Goal: Task Accomplishment & Management: Complete application form

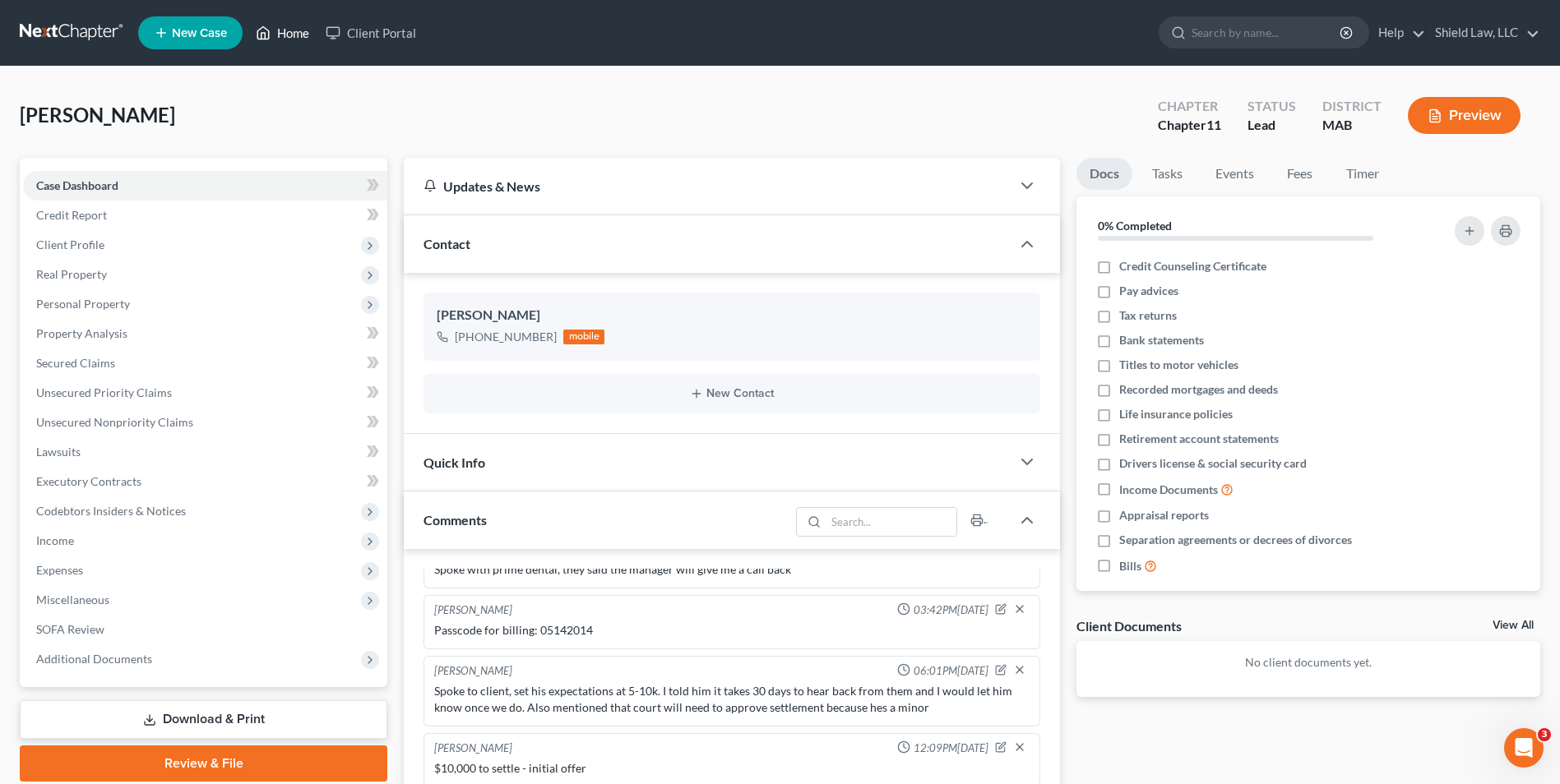
click at [282, 40] on link "Home" at bounding box center [282, 33] width 70 height 29
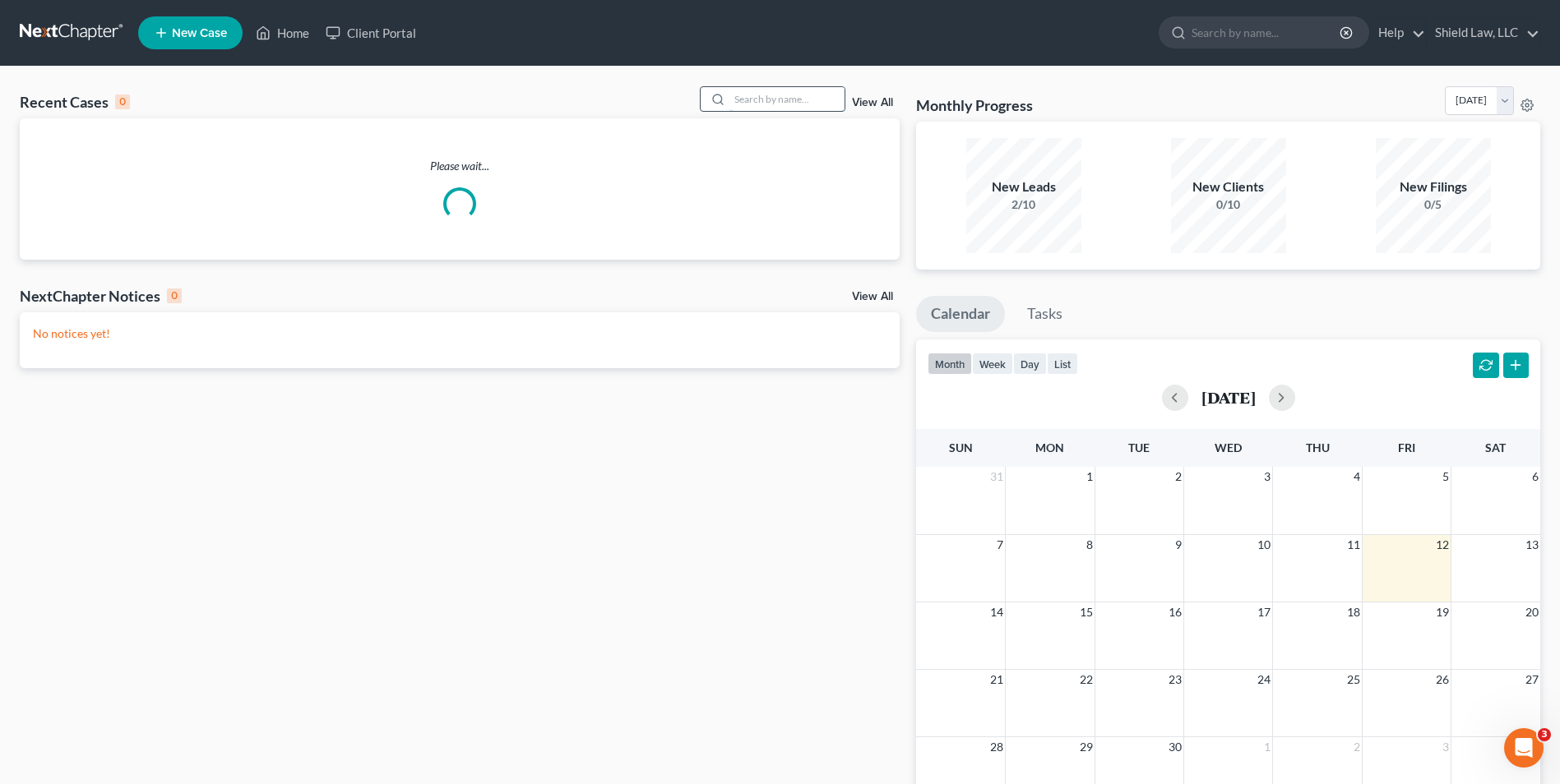
click at [832, 102] on input "search" at bounding box center [787, 99] width 115 height 24
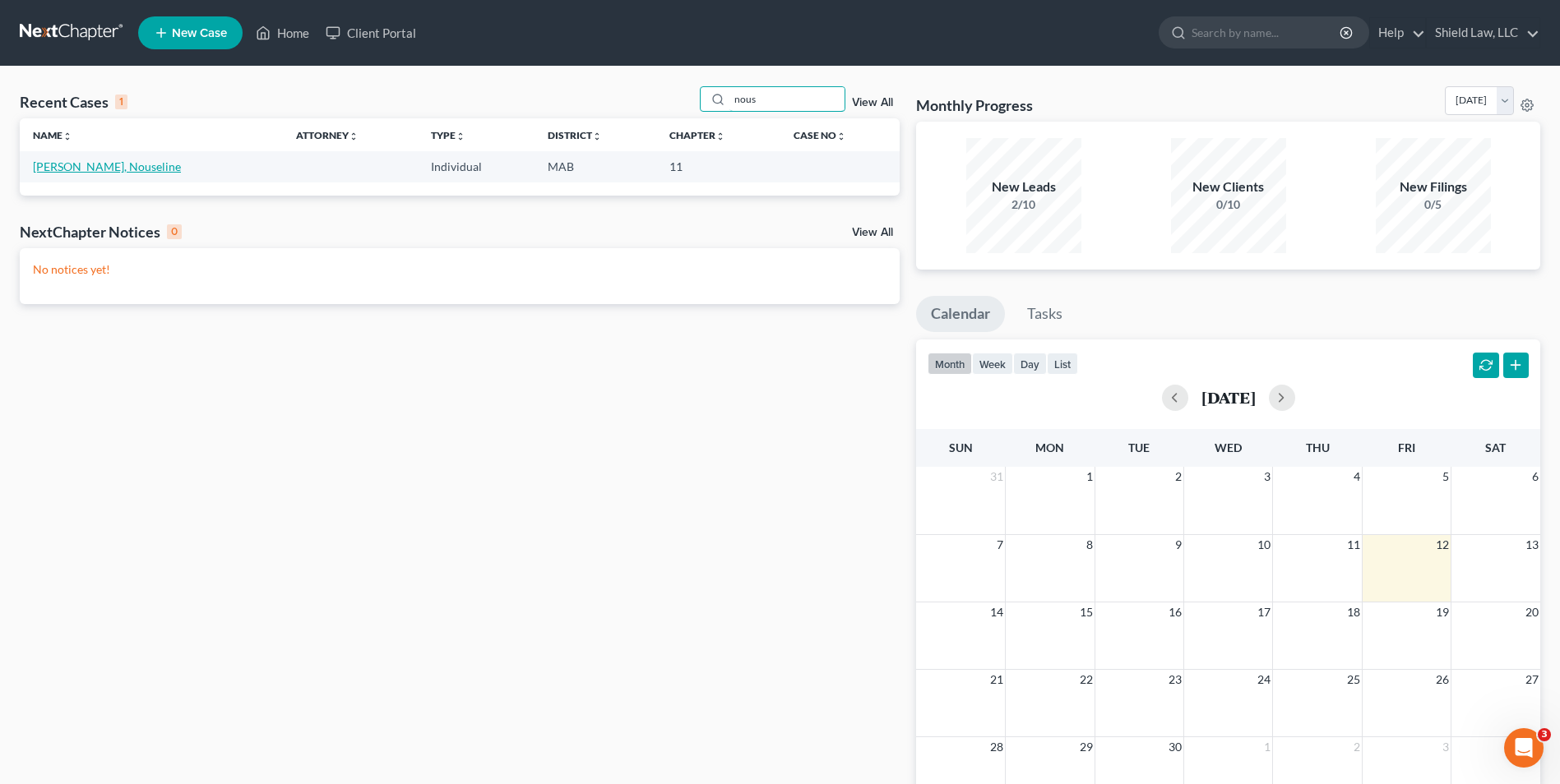
type input "nous"
click at [84, 171] on link "[PERSON_NAME], Nouseline" at bounding box center [107, 166] width 148 height 14
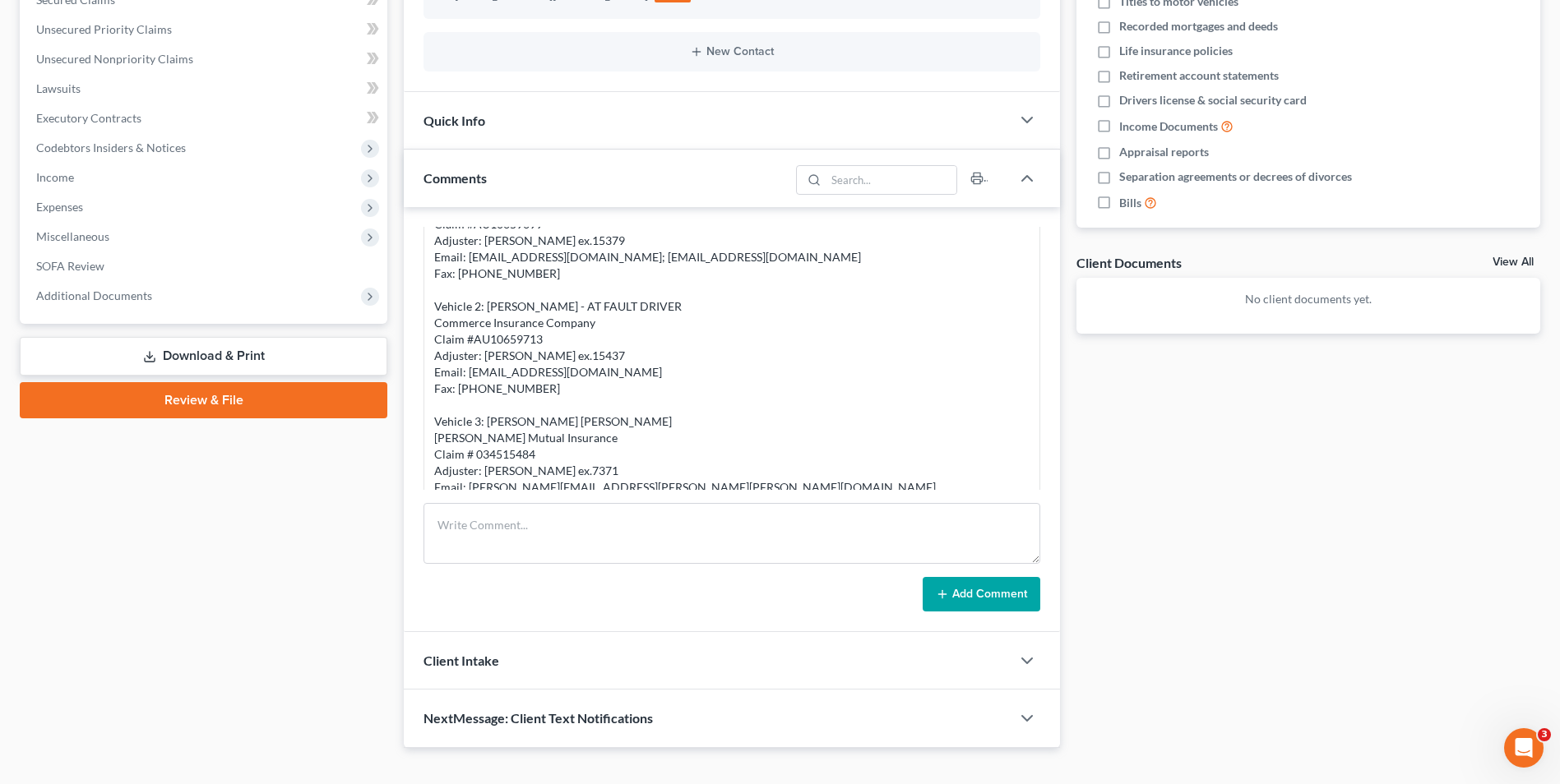
scroll to position [390, 0]
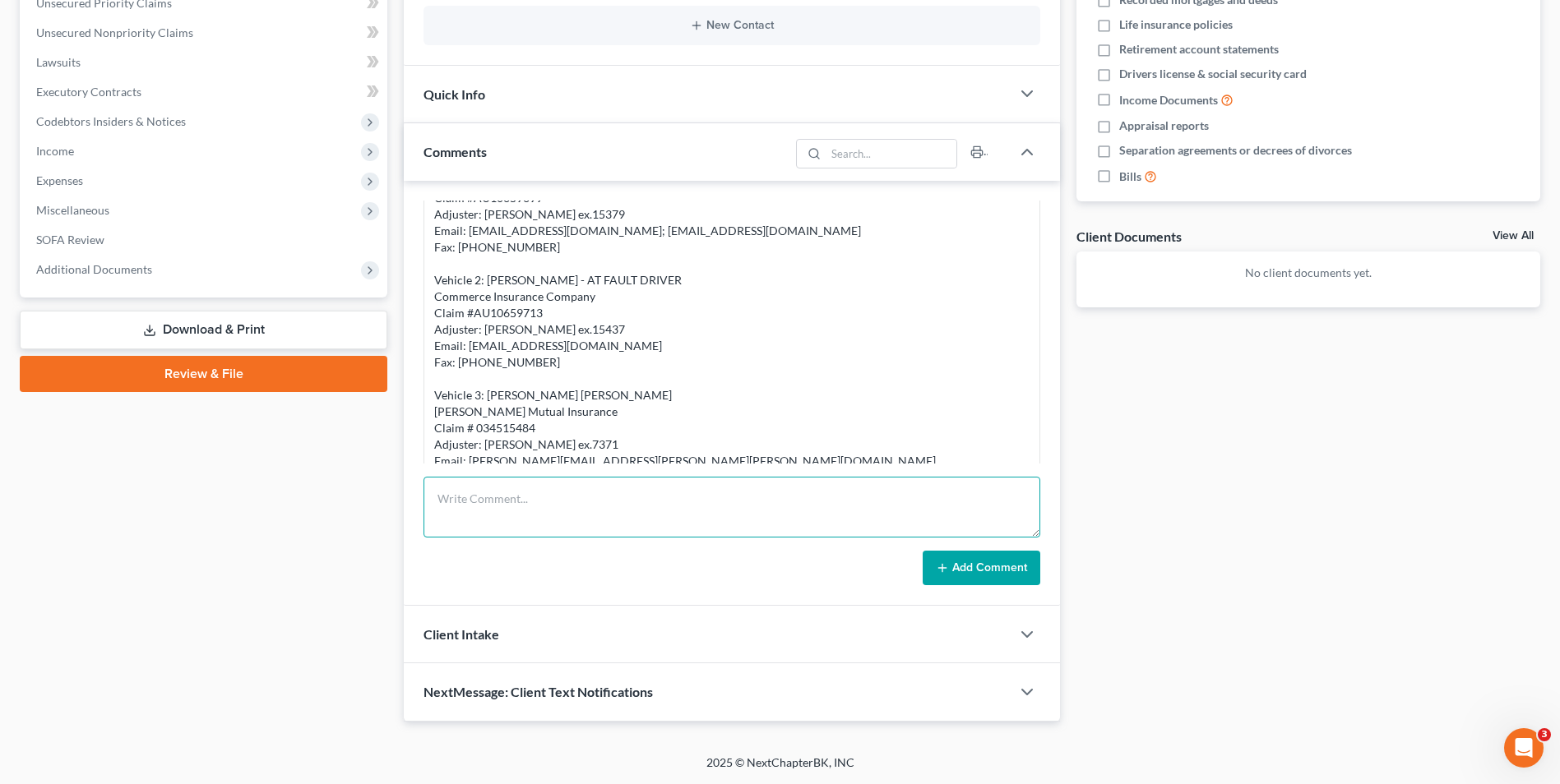
click at [560, 503] on textarea at bounding box center [732, 507] width 616 height 61
type textarea "Mailed another request for billing to Lifespan and included a check for $48, $2…"
click at [1029, 560] on button "Add Comment" at bounding box center [981, 568] width 118 height 34
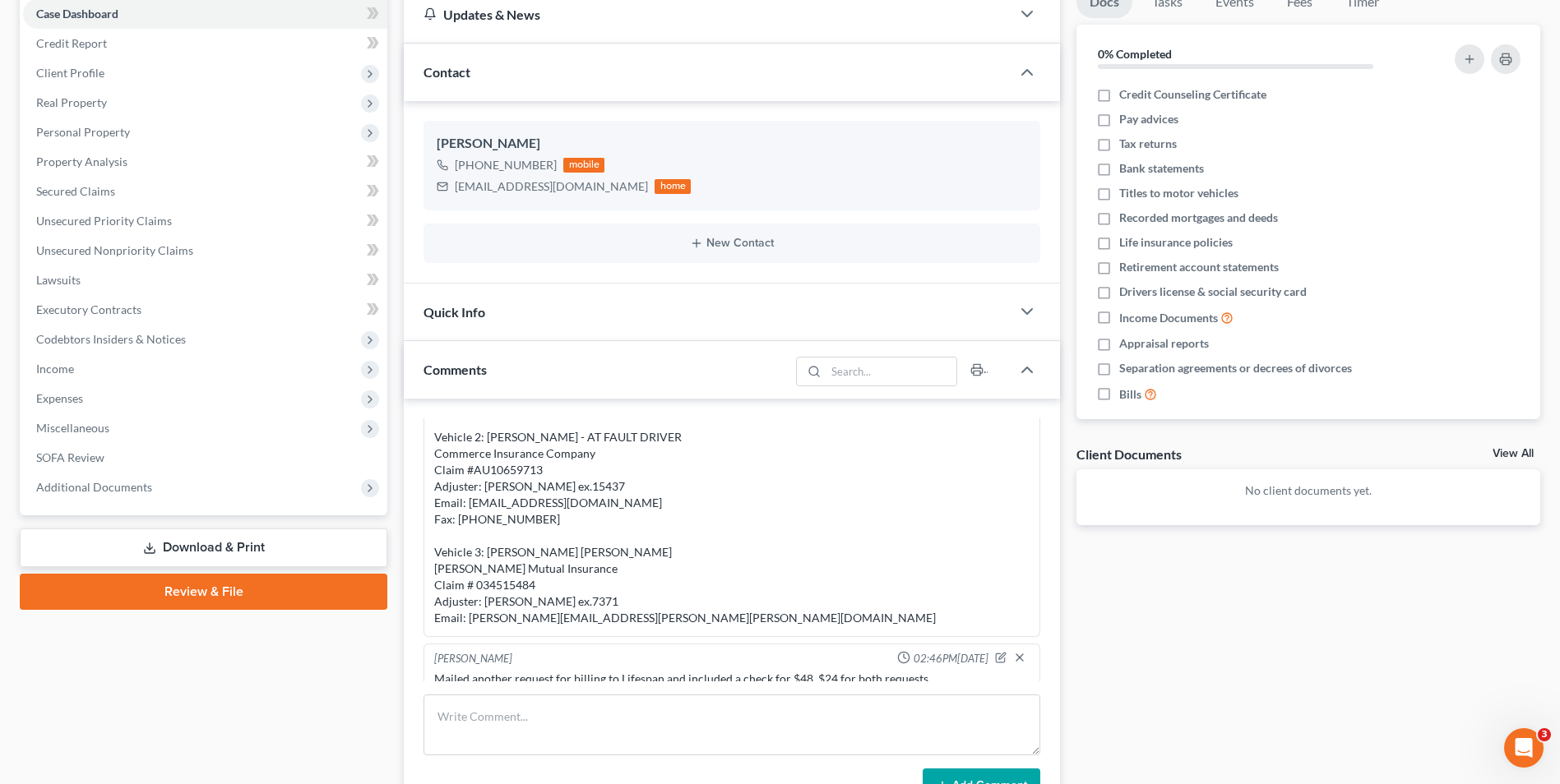
scroll to position [0, 0]
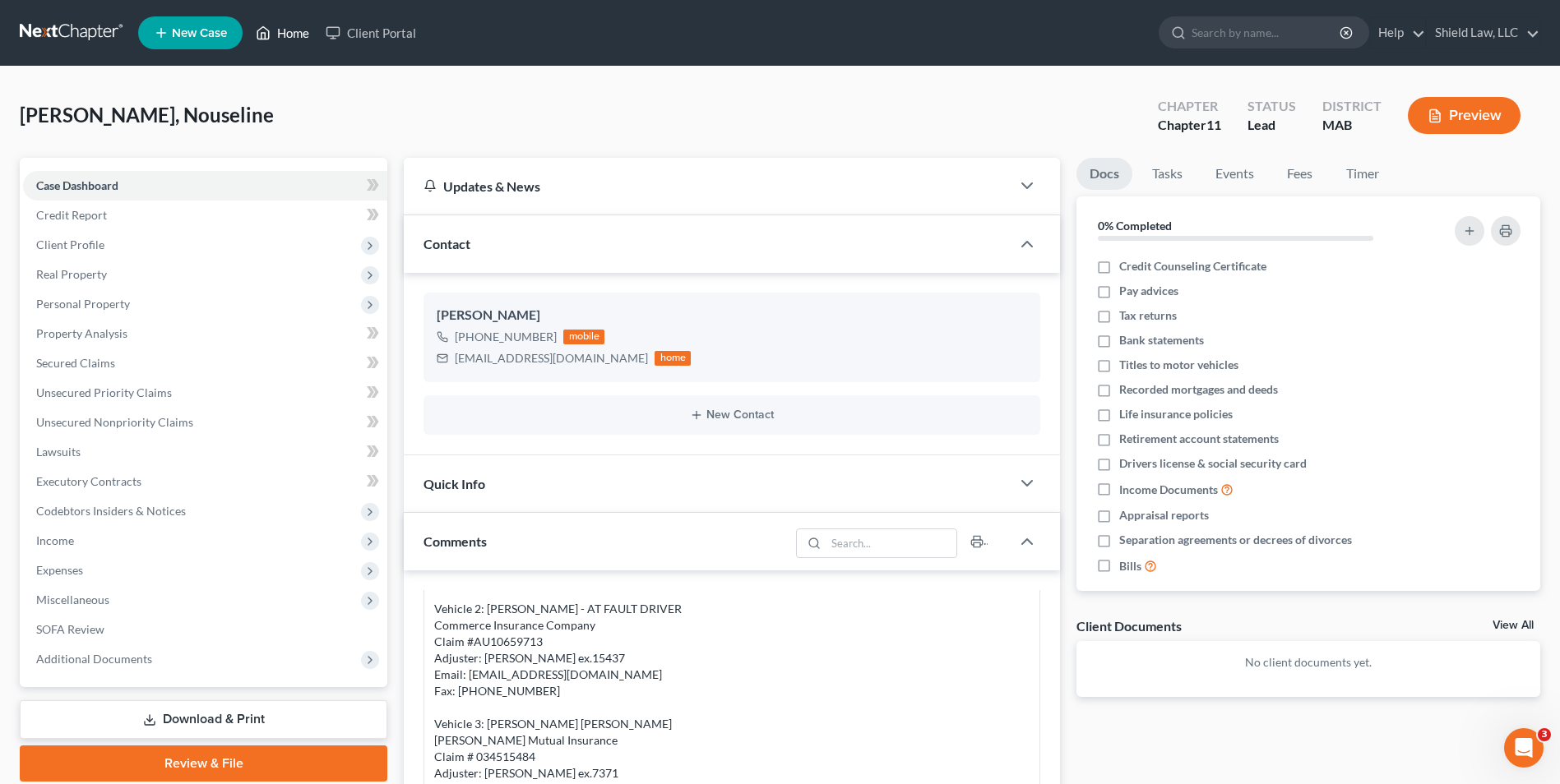
drag, startPoint x: 288, startPoint y: 29, endPoint x: 568, endPoint y: 83, distance: 285.2
click at [288, 29] on link "Home" at bounding box center [282, 33] width 70 height 29
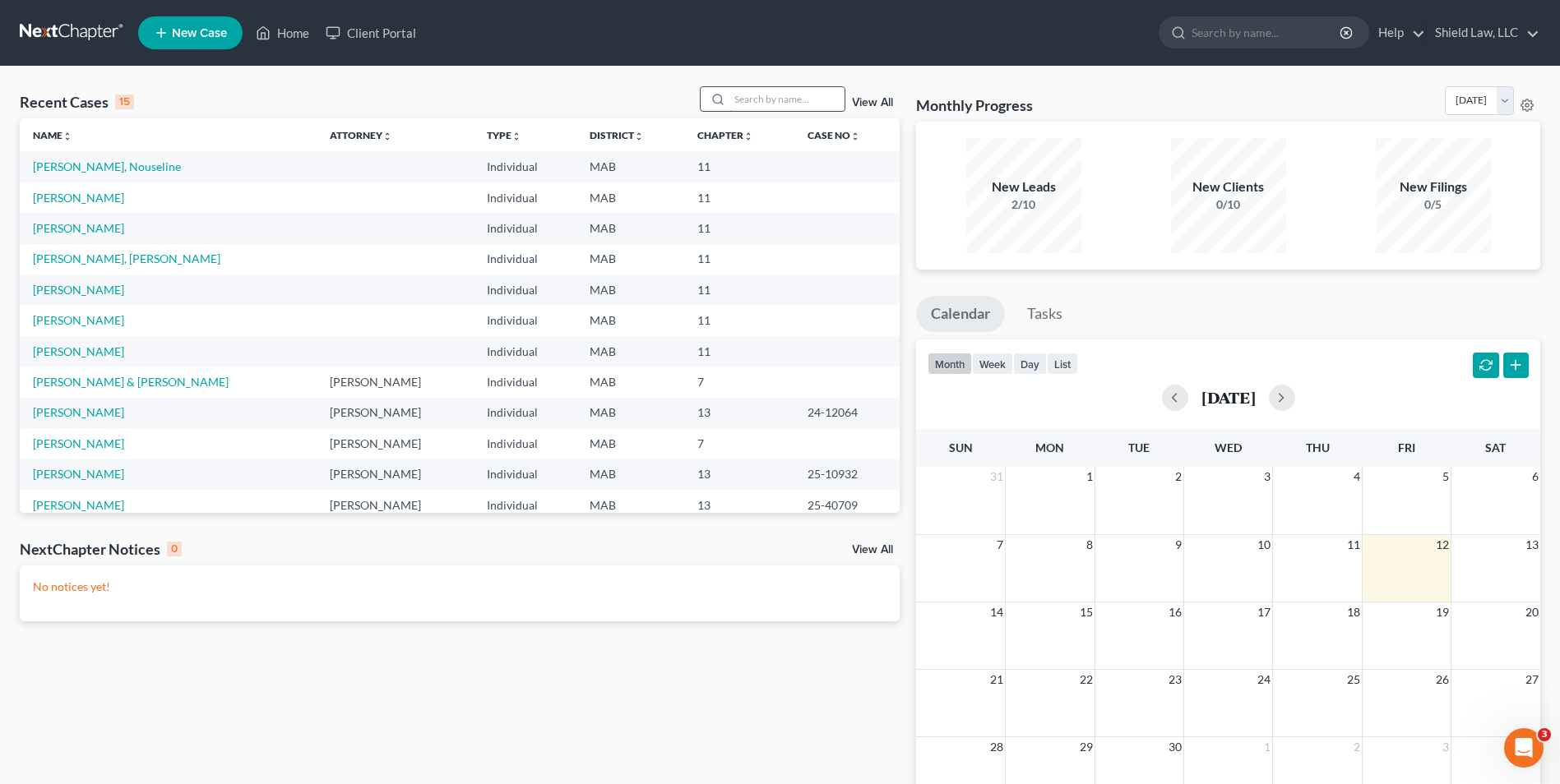
click at [819, 99] on input "search" at bounding box center [787, 99] width 115 height 24
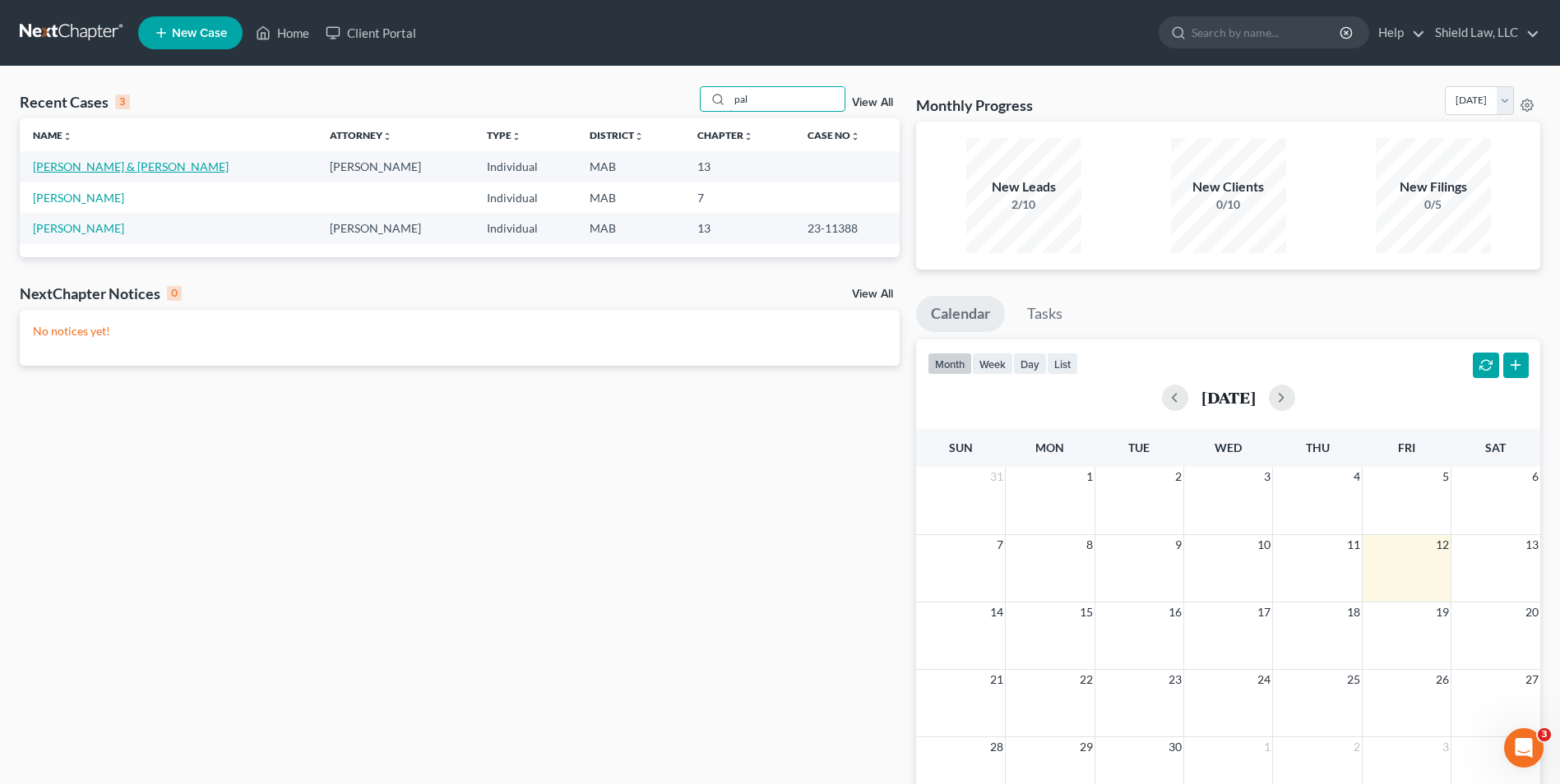
type input "pal"
click at [80, 171] on link "[PERSON_NAME] & [PERSON_NAME]" at bounding box center [130, 166] width 195 height 14
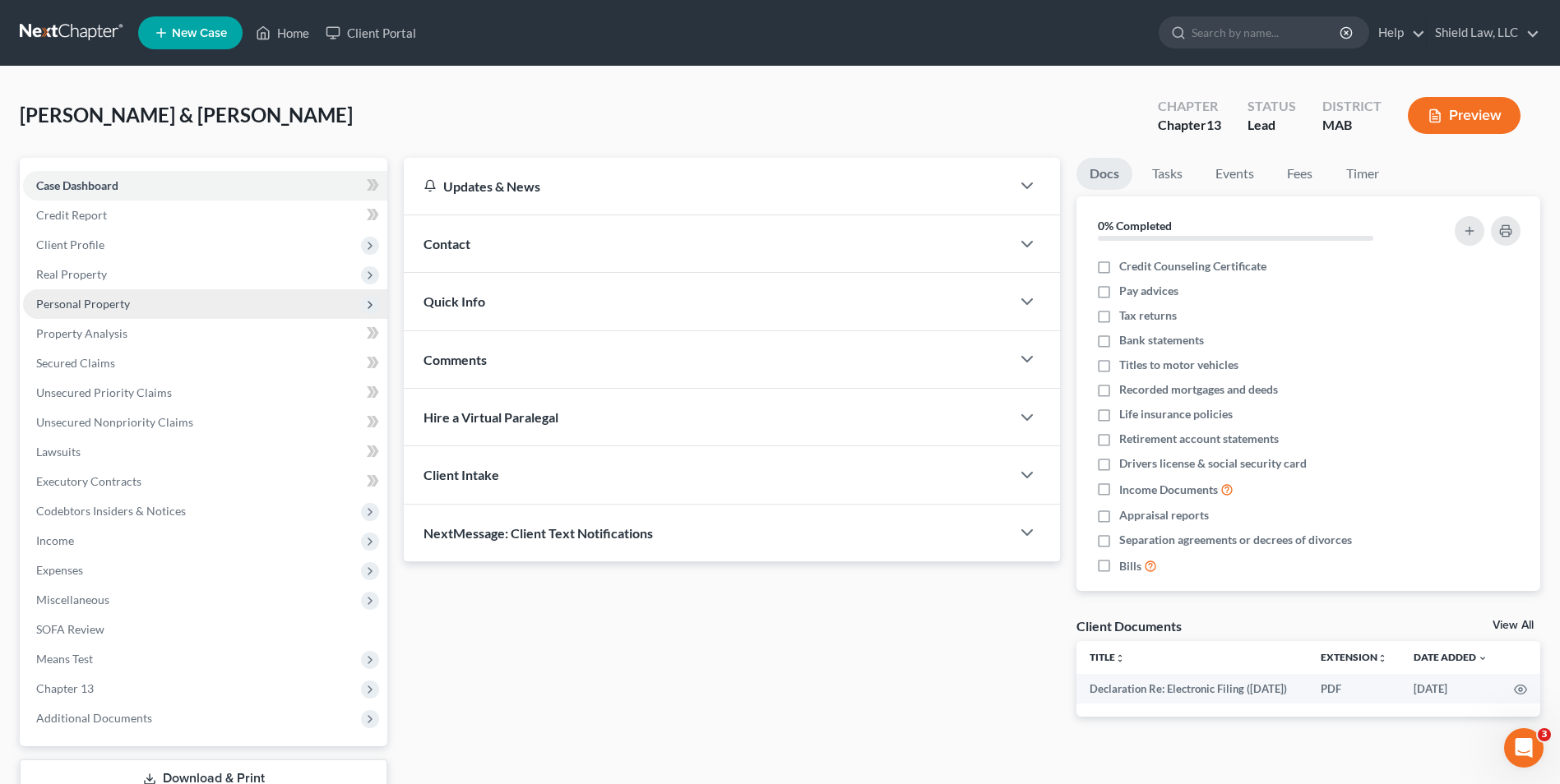
drag, startPoint x: 60, startPoint y: 247, endPoint x: 117, endPoint y: 306, distance: 82.0
click at [60, 247] on span "Client Profile" at bounding box center [70, 244] width 68 height 14
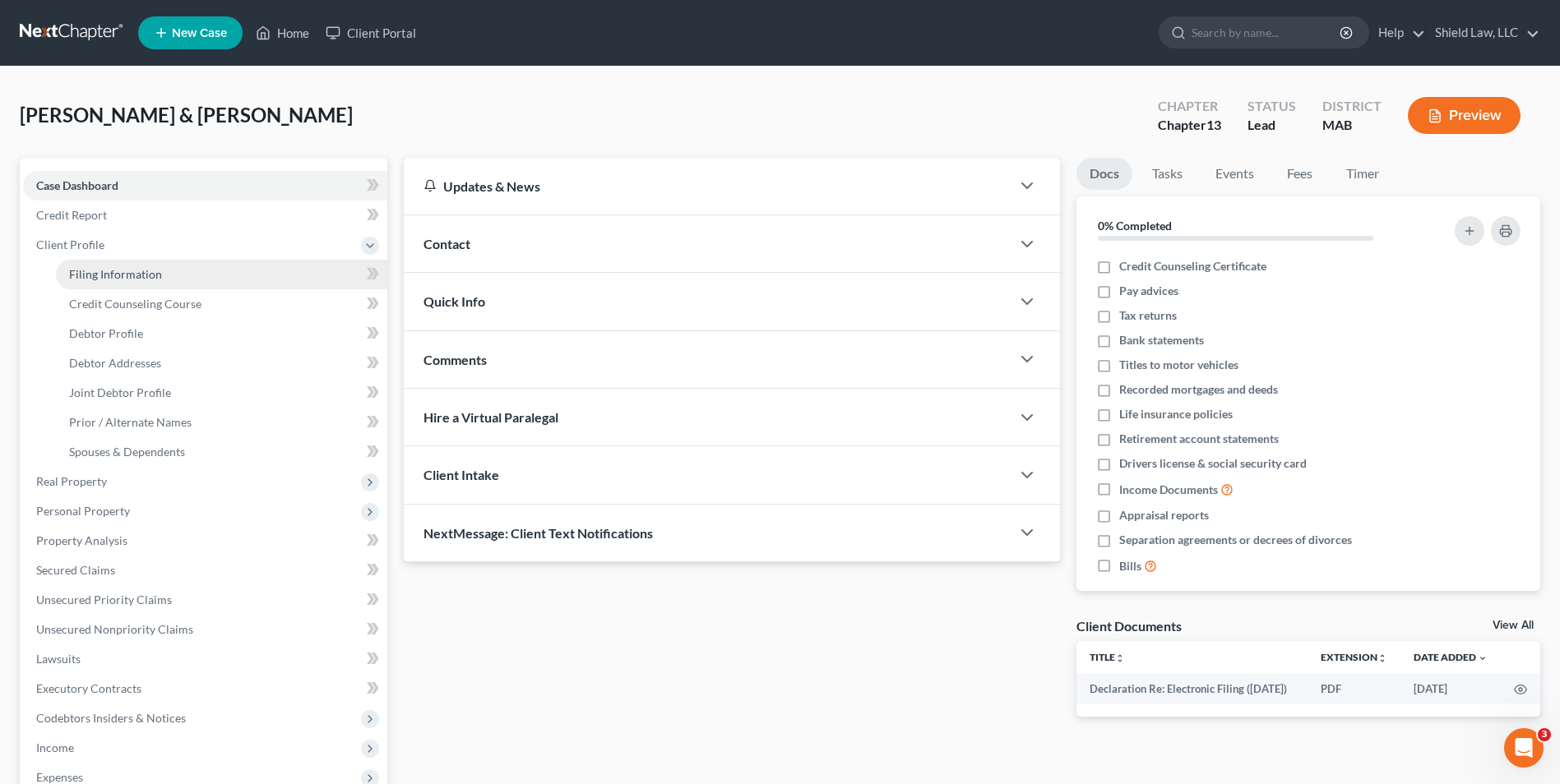
click at [136, 280] on span "Filing Information" at bounding box center [115, 274] width 93 height 14
select select "1"
select select "3"
select select "39"
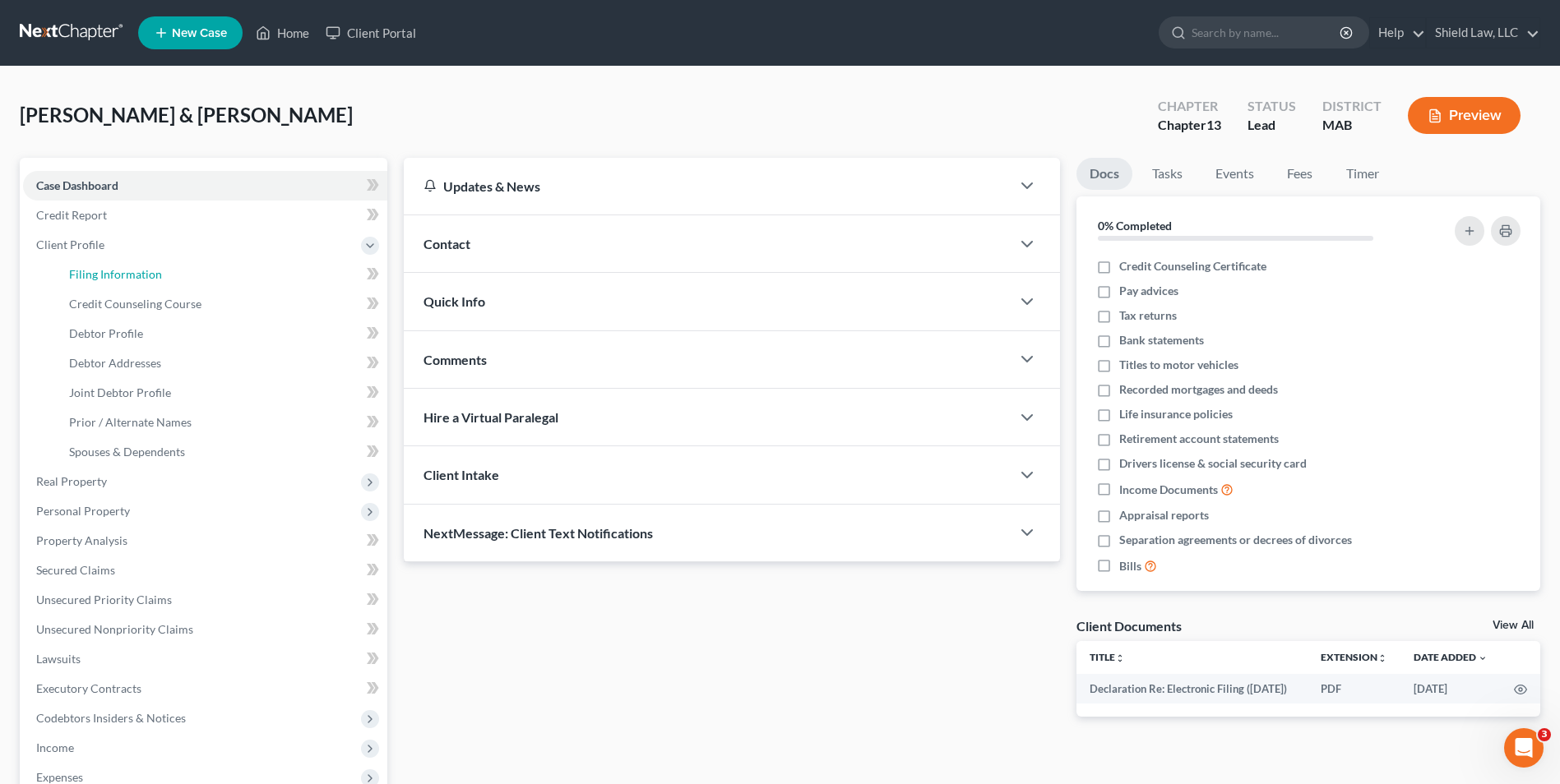
select select "0"
select select "22"
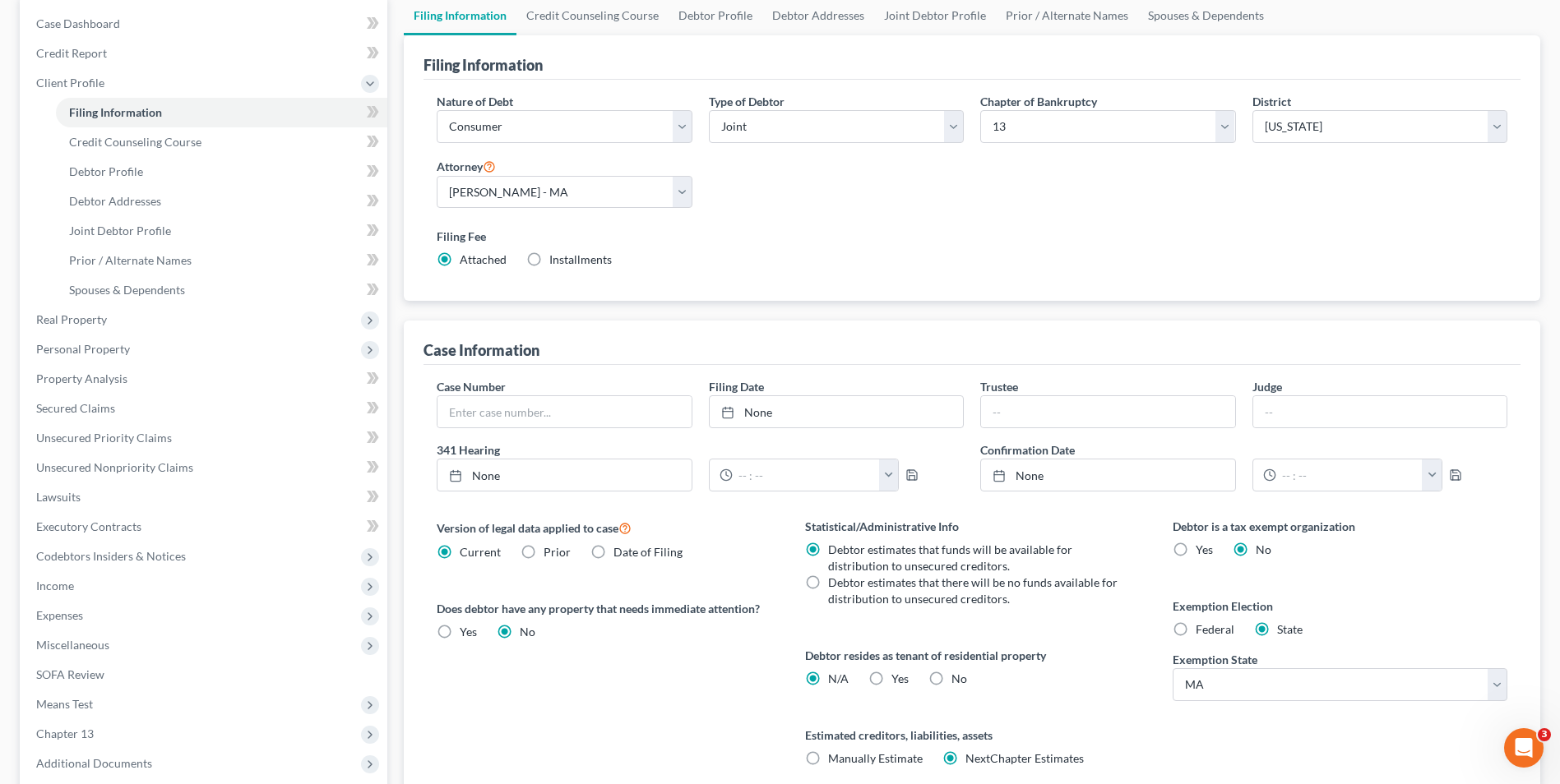
scroll to position [326, 0]
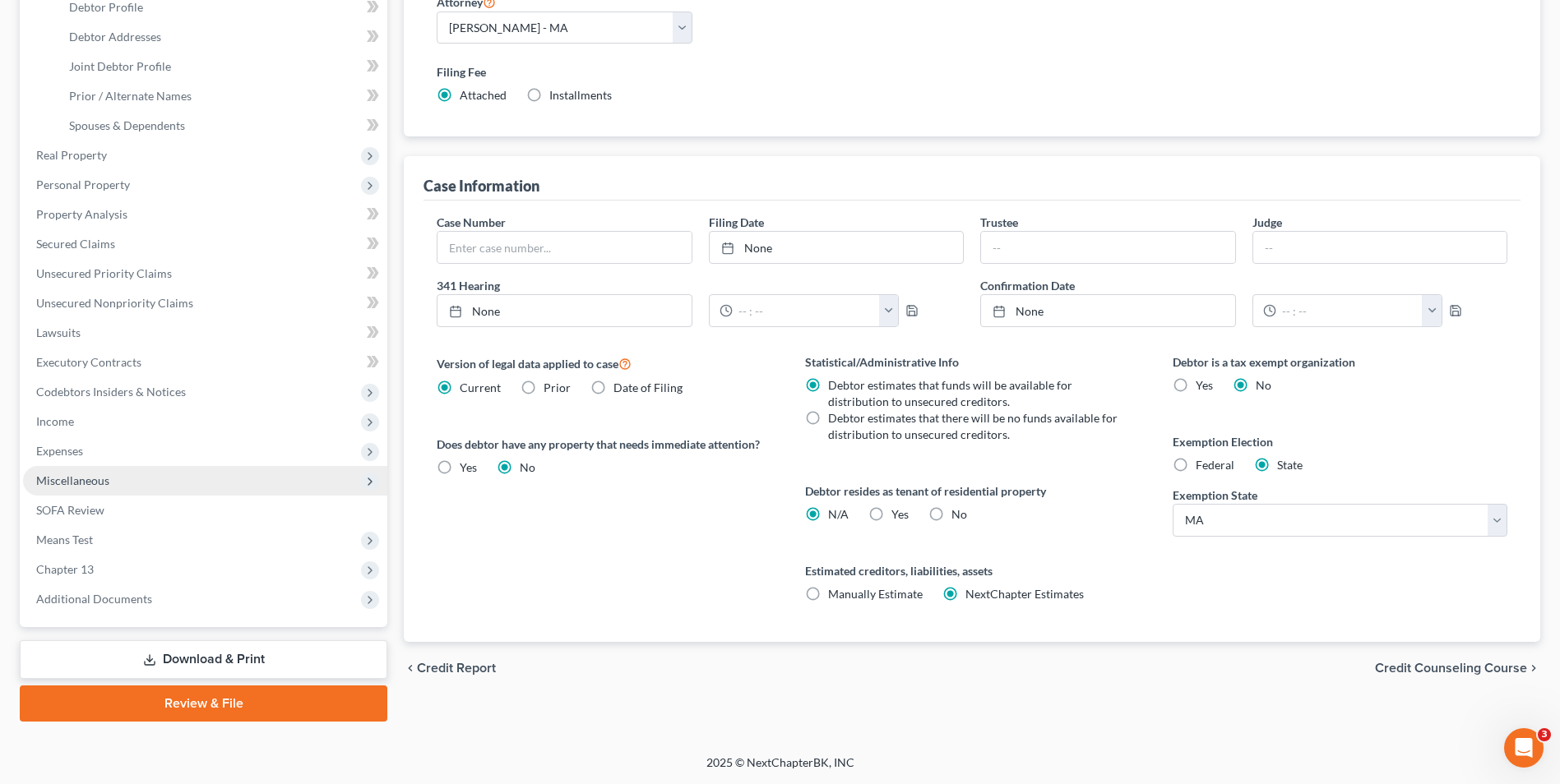
drag, startPoint x: 67, startPoint y: 422, endPoint x: 110, endPoint y: 466, distance: 61.5
click at [67, 422] on span "Income" at bounding box center [55, 421] width 38 height 14
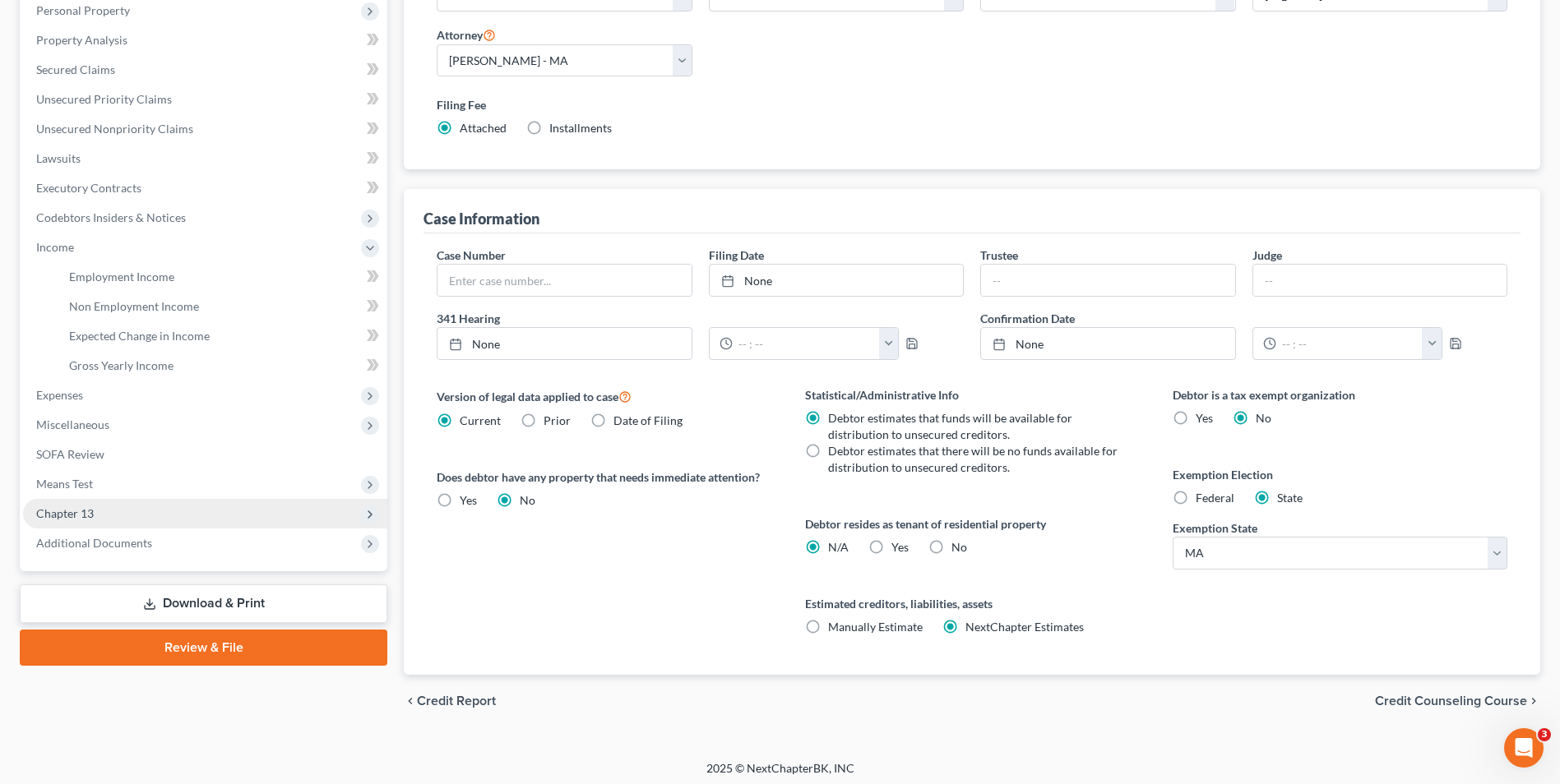
scroll to position [292, 0]
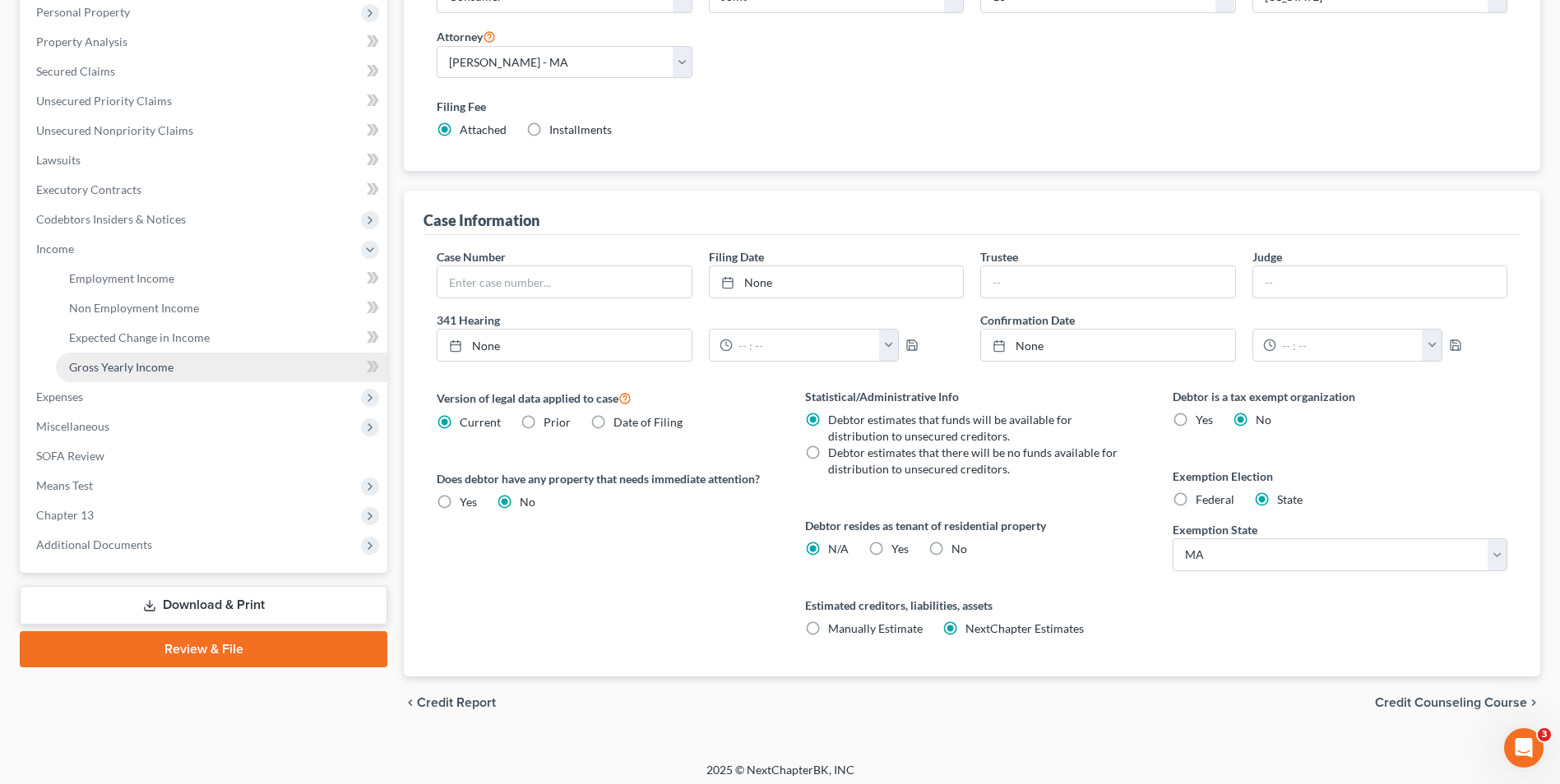
click at [92, 367] on span "Gross Yearly Income" at bounding box center [121, 367] width 104 height 14
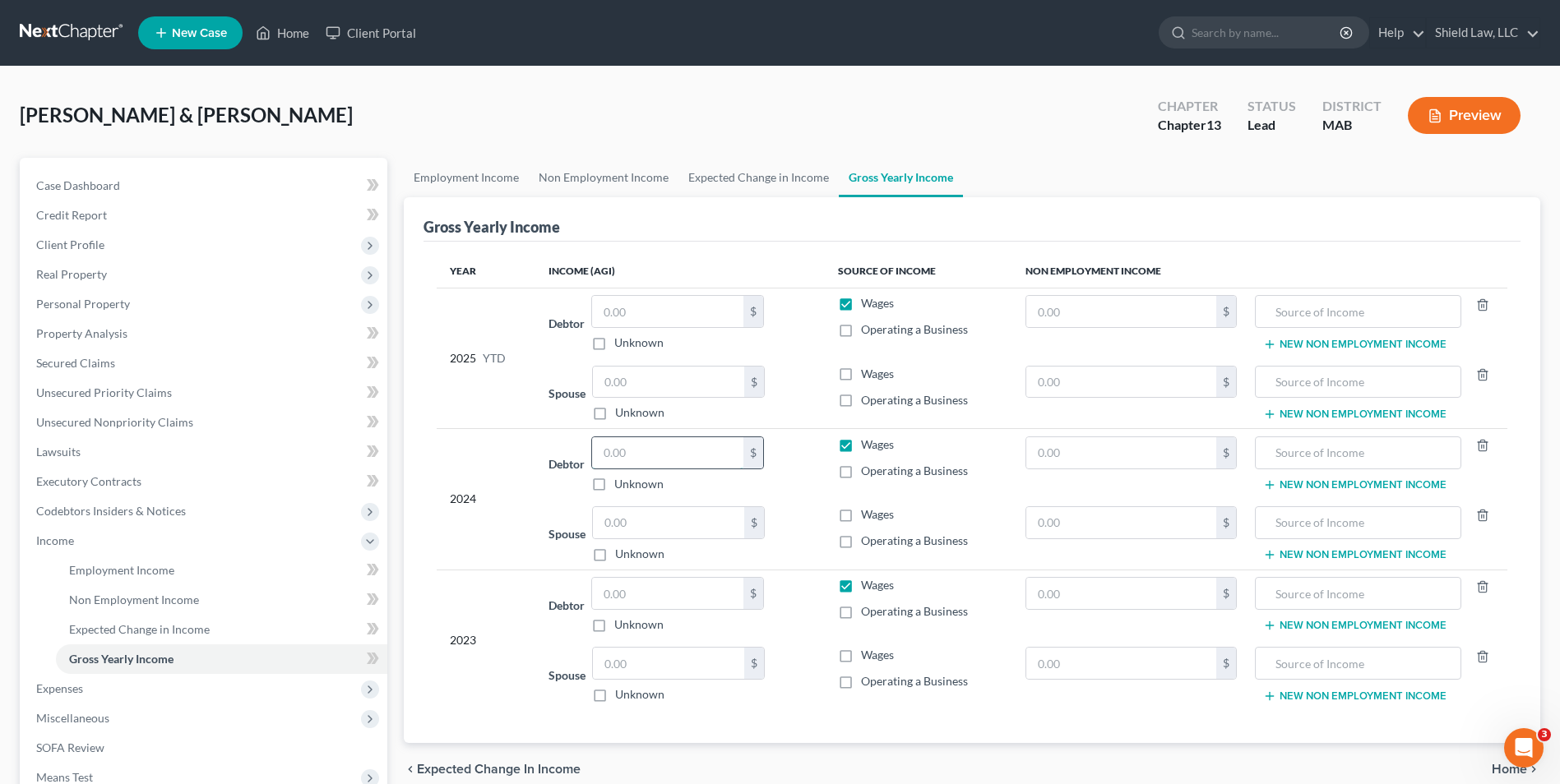
drag, startPoint x: 652, startPoint y: 456, endPoint x: 660, endPoint y: 456, distance: 8.0
click at [652, 456] on input "text" at bounding box center [668, 453] width 152 height 31
type input "186,654"
click at [643, 612] on div "$ Unknown" at bounding box center [678, 605] width 173 height 56
click at [649, 602] on input "text" at bounding box center [668, 594] width 152 height 31
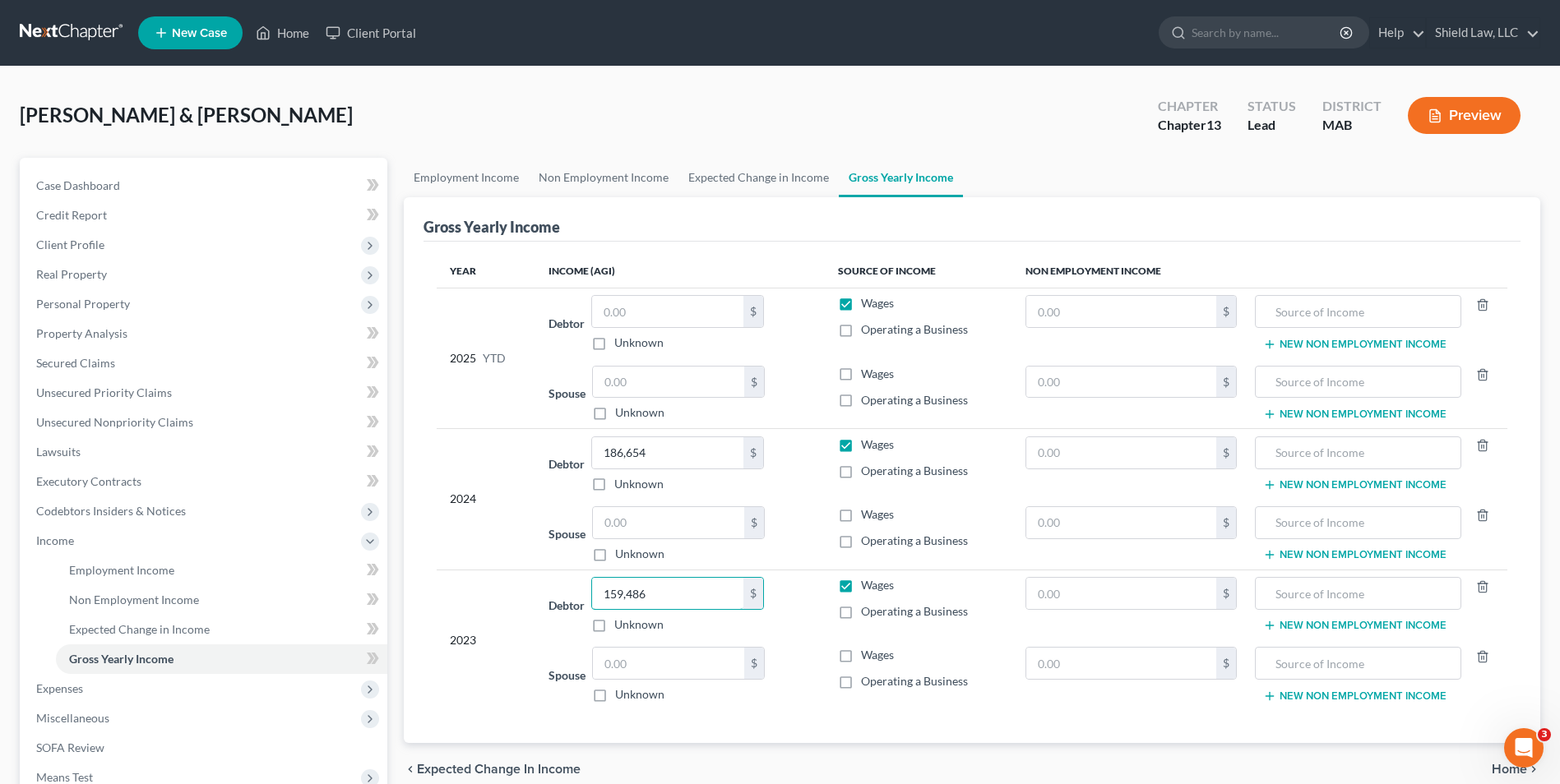
type input "159,486"
click at [103, 339] on span "Property Analysis" at bounding box center [82, 333] width 91 height 14
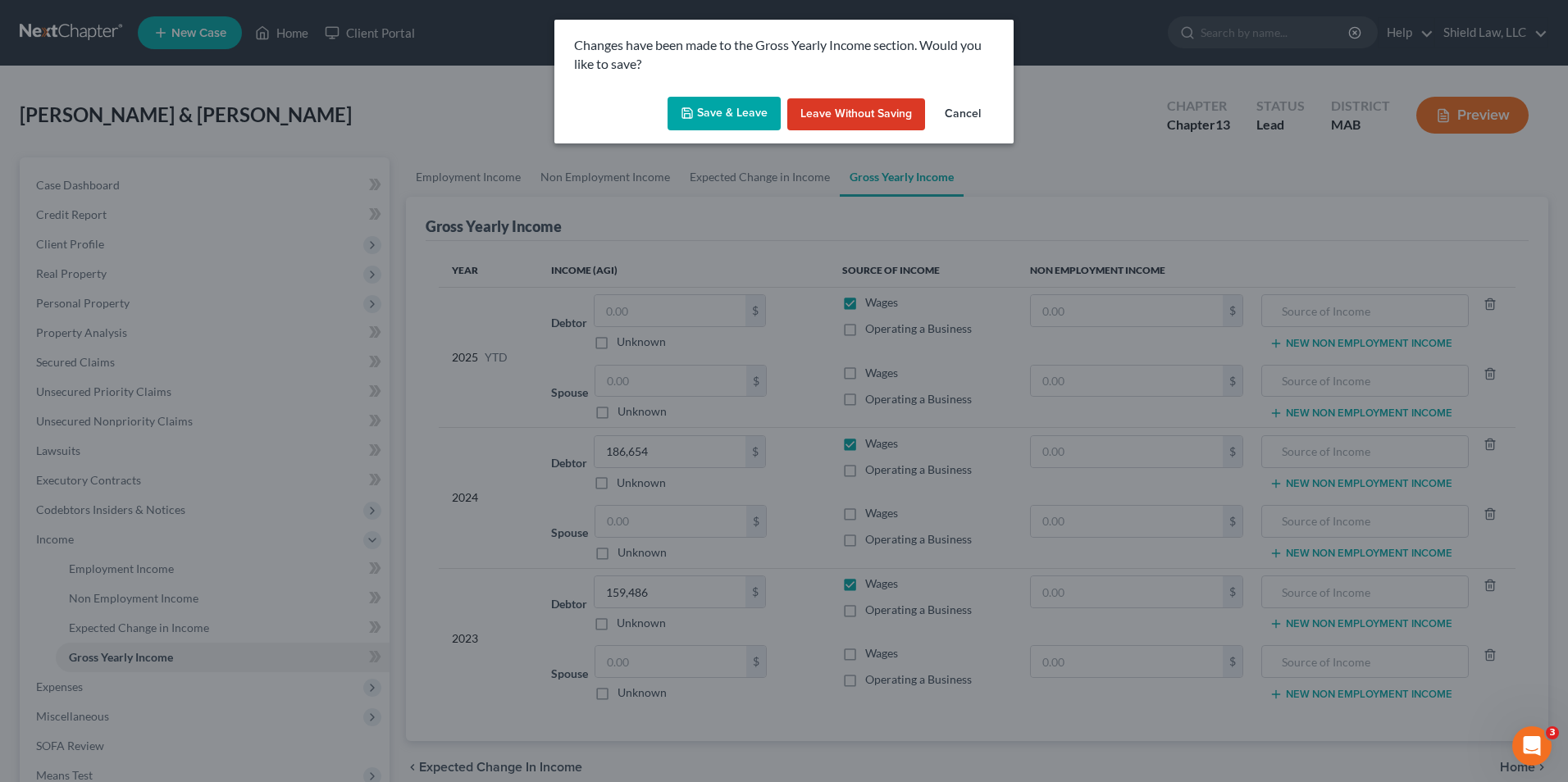
click at [690, 114] on polyline "button" at bounding box center [687, 116] width 6 height 4
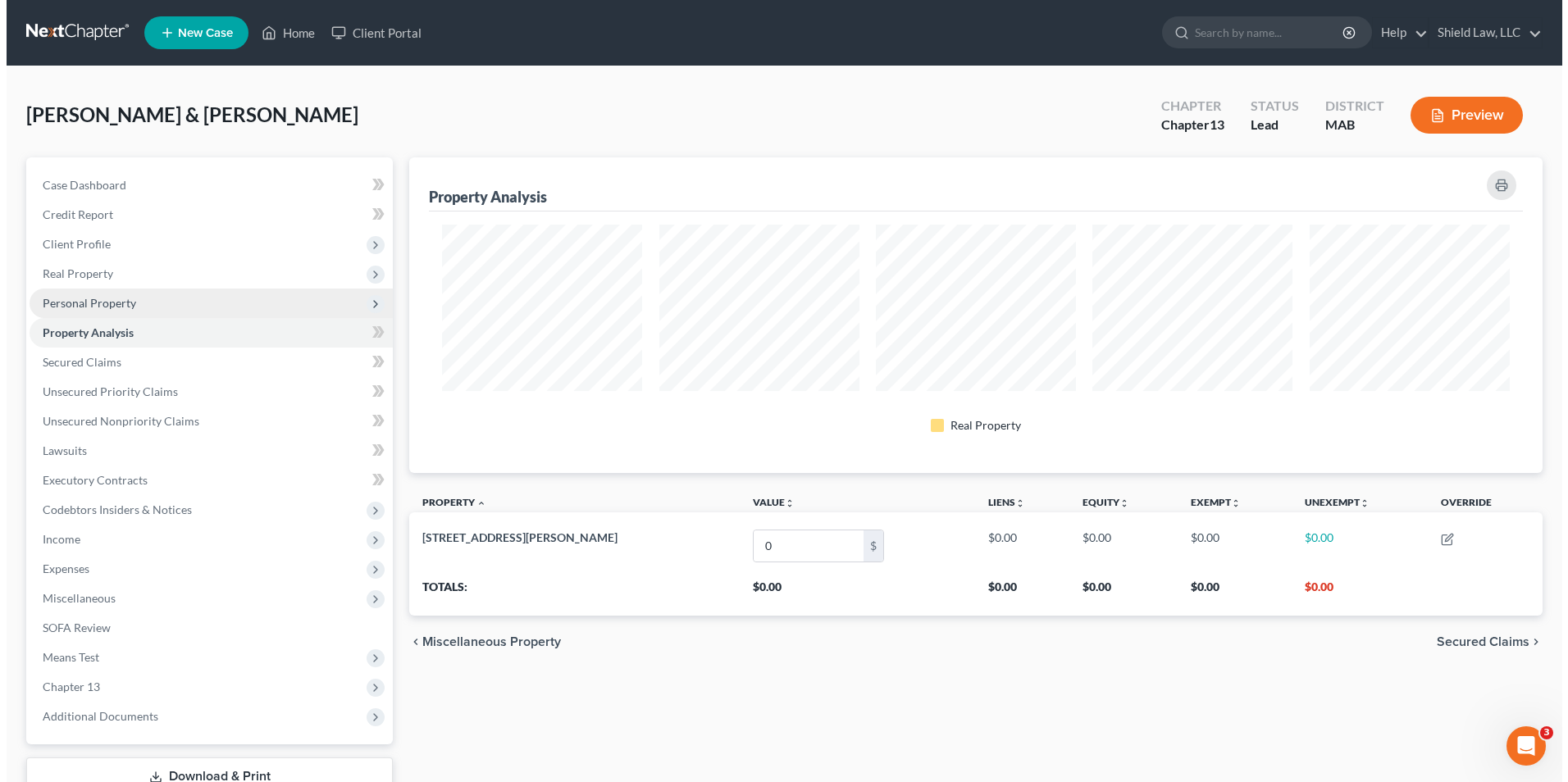
scroll to position [316, 1133]
click at [118, 306] on span "Personal Property" at bounding box center [82, 303] width 94 height 14
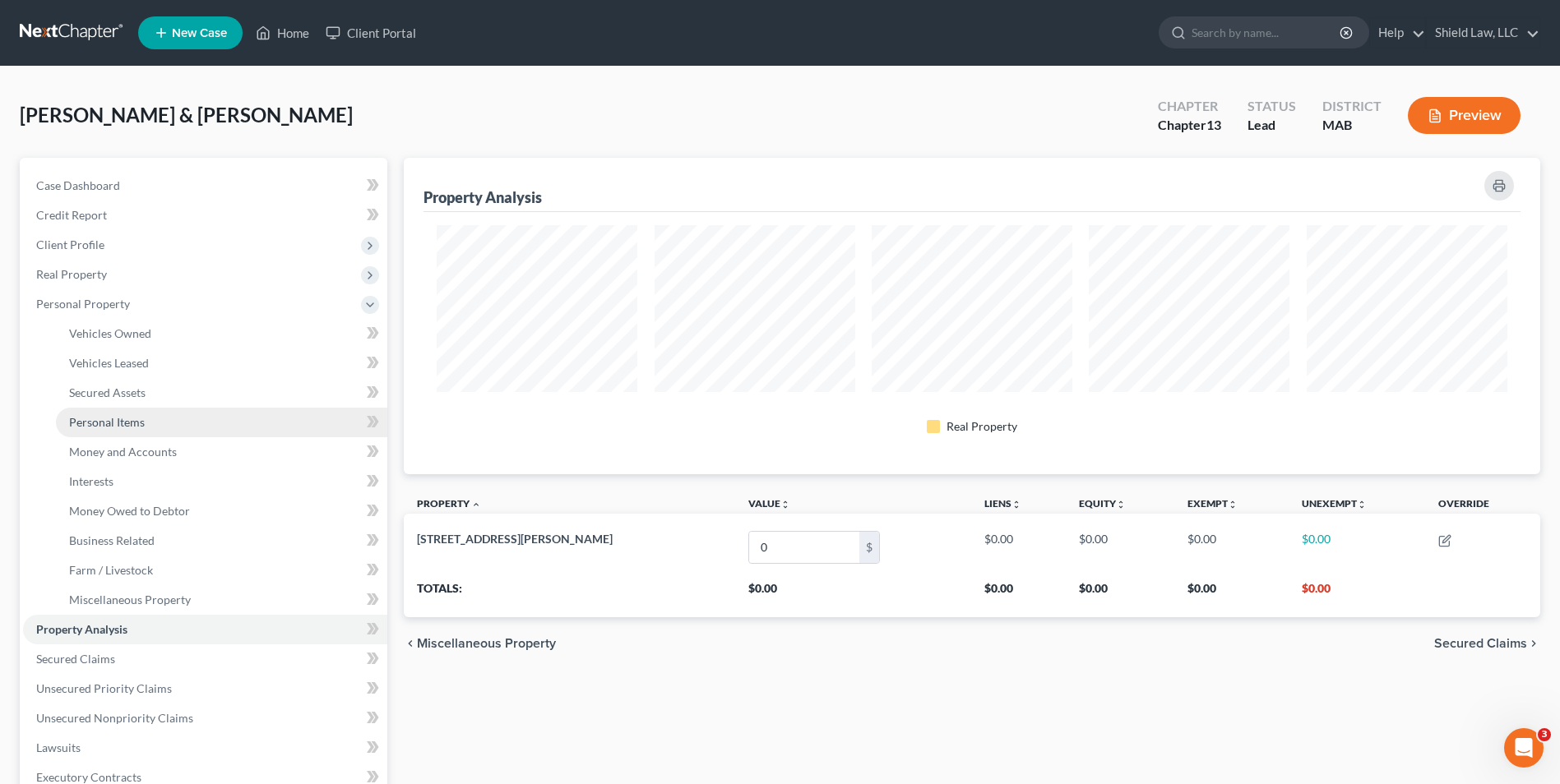
click at [156, 414] on link "Personal Items" at bounding box center [221, 423] width 331 height 29
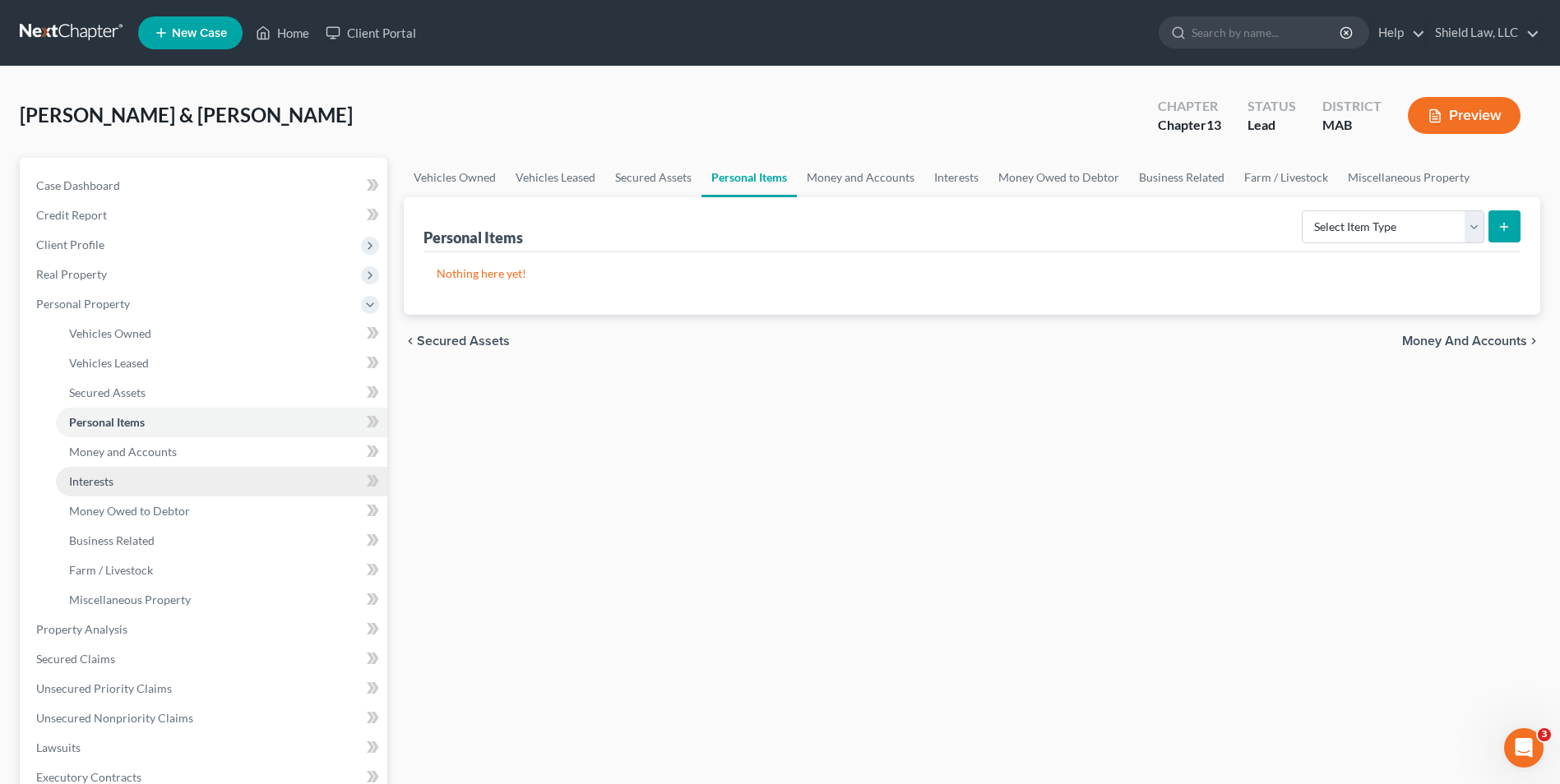
click at [156, 485] on link "Interests" at bounding box center [221, 482] width 331 height 29
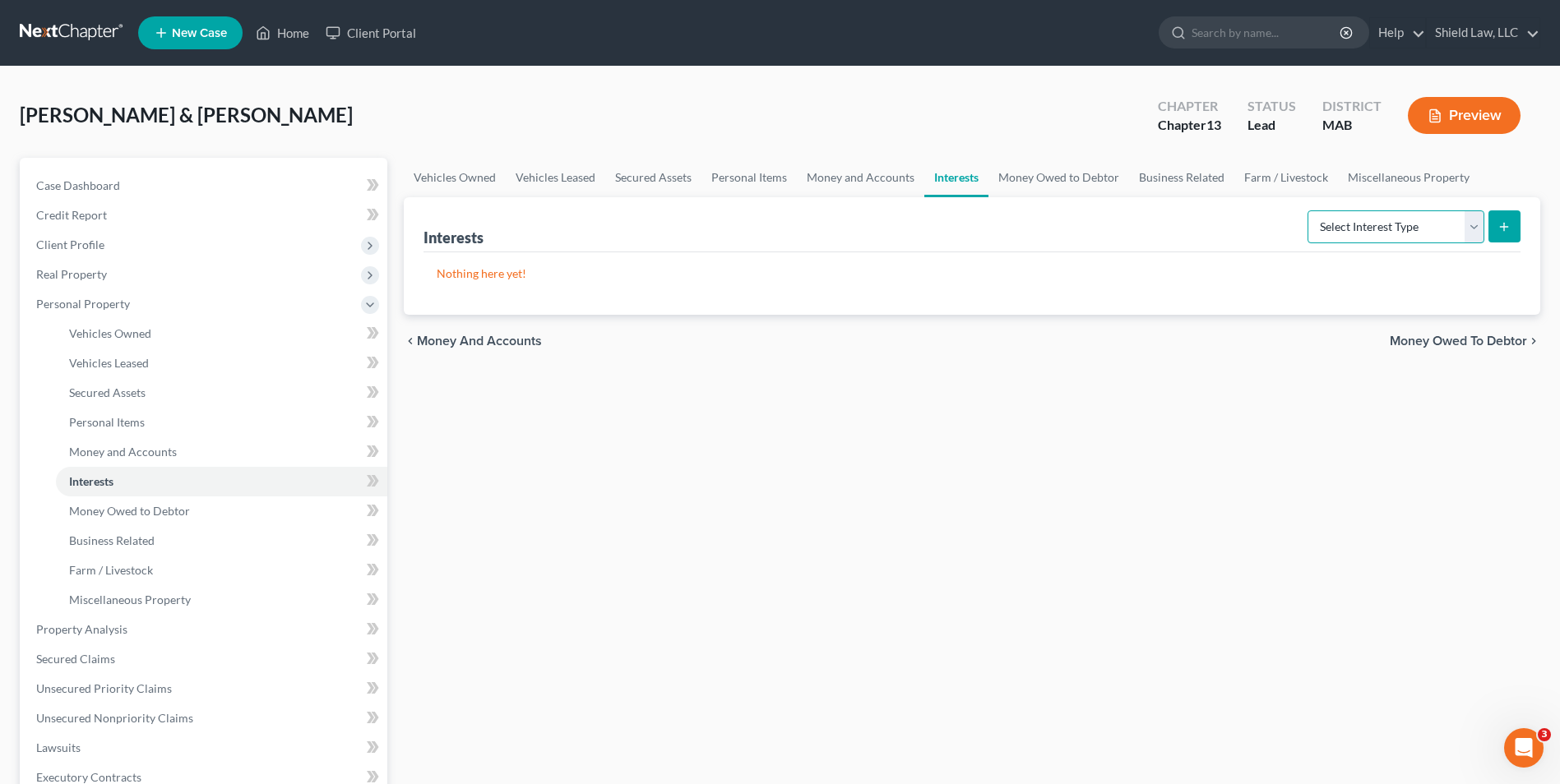
click at [1334, 221] on select "Select Interest Type 401K Annuity Bond Education IRA Government Bond Government…" at bounding box center [1396, 227] width 176 height 33
select select "401k"
click at [1309, 211] on select "Select Interest Type 401K Annuity Bond Education IRA Government Bond Government…" at bounding box center [1396, 227] width 176 height 33
click at [1500, 215] on button "submit" at bounding box center [1504, 226] width 32 height 32
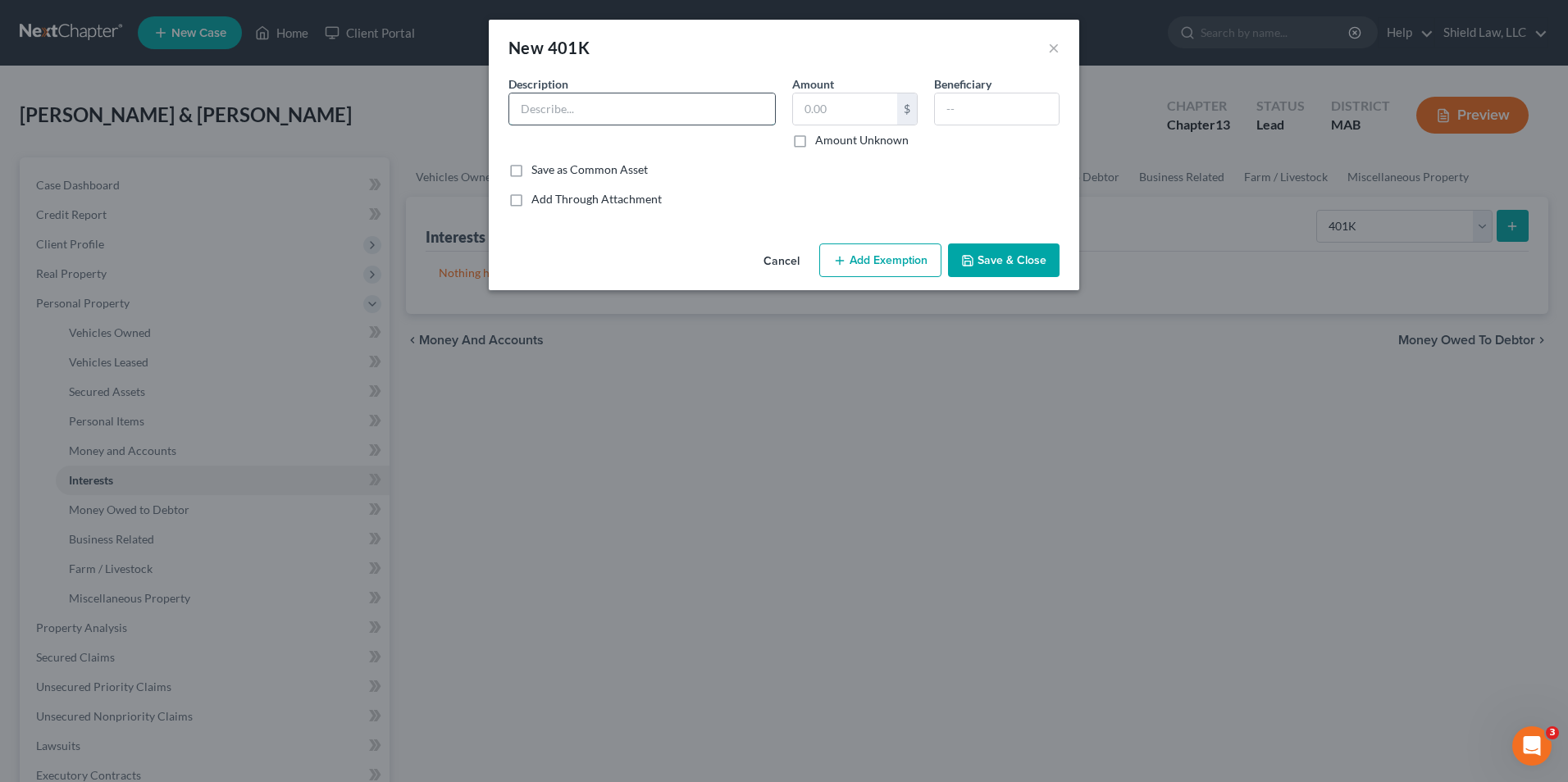
click at [580, 117] on input "text" at bounding box center [642, 109] width 266 height 31
type input "401K"
click at [851, 105] on input "text" at bounding box center [845, 109] width 104 height 31
type input "23,139"
click at [865, 264] on button "Add Exemption" at bounding box center [880, 261] width 122 height 34
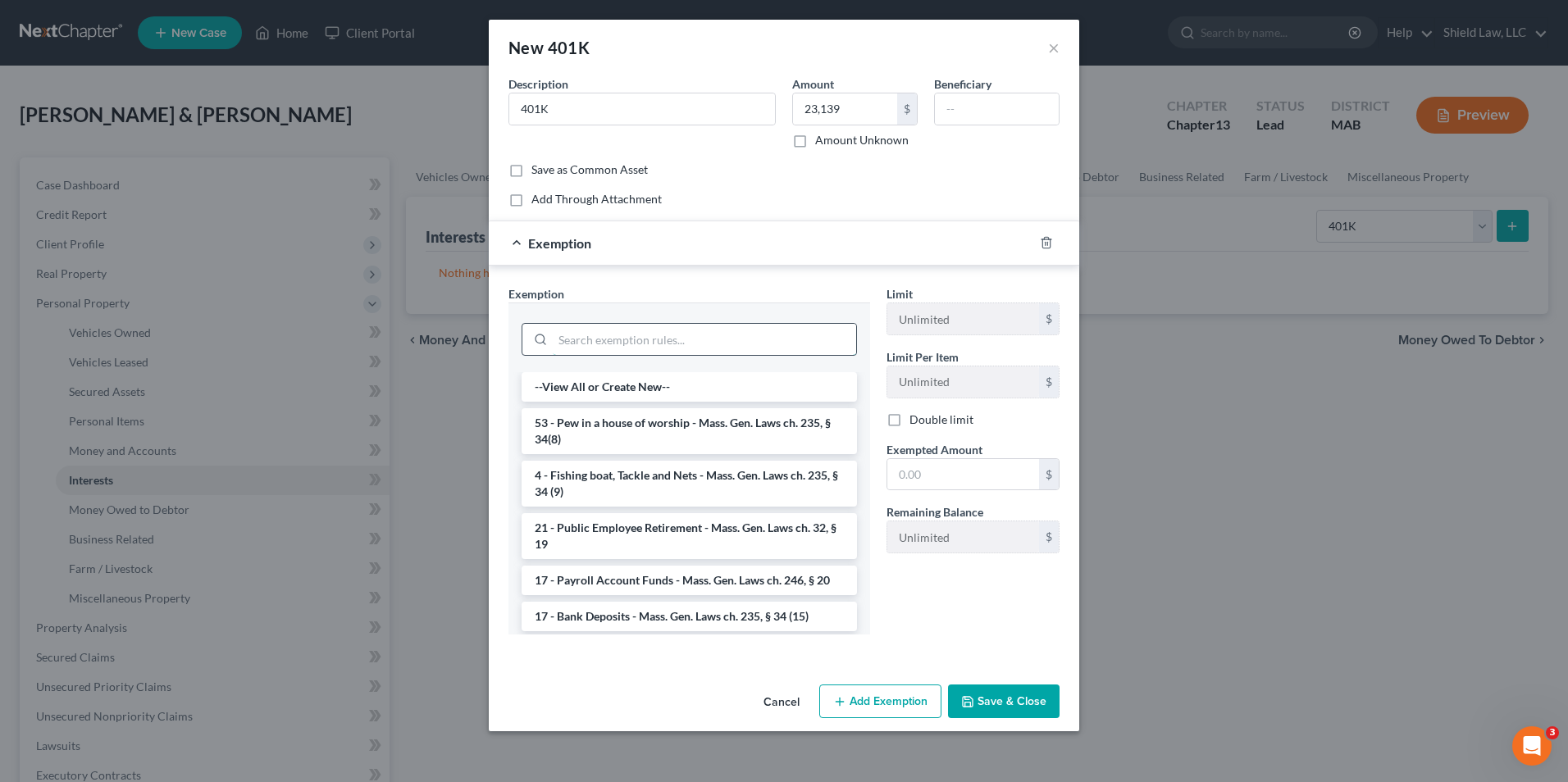
click at [752, 340] on input "search" at bounding box center [704, 339] width 303 height 31
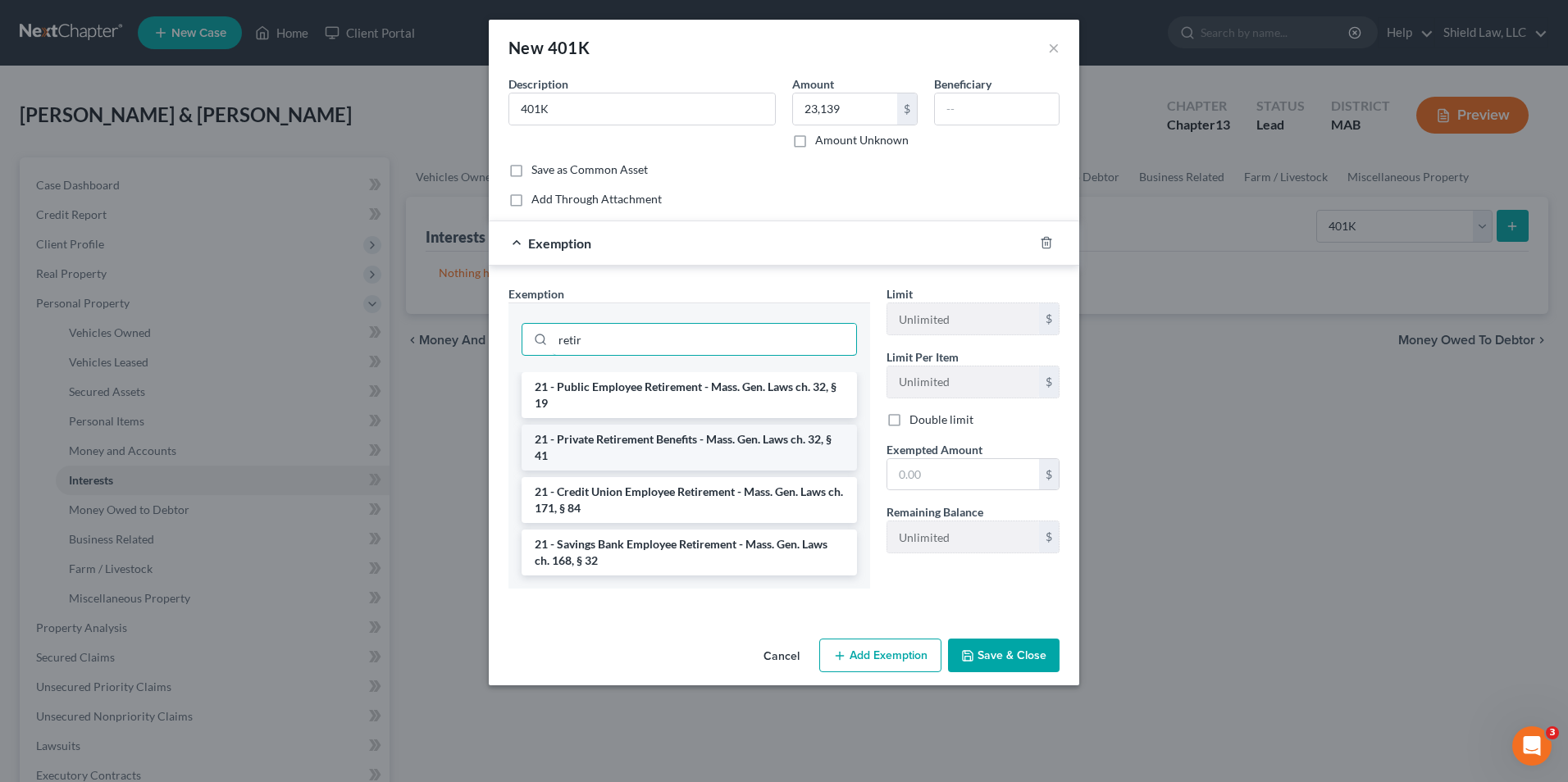
type input "retir"
click at [732, 440] on li "21 - Private Retirement Benefits - Mass. Gen. Laws ch. 32, § 41" at bounding box center [689, 447] width 336 height 45
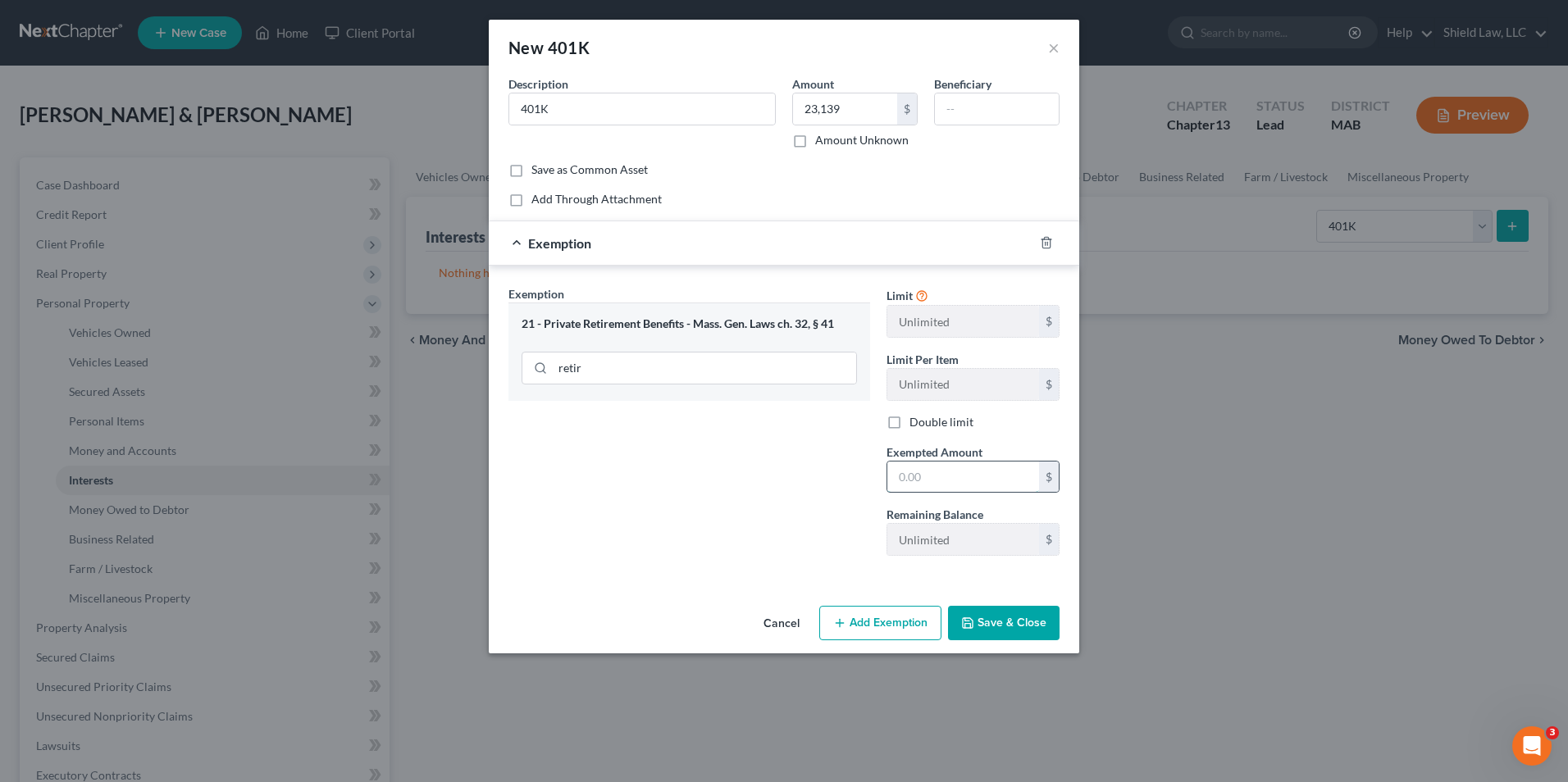
click at [1012, 474] on input "text" at bounding box center [963, 477] width 152 height 31
type input "23,139"
click at [1027, 614] on button "Save & Close" at bounding box center [1003, 623] width 112 height 34
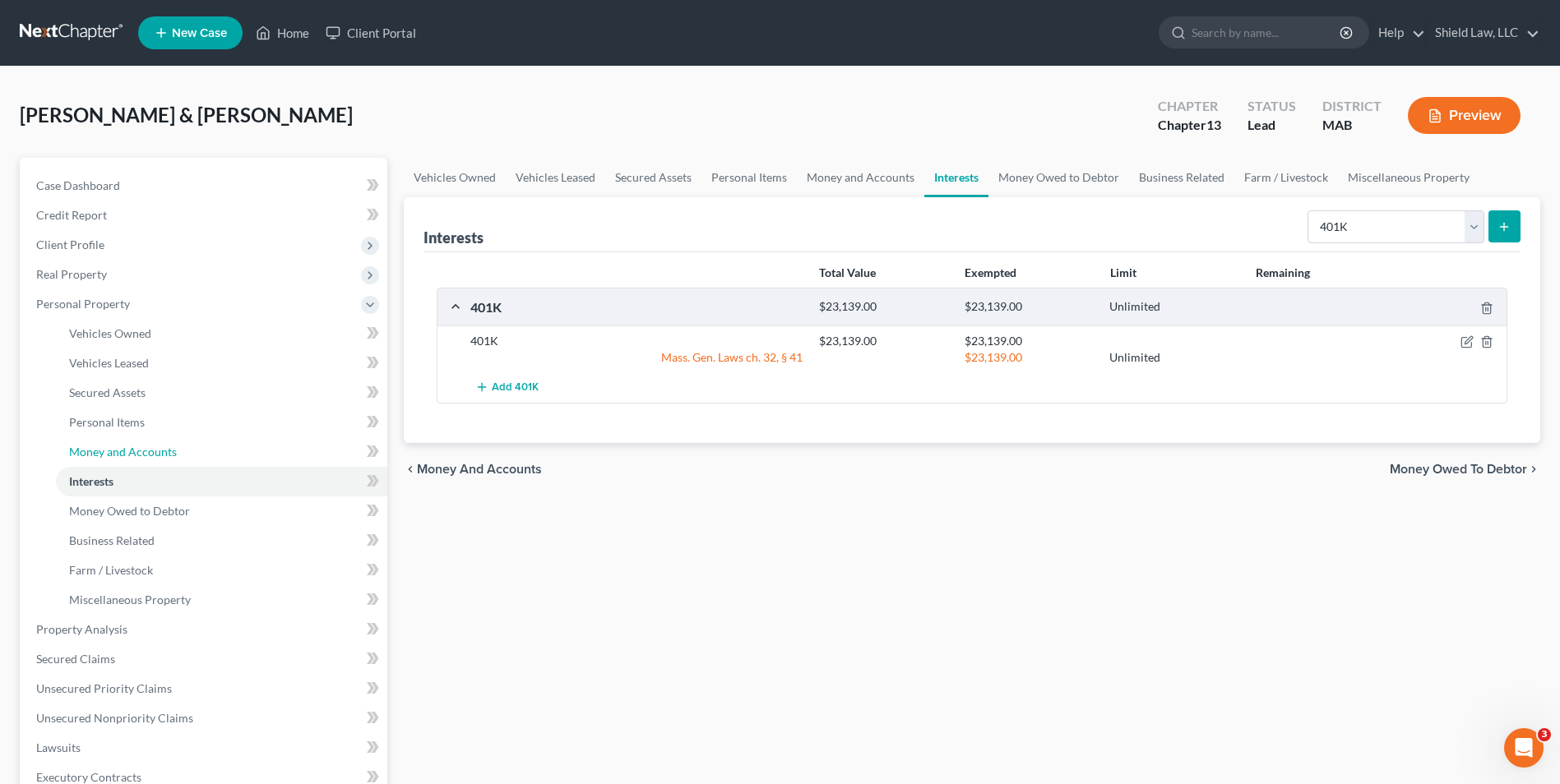
drag, startPoint x: 137, startPoint y: 446, endPoint x: 881, endPoint y: 377, distance: 747.2
click at [138, 446] on span "Money and Accounts" at bounding box center [122, 452] width 108 height 14
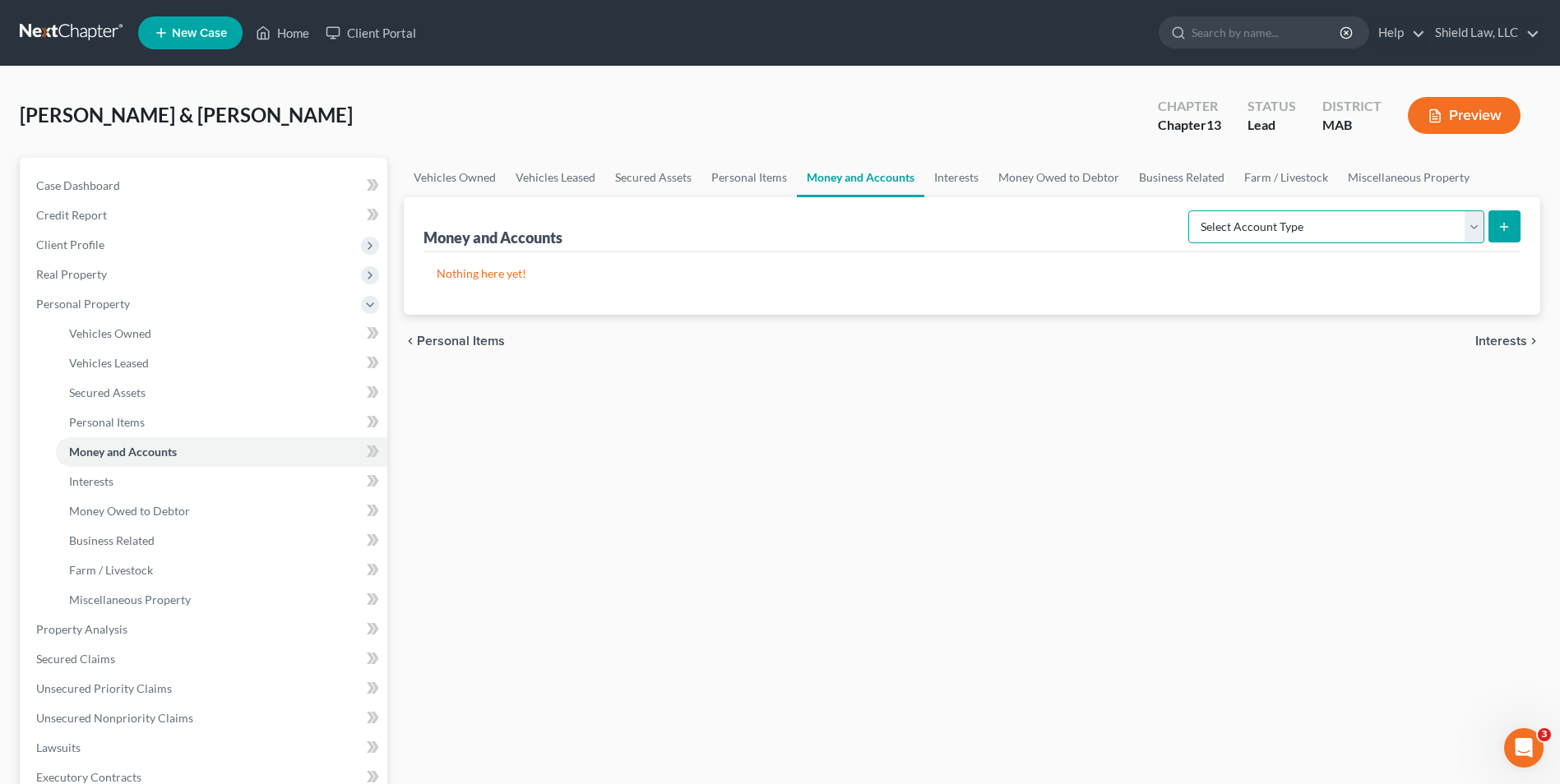
click at [1254, 223] on select "Select Account Type Brokerage Cash on Hand Certificates of Deposit Checking Acc…" at bounding box center [1336, 227] width 296 height 33
select select "checking"
click at [1192, 211] on select "Select Account Type Brokerage Cash on Hand Certificates of Deposit Checking Acc…" at bounding box center [1336, 227] width 296 height 33
click at [1496, 231] on button "submit" at bounding box center [1504, 226] width 32 height 32
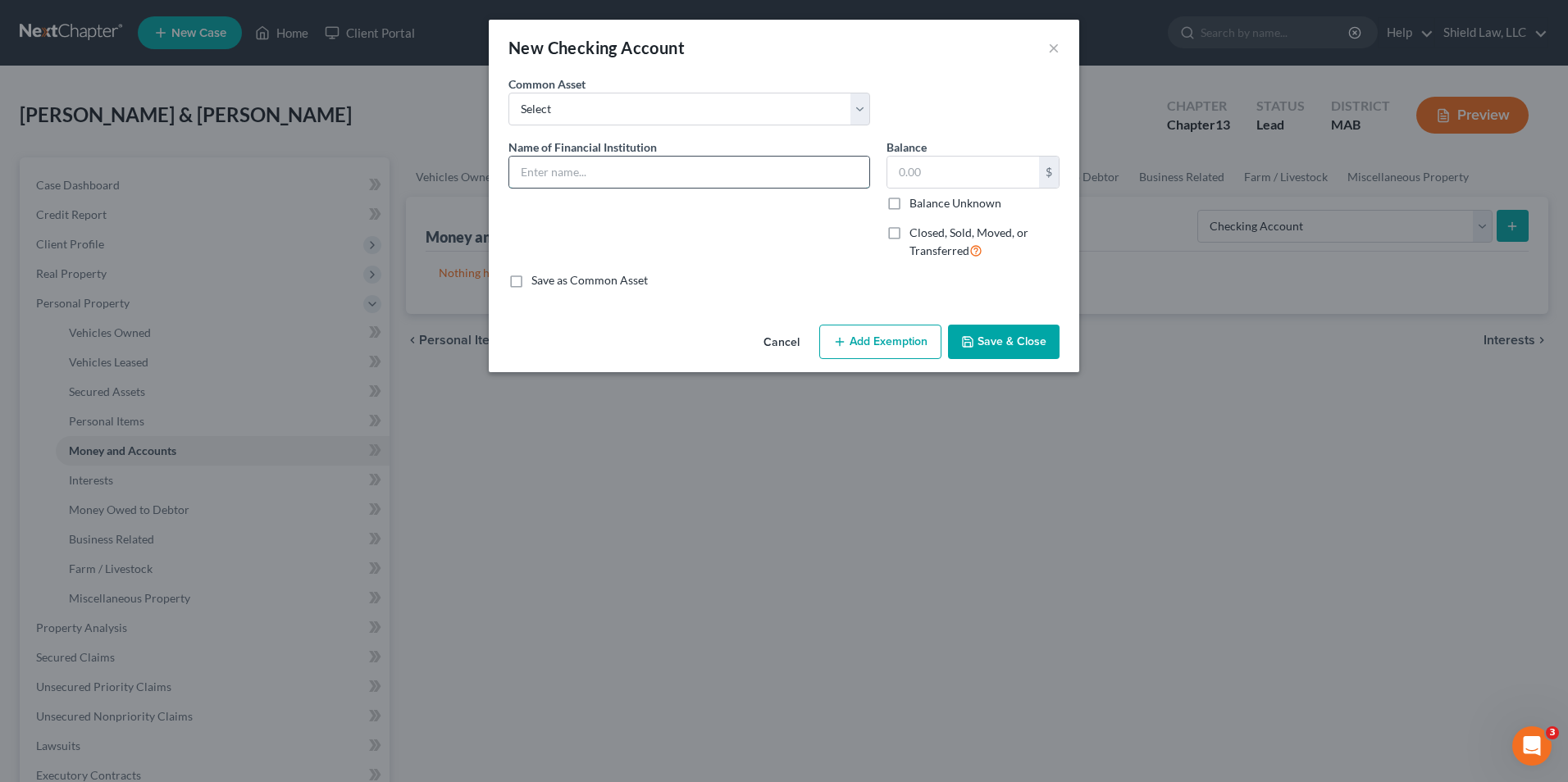
click at [593, 159] on input "text" at bounding box center [688, 172] width 360 height 31
type input "Bank of America"
type input "6"
click at [851, 346] on button "Add Exemption" at bounding box center [880, 342] width 122 height 34
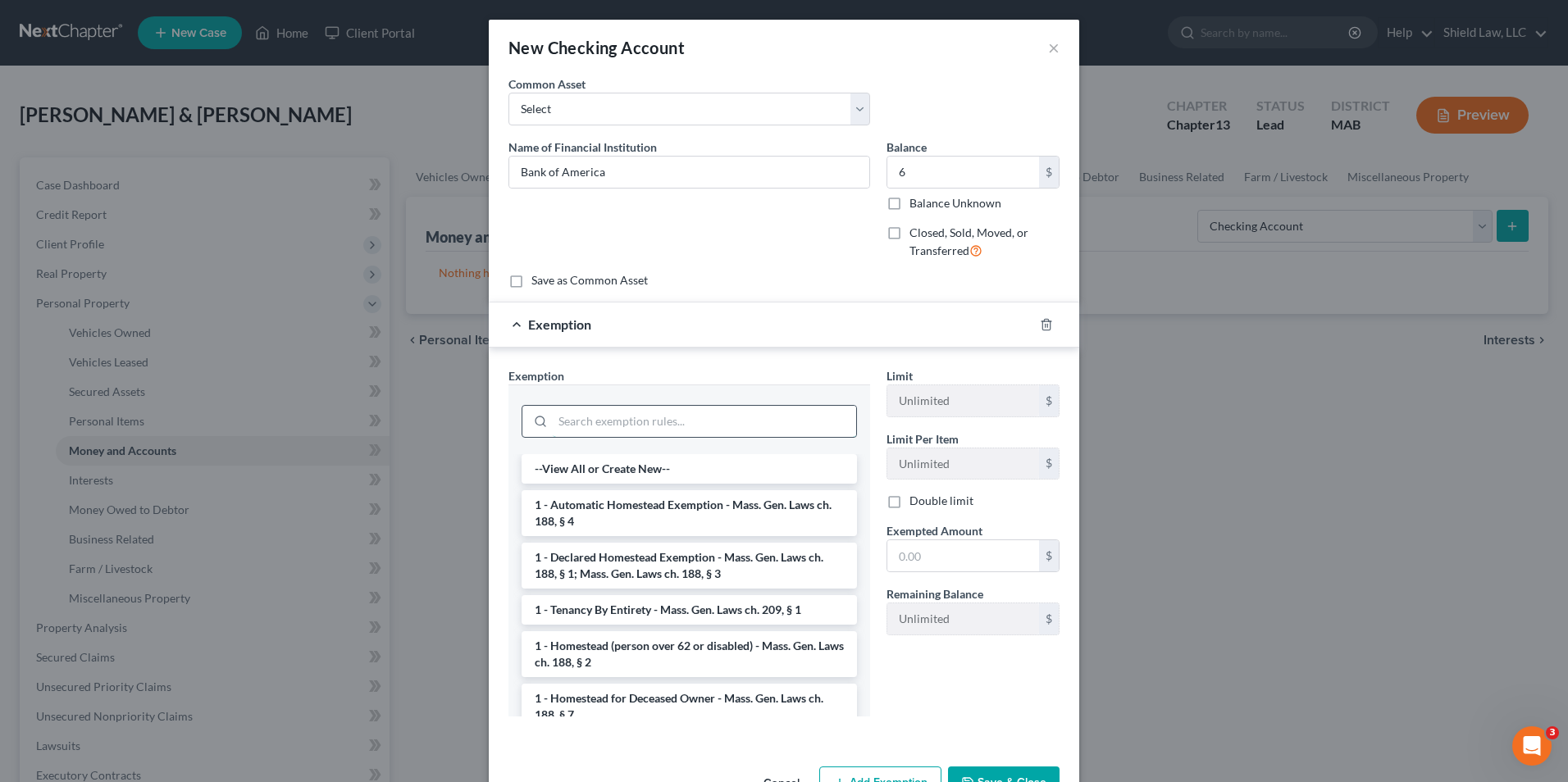
click at [734, 427] on input "search" at bounding box center [704, 421] width 303 height 31
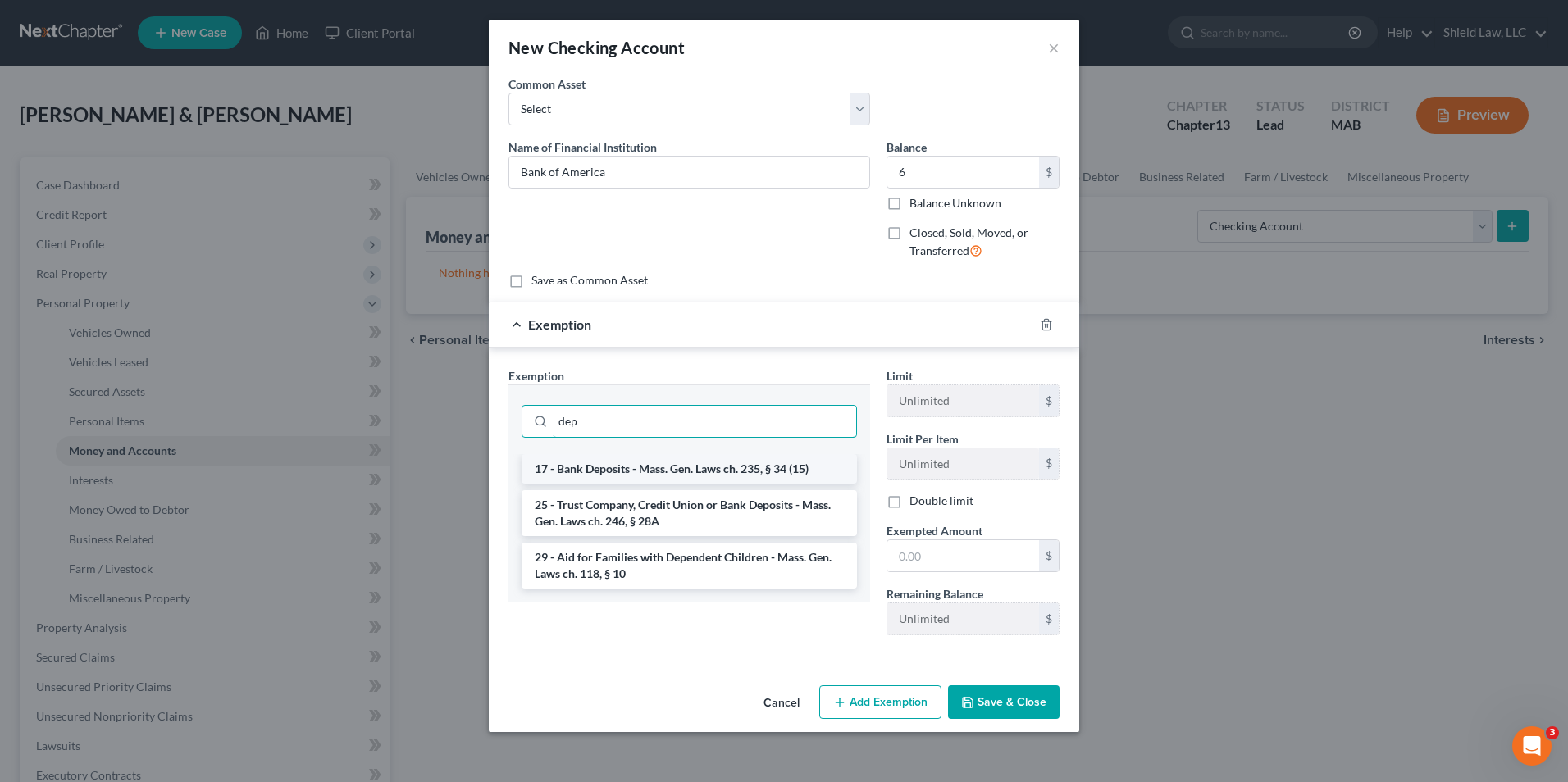
type input "dep"
click at [745, 461] on li "17 - Bank Deposits - Mass. Gen. Laws ch. 235, § 34 (15)" at bounding box center [689, 469] width 336 height 29
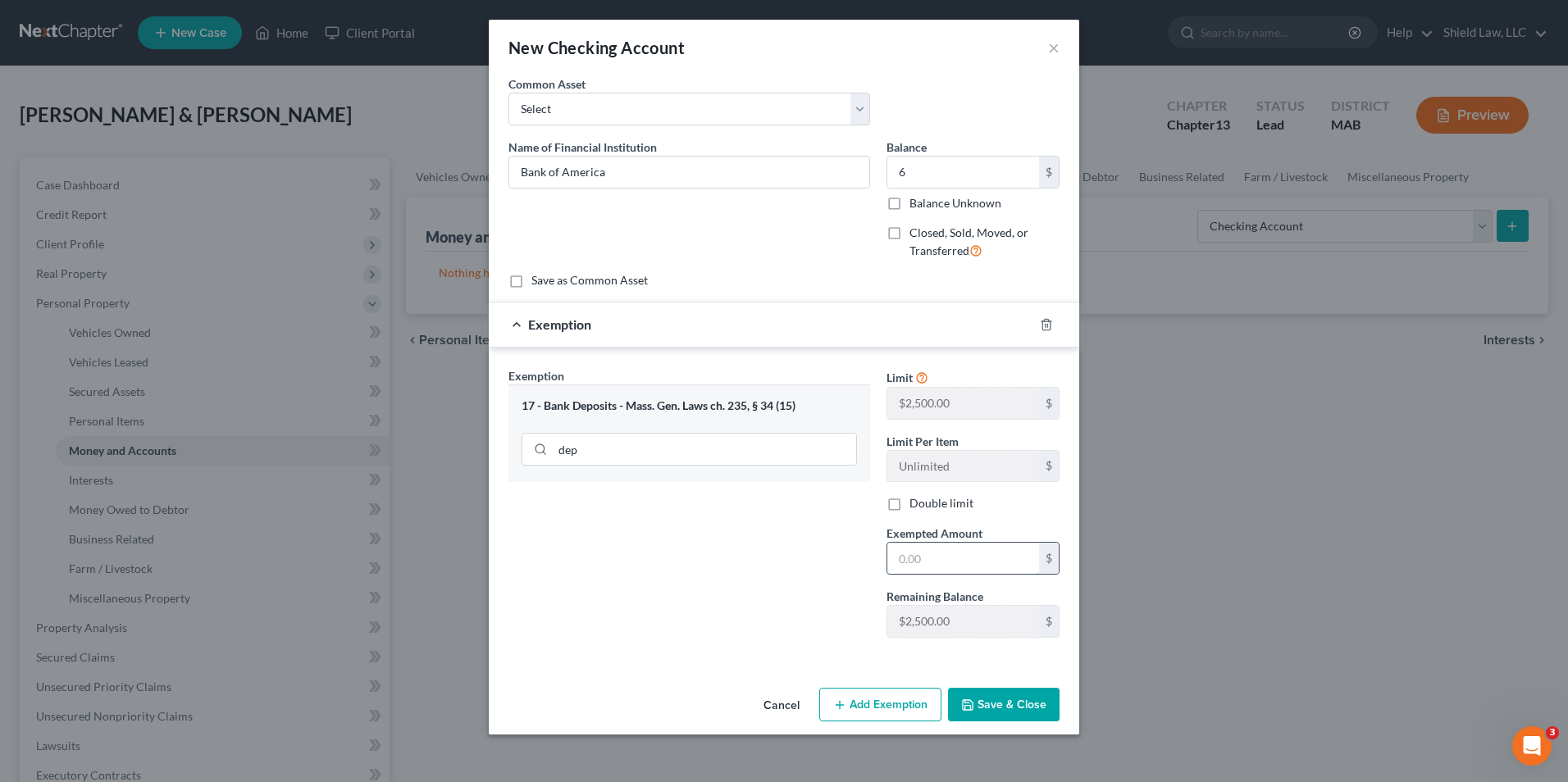
click at [958, 549] on input "text" at bounding box center [963, 558] width 152 height 31
type input "6"
click at [1037, 719] on button "Save & Close" at bounding box center [1003, 706] width 112 height 34
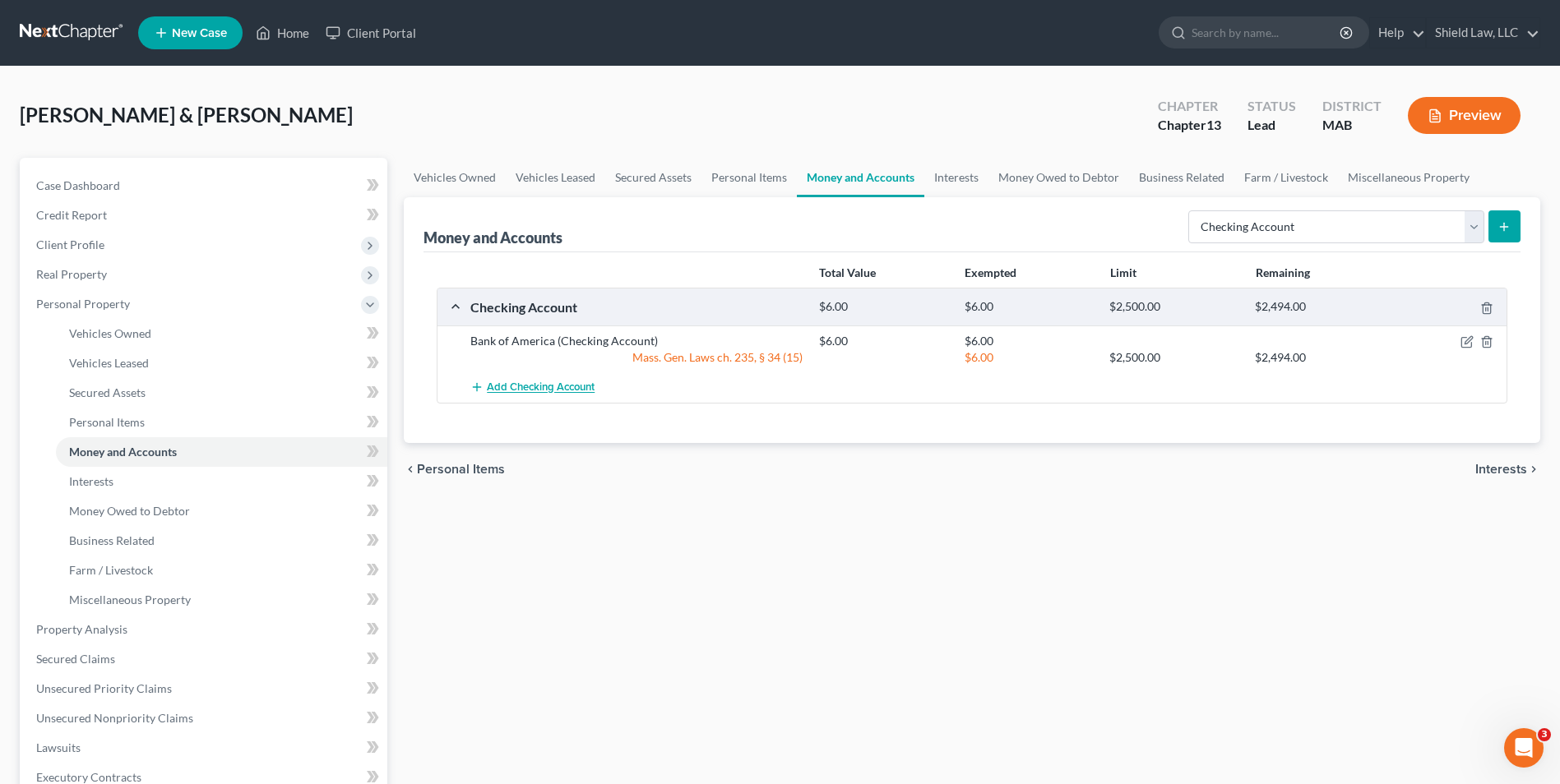
click at [567, 392] on span "Add Checking Account" at bounding box center [541, 387] width 108 height 13
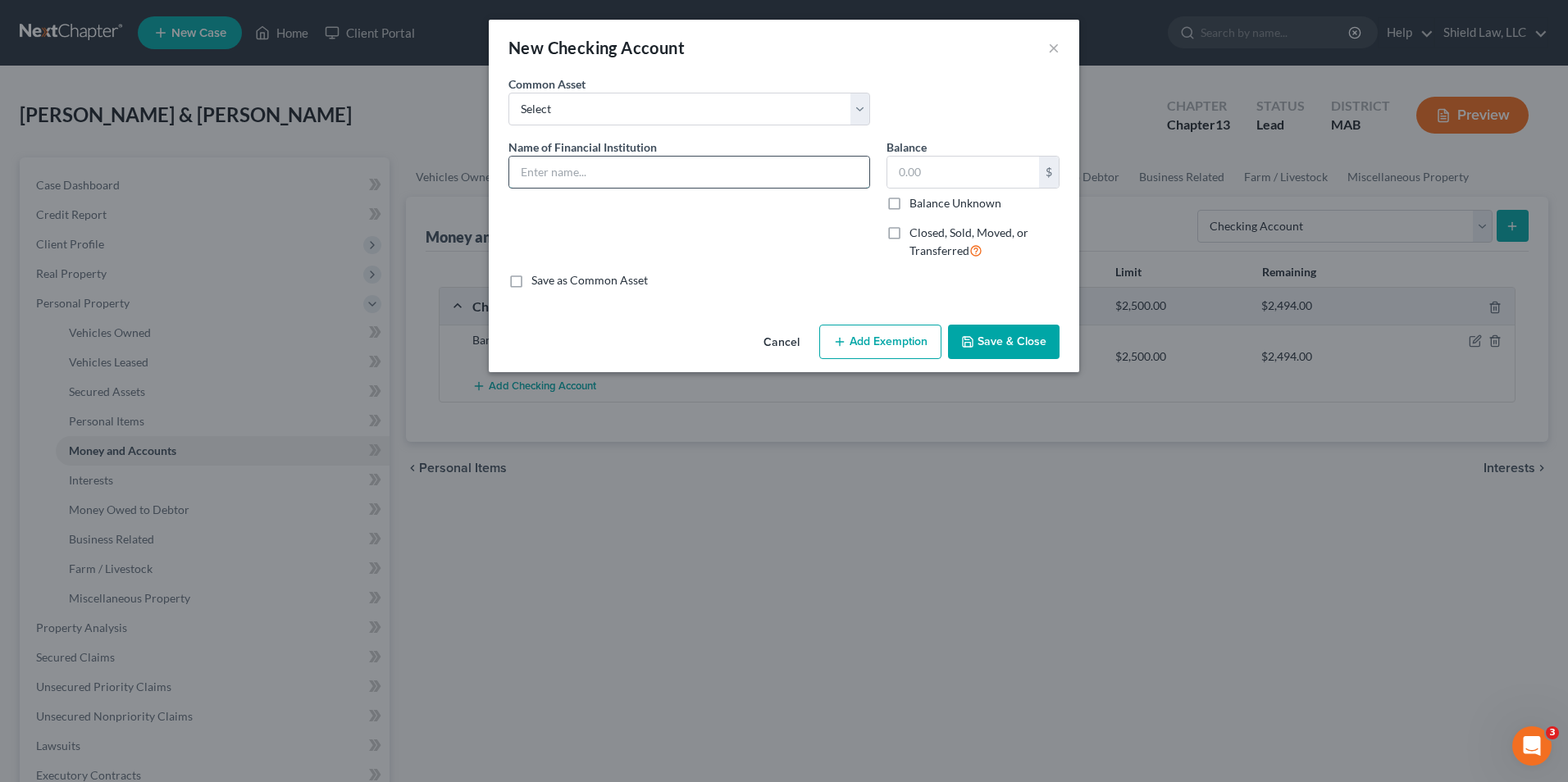
click at [582, 172] on input "text" at bounding box center [688, 172] width 360 height 31
type input "Bank of America"
click at [919, 162] on input "text" at bounding box center [963, 172] width 152 height 31
type input "50"
click at [867, 327] on button "Add Exemption" at bounding box center [880, 342] width 122 height 34
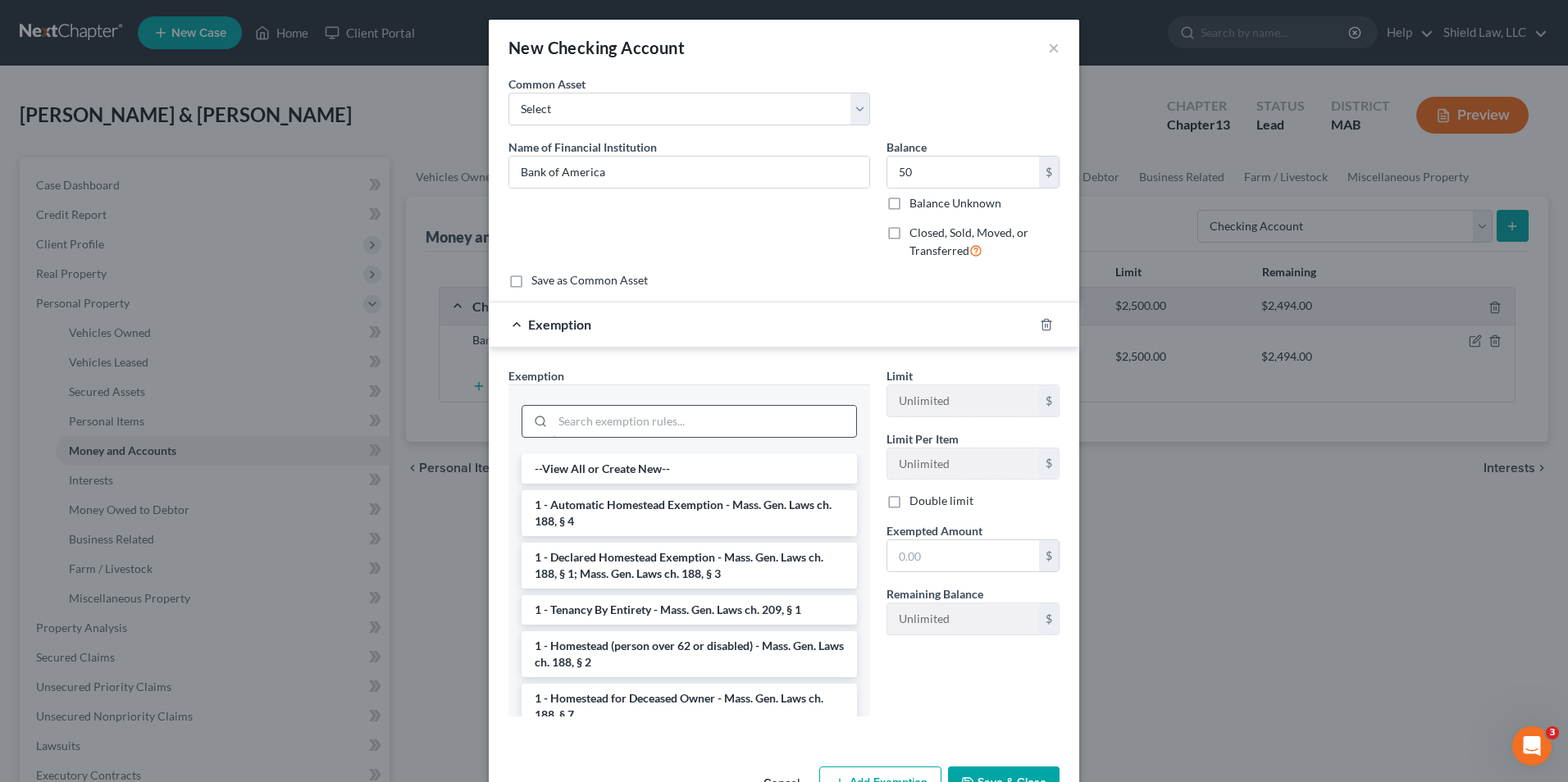
click at [664, 410] on input "search" at bounding box center [704, 421] width 303 height 31
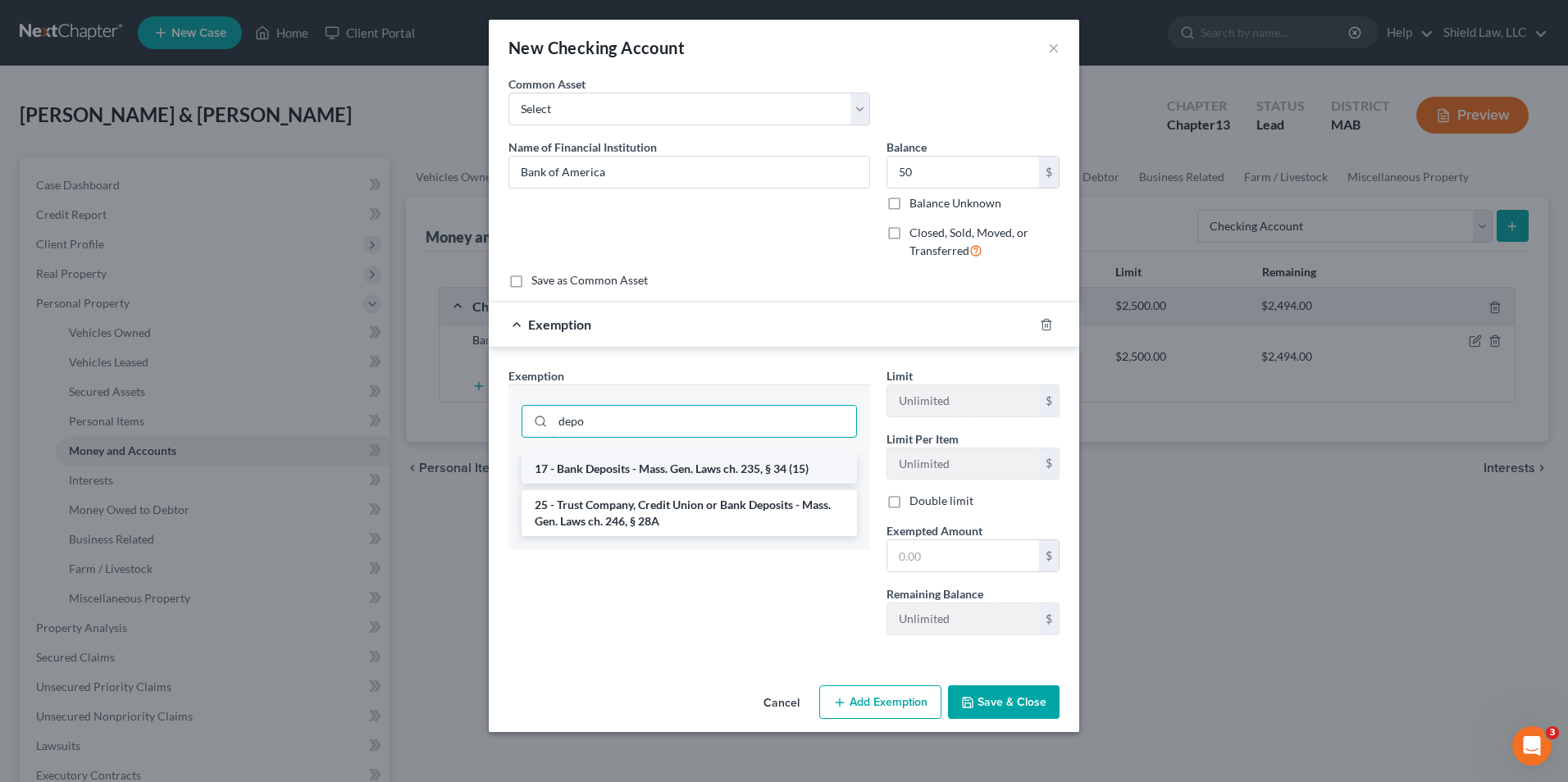
type input "depo"
click at [815, 474] on li "17 - Bank Deposits - Mass. Gen. Laws ch. 235, § 34 (15)" at bounding box center [689, 469] width 336 height 29
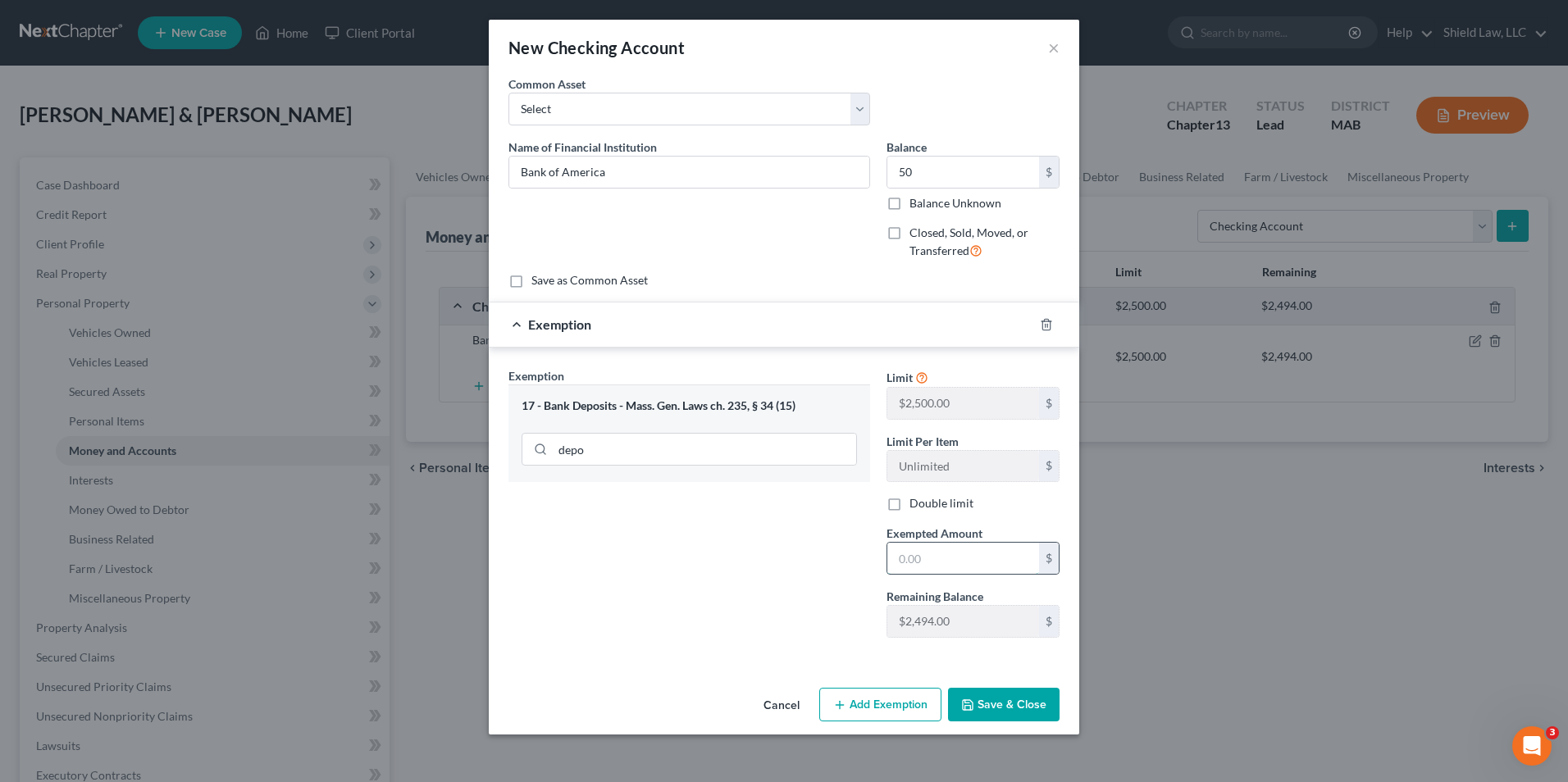
click at [913, 558] on input "text" at bounding box center [963, 558] width 152 height 31
type input "50"
click at [1020, 706] on button "Save & Close" at bounding box center [1003, 706] width 112 height 34
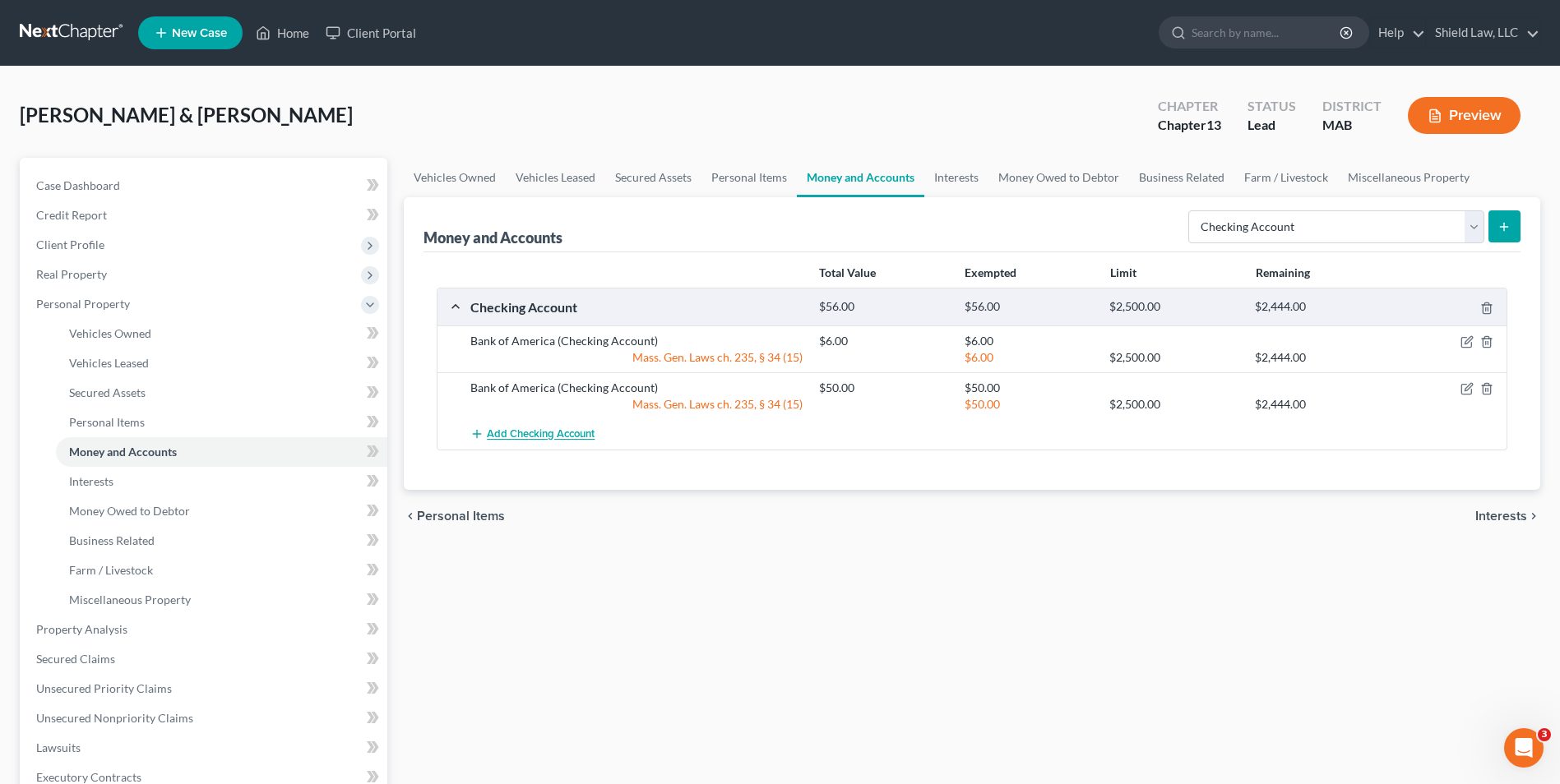
click at [567, 432] on span "Add Checking Account" at bounding box center [541, 435] width 108 height 13
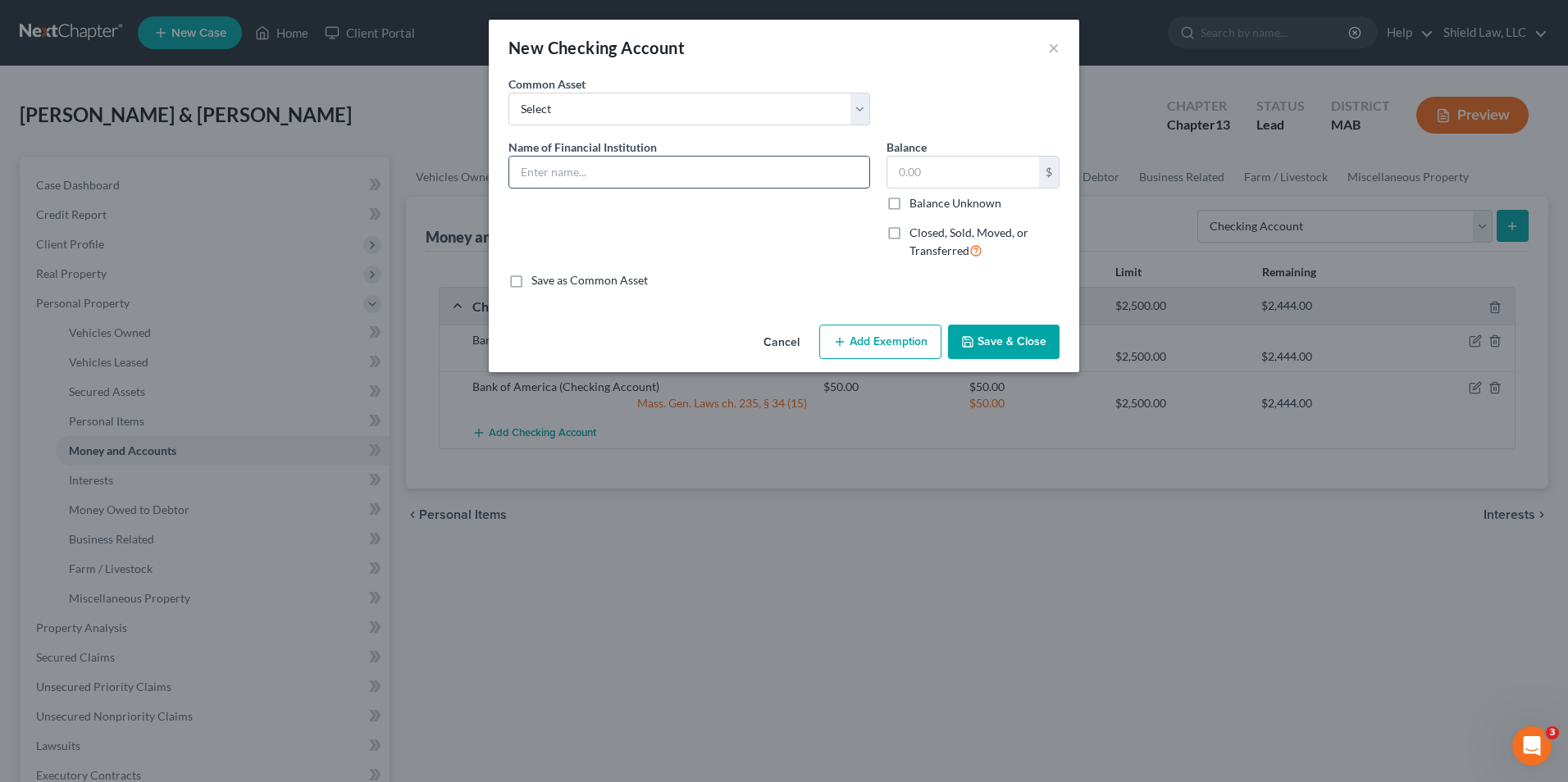
click at [594, 156] on input "text" at bounding box center [688, 172] width 360 height 31
type input "Bank of America"
type input "2,811"
click at [899, 329] on button "Add Exemption" at bounding box center [880, 342] width 122 height 34
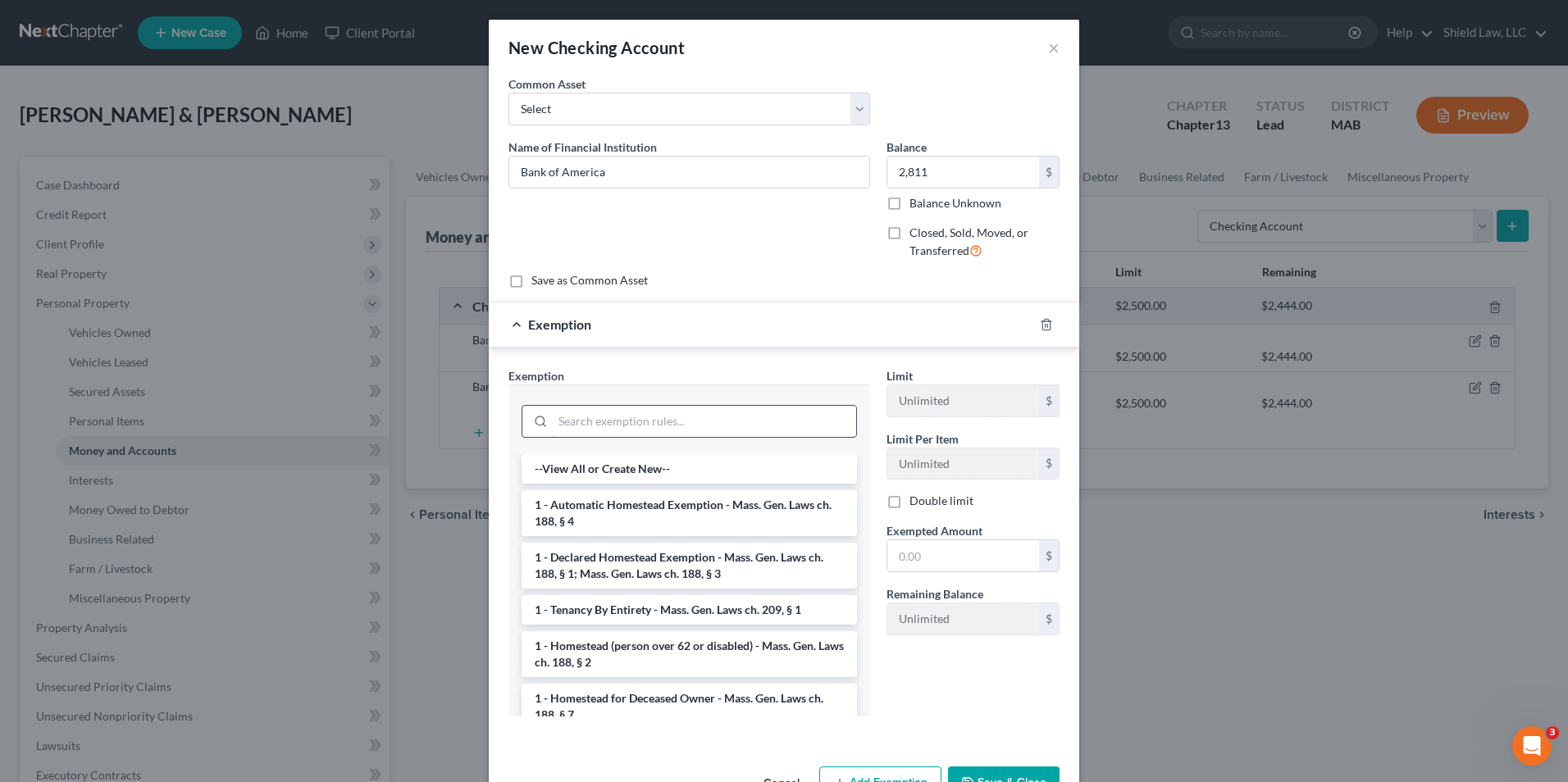
click at [699, 415] on input "search" at bounding box center [704, 421] width 303 height 31
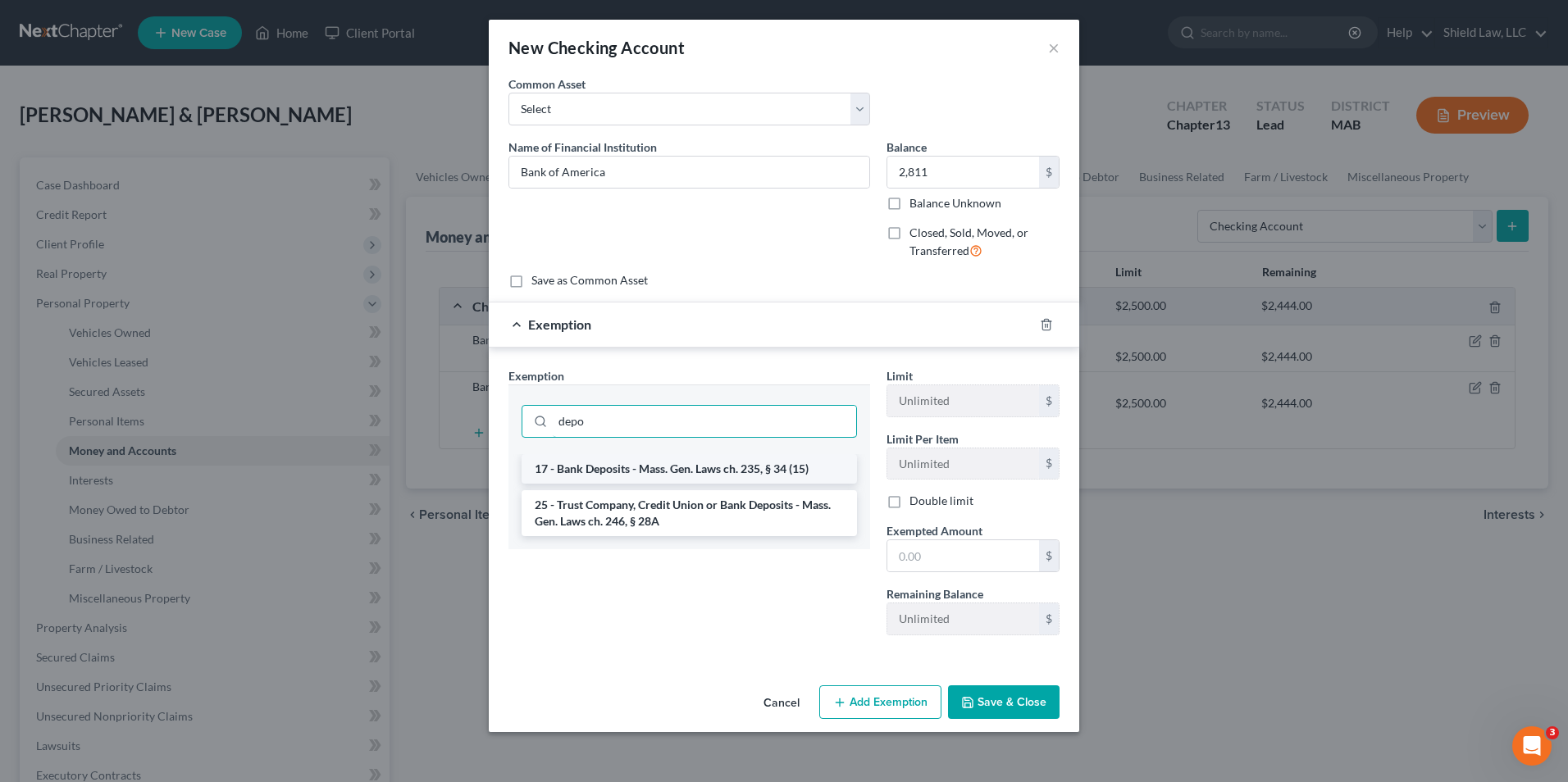
type input "depo"
click at [707, 470] on li "17 - Bank Deposits - Mass. Gen. Laws ch. 235, § 34 (15)" at bounding box center [689, 469] width 336 height 29
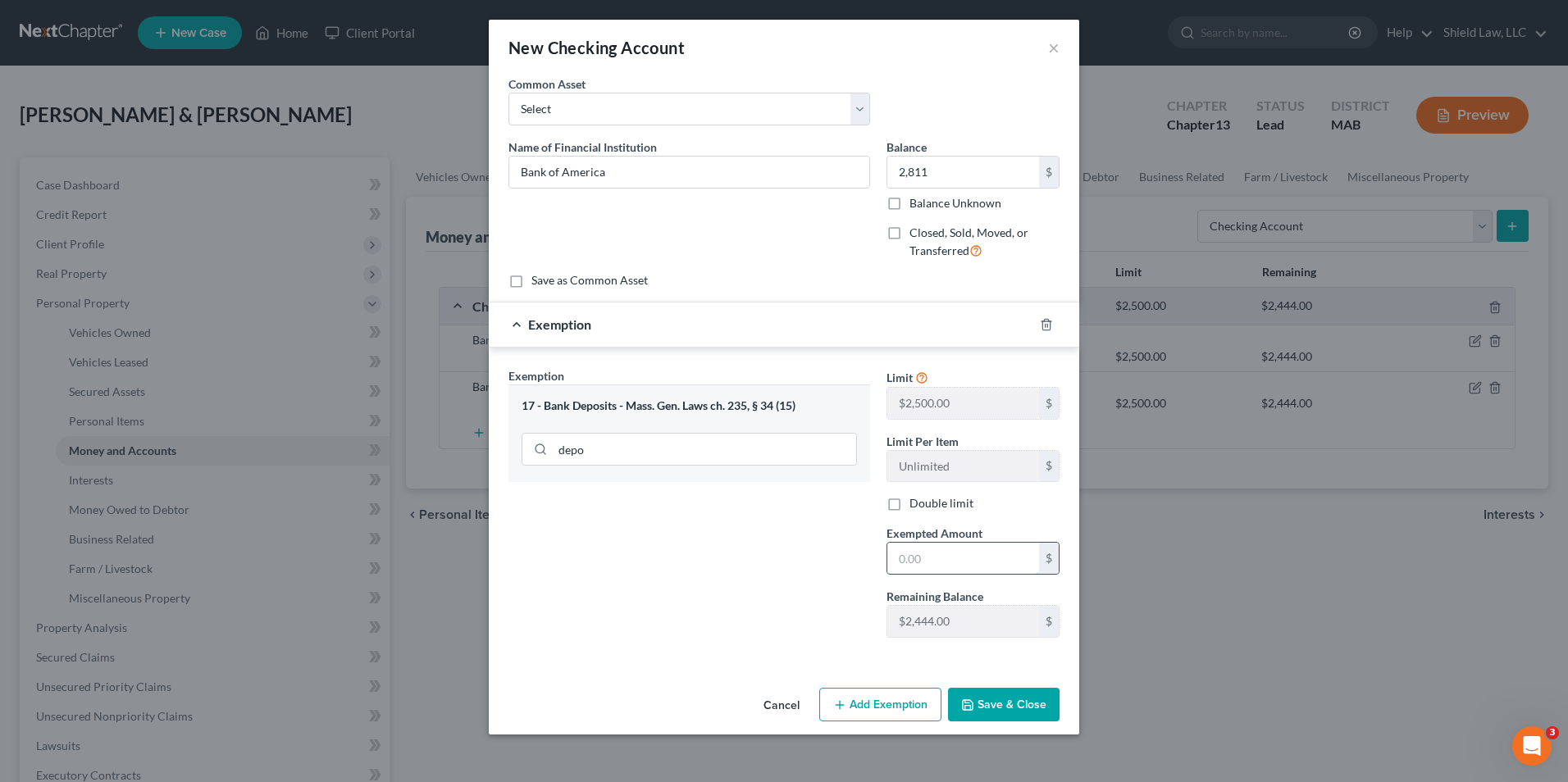
click at [963, 554] on input "text" at bounding box center [963, 558] width 152 height 31
type input "2,811"
drag, startPoint x: 963, startPoint y: 554, endPoint x: 794, endPoint y: 573, distance: 170.1
click at [809, 569] on div "Exemption Set must be selected for CA. Exemption * 17 - Bank Deposits - Mass. G…" at bounding box center [784, 509] width 567 height 284
type input "2,444"
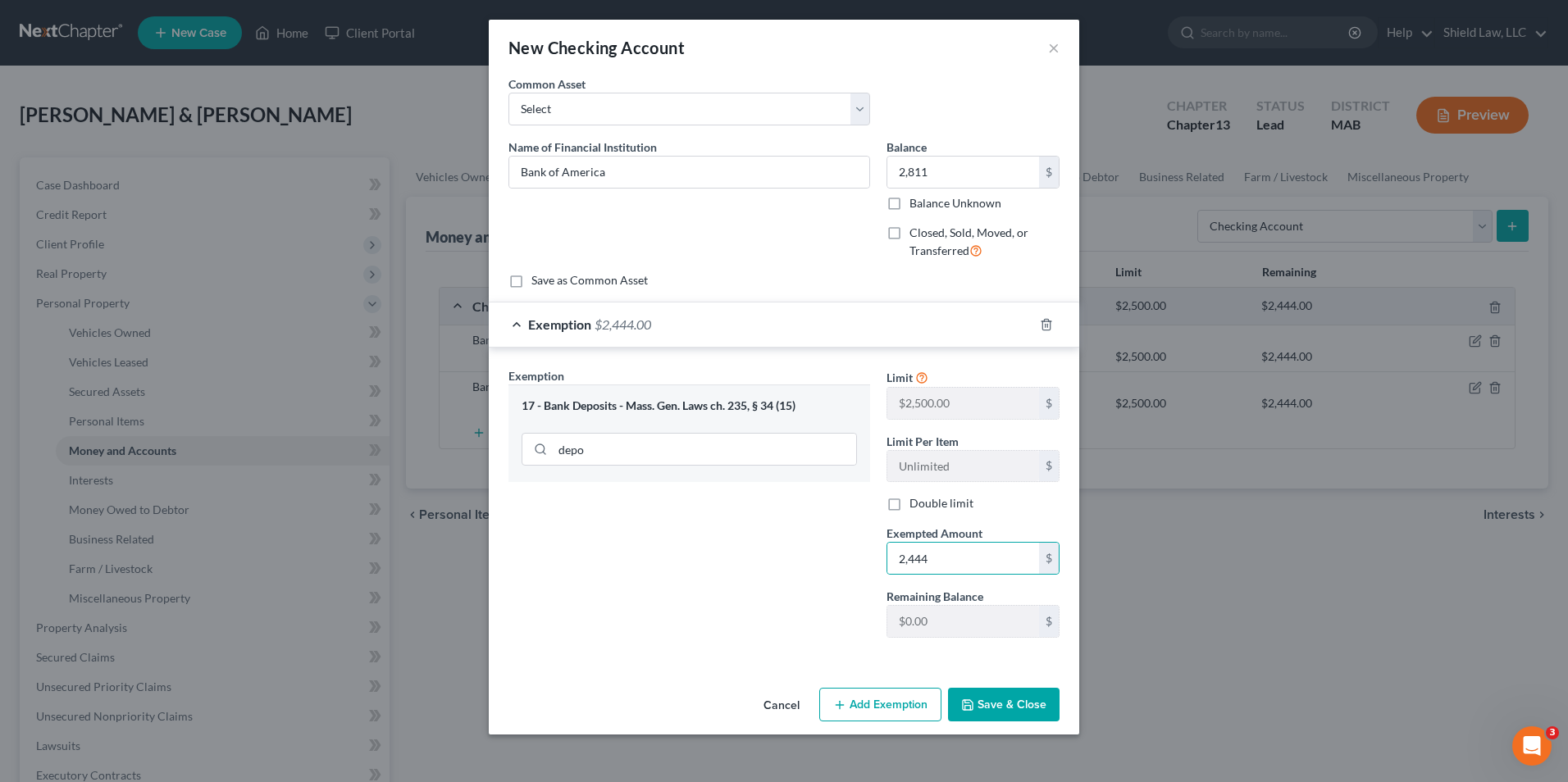
click at [922, 717] on button "Add Exemption" at bounding box center [880, 706] width 122 height 34
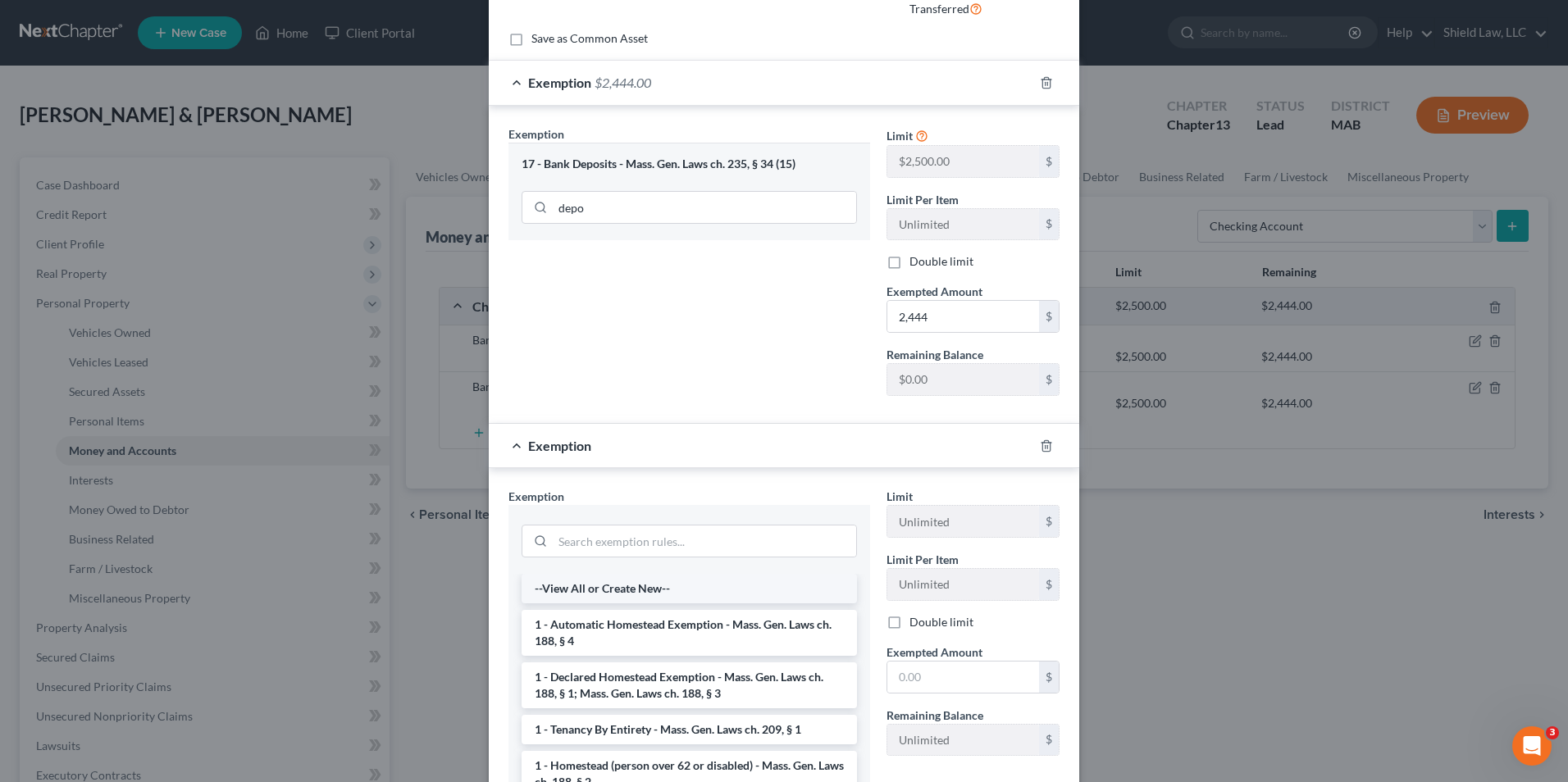
scroll to position [246, 0]
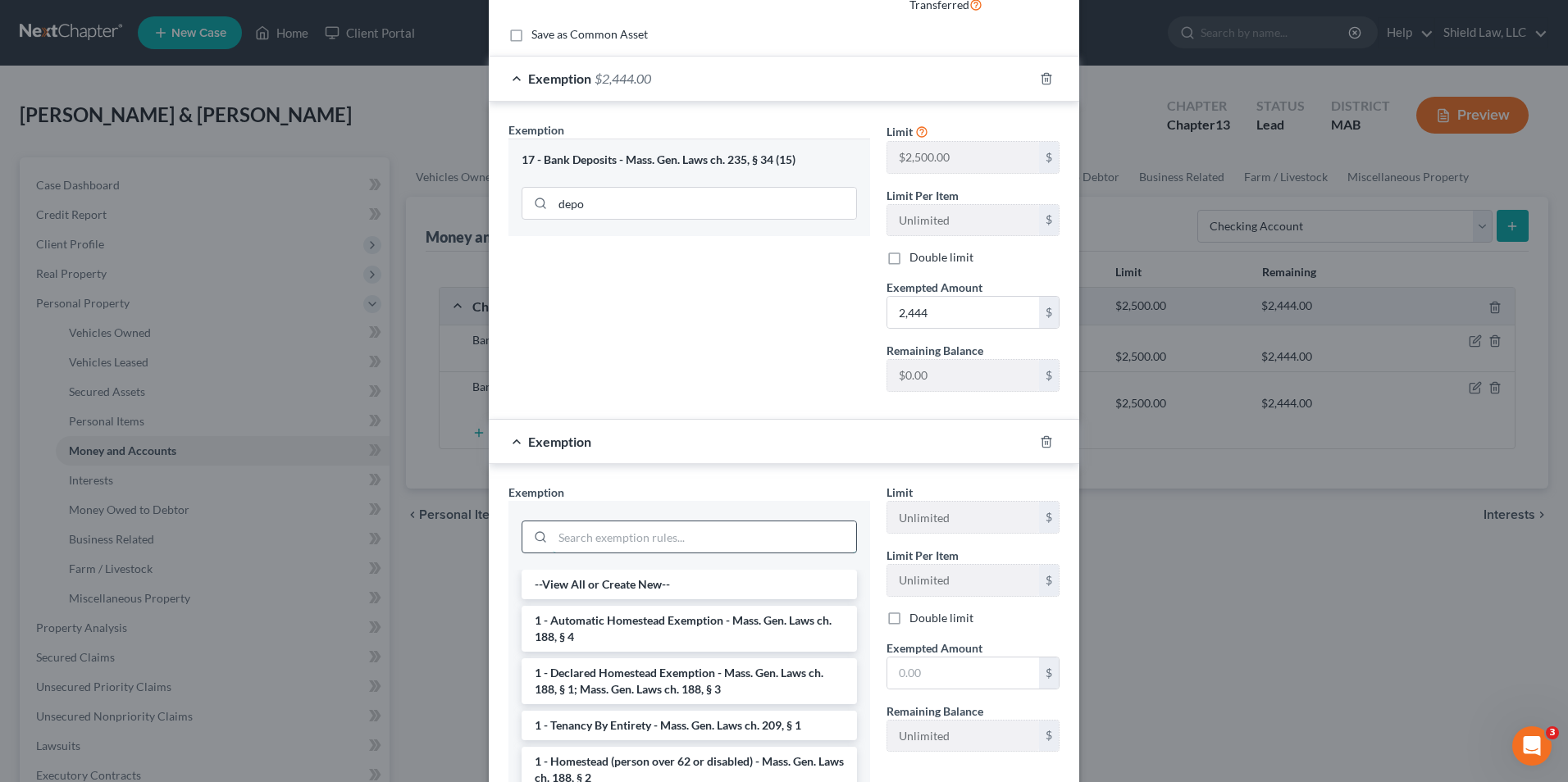
click at [628, 538] on input "search" at bounding box center [704, 537] width 303 height 31
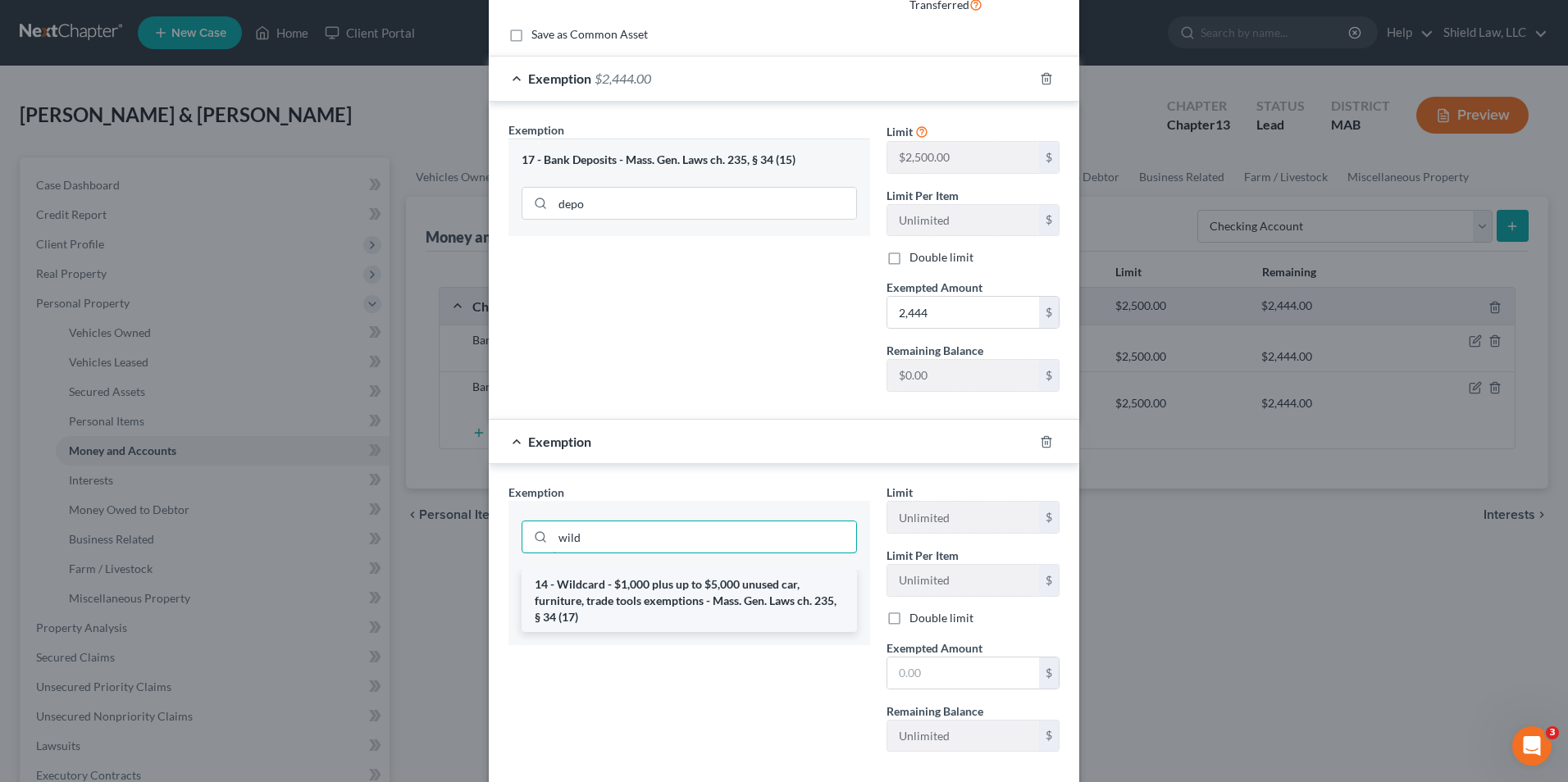
type input "wild"
drag, startPoint x: 669, startPoint y: 597, endPoint x: 681, endPoint y: 408, distance: 189.4
click at [669, 597] on li "14 - Wildcard - $1,000 plus up to $5,000 unused car, furniture, trade tools exe…" at bounding box center [689, 601] width 336 height 63
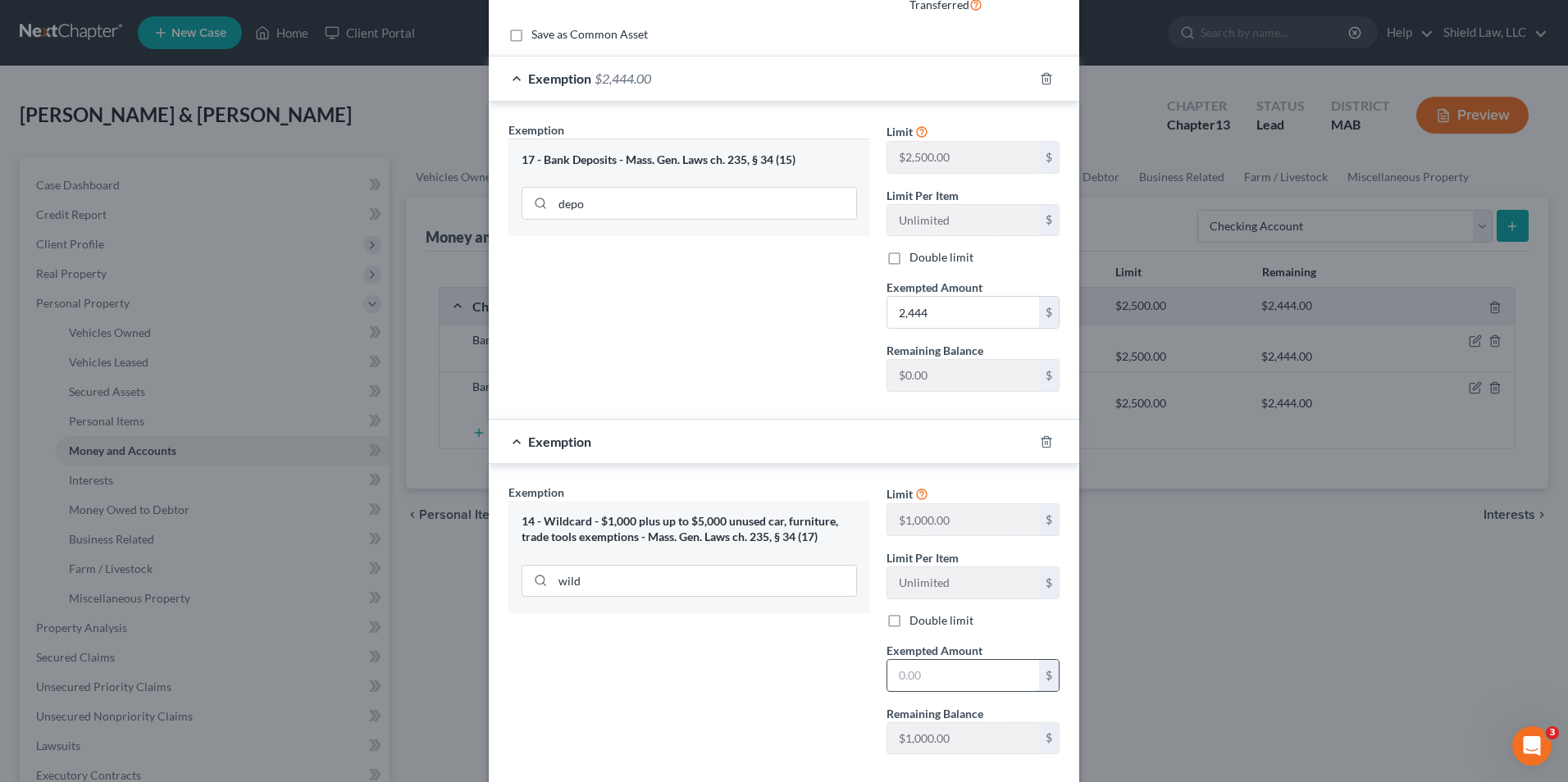
click at [966, 674] on input "text" at bounding box center [963, 676] width 152 height 31
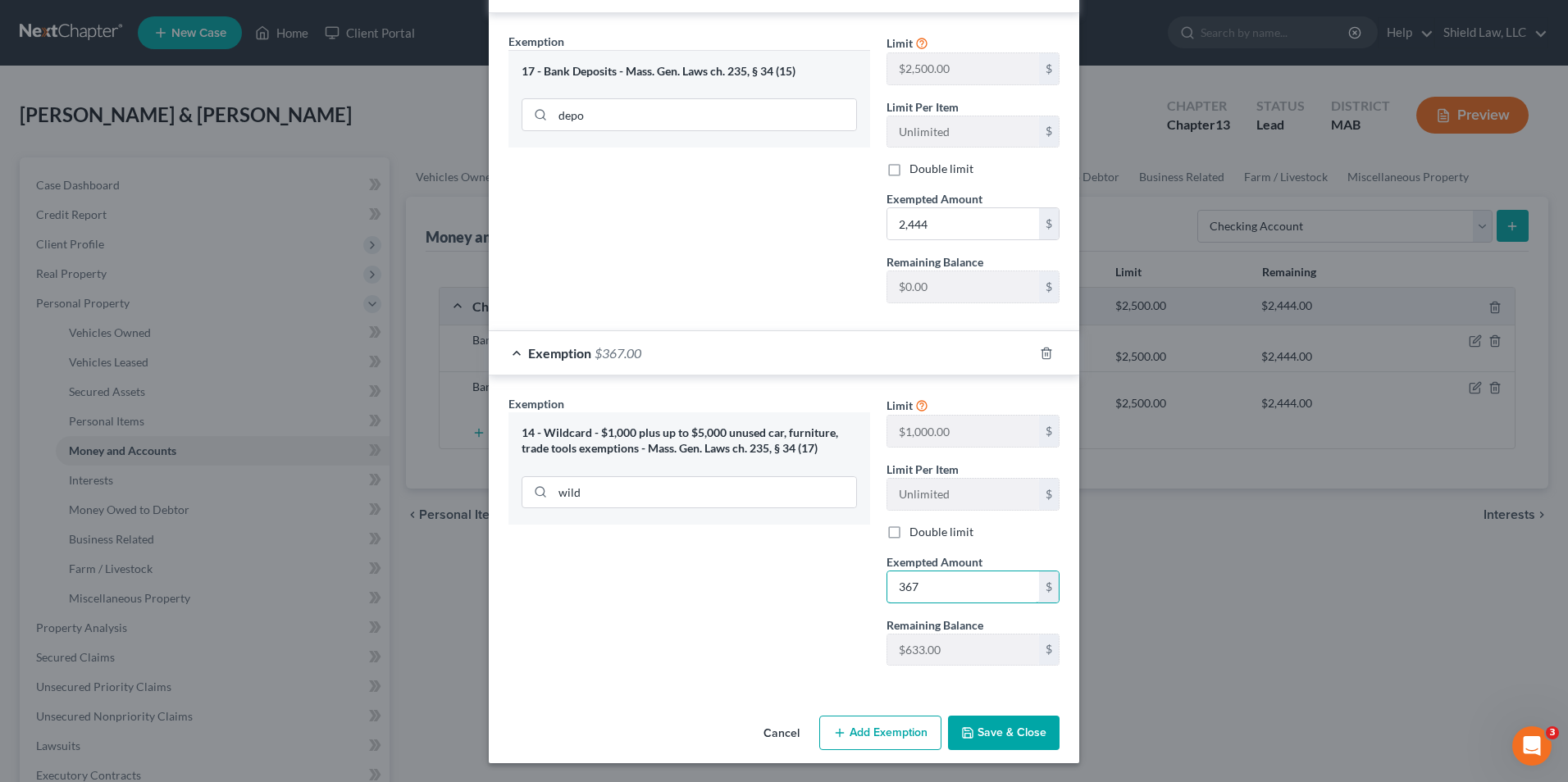
scroll to position [336, 0]
type input "367"
click at [998, 743] on button "Save & Close" at bounding box center [1003, 732] width 112 height 34
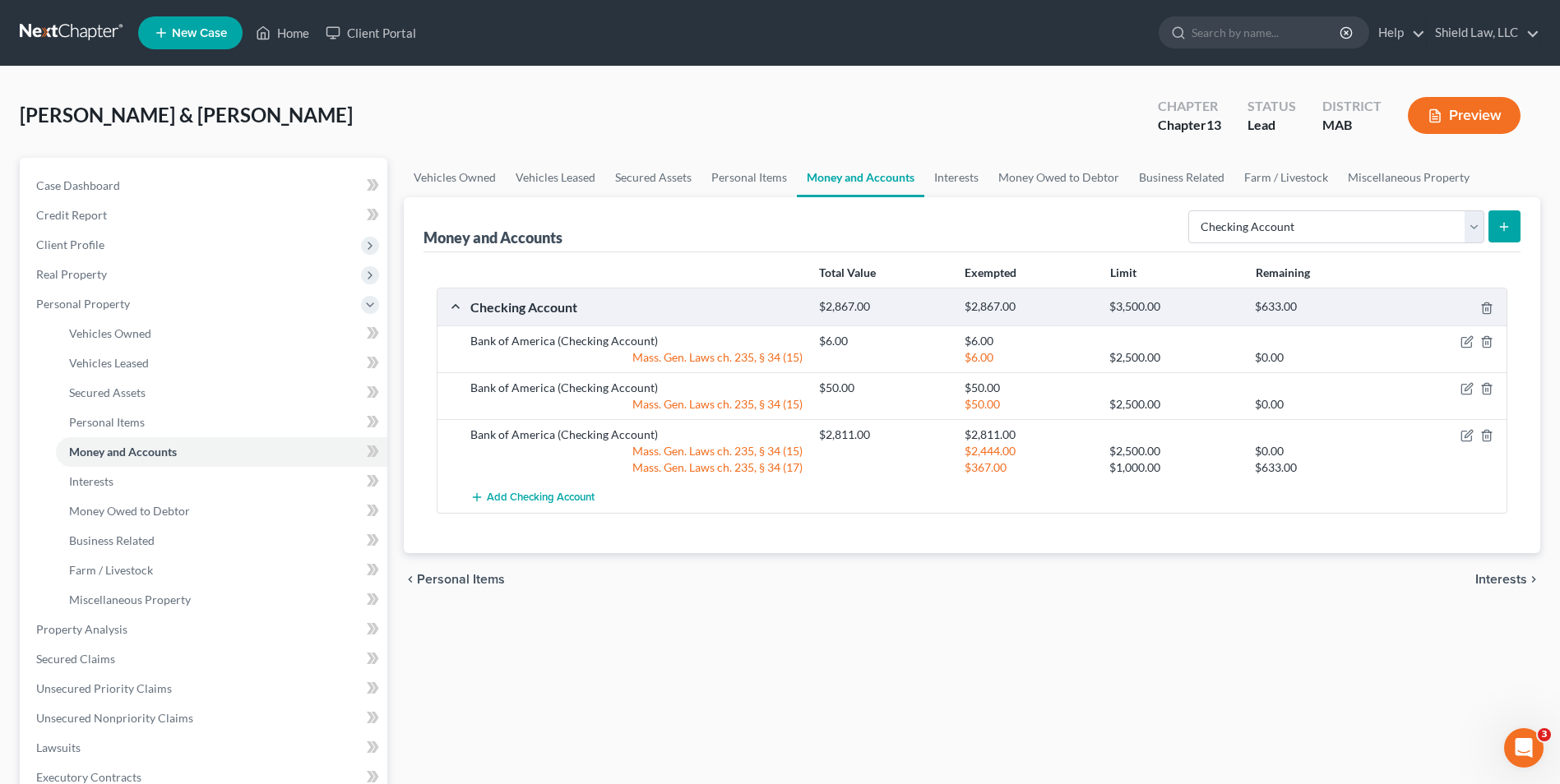
click at [468, 576] on span "Personal Items" at bounding box center [461, 579] width 88 height 13
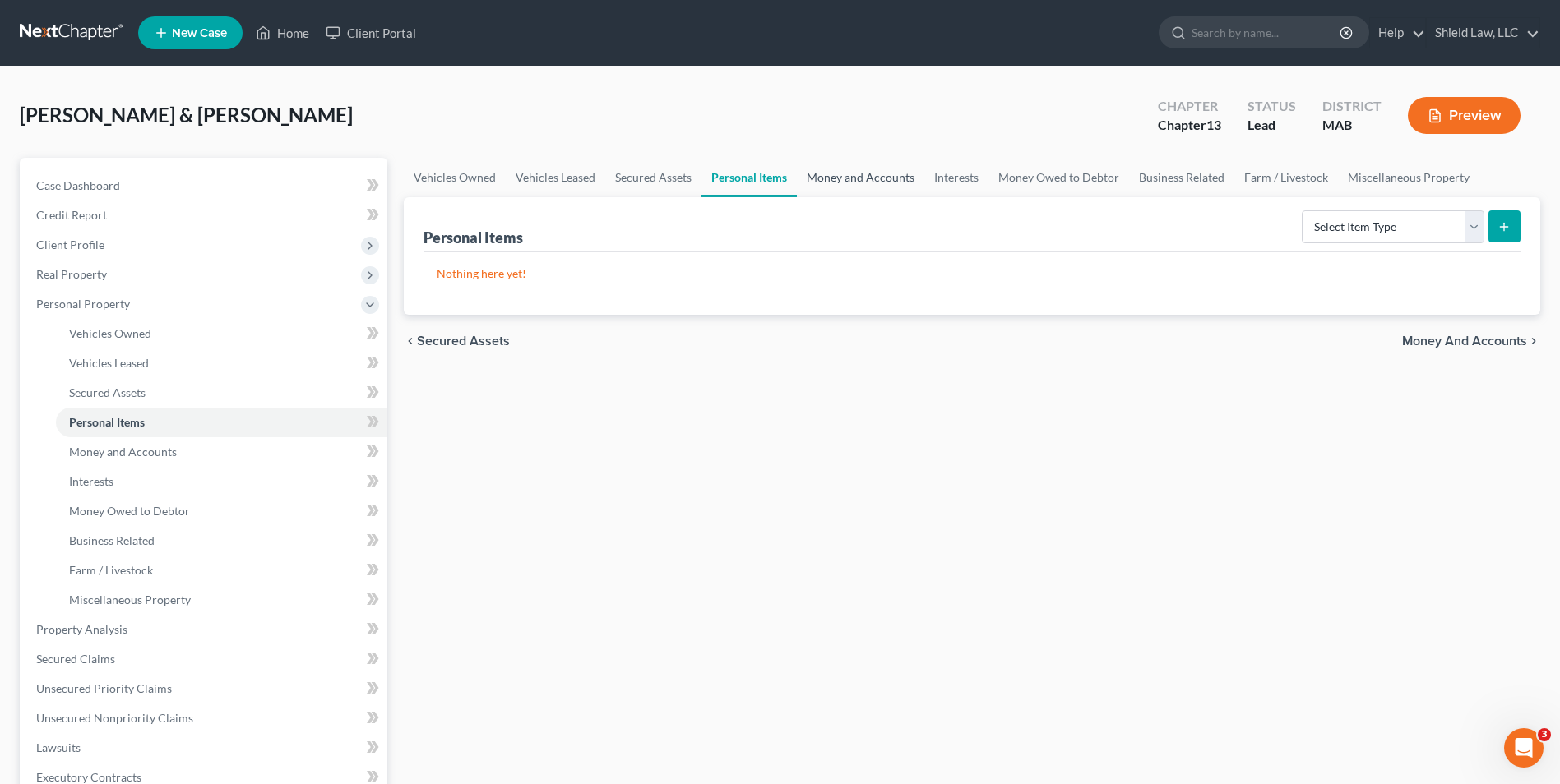
click at [827, 158] on link "Money and Accounts" at bounding box center [861, 177] width 127 height 40
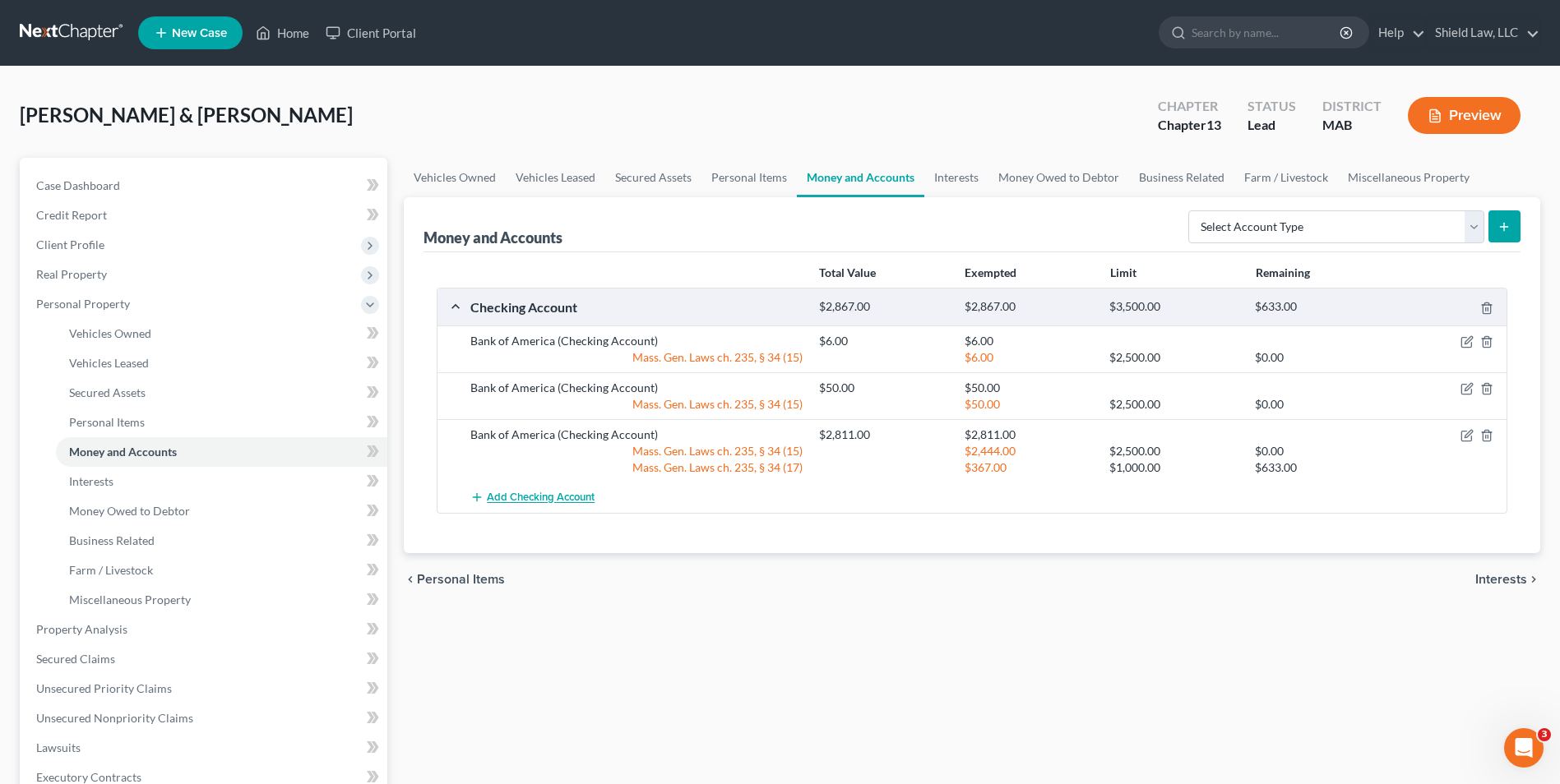
click at [554, 498] on span "Add Checking Account" at bounding box center [541, 497] width 108 height 13
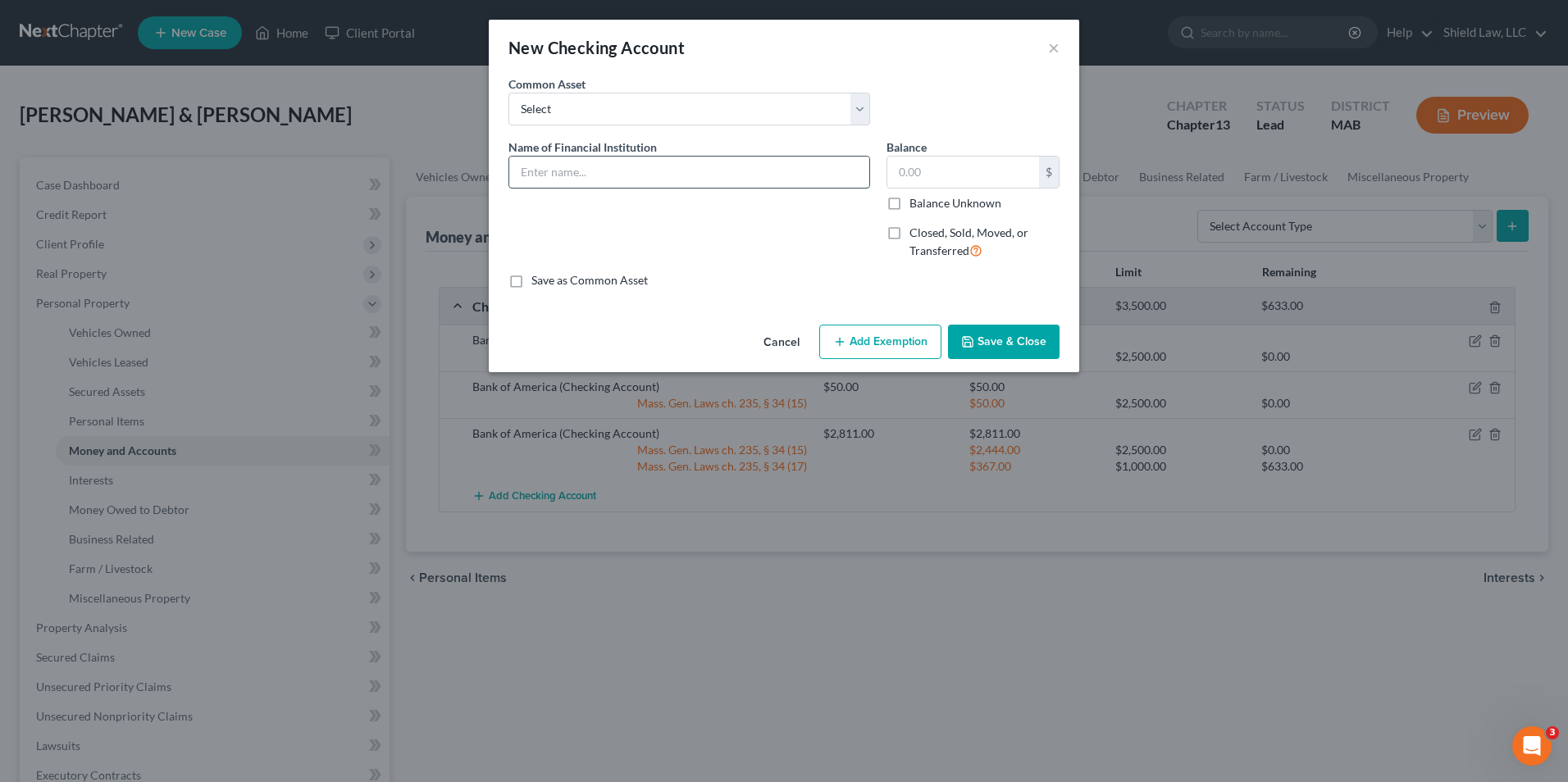
click at [594, 175] on input "text" at bounding box center [688, 172] width 360 height 31
type input "Bank of America"
type input "726"
click at [928, 338] on button "Add Exemption" at bounding box center [880, 342] width 122 height 34
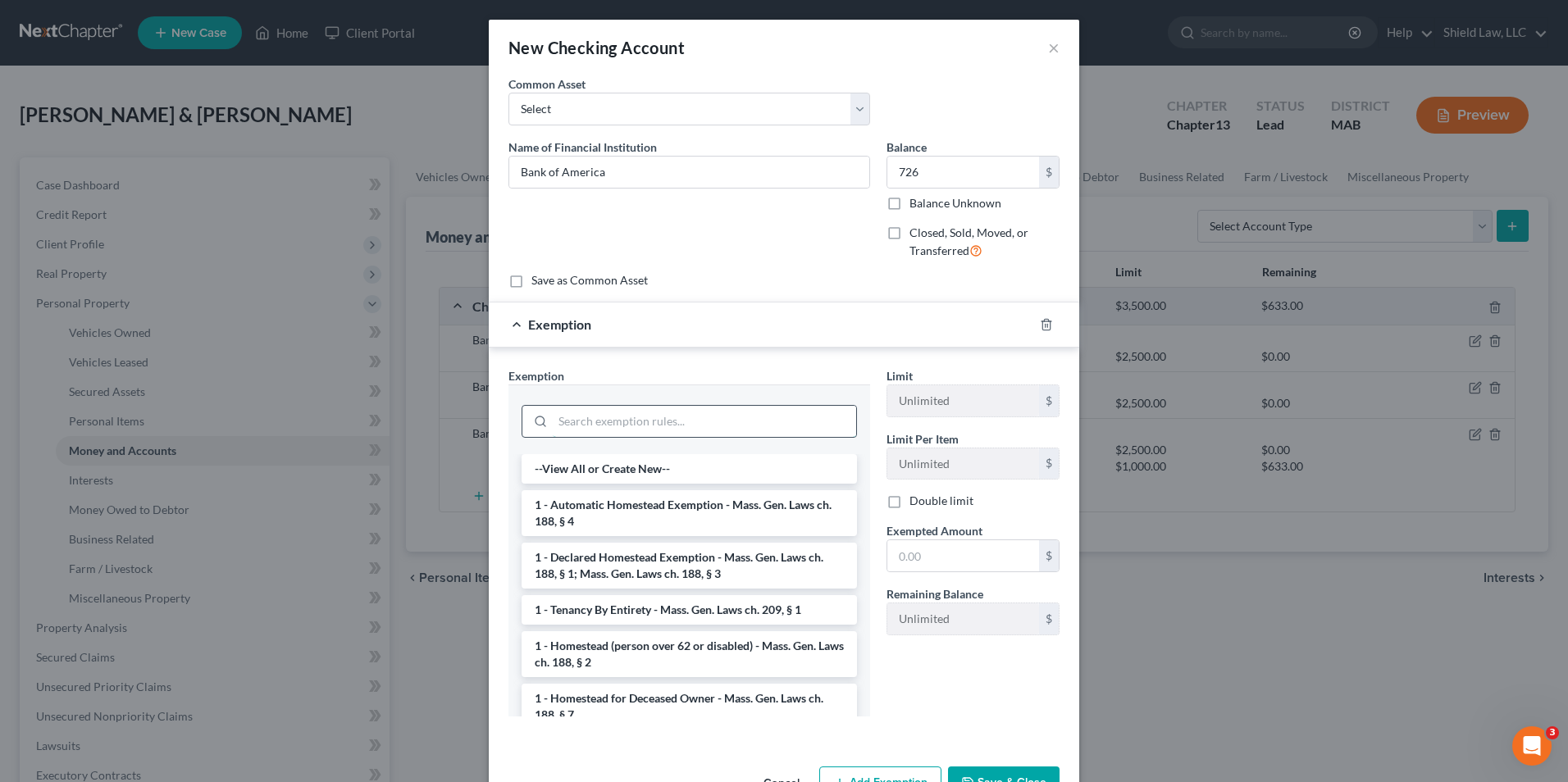
click at [666, 416] on input "search" at bounding box center [704, 421] width 303 height 31
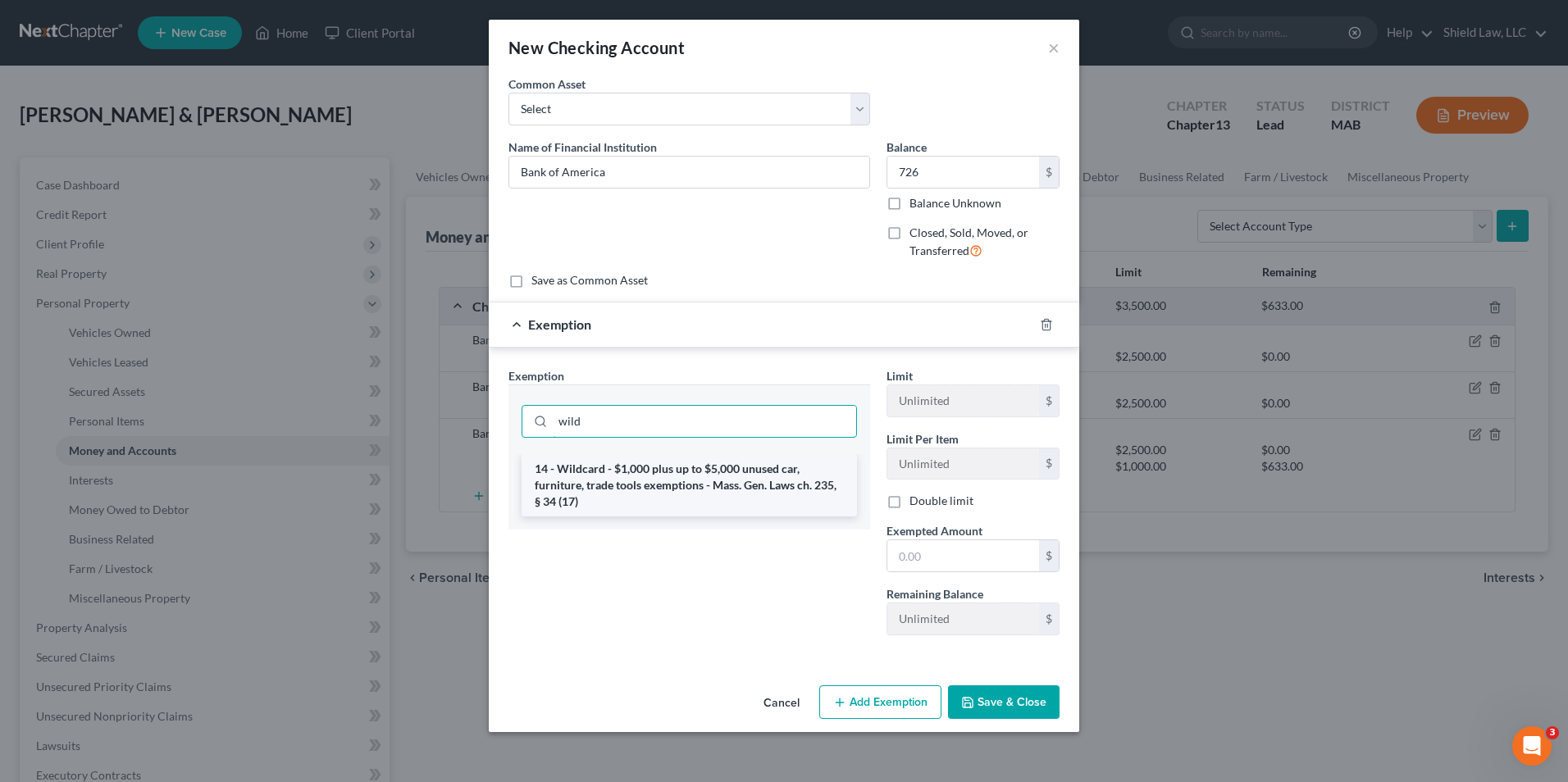
type input "wild"
drag, startPoint x: 675, startPoint y: 468, endPoint x: 816, endPoint y: 559, distance: 167.8
click at [676, 468] on li "14 - Wildcard - $1,000 plus up to $5,000 unused car, furniture, trade tools exe…" at bounding box center [689, 485] width 336 height 63
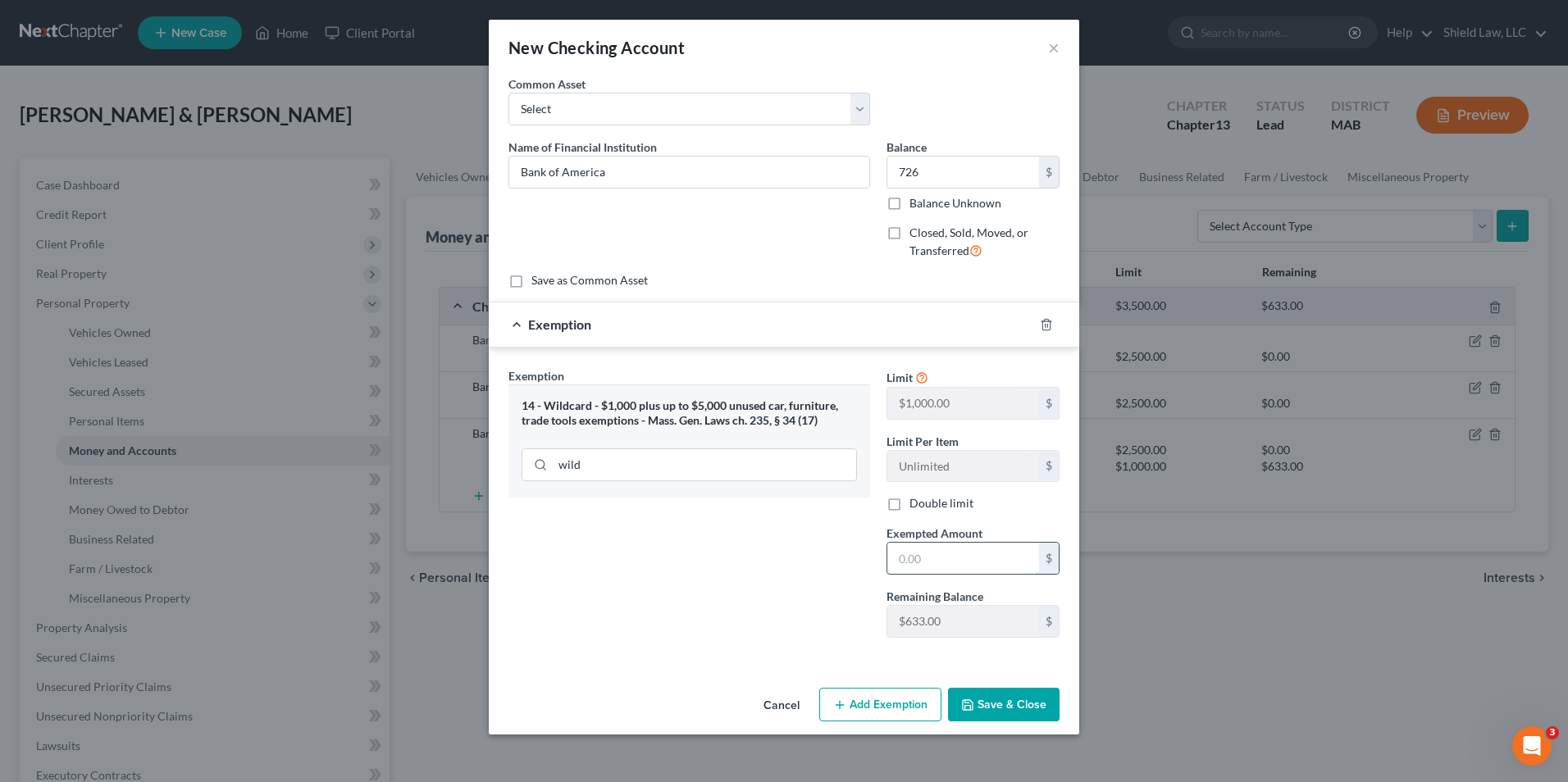
click at [990, 562] on input "text" at bounding box center [963, 558] width 152 height 31
type input "726"
click at [1022, 713] on button "Save & Close" at bounding box center [1003, 706] width 112 height 34
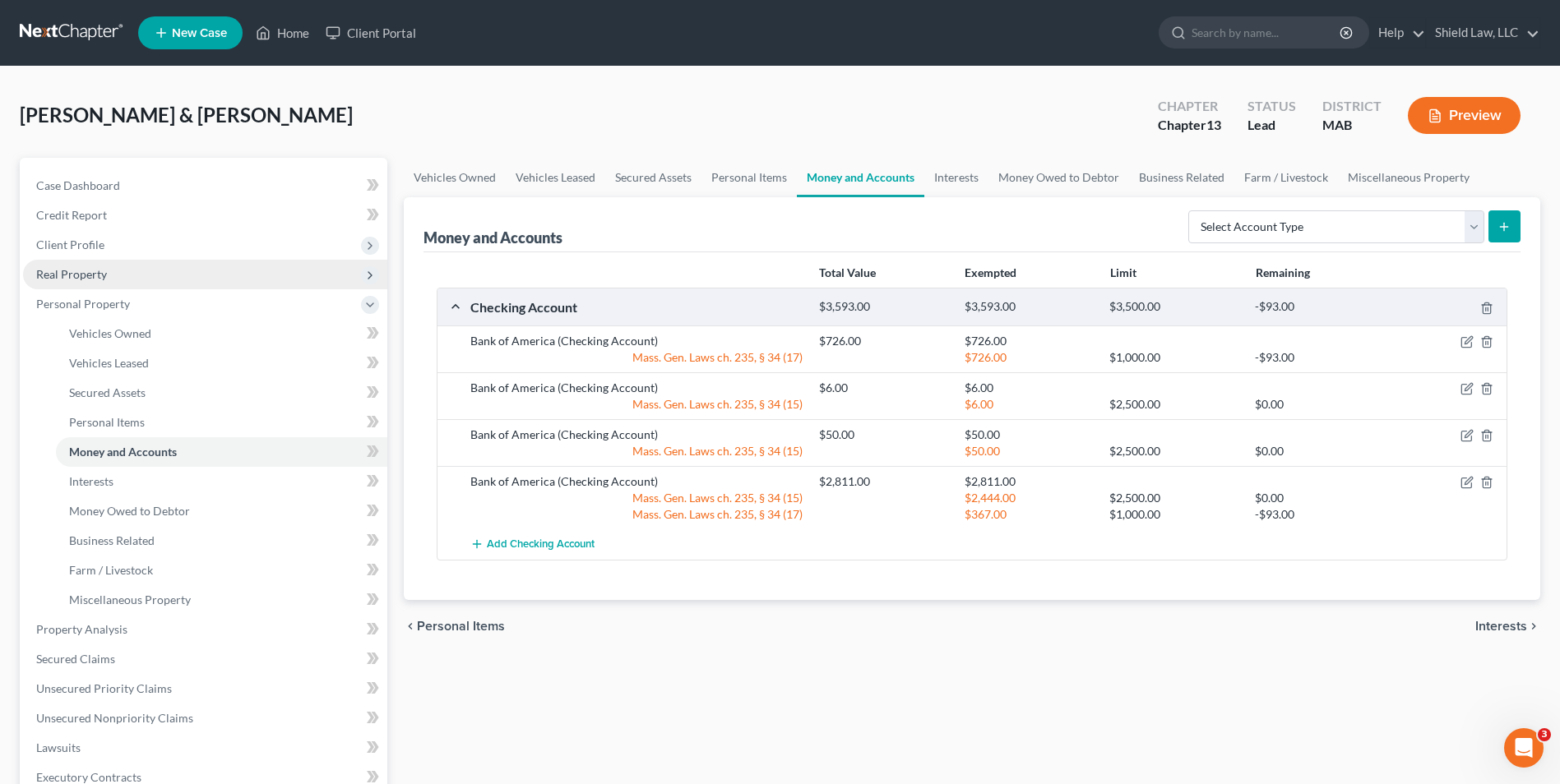
click at [125, 260] on ul "Case Dashboard Payments Invoices Payments Payments Credit Report Client Profile" at bounding box center [205, 600] width 364 height 858
drag, startPoint x: 124, startPoint y: 265, endPoint x: 71, endPoint y: 264, distance: 53.0
click at [130, 277] on span "Real Property" at bounding box center [205, 275] width 364 height 29
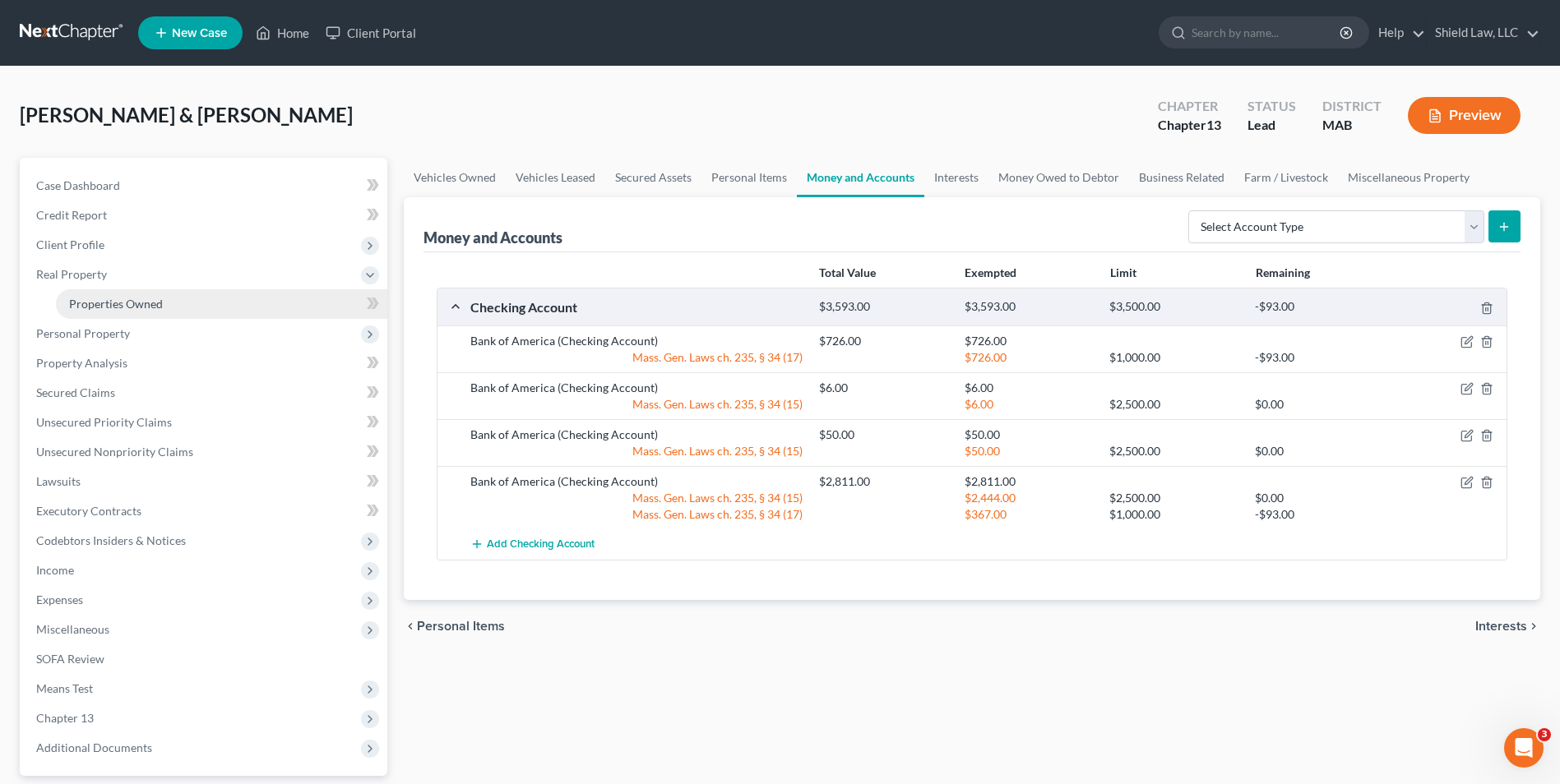
click at [121, 299] on span "Properties Owned" at bounding box center [115, 304] width 94 height 14
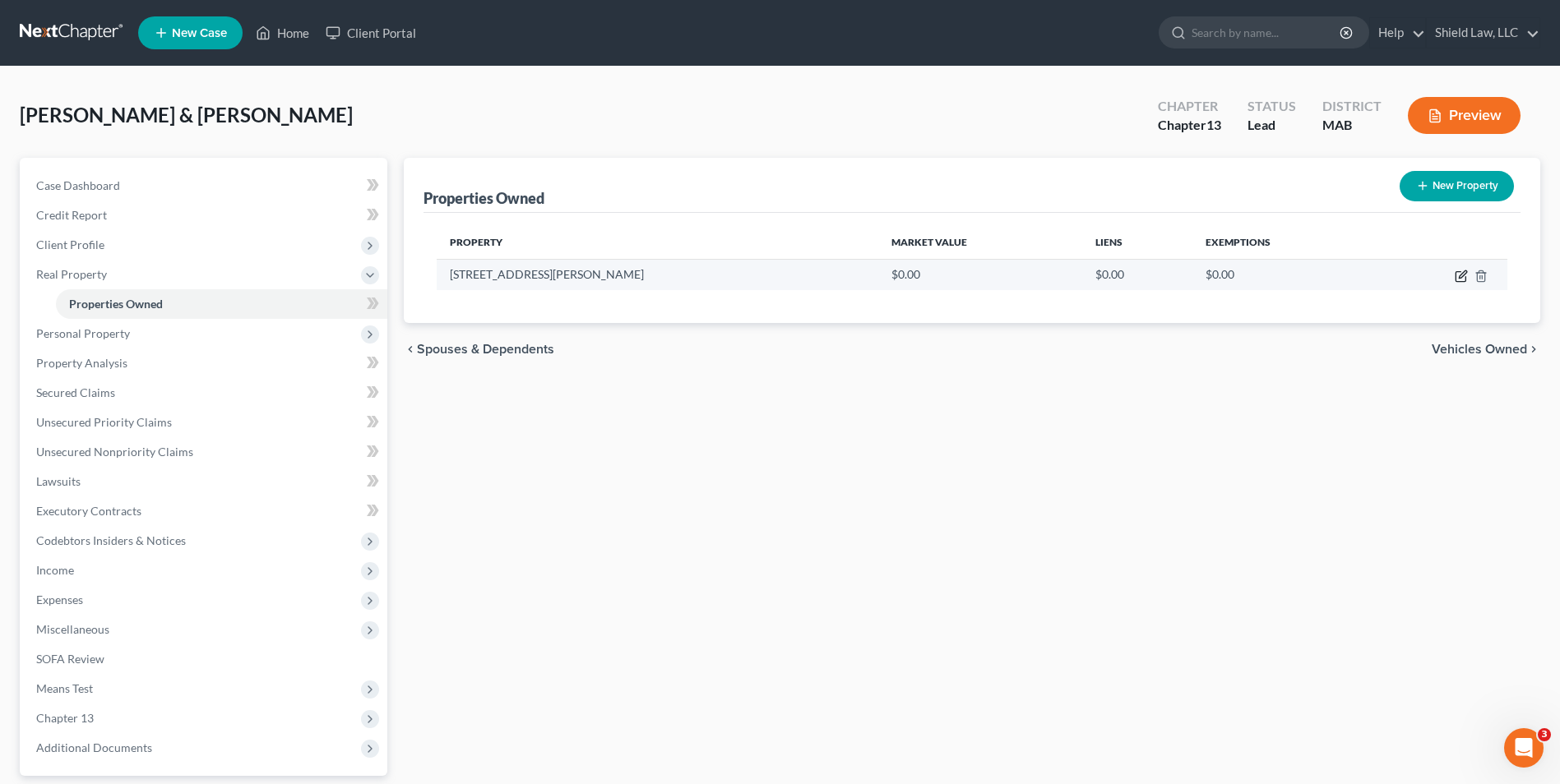
click at [1458, 274] on icon "button" at bounding box center [1461, 275] width 13 height 13
select select "22"
select select "11"
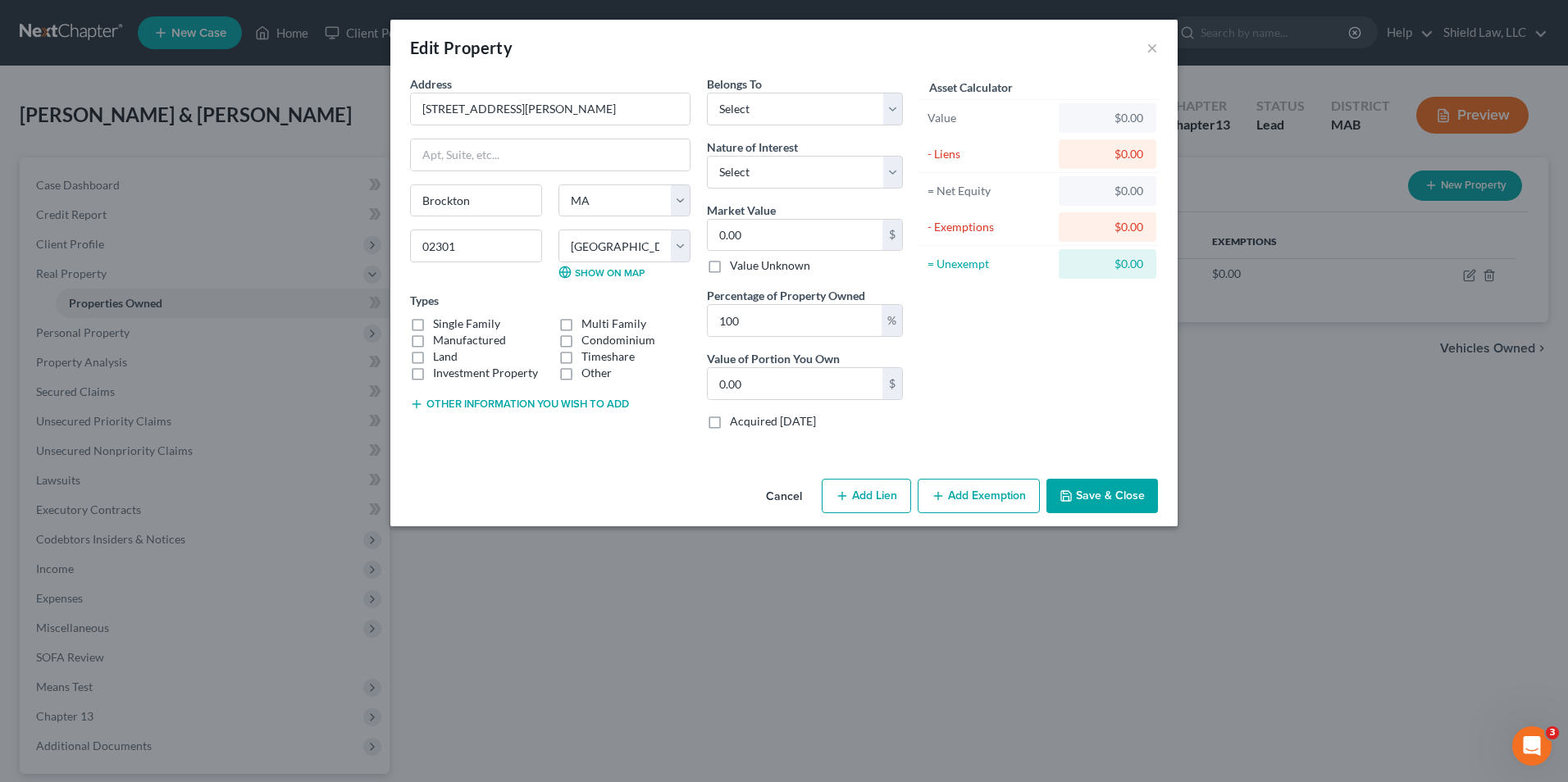
click at [433, 324] on label "Single Family" at bounding box center [466, 324] width 67 height 16
click at [439, 324] on input "Single Family" at bounding box center [445, 321] width 10 height 10
checkbox input "true"
drag, startPoint x: 853, startPoint y: 498, endPoint x: 1061, endPoint y: 363, distance: 248.0
click at [853, 497] on button "Add Lien" at bounding box center [866, 496] width 89 height 34
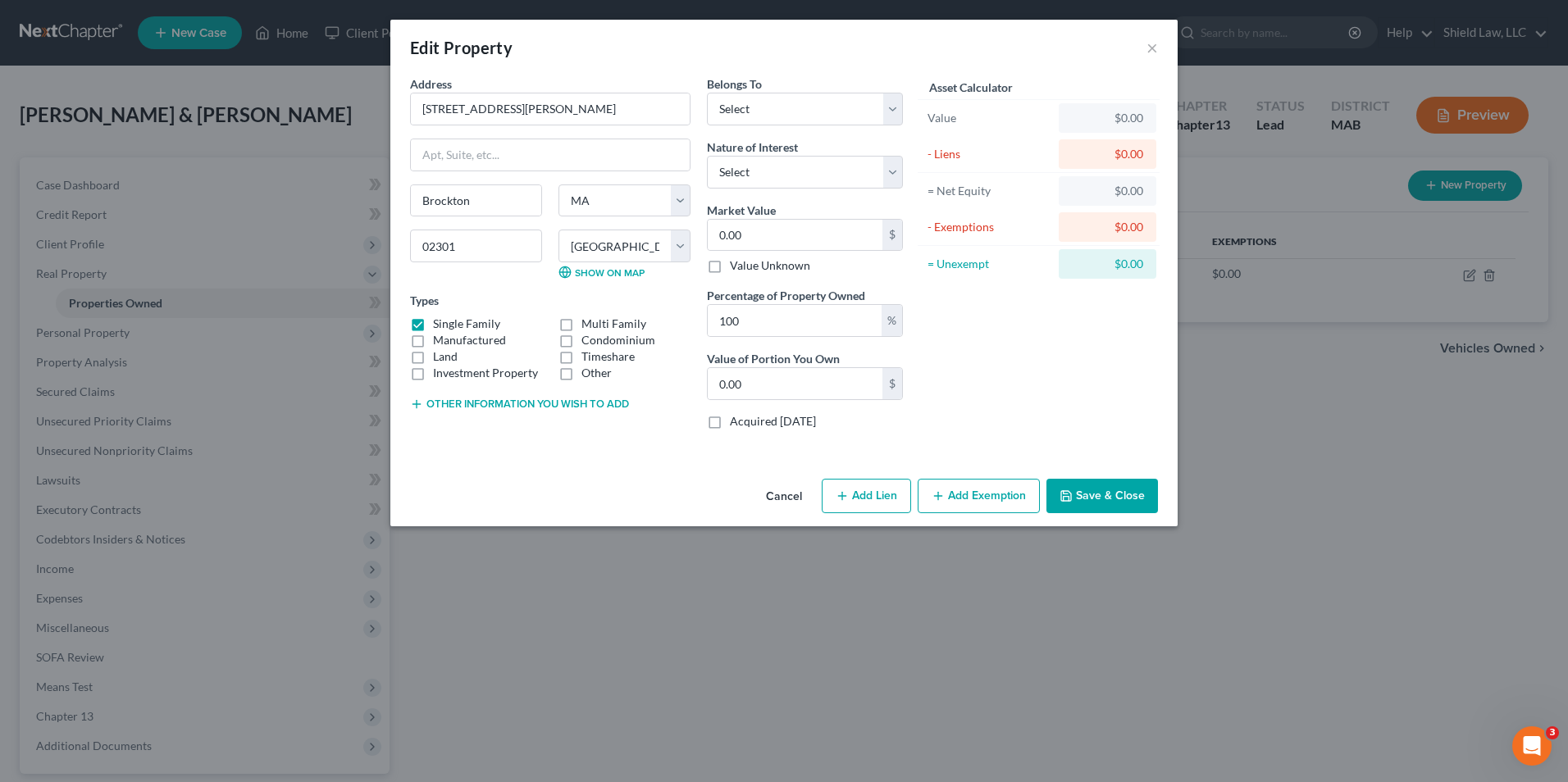
select select "0"
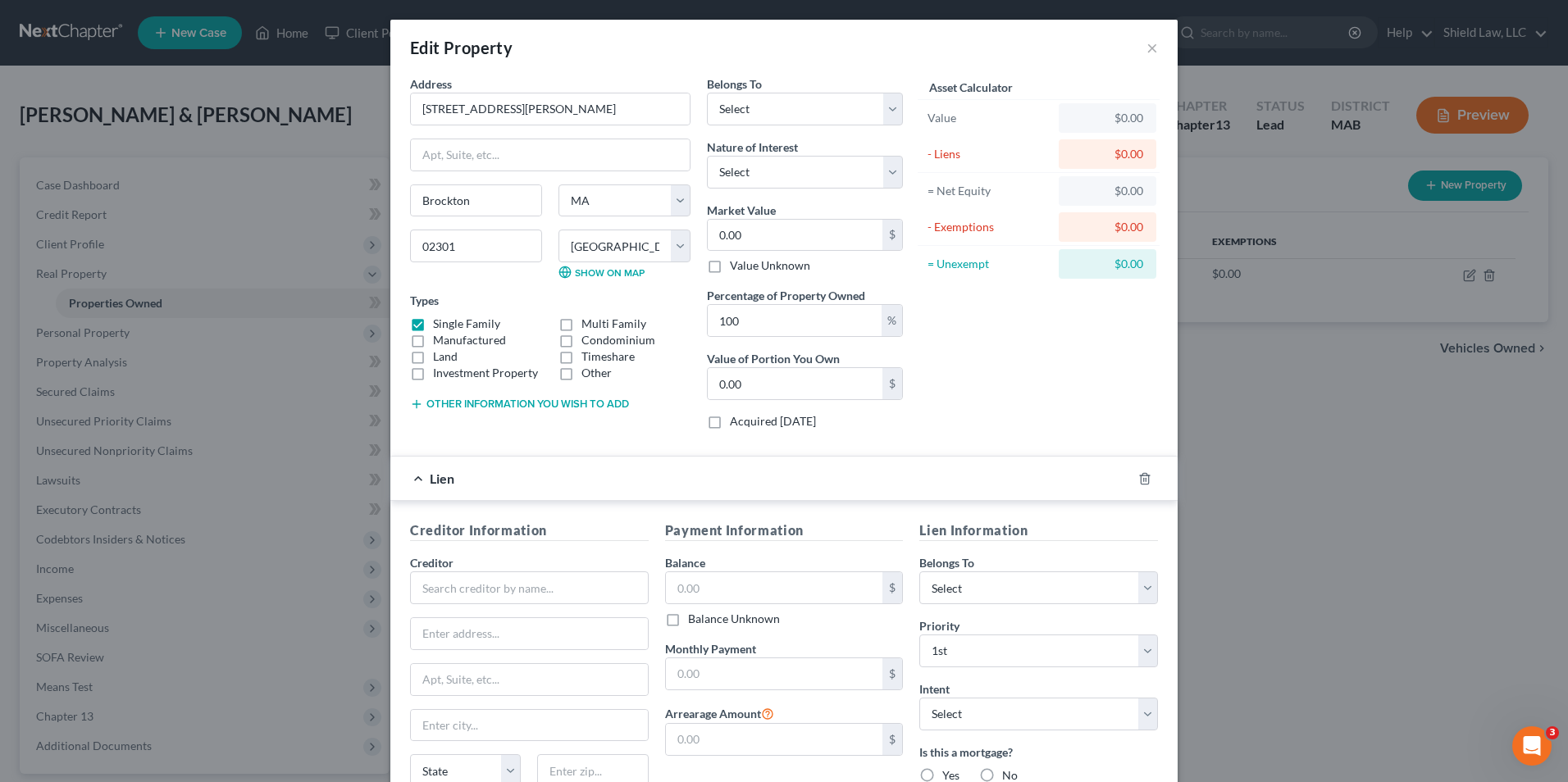
click at [874, 633] on div "Payment Information Balance $ Balance Unknown Balance Undetermined $ Balance Un…" at bounding box center [784, 685] width 255 height 329
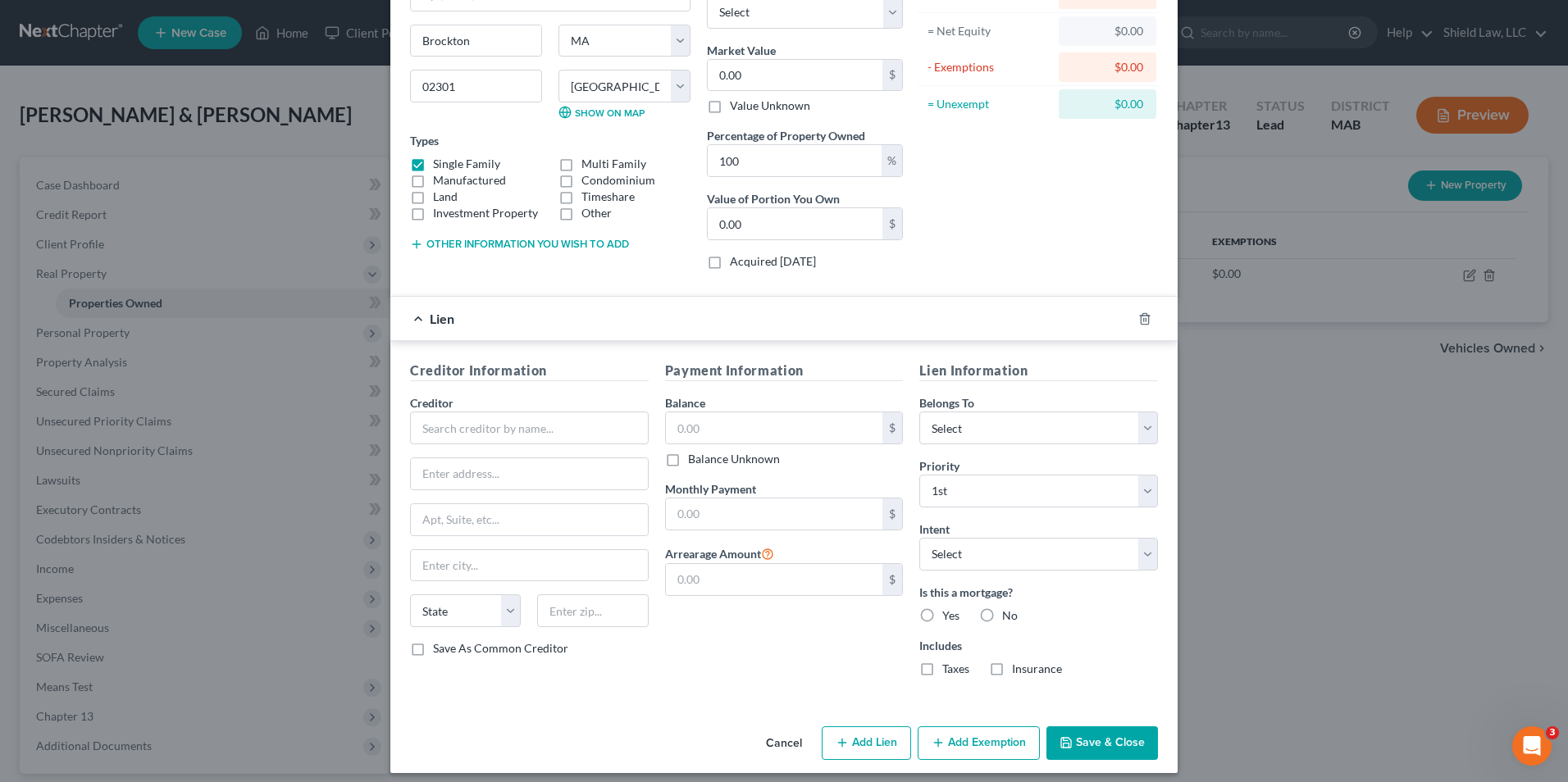
scroll to position [171, 0]
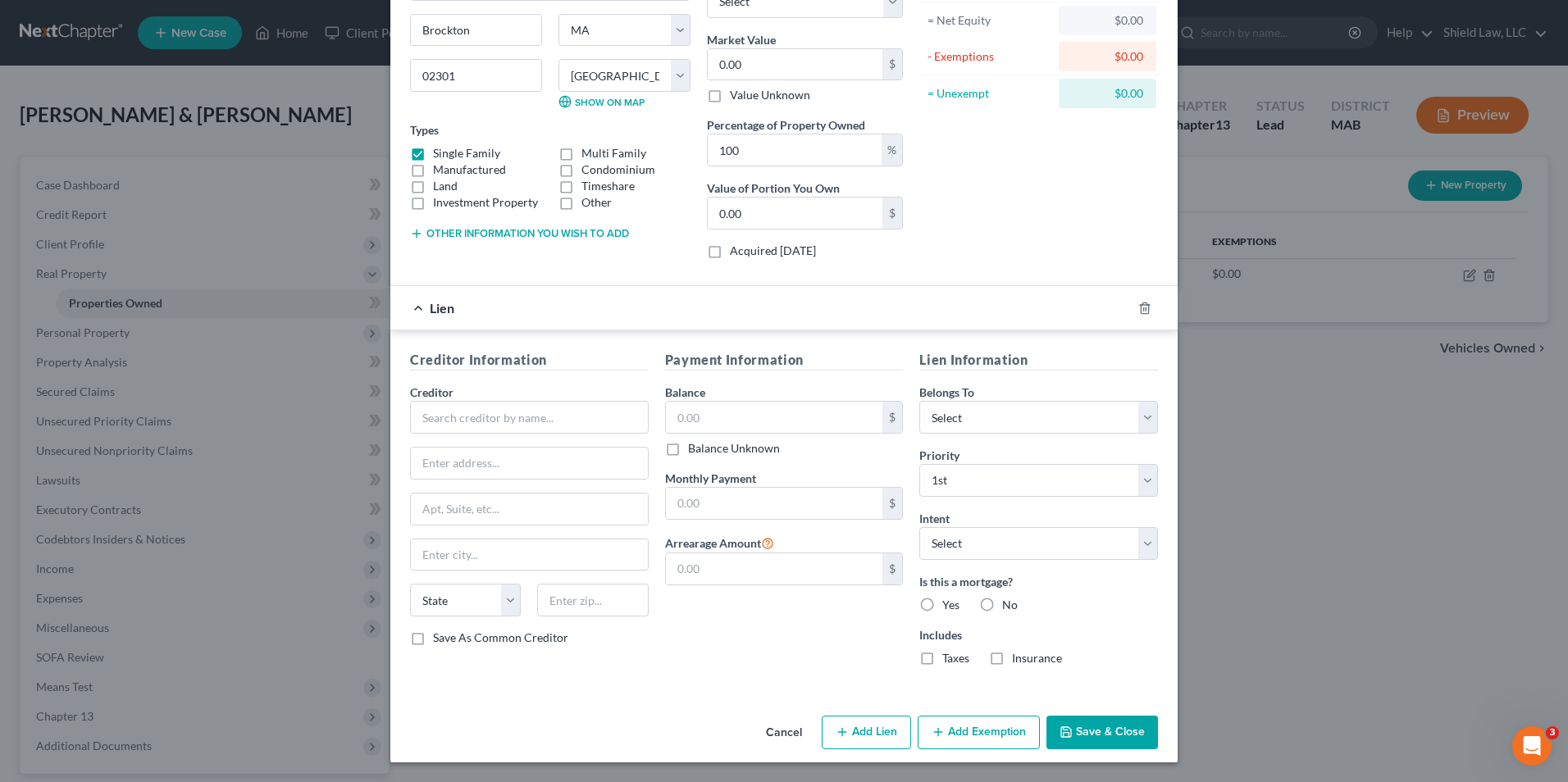
click at [1134, 315] on div at bounding box center [1153, 308] width 45 height 27
click at [1141, 303] on icon "button" at bounding box center [1144, 308] width 8 height 10
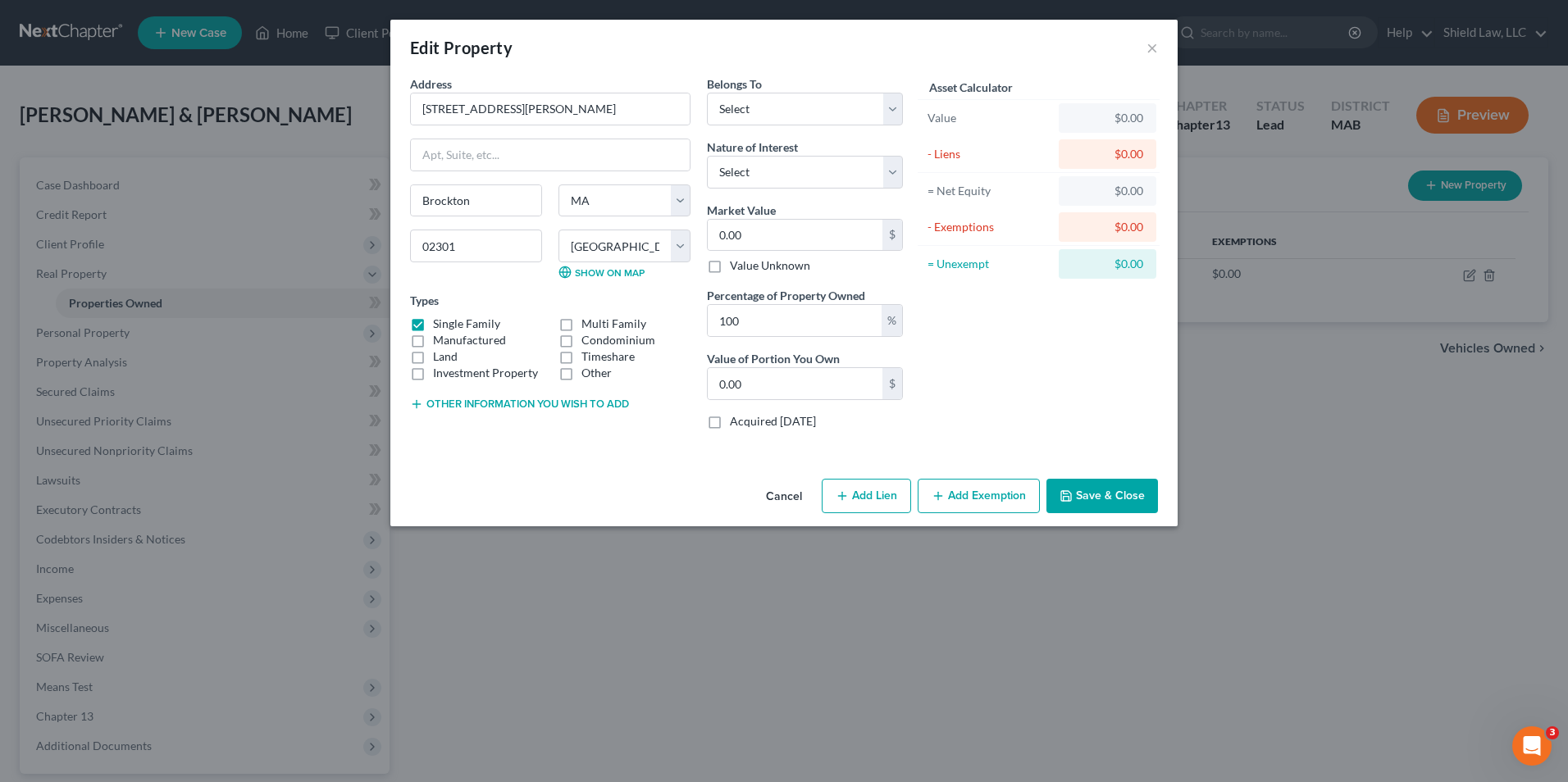
scroll to position [0, 0]
click at [1105, 490] on button "Save & Close" at bounding box center [1102, 496] width 112 height 34
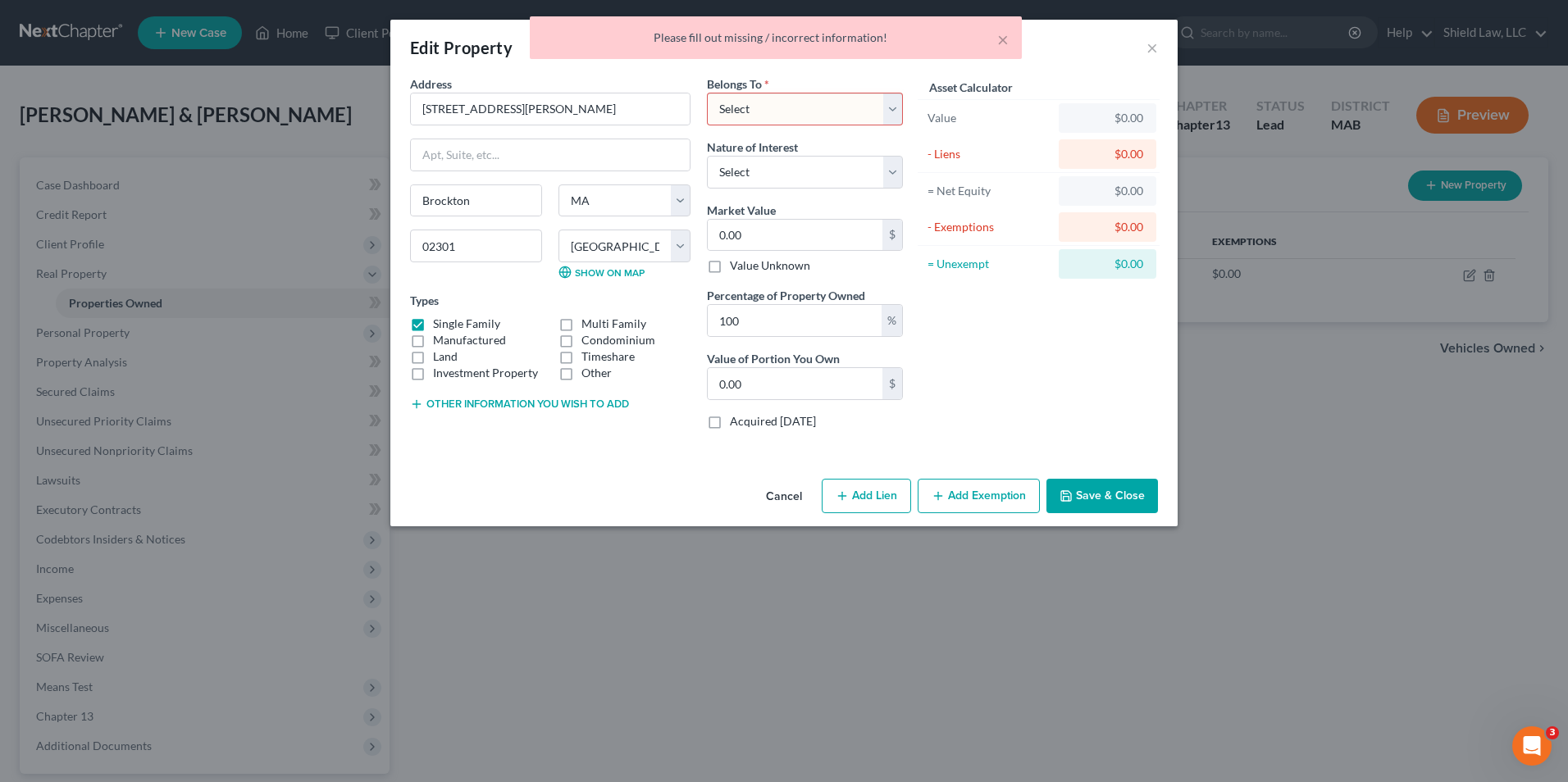
drag, startPoint x: 832, startPoint y: 113, endPoint x: 825, endPoint y: 128, distance: 16.6
click at [832, 113] on select "Select Debtor 1 Only Debtor 2 Only Debtor 1 And Debtor 2 Only At Least One Of T…" at bounding box center [804, 109] width 196 height 33
select select "0"
click at [706, 93] on select "Select Debtor 1 Only Debtor 2 Only Debtor 1 And Debtor 2 Only At Least One Of T…" at bounding box center [804, 109] width 196 height 33
click at [1101, 493] on button "Save & Close" at bounding box center [1102, 496] width 112 height 34
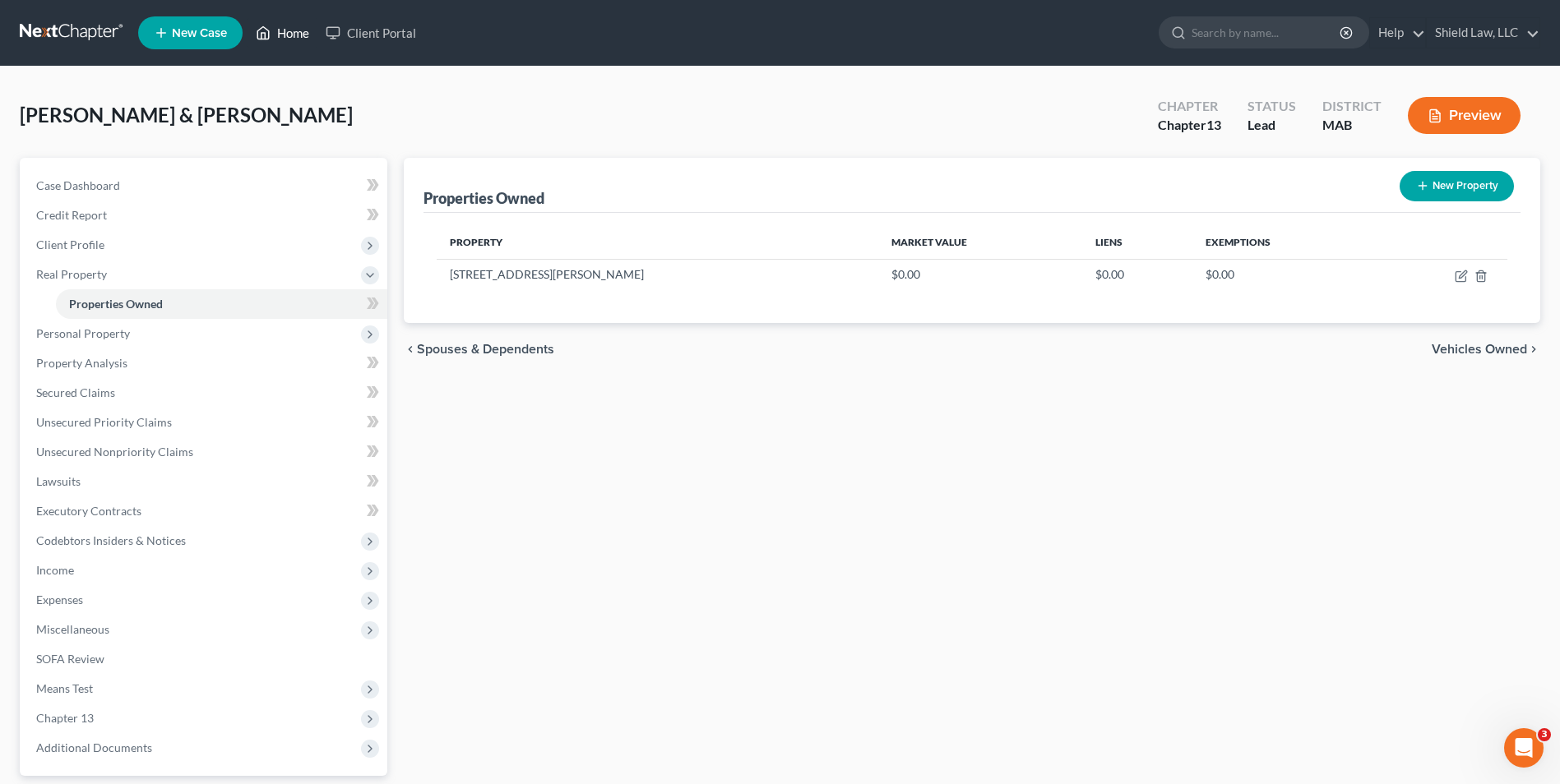
drag, startPoint x: 280, startPoint y: 15, endPoint x: 287, endPoint y: 34, distance: 20.2
click at [280, 15] on ul "New Case Home Client Portal - No Result - See all results Or Press Enter... Hel…" at bounding box center [839, 33] width 1402 height 43
click at [288, 35] on link "Home" at bounding box center [282, 33] width 70 height 29
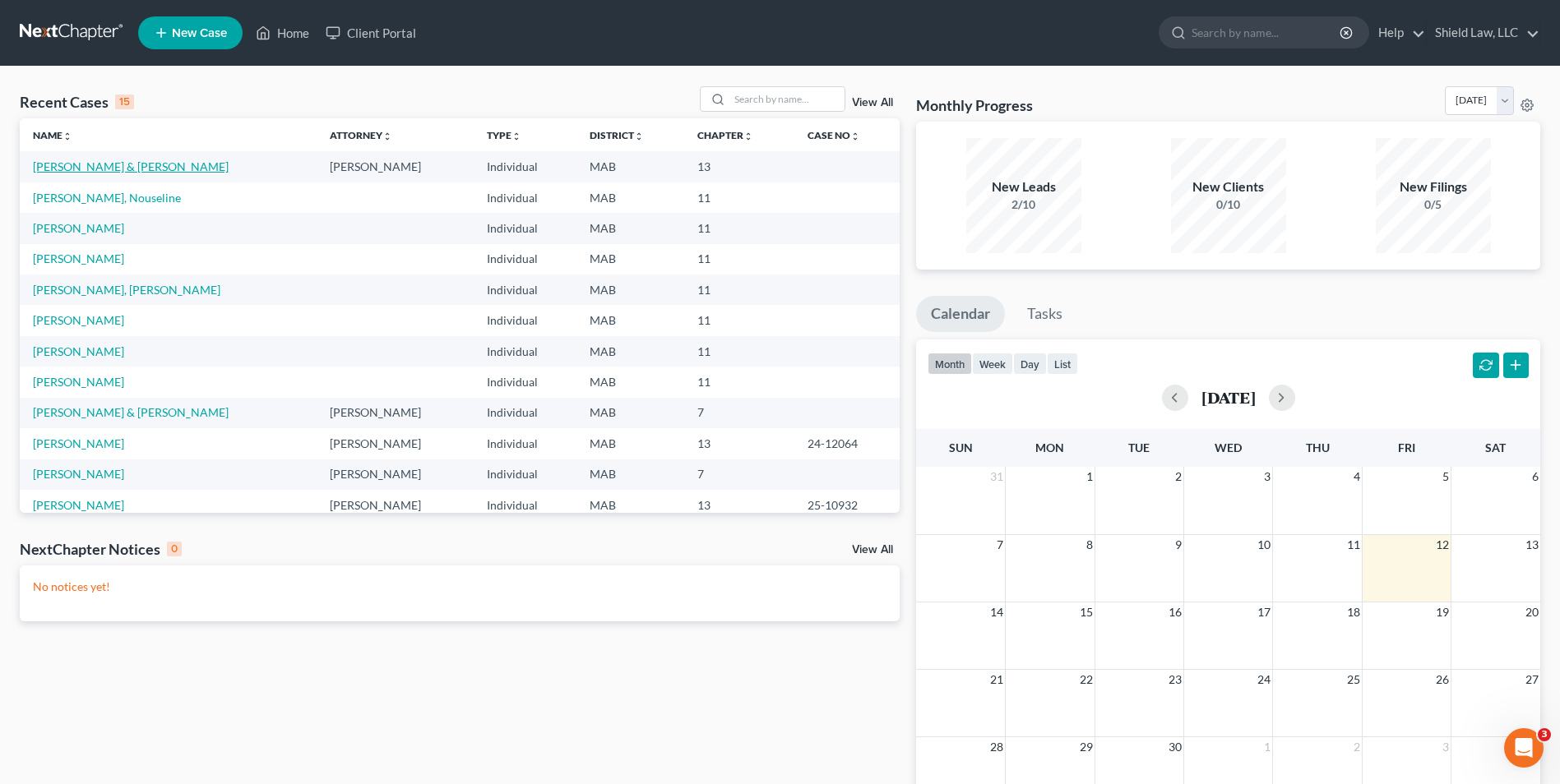
click at [121, 168] on link "[PERSON_NAME] & [PERSON_NAME]" at bounding box center [130, 166] width 195 height 14
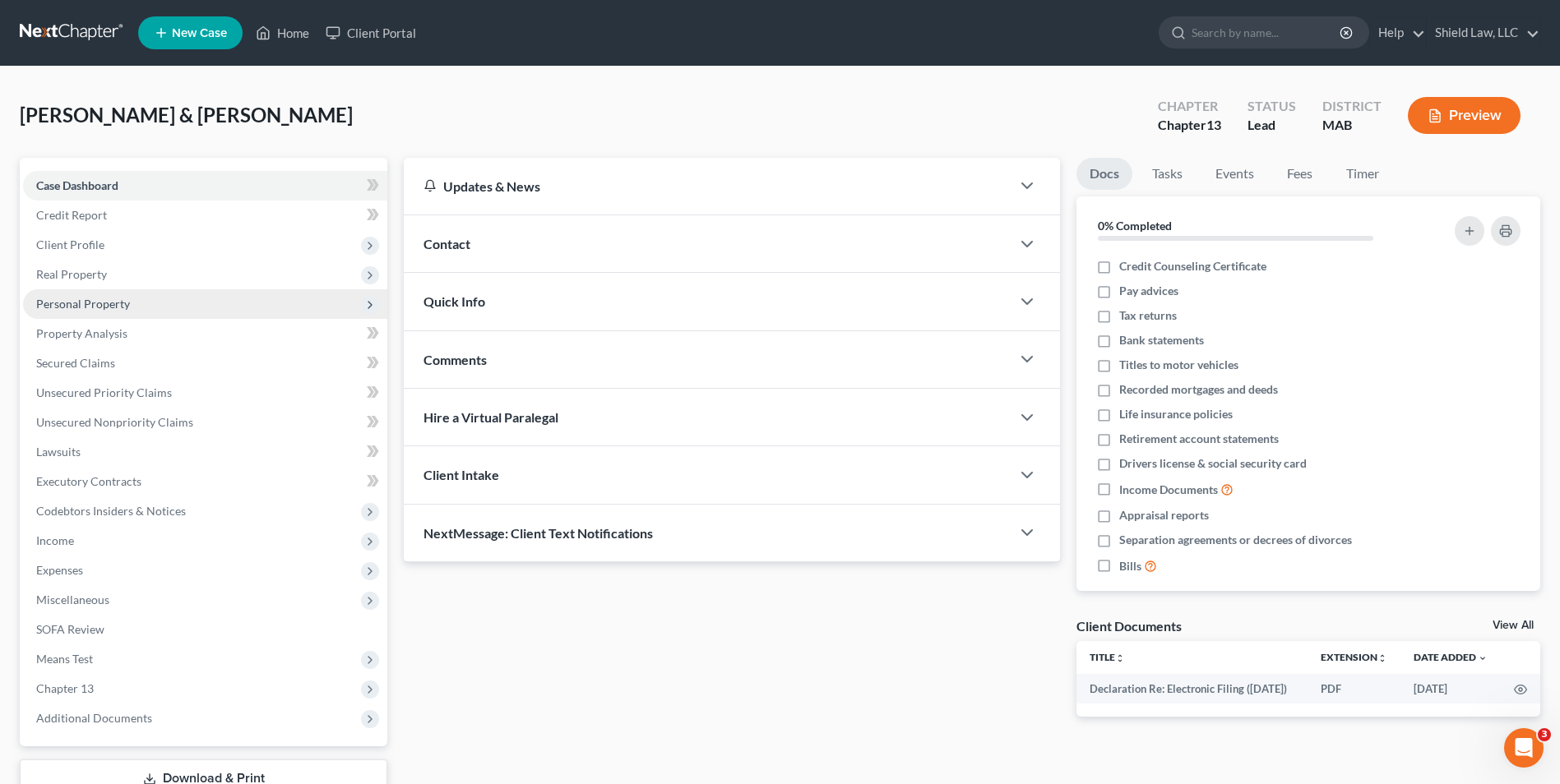
drag, startPoint x: 117, startPoint y: 273, endPoint x: 133, endPoint y: 297, distance: 28.8
click at [117, 273] on span "Real Property" at bounding box center [205, 275] width 364 height 29
click at [134, 297] on span "Properties Owned" at bounding box center [115, 304] width 94 height 14
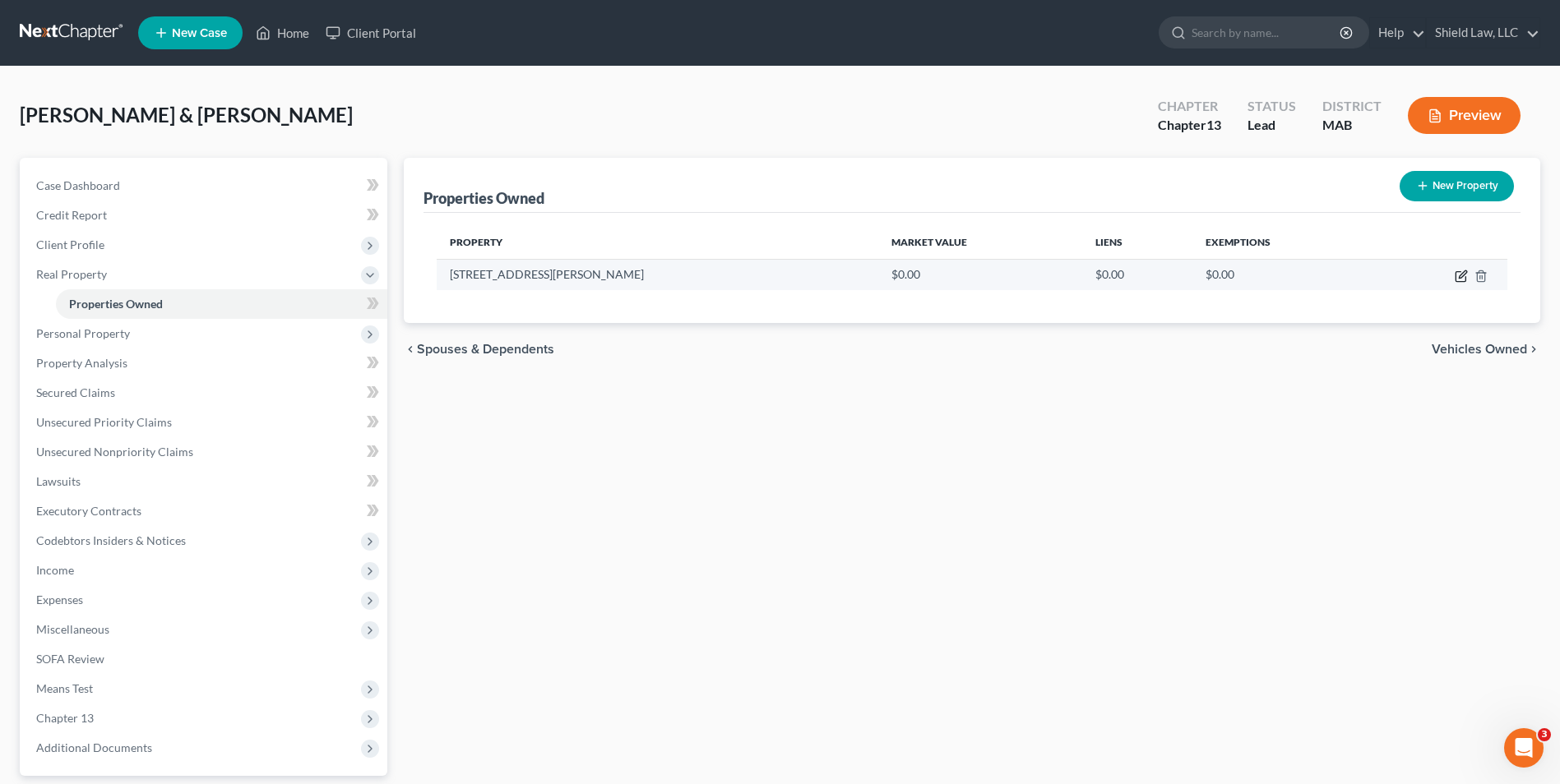
click at [1458, 277] on icon "button" at bounding box center [1461, 275] width 13 height 13
select select "22"
select select "11"
select select "0"
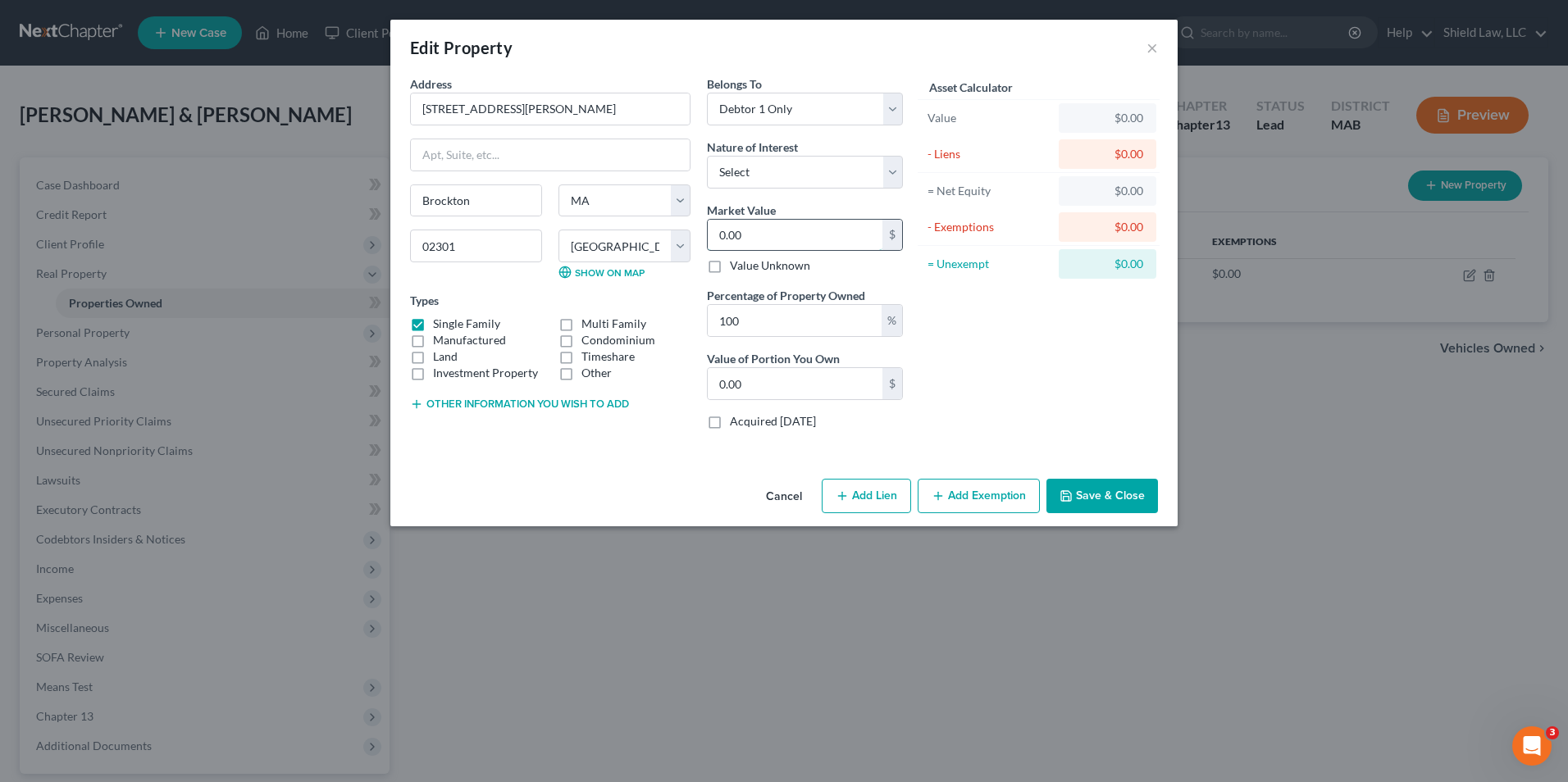
click at [763, 240] on input "0.00" at bounding box center [794, 235] width 174 height 31
type input "5"
type input "5.00"
type input "55"
type input "55.00"
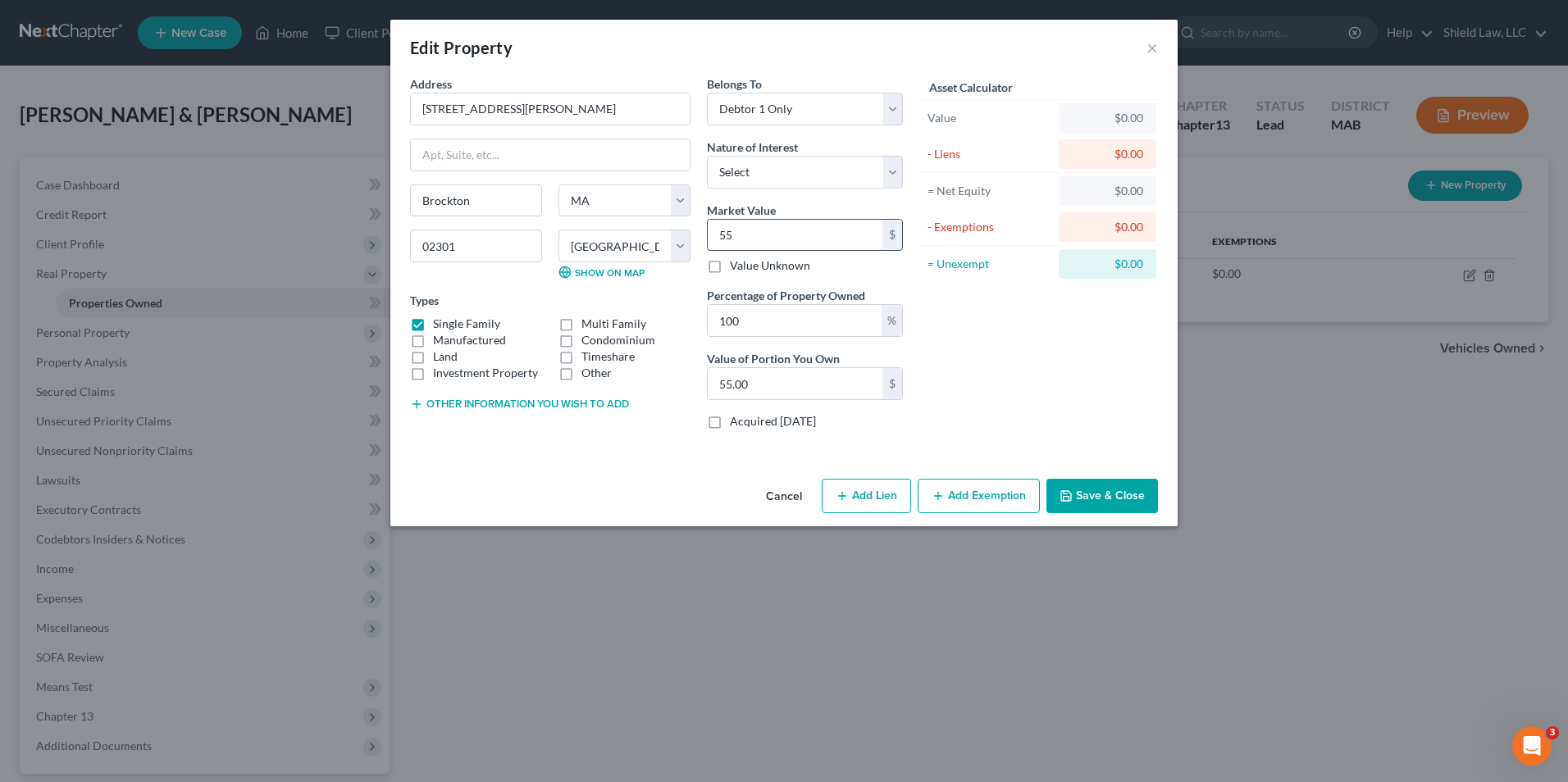
type input "556"
type input "556.00"
type input "5560"
type input "5,560.00"
type input "5,5600"
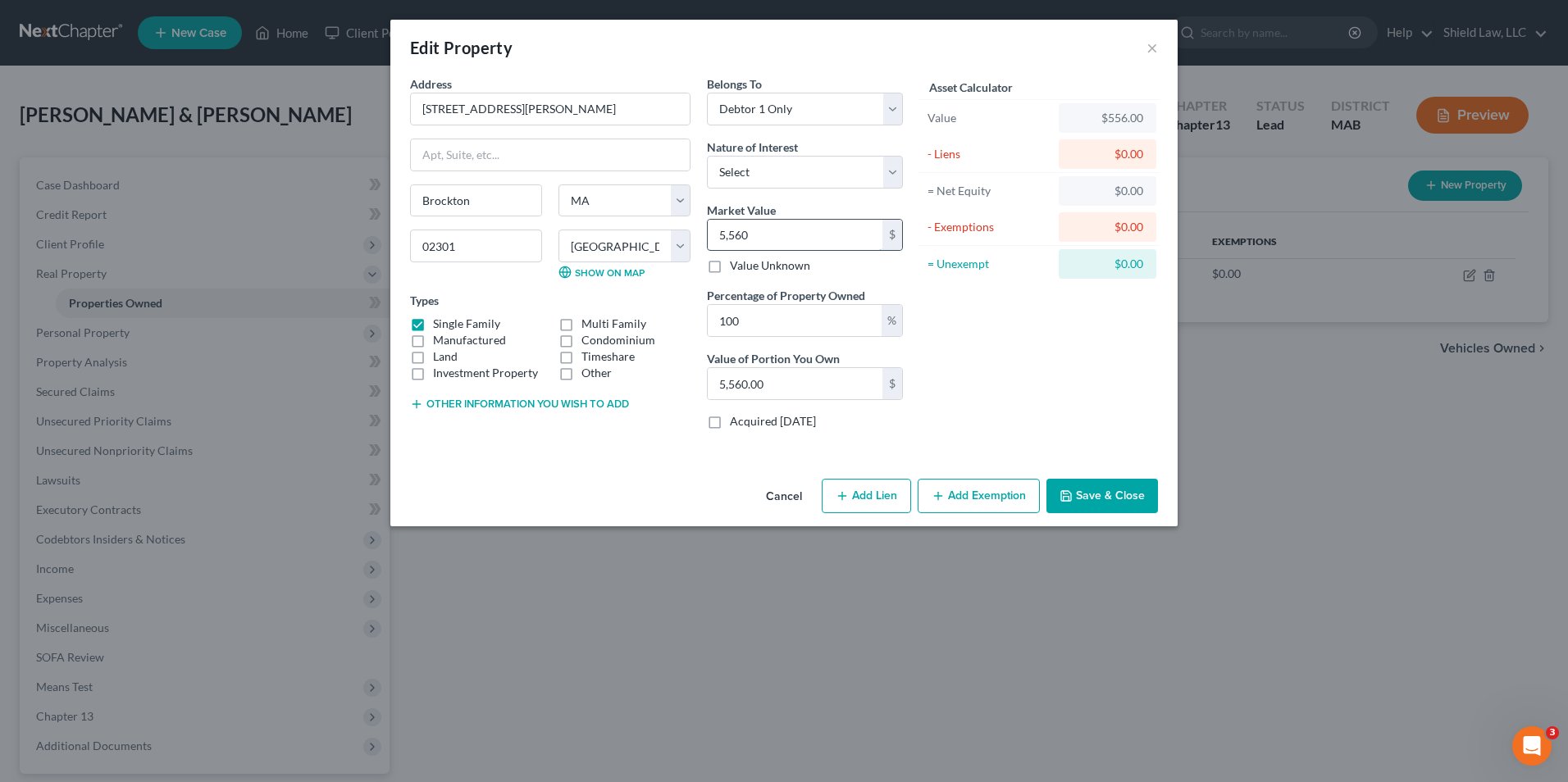
type input "55,600.00"
type input "55,6000"
type input "556,000.00"
type input "556,000"
click at [871, 499] on button "Add Lien" at bounding box center [866, 496] width 89 height 34
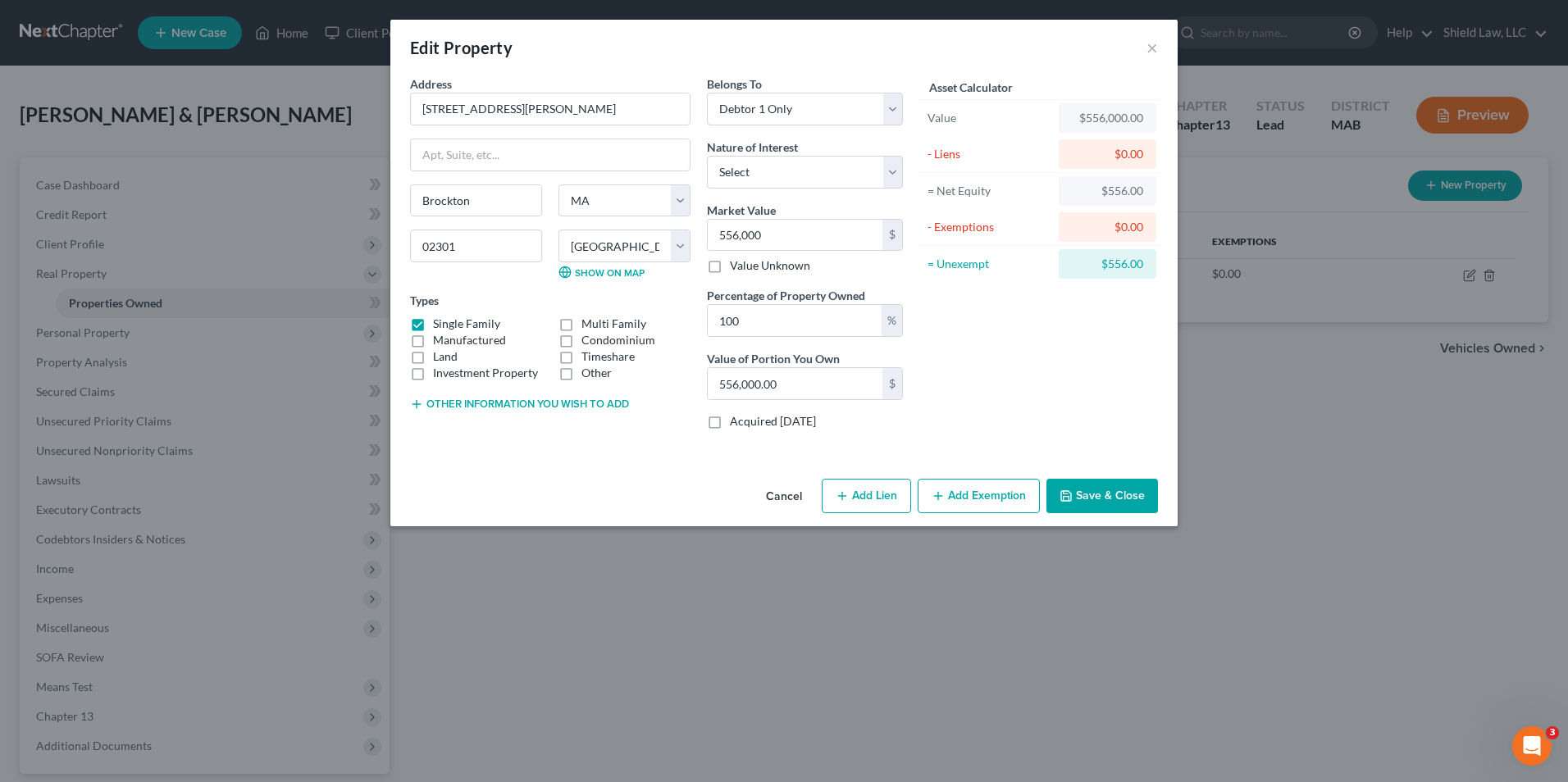
select select "0"
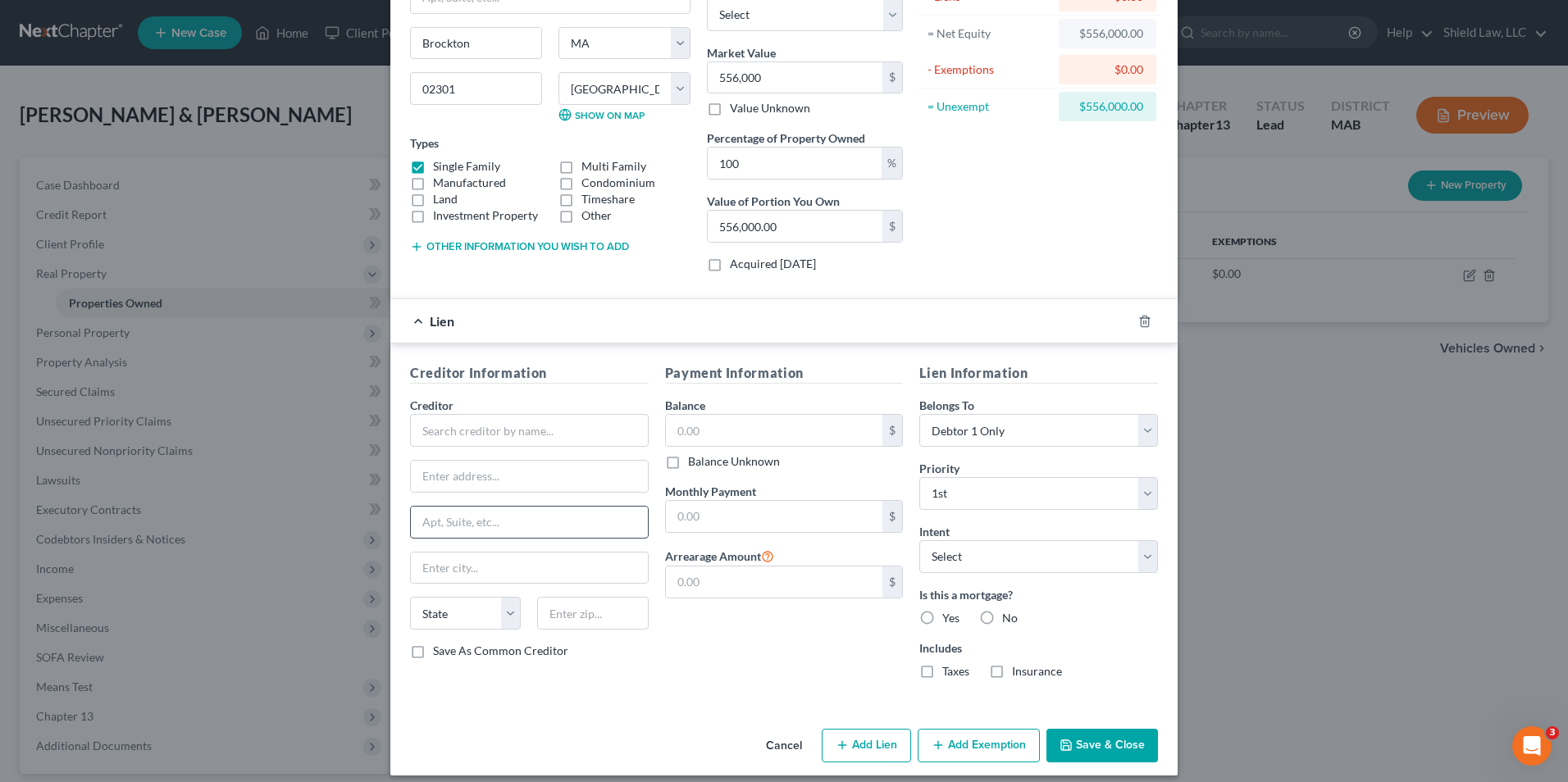
scroll to position [164, 0]
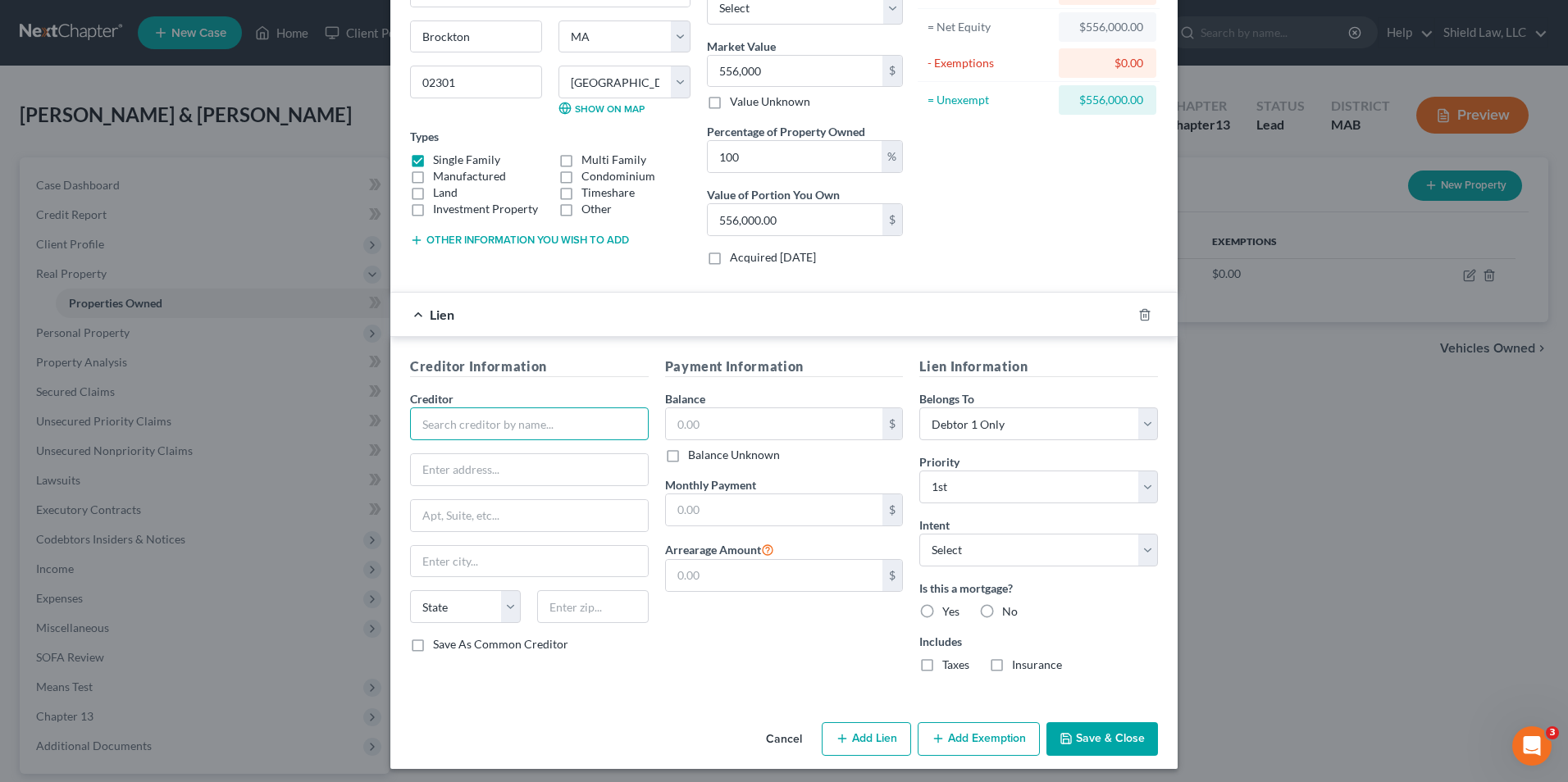
click at [510, 420] on input "text" at bounding box center [530, 424] width 239 height 33
type input "[PERSON_NAME] Mortgage Services"
type input "[STREET_ADDRESS][PERSON_NAME]"
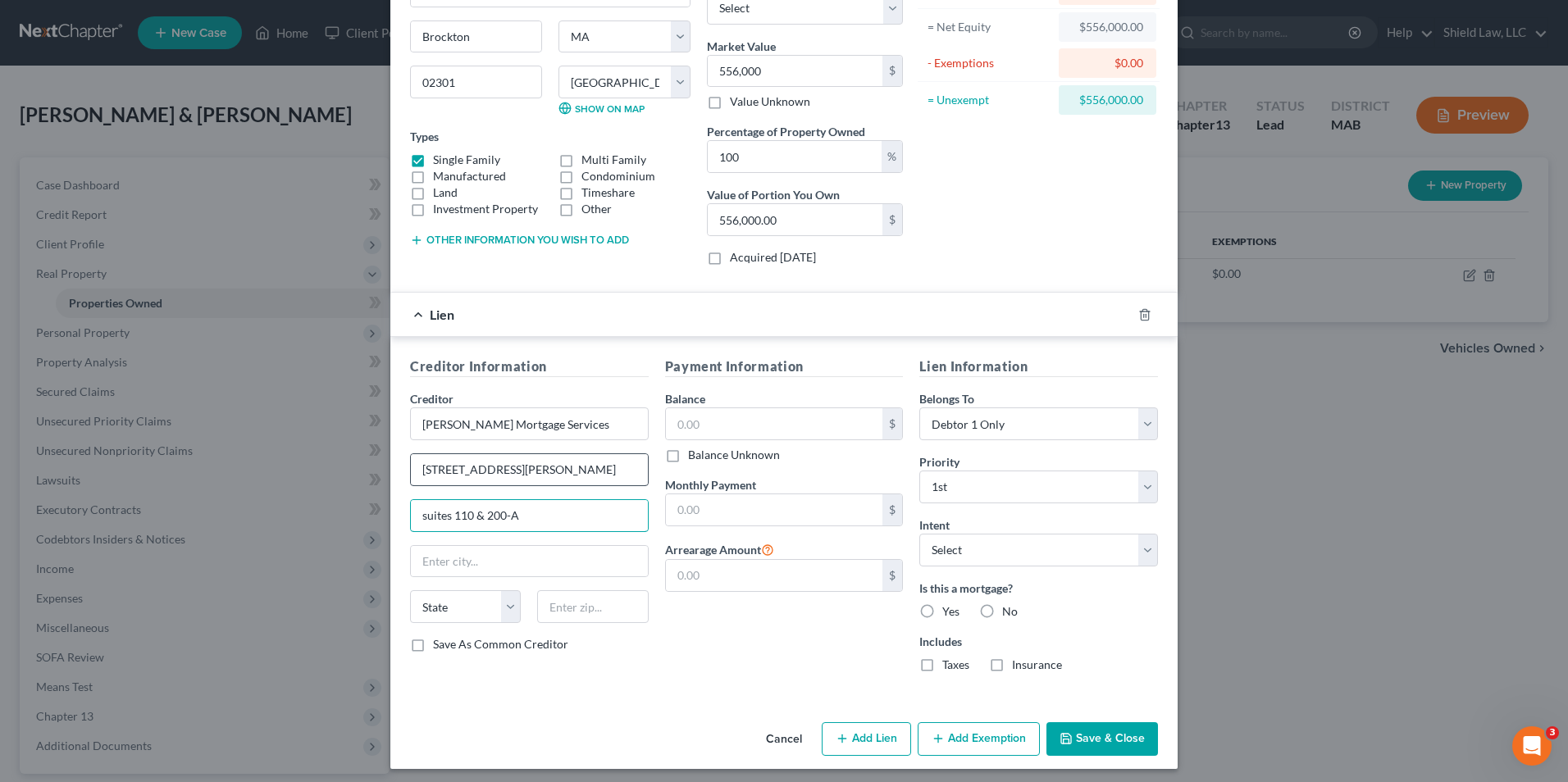
type input "suites 110 & 200-A"
type input "92806"
click at [707, 413] on input "text" at bounding box center [774, 424] width 217 height 31
type input "[GEOGRAPHIC_DATA]"
select select "4"
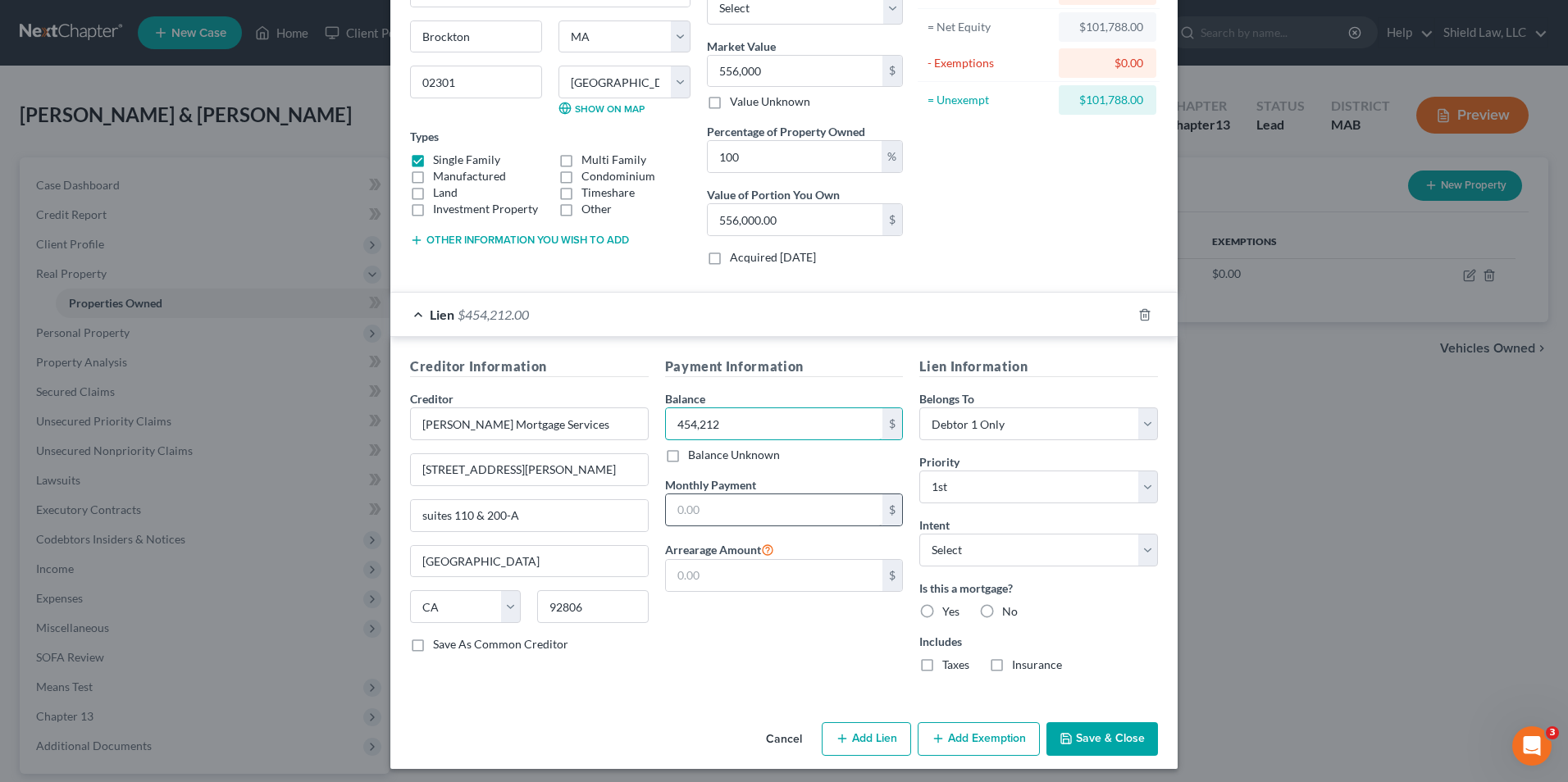
type input "454,212"
click at [770, 505] on input "text" at bounding box center [774, 510] width 217 height 31
type input "3,545"
click at [942, 610] on label "Yes" at bounding box center [951, 611] width 17 height 16
click at [948, 610] on input "Yes" at bounding box center [954, 609] width 10 height 10
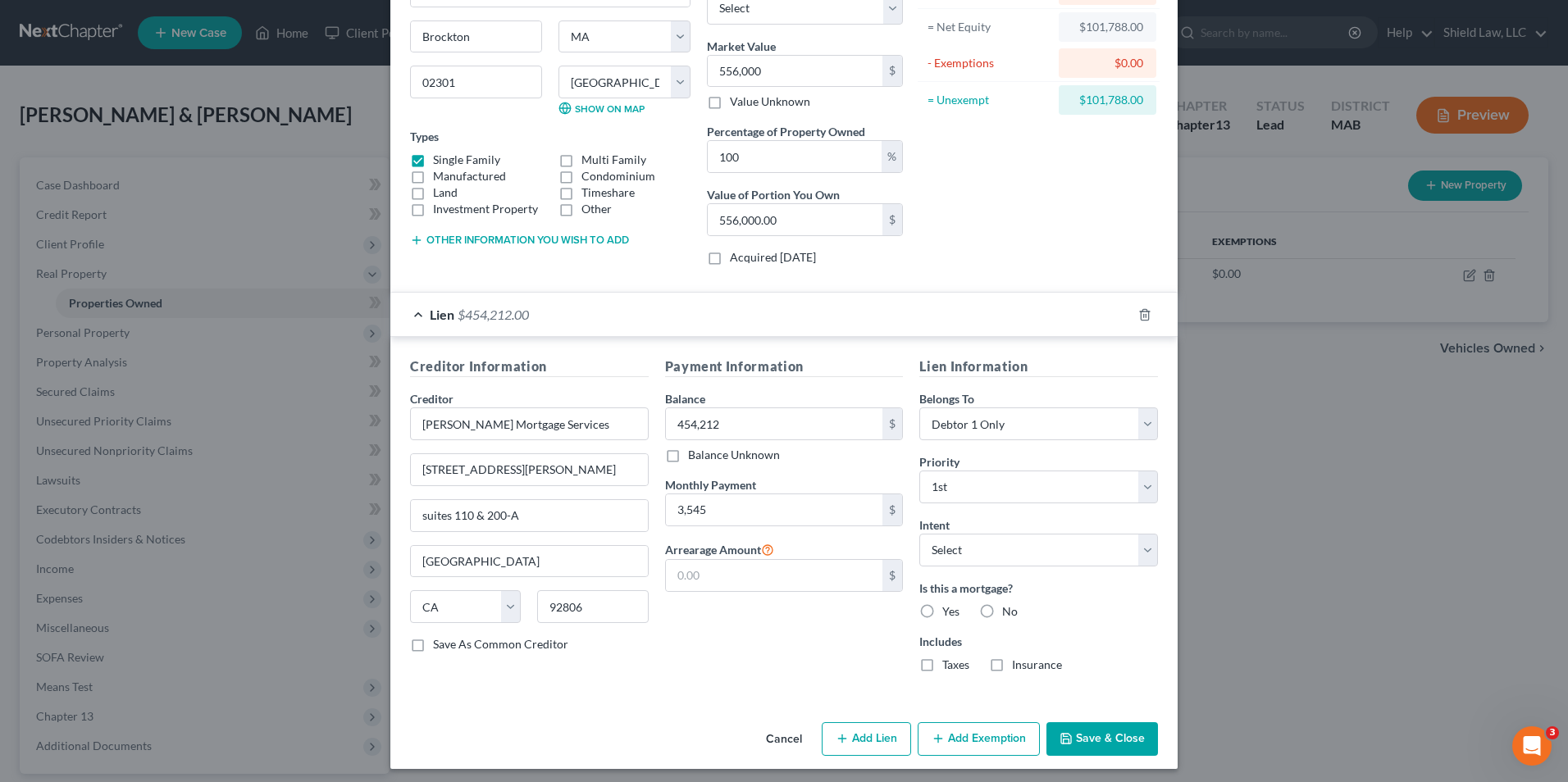
radio input "true"
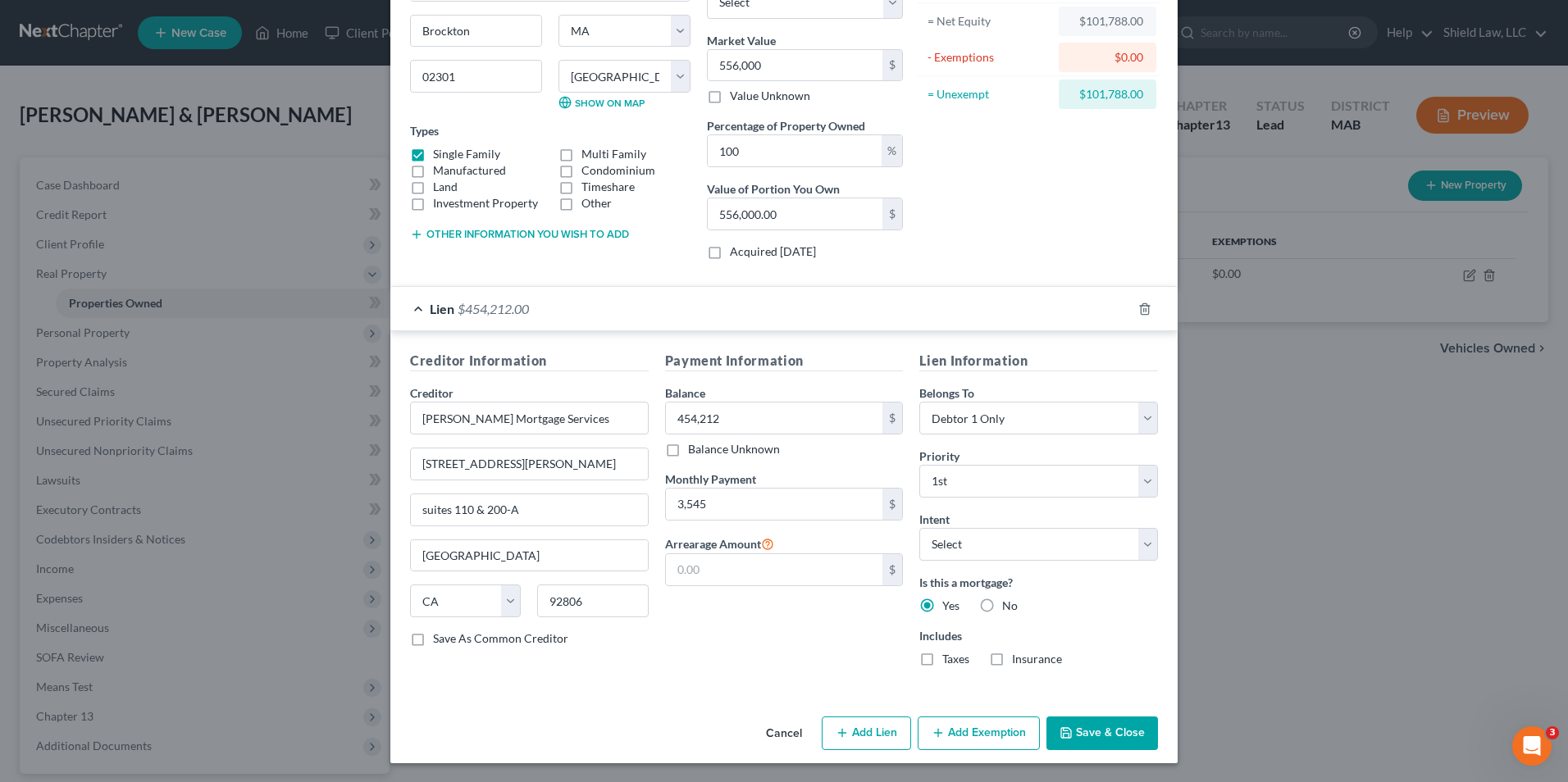
scroll to position [171, 0]
click at [1004, 730] on button "Add Exemption" at bounding box center [978, 733] width 122 height 34
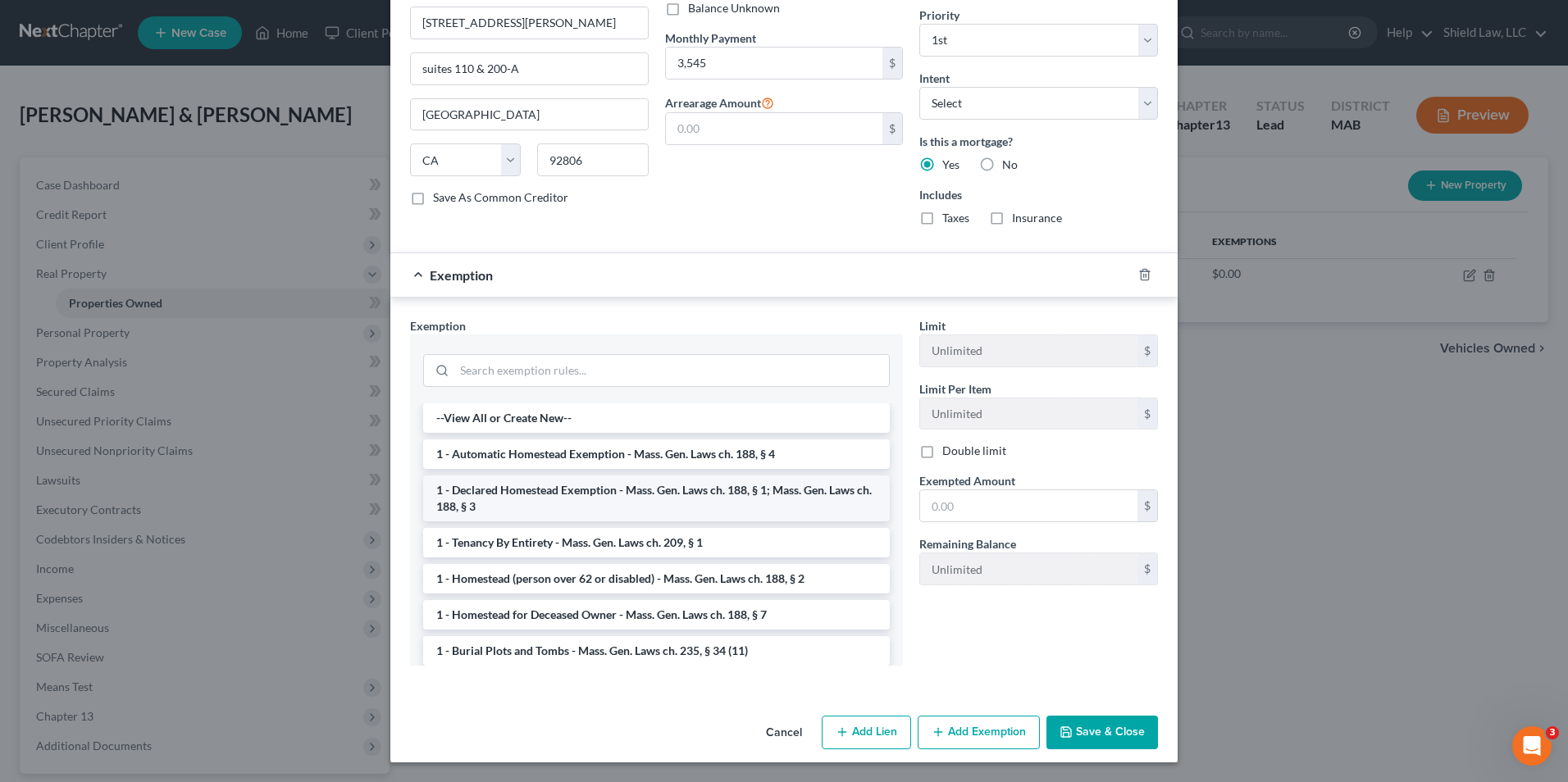
click at [544, 508] on li "1 - Declared Homestead Exemption - Mass. Gen. Laws ch. 188, § 1; Mass. Gen. Law…" at bounding box center [657, 498] width 467 height 45
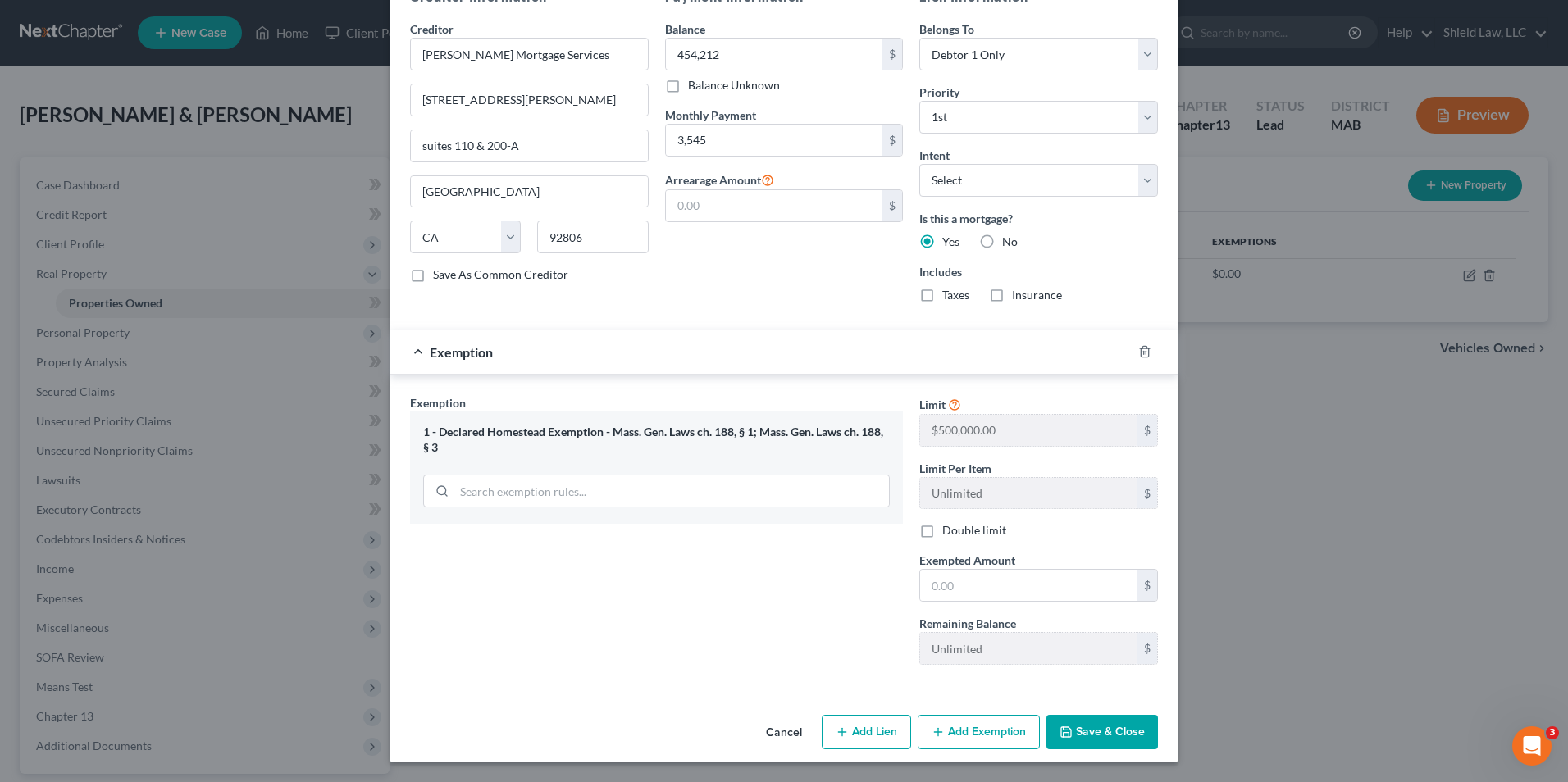
scroll to position [534, 0]
click at [1015, 580] on input "text" at bounding box center [1028, 585] width 217 height 31
type input "500,000"
click at [1076, 722] on button "Save & Close" at bounding box center [1102, 732] width 112 height 34
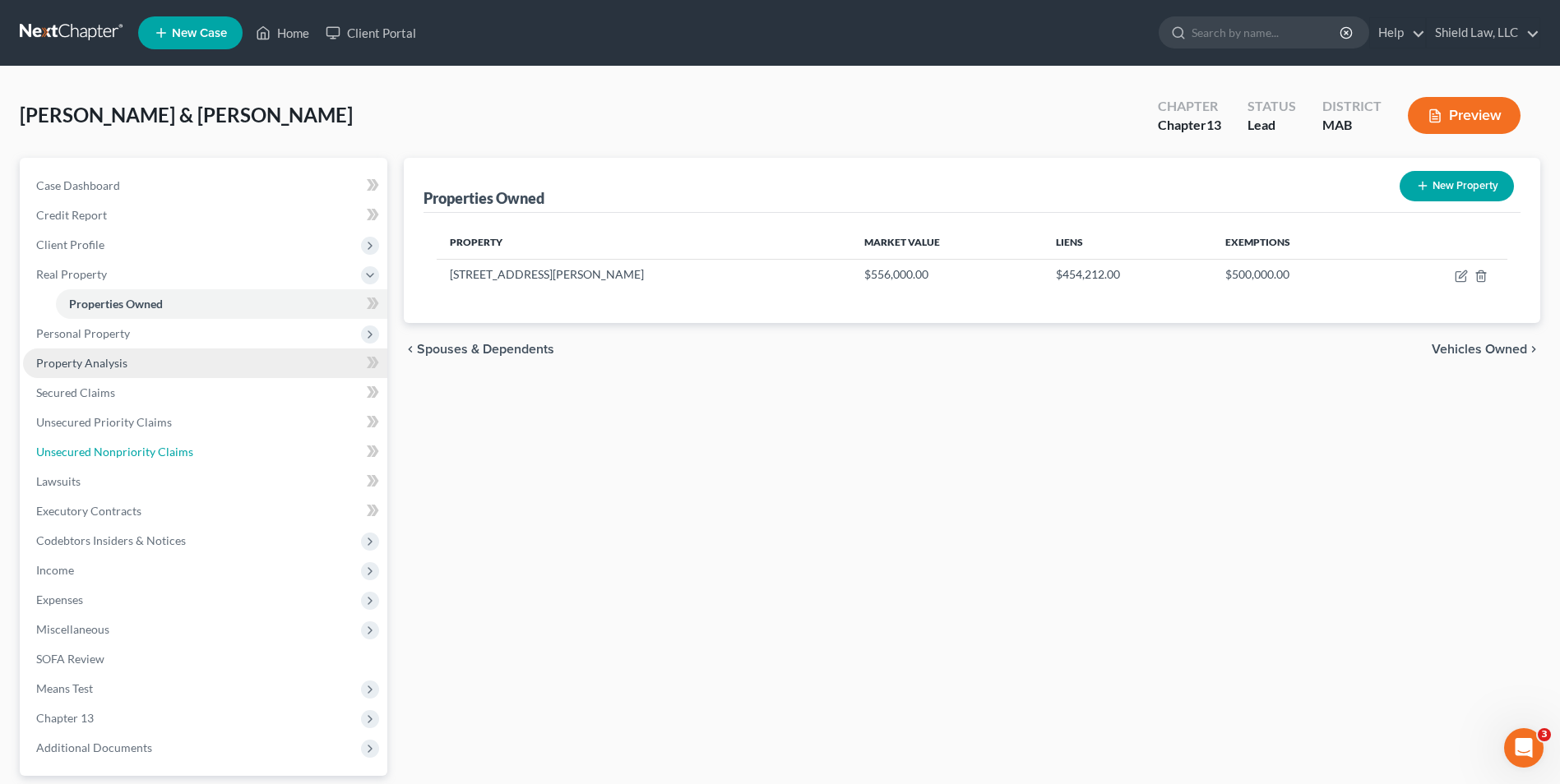
drag, startPoint x: 147, startPoint y: 453, endPoint x: 352, endPoint y: 367, distance: 222.3
click at [147, 453] on span "Unsecured Nonpriority Claims" at bounding box center [115, 452] width 157 height 14
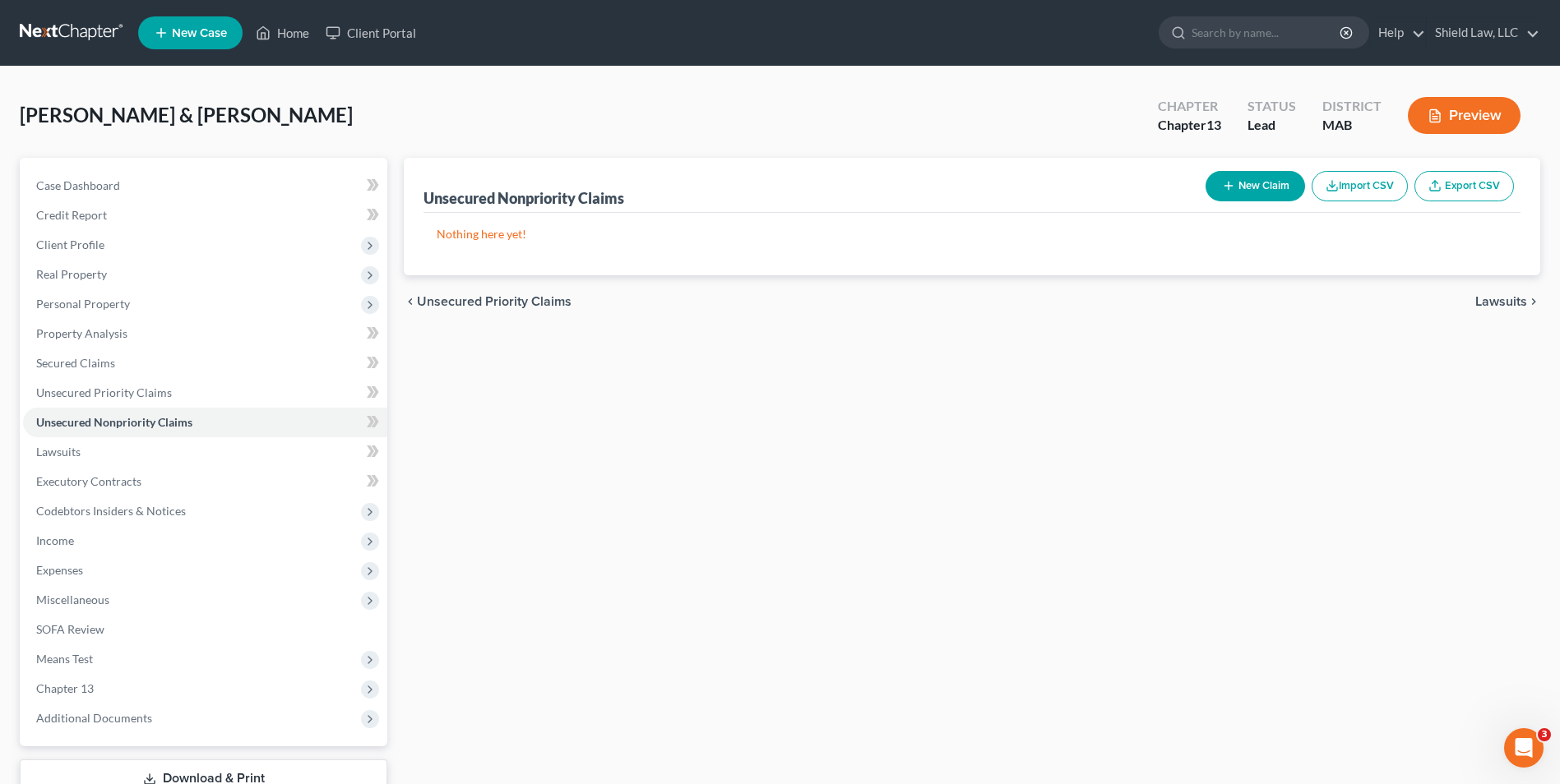
click at [1259, 186] on button "New Claim" at bounding box center [1255, 186] width 100 height 30
select select "2"
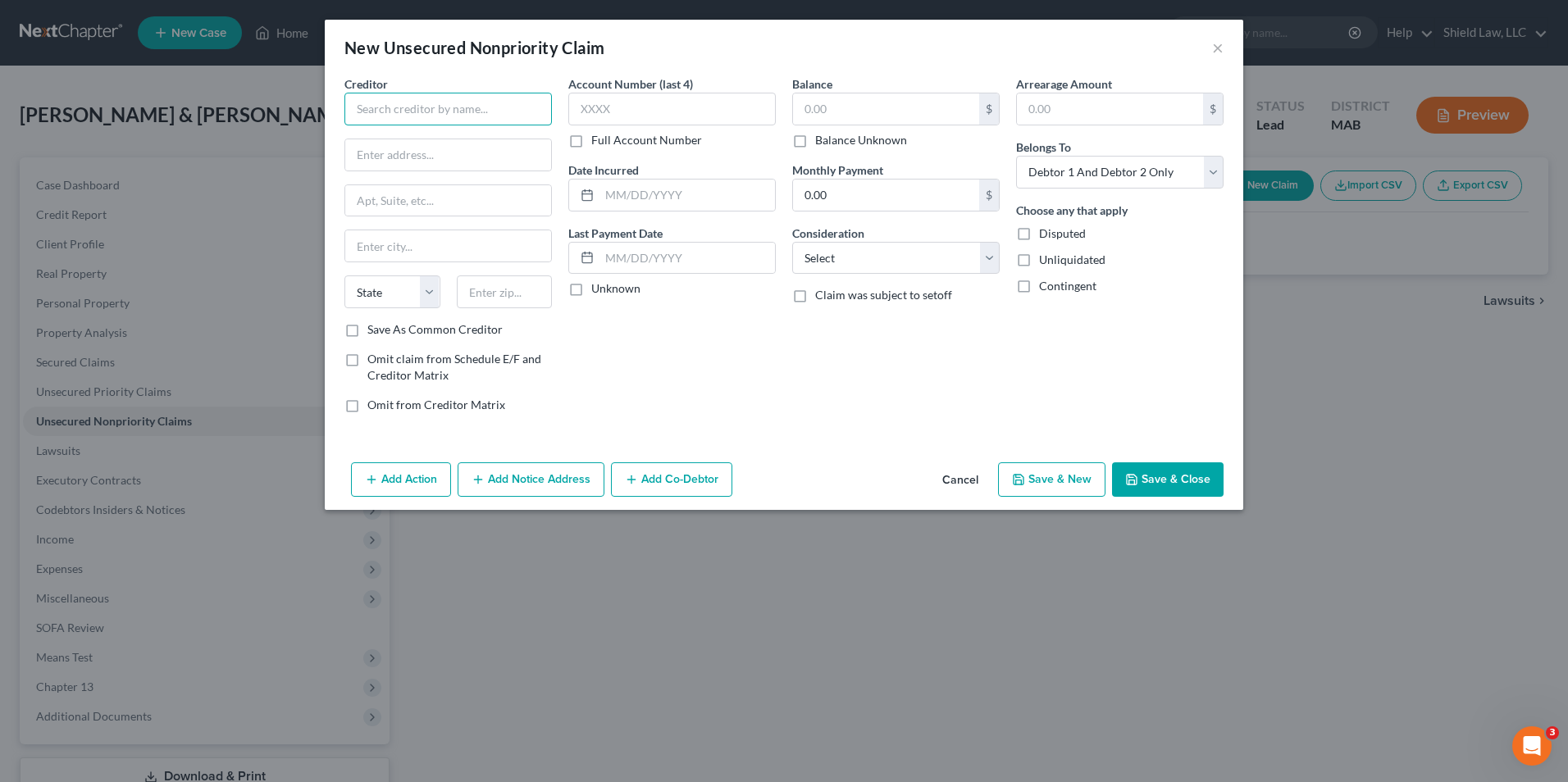
click at [448, 106] on input "text" at bounding box center [448, 109] width 208 height 33
click at [464, 117] on input "Dept of" at bounding box center [448, 109] width 208 height 33
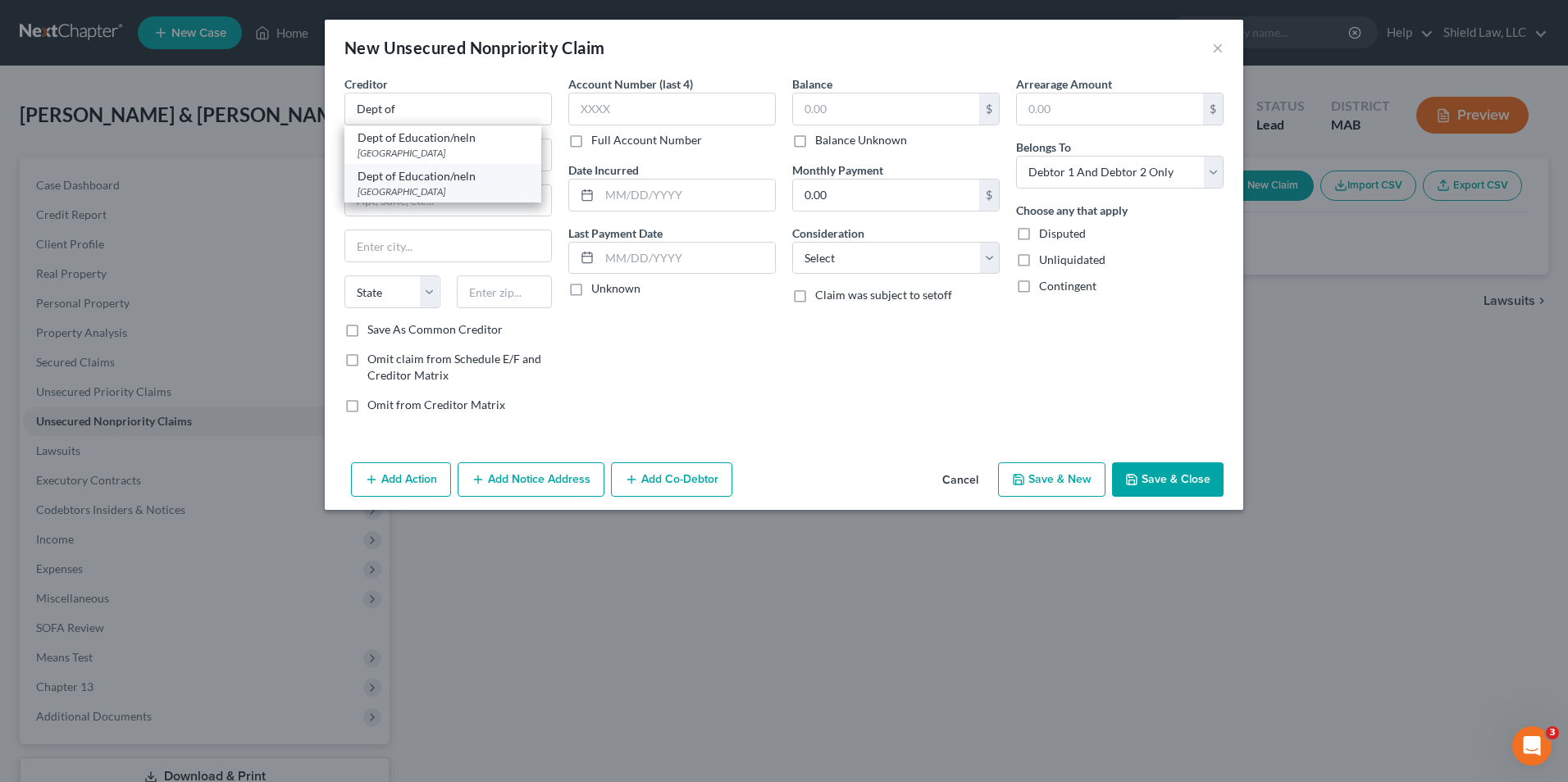
click at [462, 188] on div "[GEOGRAPHIC_DATA]" at bounding box center [443, 191] width 171 height 14
type input "Dept of Education/neln"
type input "PO Box 82561"
type input "Lincoln"
select select "30"
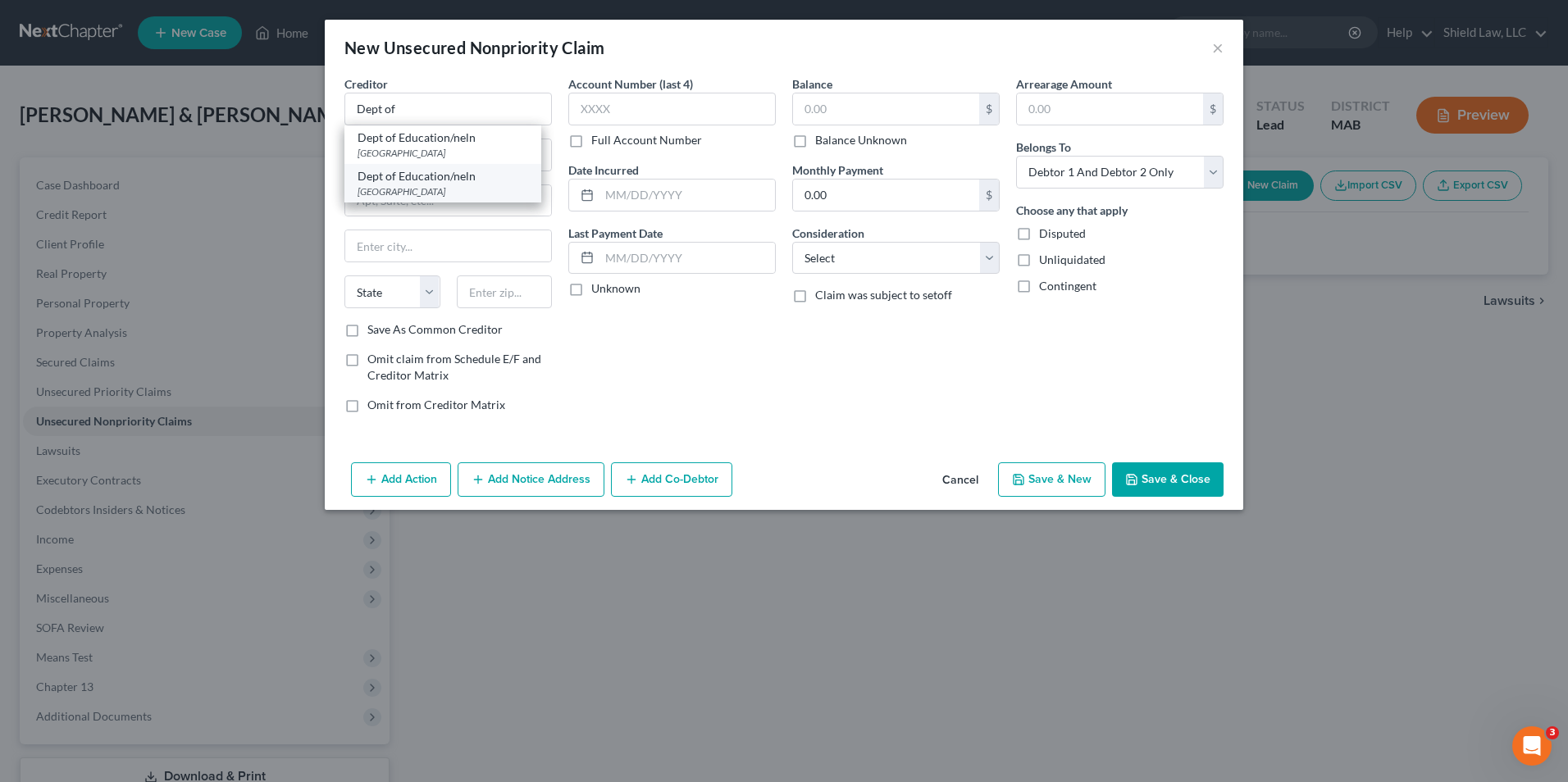
type input "68501"
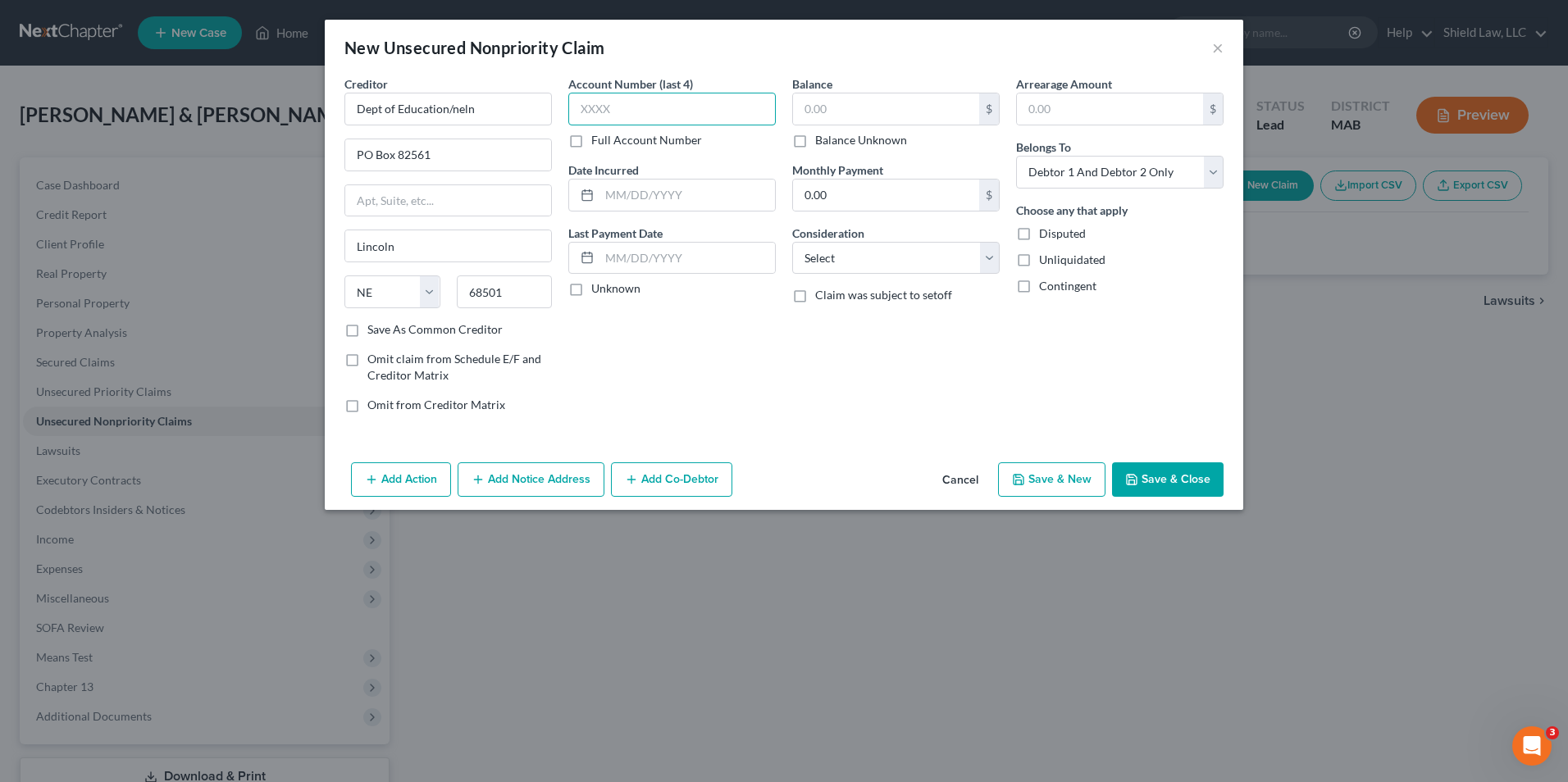
click at [669, 110] on input "text" at bounding box center [672, 109] width 208 height 33
type input "5163"
click at [864, 104] on input "text" at bounding box center [886, 109] width 186 height 31
type input "23,918"
click at [893, 249] on select "Select Cable / Satellite Services Collection Agency Credit Card Debt Debt Couns…" at bounding box center [896, 258] width 208 height 33
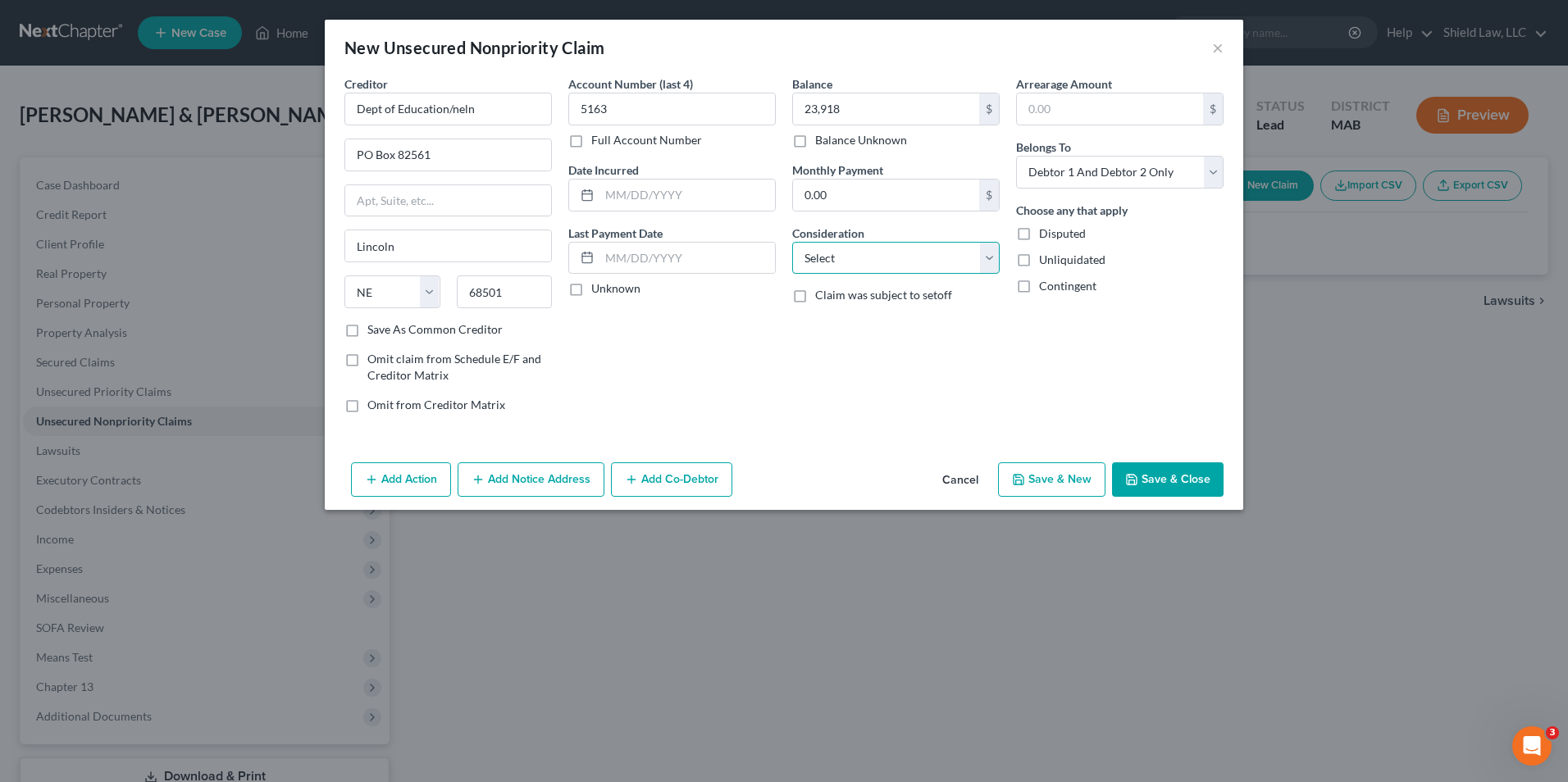
select select "17"
click at [792, 242] on select "Select Cable / Satellite Services Collection Agency Credit Card Debt Debt Couns…" at bounding box center [896, 258] width 208 height 33
click at [1035, 490] on button "Save & New" at bounding box center [1051, 480] width 107 height 34
select select "2"
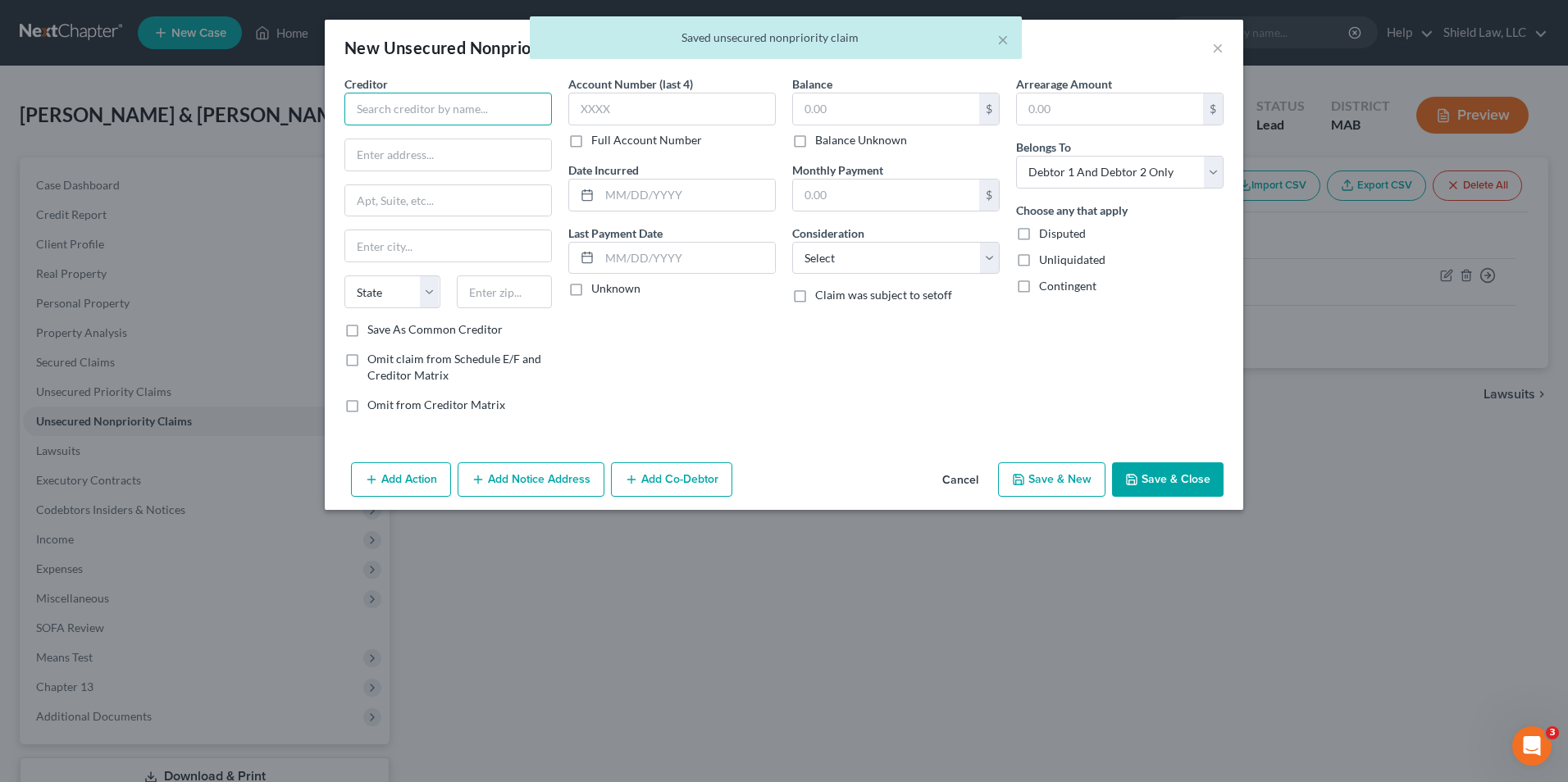
click at [480, 100] on input "text" at bounding box center [448, 109] width 208 height 33
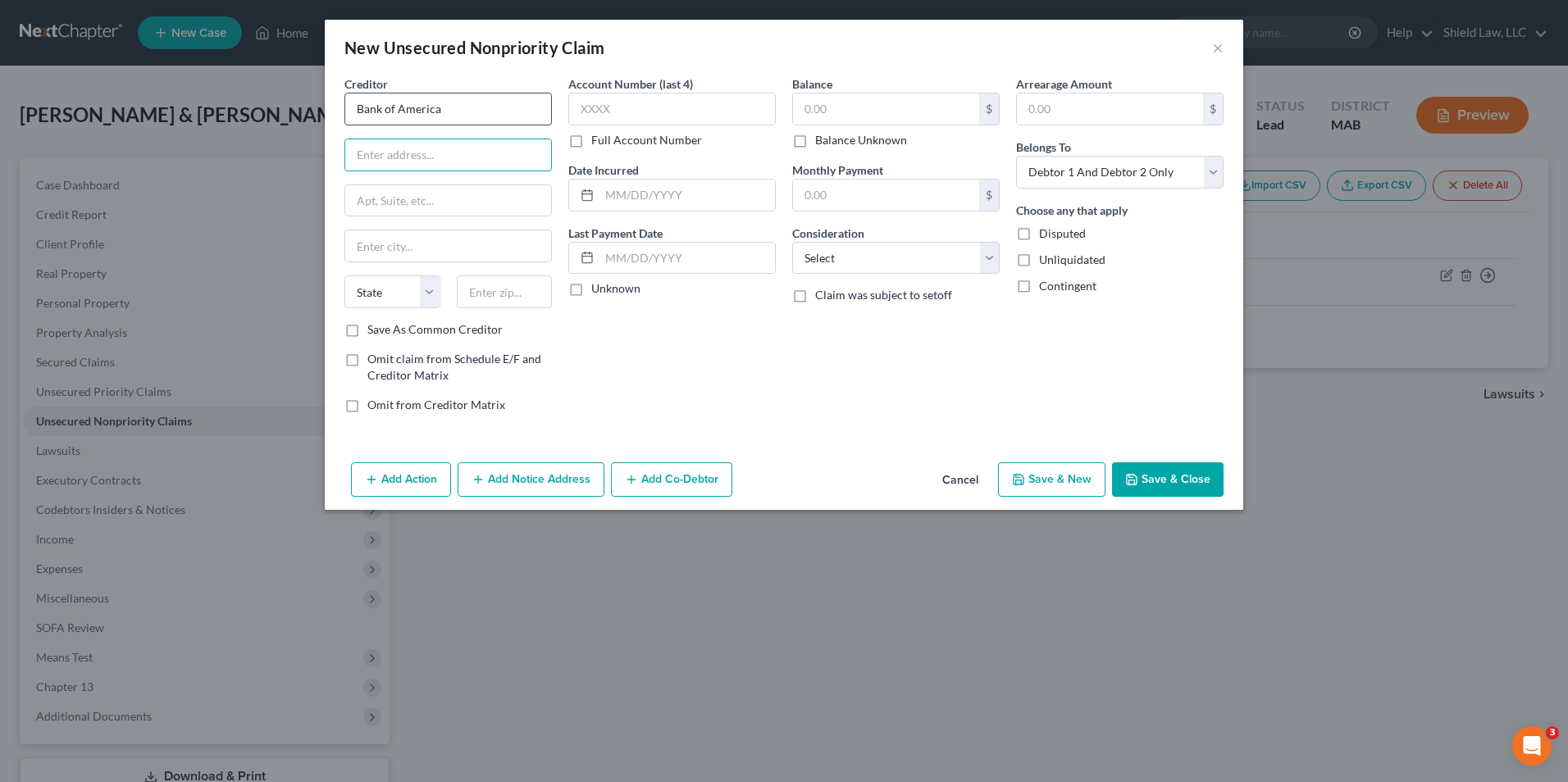
type input "Bank of America"
type input "PO Box 15019"
type input "19886"
click at [611, 101] on input "text" at bounding box center [672, 109] width 208 height 33
type input "Wilmington"
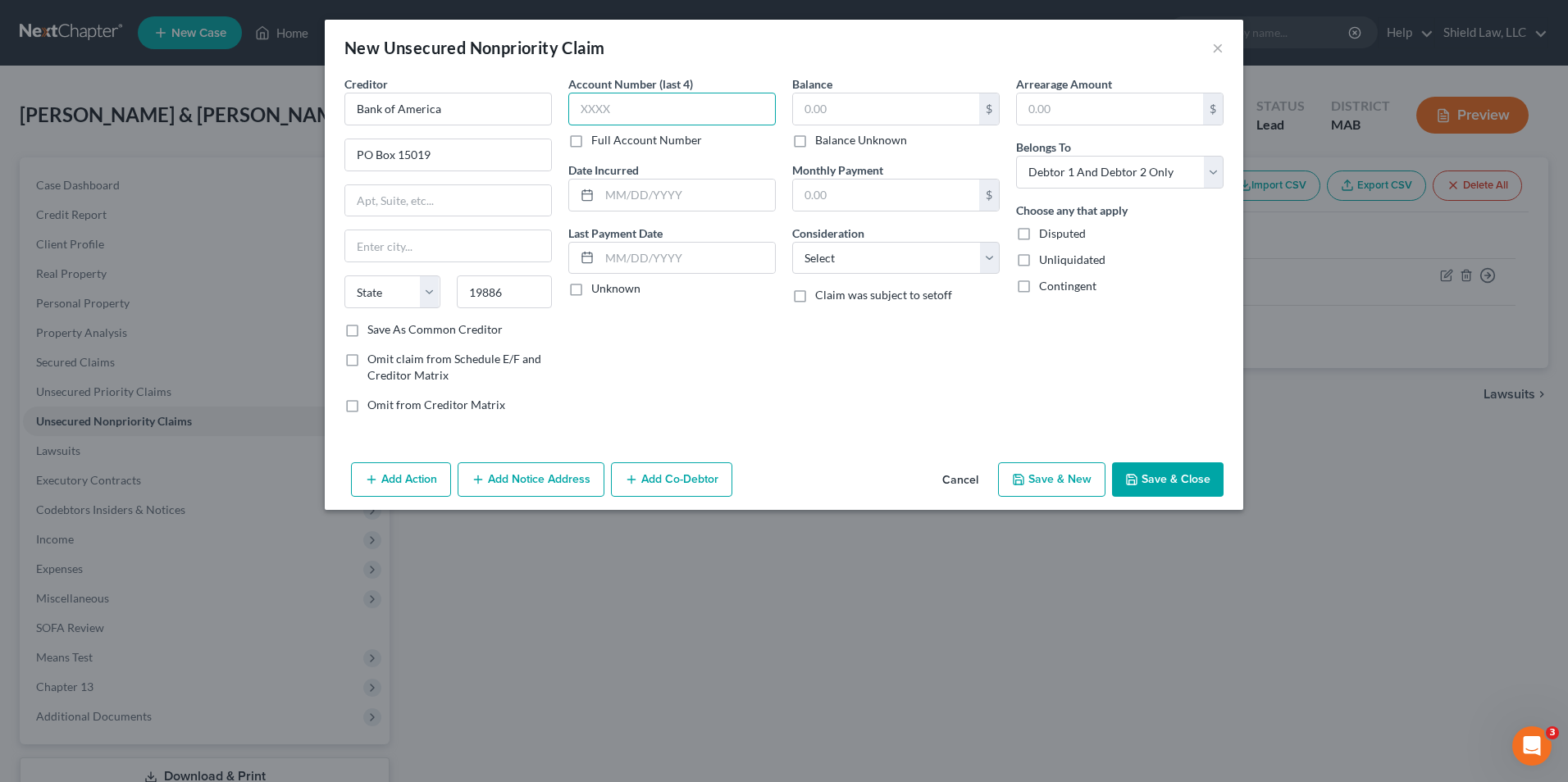
select select "7"
type input "4773"
click at [877, 112] on input "text" at bounding box center [886, 109] width 186 height 31
type input "10,140"
click at [1069, 478] on button "Save & New" at bounding box center [1051, 480] width 107 height 34
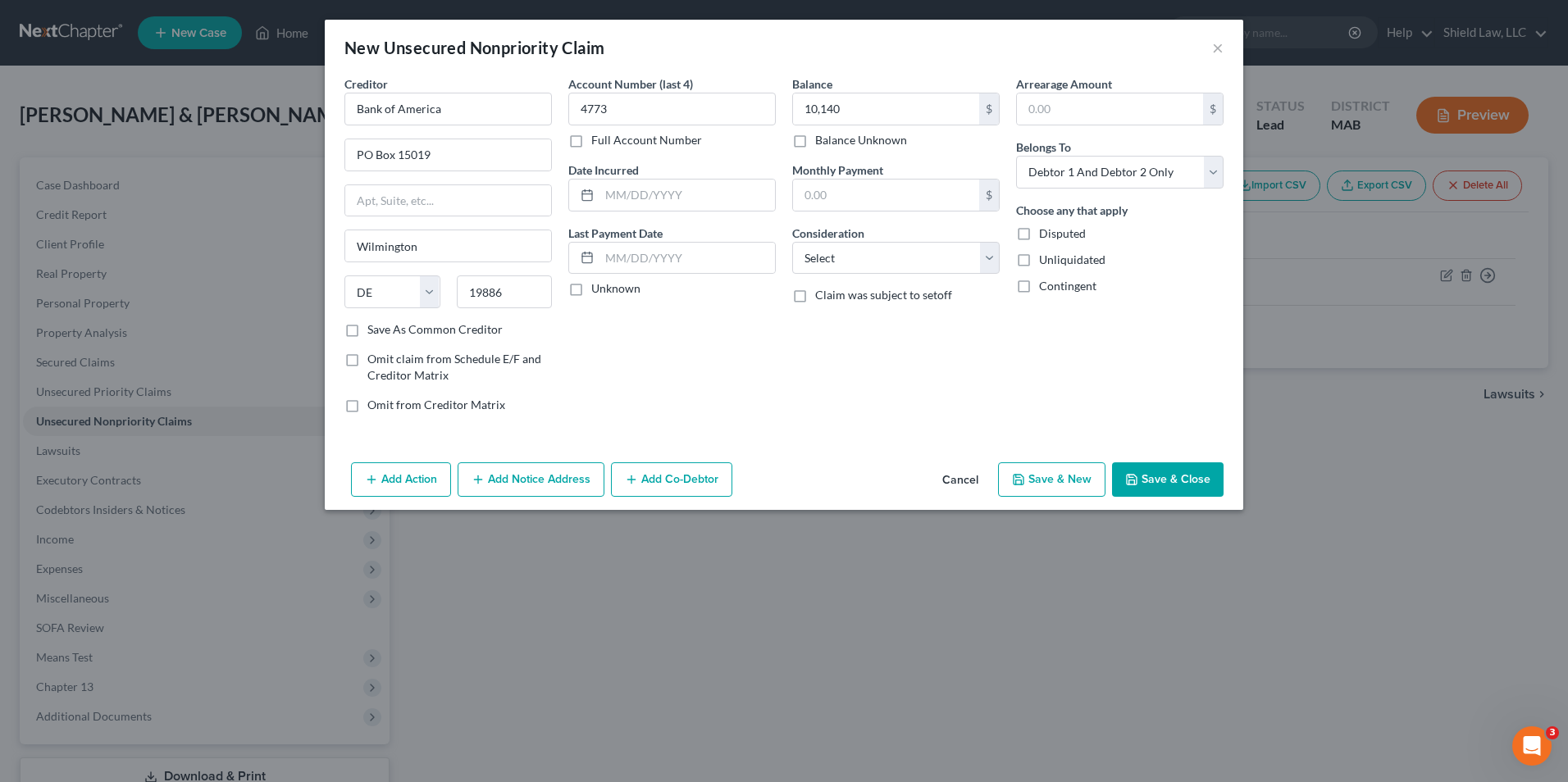
select select "2"
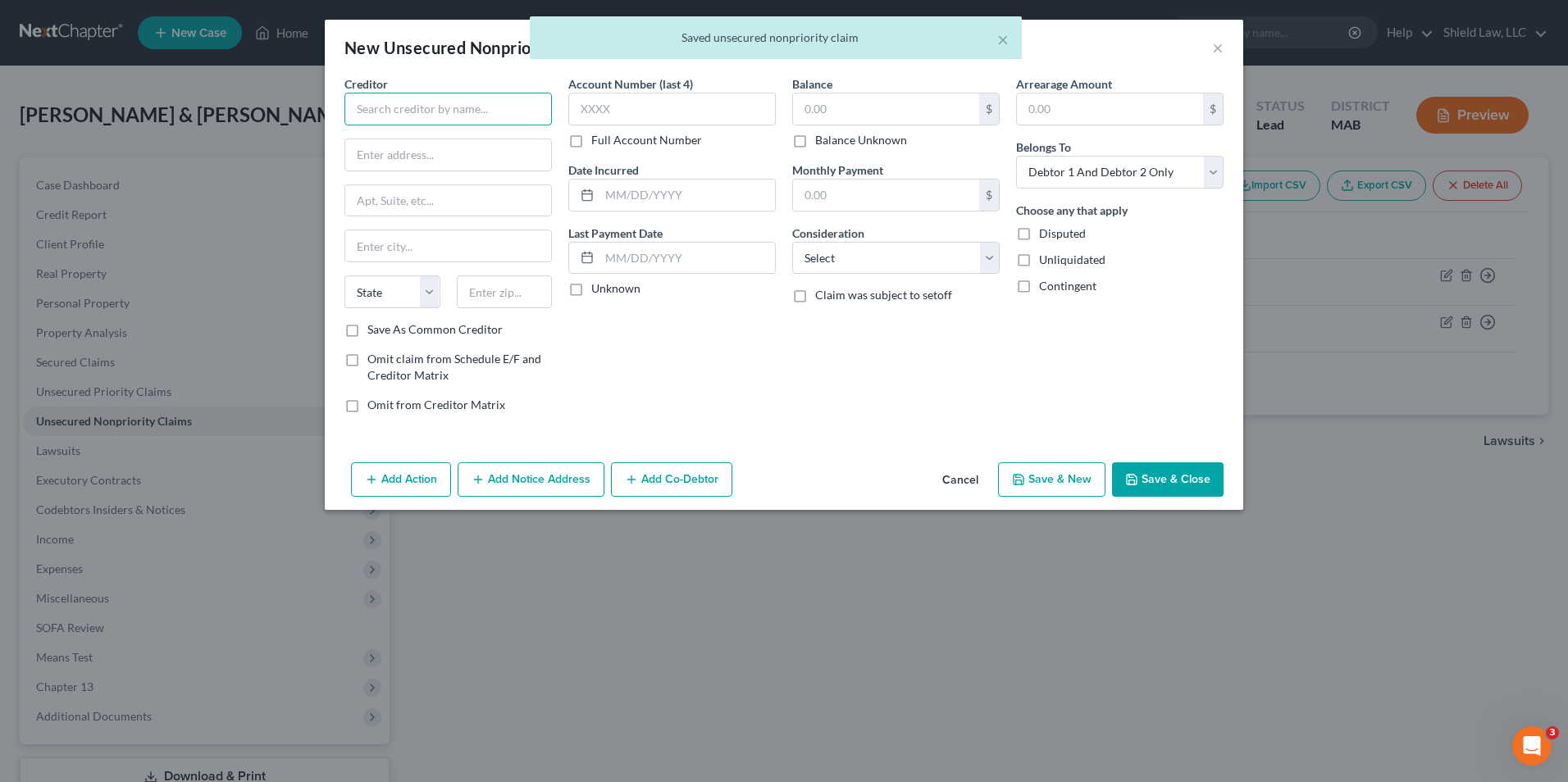
click at [504, 98] on input "text" at bounding box center [448, 109] width 208 height 33
type input "R"
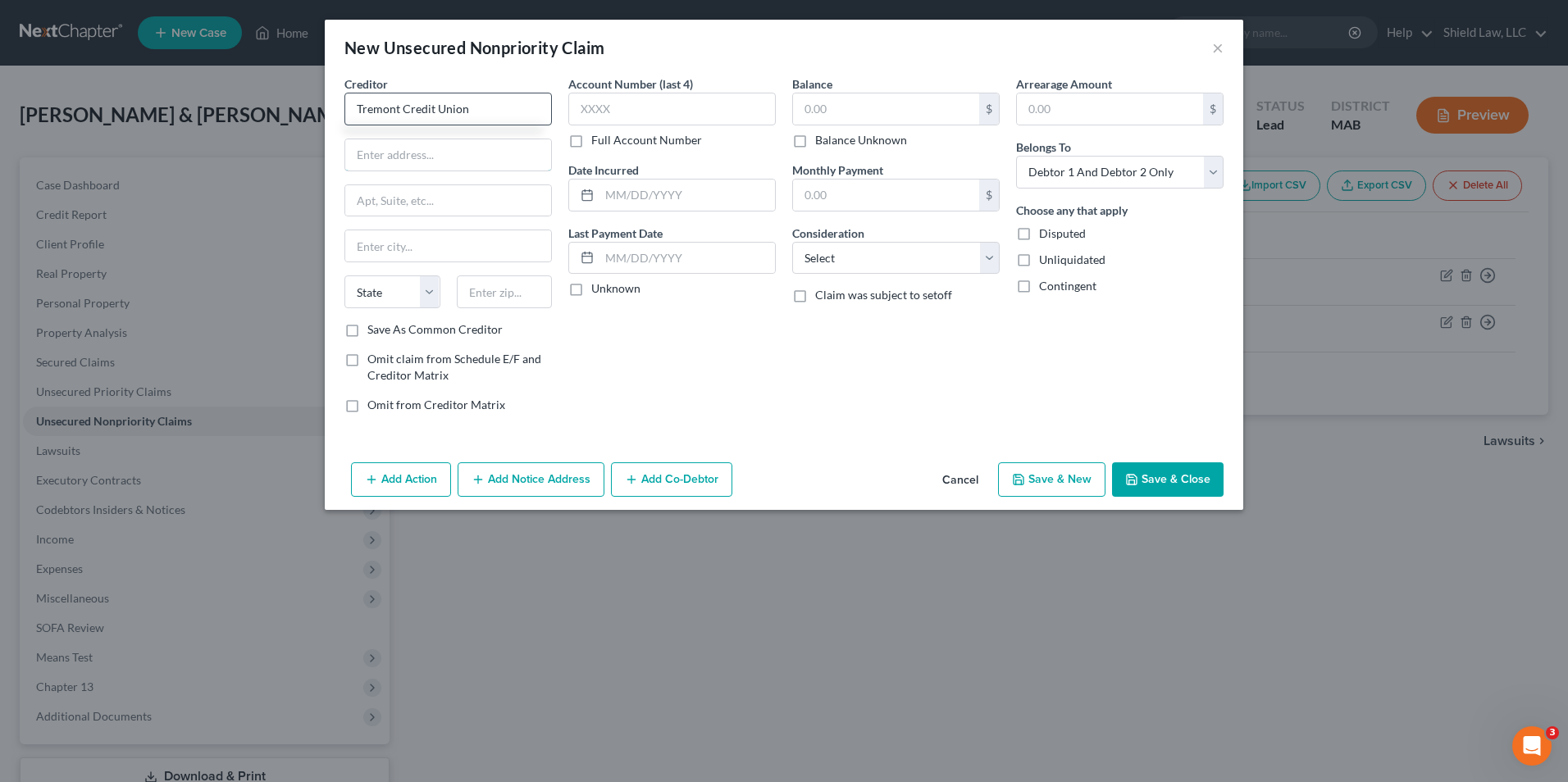
type input "Tremont Credit Union"
drag, startPoint x: 413, startPoint y: 174, endPoint x: 415, endPoint y: 162, distance: 12.2
click at [413, 172] on div "Creditor * Tremont Credit Union State [US_STATE] AK AR AZ CA CO [GEOGRAPHIC_DAT…" at bounding box center [448, 198] width 208 height 246
click at [415, 162] on input "text" at bounding box center [448, 155] width 206 height 31
type input "[STREET_ADDRESS][PERSON_NAME]"
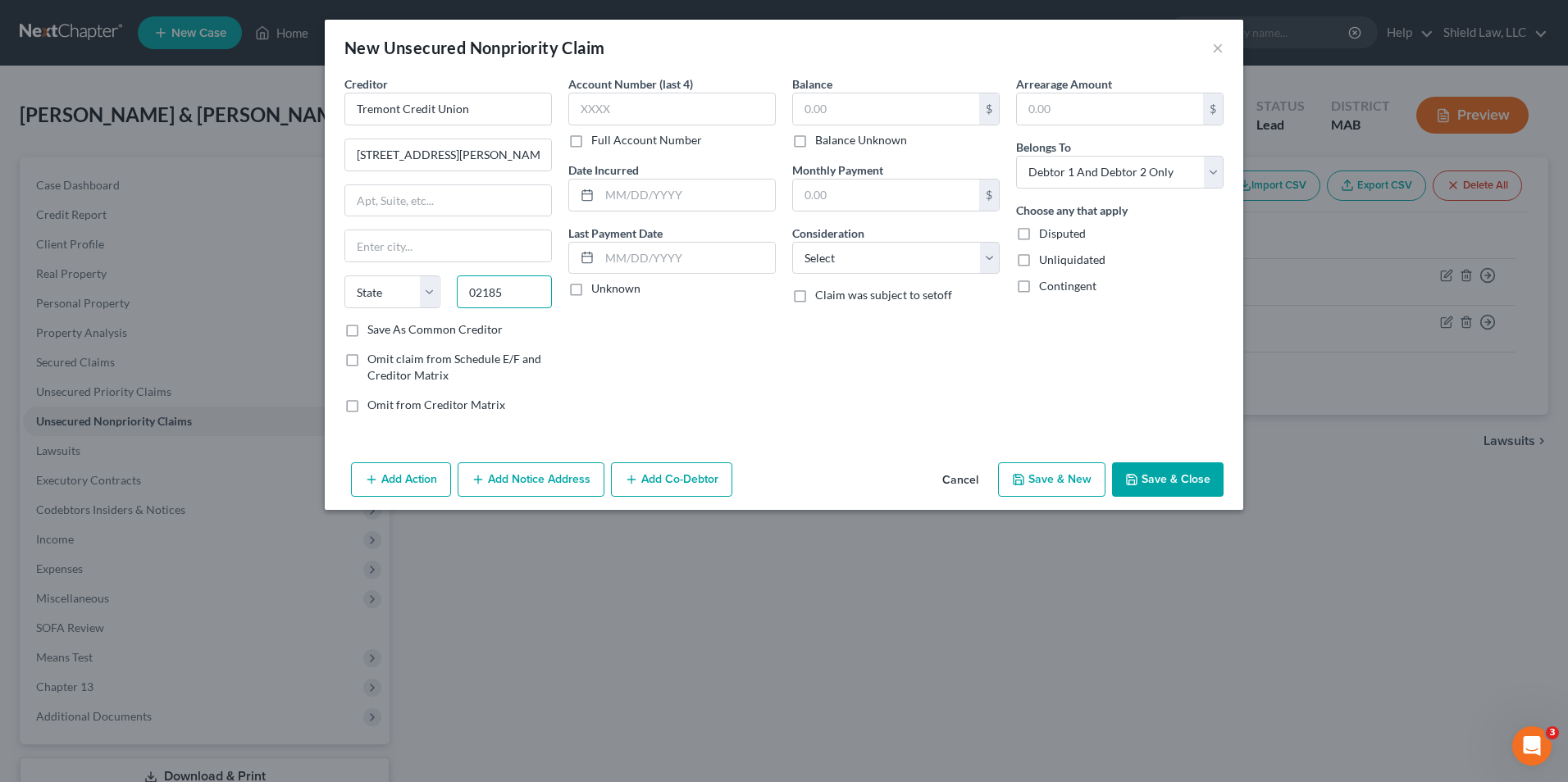
type input "02185"
type input "Braintree"
select select "22"
click at [688, 115] on input "text" at bounding box center [672, 109] width 208 height 33
type input "3281"
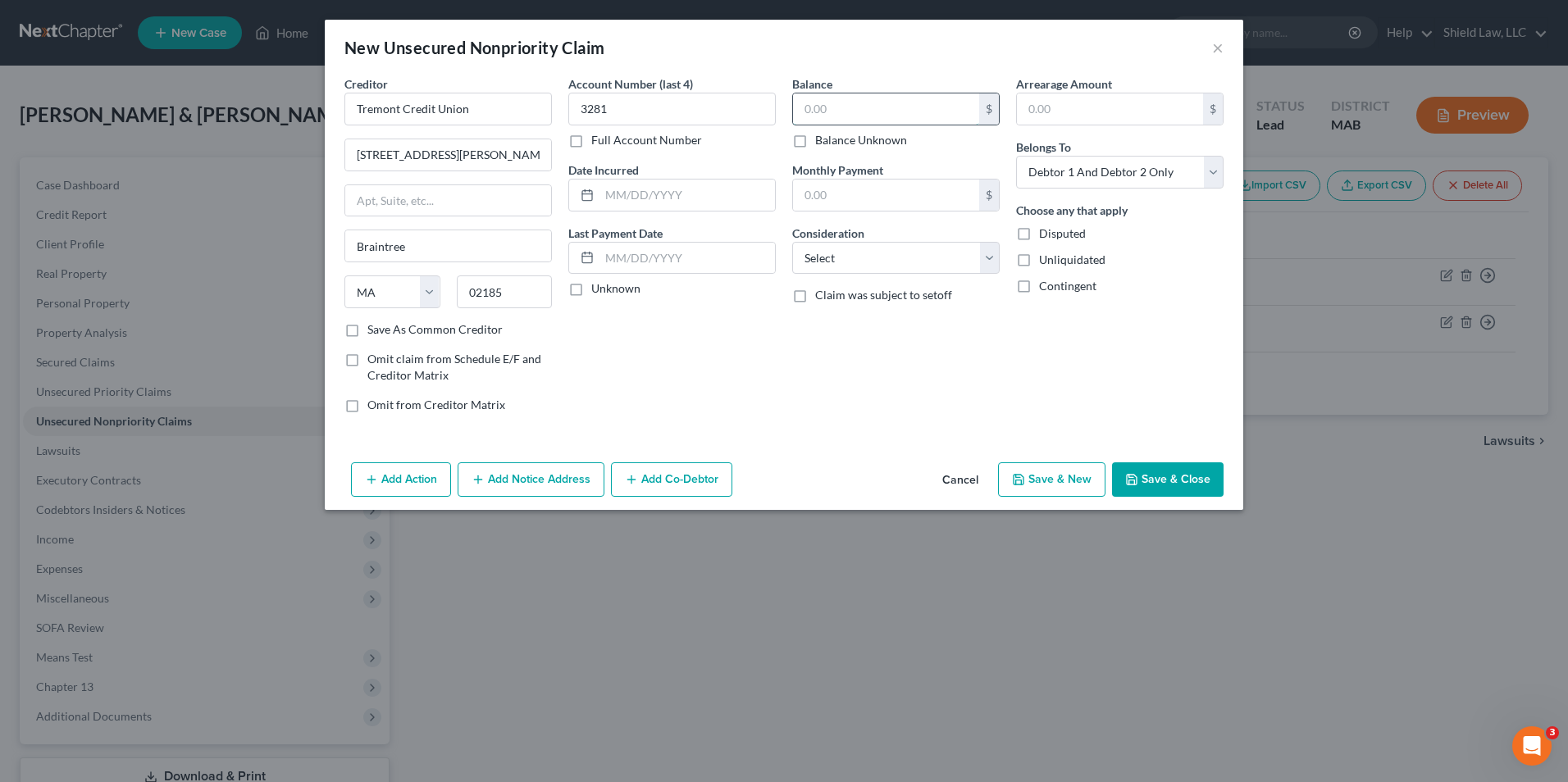
click at [836, 123] on input "text" at bounding box center [886, 109] width 186 height 31
type input "9,697"
click at [1095, 474] on button "Save & New" at bounding box center [1051, 480] width 107 height 34
select select "2"
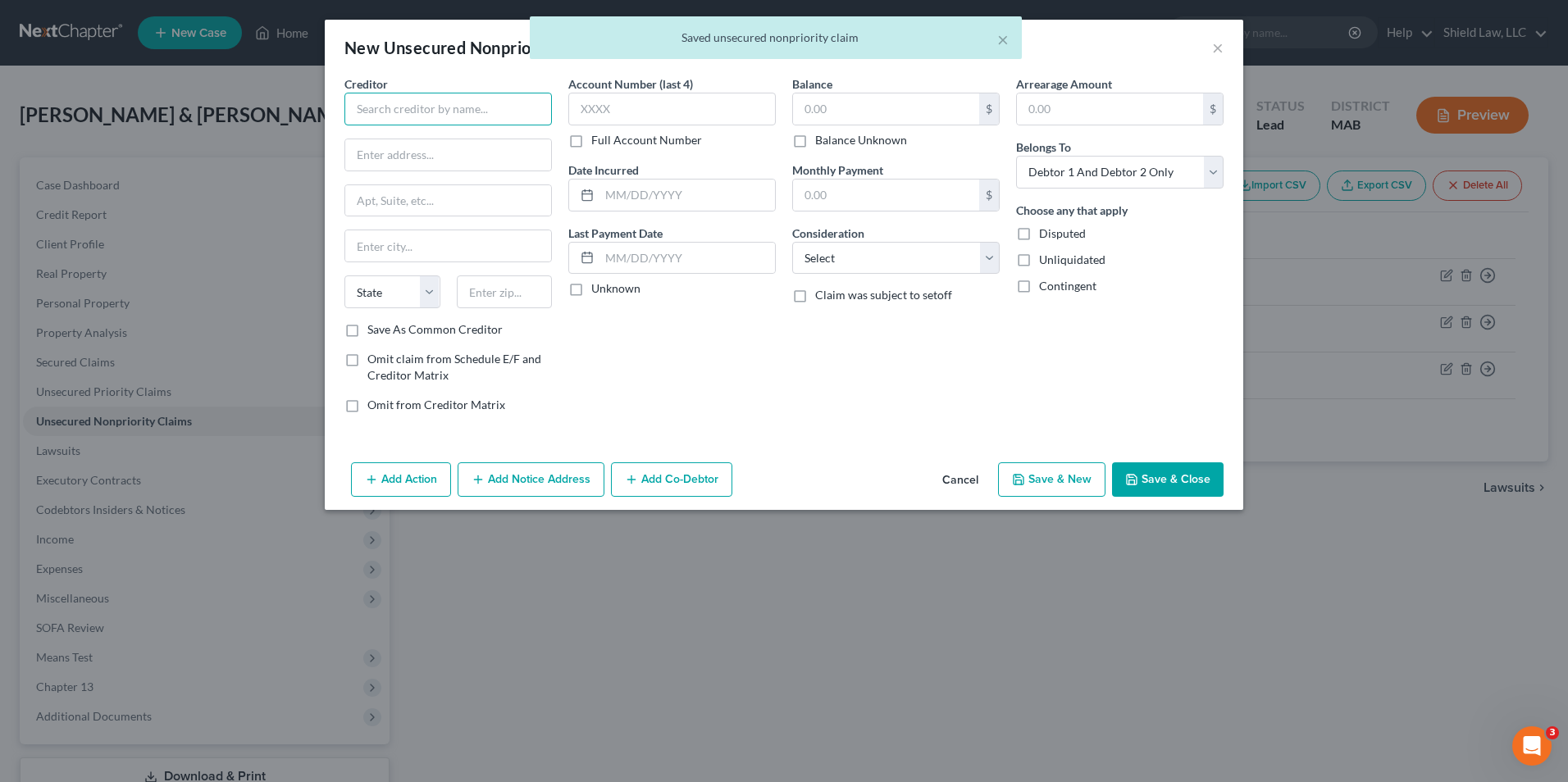
click at [535, 118] on input "text" at bounding box center [448, 109] width 208 height 33
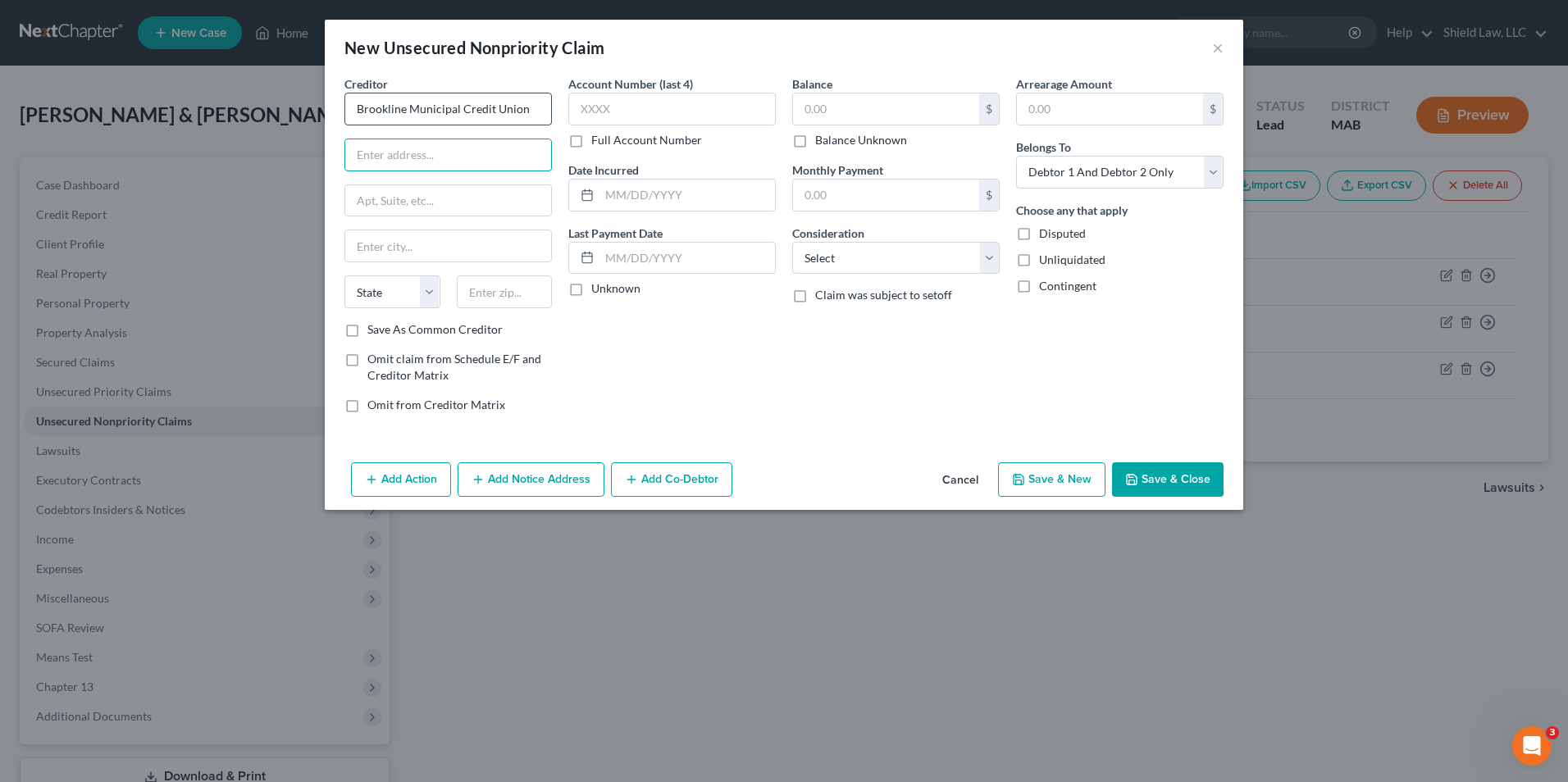
type input "Brookline Municipal Credit Union"
click at [406, 165] on input "text" at bounding box center [448, 155] width 206 height 31
type input "[STREET_ADDRESS][US_STATE]"
type input "02447"
click at [611, 118] on input "text" at bounding box center [672, 109] width 208 height 33
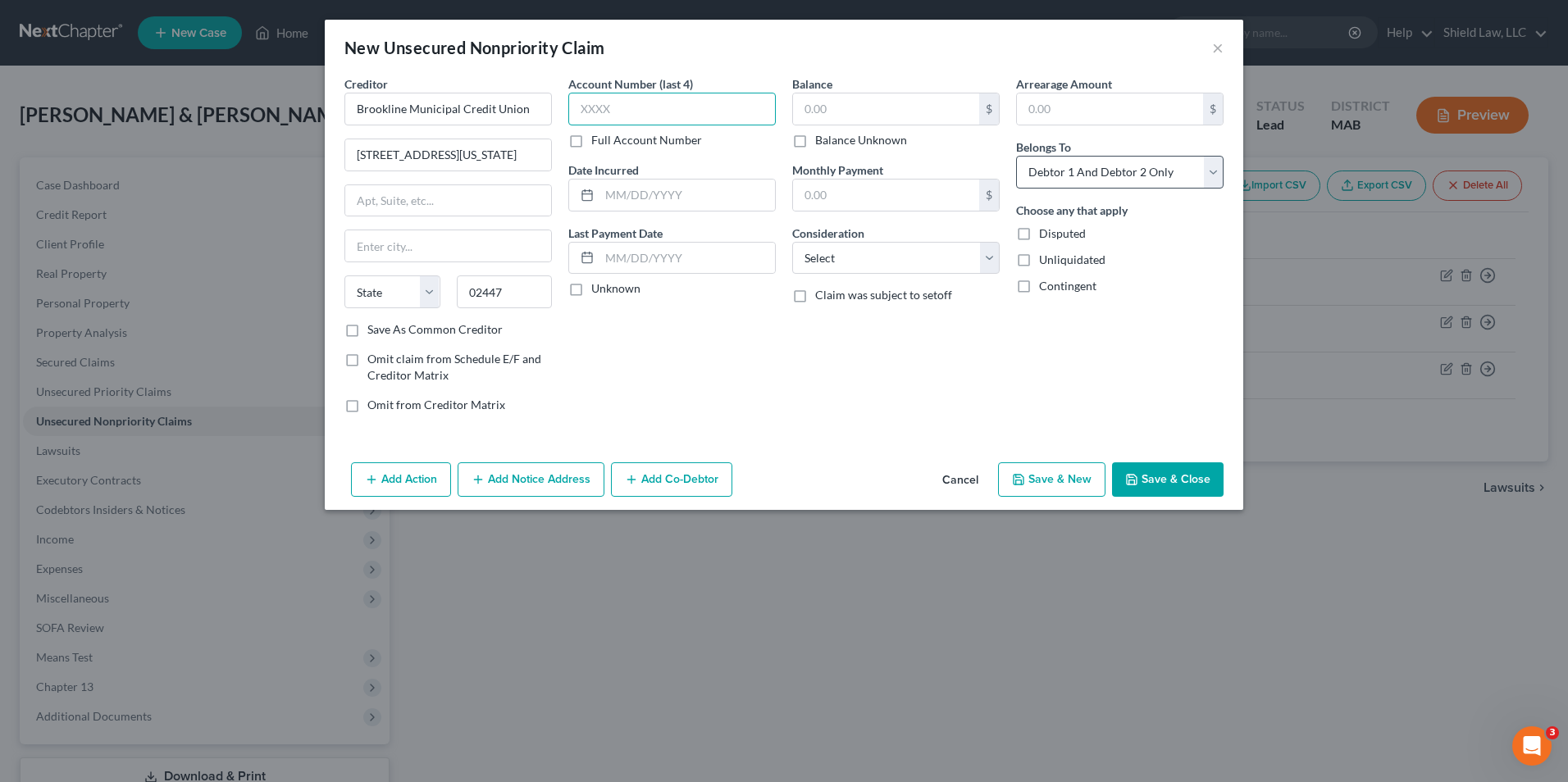
type input "[GEOGRAPHIC_DATA]"
select select "22"
click at [601, 104] on input "text" at bounding box center [672, 109] width 208 height 33
type input "0163"
click at [853, 104] on input "text" at bounding box center [886, 109] width 186 height 31
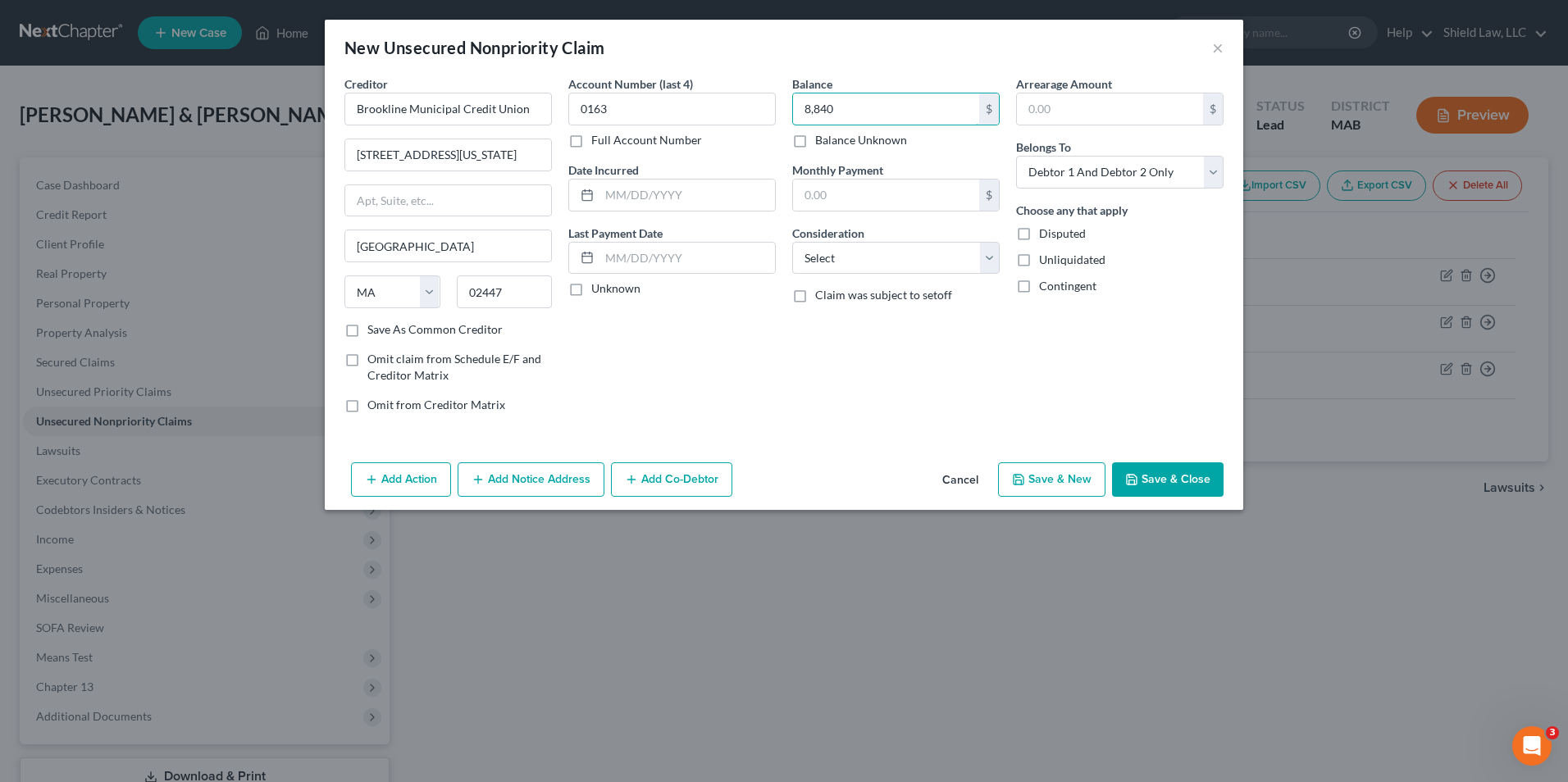
type input "8,840"
click at [1076, 470] on button "Save & New" at bounding box center [1051, 480] width 107 height 34
select select "2"
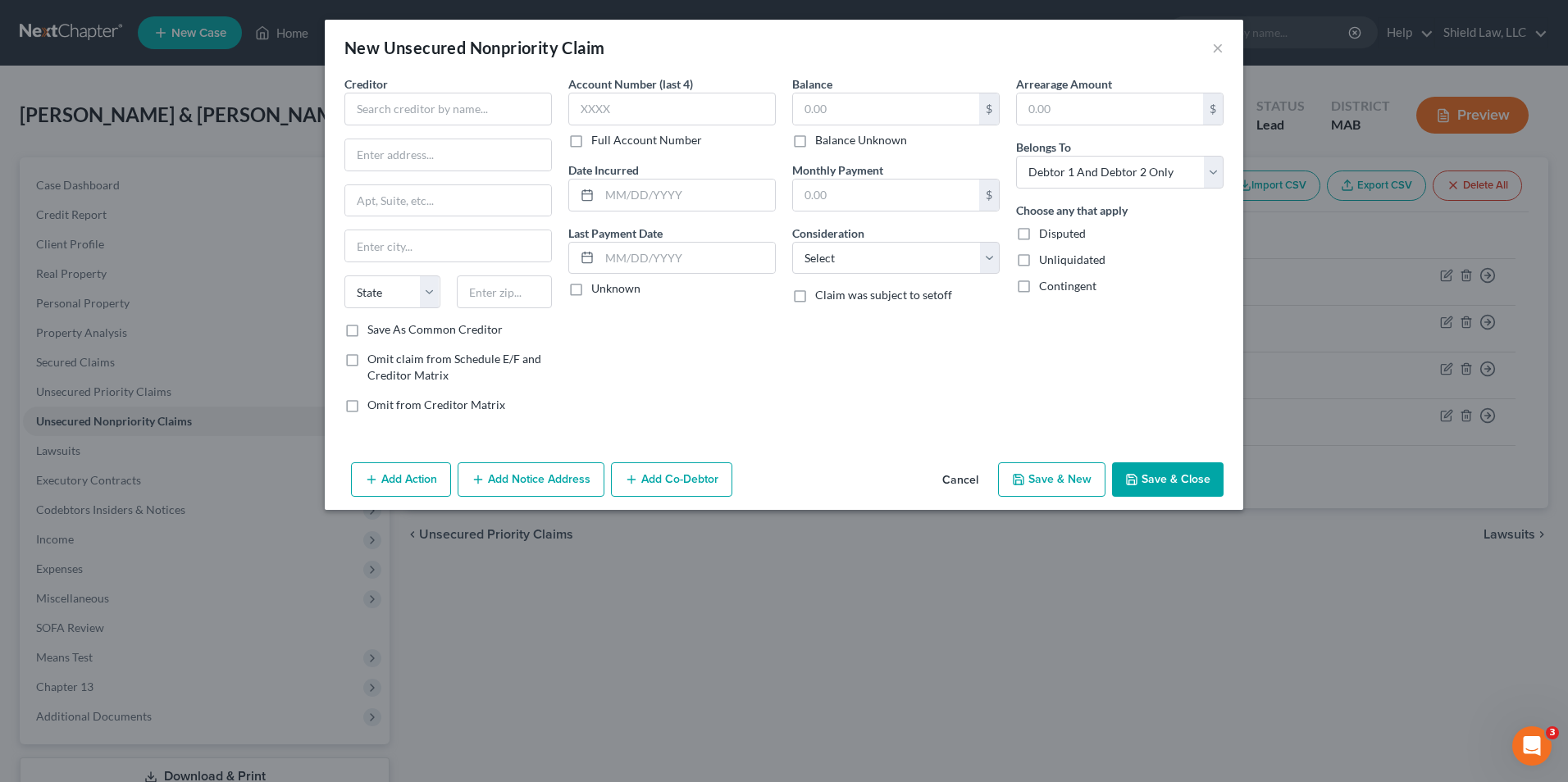
click at [963, 479] on button "Cancel" at bounding box center [960, 481] width 63 height 33
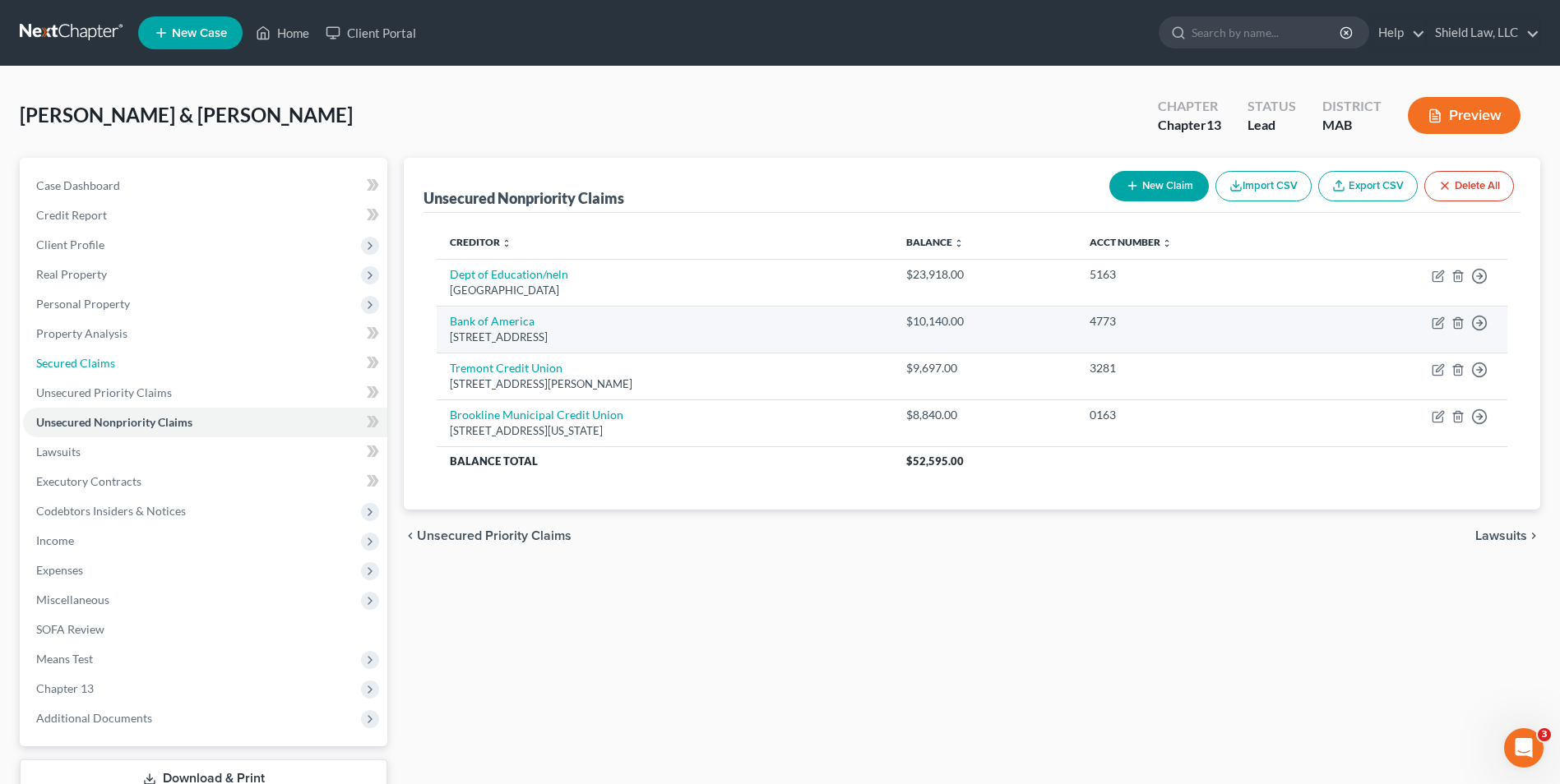
drag, startPoint x: 112, startPoint y: 361, endPoint x: 561, endPoint y: 318, distance: 451.1
click at [112, 361] on span "Secured Claims" at bounding box center [76, 363] width 79 height 14
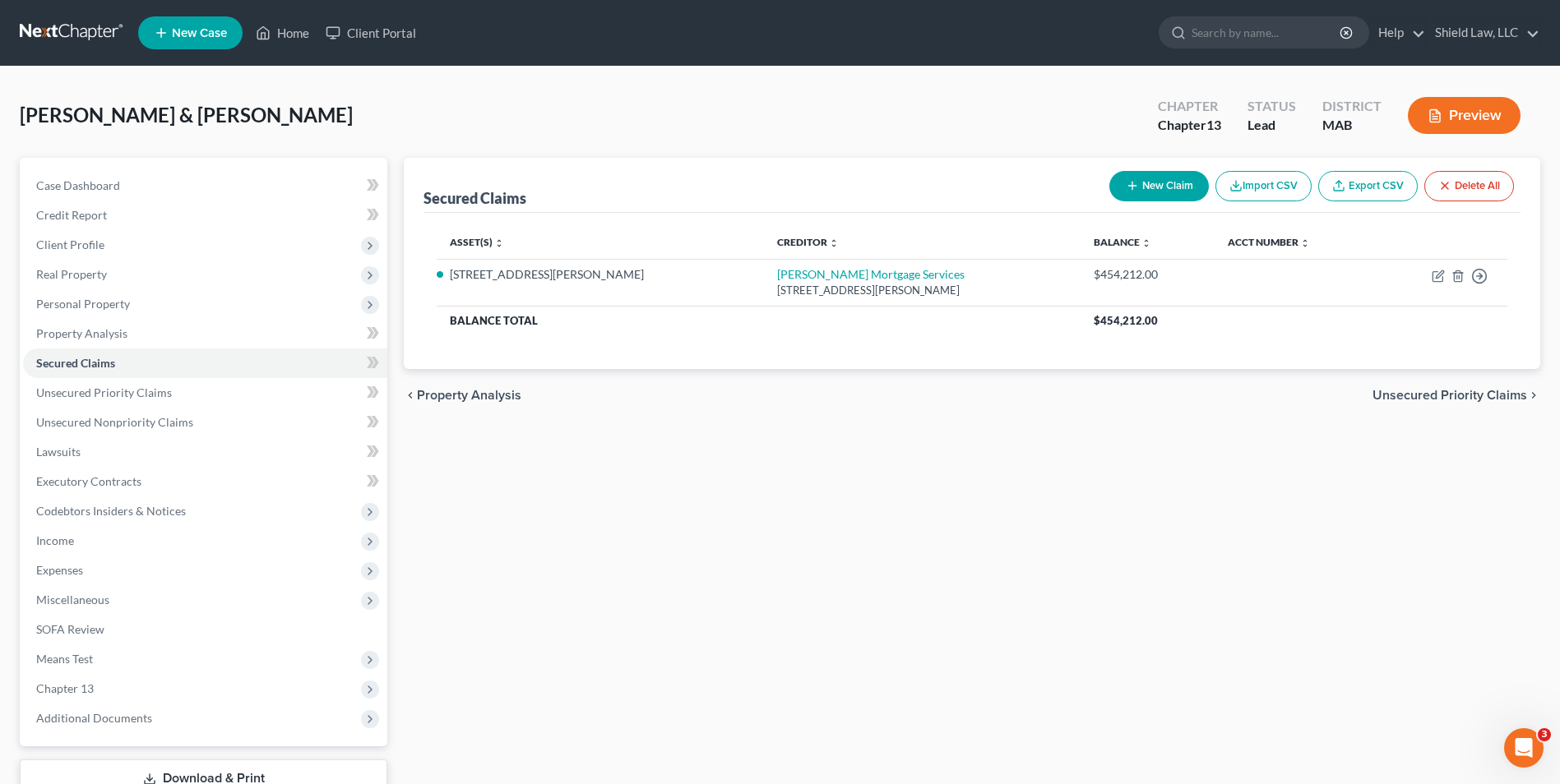
click at [1168, 167] on div "New Claim Import CSV Export CSV Delete All" at bounding box center [1311, 186] width 418 height 44
click at [1167, 187] on button "New Claim" at bounding box center [1160, 186] width 100 height 30
select select "2"
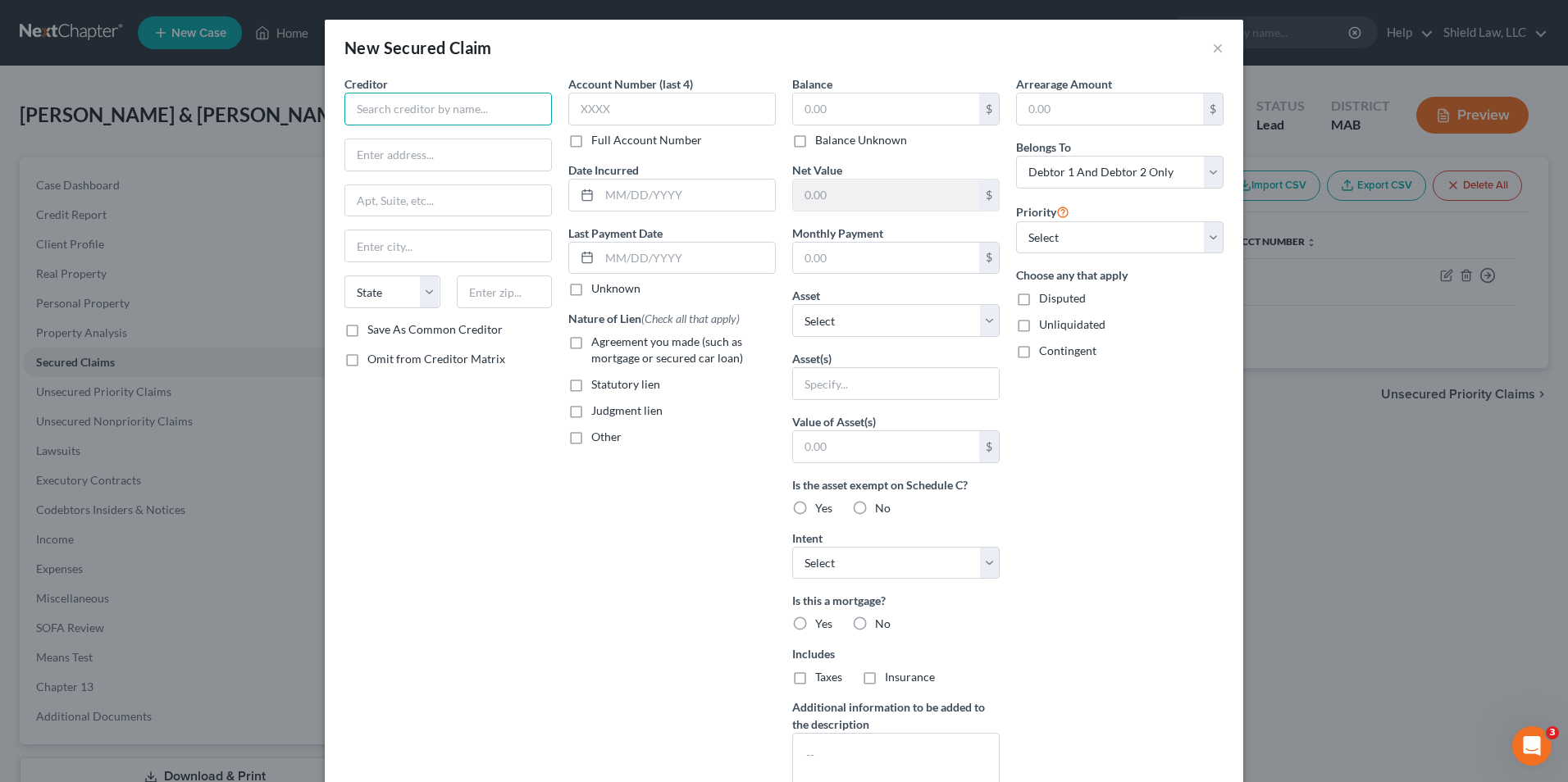
click at [428, 113] on input "text" at bounding box center [448, 109] width 208 height 33
type input "Nissan-Infiniti LT"
type input "PO Box 660360"
type input "75266"
click at [614, 112] on input "text" at bounding box center [672, 109] width 208 height 33
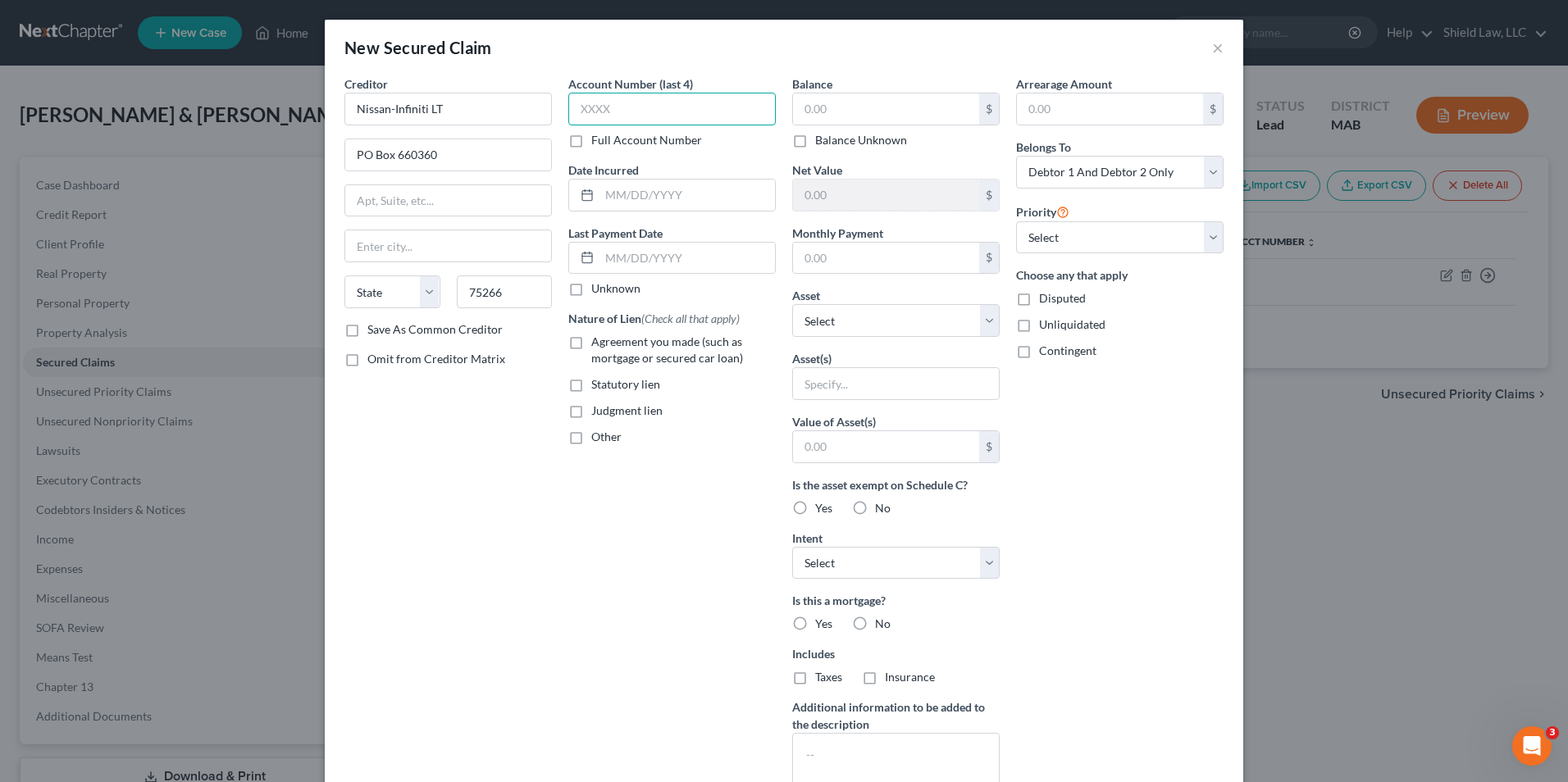
type input "[GEOGRAPHIC_DATA]"
select select "45"
type input "0754"
click at [819, 93] on div "$" at bounding box center [896, 109] width 208 height 33
click at [833, 110] on input "text" at bounding box center [886, 109] width 186 height 31
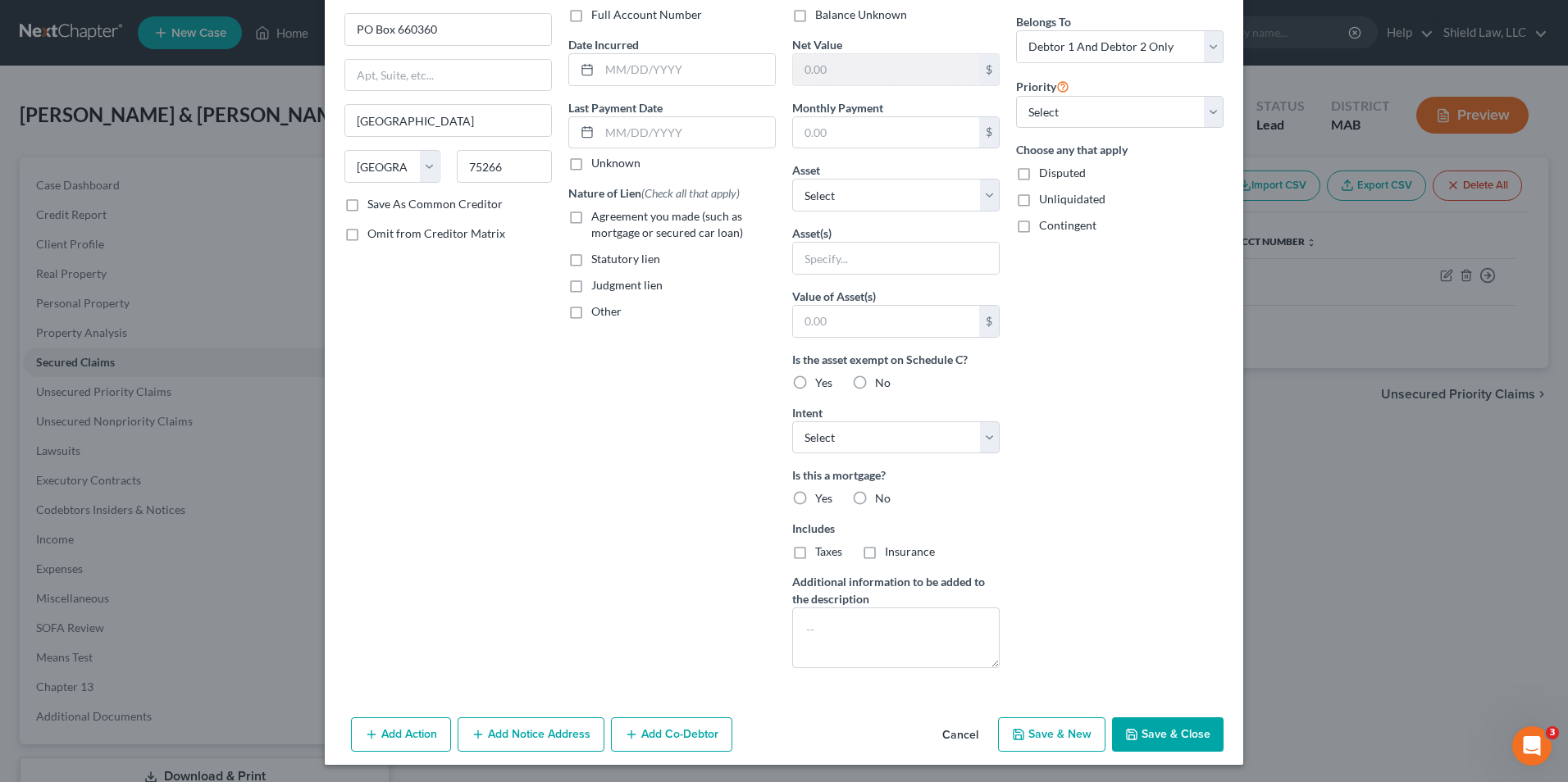
scroll to position [128, 0]
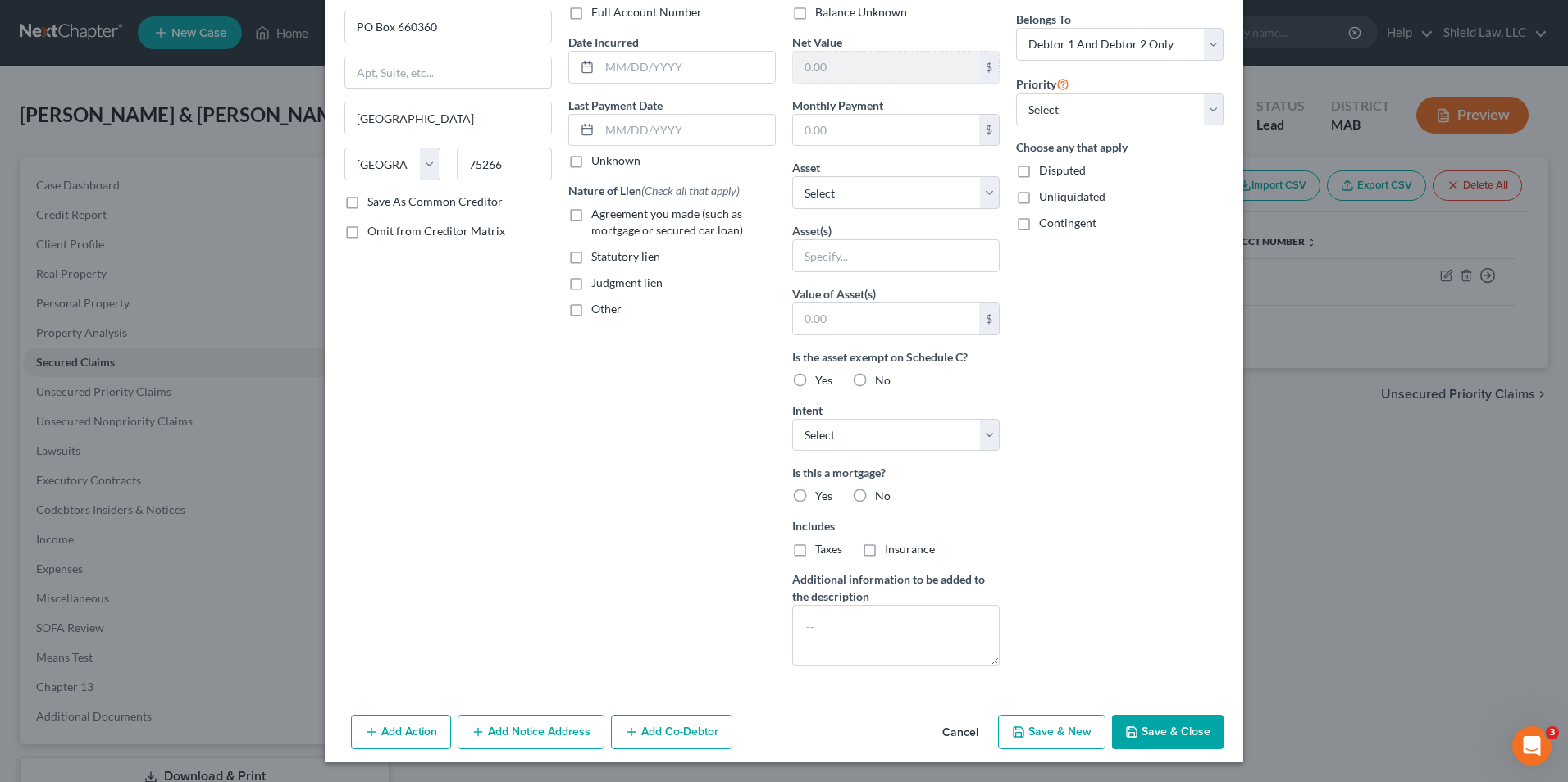
click at [1162, 720] on button "Save & Close" at bounding box center [1167, 732] width 112 height 34
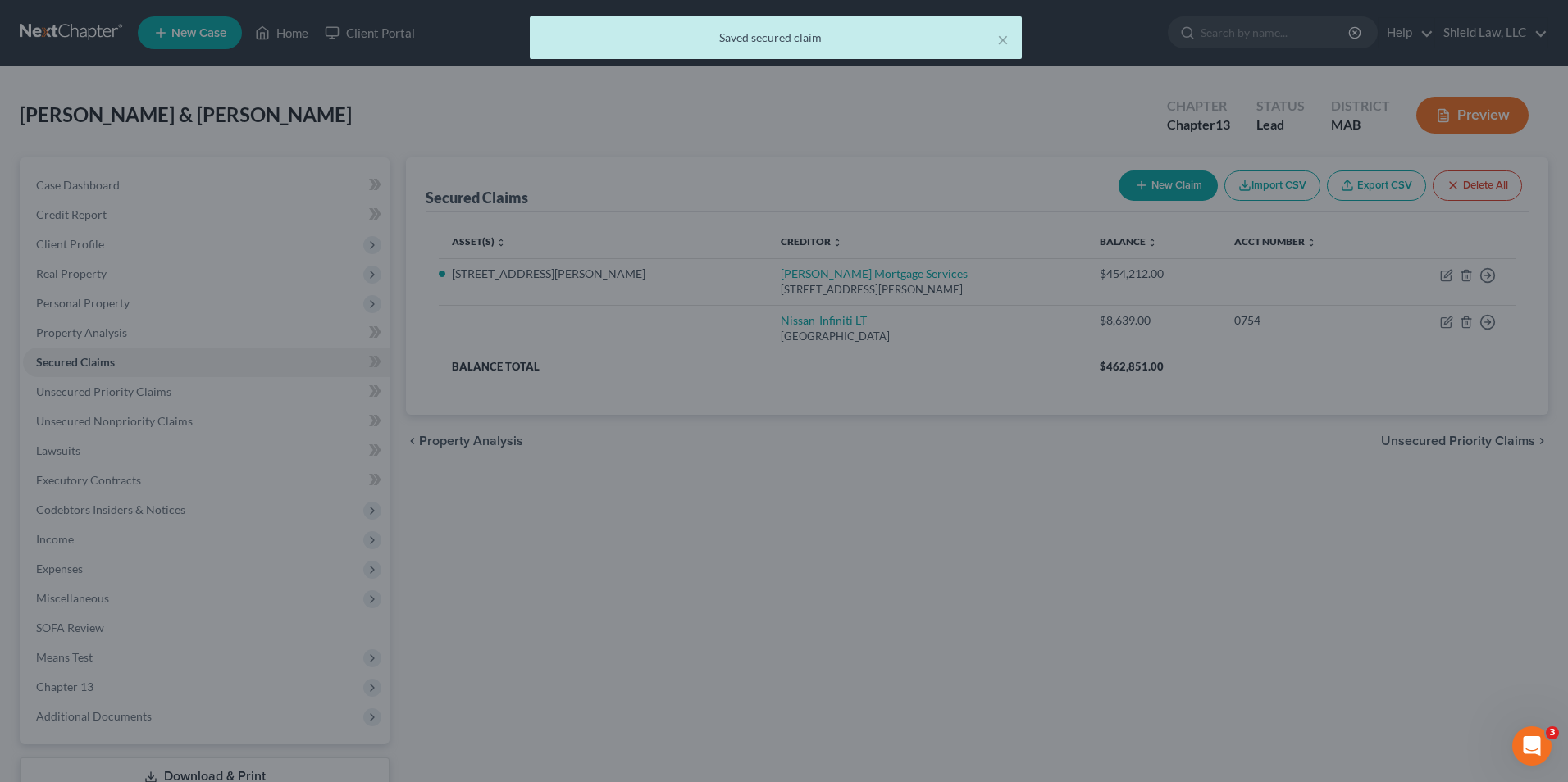
type input "8,639.00"
type input "0"
type input "0.00"
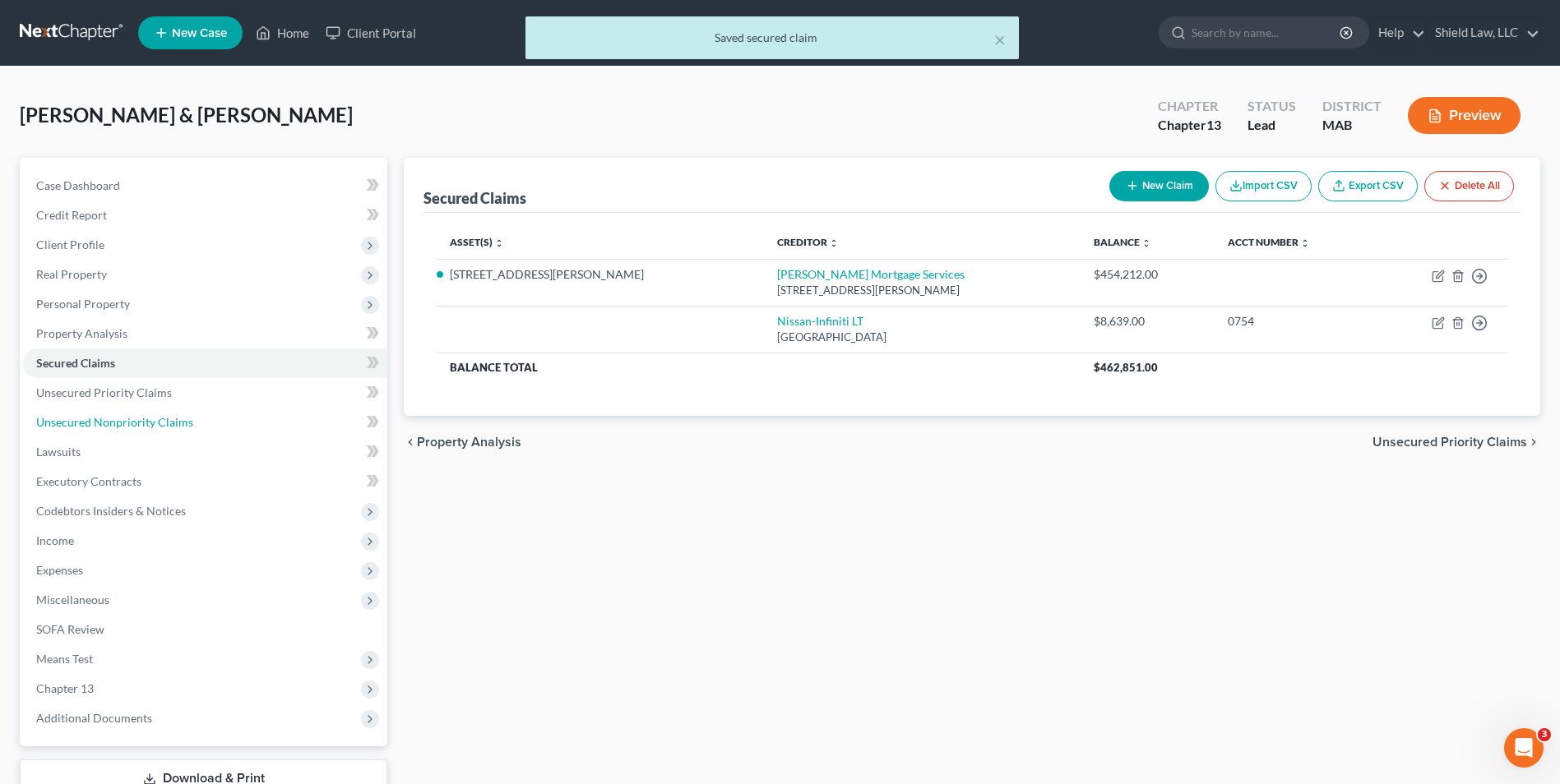
drag, startPoint x: 178, startPoint y: 418, endPoint x: 1516, endPoint y: 447, distance: 1338.3
click at [178, 418] on span "Unsecured Nonpriority Claims" at bounding box center [115, 422] width 157 height 14
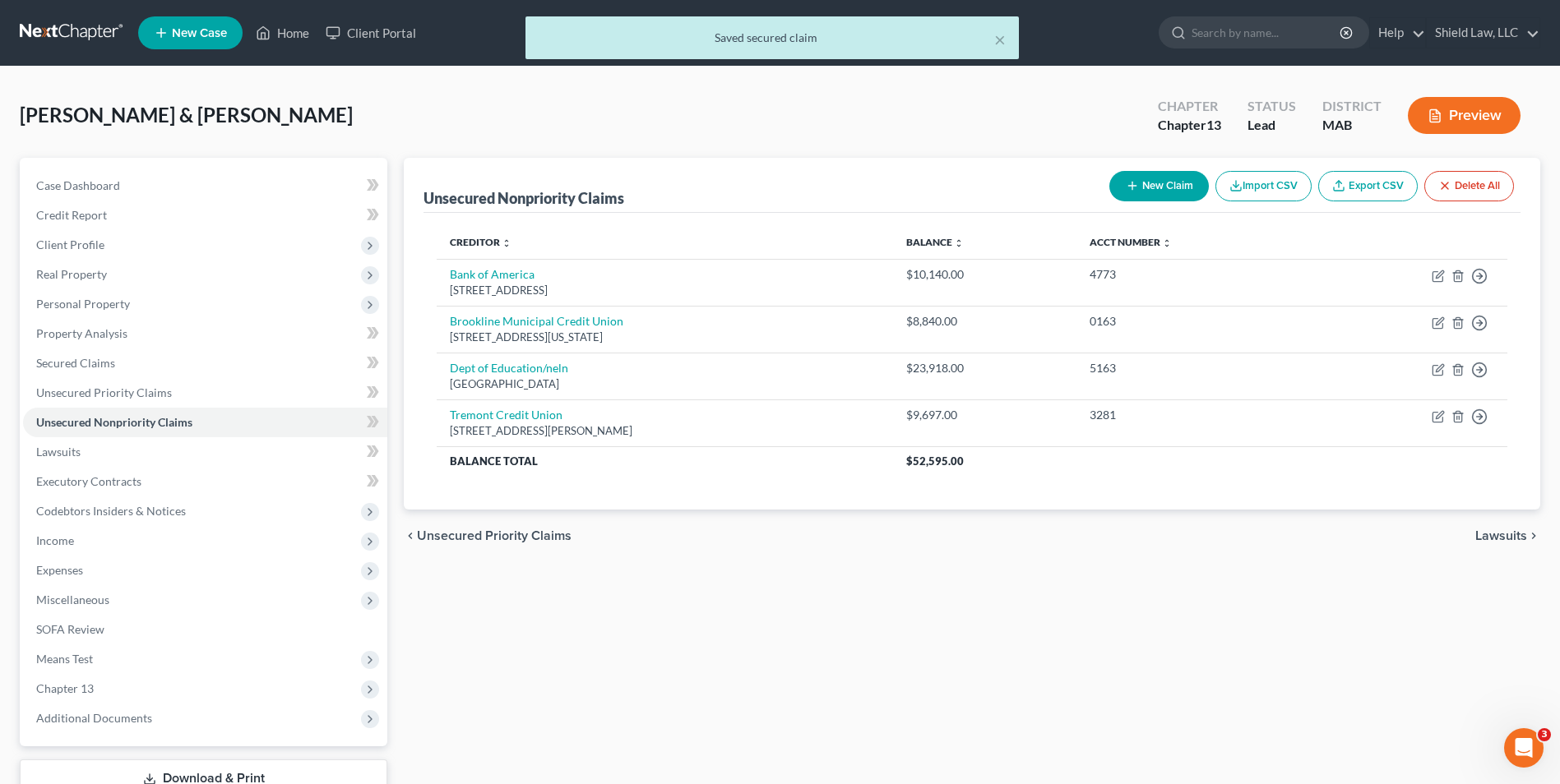
click at [1168, 192] on button "New Claim" at bounding box center [1160, 186] width 100 height 30
select select "2"
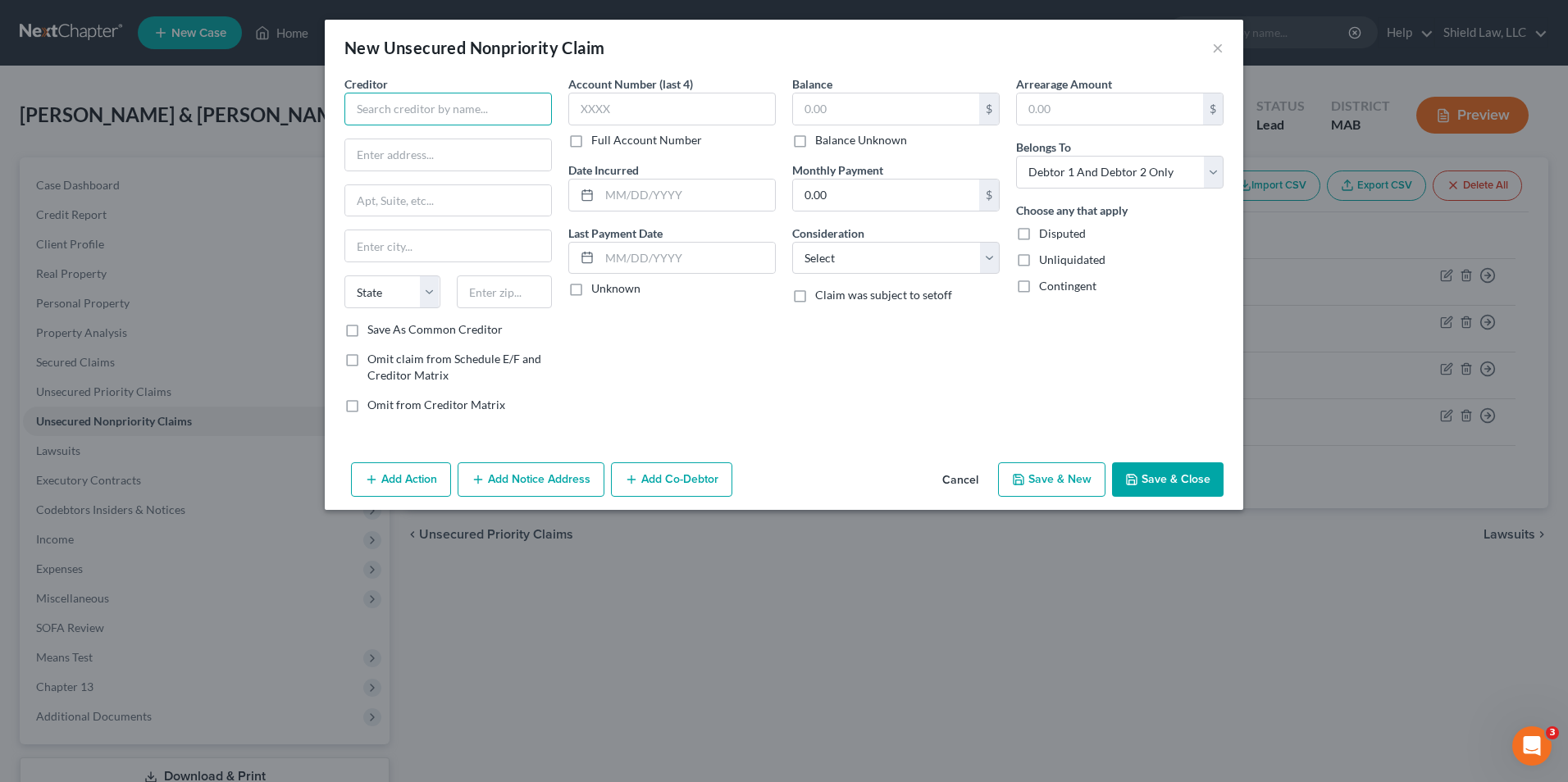
click at [427, 109] on input "text" at bounding box center [448, 109] width 208 height 33
type input "Mass Bay Credit Union"
click at [361, 155] on input "text" at bounding box center [448, 155] width 206 height 31
type input "[STREET_ADDRESS]"
type input "02127"
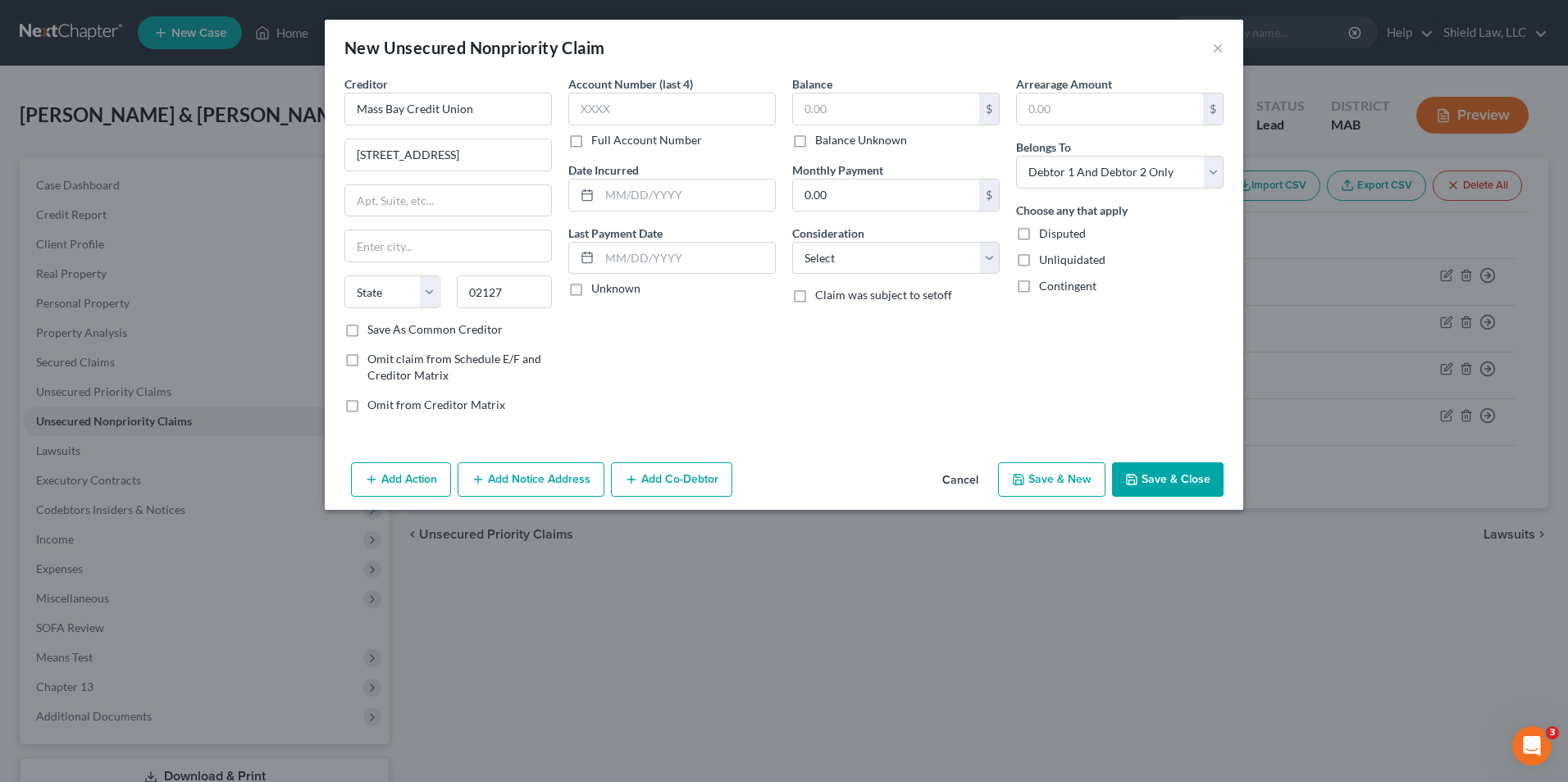
type input "[GEOGRAPHIC_DATA]"
select select "22"
click at [639, 112] on input "text" at bounding box center [672, 109] width 208 height 33
type input "0001"
click at [960, 93] on div "$" at bounding box center [896, 109] width 208 height 33
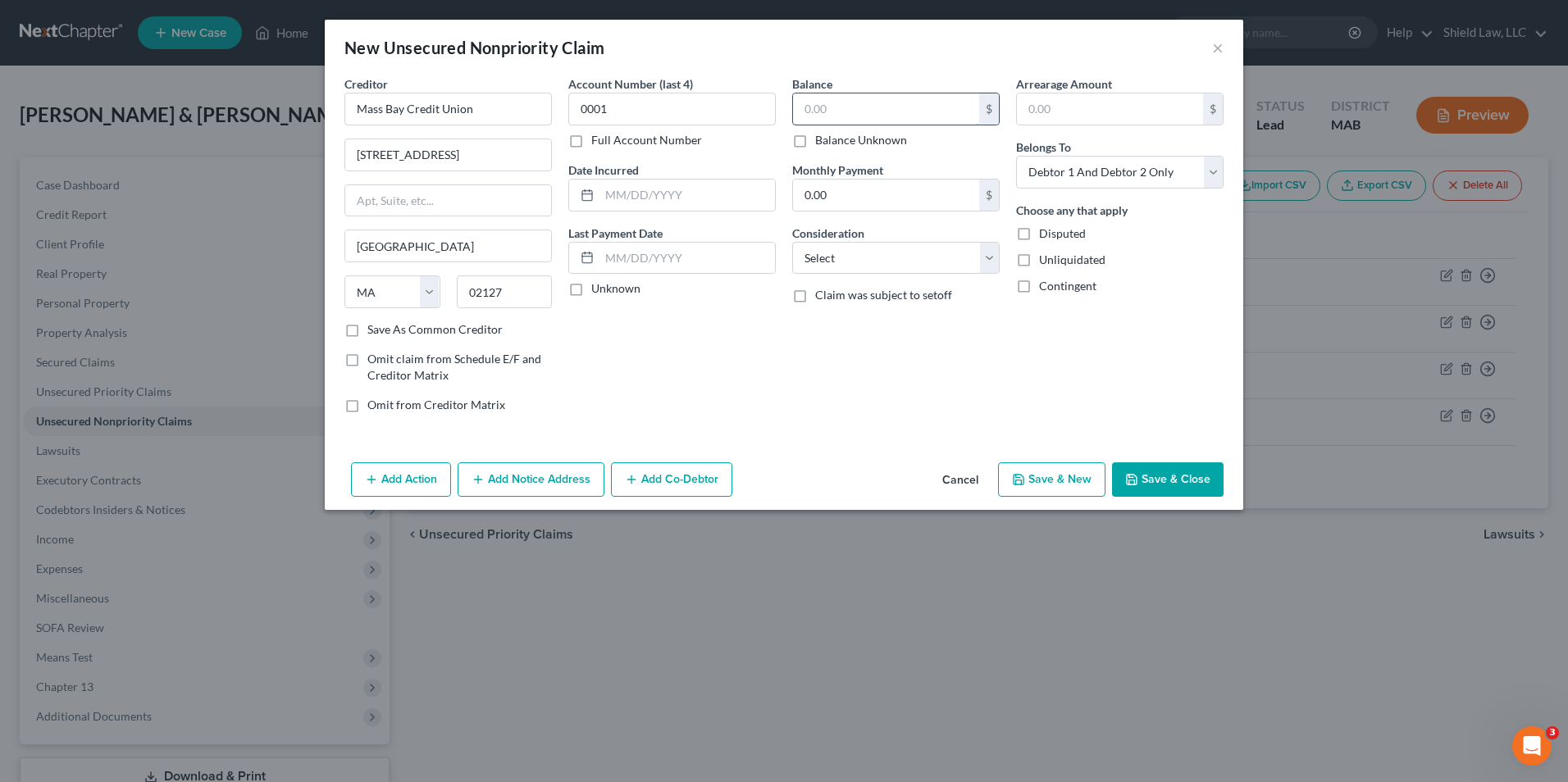
click at [953, 109] on input "text" at bounding box center [886, 109] width 186 height 31
type input "8,146"
click at [1059, 479] on button "Save & New" at bounding box center [1051, 480] width 107 height 34
select select "2"
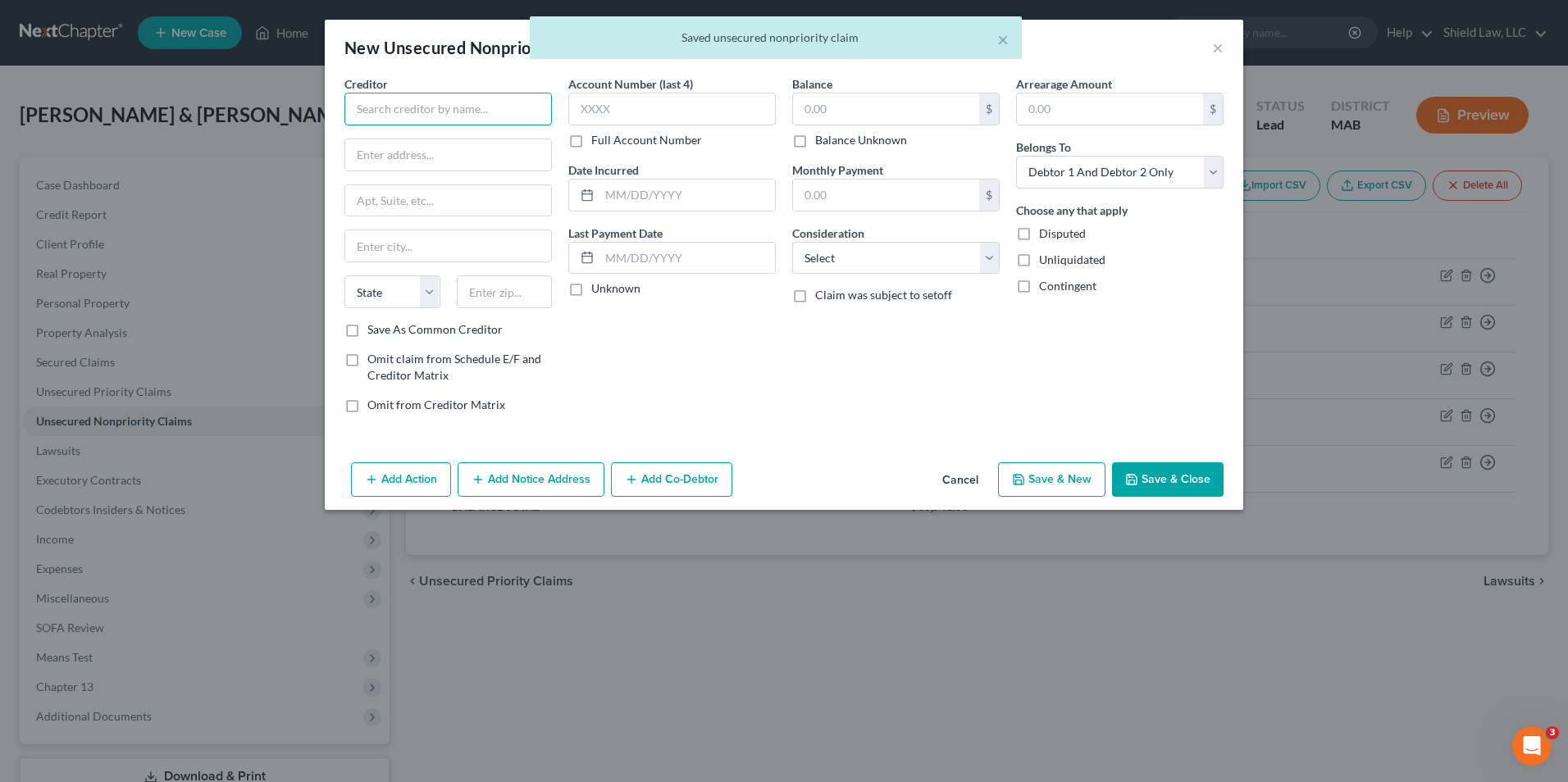
click at [432, 117] on input "text" at bounding box center [448, 109] width 208 height 33
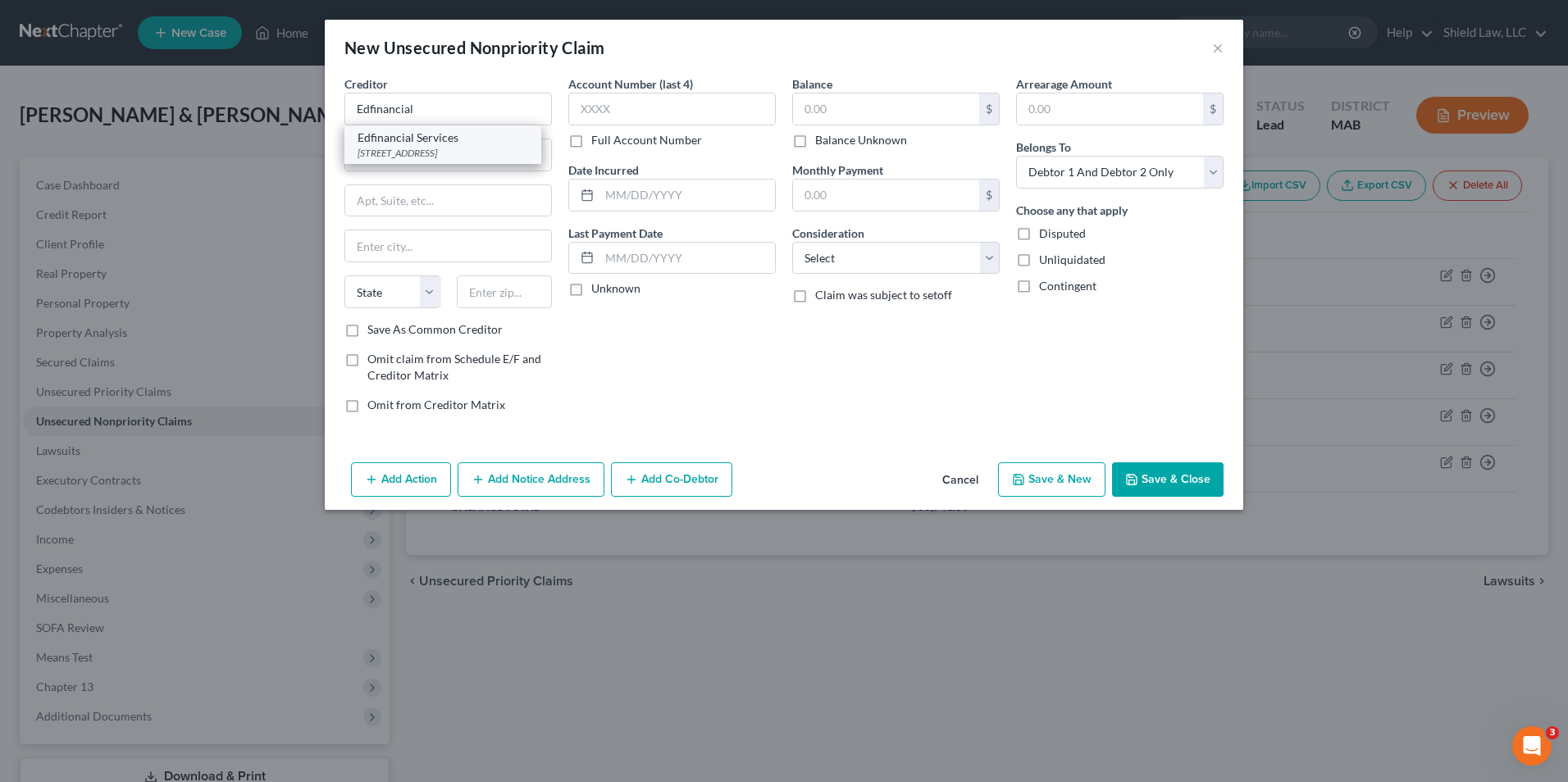
click at [433, 142] on div "Edfinancial Services" at bounding box center [443, 137] width 171 height 16
type input "Edfinancial Services"
type input "[STREET_ADDRESS]"
type input "[GEOGRAPHIC_DATA]"
select select "44"
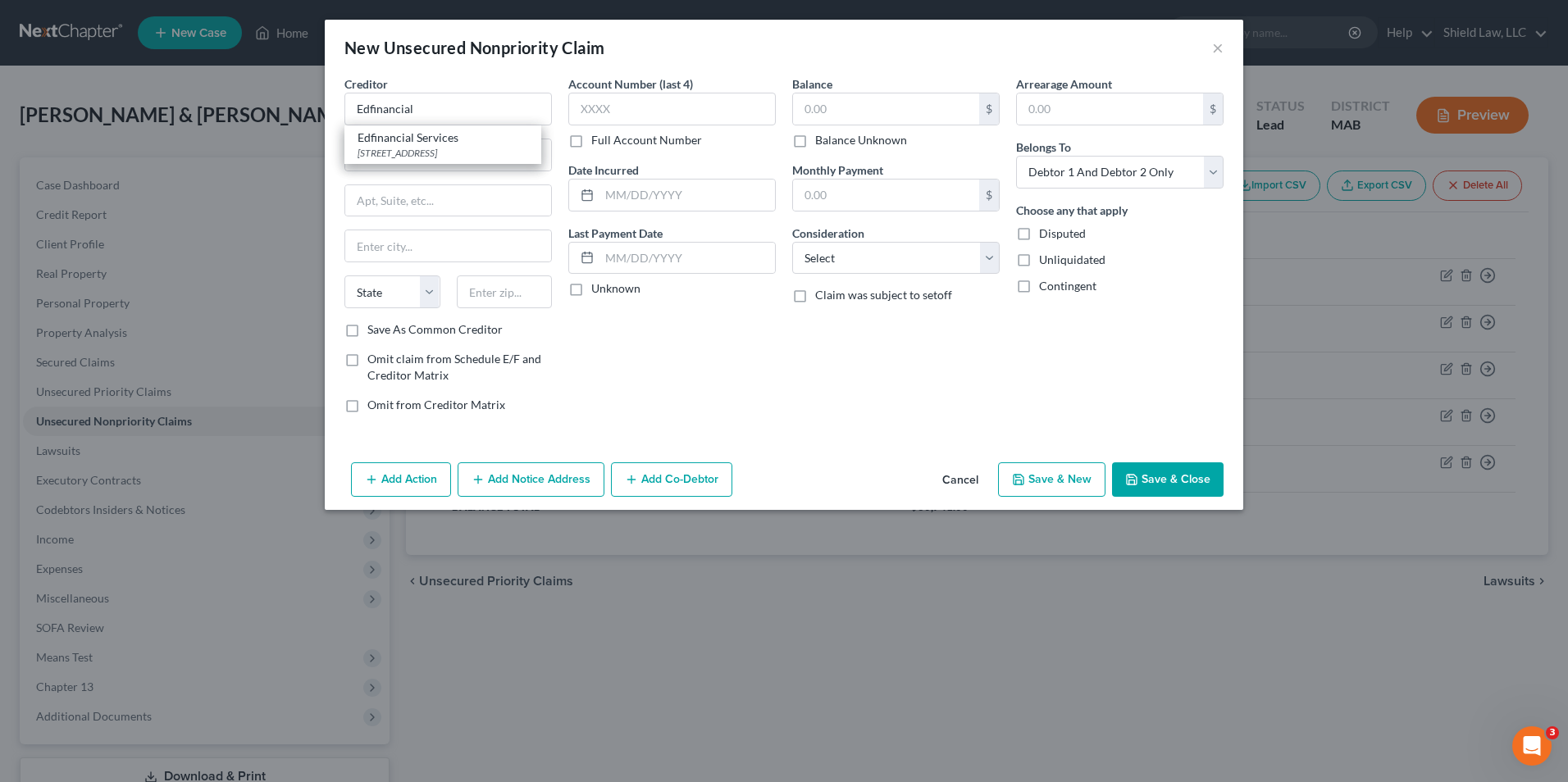
type input "37922"
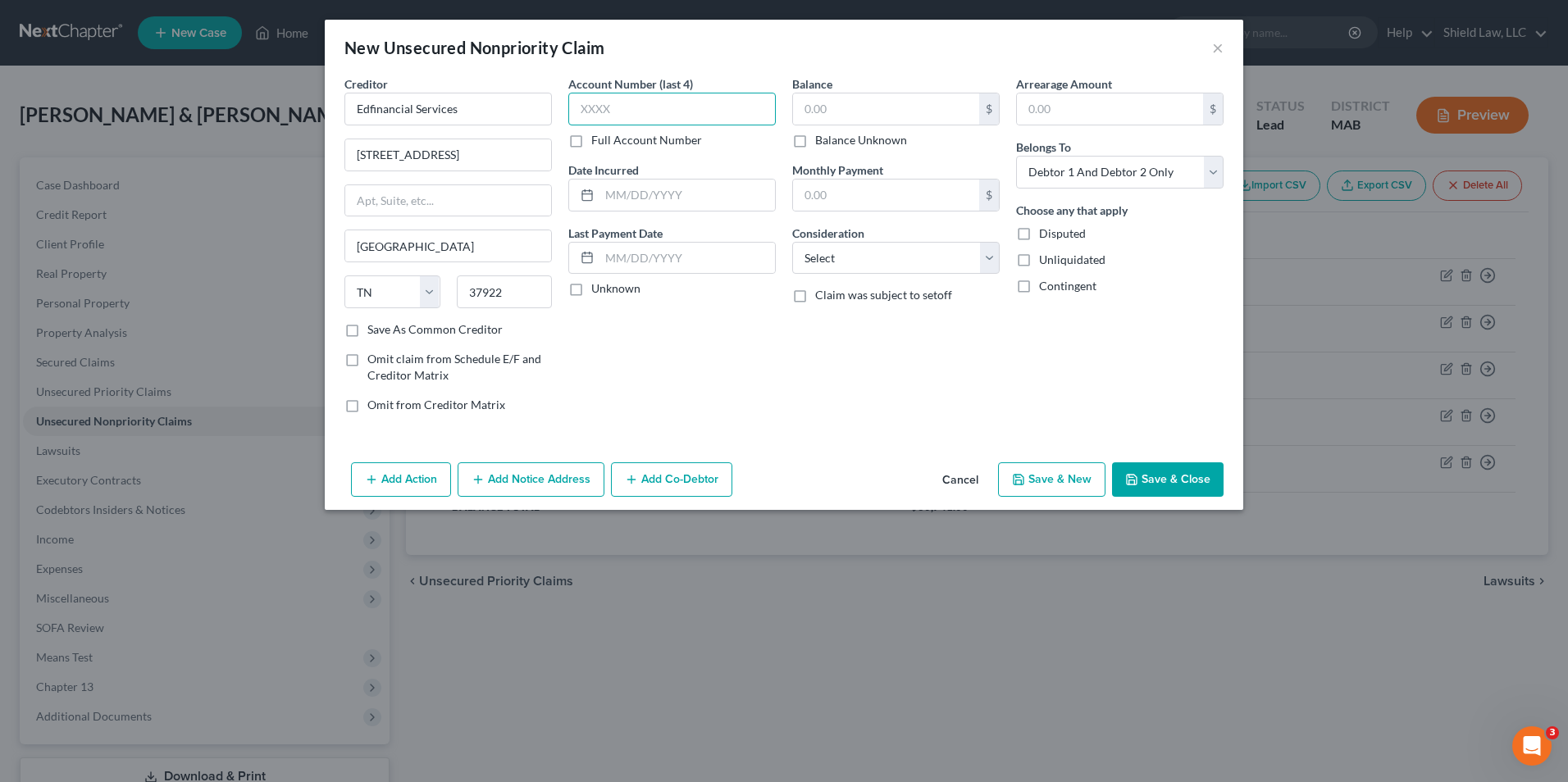
click at [651, 105] on input "text" at bounding box center [672, 109] width 208 height 33
type input "0207"
click at [931, 119] on input "text" at bounding box center [886, 109] width 186 height 31
type input "11,171"
click at [911, 263] on select "Select Cable / Satellite Services Collection Agency Credit Card Debt Debt Couns…" at bounding box center [896, 258] width 208 height 33
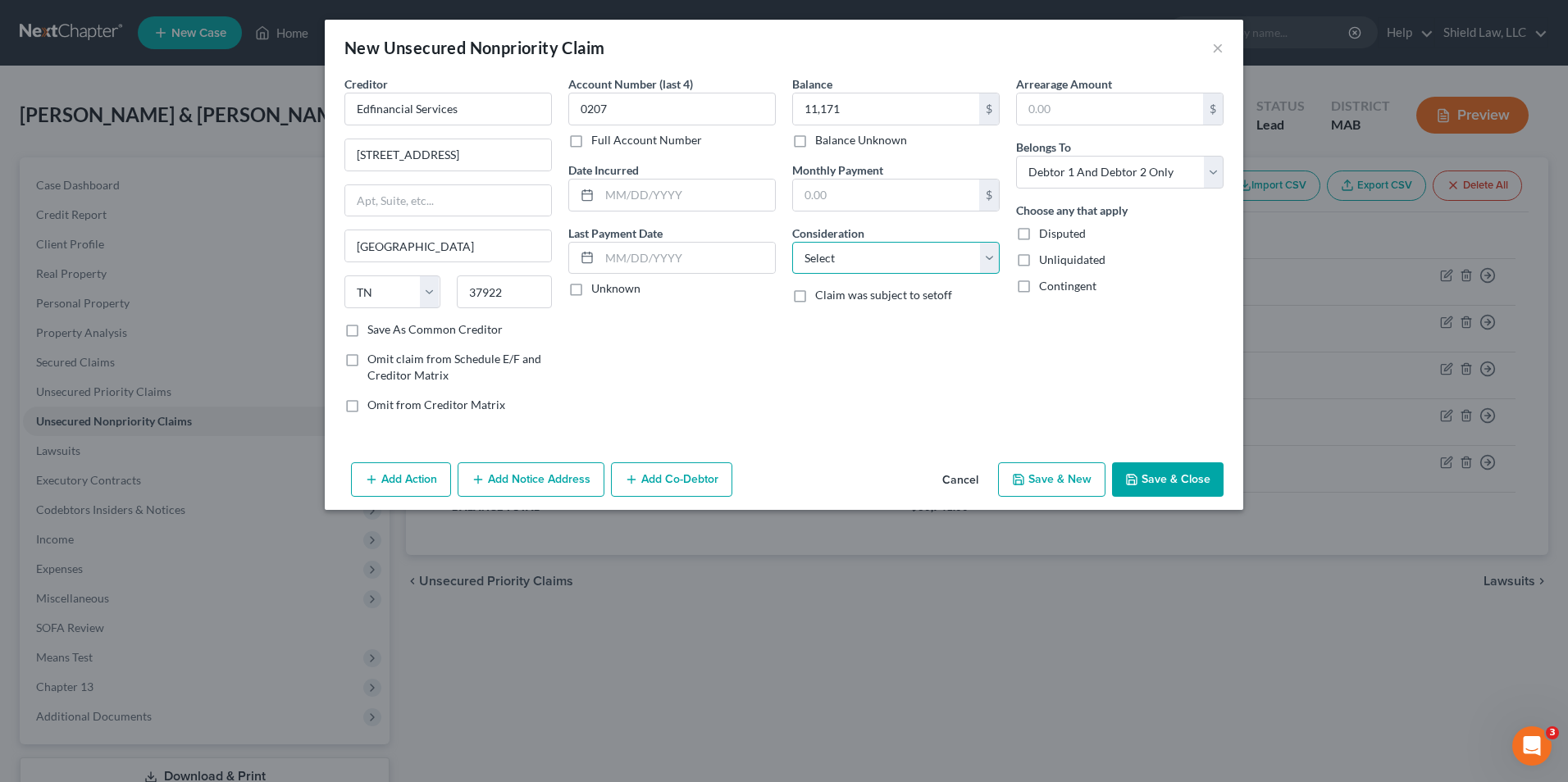
select select "17"
click at [792, 242] on select "Select Cable / Satellite Services Collection Agency Credit Card Debt Debt Couns…" at bounding box center [896, 258] width 208 height 33
click at [1135, 479] on icon "button" at bounding box center [1131, 479] width 13 height 13
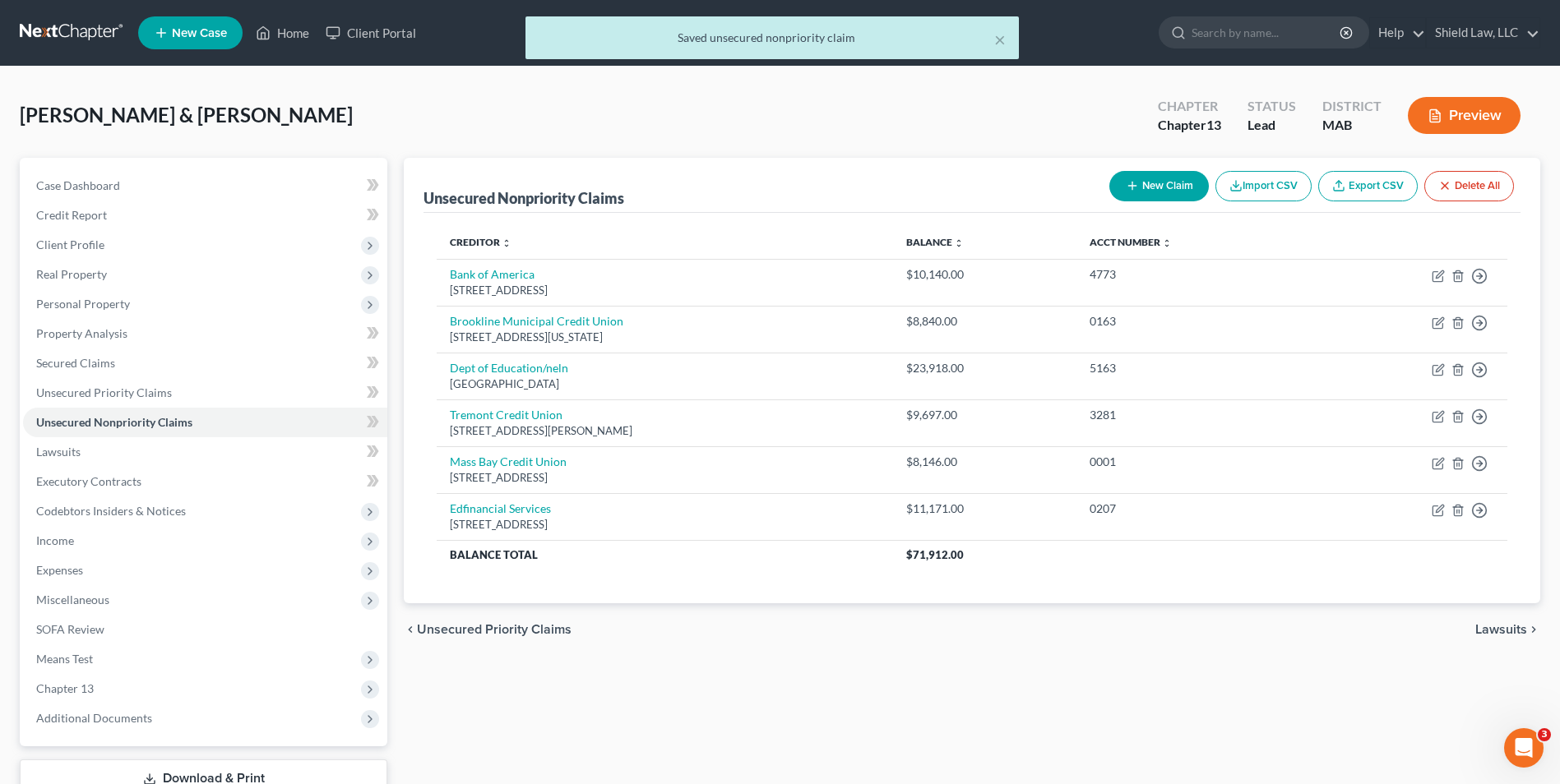
click at [1178, 172] on button "New Claim" at bounding box center [1160, 186] width 100 height 30
select select "2"
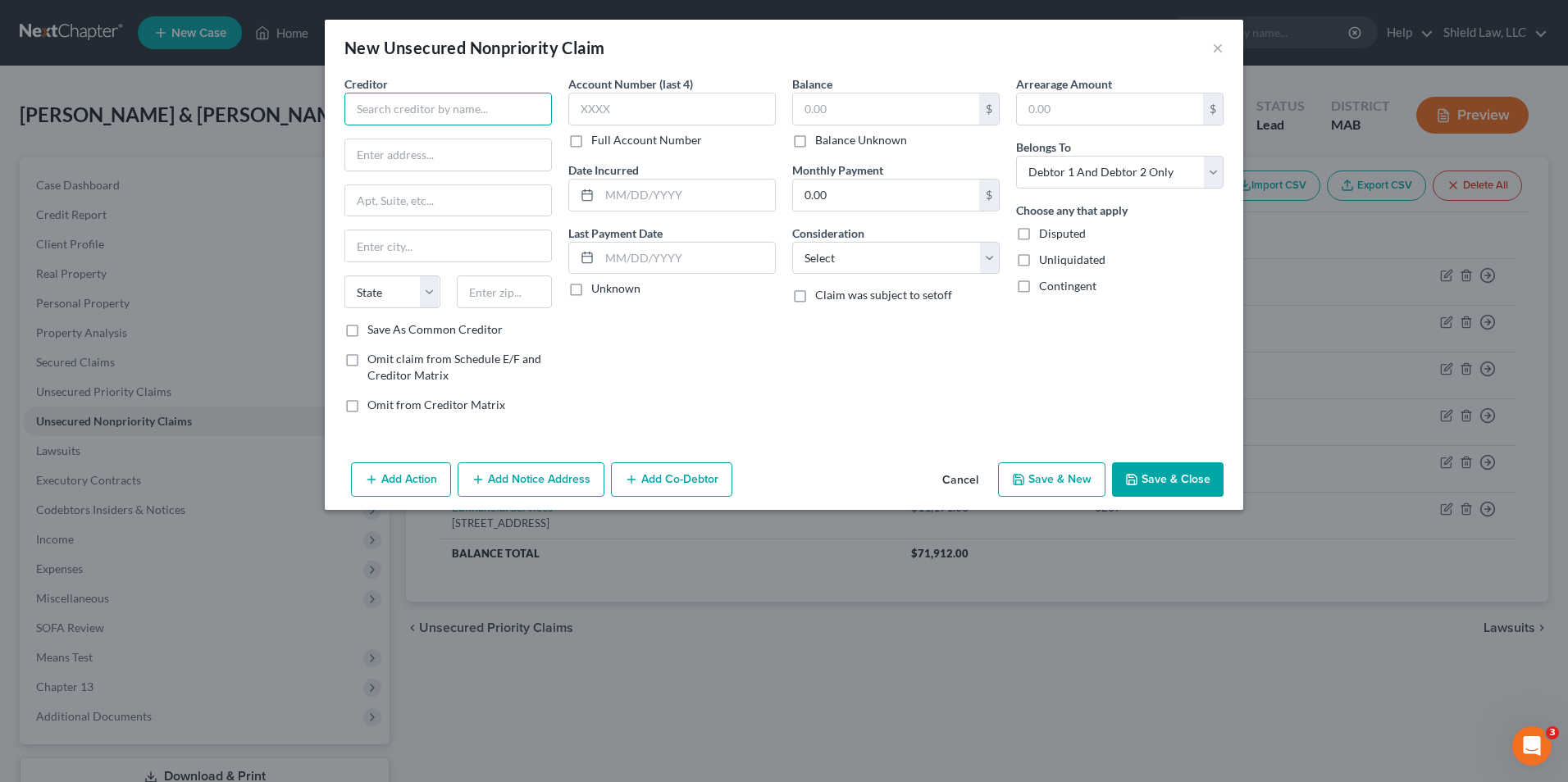
click at [499, 115] on input "text" at bounding box center [448, 109] width 208 height 33
type input "Citibank/The Home Depot"
type input "PO Box 790046"
type input "63179"
click at [675, 116] on input "text" at bounding box center [672, 109] width 208 height 33
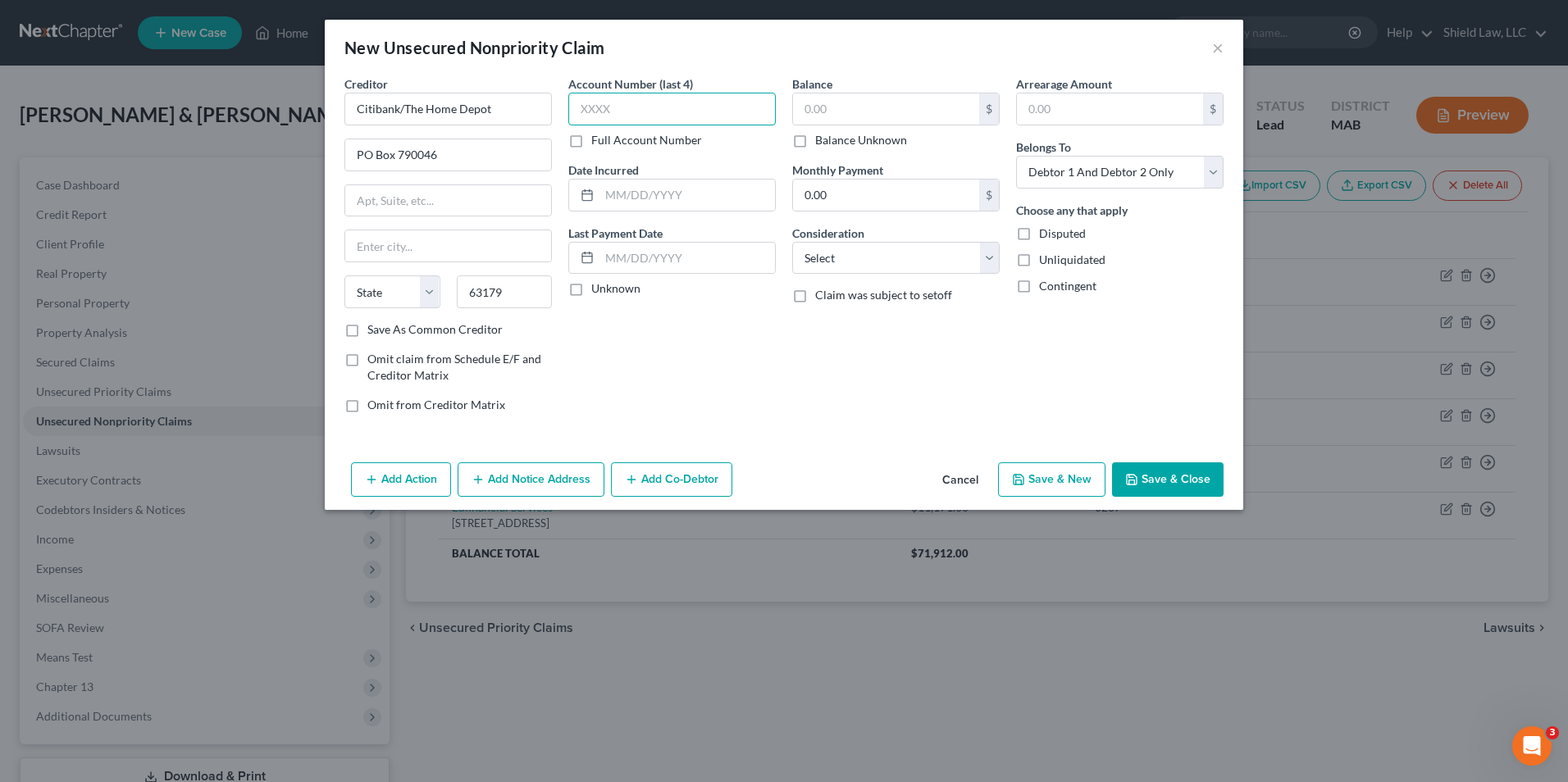
type input "Saint Louis"
select select "26"
type input "9786"
click at [828, 119] on input "text" at bounding box center [886, 109] width 186 height 31
type input "4,018"
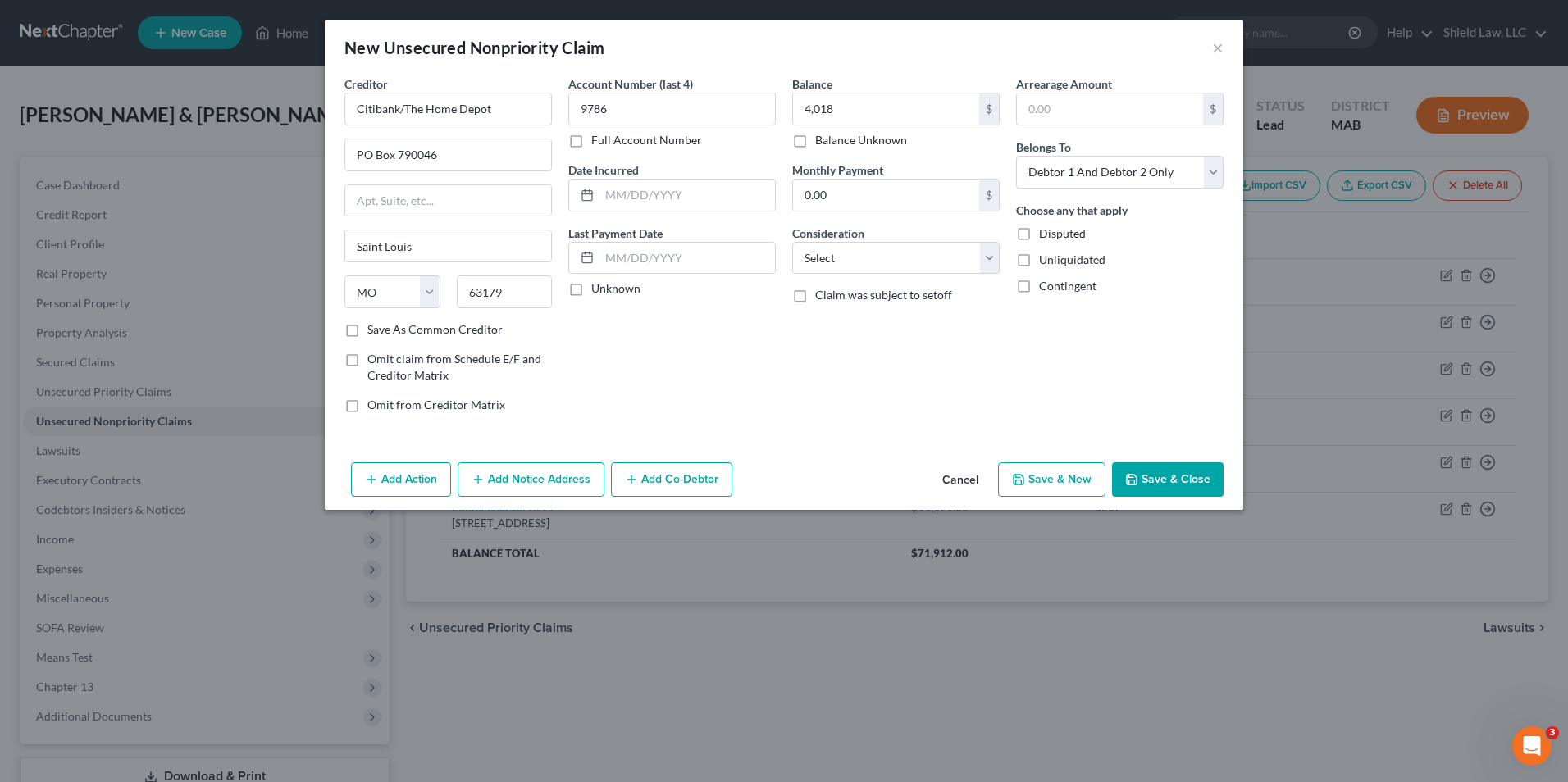
click at [1055, 475] on button "Save & New" at bounding box center [1051, 480] width 107 height 34
select select "2"
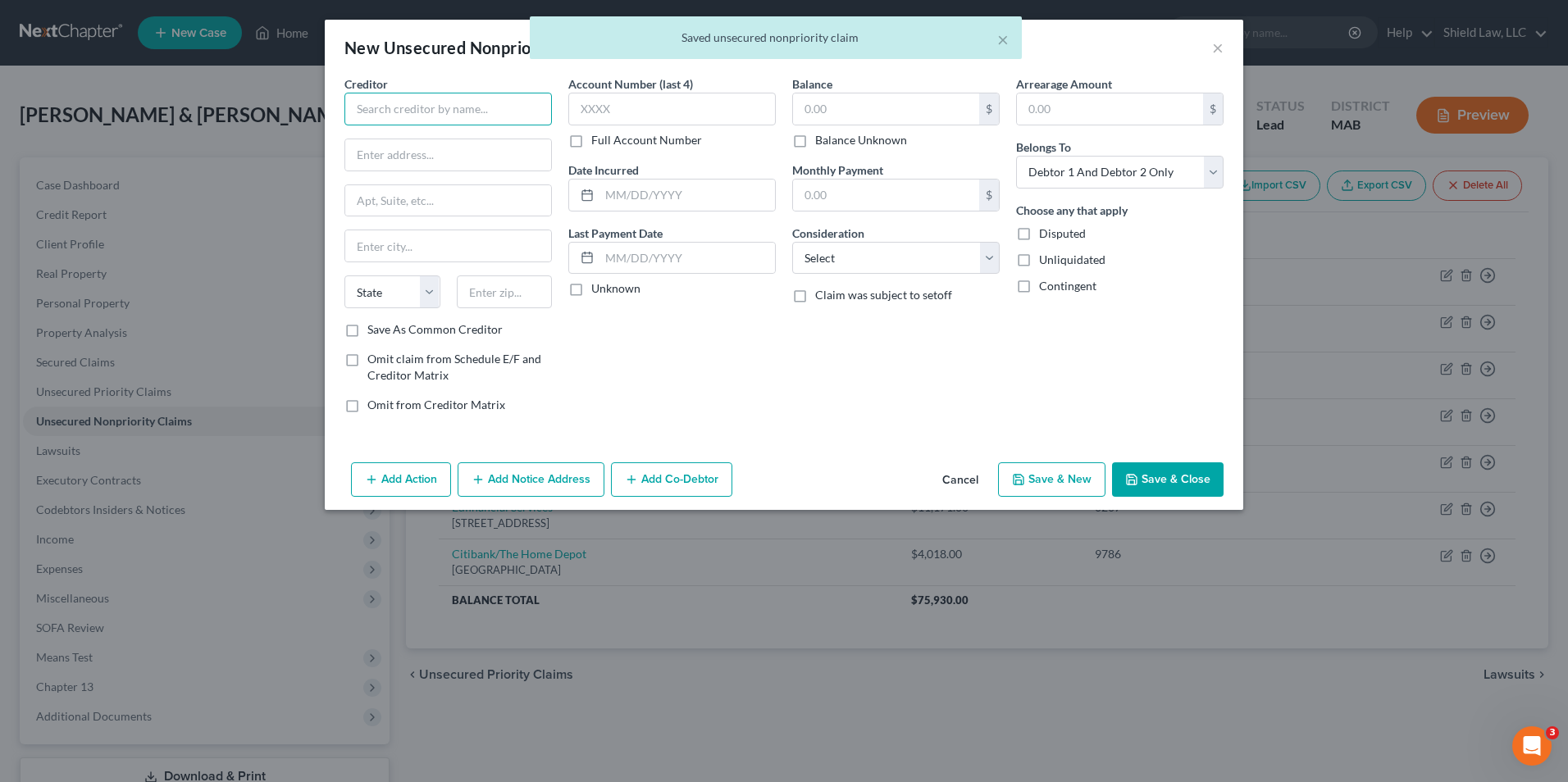
click at [513, 97] on input "text" at bounding box center [448, 109] width 208 height 33
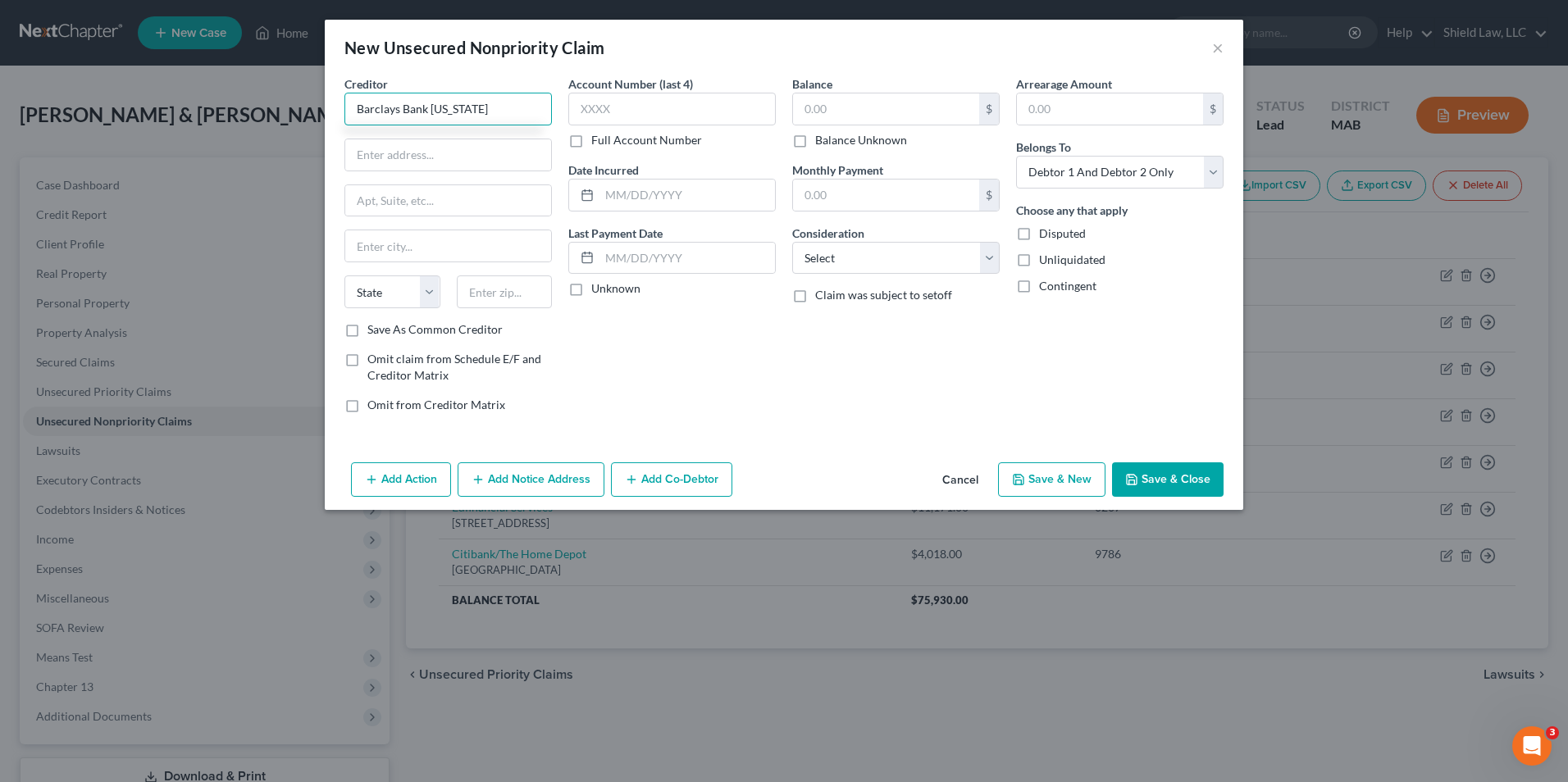
type input "Barclays Bank [US_STATE]"
type input "PO box 8801"
type input "19899"
click at [575, 112] on input "text" at bounding box center [672, 109] width 208 height 33
type input "Wilmington"
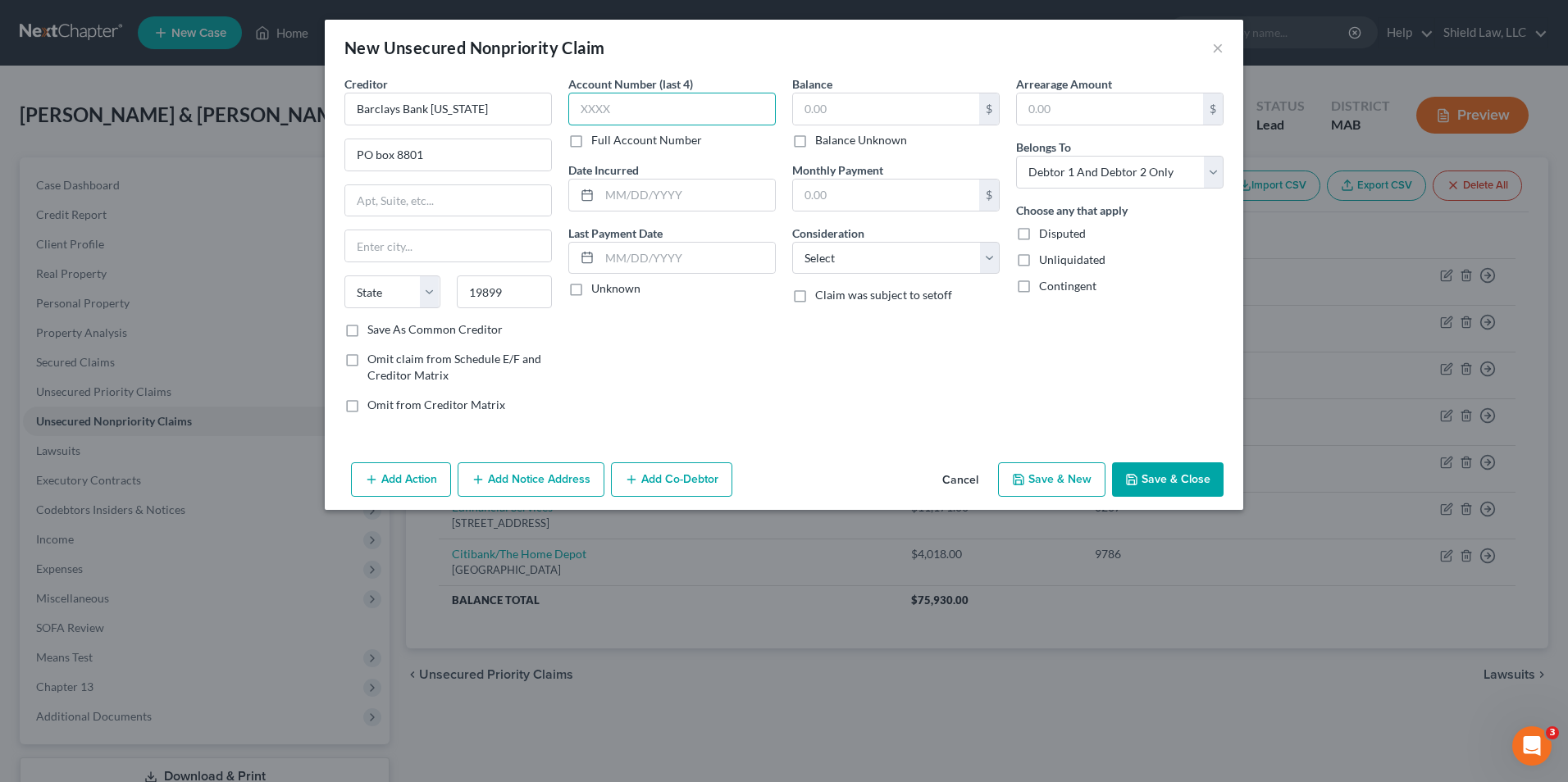
select select "7"
type input "8490"
click at [924, 121] on input "text" at bounding box center [886, 109] width 186 height 31
type input "3,888"
click at [1047, 475] on button "Save & New" at bounding box center [1051, 480] width 107 height 34
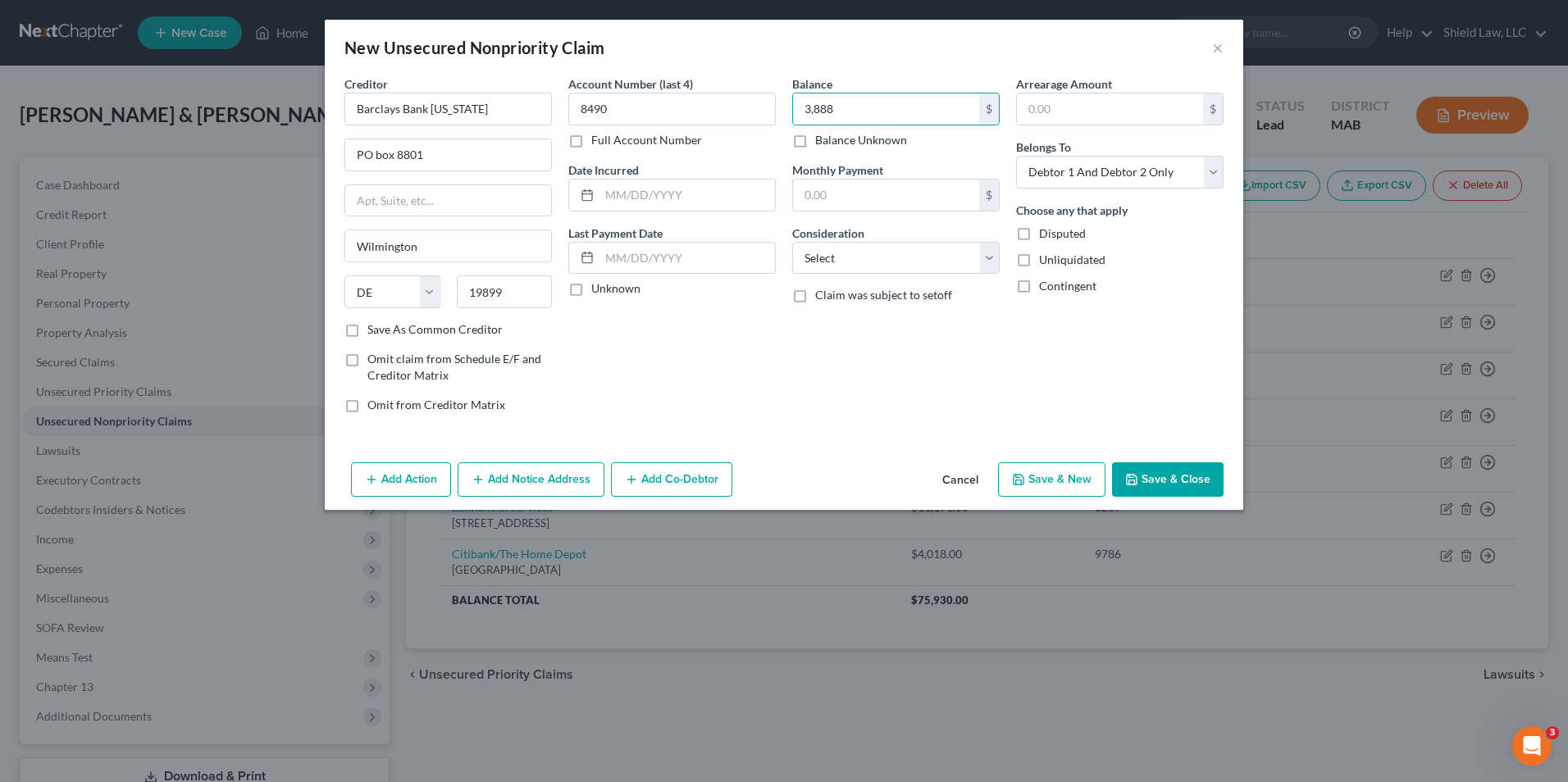
select select "2"
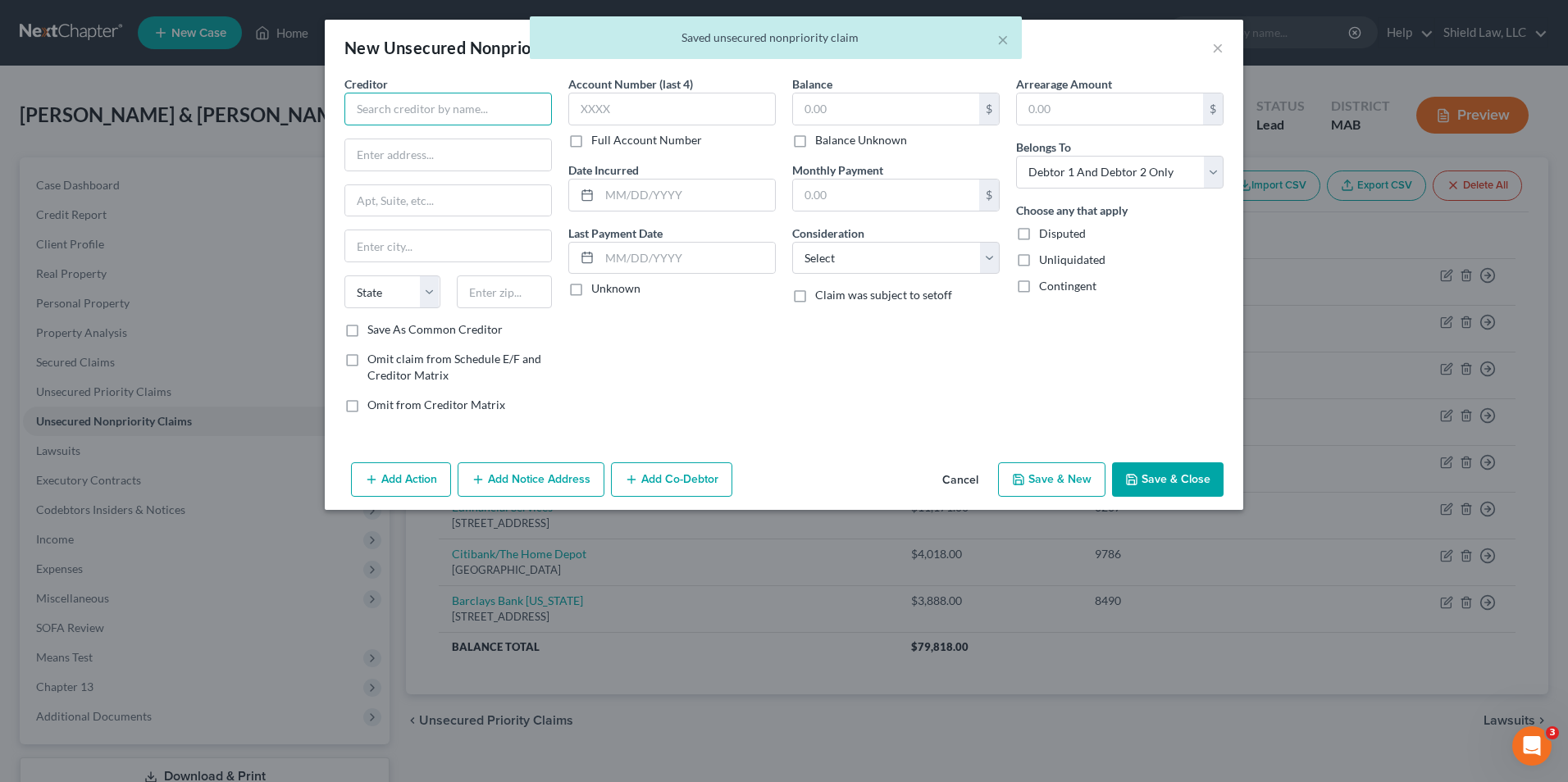
click at [537, 112] on input "text" at bounding box center [448, 109] width 208 height 33
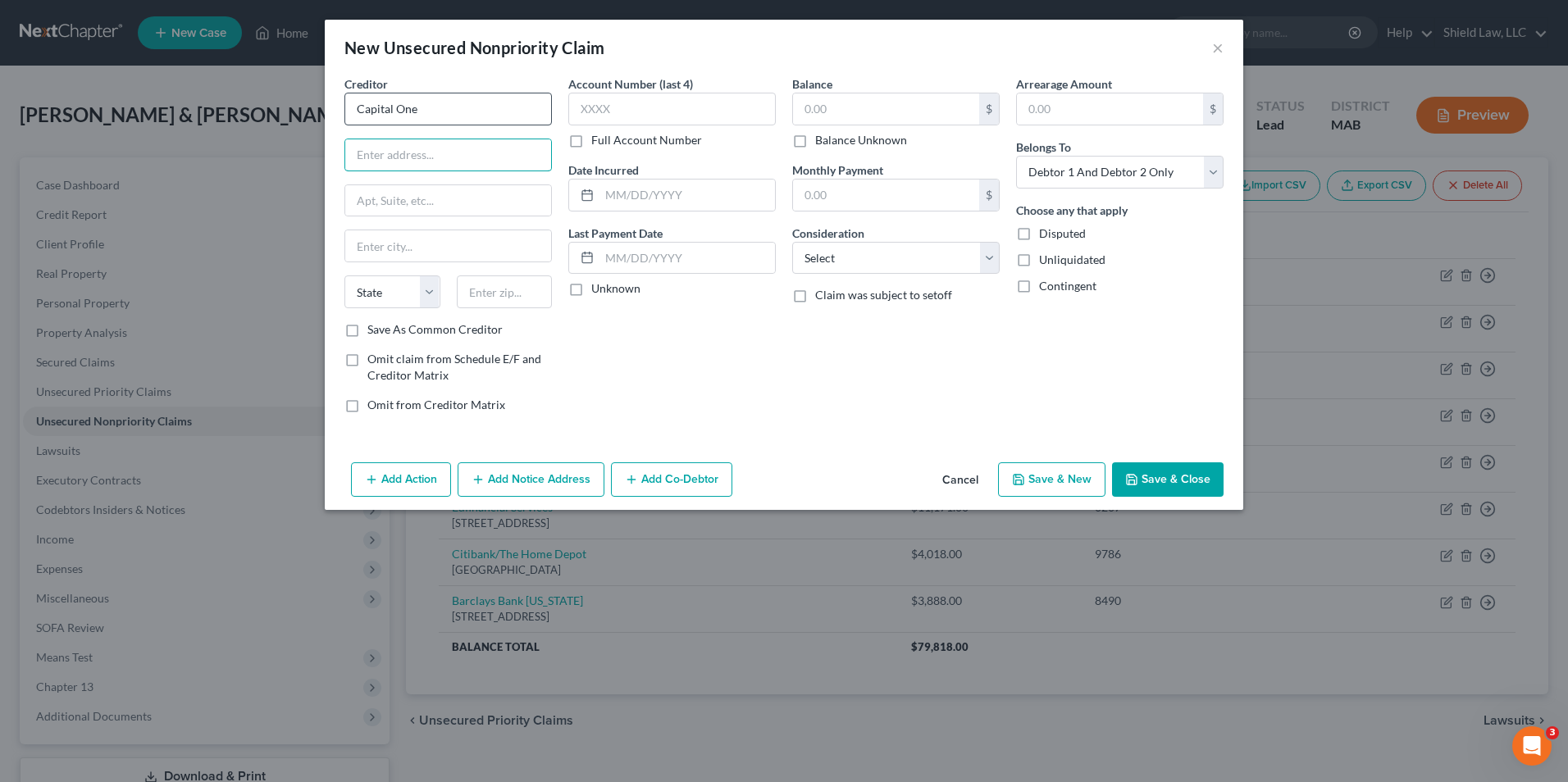
type input "Capital One"
type input "PO box 30285"
type input "84130"
click at [669, 116] on input "text" at bounding box center [672, 109] width 208 height 33
type input "[GEOGRAPHIC_DATA]"
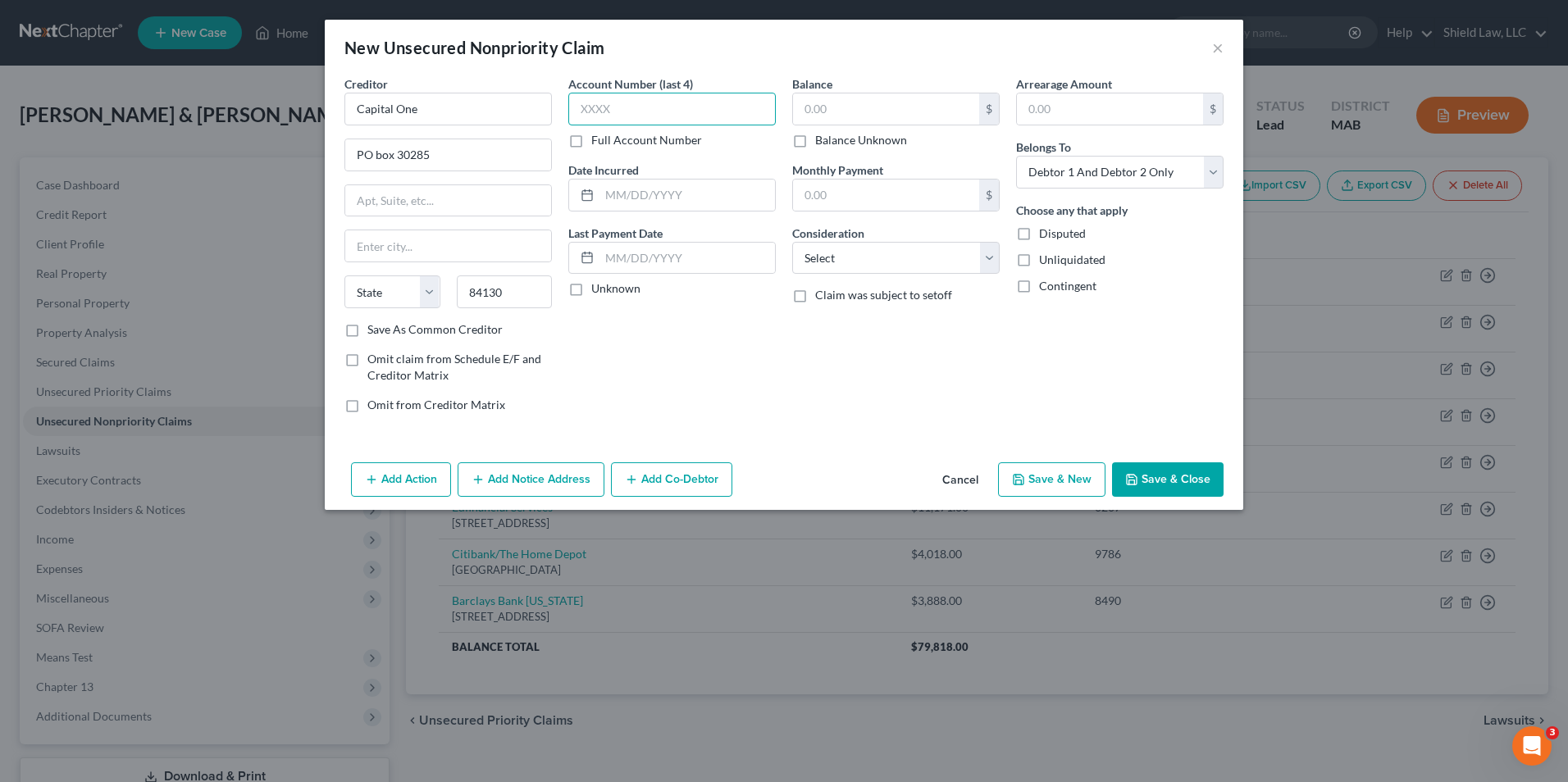
select select "46"
type input "3495"
click at [882, 112] on input "text" at bounding box center [886, 109] width 186 height 31
type input "3,744"
click at [1077, 488] on button "Save & New" at bounding box center [1051, 480] width 107 height 34
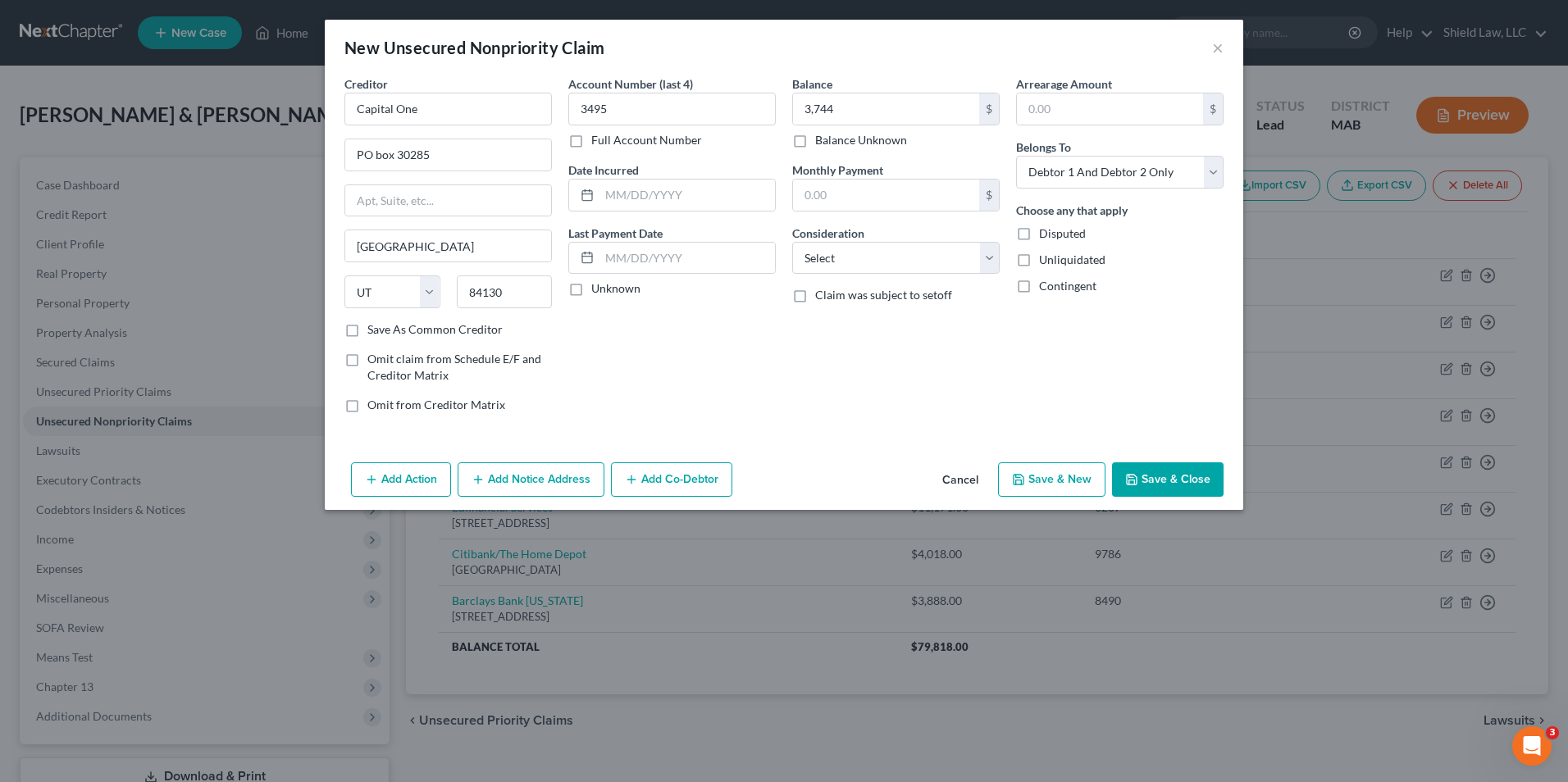
select select "2"
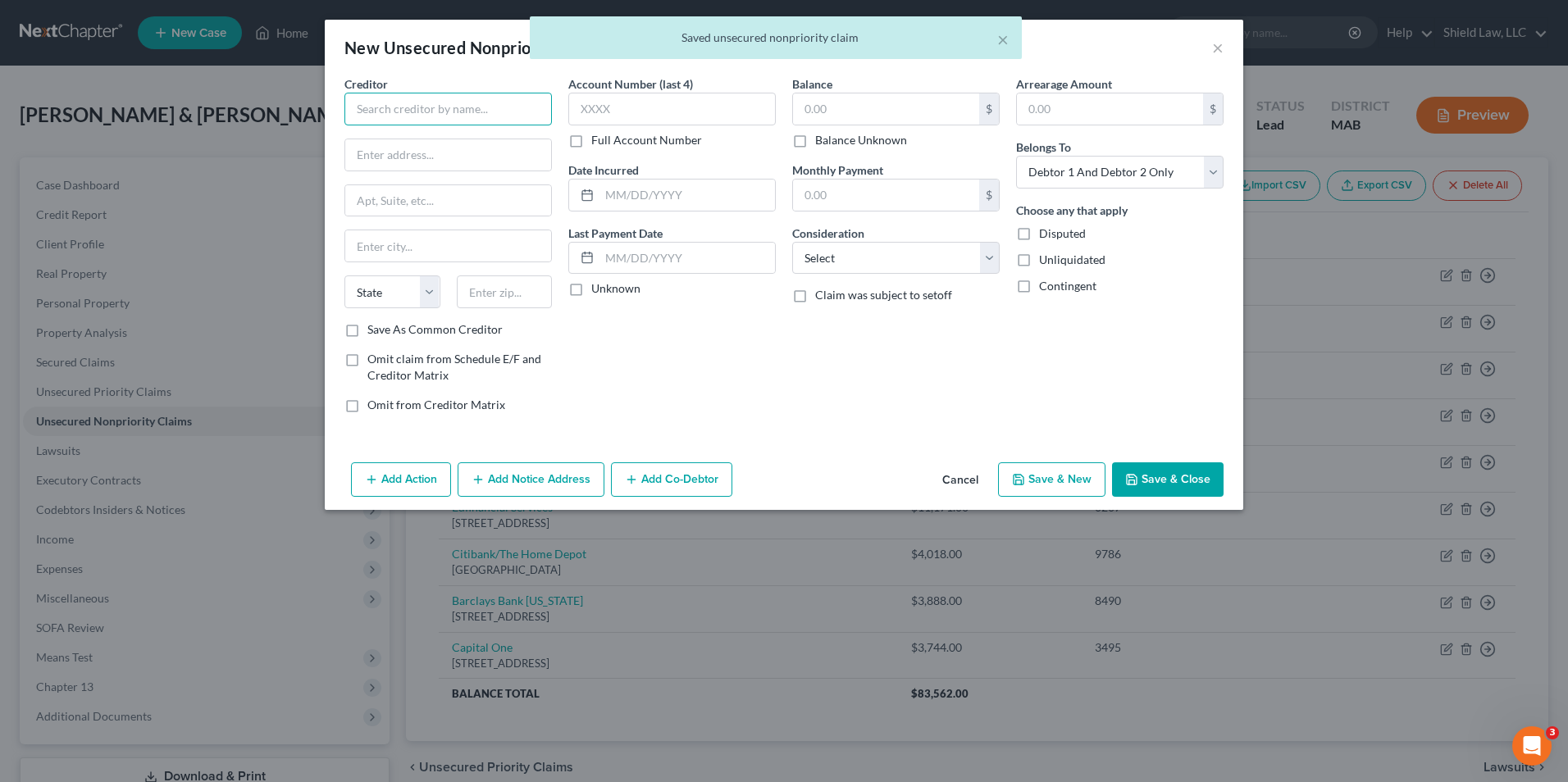
click at [417, 100] on input "text" at bounding box center [448, 109] width 208 height 33
type input "Capital One"
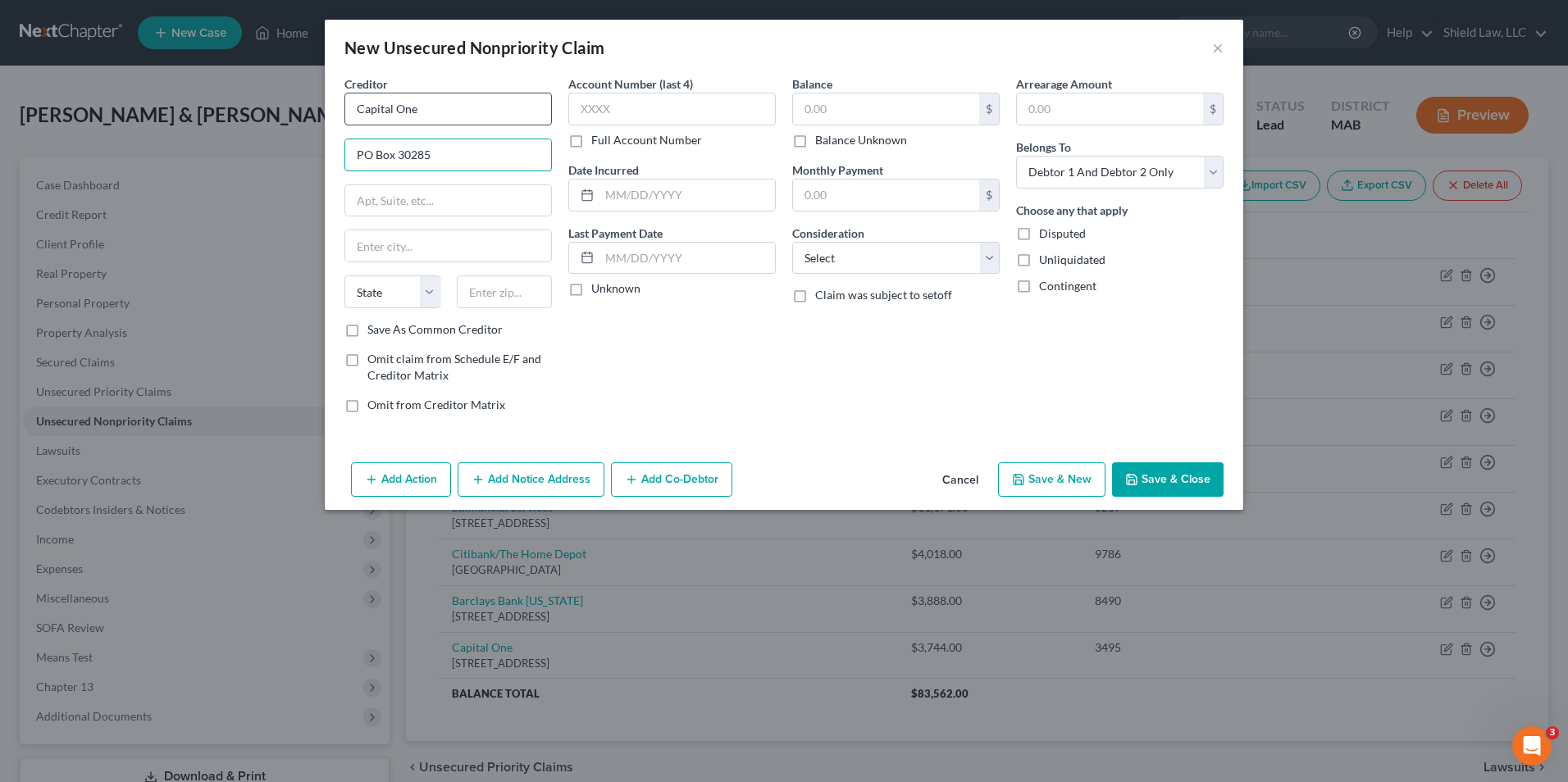
type input "PO Box 30285"
type input "84130"
click at [604, 121] on input "text" at bounding box center [672, 109] width 208 height 33
type input "[GEOGRAPHIC_DATA]"
select select "46"
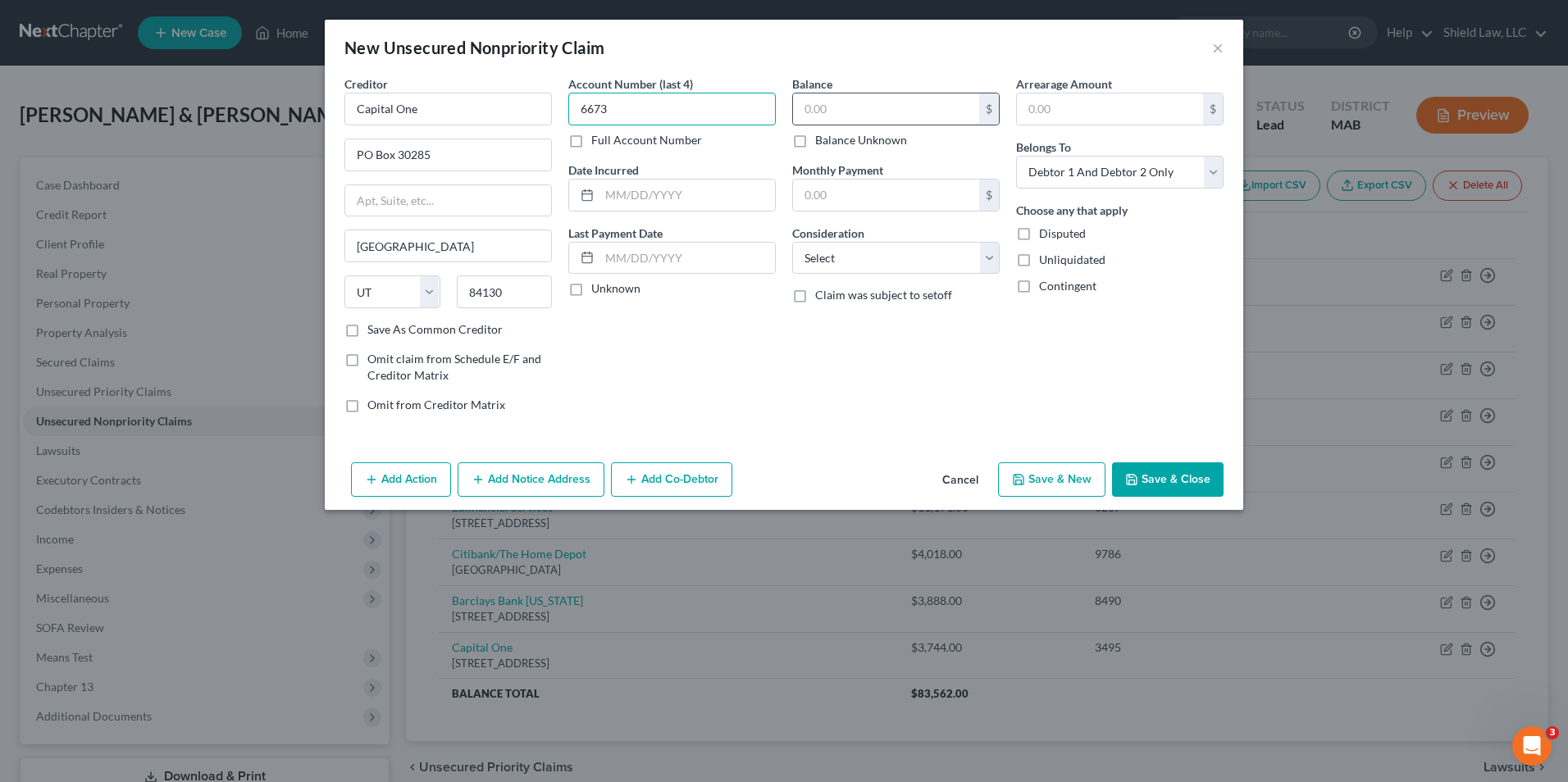
type input "6673"
click at [894, 112] on input "text" at bounding box center [886, 109] width 186 height 31
type input "3,117"
click at [1076, 489] on button "Save & New" at bounding box center [1051, 480] width 107 height 34
select select "2"
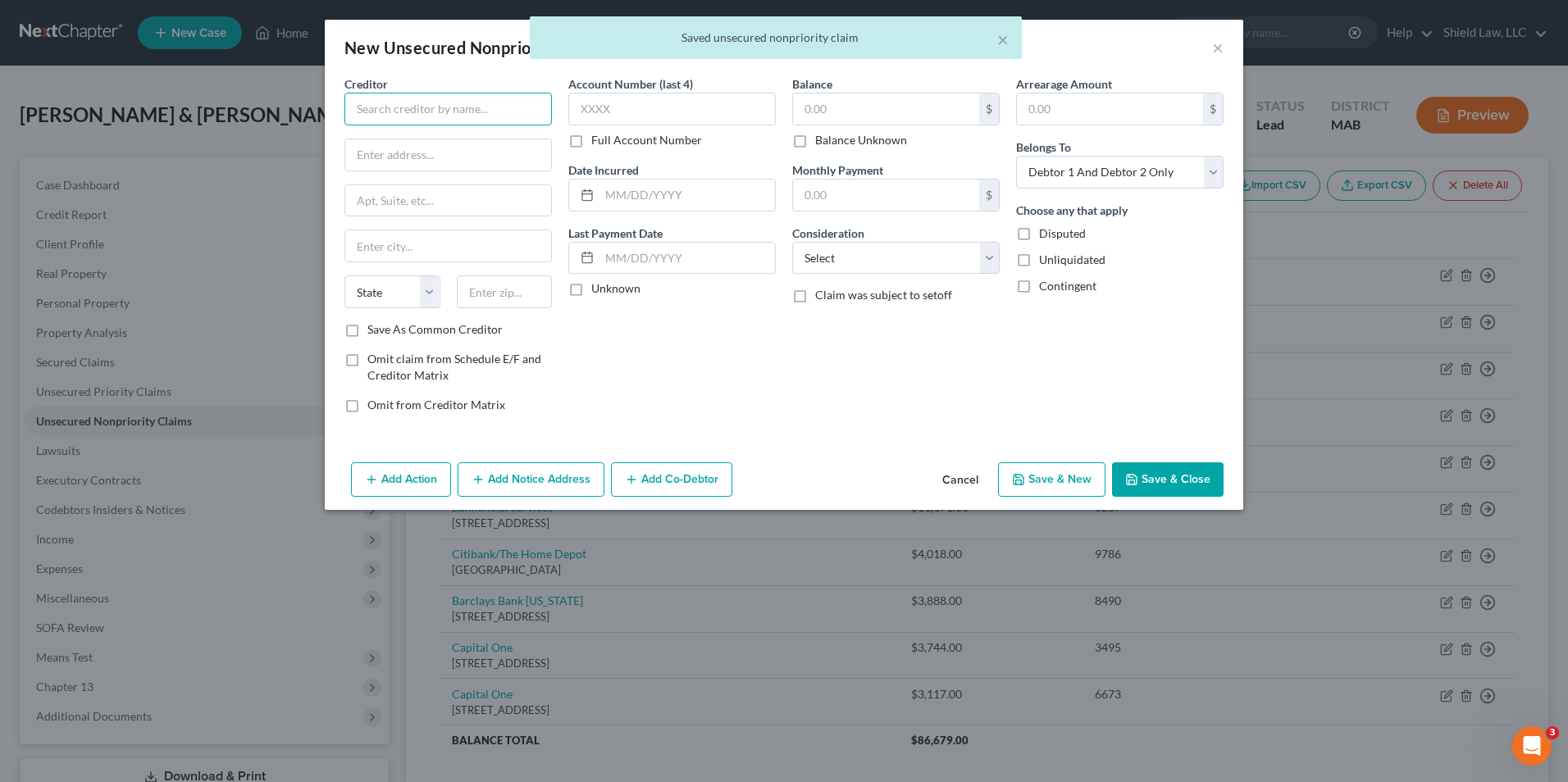
click at [495, 119] on input "text" at bounding box center [448, 109] width 208 height 33
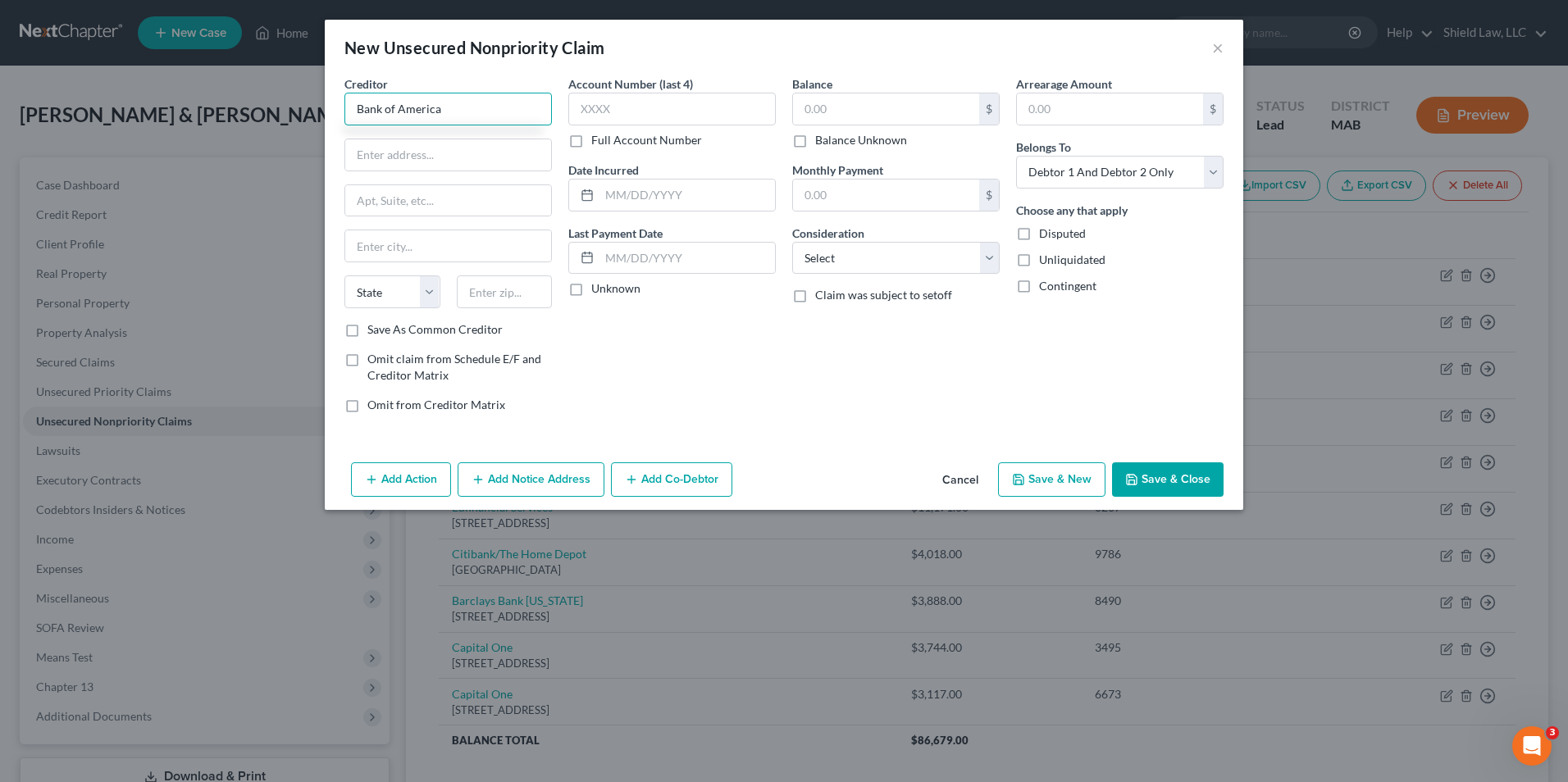
type input "Bank of America"
type input "PO Box 15019"
type input "19886"
click at [618, 118] on input "text" at bounding box center [672, 109] width 208 height 33
type input "Wilmington"
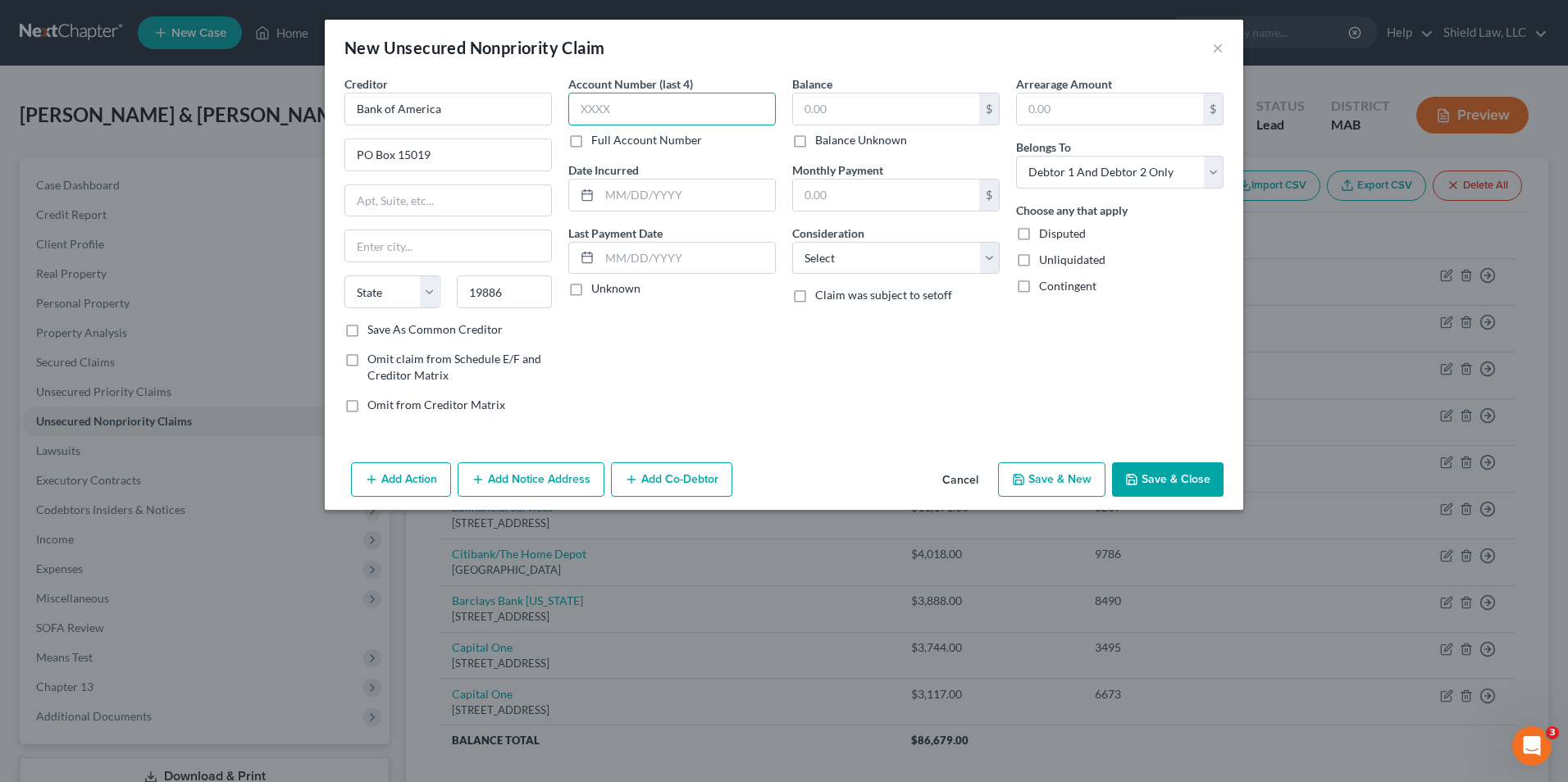
select select "7"
type input "5556"
click at [960, 114] on input "text" at bounding box center [886, 109] width 186 height 31
type input "2,754"
click at [1044, 475] on button "Save & New" at bounding box center [1051, 480] width 107 height 34
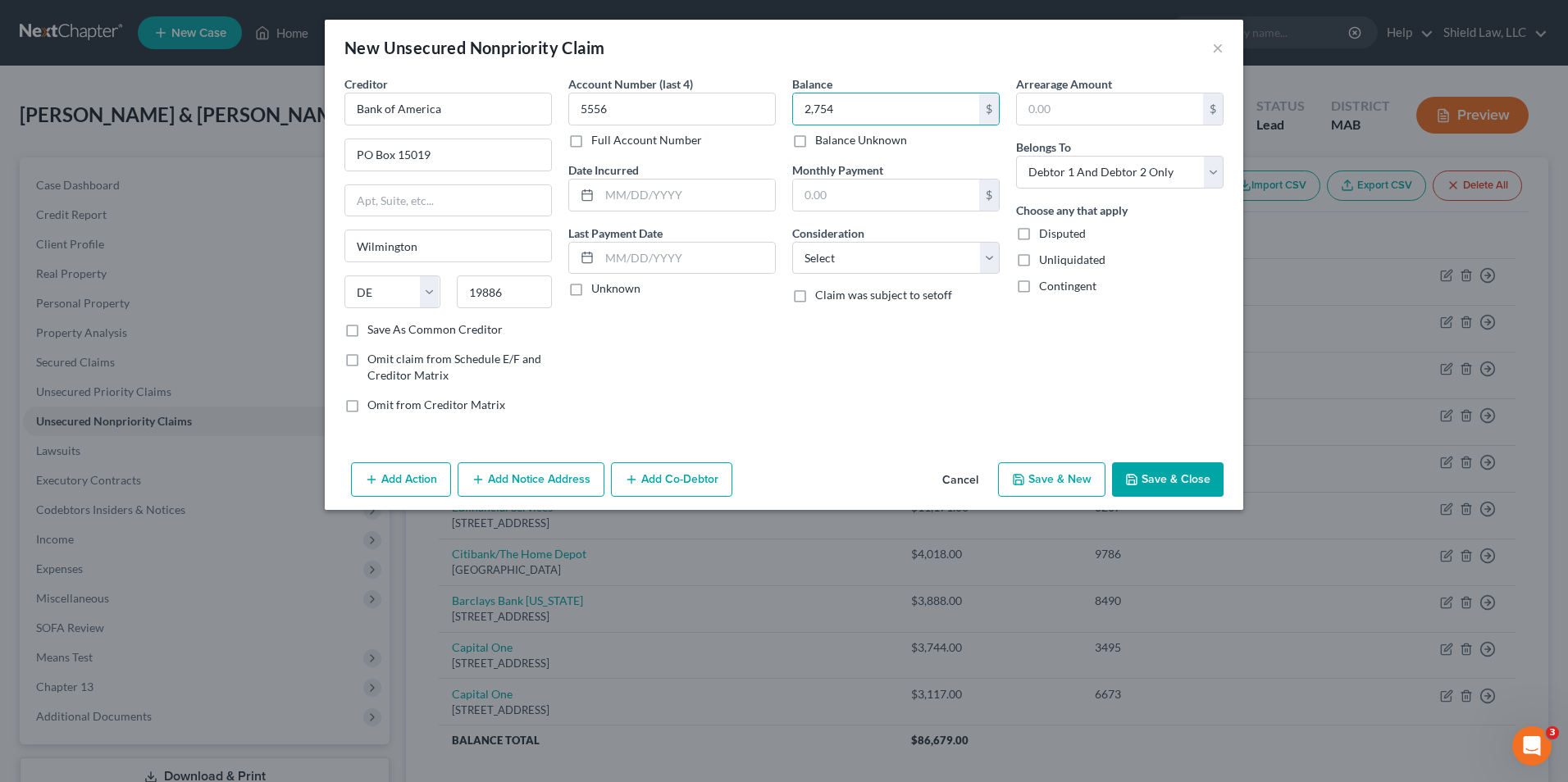
select select "2"
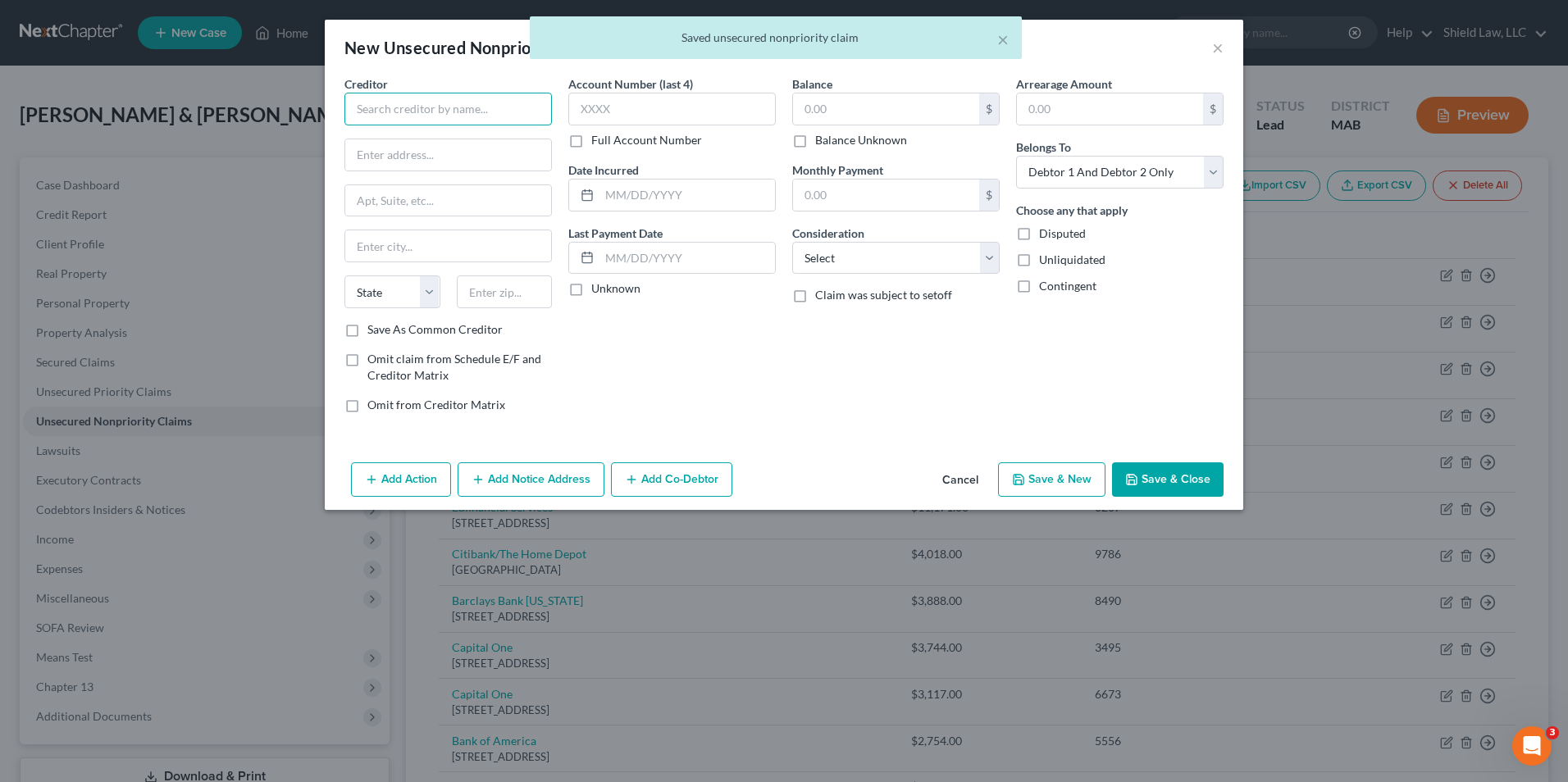
click at [472, 104] on input "text" at bounding box center [448, 109] width 208 height 33
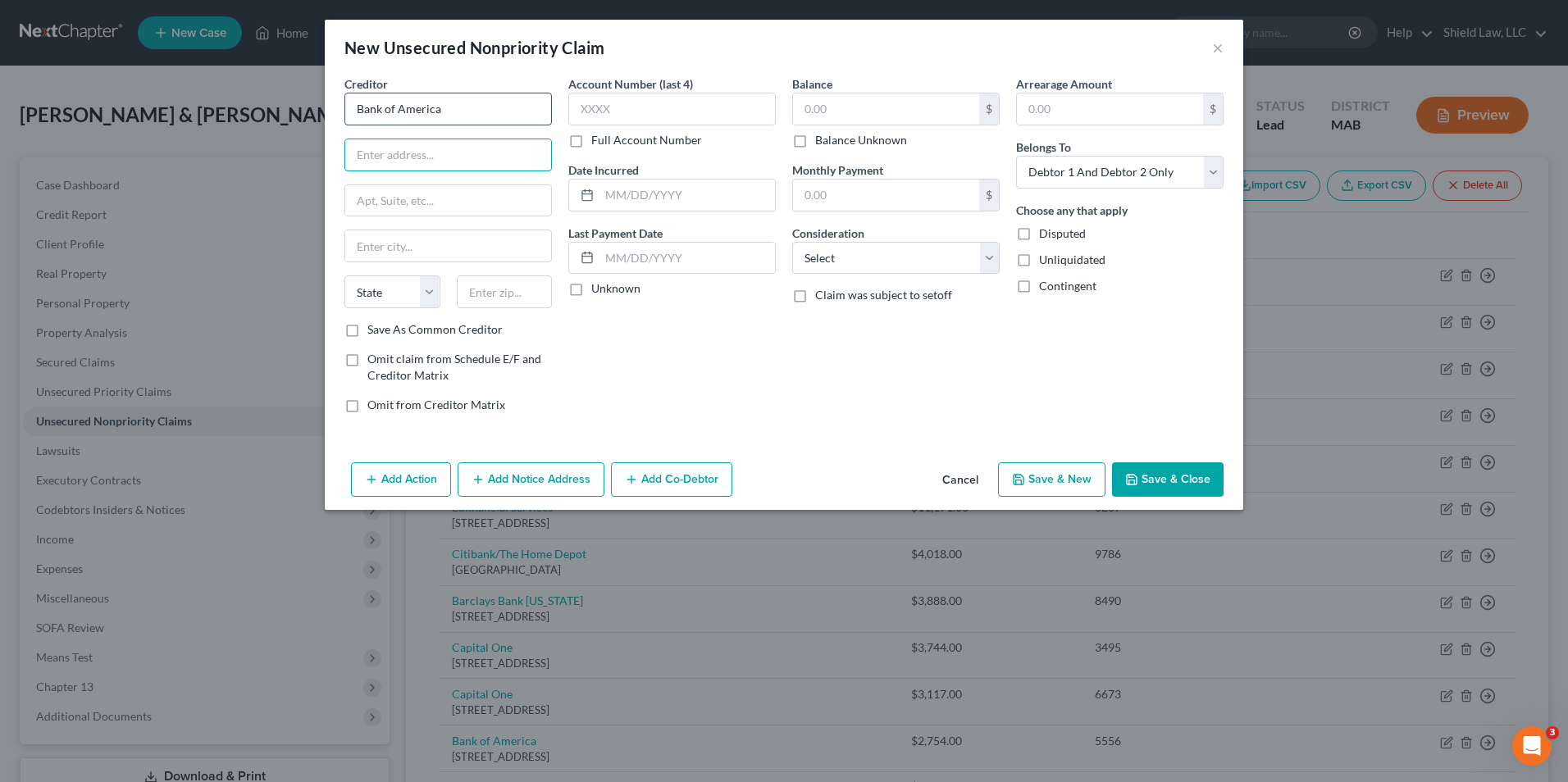
type input "Bank of America"
type input "PO Box 15019"
type input "19886"
type input "Wilmington"
select select "7"
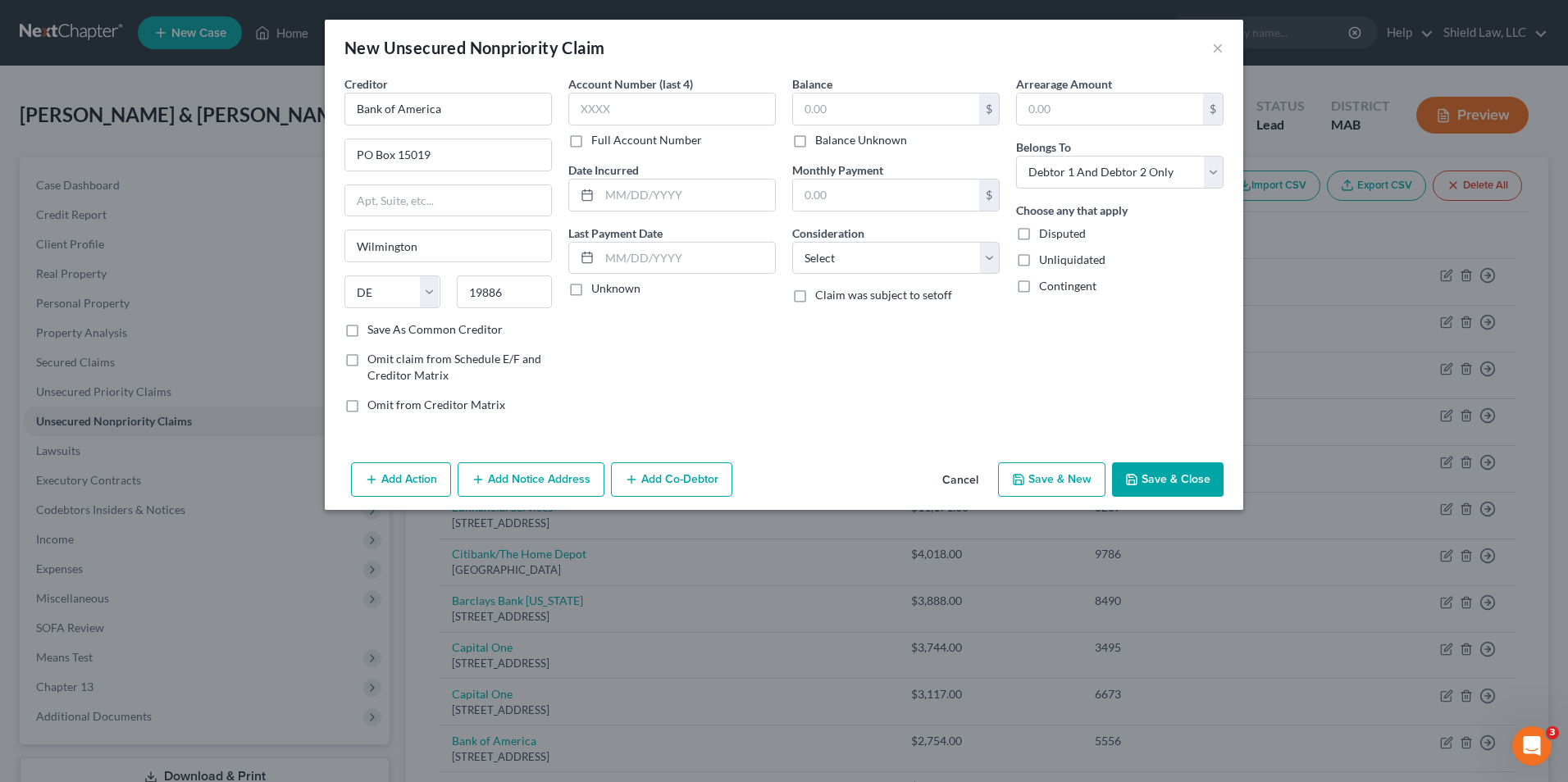
click at [601, 88] on label "Account Number (last 4)" at bounding box center [630, 84] width 124 height 17
click at [614, 106] on input "text" at bounding box center [672, 109] width 208 height 33
type input "5213"
click at [870, 119] on input "text" at bounding box center [886, 109] width 186 height 31
type input "2,733"
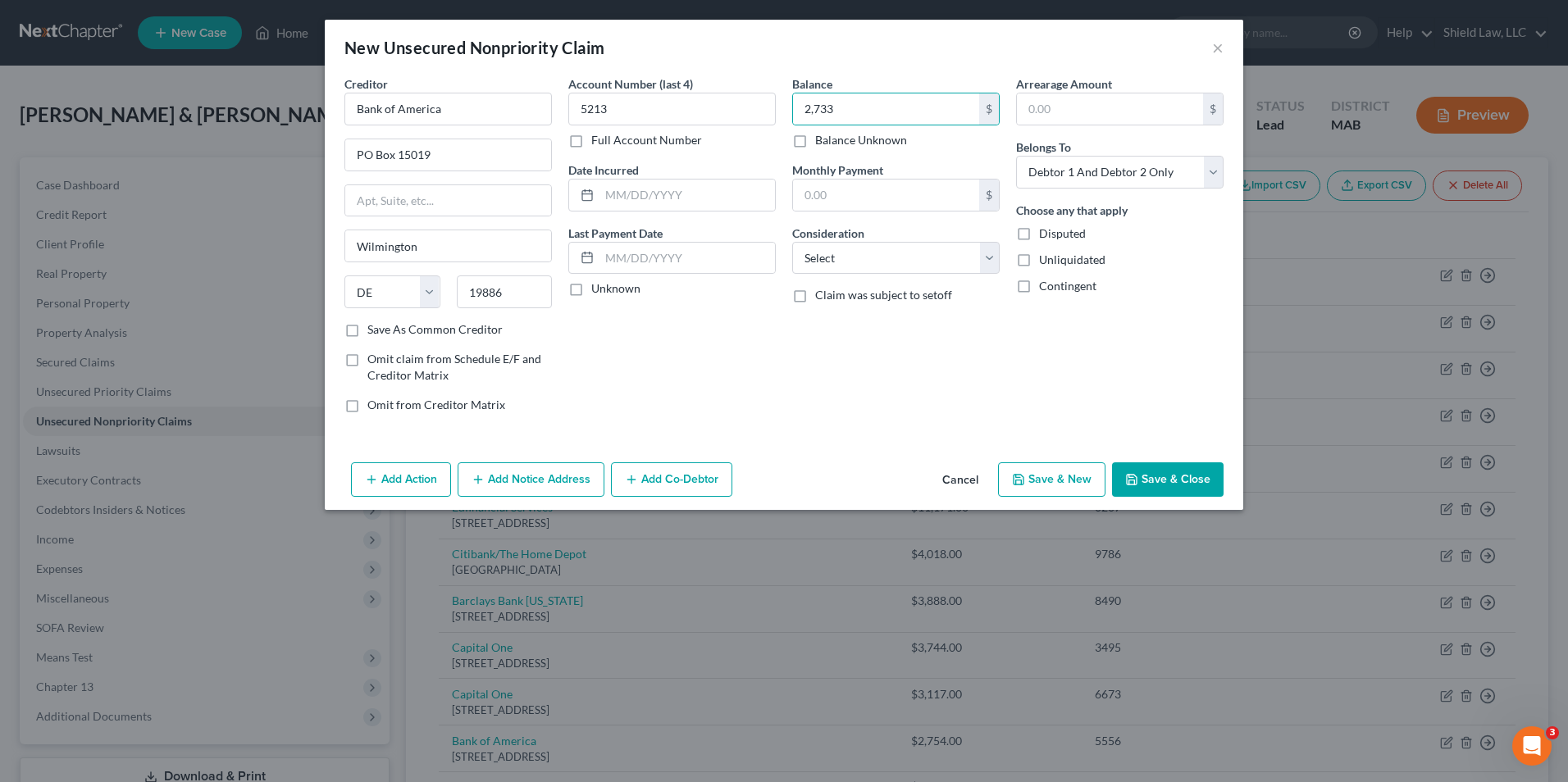
click at [1080, 482] on button "Save & New" at bounding box center [1051, 480] width 107 height 34
select select "2"
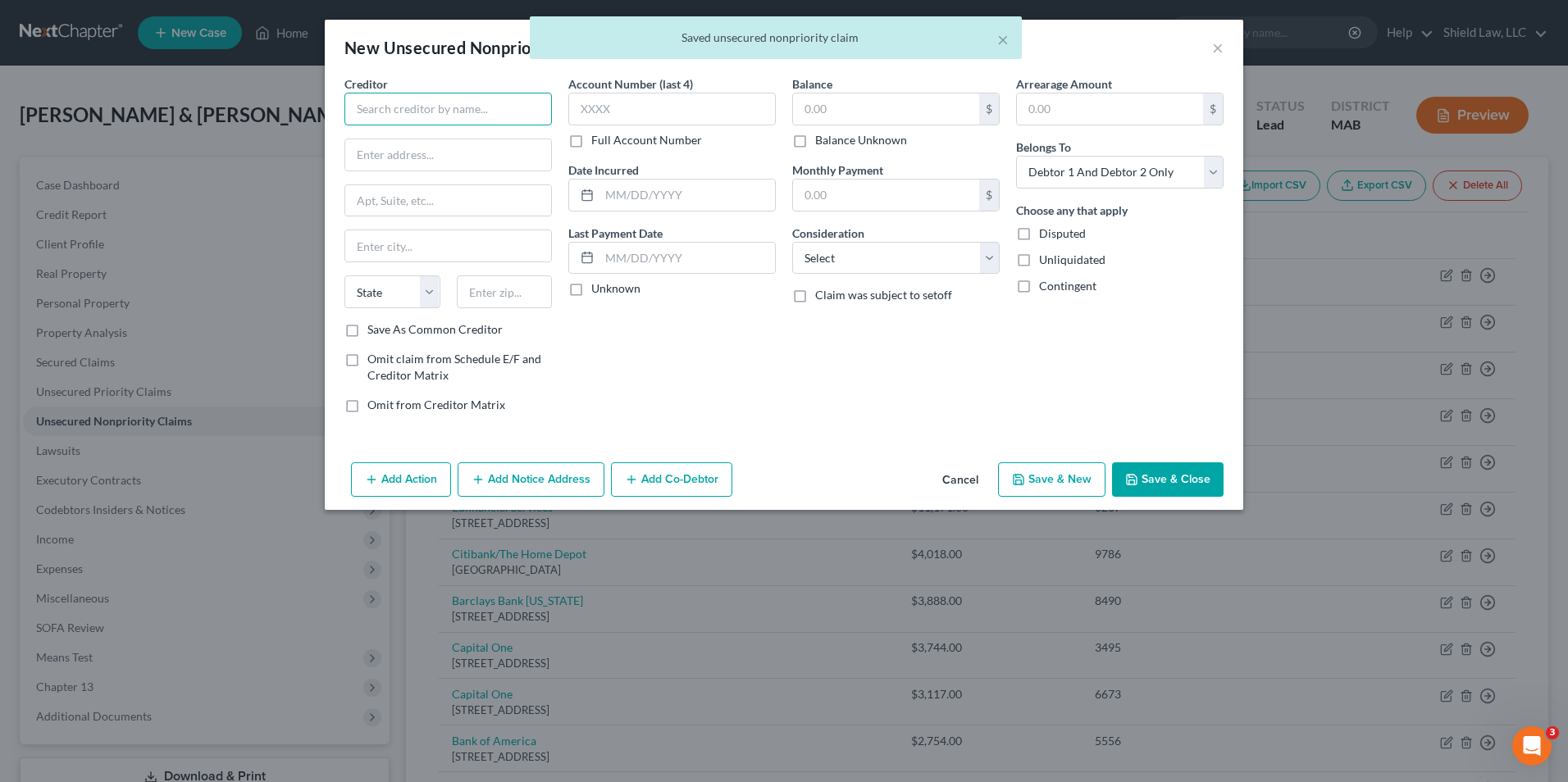
click at [487, 121] on input "text" at bounding box center [448, 109] width 208 height 33
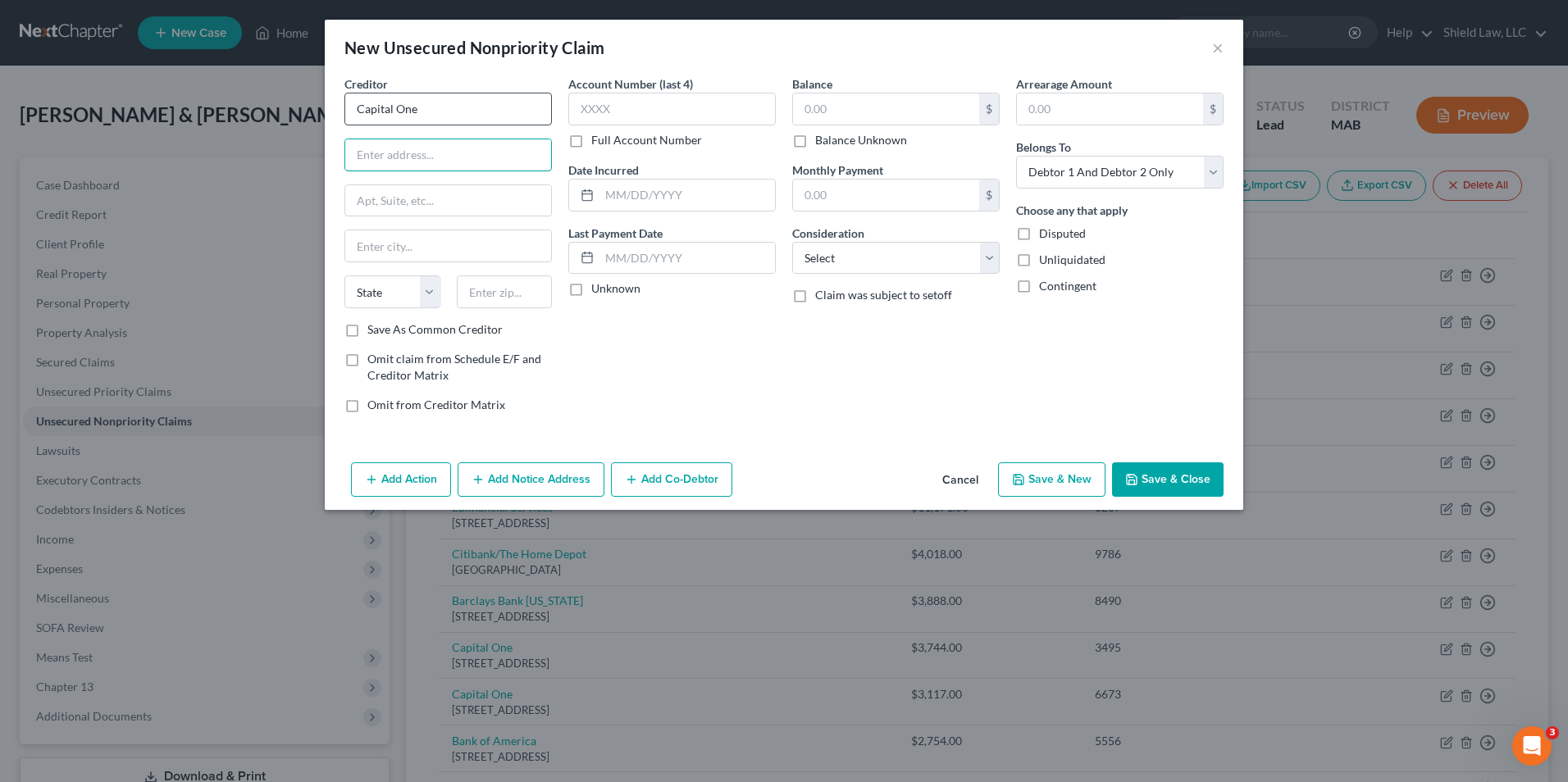
type input "Capital One"
type input "PO Box 30285"
type input "84130"
click at [662, 124] on input "text" at bounding box center [672, 109] width 208 height 33
type input "[GEOGRAPHIC_DATA]"
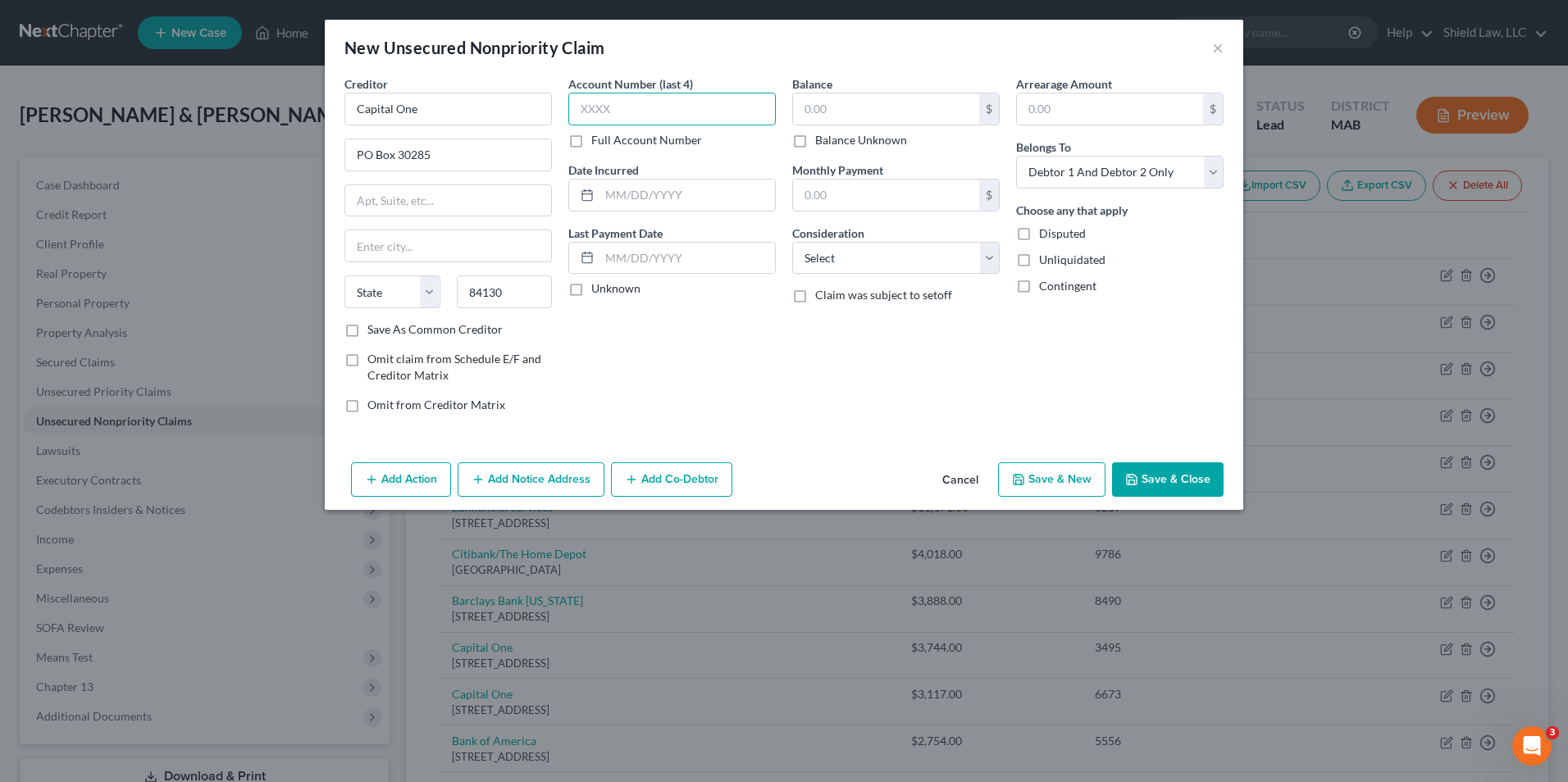
select select "46"
type input "4357"
click at [844, 99] on input "text" at bounding box center [886, 109] width 186 height 31
type input "2,661"
click at [1066, 489] on button "Save & New" at bounding box center [1051, 480] width 107 height 34
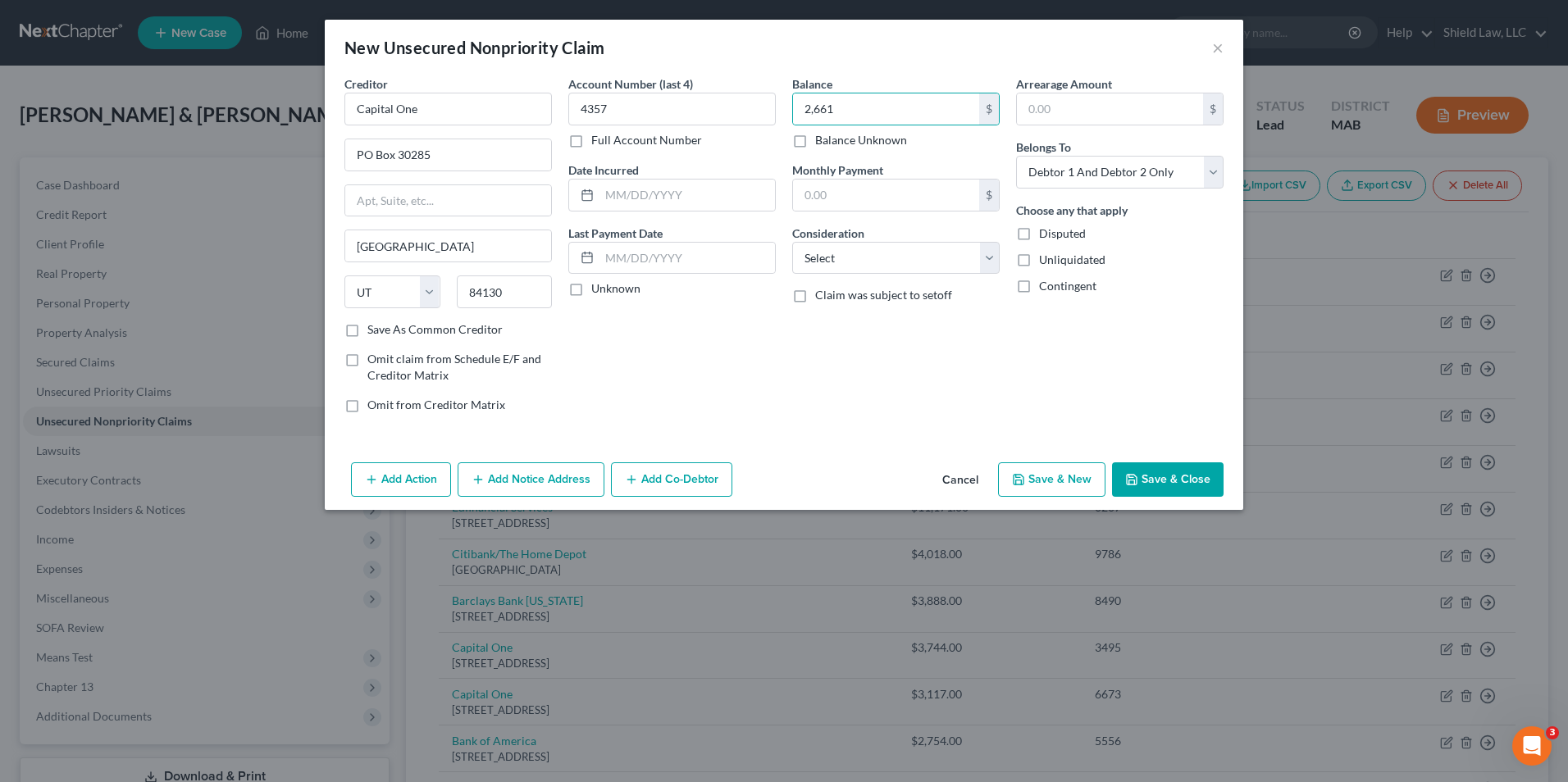
select select "2"
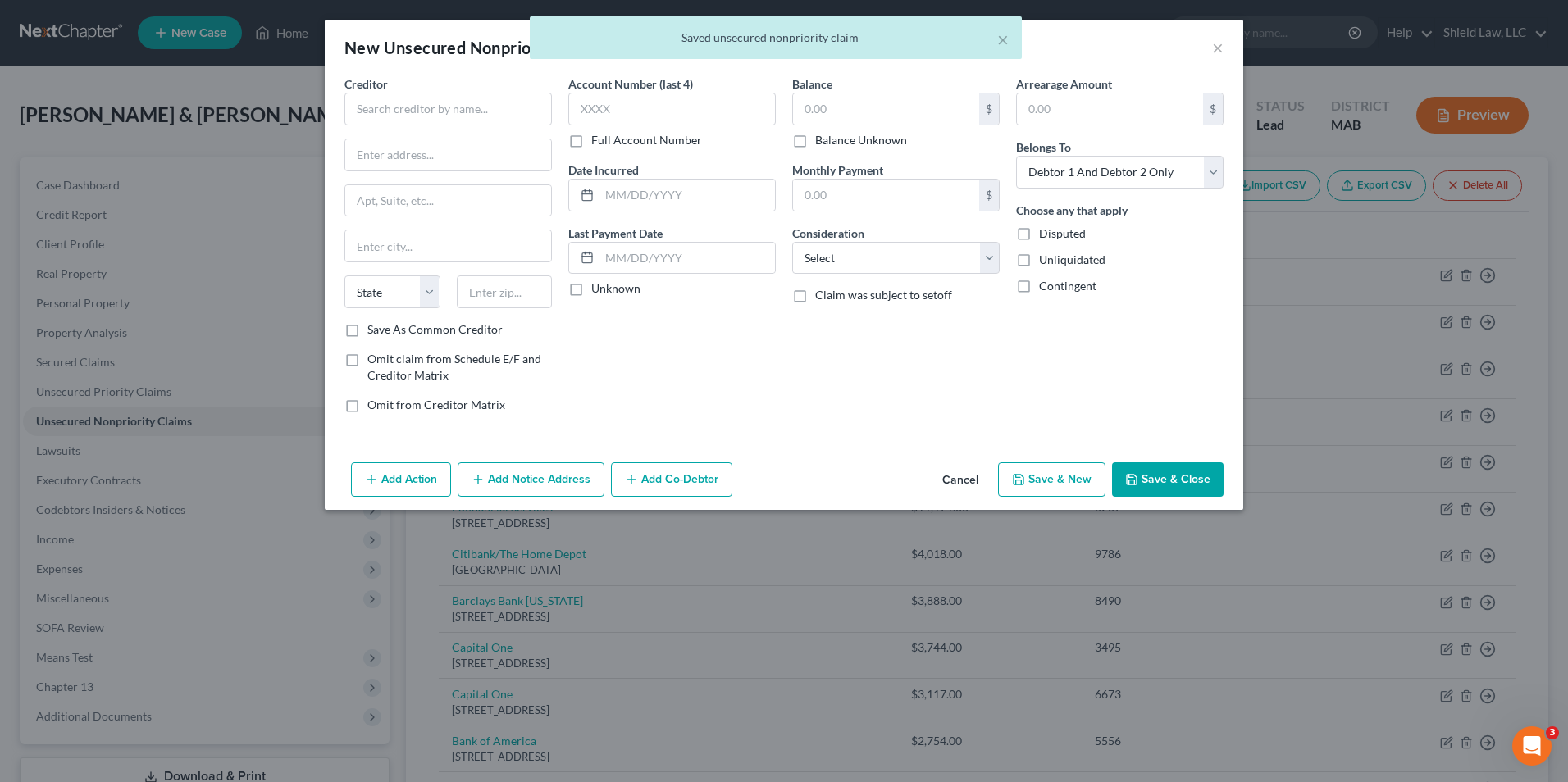
click at [957, 481] on button "Cancel" at bounding box center [960, 481] width 63 height 33
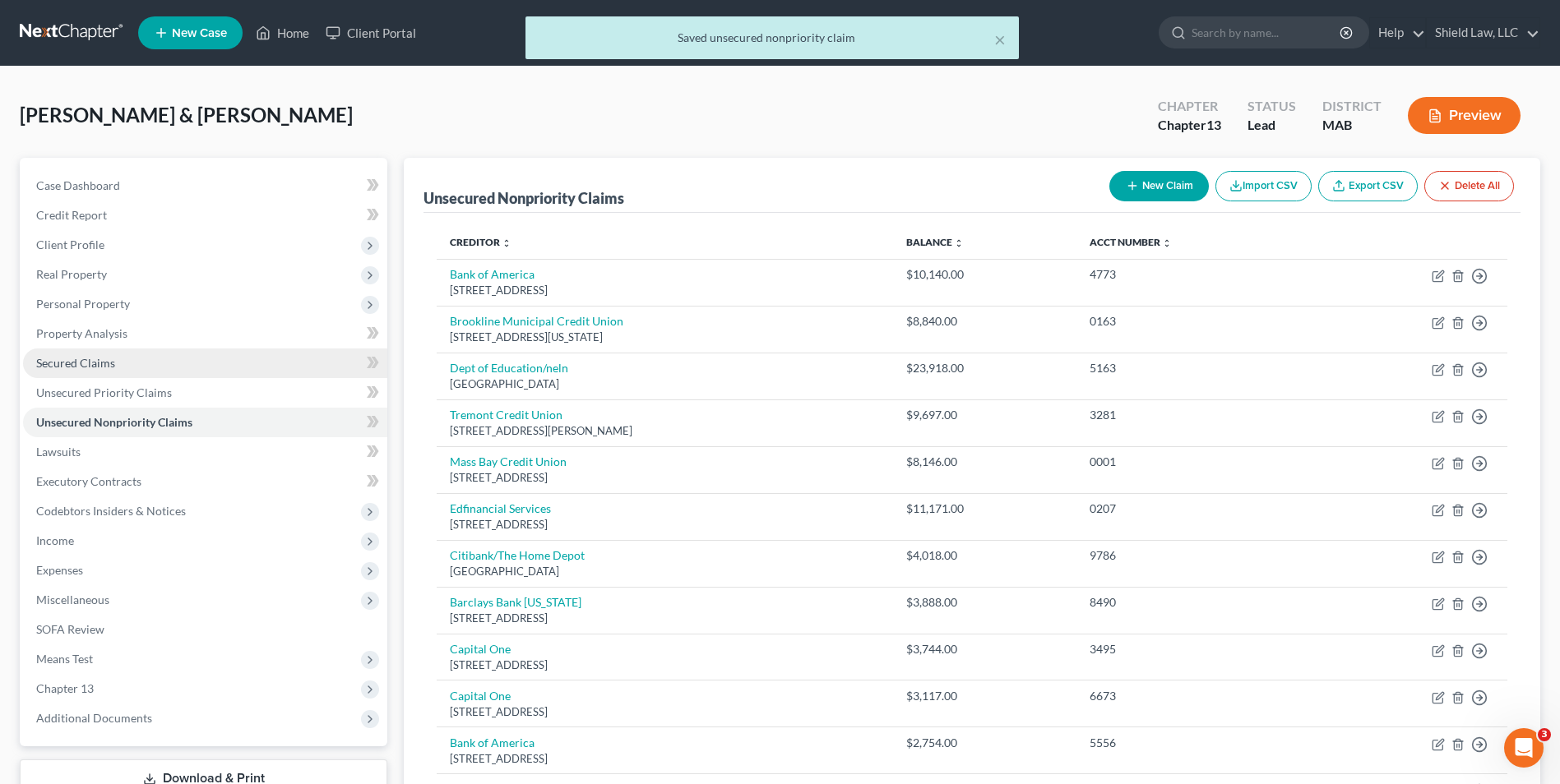
click at [110, 349] on link "Secured Claims" at bounding box center [205, 363] width 364 height 29
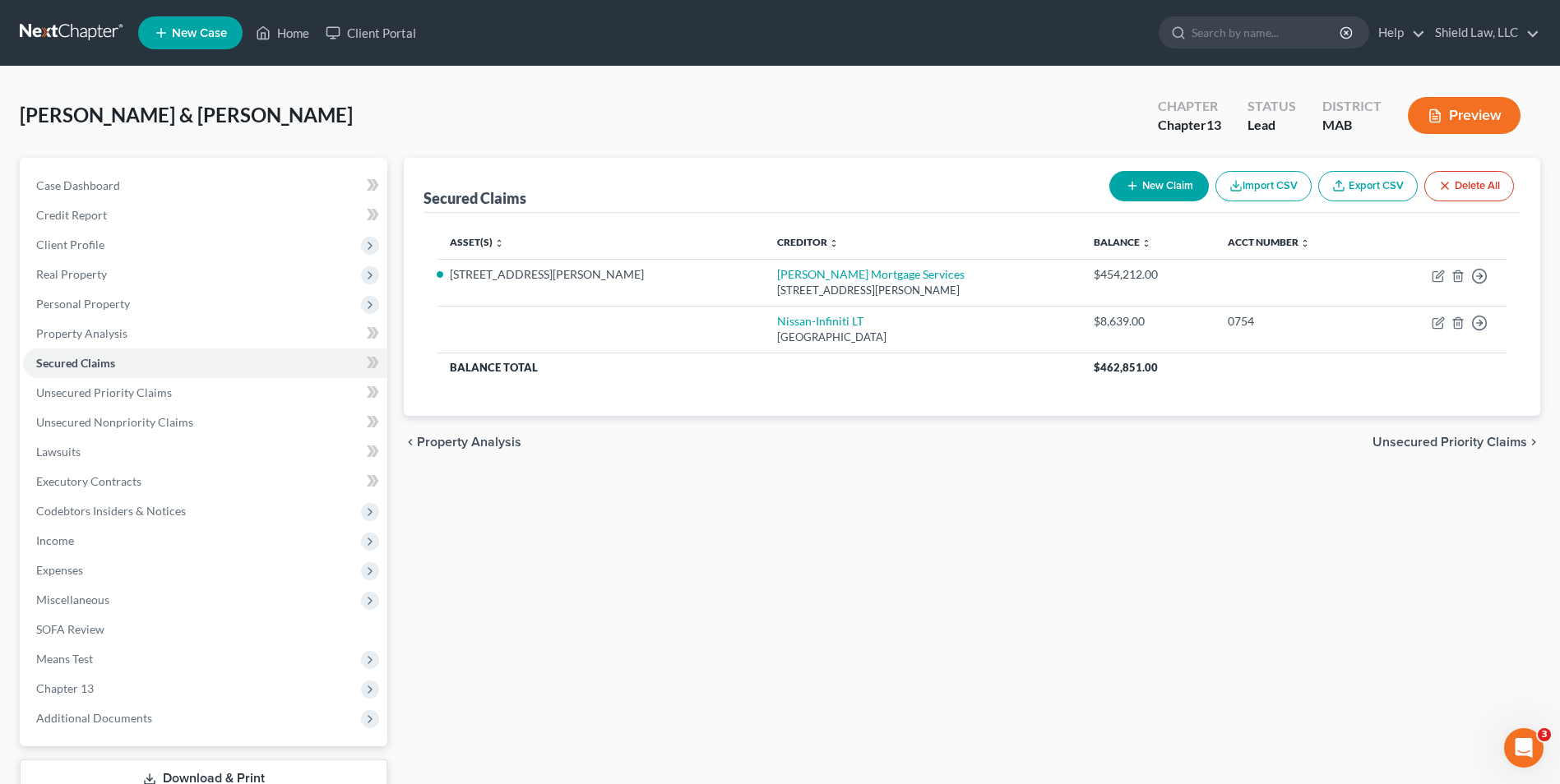
click at [1140, 194] on button "New Claim" at bounding box center [1160, 186] width 100 height 30
select select "2"
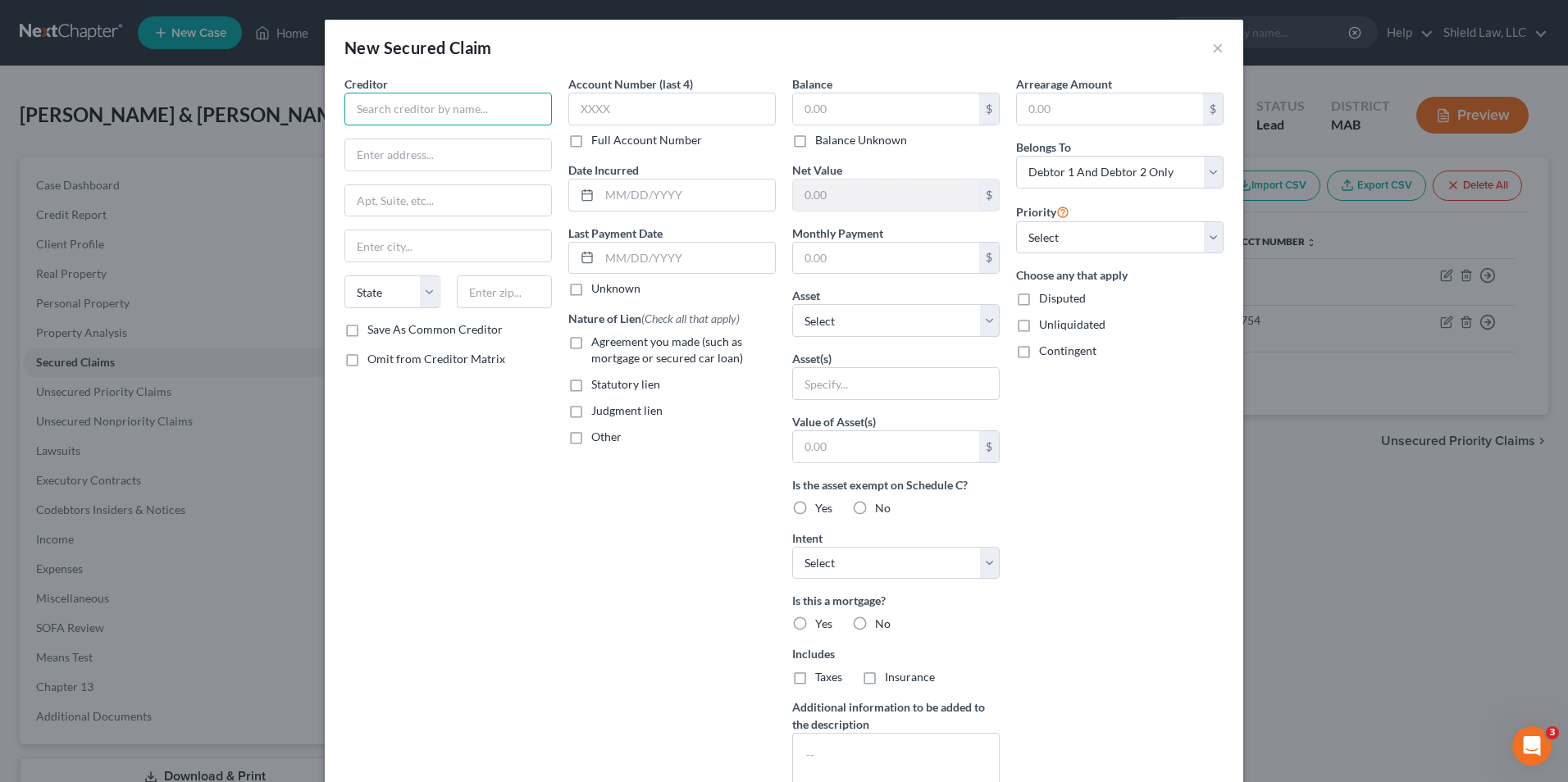
click at [416, 124] on input "text" at bounding box center [448, 109] width 208 height 33
type input "Toyota Motor Credit"
type input "PO Box 22171"
type input "85285"
click at [603, 108] on input "text" at bounding box center [672, 109] width 208 height 33
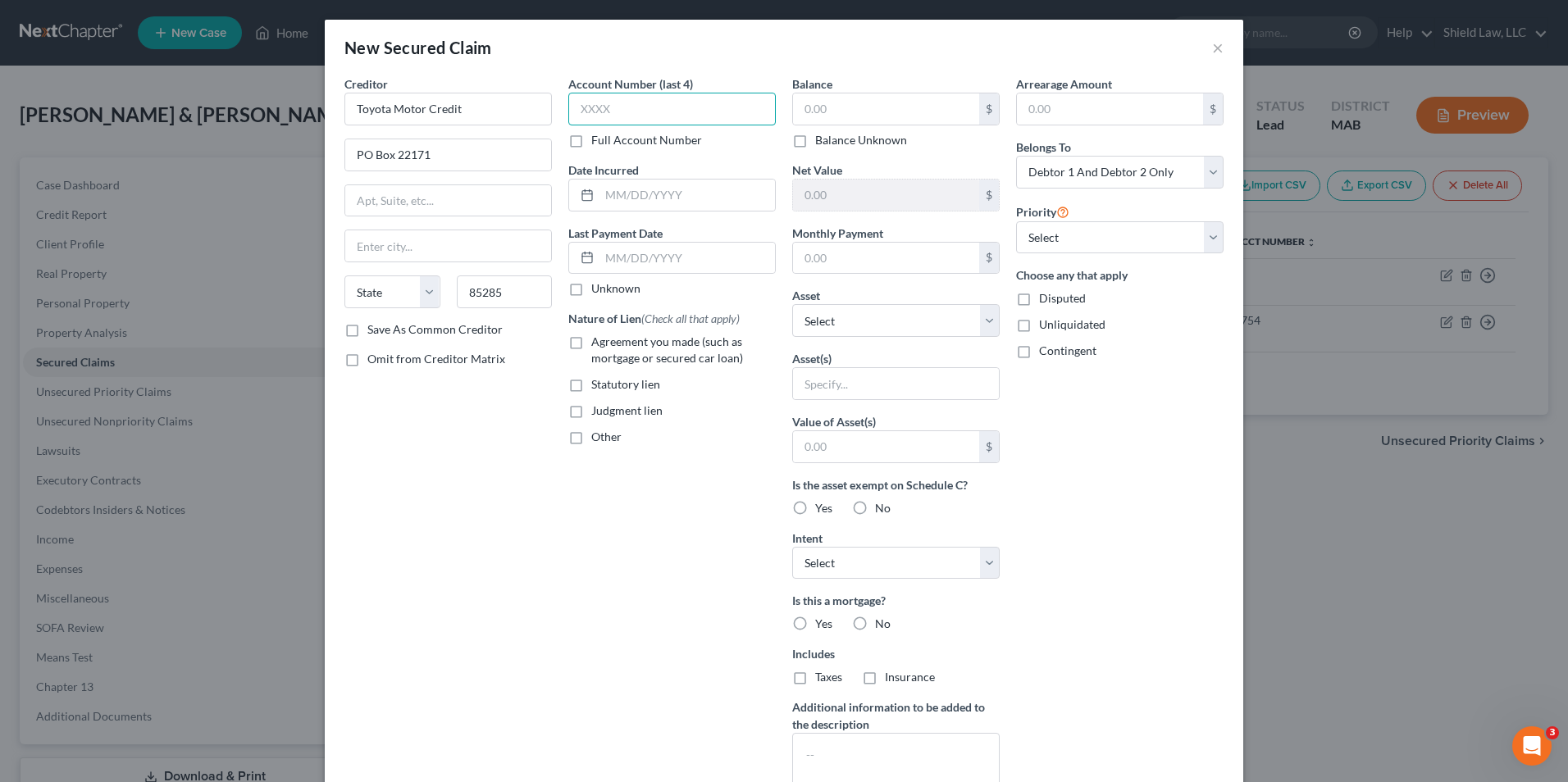
type input "Tempe"
select select "3"
click at [862, 101] on input "text" at bounding box center [886, 109] width 186 height 31
click at [578, 112] on input "308" at bounding box center [672, 109] width 208 height 33
type input "X308"
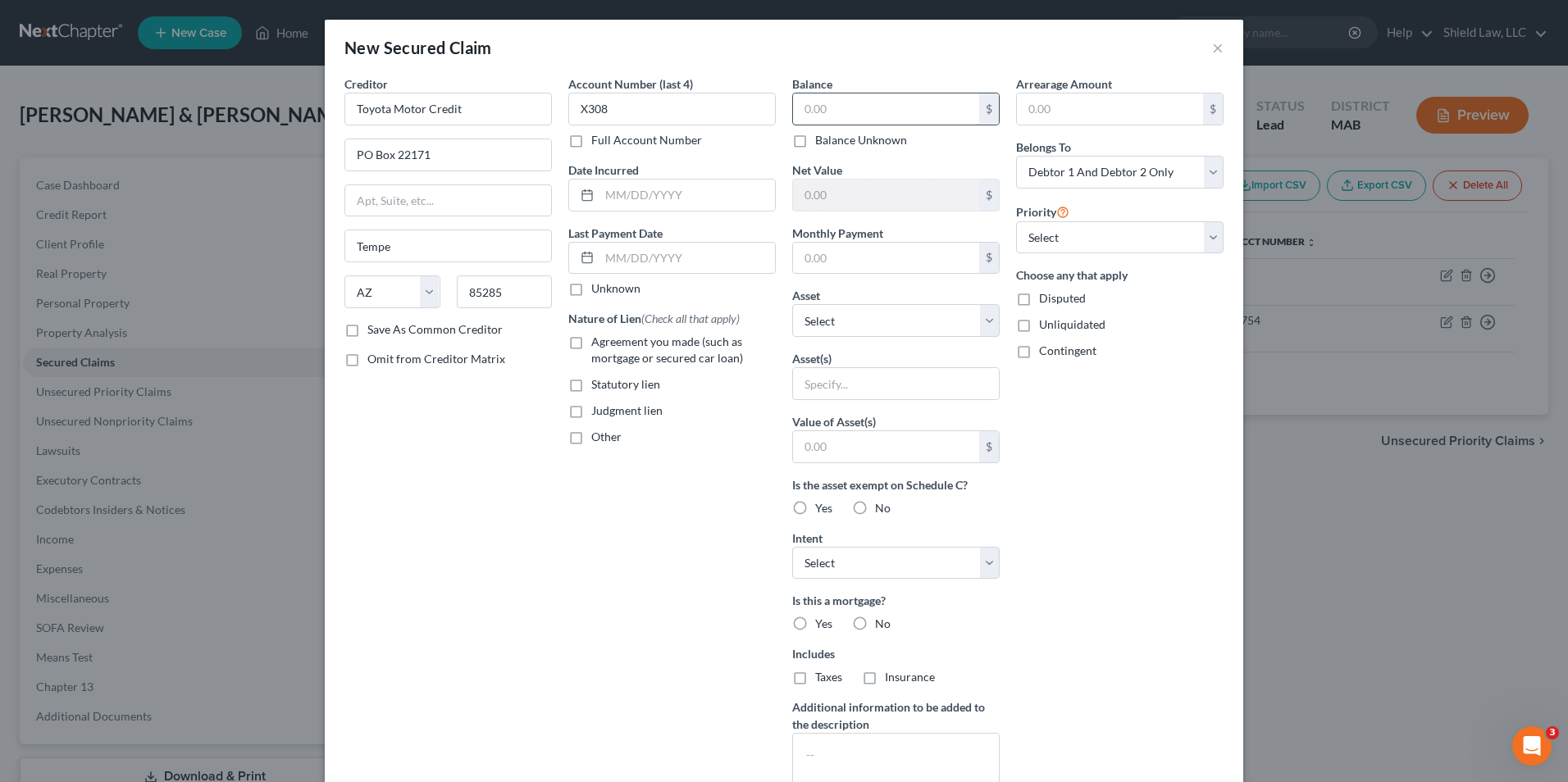
click at [852, 114] on input "text" at bounding box center [886, 109] width 186 height 31
type input "1,384"
click at [871, 246] on input "text" at bounding box center [886, 258] width 186 height 31
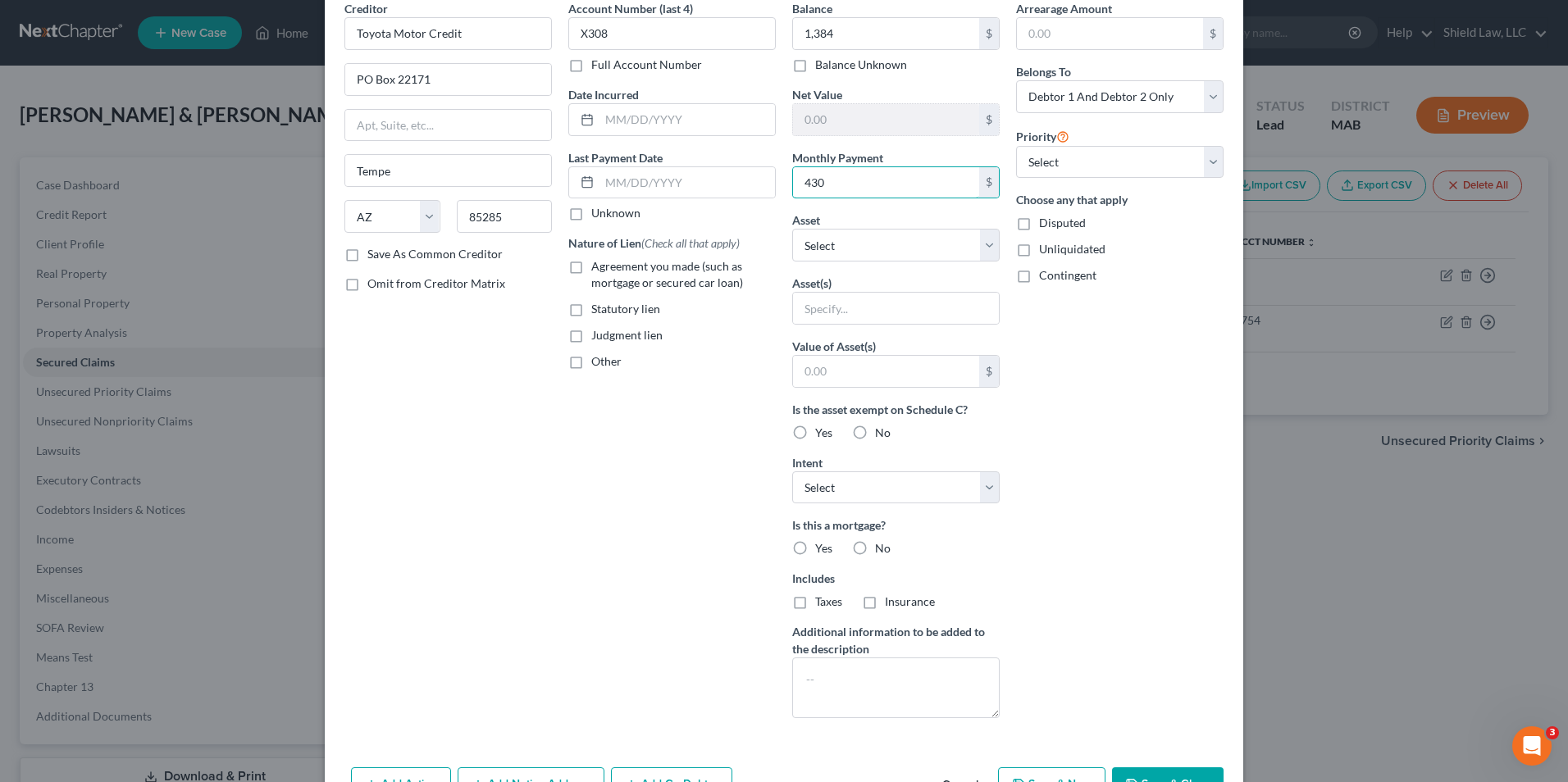
scroll to position [128, 0]
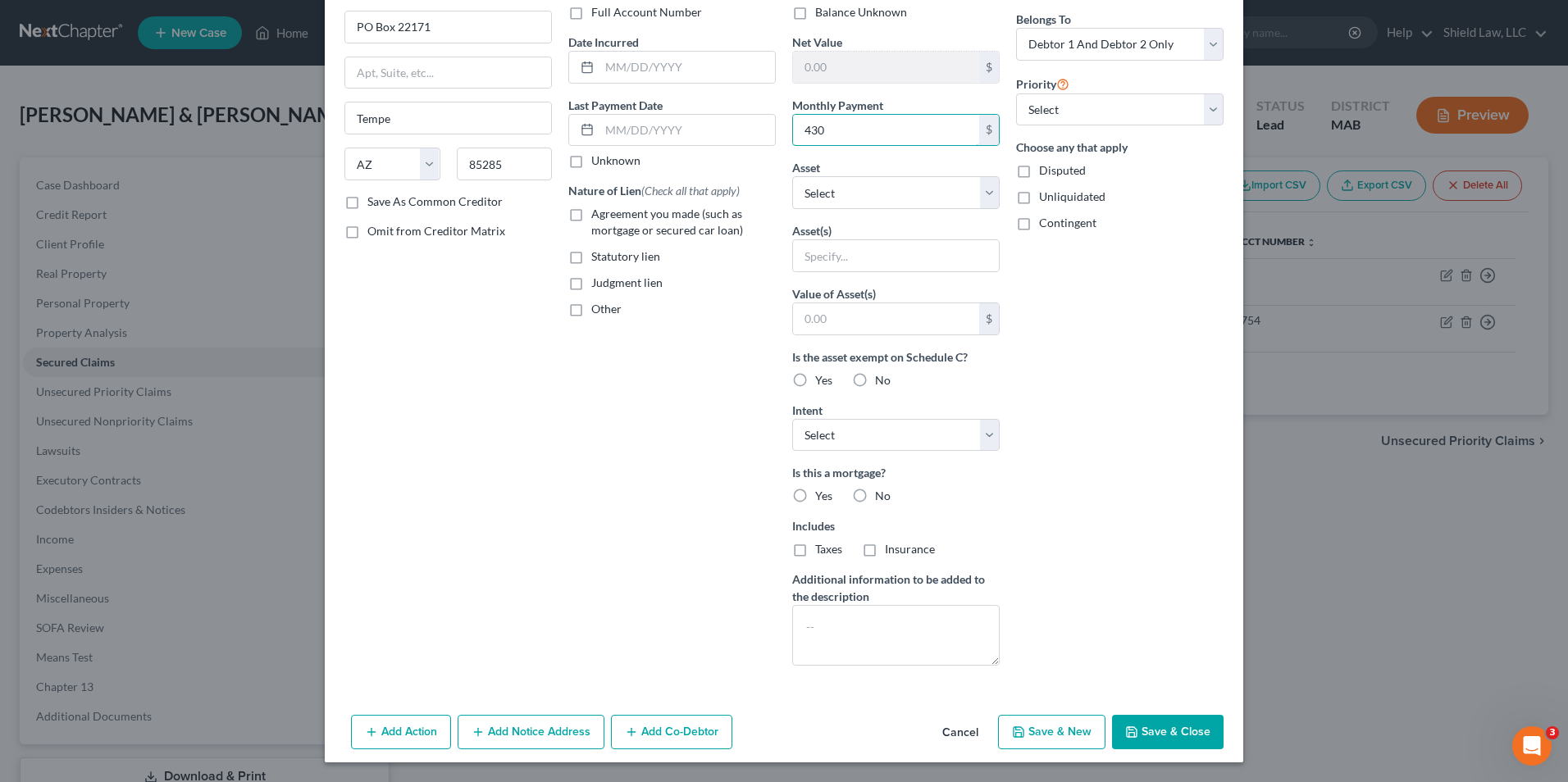
type input "430"
click at [1202, 724] on button "Save & Close" at bounding box center [1167, 732] width 112 height 34
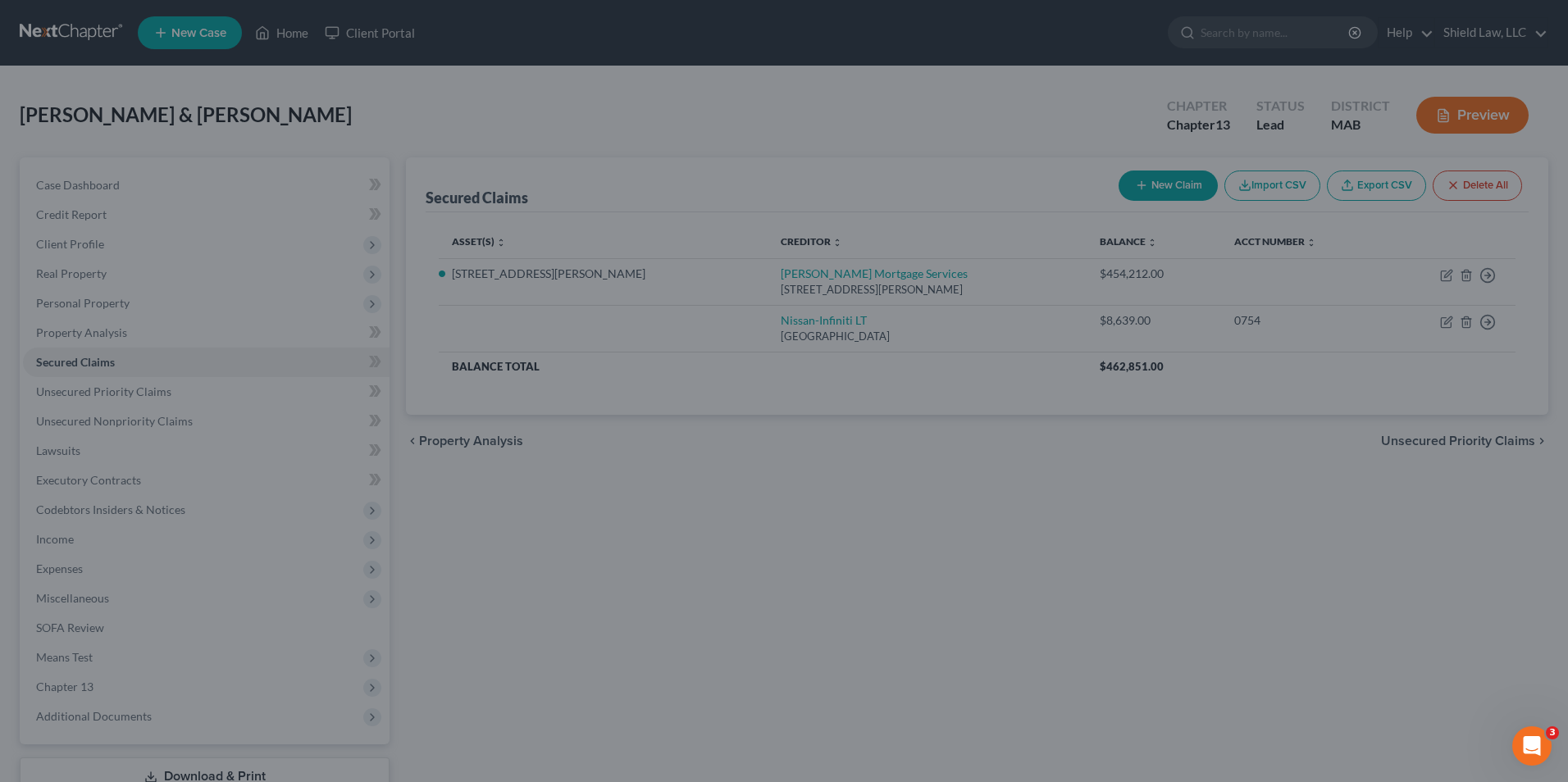
scroll to position [0, 0]
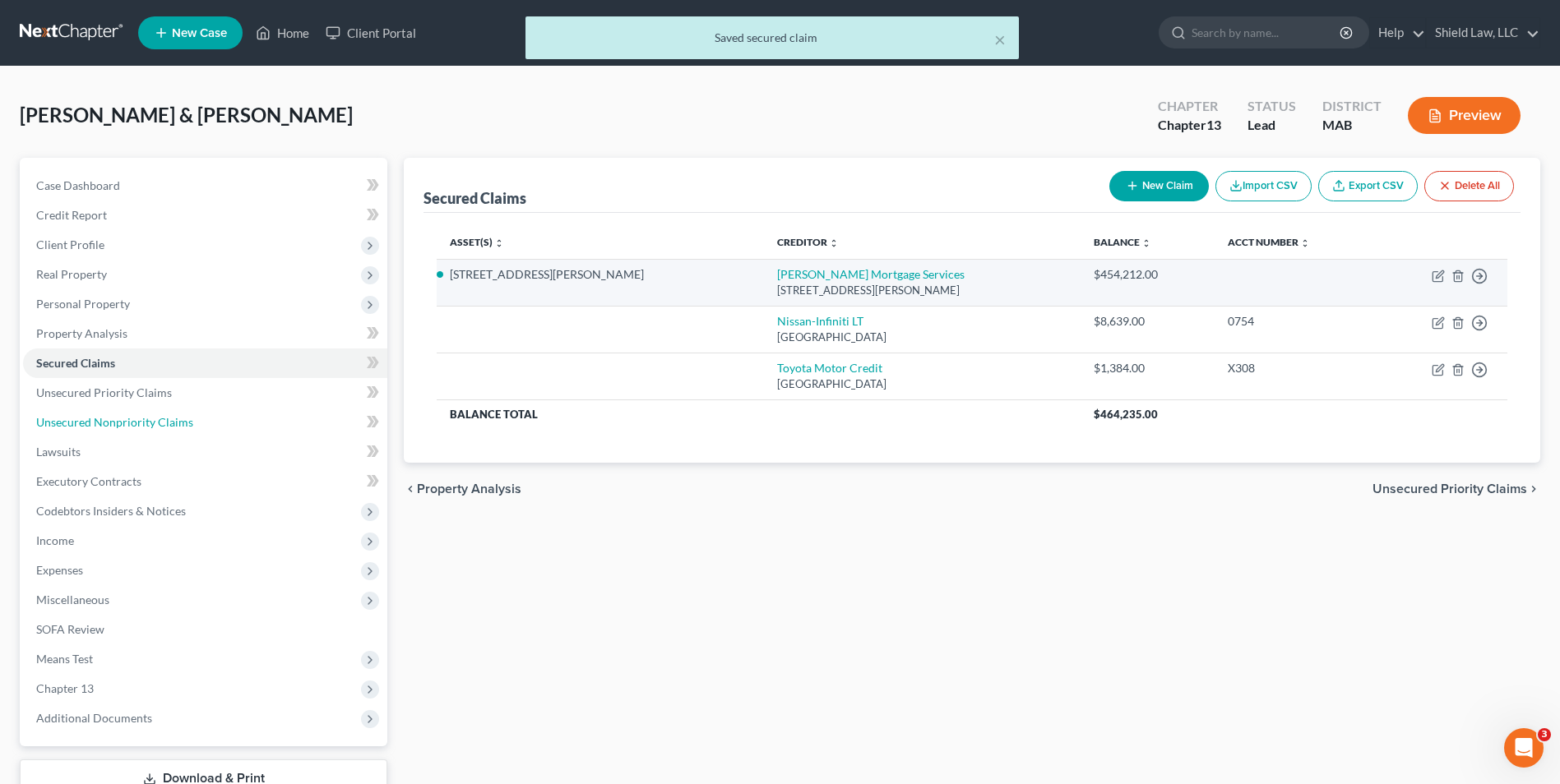
drag, startPoint x: 127, startPoint y: 417, endPoint x: 1027, endPoint y: 274, distance: 911.3
click at [127, 417] on span "Unsecured Nonpriority Claims" at bounding box center [115, 422] width 157 height 14
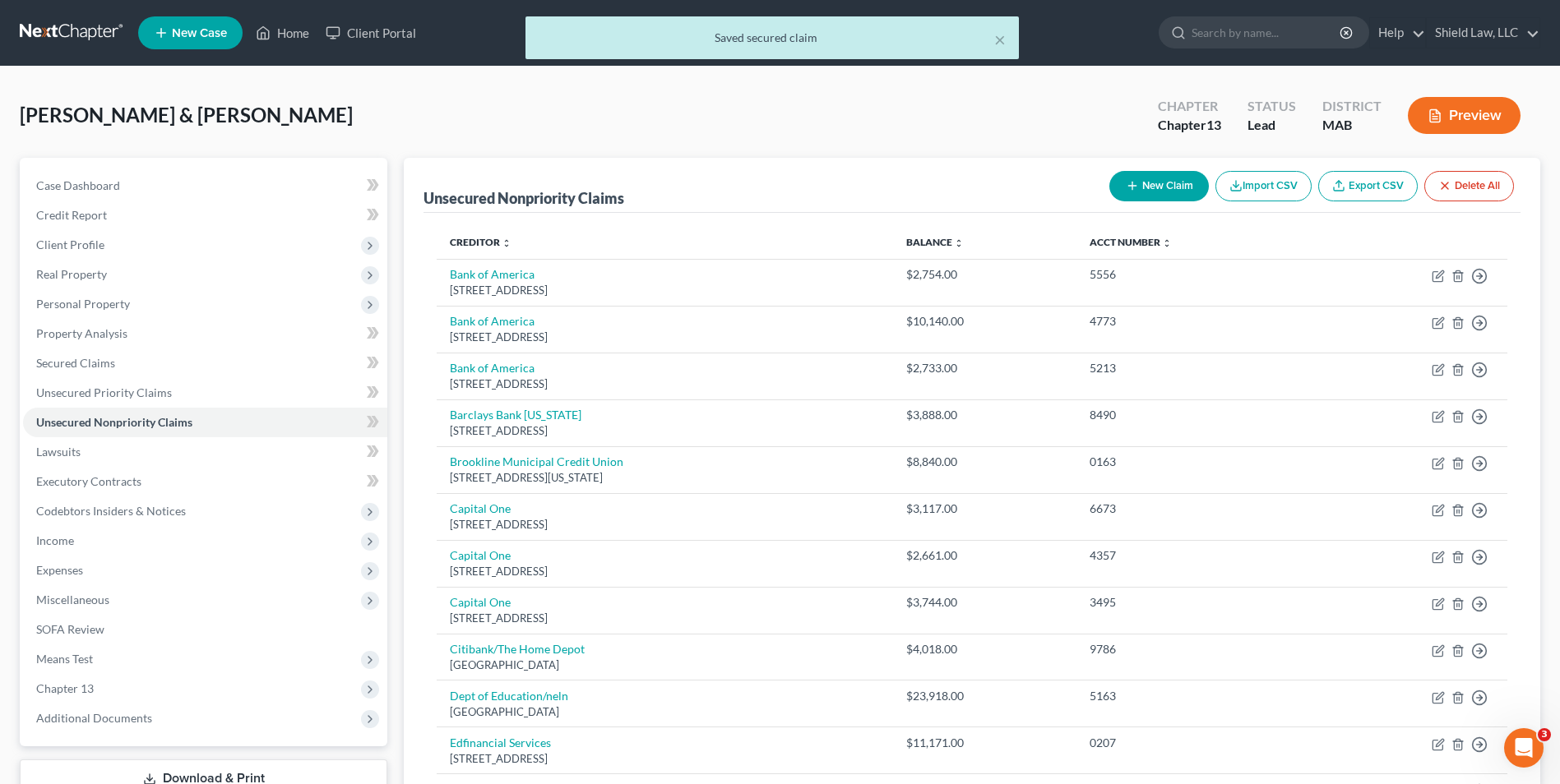
click at [1173, 188] on button "New Claim" at bounding box center [1160, 186] width 100 height 30
select select "2"
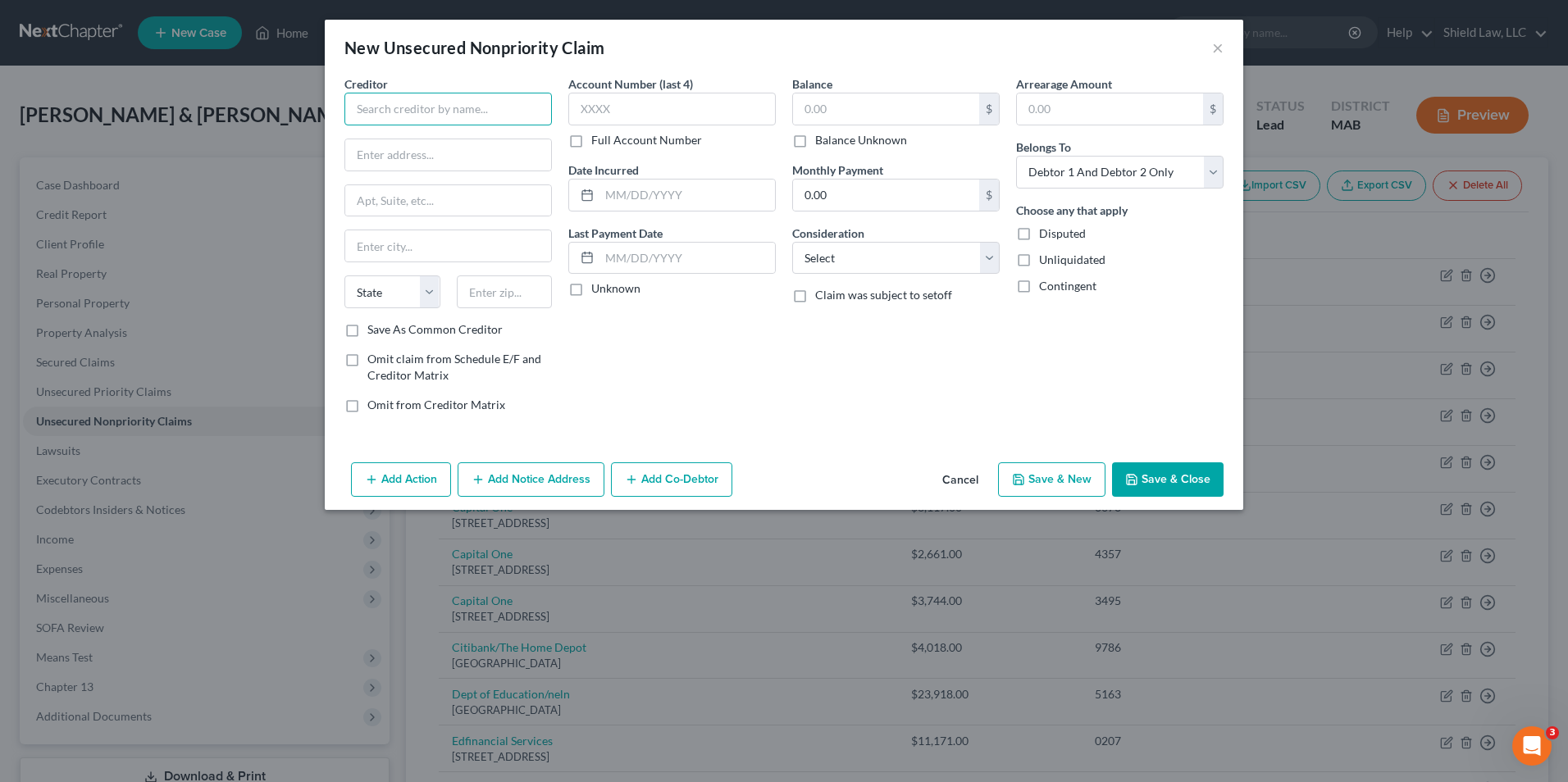
click at [376, 112] on input "text" at bounding box center [448, 109] width 208 height 33
type input "Affirm Inc."
click at [630, 94] on input "text" at bounding box center [672, 109] width 208 height 33
click at [831, 106] on input "text" at bounding box center [886, 109] width 186 height 31
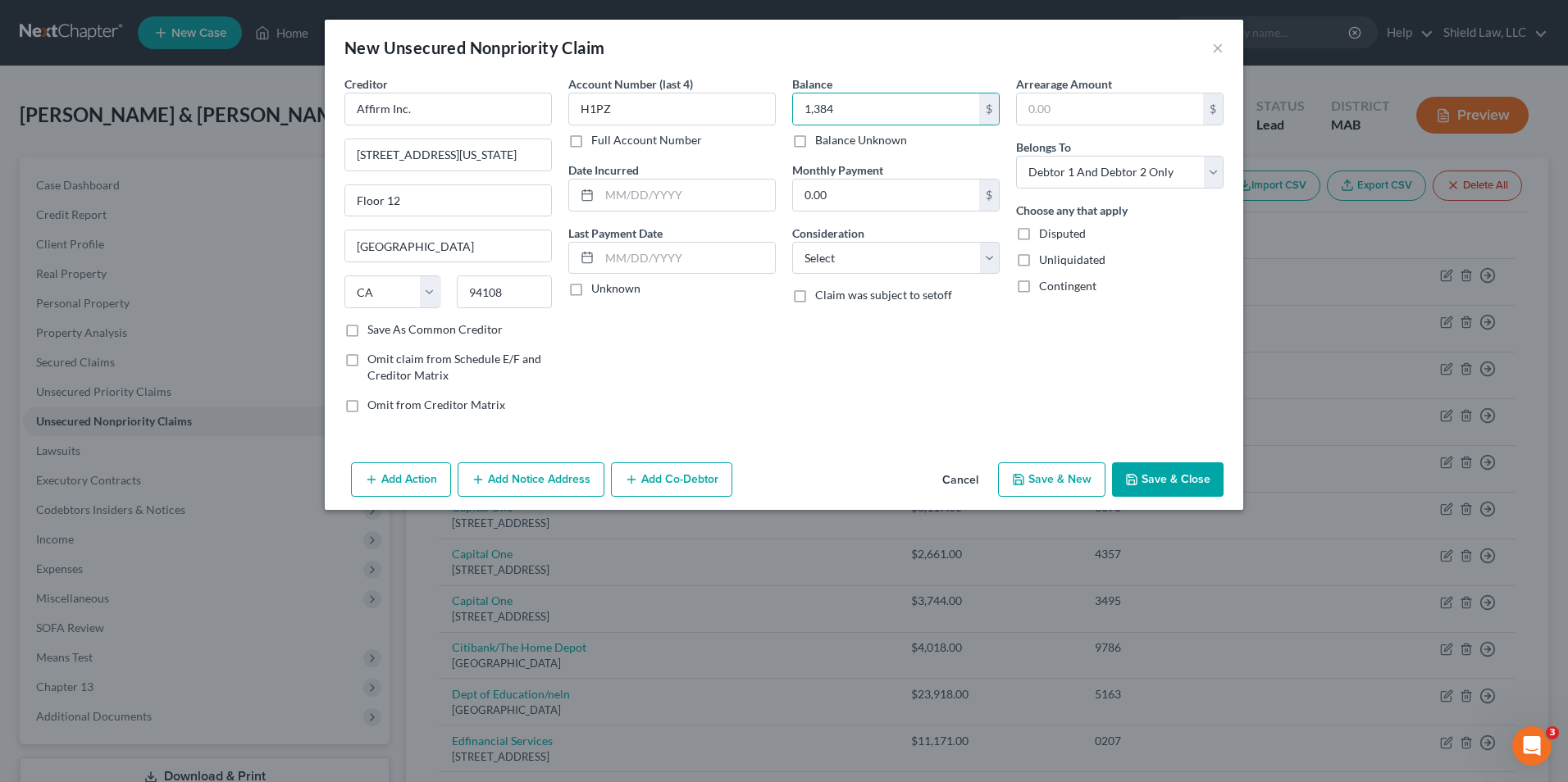
click at [1055, 479] on button "Save & New" at bounding box center [1051, 480] width 107 height 34
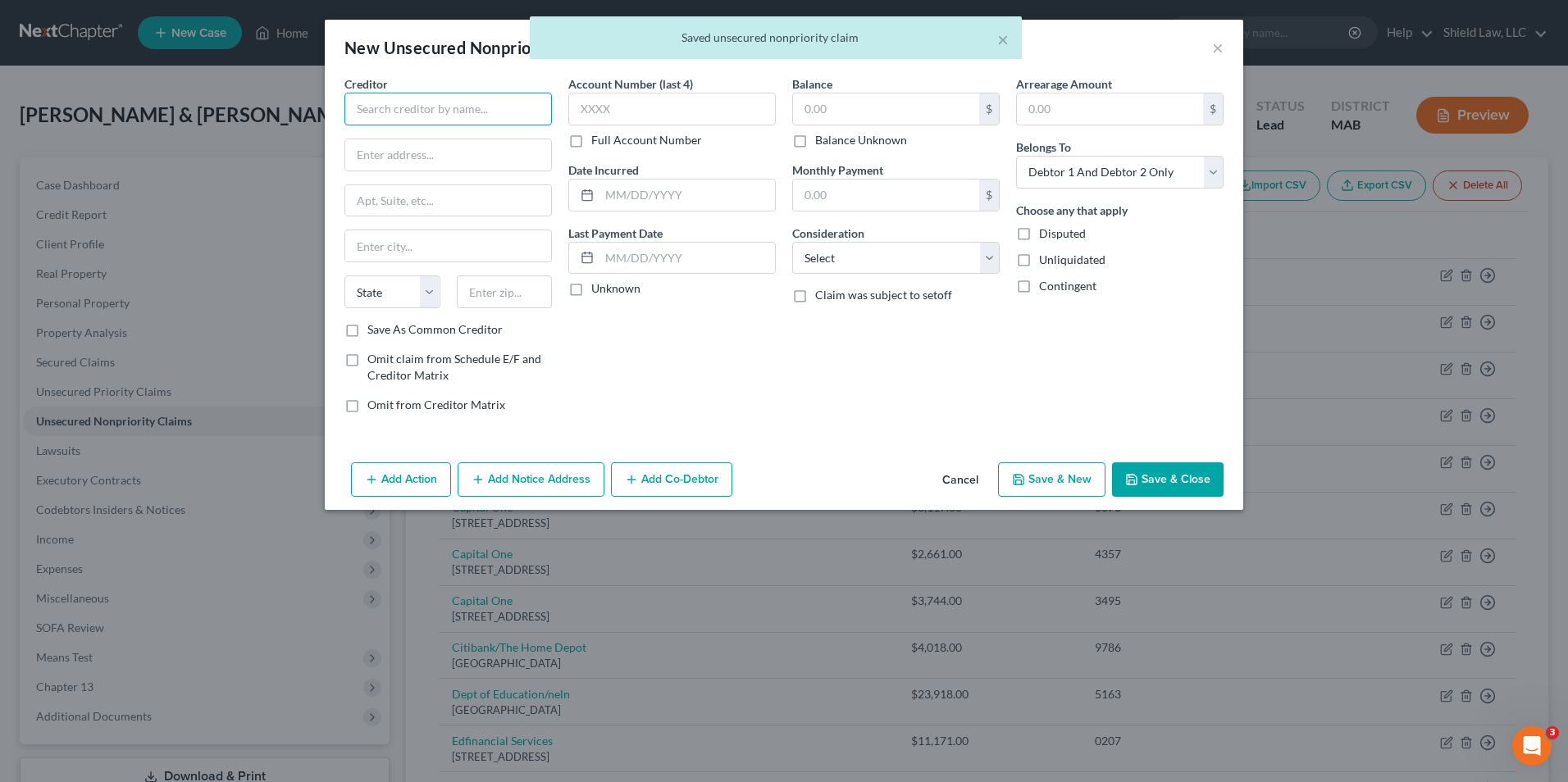
click at [391, 113] on input "text" at bounding box center [448, 109] width 208 height 33
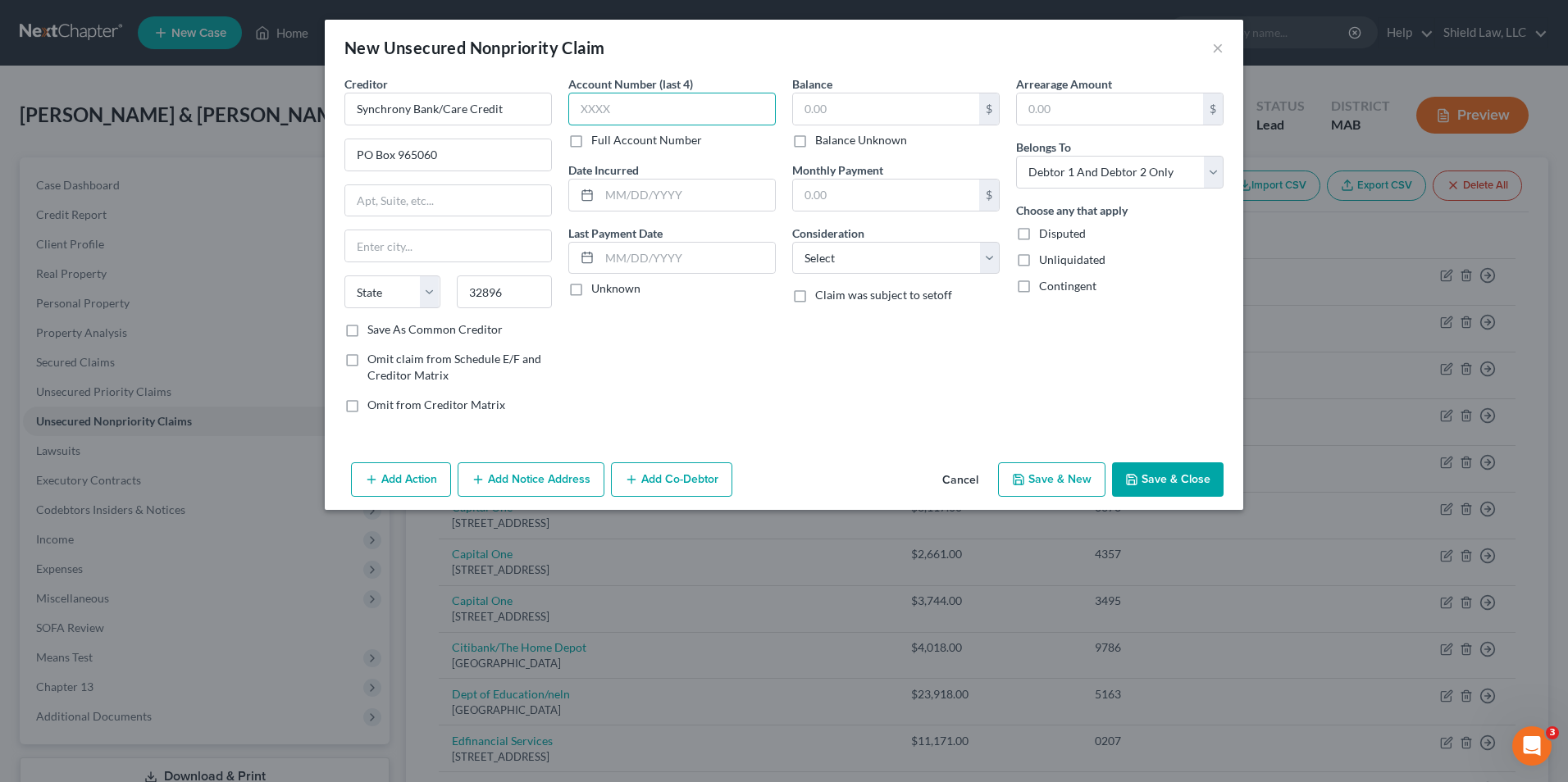
click at [697, 113] on input "text" at bounding box center [672, 109] width 208 height 33
click at [929, 113] on input "text" at bounding box center [886, 109] width 186 height 31
click at [1042, 472] on button "Save & New" at bounding box center [1051, 480] width 107 height 34
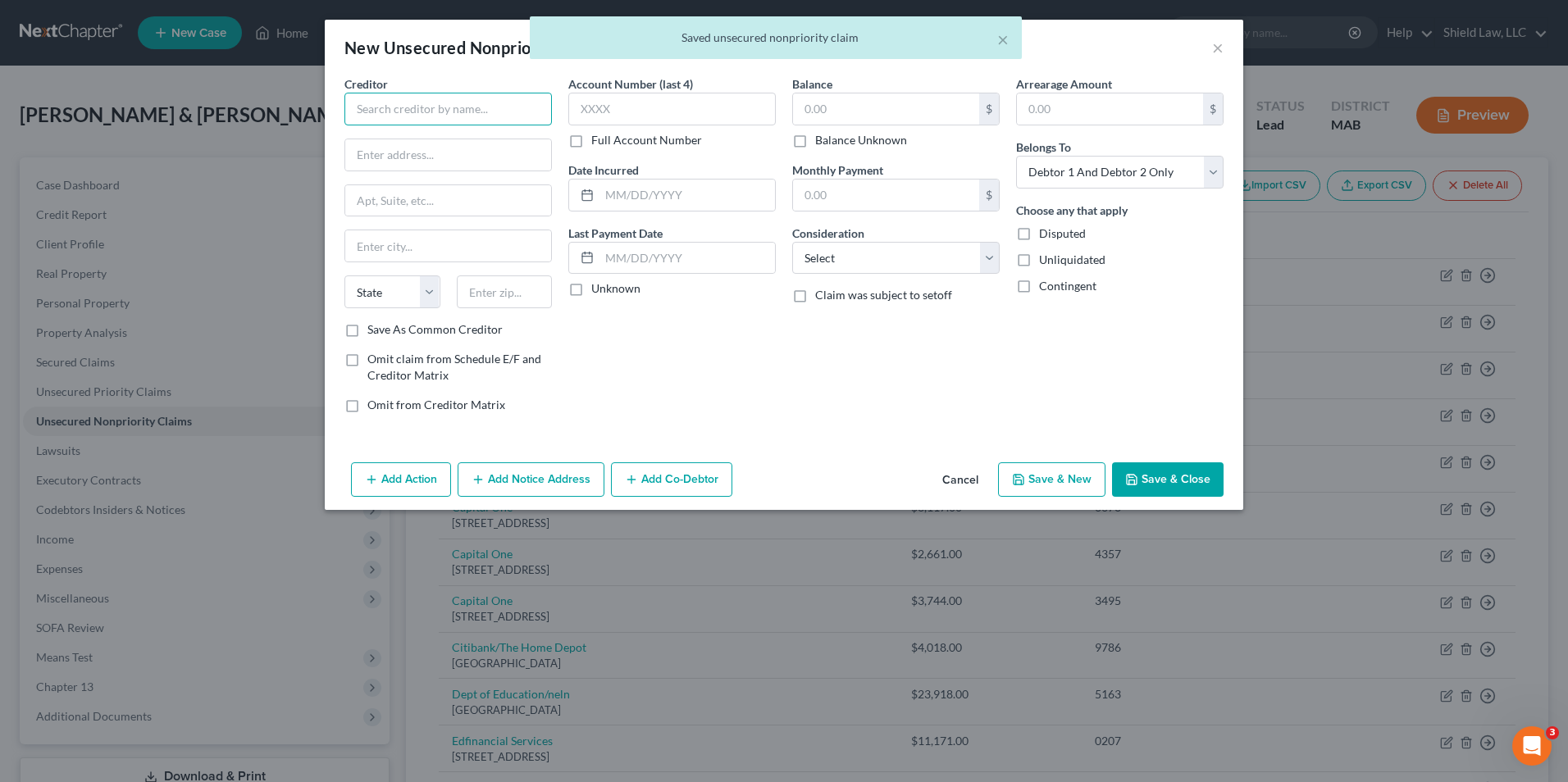
click at [415, 112] on input "text" at bounding box center [448, 109] width 208 height 33
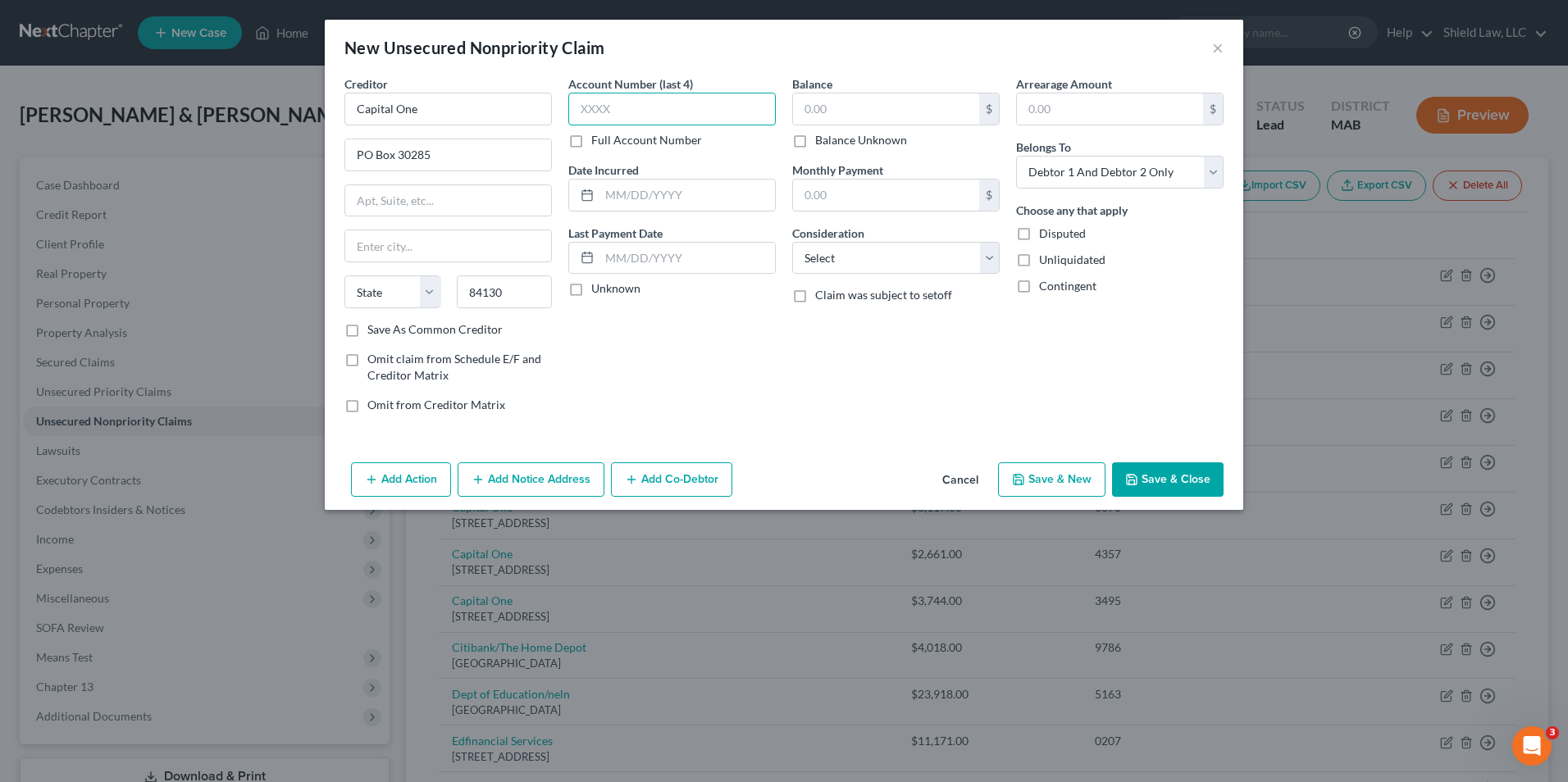
click at [669, 93] on input "text" at bounding box center [672, 109] width 208 height 33
click at [908, 95] on input "text" at bounding box center [886, 109] width 186 height 31
click at [1032, 470] on button "Save & New" at bounding box center [1051, 480] width 107 height 34
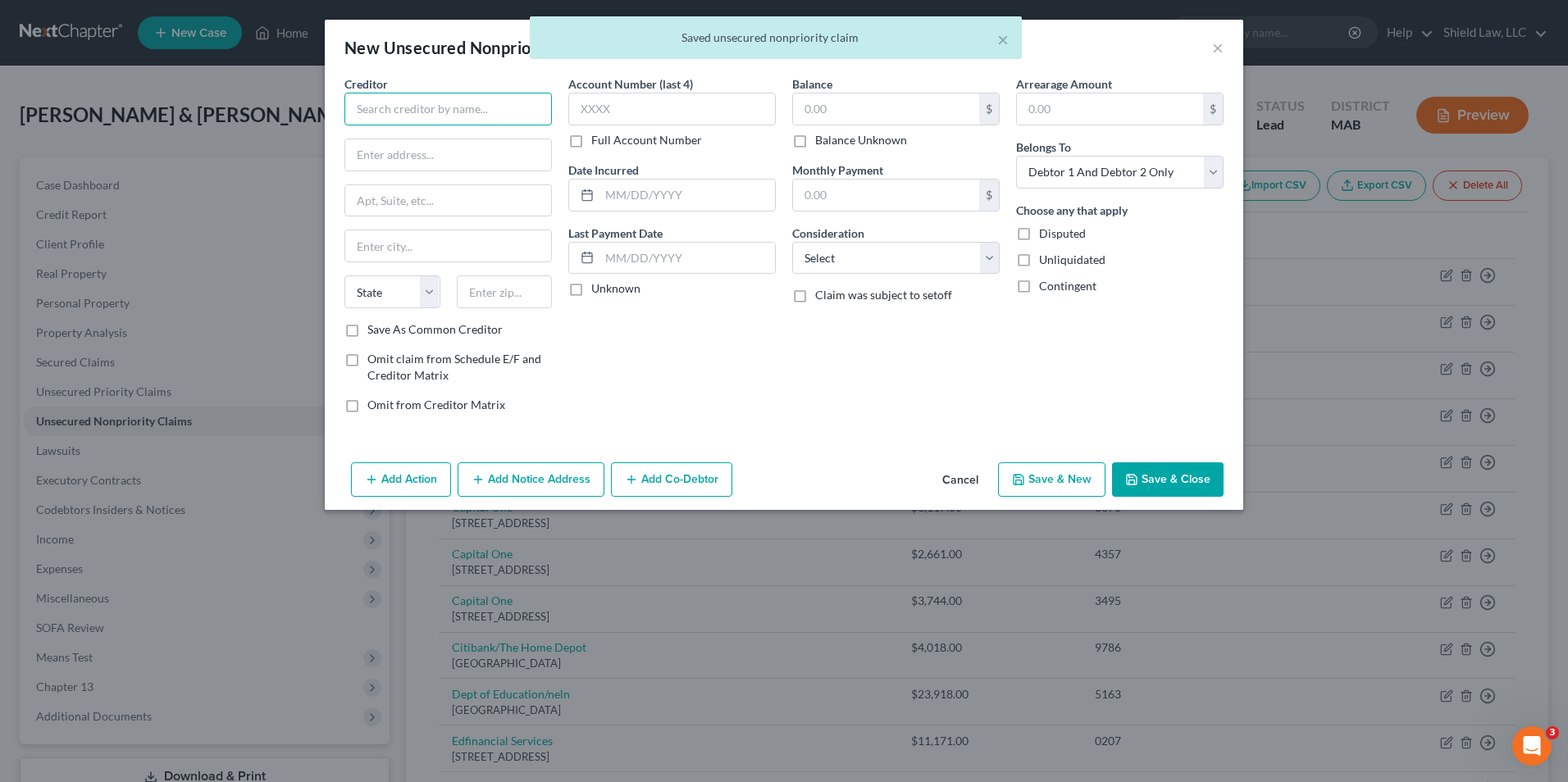
click at [461, 123] on input "text" at bounding box center [448, 109] width 208 height 33
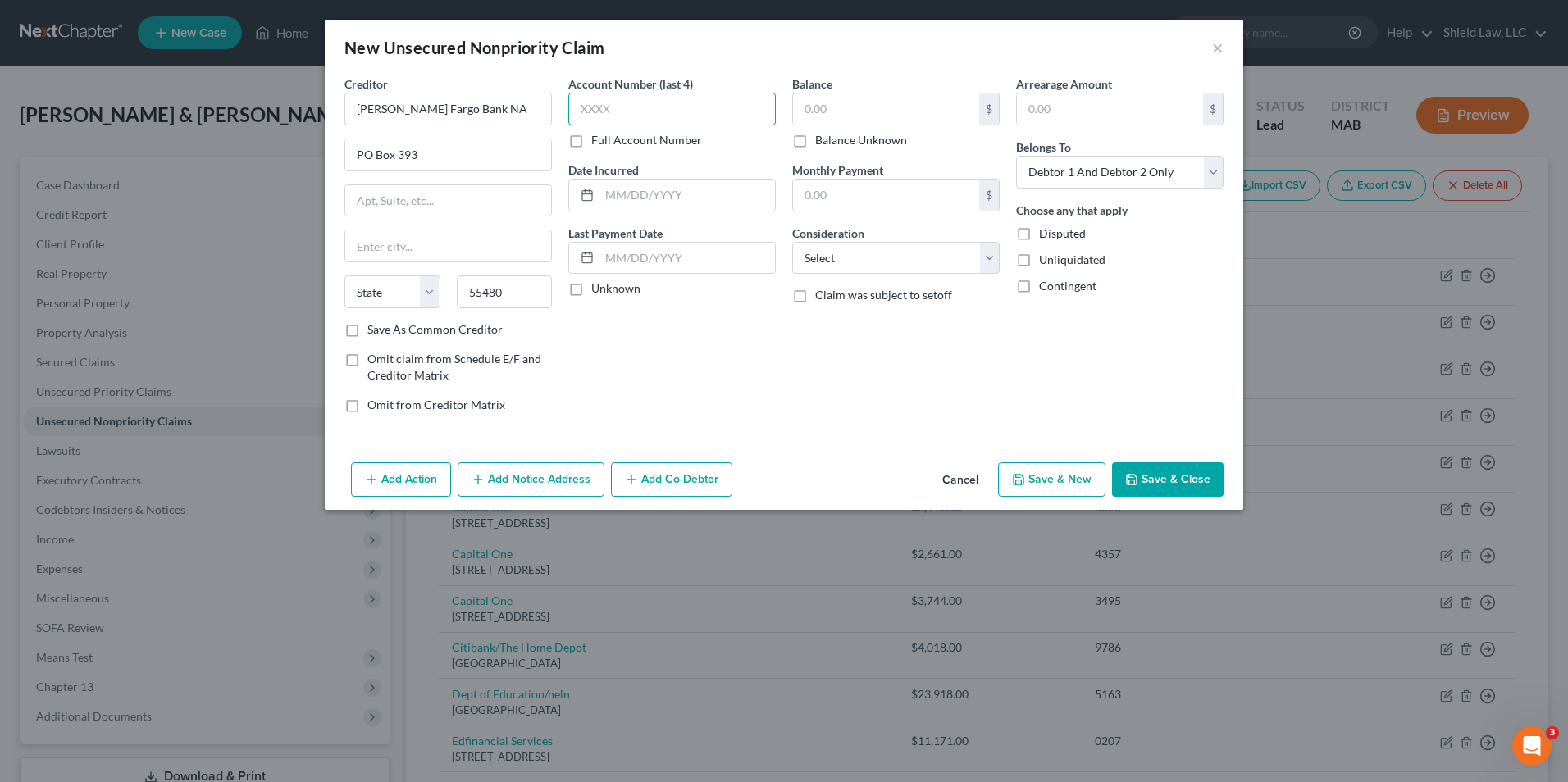
click at [638, 102] on input "text" at bounding box center [672, 109] width 208 height 33
click at [814, 107] on input "text" at bounding box center [886, 109] width 186 height 31
click at [1075, 464] on button "Save & New" at bounding box center [1051, 480] width 107 height 34
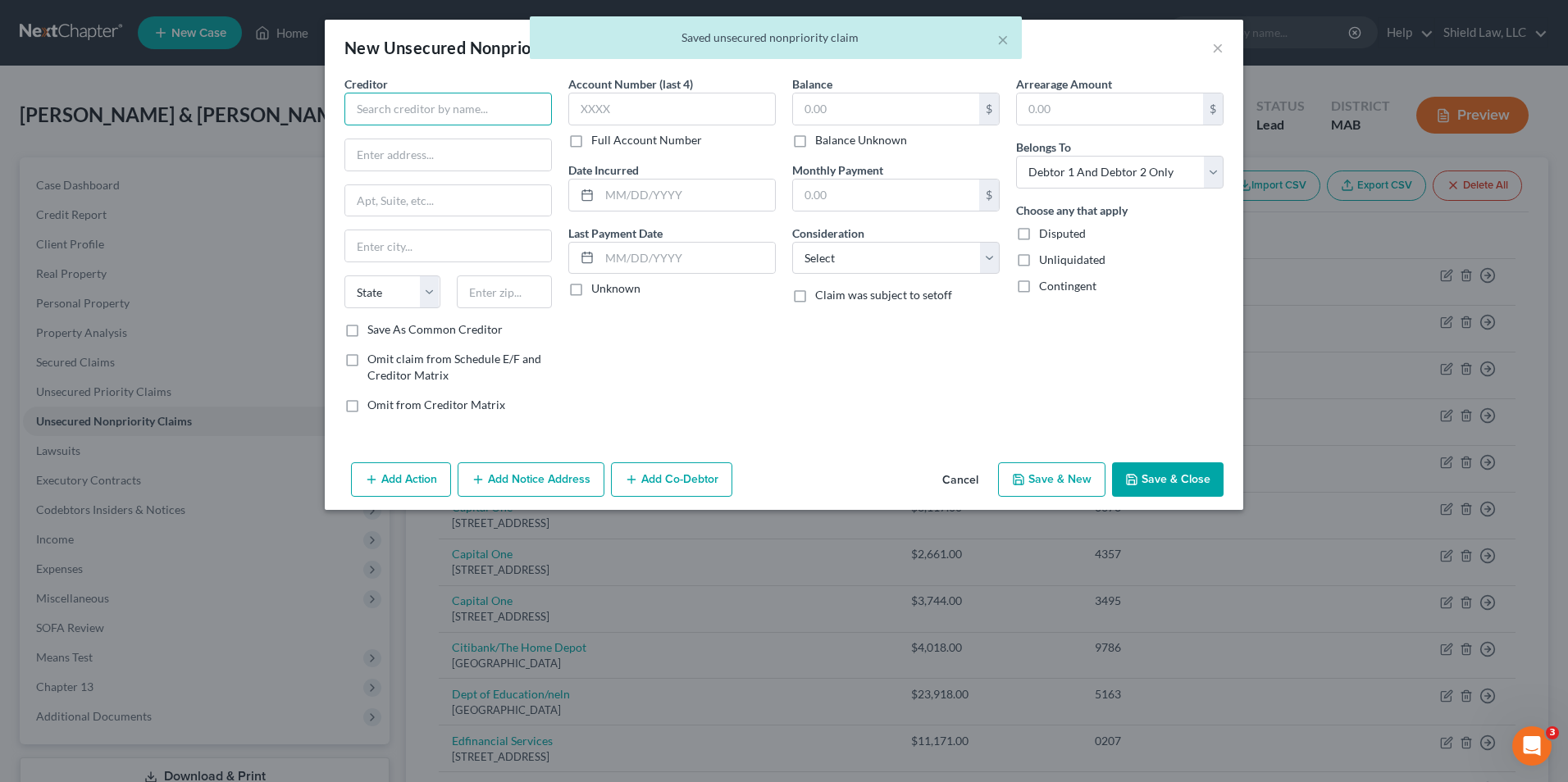
click at [493, 114] on input "text" at bounding box center [448, 109] width 208 height 33
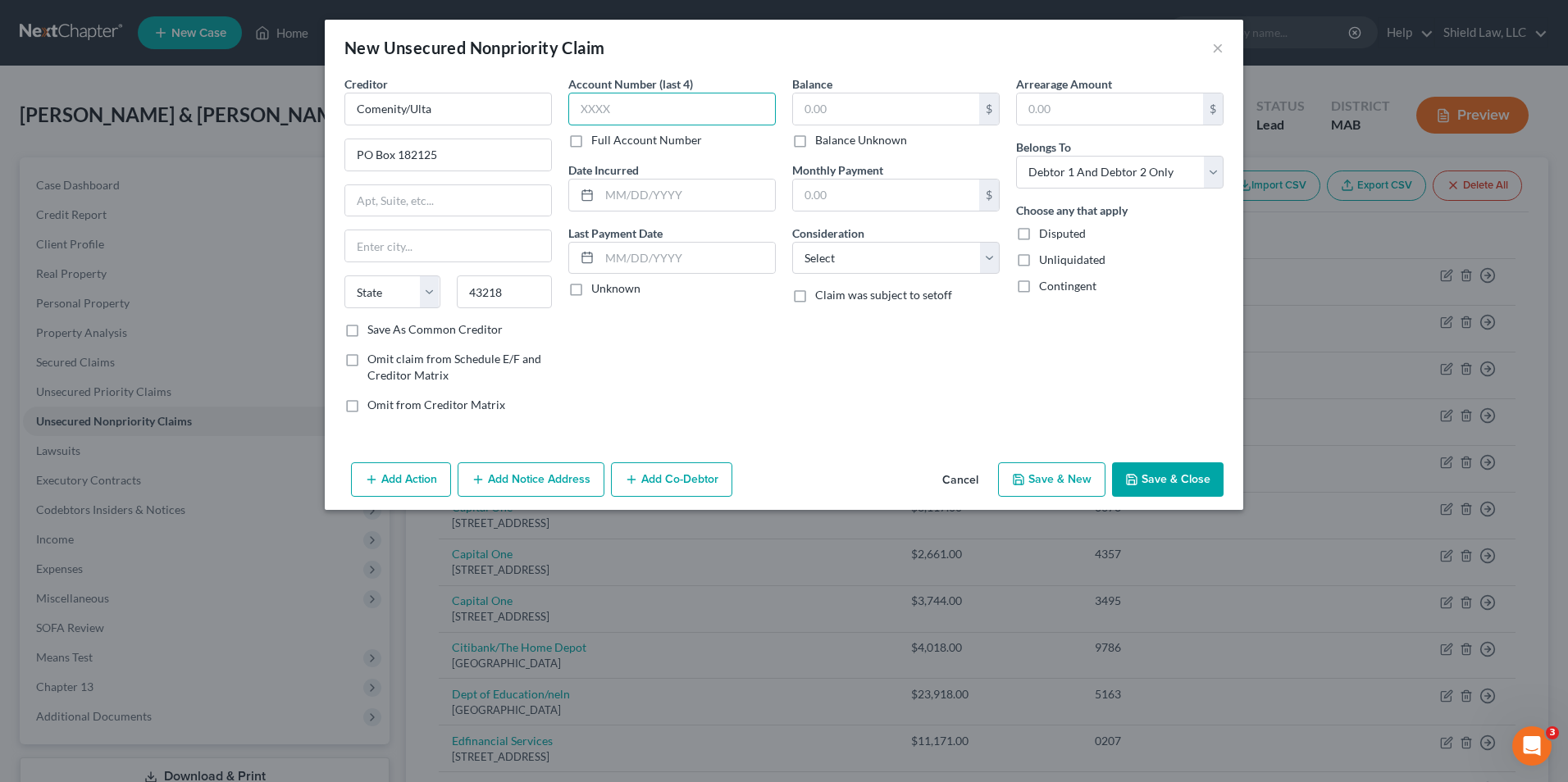
click at [577, 107] on input "text" at bounding box center [672, 109] width 208 height 33
click at [879, 112] on input "text" at bounding box center [886, 109] width 186 height 31
click at [1046, 478] on button "Save & New" at bounding box center [1051, 480] width 107 height 34
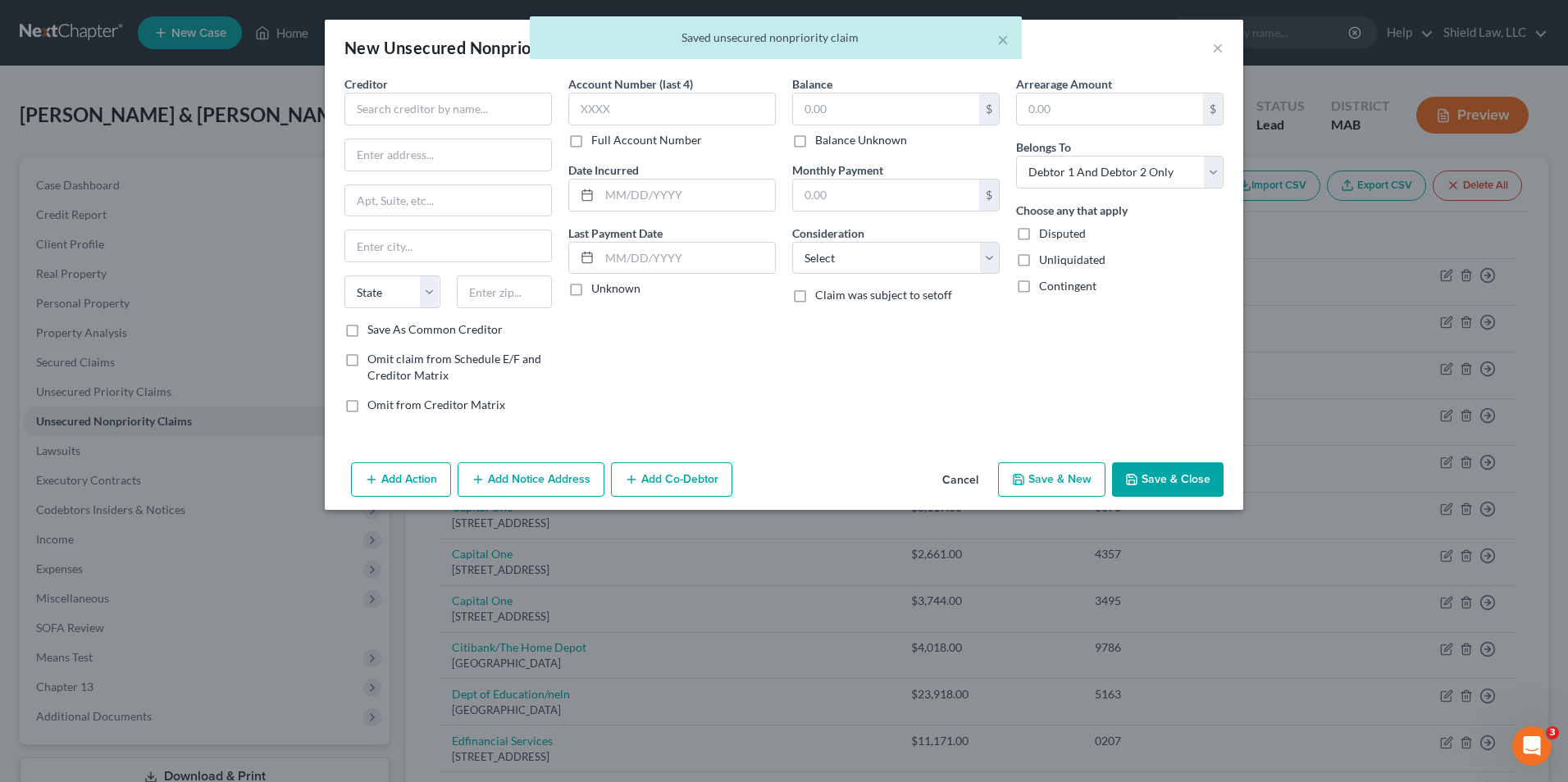
click at [957, 476] on button "Cancel" at bounding box center [960, 481] width 63 height 33
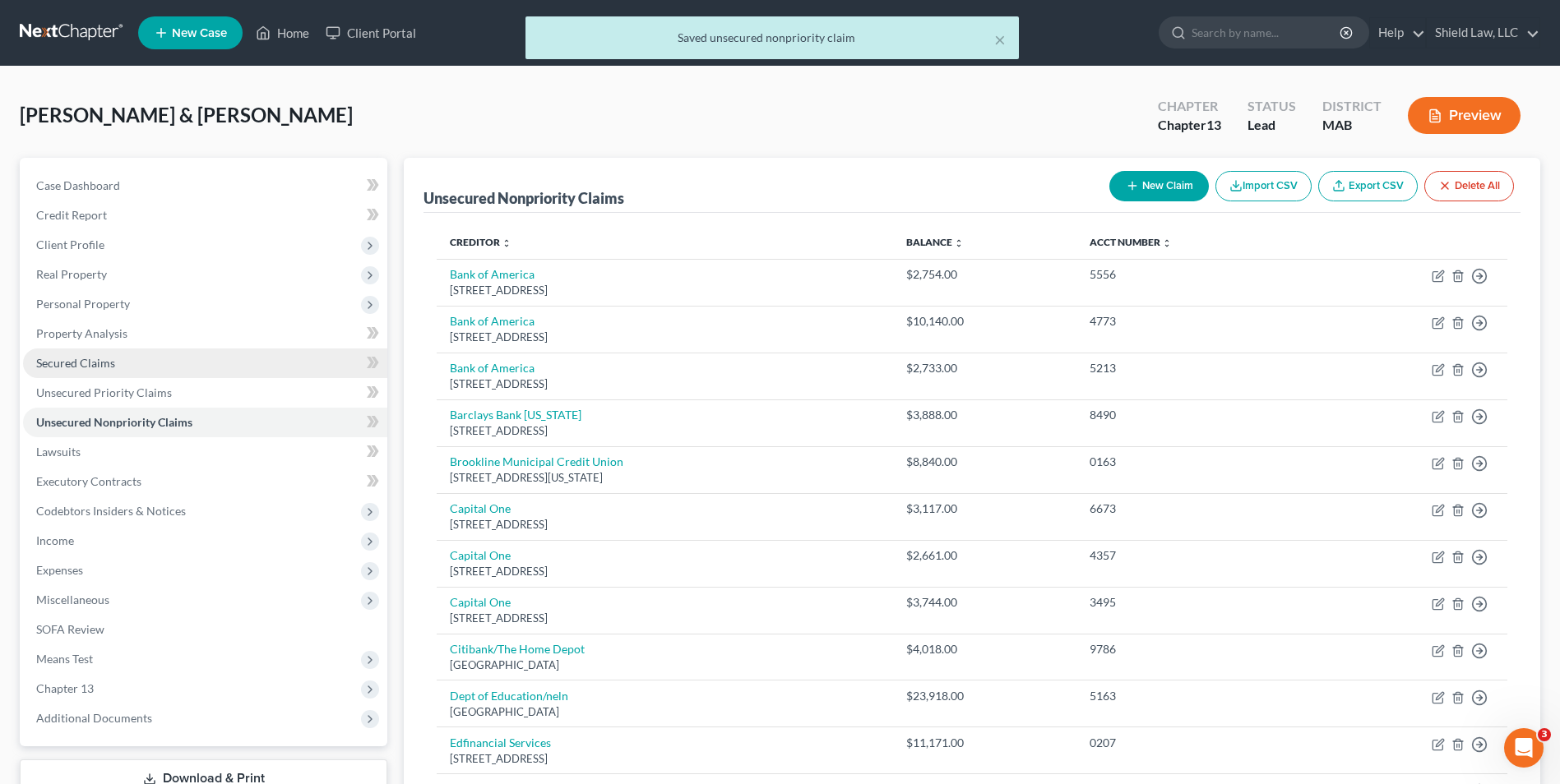
drag, startPoint x: 70, startPoint y: 362, endPoint x: 157, endPoint y: 352, distance: 87.6
click at [70, 362] on span "Secured Claims" at bounding box center [76, 363] width 79 height 14
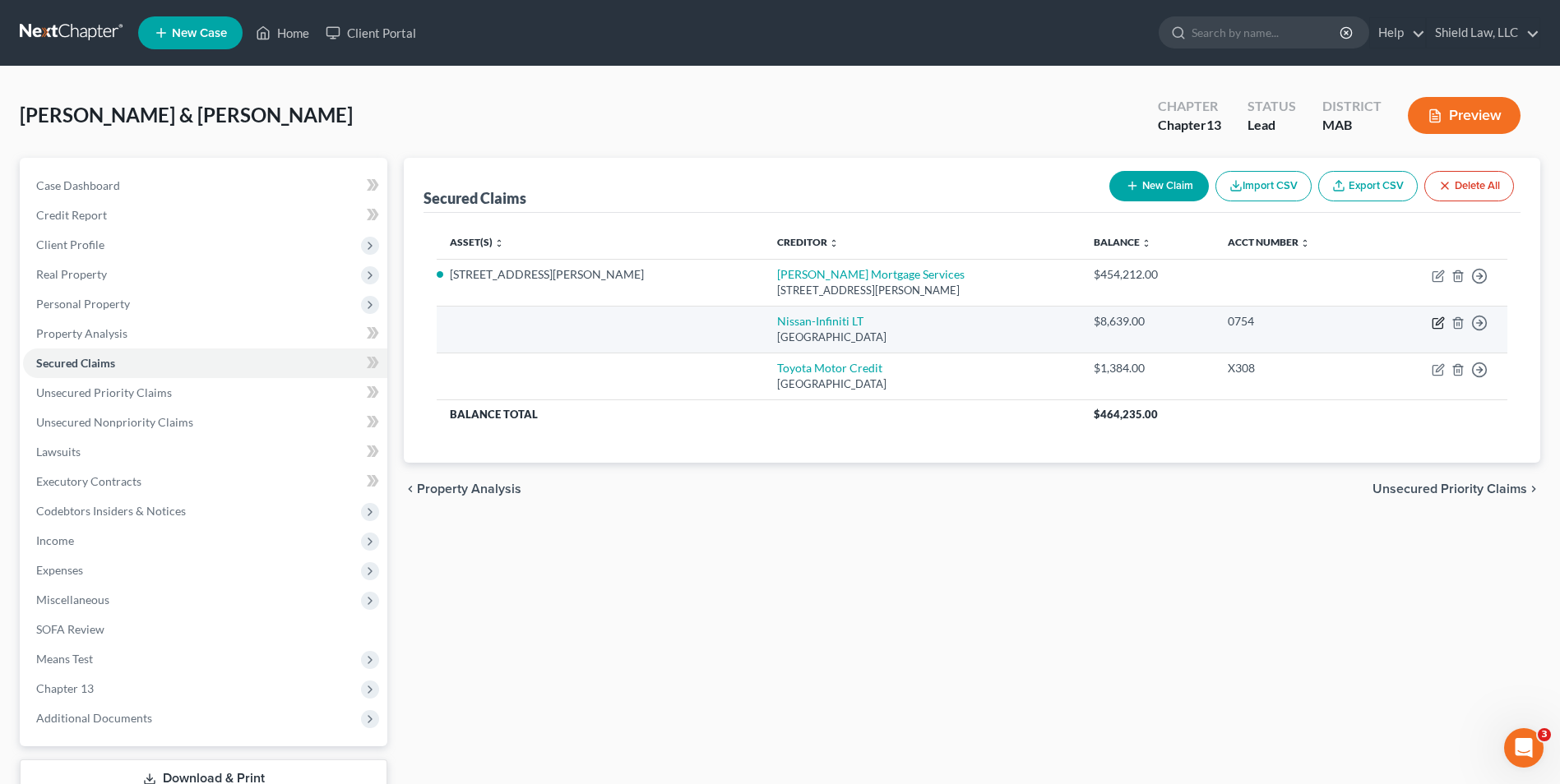
click at [1435, 322] on icon "button" at bounding box center [1438, 323] width 13 height 13
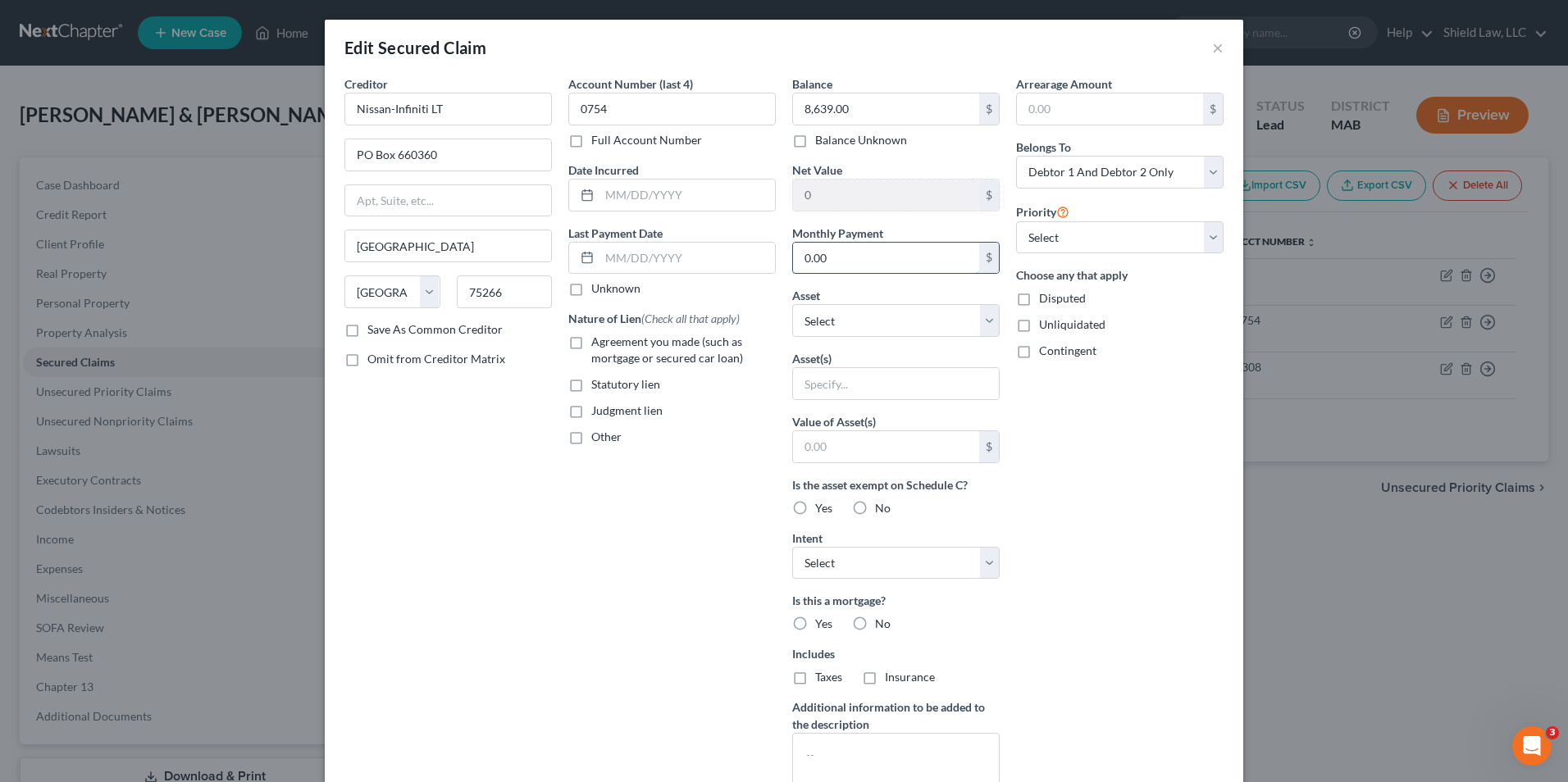
click at [871, 270] on input "0.00" at bounding box center [886, 258] width 186 height 31
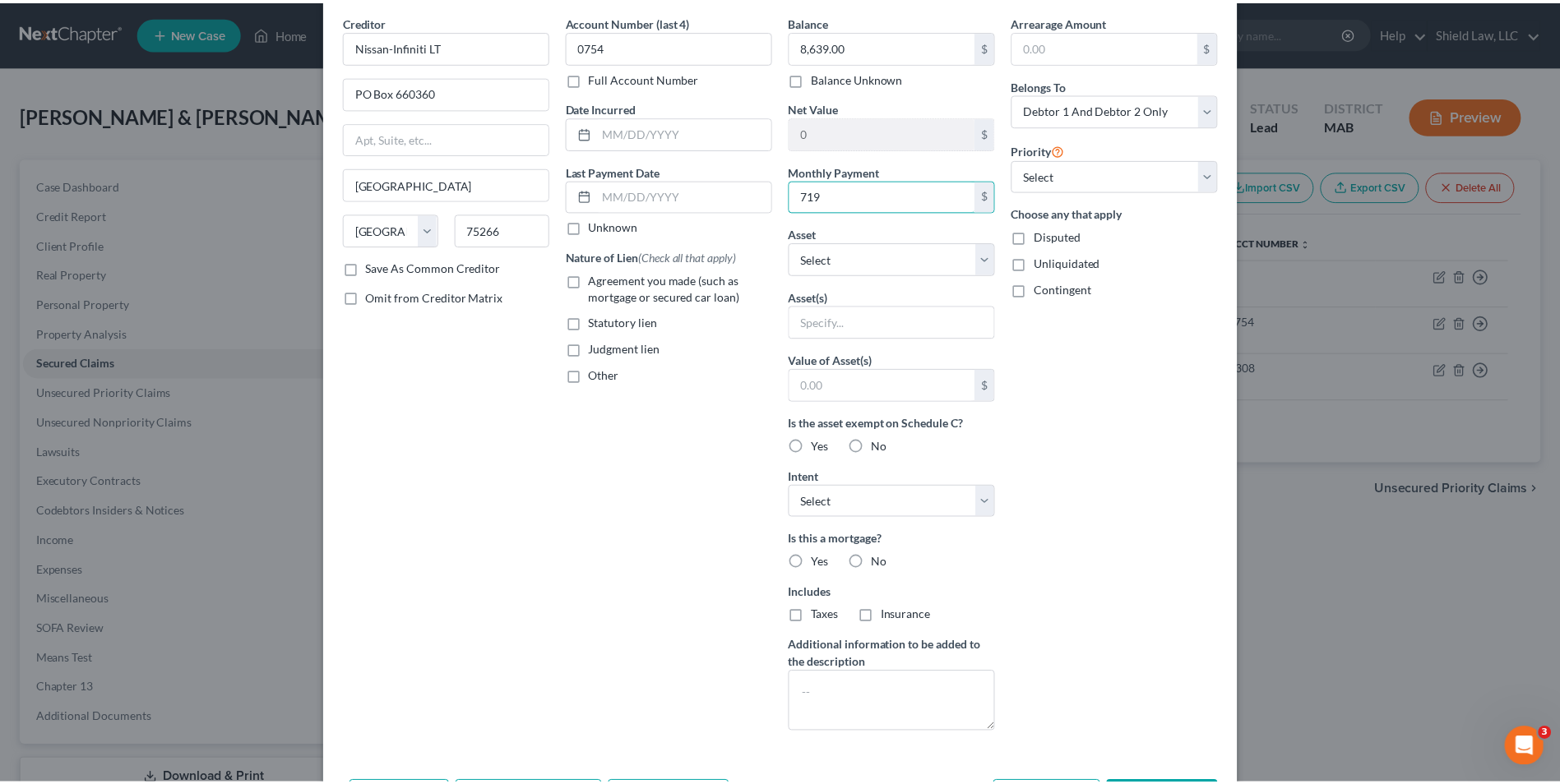
scroll to position [176, 0]
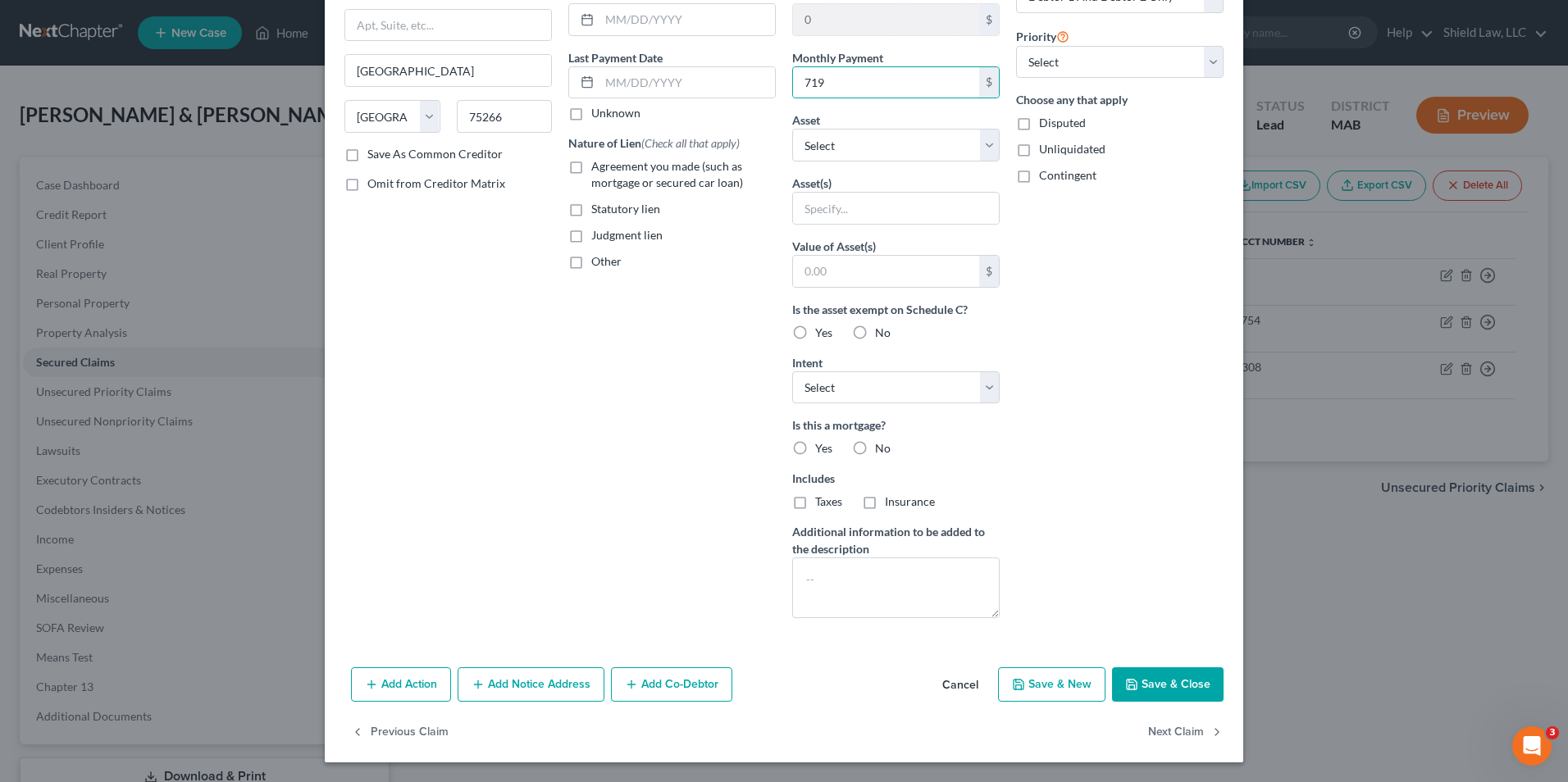
click at [1168, 670] on button "Save & Close" at bounding box center [1167, 685] width 112 height 34
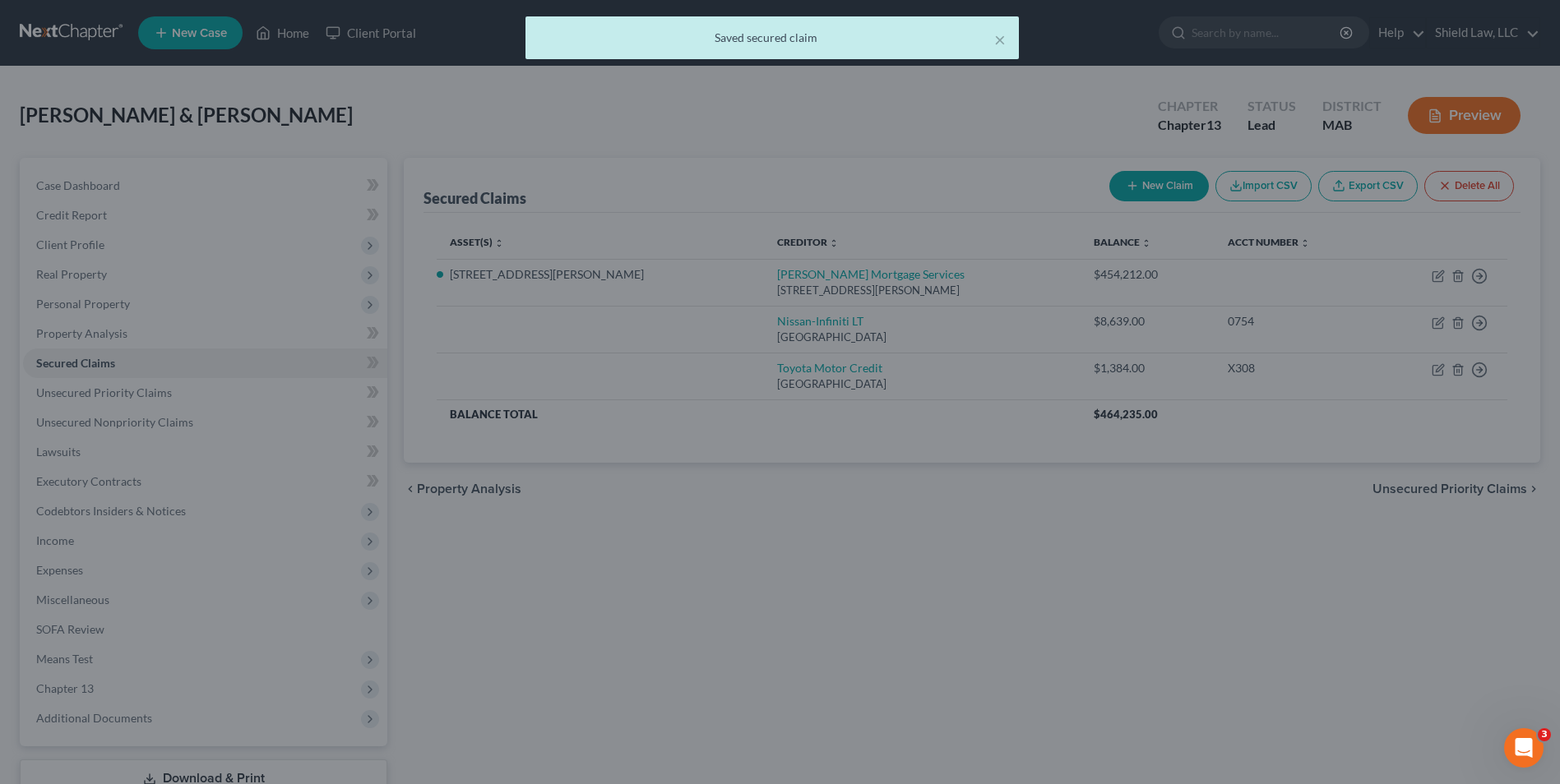
scroll to position [0, 0]
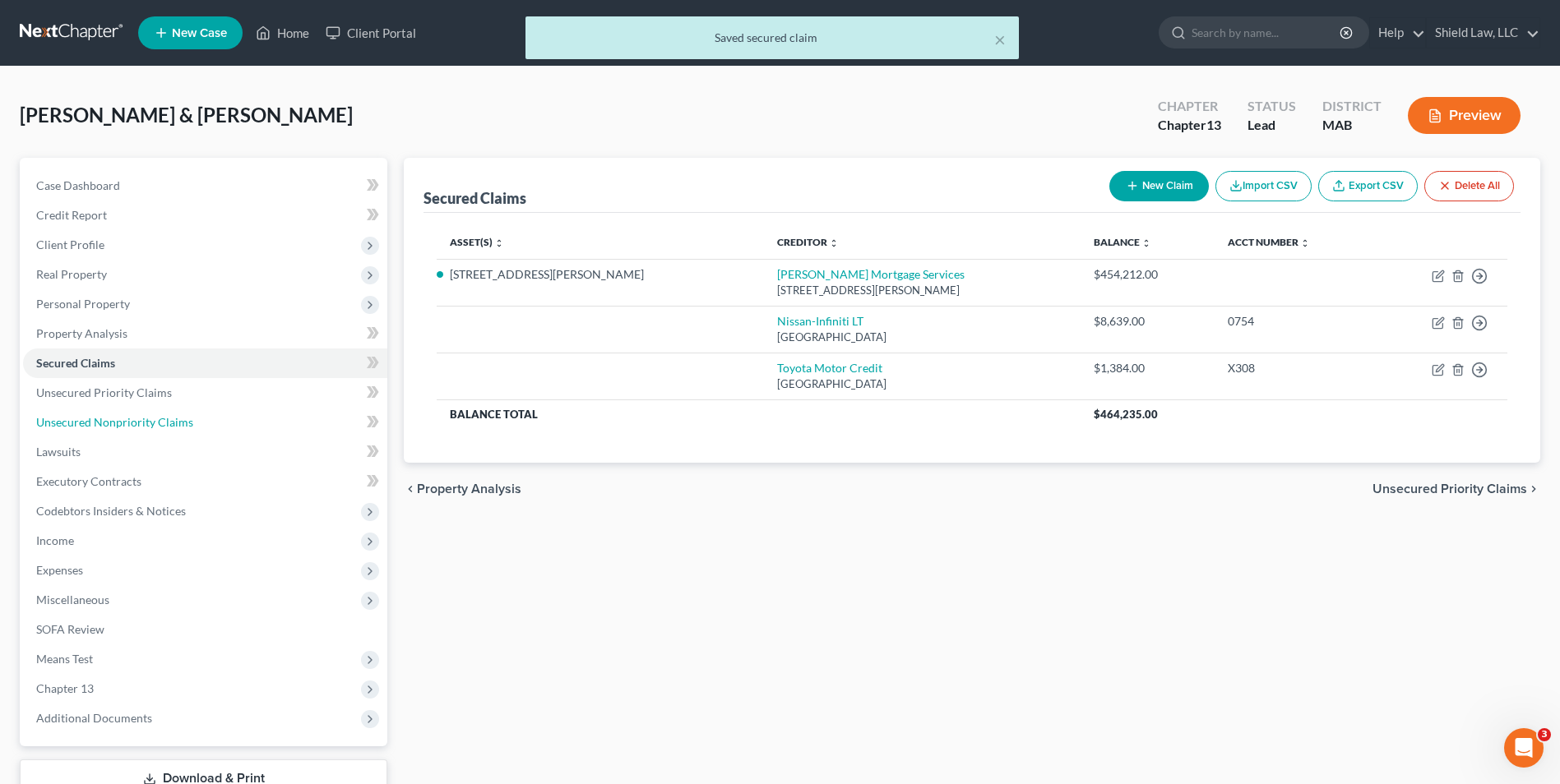
drag, startPoint x: 166, startPoint y: 422, endPoint x: 815, endPoint y: 443, distance: 649.3
click at [166, 421] on span "Unsecured Nonpriority Claims" at bounding box center [115, 422] width 157 height 14
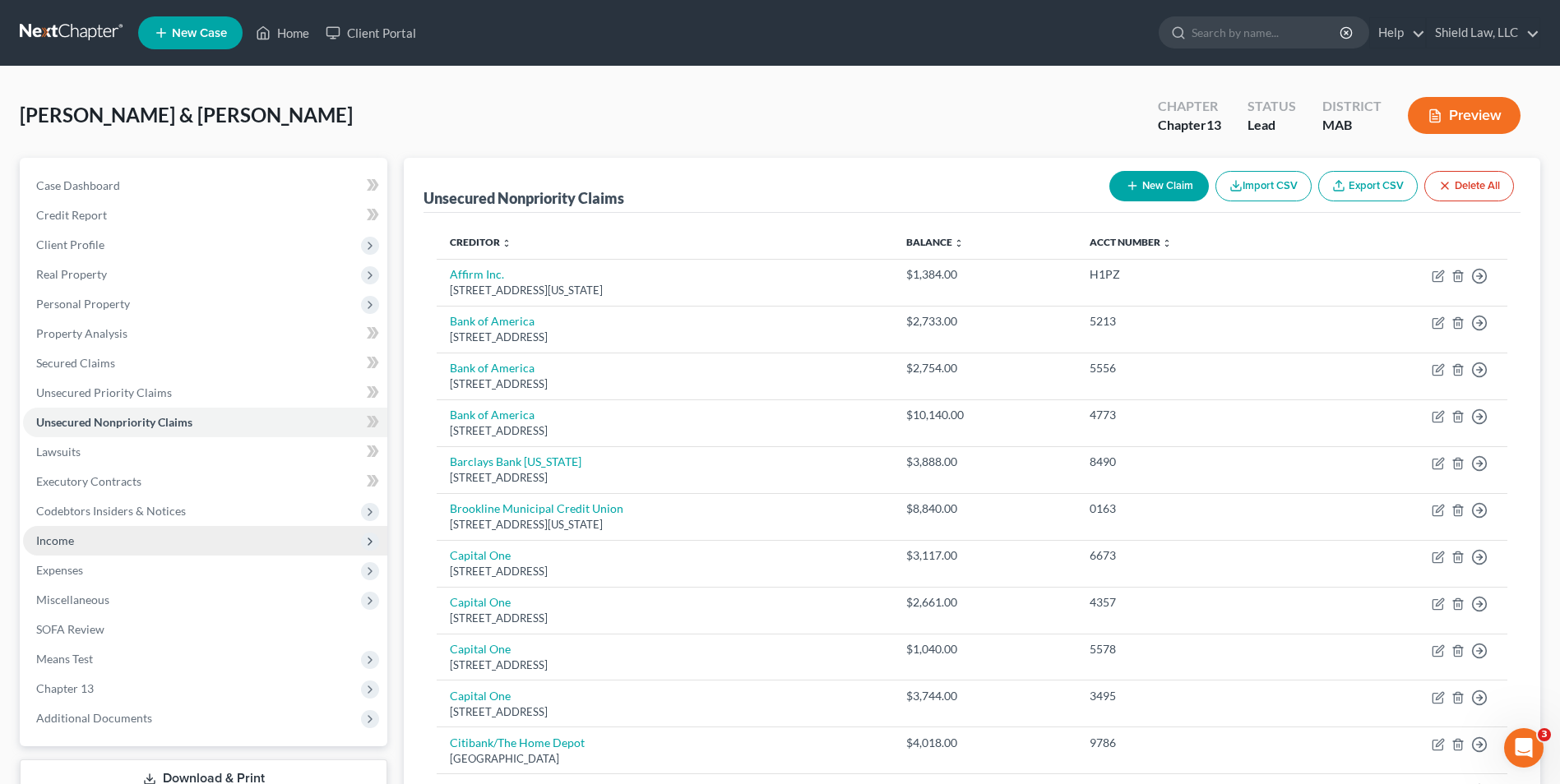
click at [94, 538] on span "Income" at bounding box center [205, 540] width 364 height 29
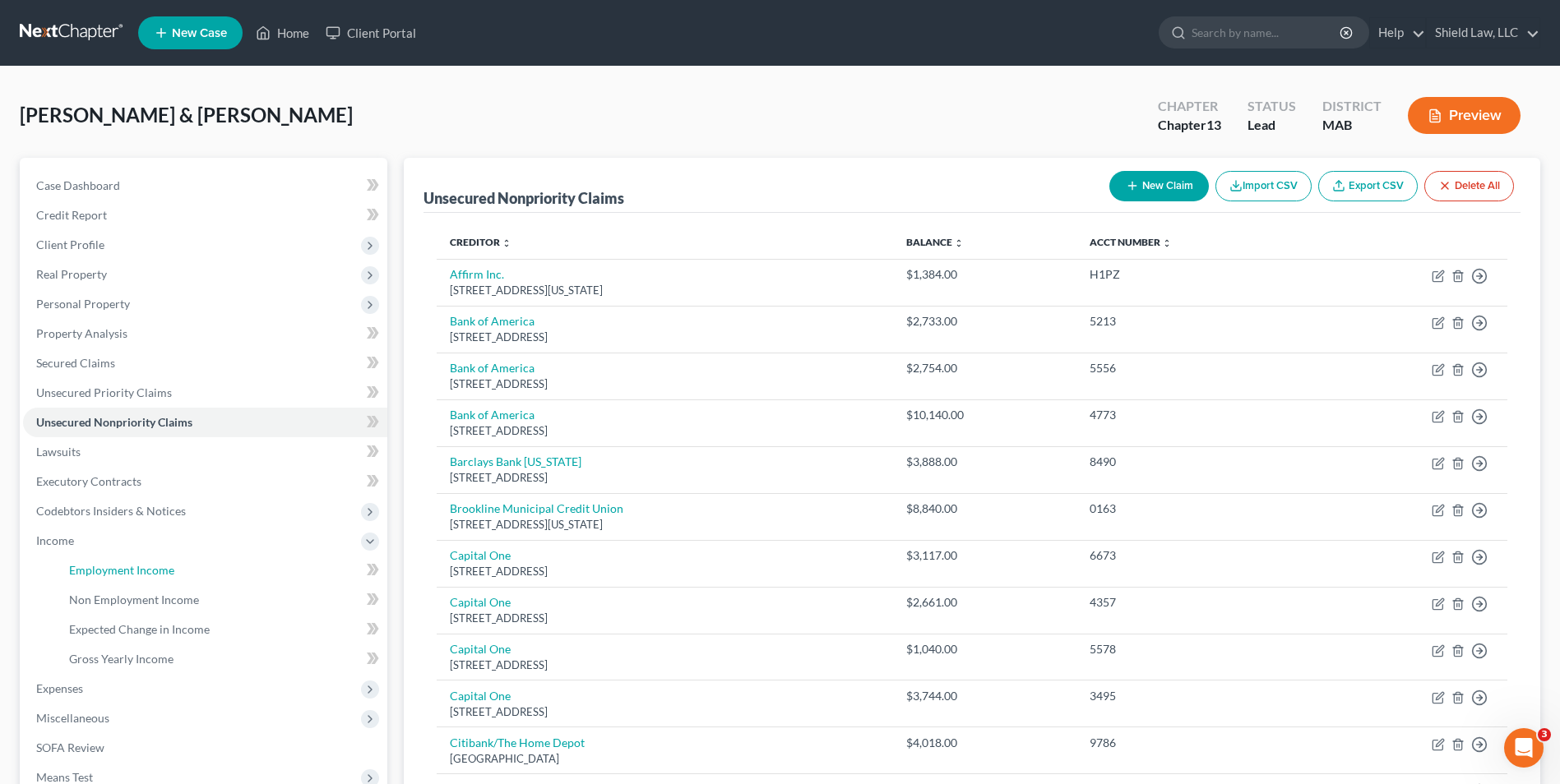
click at [112, 563] on span "Employment Income" at bounding box center [121, 570] width 105 height 14
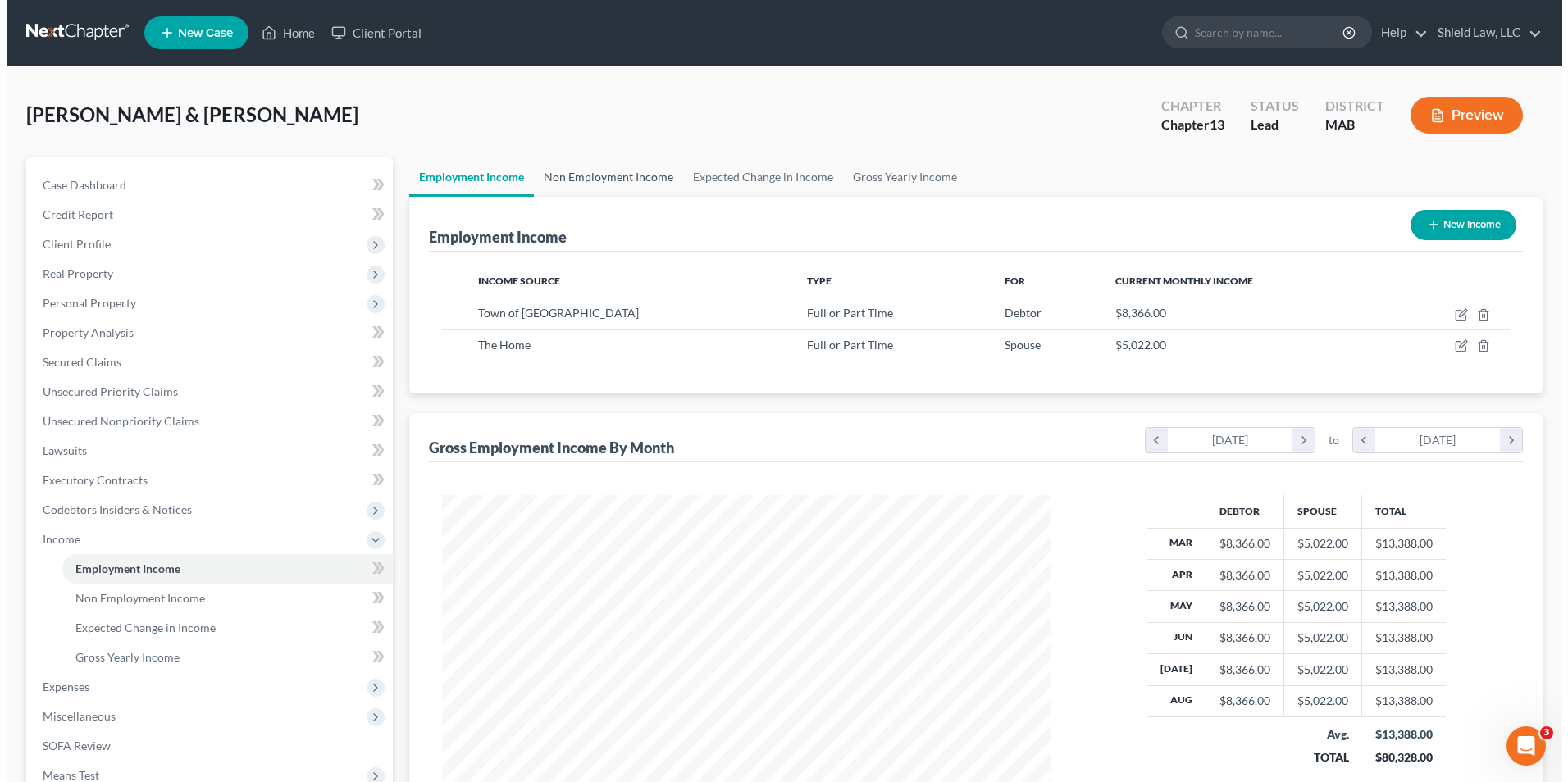
scroll to position [304, 641]
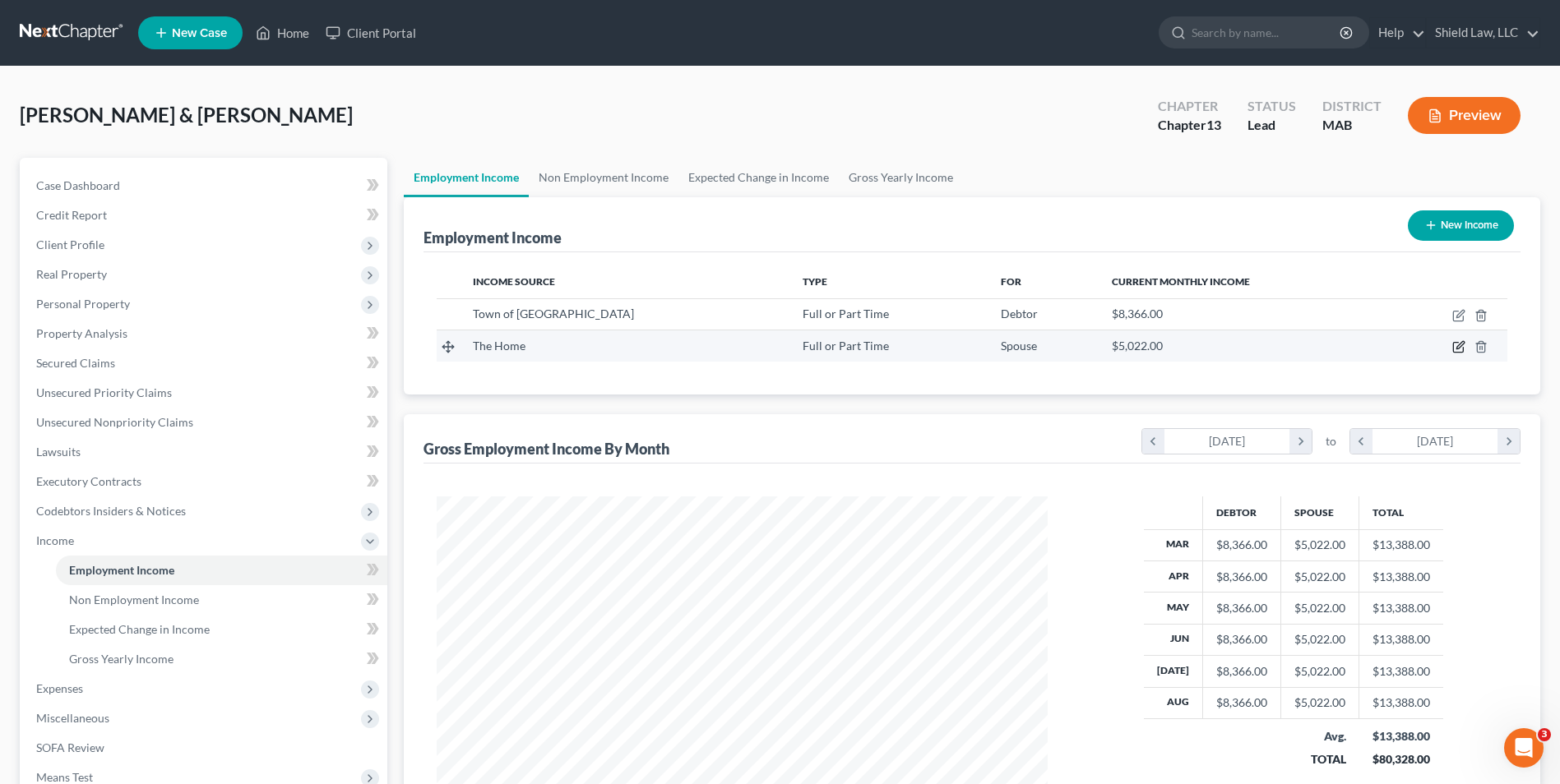
click at [1460, 345] on icon "button" at bounding box center [1460, 345] width 8 height 8
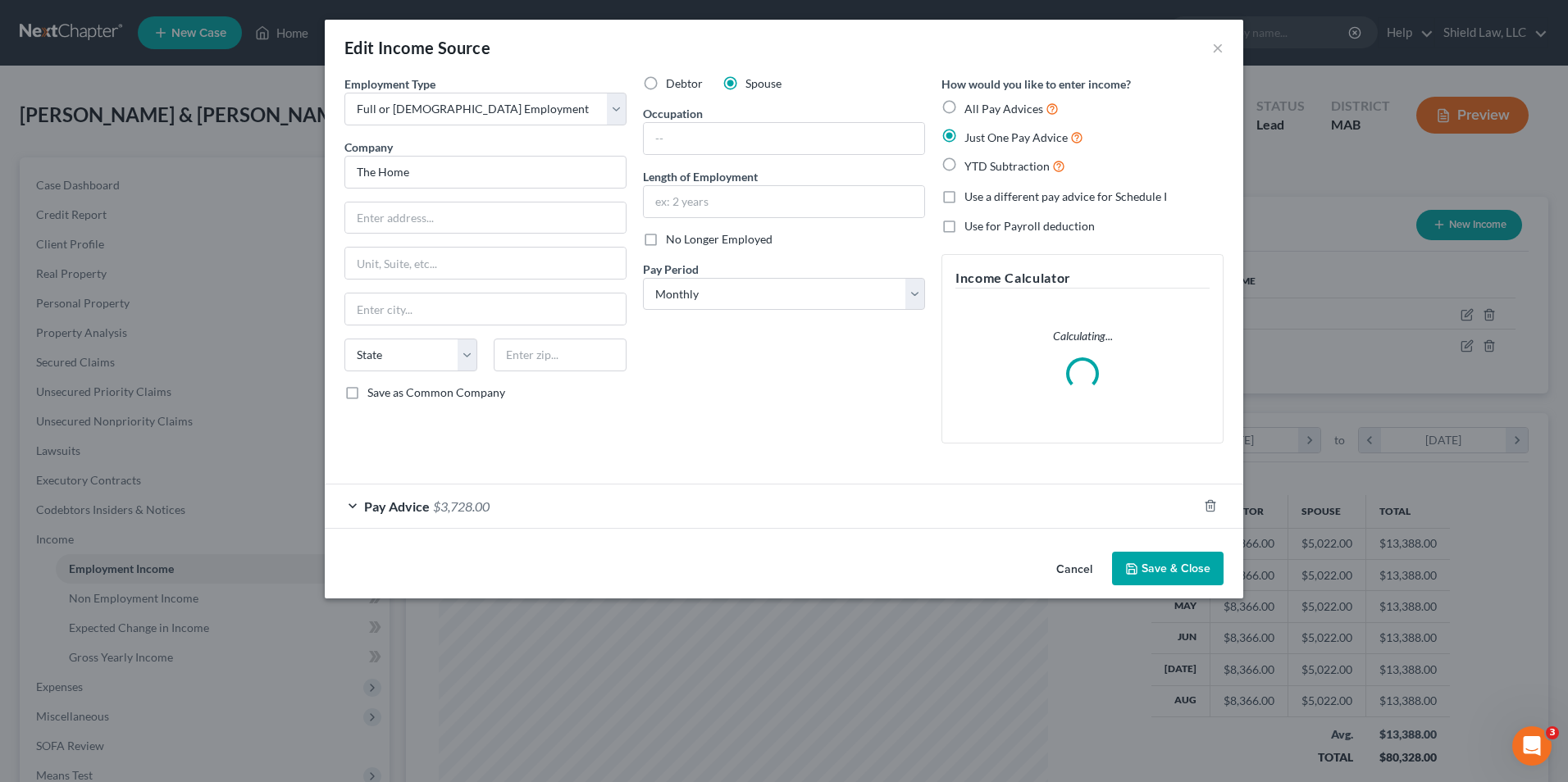
scroll to position [306, 648]
click at [646, 506] on div "Pay Advice $3,728.00" at bounding box center [760, 506] width 872 height 44
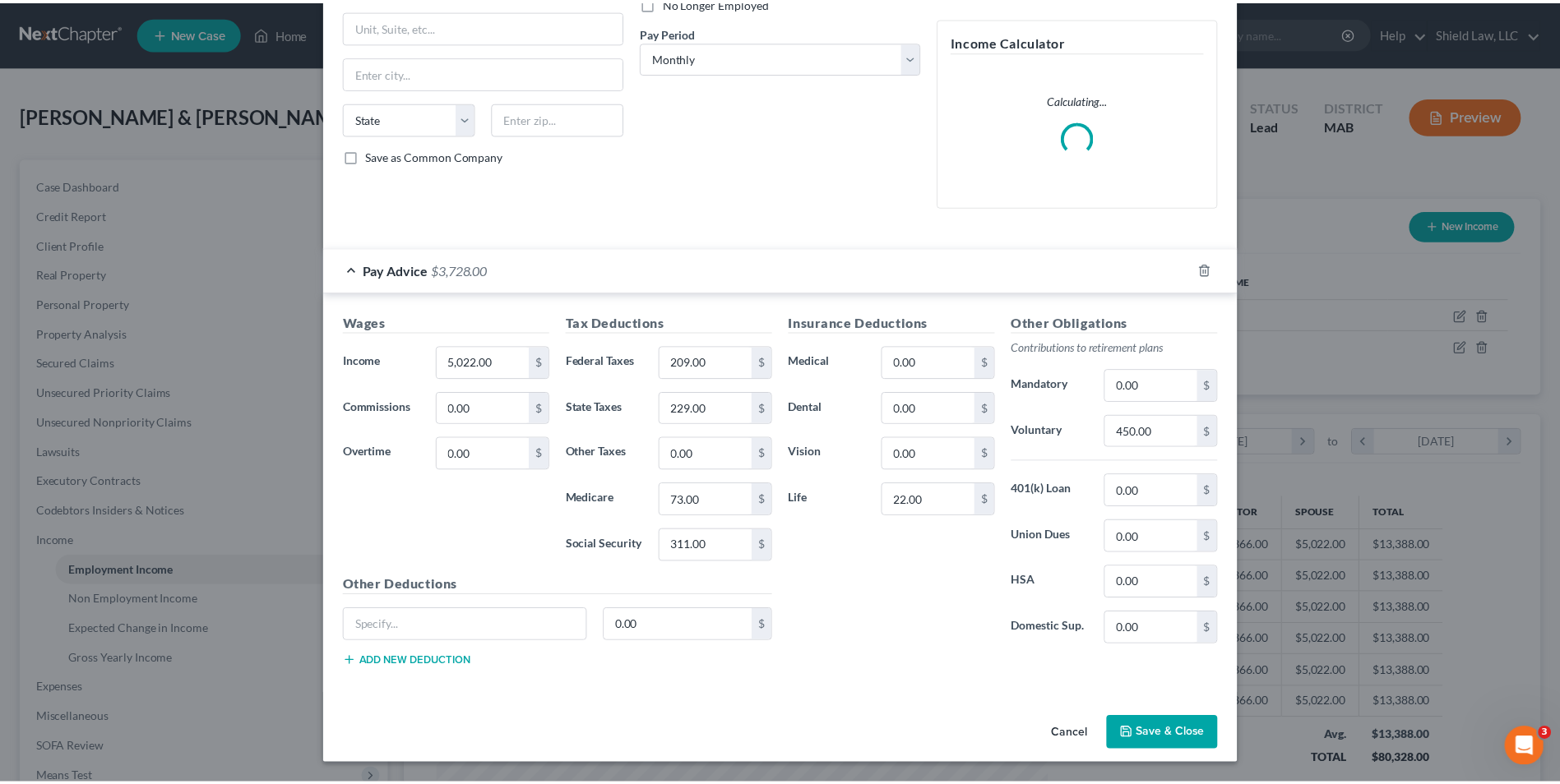
scroll to position [221, 0]
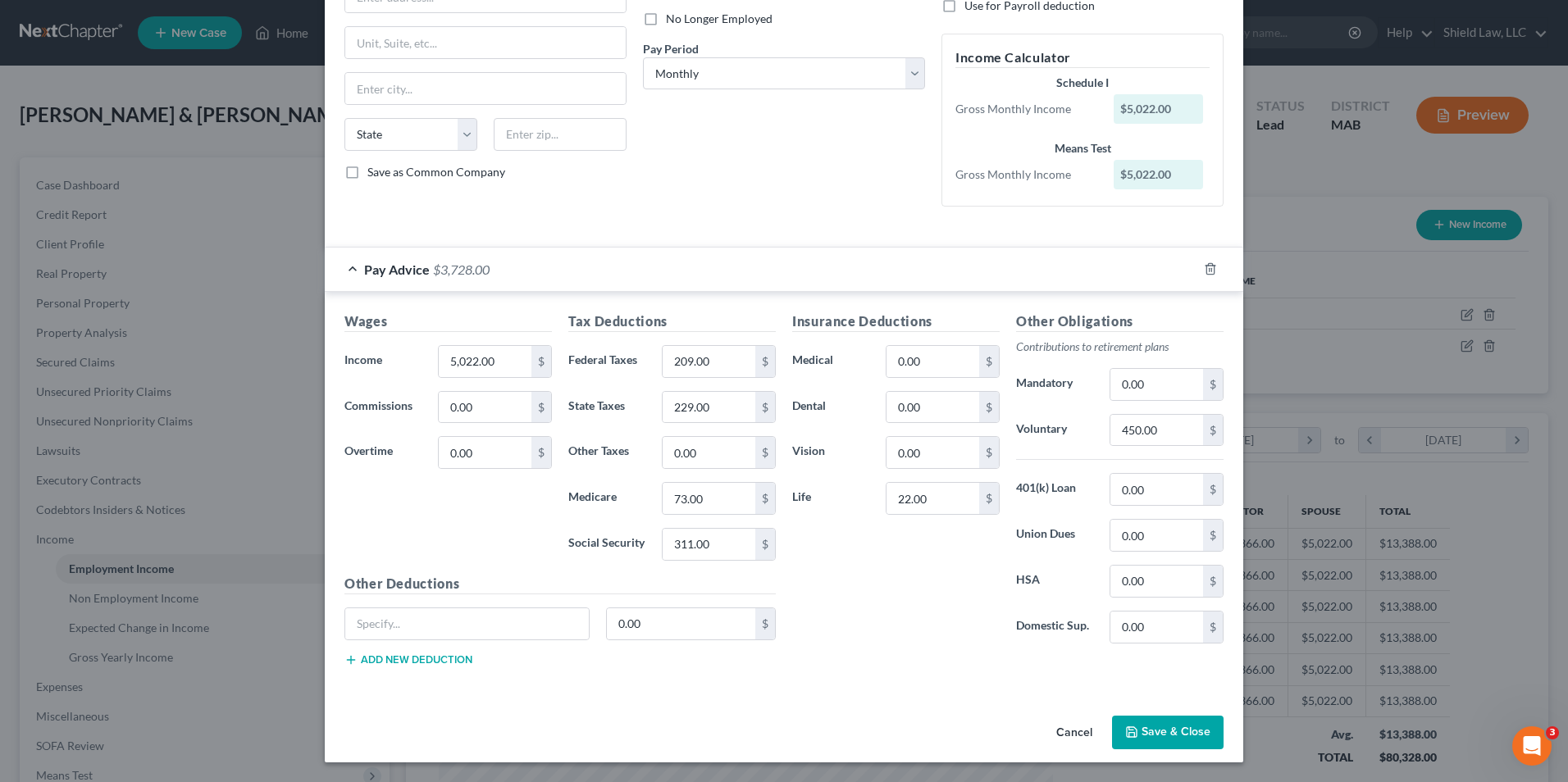
drag, startPoint x: 662, startPoint y: 236, endPoint x: 1267, endPoint y: 585, distance: 698.4
click at [662, 236] on form "Employment Type * Select Full or [DEMOGRAPHIC_DATA] Employment Self Employment …" at bounding box center [784, 274] width 879 height 838
click at [1203, 728] on button "Save & Close" at bounding box center [1167, 733] width 112 height 34
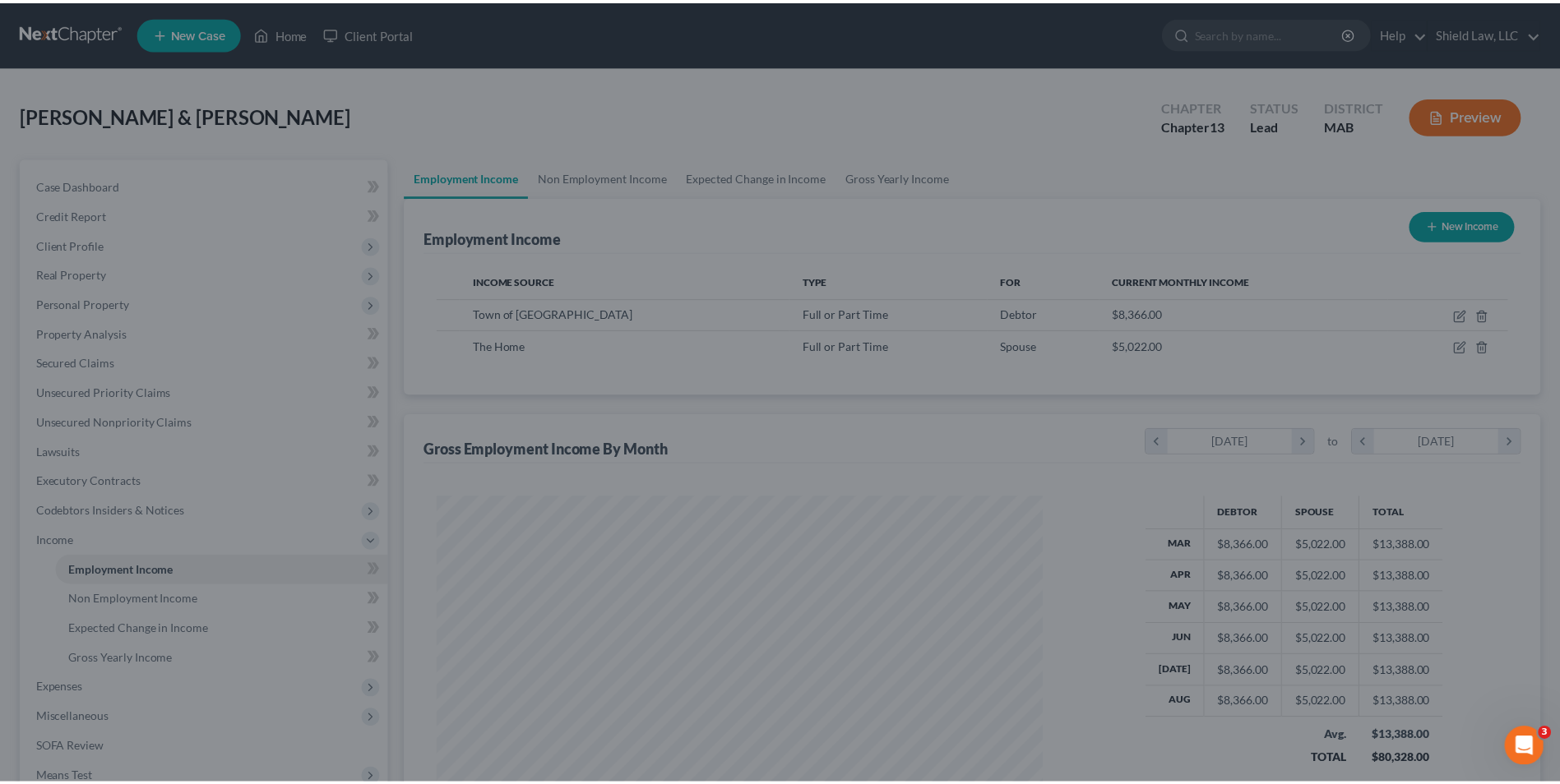
scroll to position [821832, 821812]
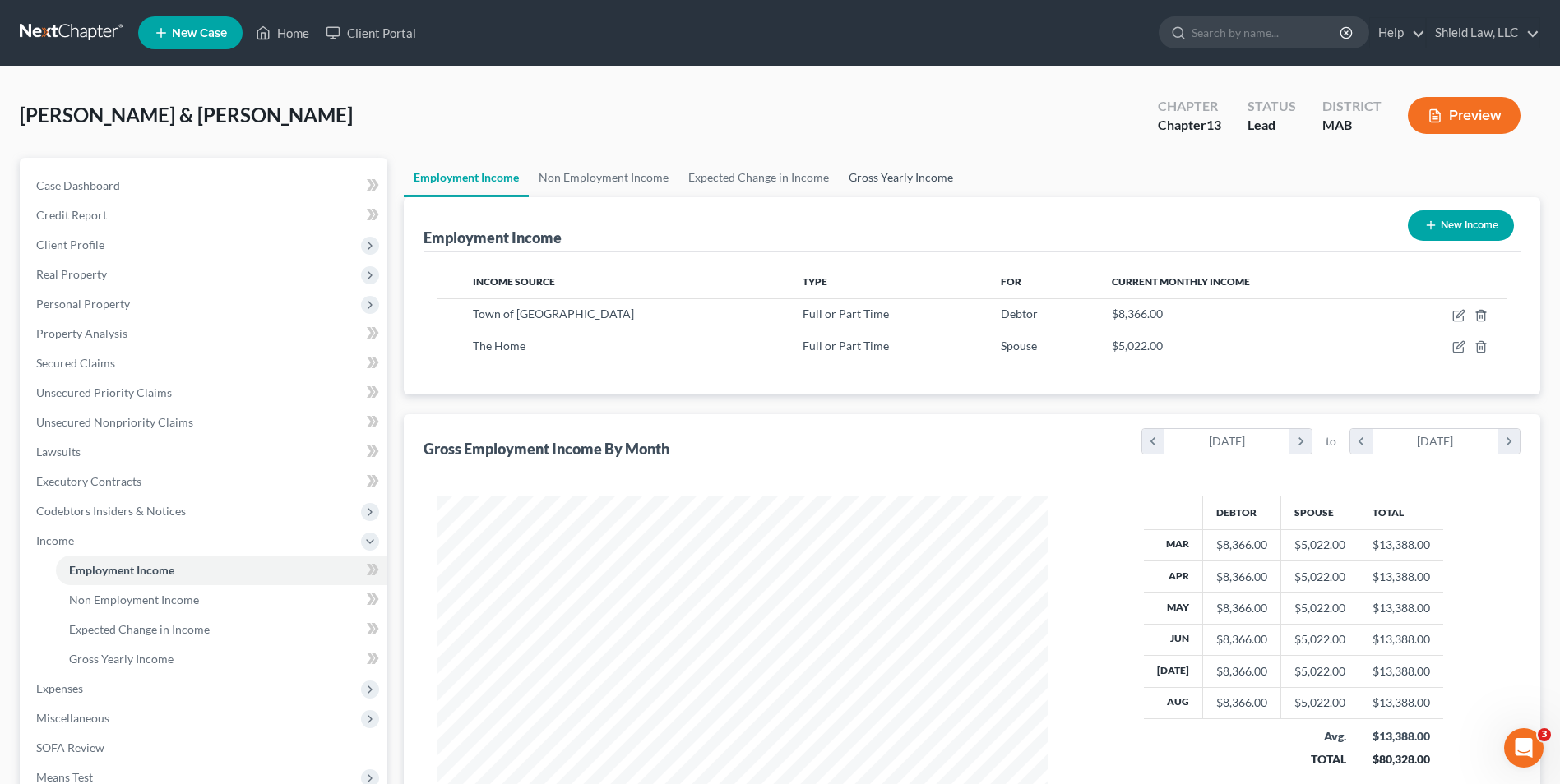
drag, startPoint x: 867, startPoint y: 192, endPoint x: 893, endPoint y: 207, distance: 30.0
click at [867, 192] on link "Gross Yearly Income" at bounding box center [901, 177] width 124 height 40
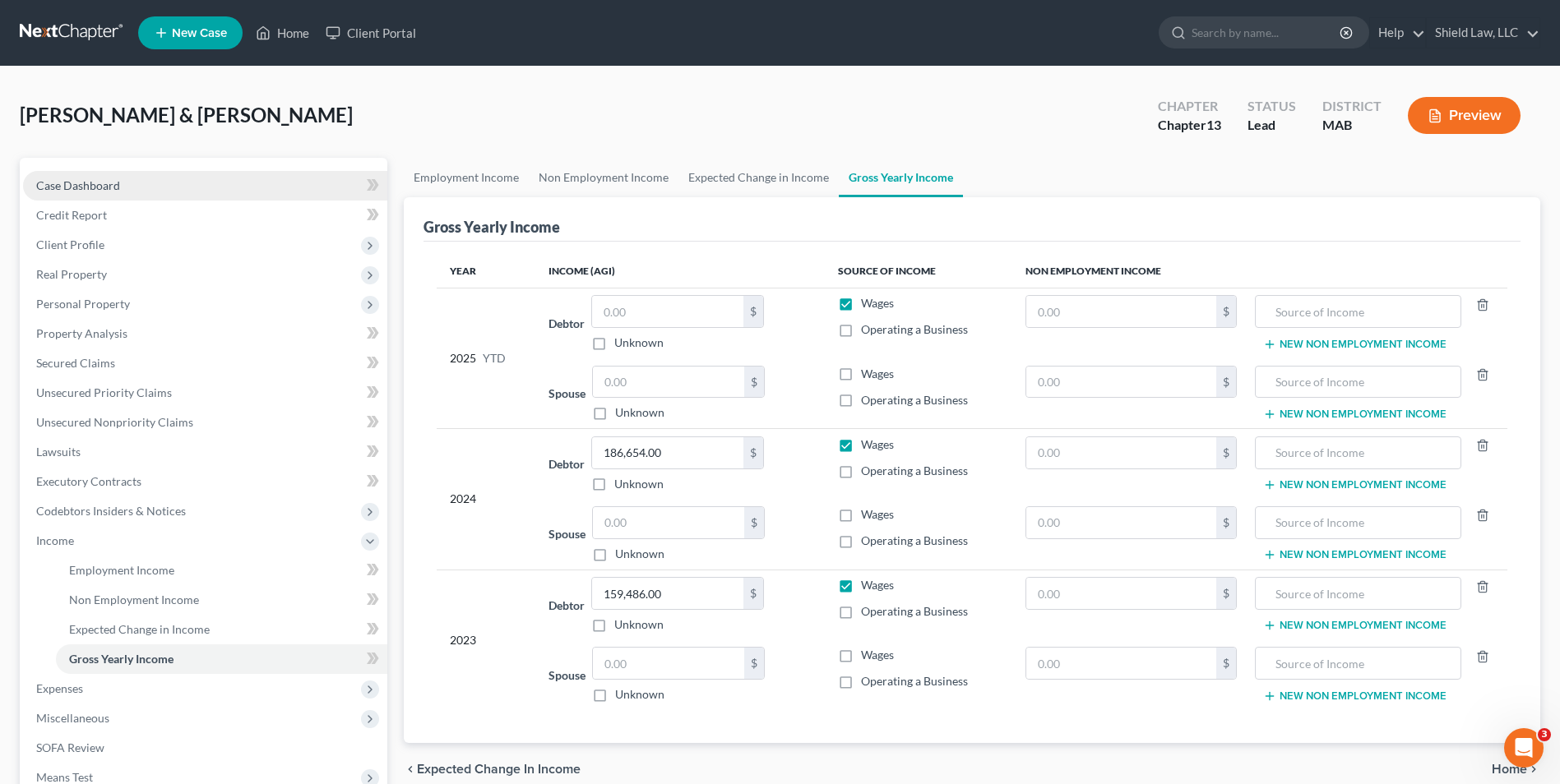
drag, startPoint x: 71, startPoint y: 178, endPoint x: 82, endPoint y: 173, distance: 12.1
click at [71, 178] on span "Case Dashboard" at bounding box center [77, 185] width 84 height 14
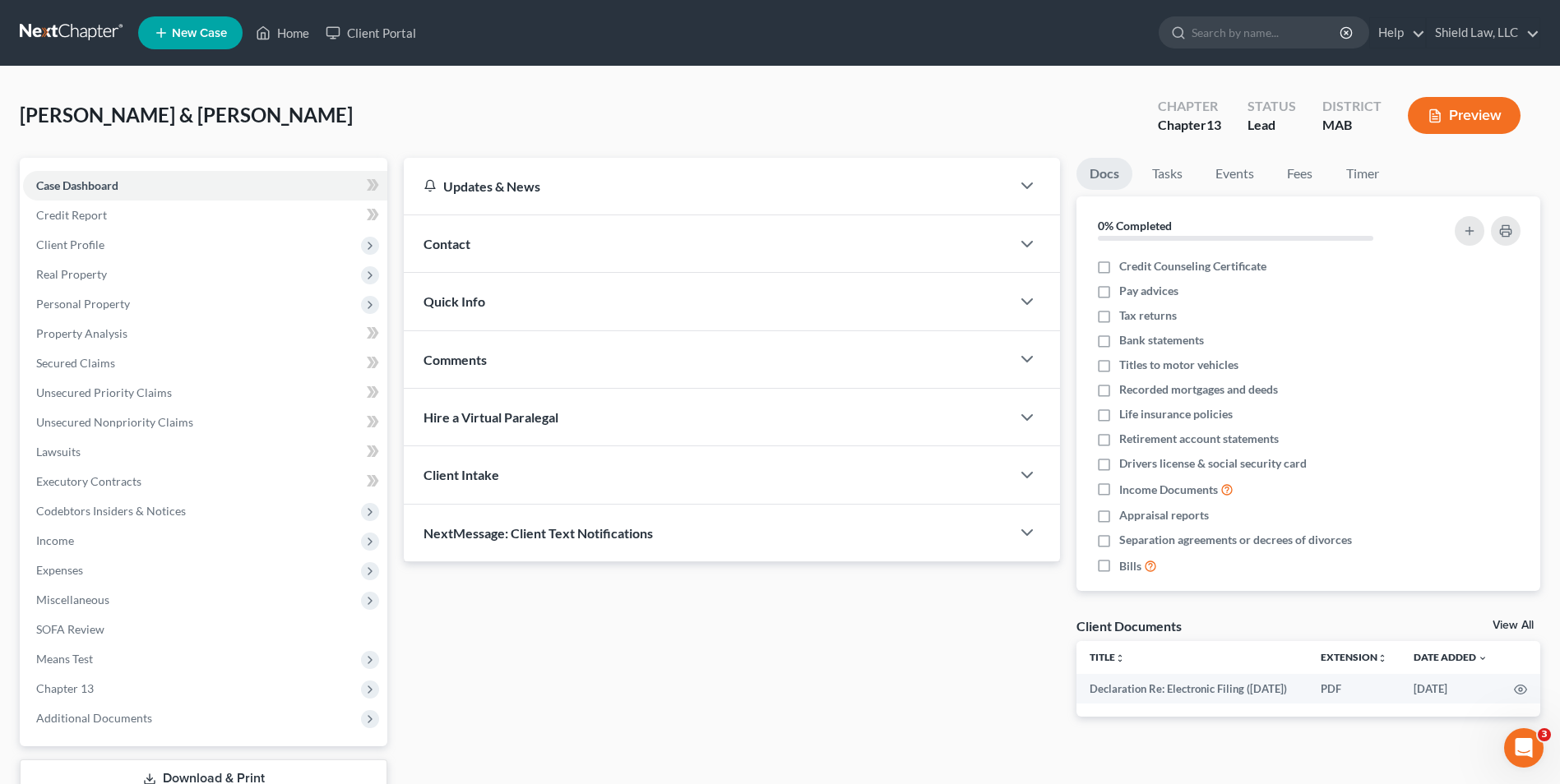
click at [598, 230] on div "Contact" at bounding box center [707, 244] width 607 height 57
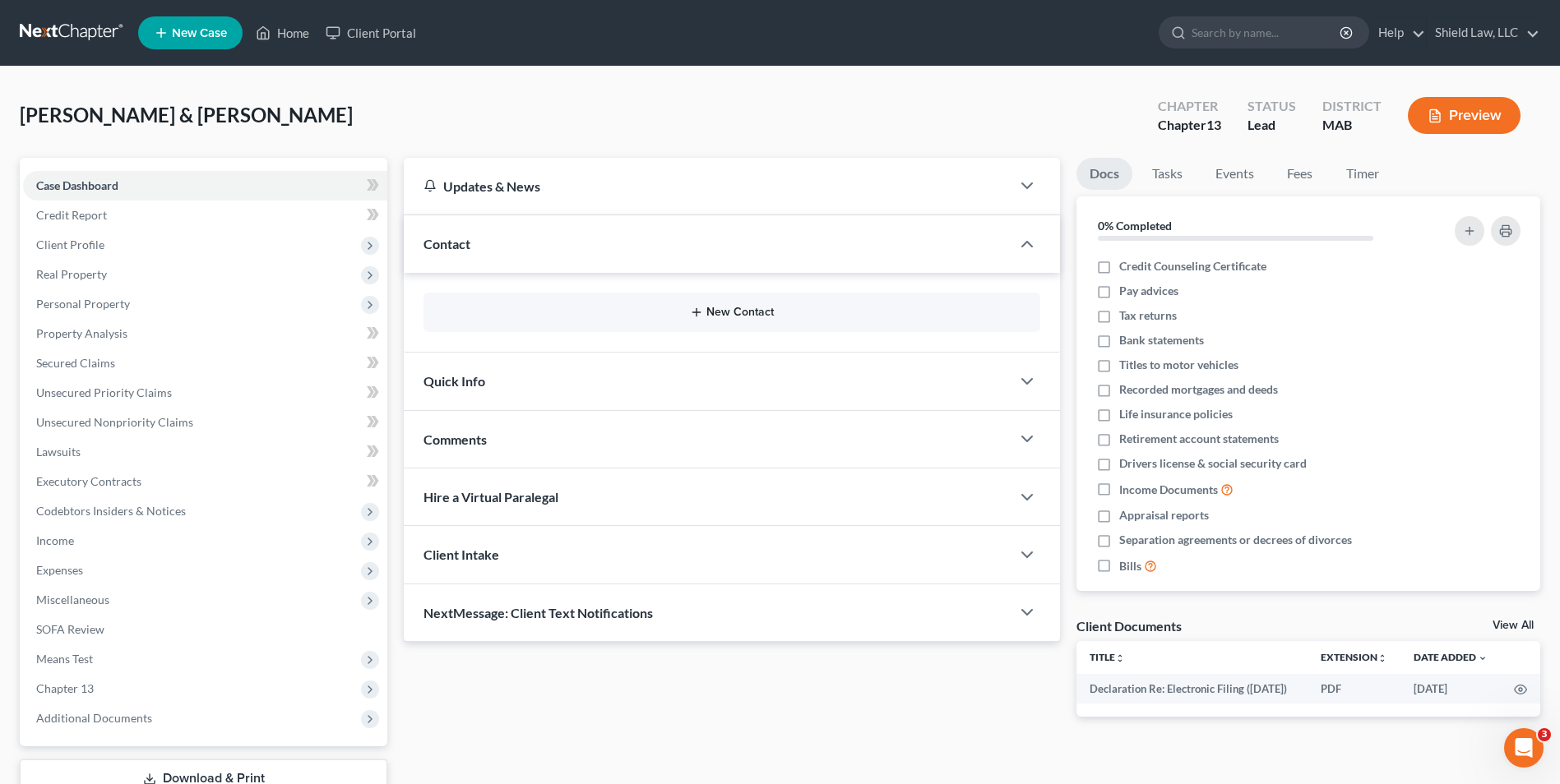
click at [726, 312] on button "New Contact" at bounding box center [732, 312] width 591 height 13
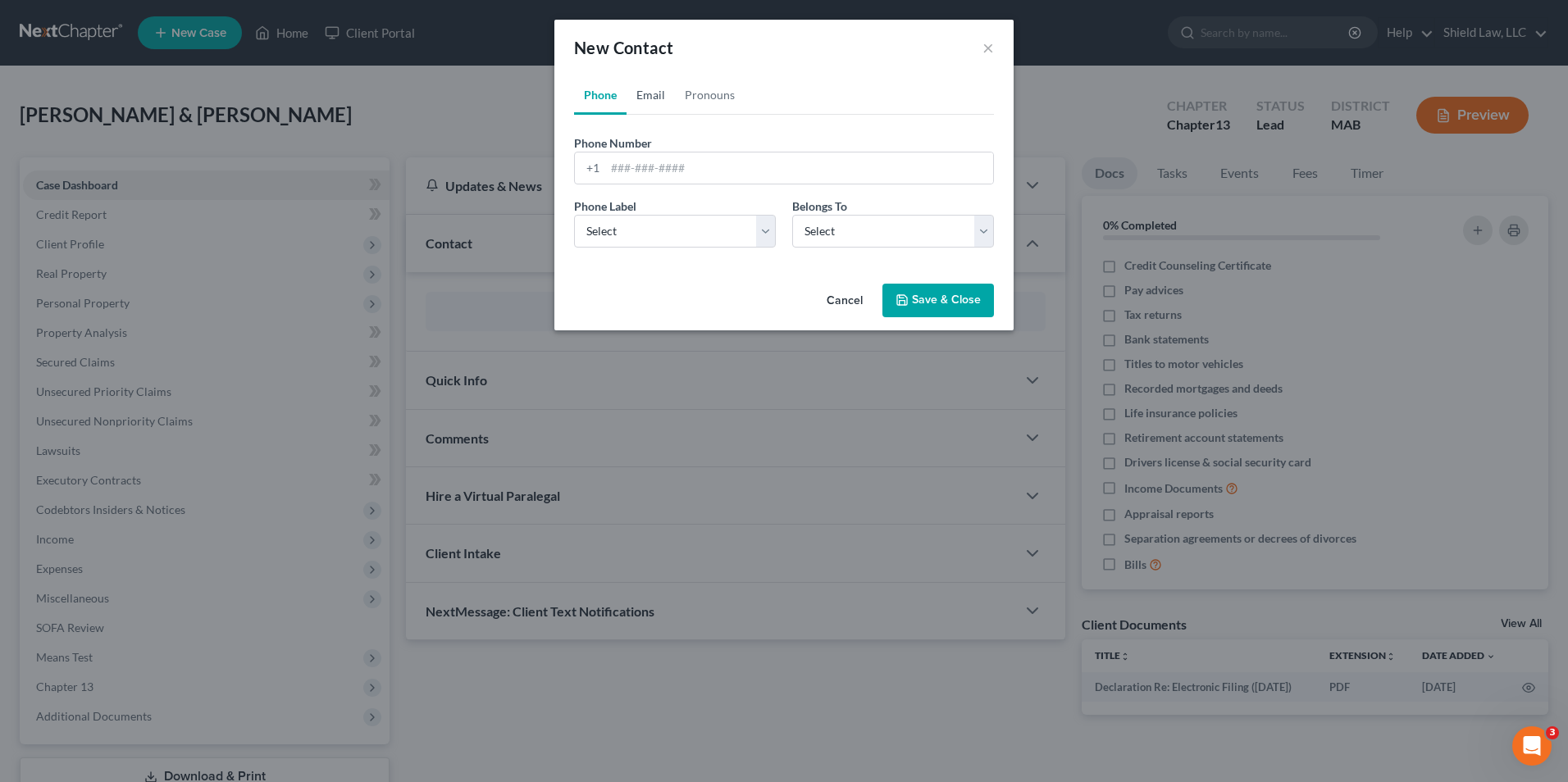
drag, startPoint x: 666, startPoint y: 101, endPoint x: 668, endPoint y: 167, distance: 66.0
click at [664, 101] on link "Email" at bounding box center [651, 95] width 48 height 39
click at [668, 167] on input "email" at bounding box center [799, 168] width 388 height 31
paste input "[EMAIL_ADDRESS][DOMAIN_NAME]"
drag, startPoint x: 636, startPoint y: 234, endPoint x: 639, endPoint y: 248, distance: 14.3
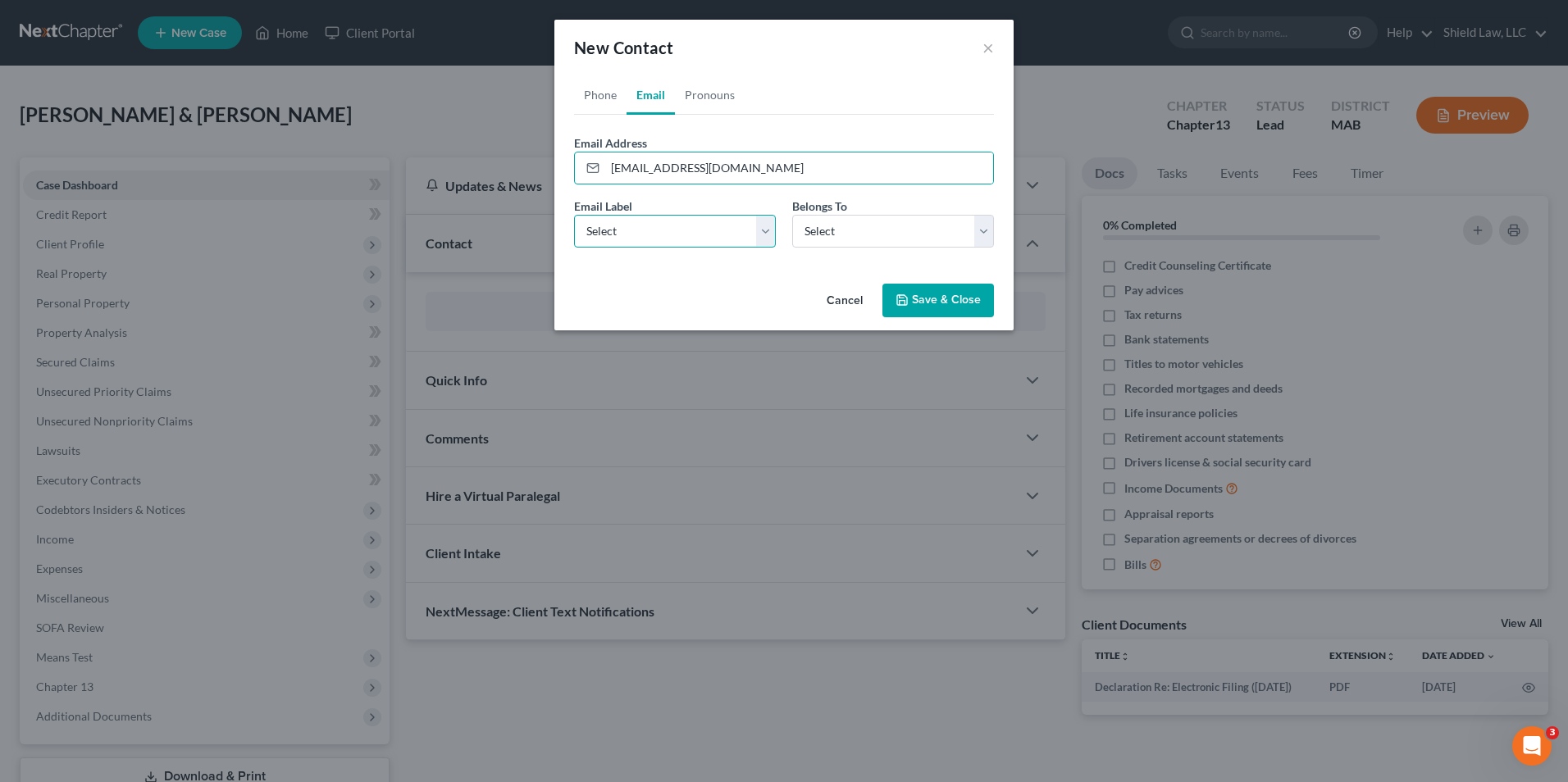
click at [636, 234] on select "Select Home Work Other" at bounding box center [675, 231] width 202 height 33
click at [574, 215] on select "Select Home Work Other" at bounding box center [675, 231] width 202 height 33
drag, startPoint x: 820, startPoint y: 227, endPoint x: 820, endPoint y: 245, distance: 18.0
click at [820, 227] on select "Select Client Spouse Other" at bounding box center [893, 231] width 202 height 33
click at [792, 215] on select "Select Client Spouse Other" at bounding box center [893, 231] width 202 height 33
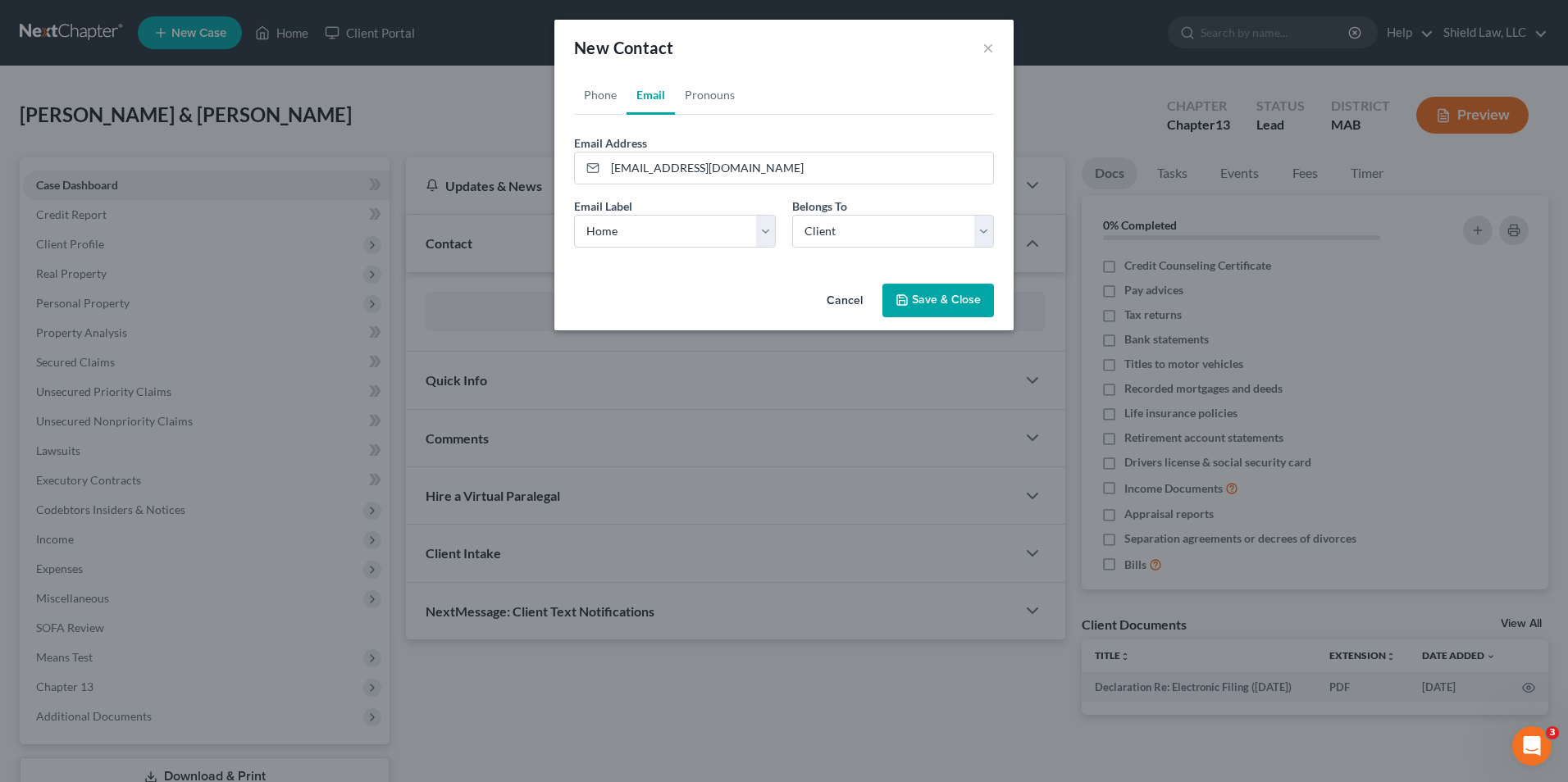
drag, startPoint x: 933, startPoint y: 301, endPoint x: 465, endPoint y: 351, distance: 470.7
click at [934, 300] on button "Save & Close" at bounding box center [938, 301] width 112 height 34
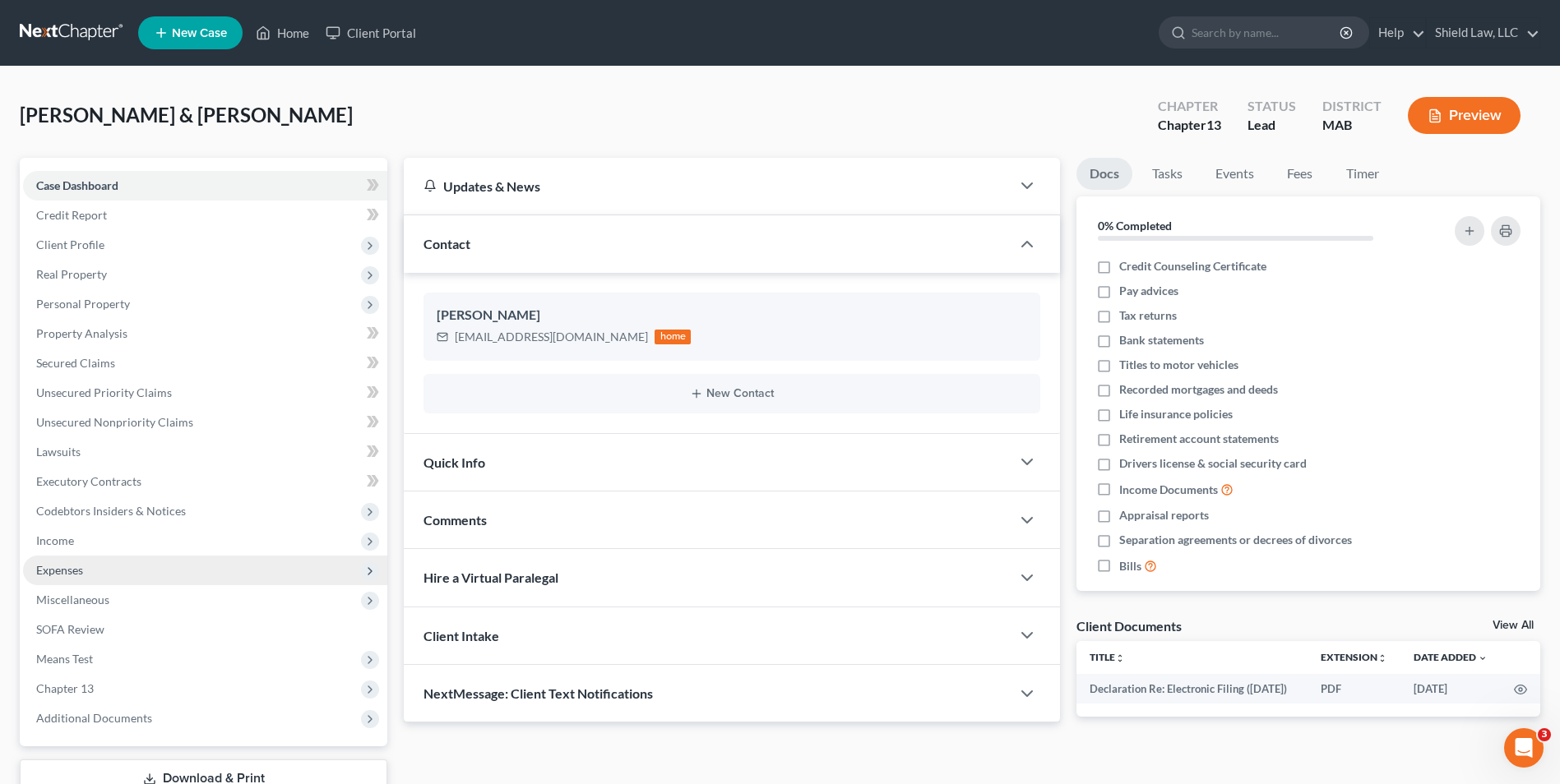
drag, startPoint x: 78, startPoint y: 544, endPoint x: 100, endPoint y: 564, distance: 29.7
click at [78, 543] on span "Income" at bounding box center [205, 540] width 364 height 29
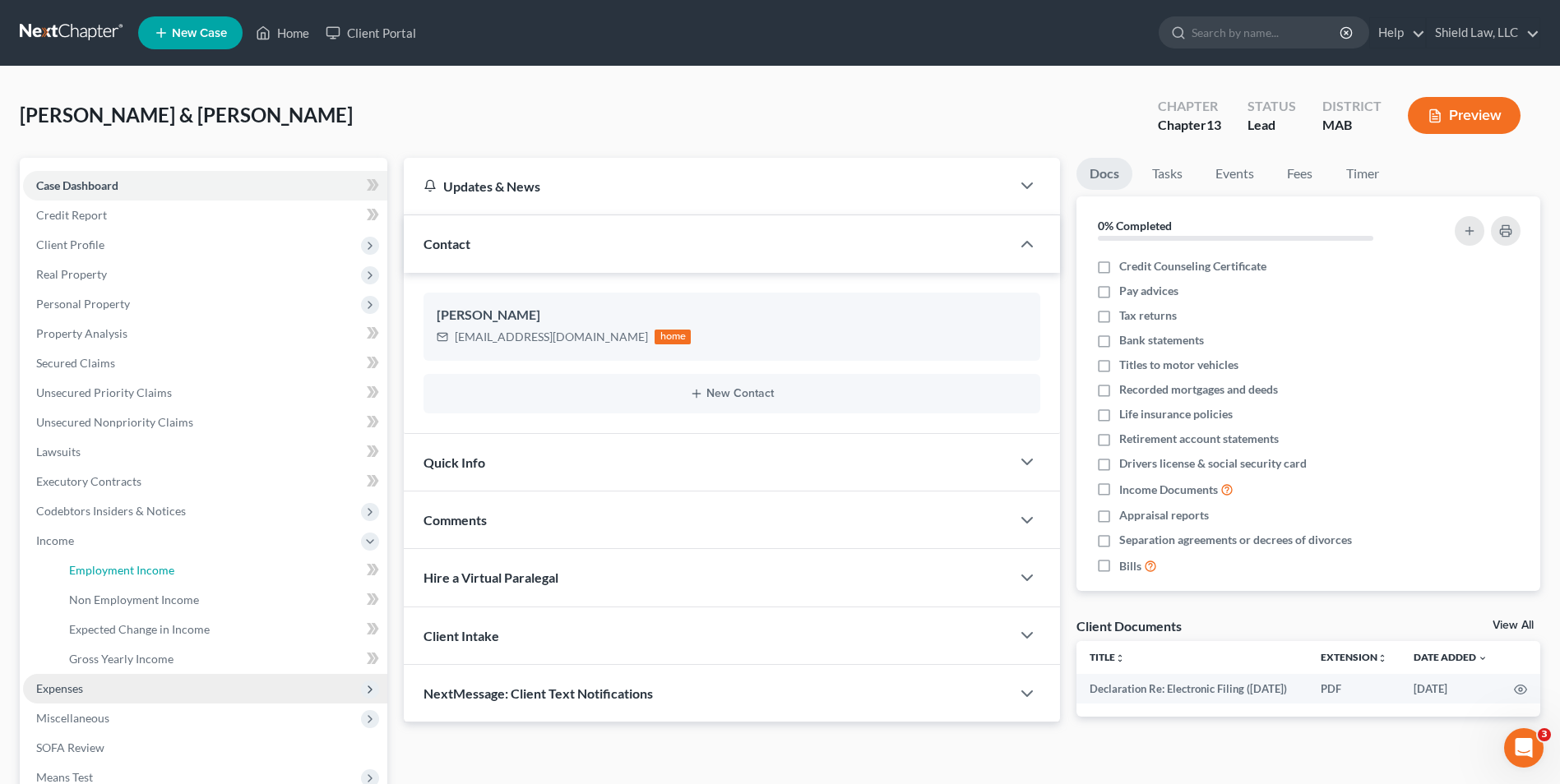
click at [100, 564] on span "Employment Income" at bounding box center [121, 570] width 105 height 14
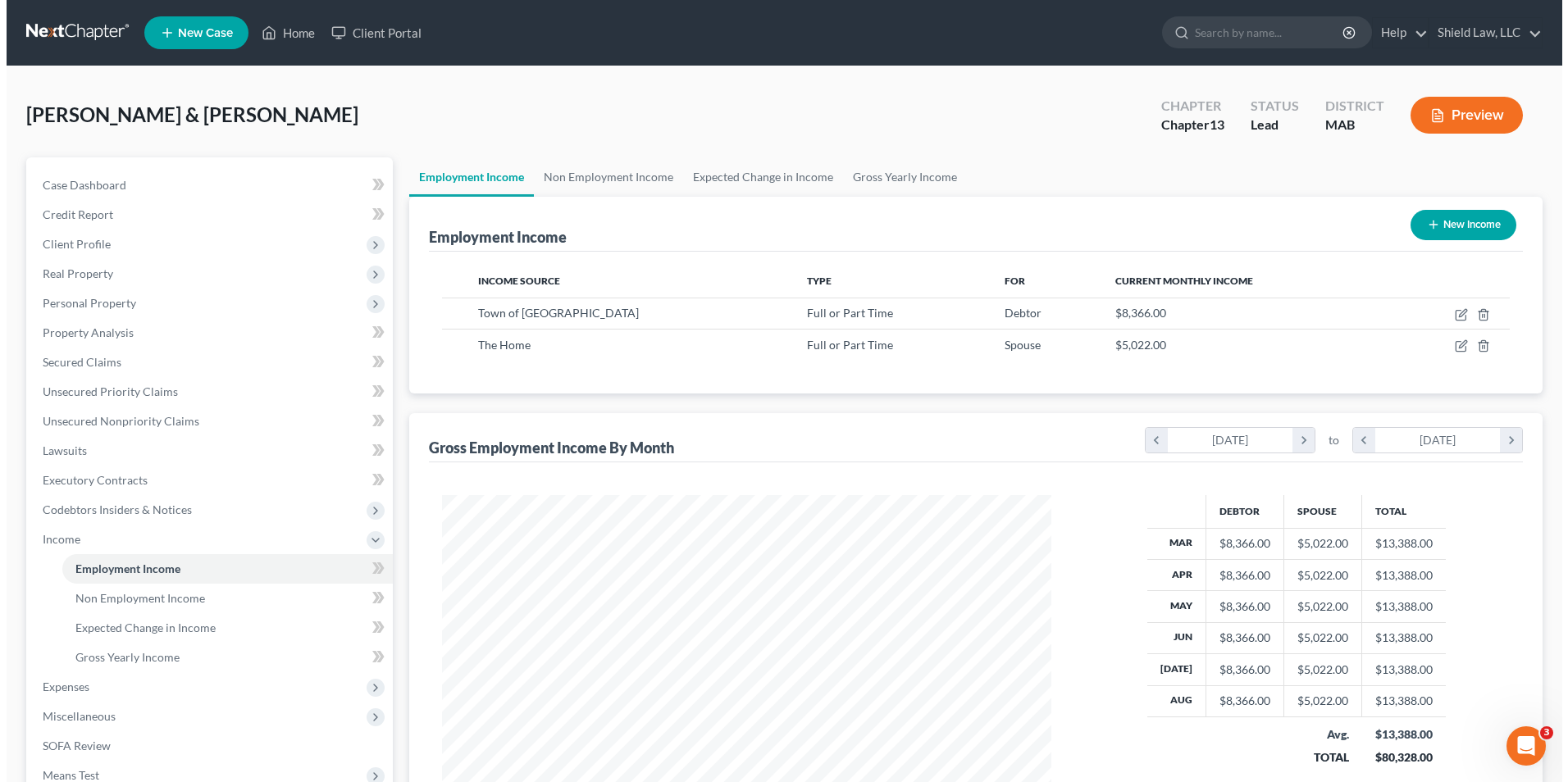
scroll to position [304, 641]
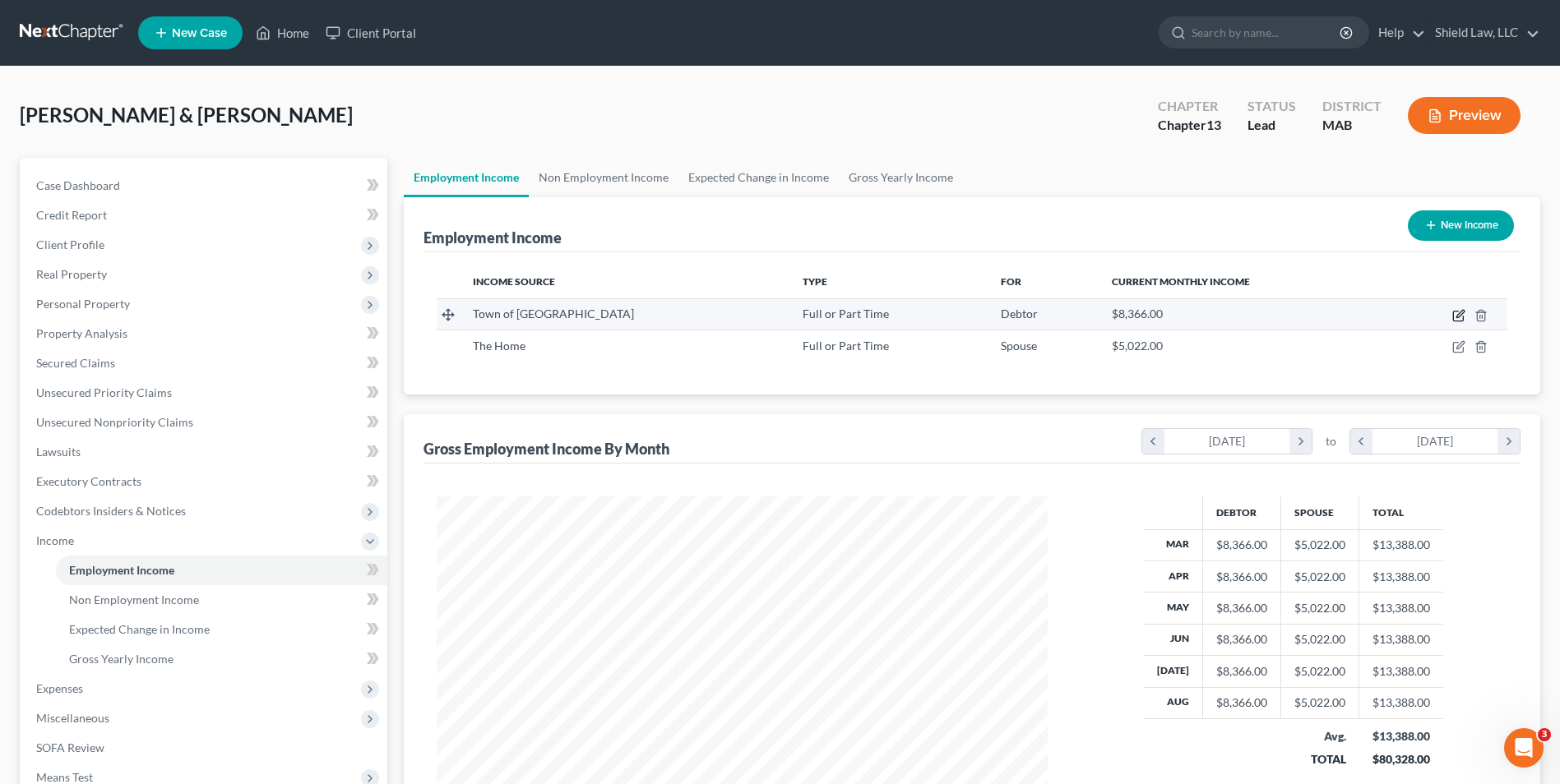
click at [1456, 312] on icon "button" at bounding box center [1458, 315] width 13 height 13
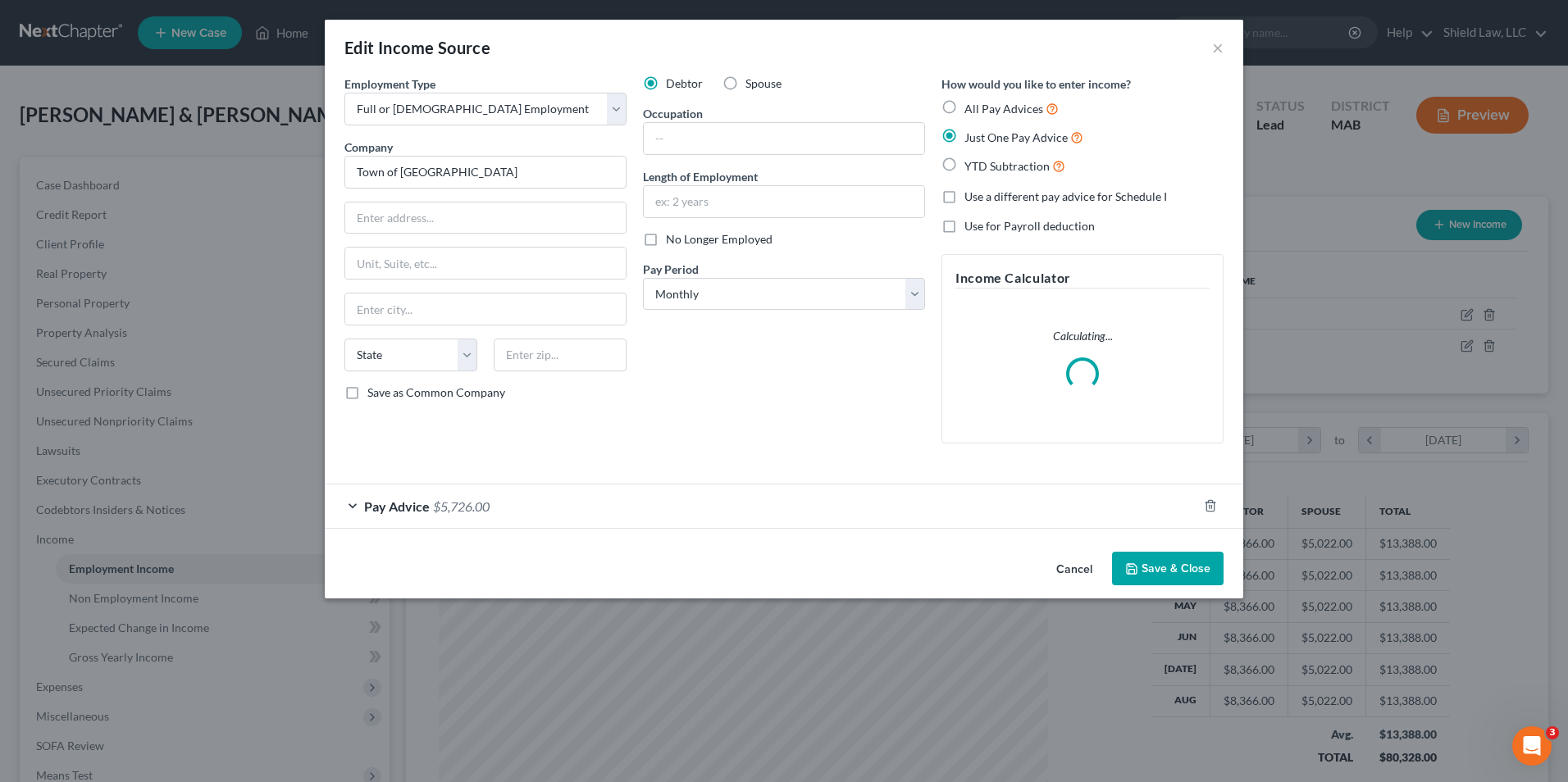
scroll to position [306, 648]
click at [508, 505] on div "Pay Advice $5,726.00" at bounding box center [760, 506] width 872 height 44
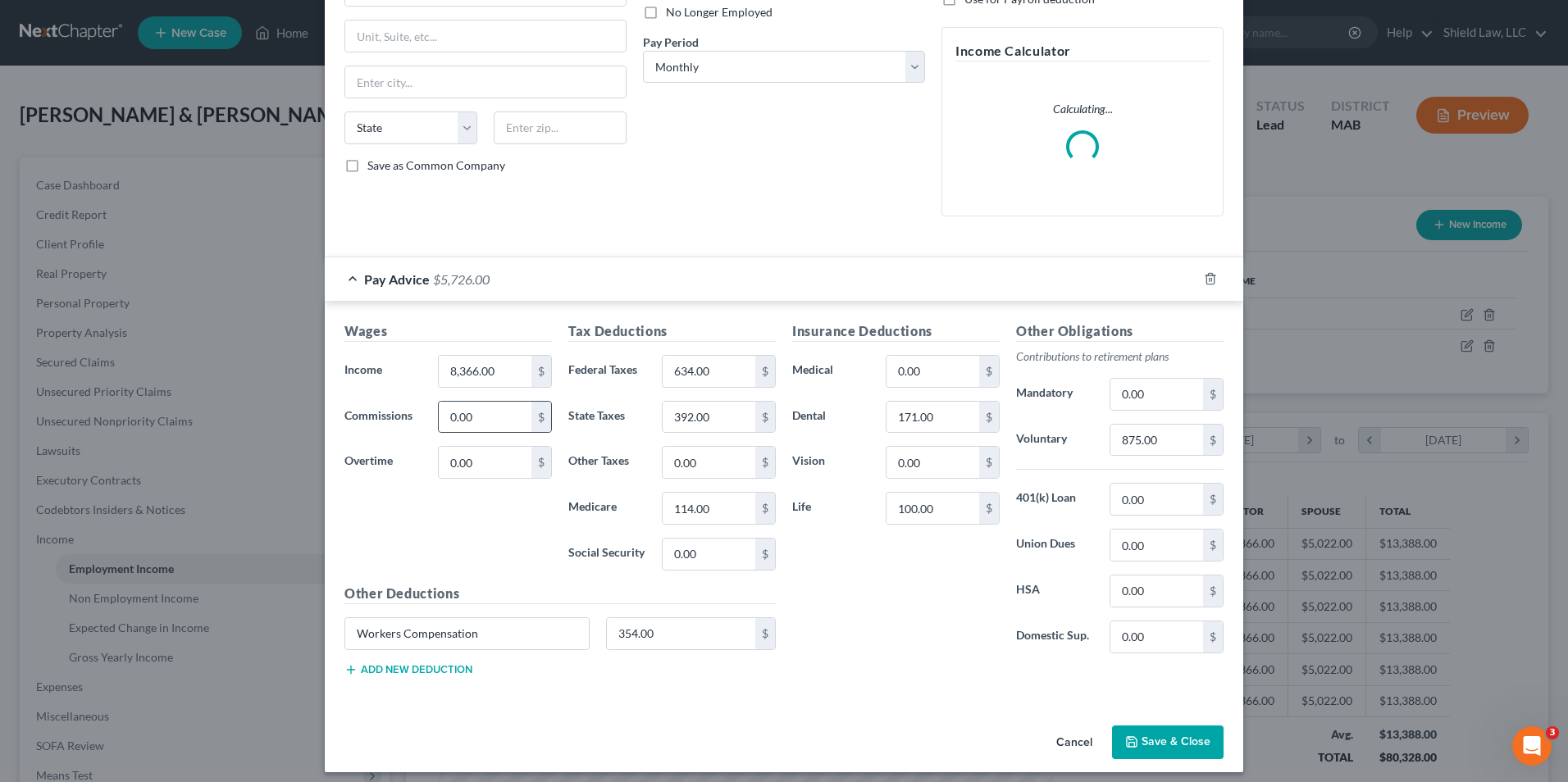
scroll to position [237, 0]
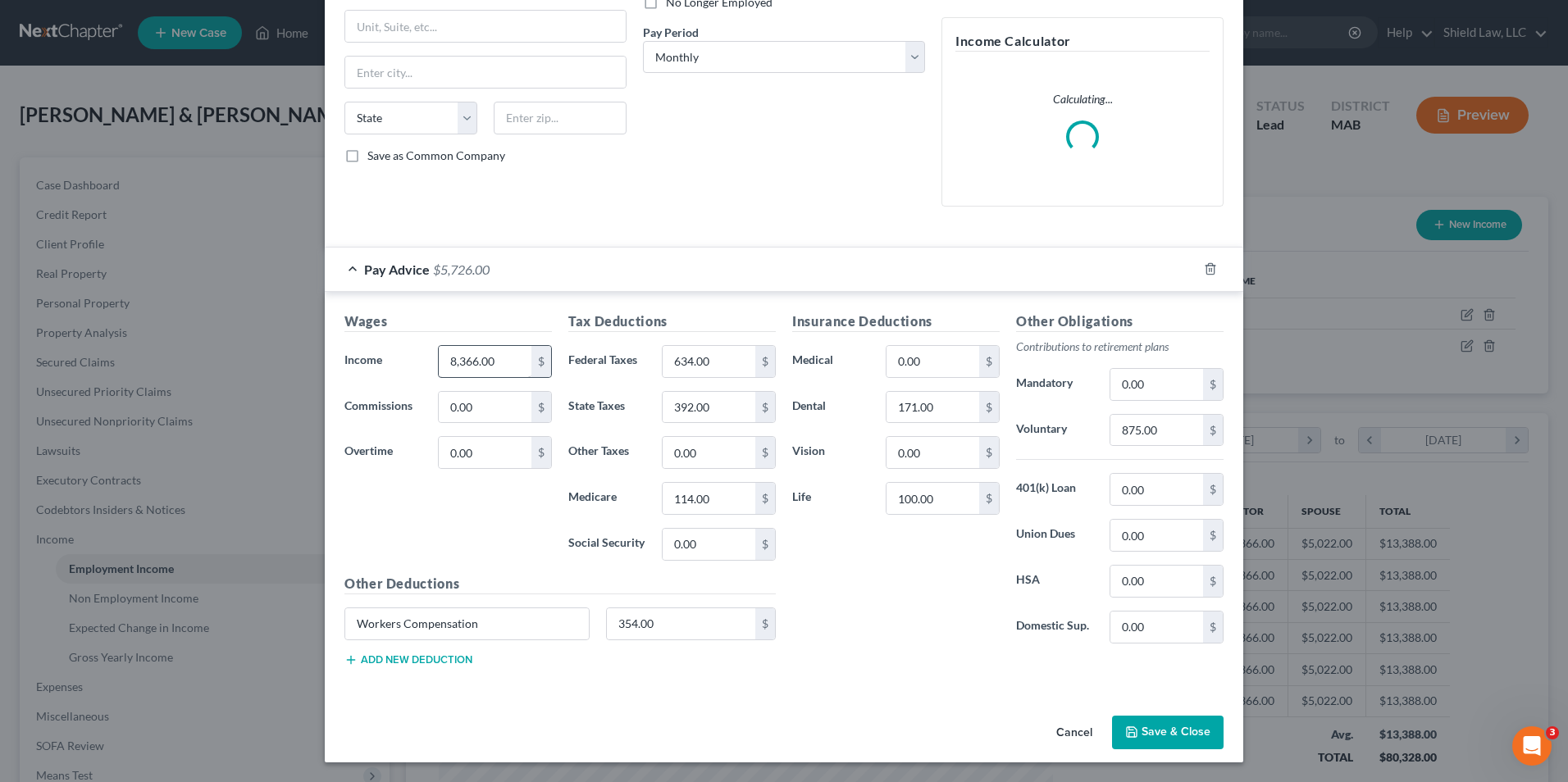
drag, startPoint x: 530, startPoint y: 368, endPoint x: 496, endPoint y: 364, distance: 34.2
click at [524, 368] on div "8,366.00 $" at bounding box center [494, 361] width 114 height 33
click at [496, 364] on input "8,366.00" at bounding box center [485, 361] width 93 height 31
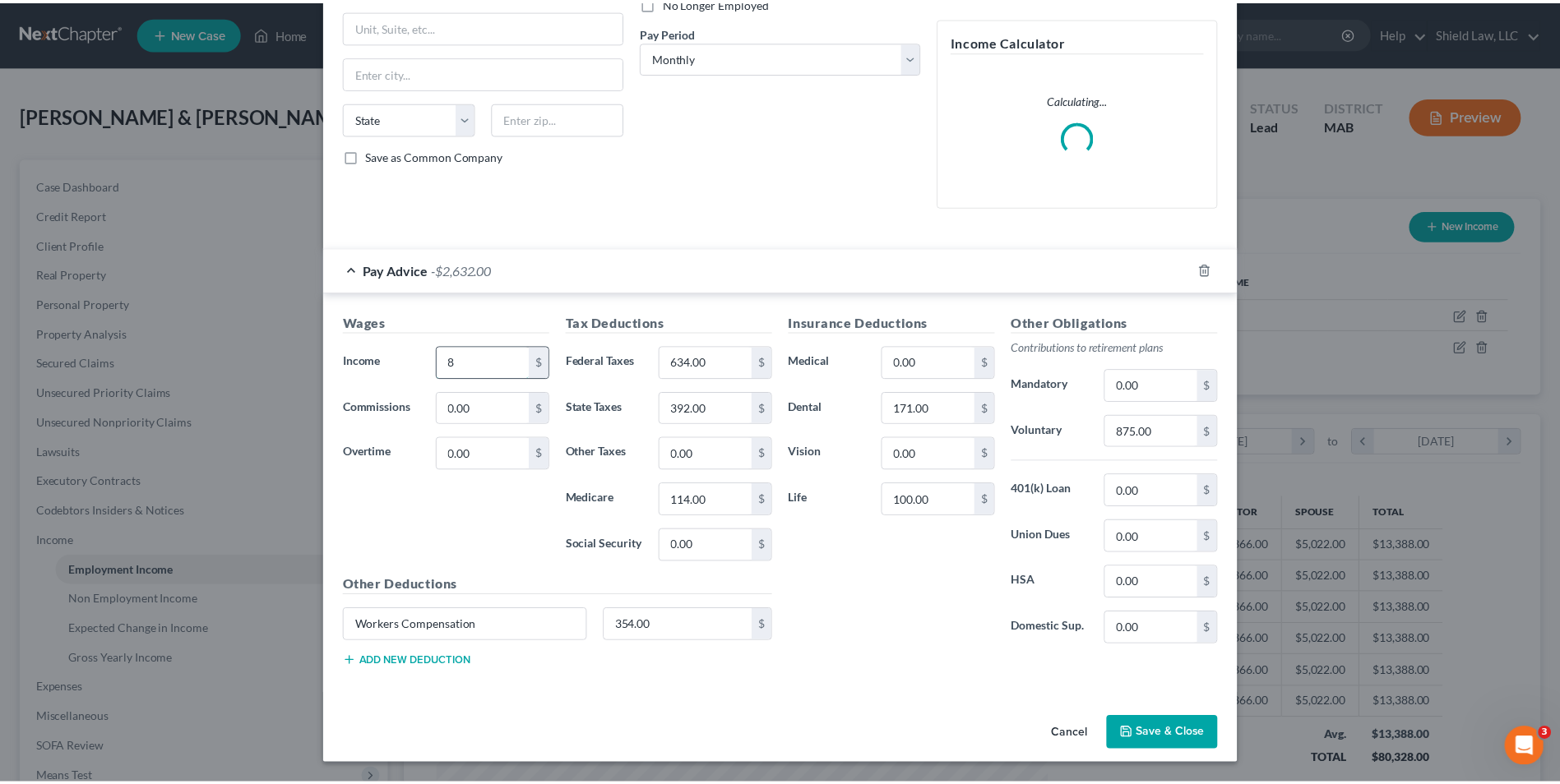
scroll to position [221, 0]
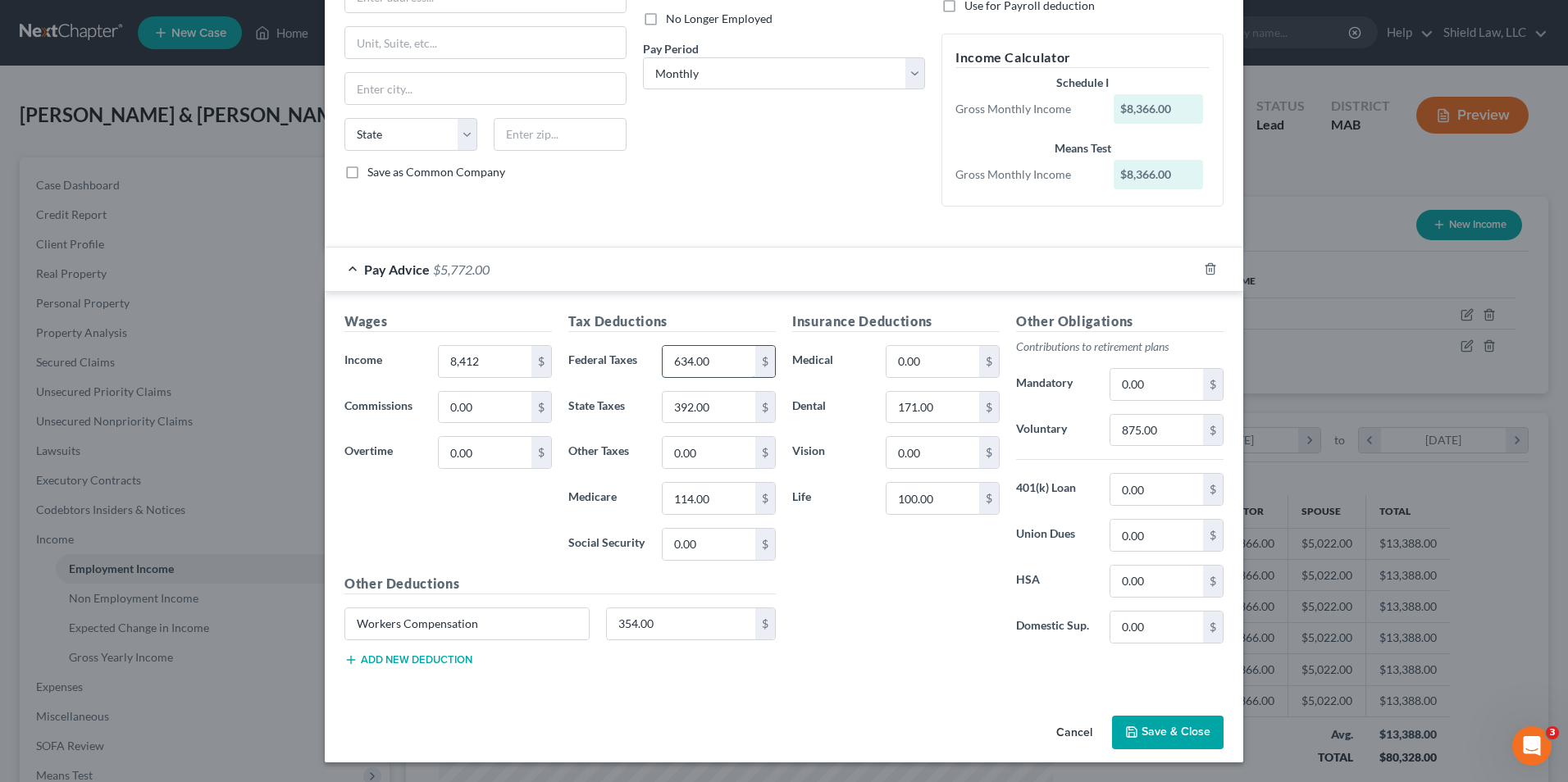
click at [723, 352] on input "634.00" at bounding box center [709, 361] width 93 height 31
click at [730, 409] on input "392.00" at bounding box center [709, 408] width 93 height 31
click at [726, 497] on input "114.00" at bounding box center [709, 499] width 93 height 31
click at [974, 555] on div "Insurance Deductions Medical 0.00 $ Dental 171.00 $ Vision 0.00 $ Life 100.00 $" at bounding box center [895, 484] width 224 height 345
click at [729, 627] on input "354.00" at bounding box center [681, 624] width 149 height 31
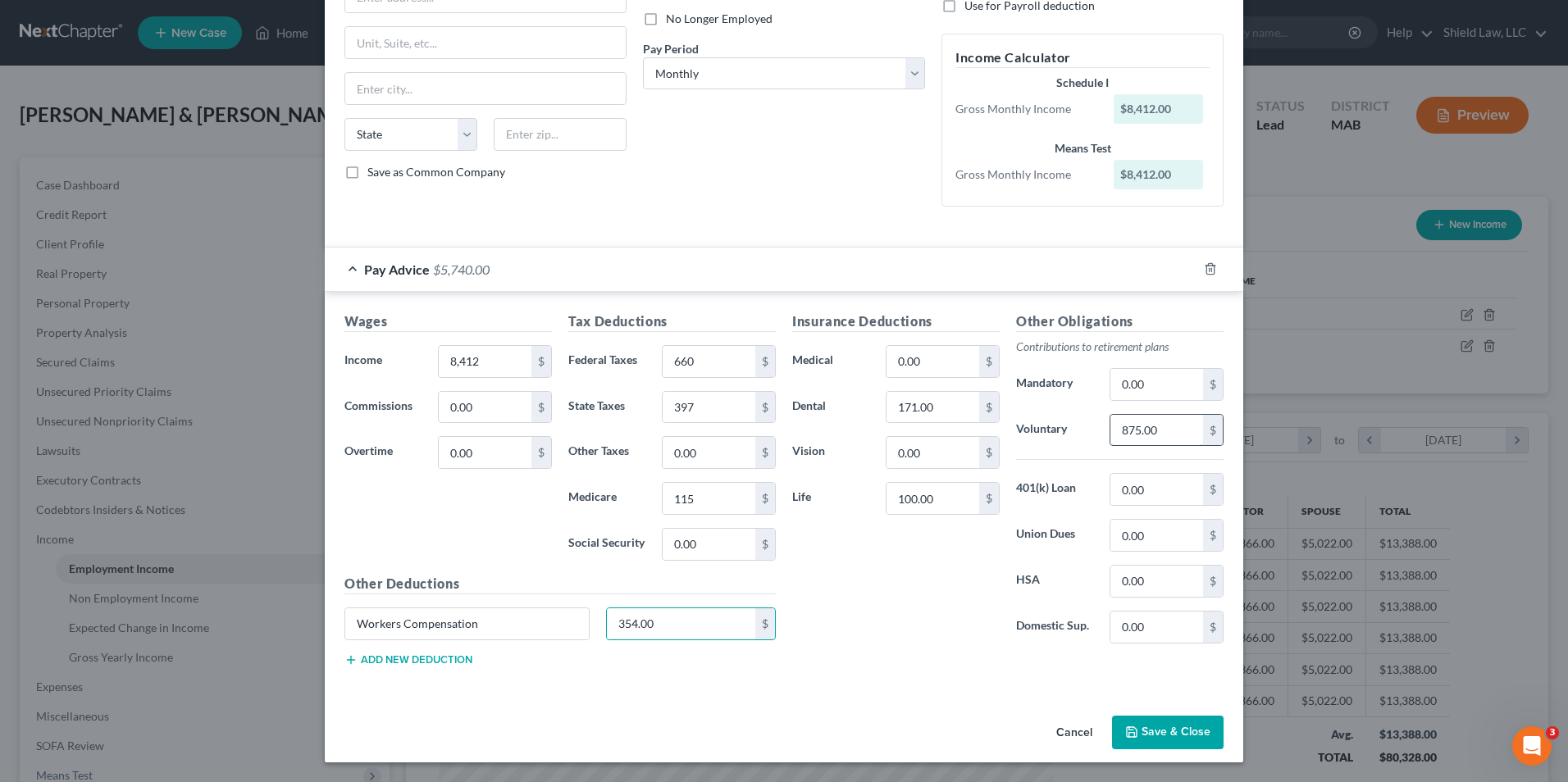
click at [1184, 425] on input "875.00" at bounding box center [1156, 430] width 93 height 31
click at [1196, 741] on button "Save & Close" at bounding box center [1167, 733] width 112 height 34
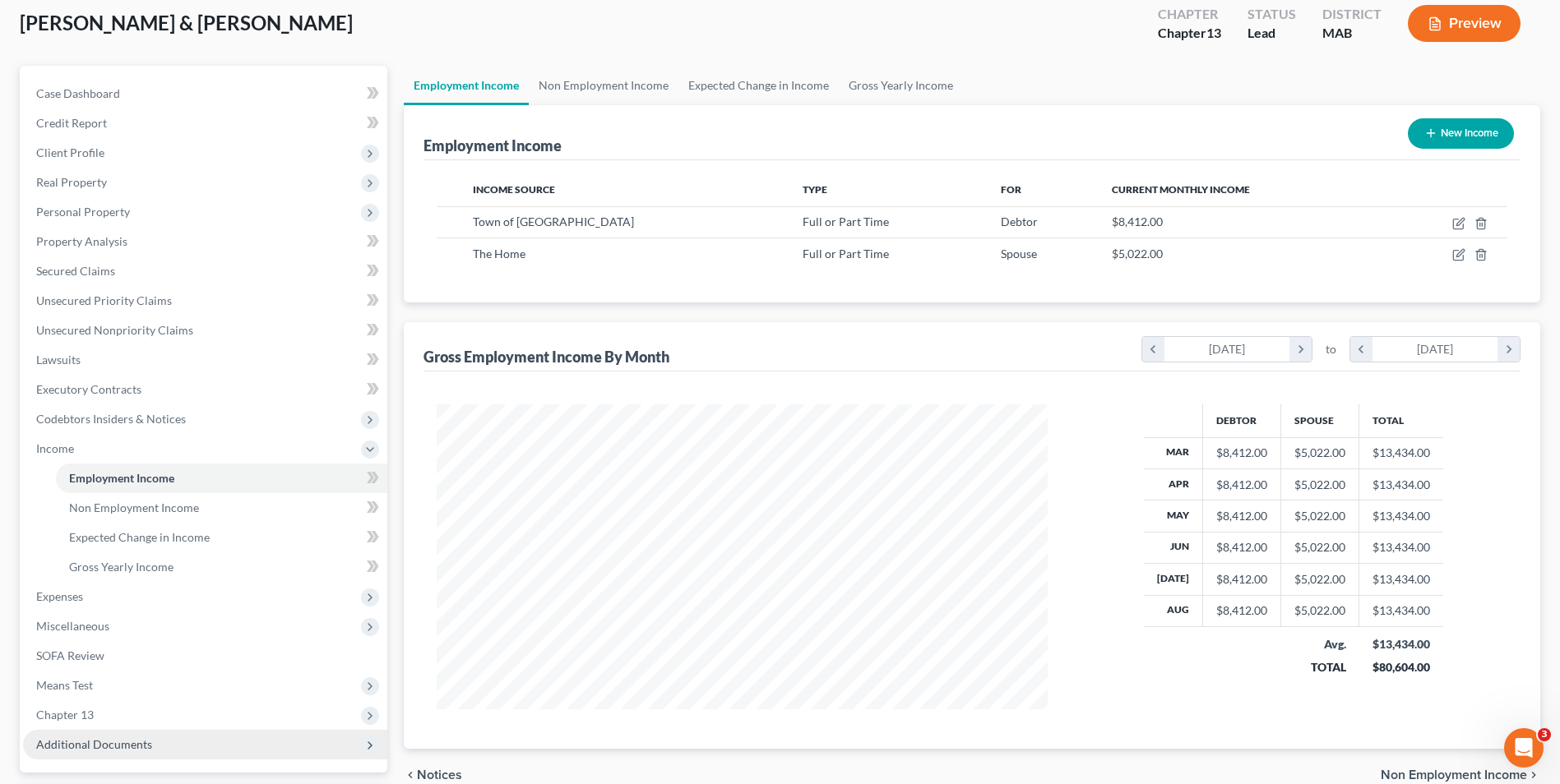
scroll to position [238, 0]
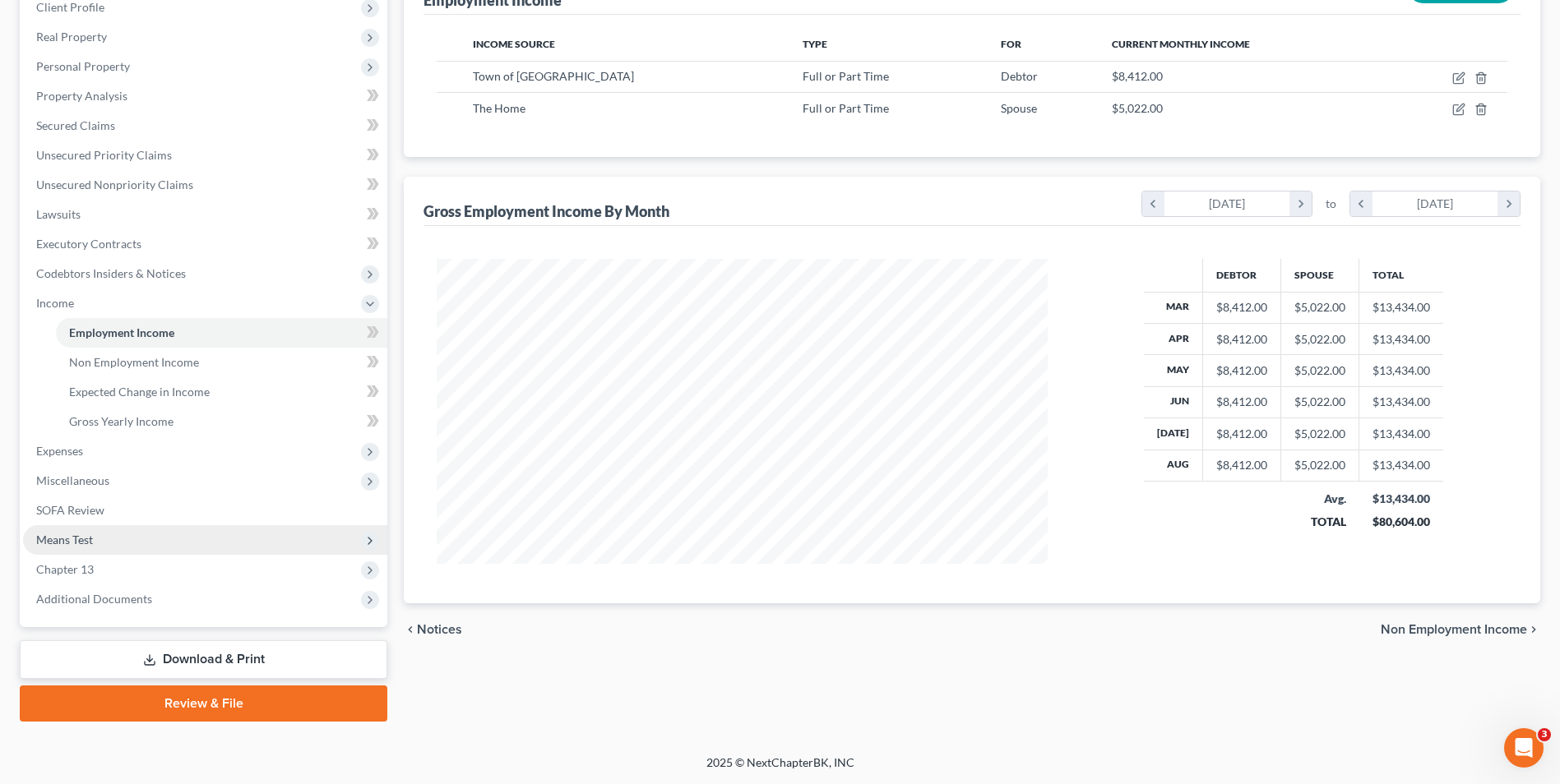
click at [94, 540] on span "Means Test" at bounding box center [205, 540] width 364 height 29
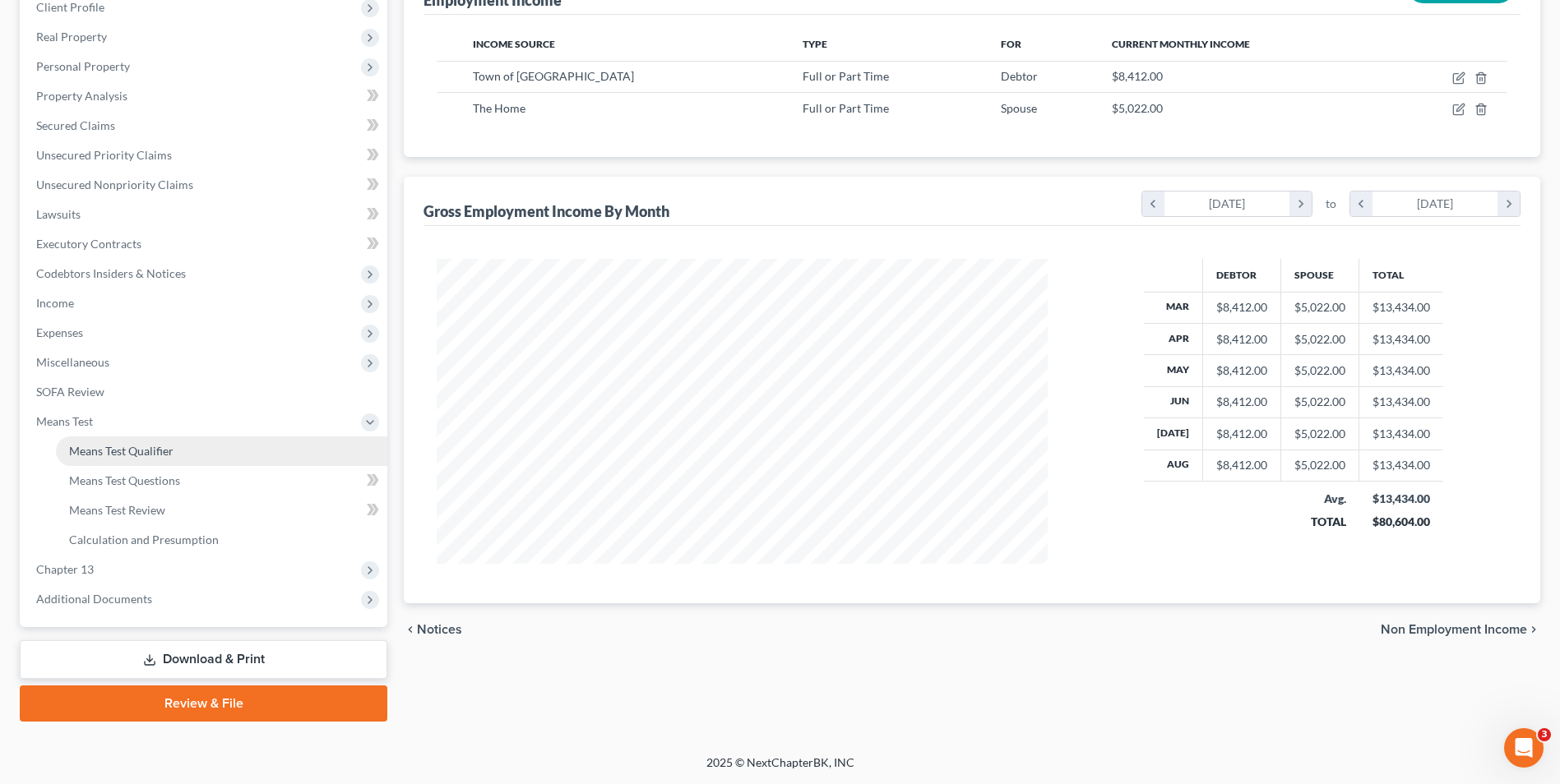
click at [147, 451] on span "Means Test Qualifier" at bounding box center [121, 451] width 104 height 14
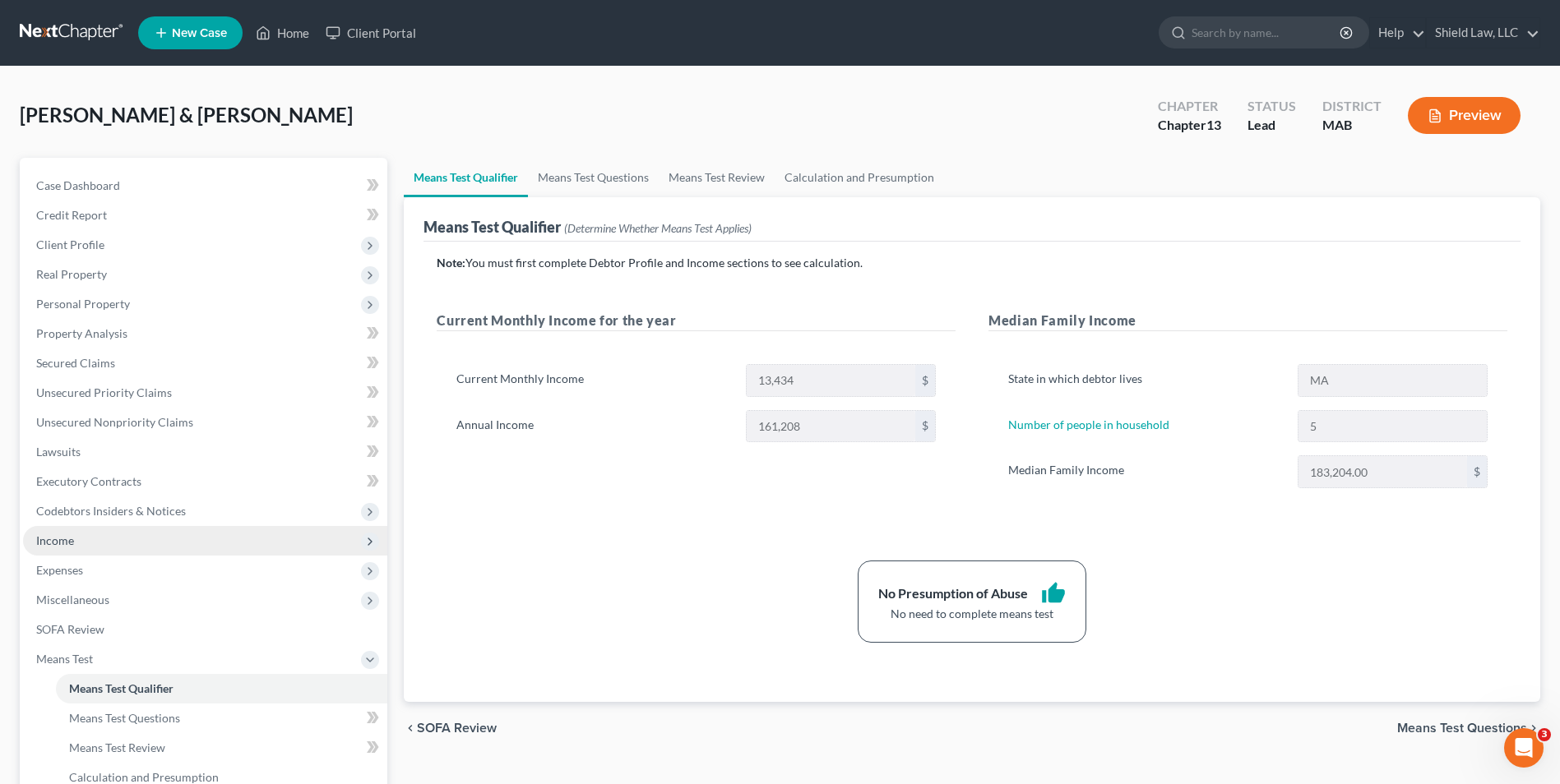
click at [91, 543] on span "Income" at bounding box center [205, 540] width 364 height 29
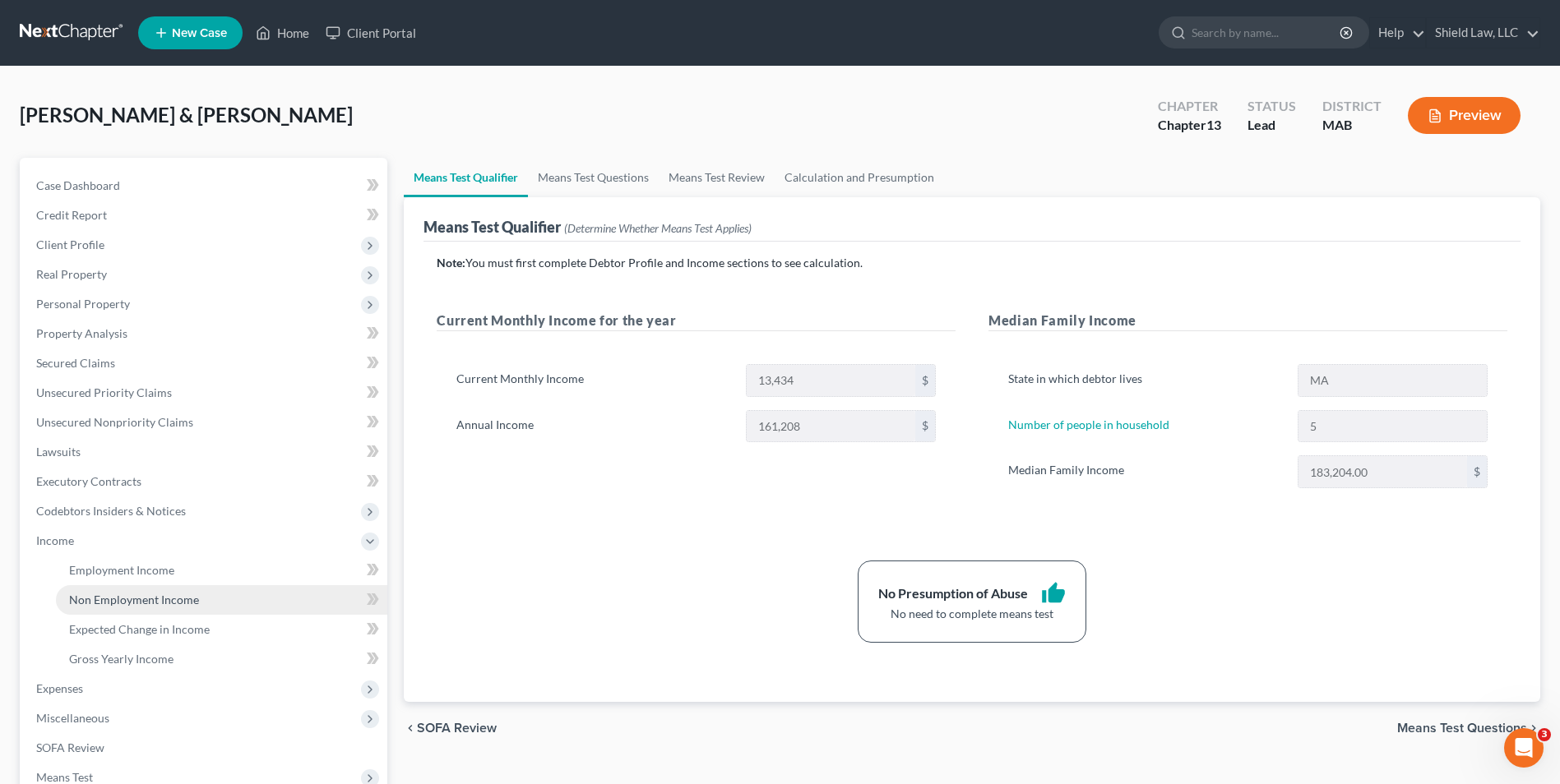
click at [118, 598] on span "Non Employment Income" at bounding box center [133, 600] width 130 height 14
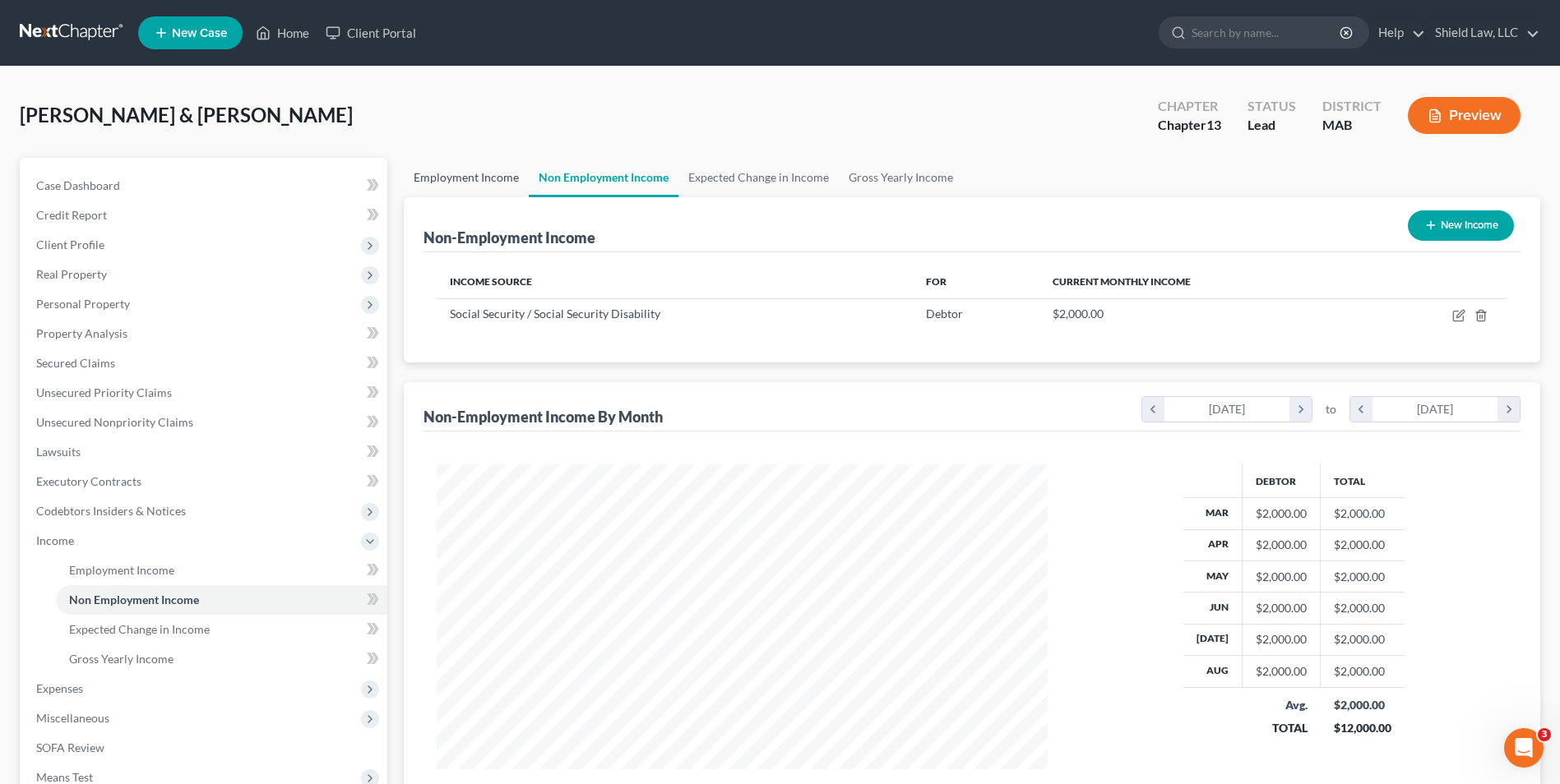
scroll to position [305, 643]
click at [73, 188] on span "Case Dashboard" at bounding box center [77, 185] width 84 height 14
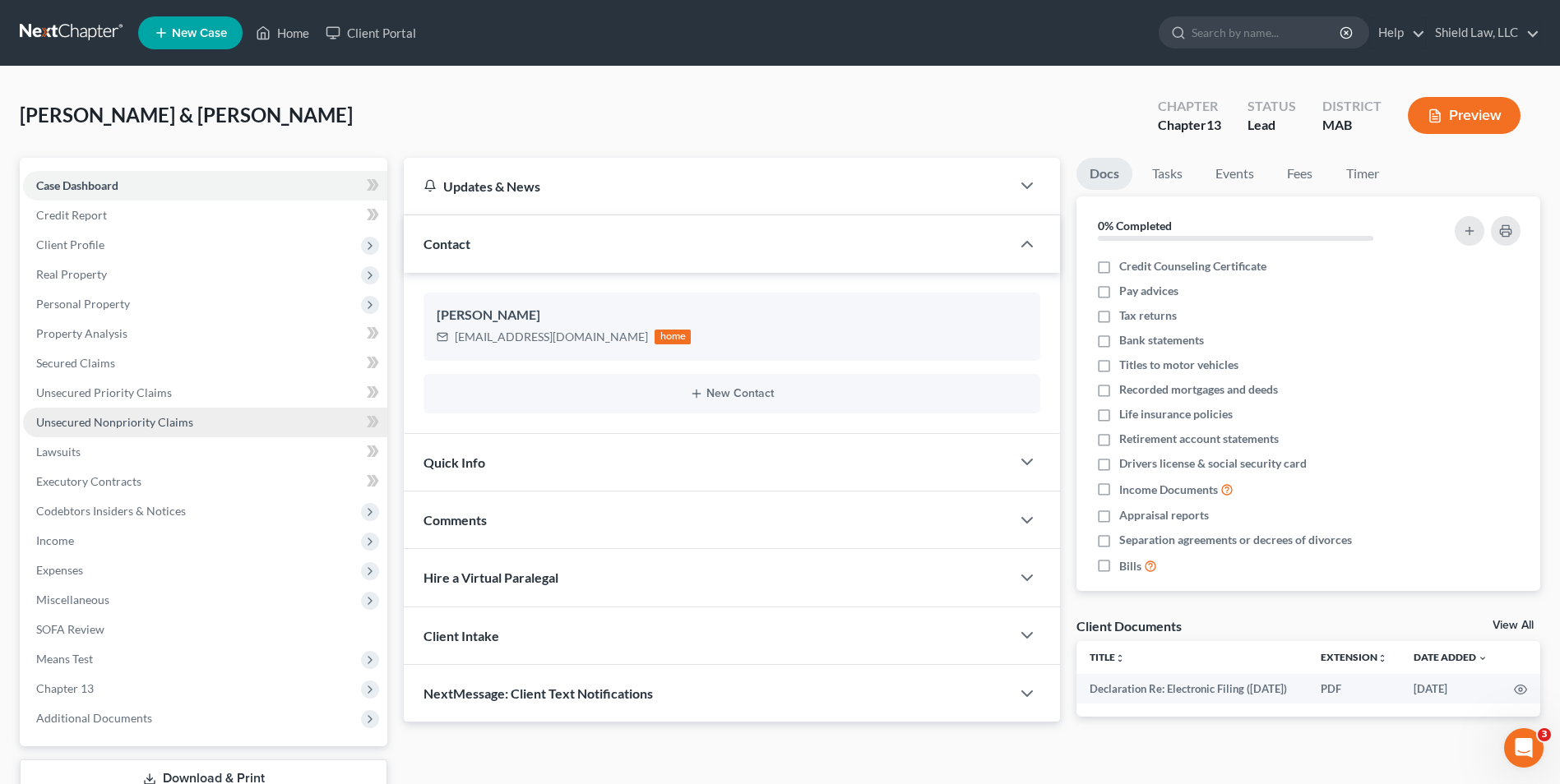
drag, startPoint x: 128, startPoint y: 308, endPoint x: 163, endPoint y: 415, distance: 112.6
click at [128, 308] on span "Personal Property" at bounding box center [205, 304] width 364 height 29
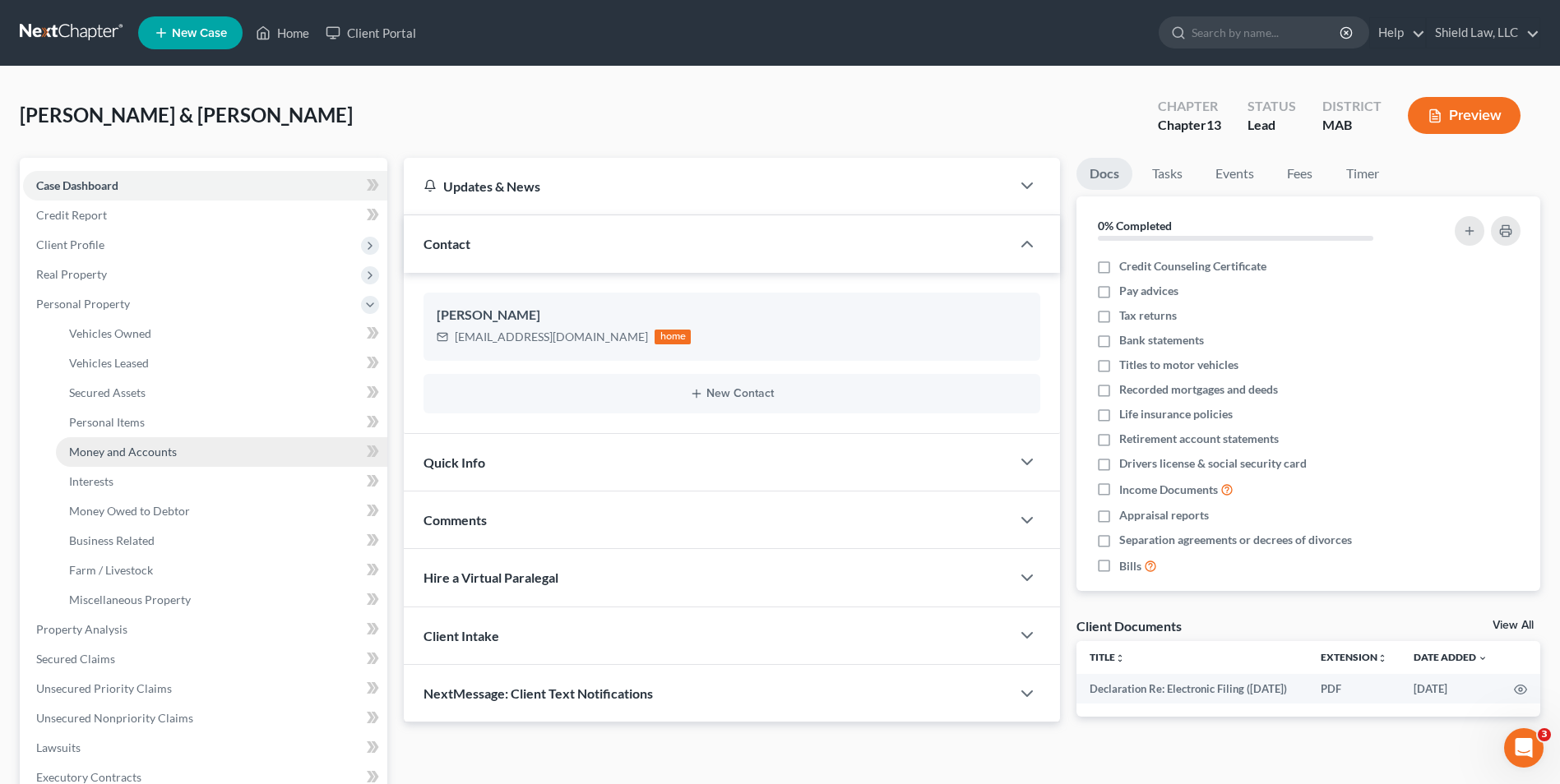
click at [129, 441] on link "Money and Accounts" at bounding box center [221, 452] width 331 height 29
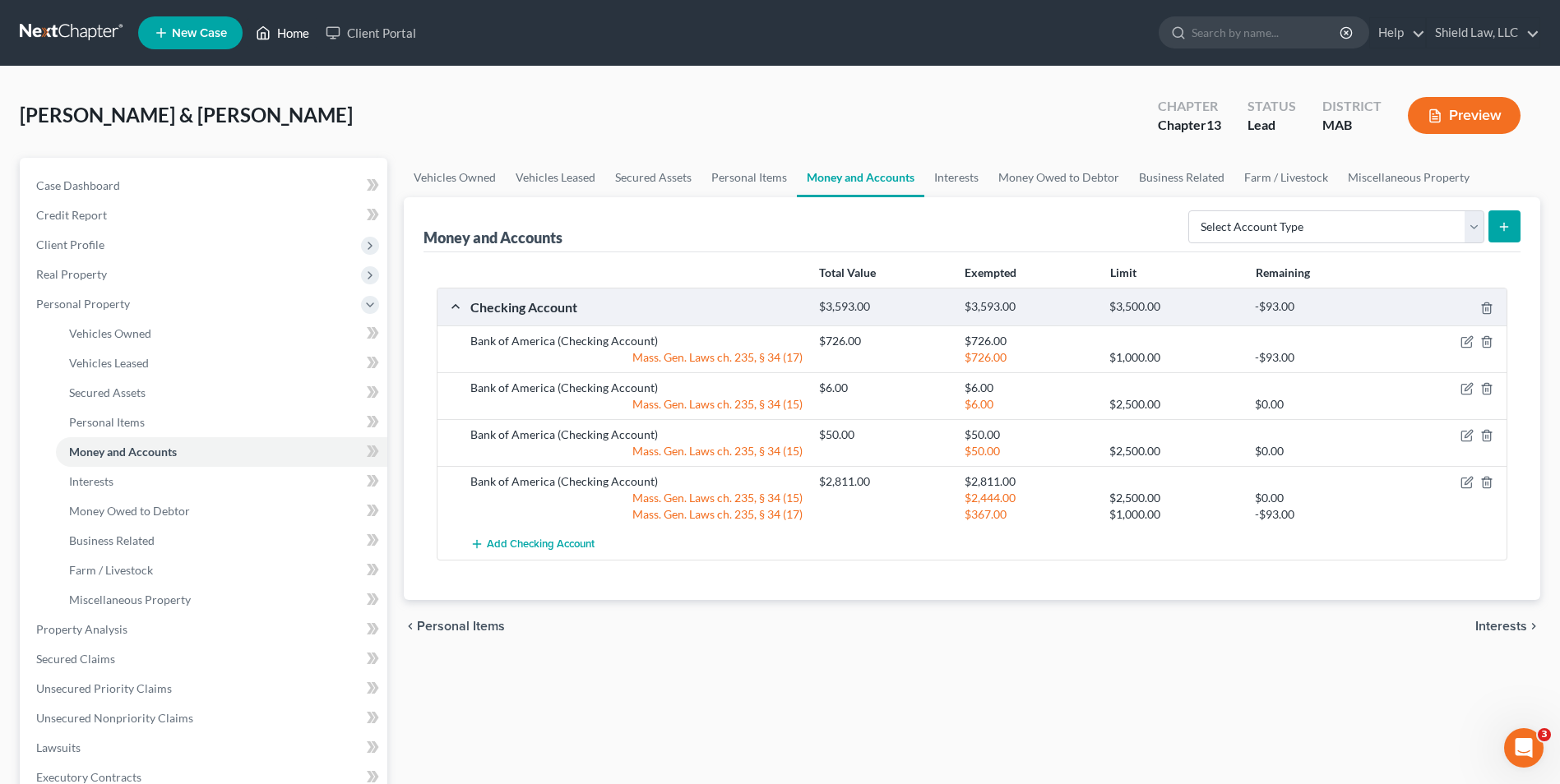
click at [281, 23] on link "Home" at bounding box center [282, 33] width 70 height 29
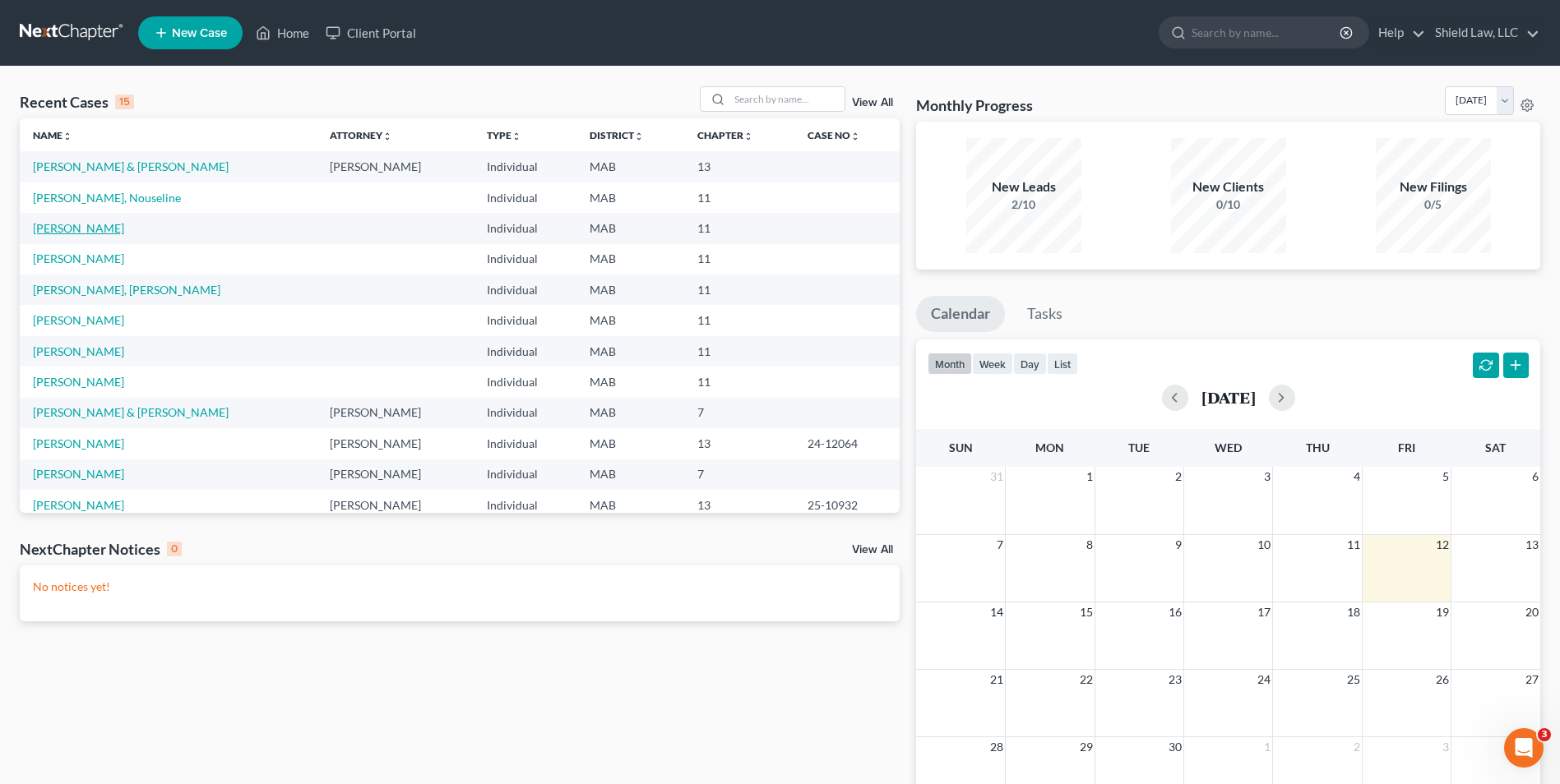
click at [68, 233] on link "[PERSON_NAME]" at bounding box center [78, 228] width 91 height 14
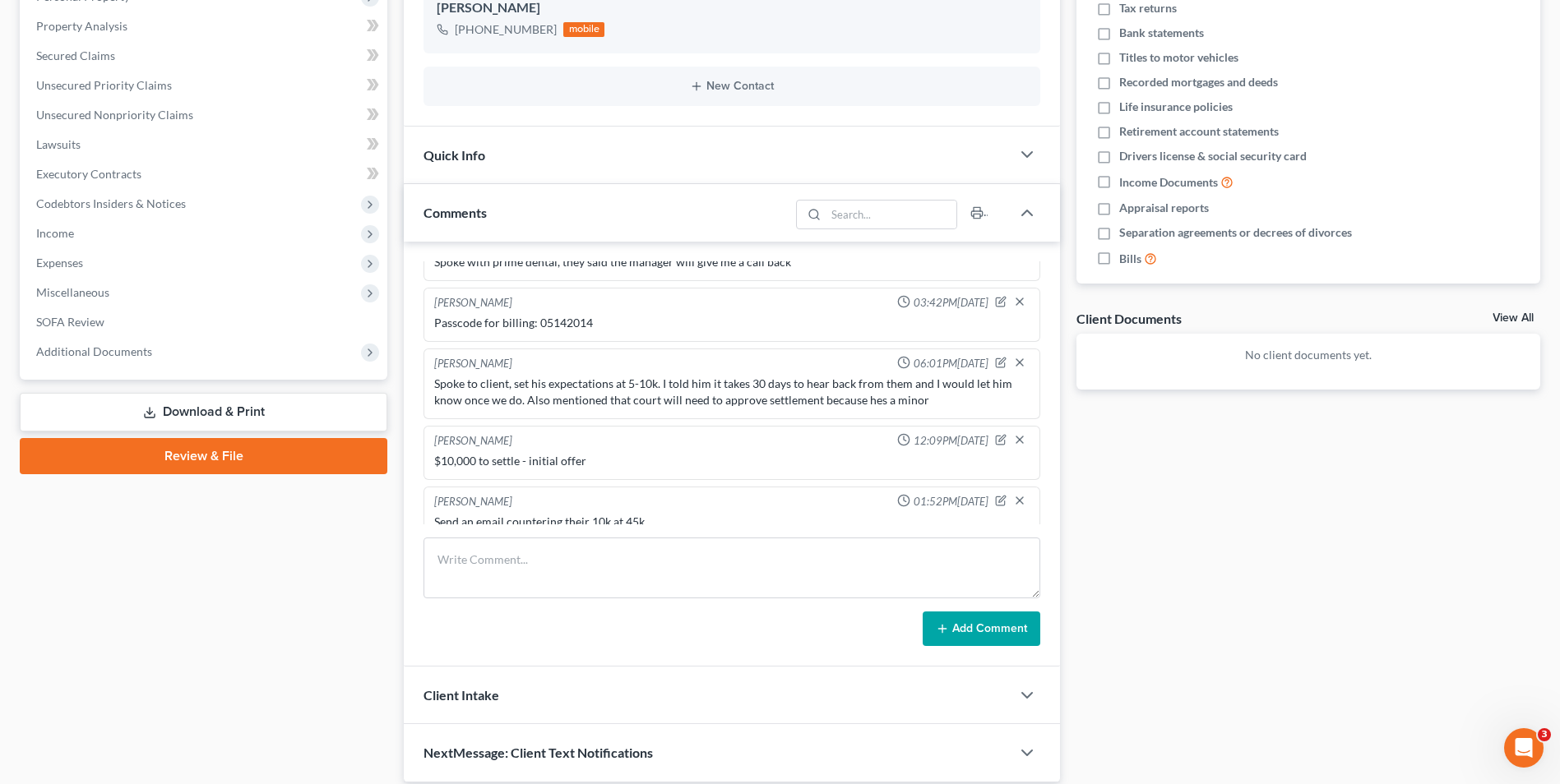
scroll to position [368, 0]
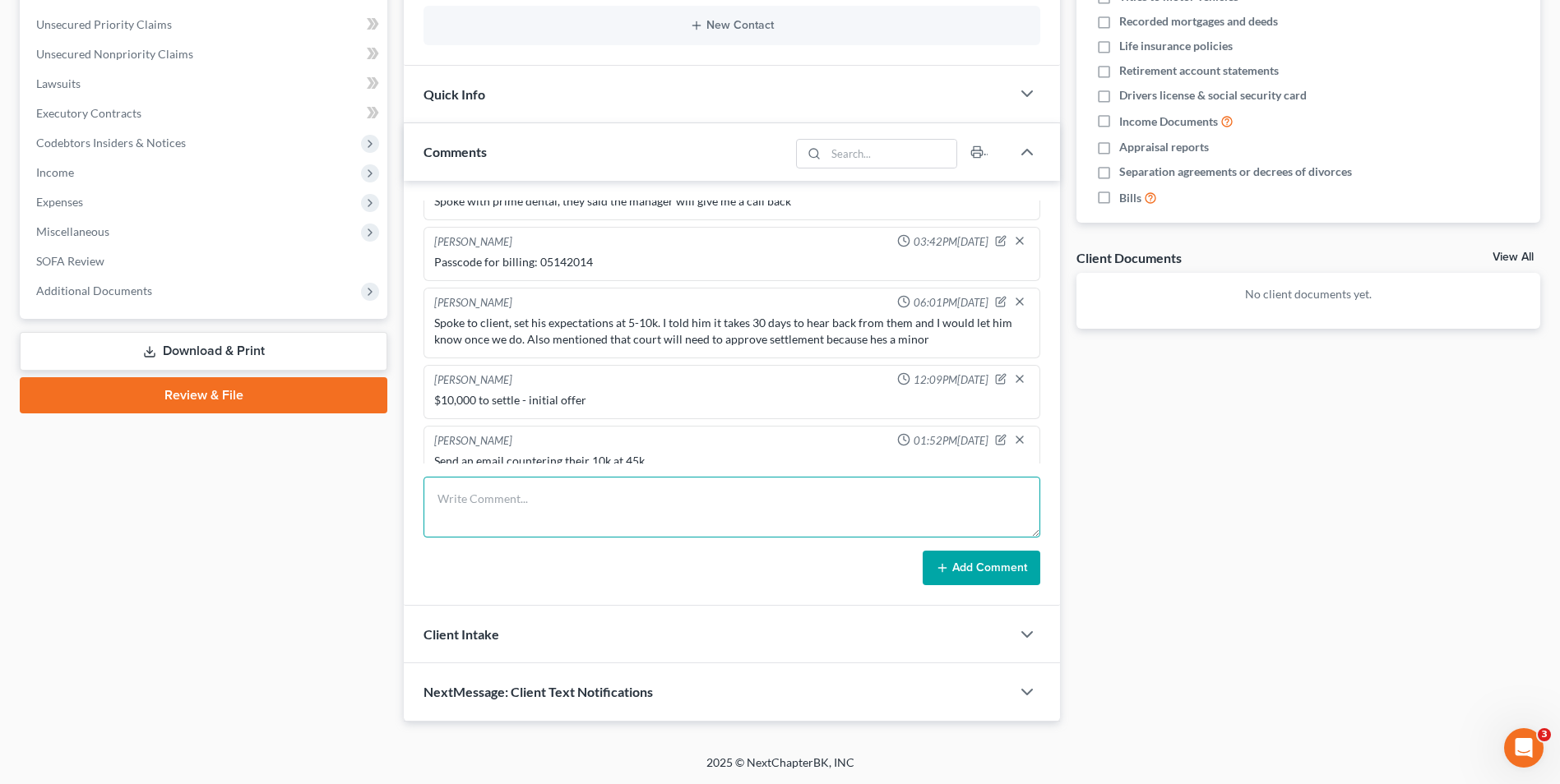
click at [605, 523] on textarea at bounding box center [732, 507] width 616 height 61
click at [981, 555] on button "Add Comment" at bounding box center [981, 568] width 118 height 34
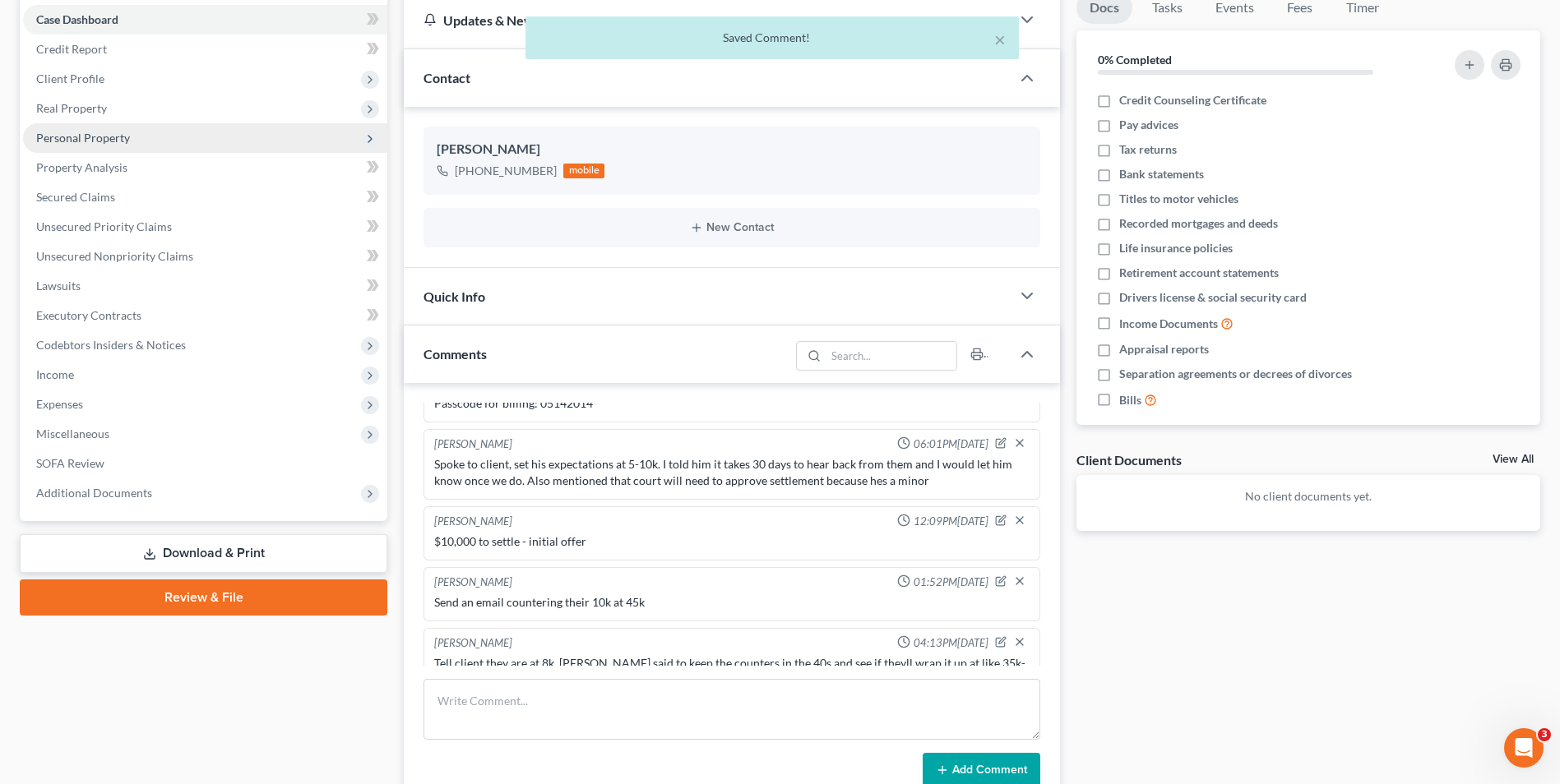
scroll to position [0, 0]
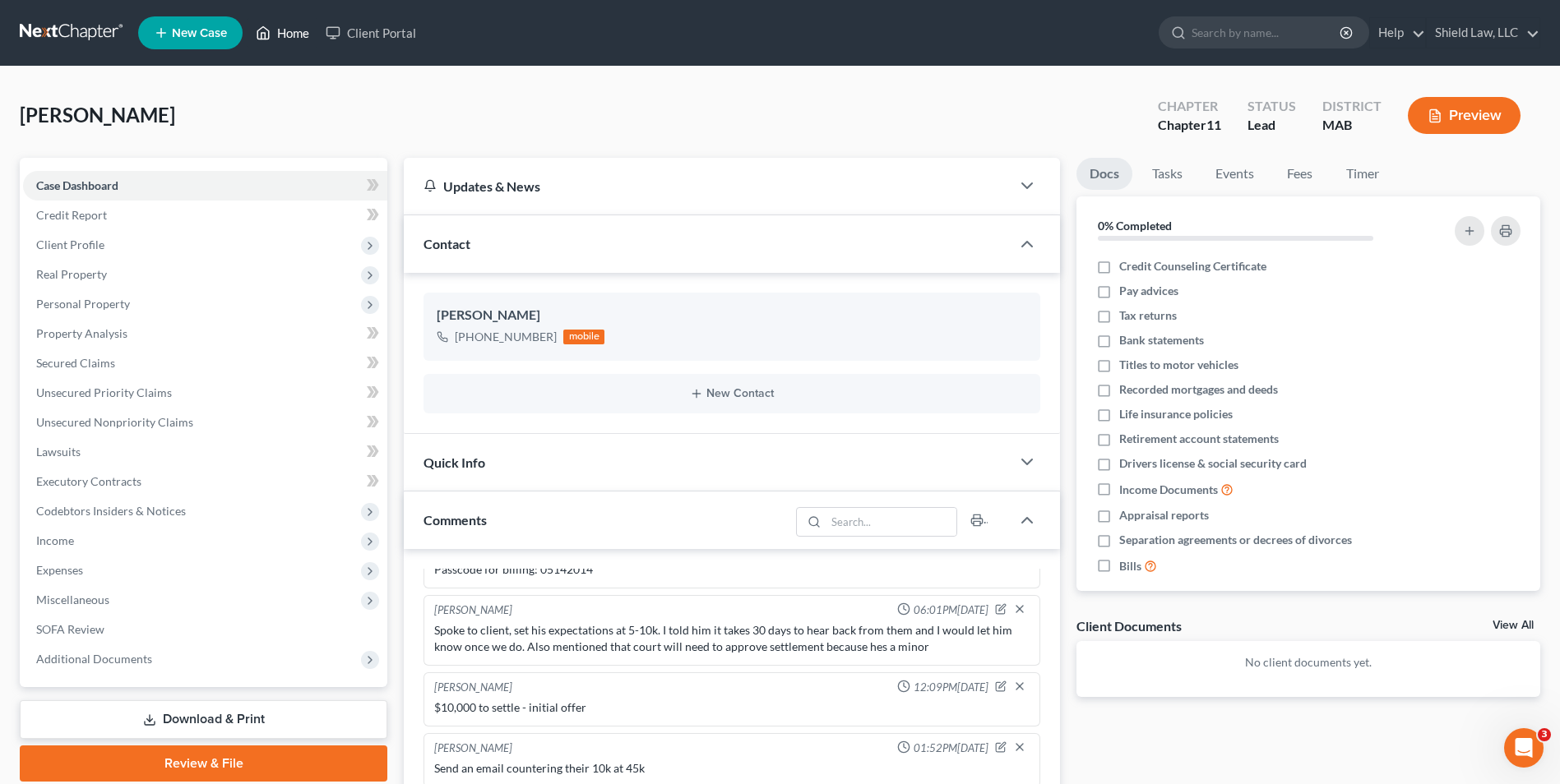
drag, startPoint x: 271, startPoint y: 35, endPoint x: 276, endPoint y: 0, distance: 35.4
click at [270, 35] on icon at bounding box center [263, 33] width 15 height 20
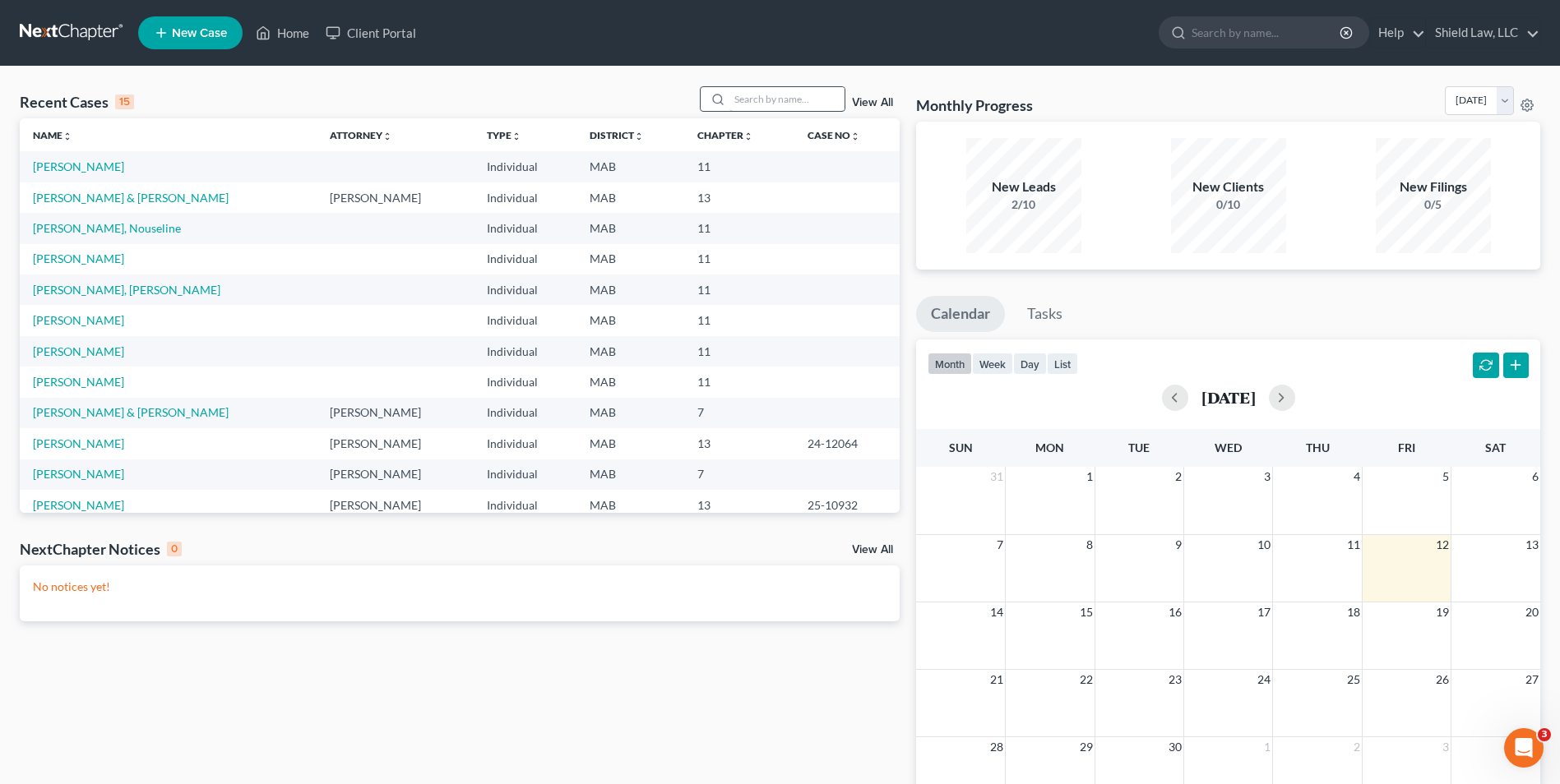
click at [783, 105] on input "search" at bounding box center [787, 99] width 115 height 24
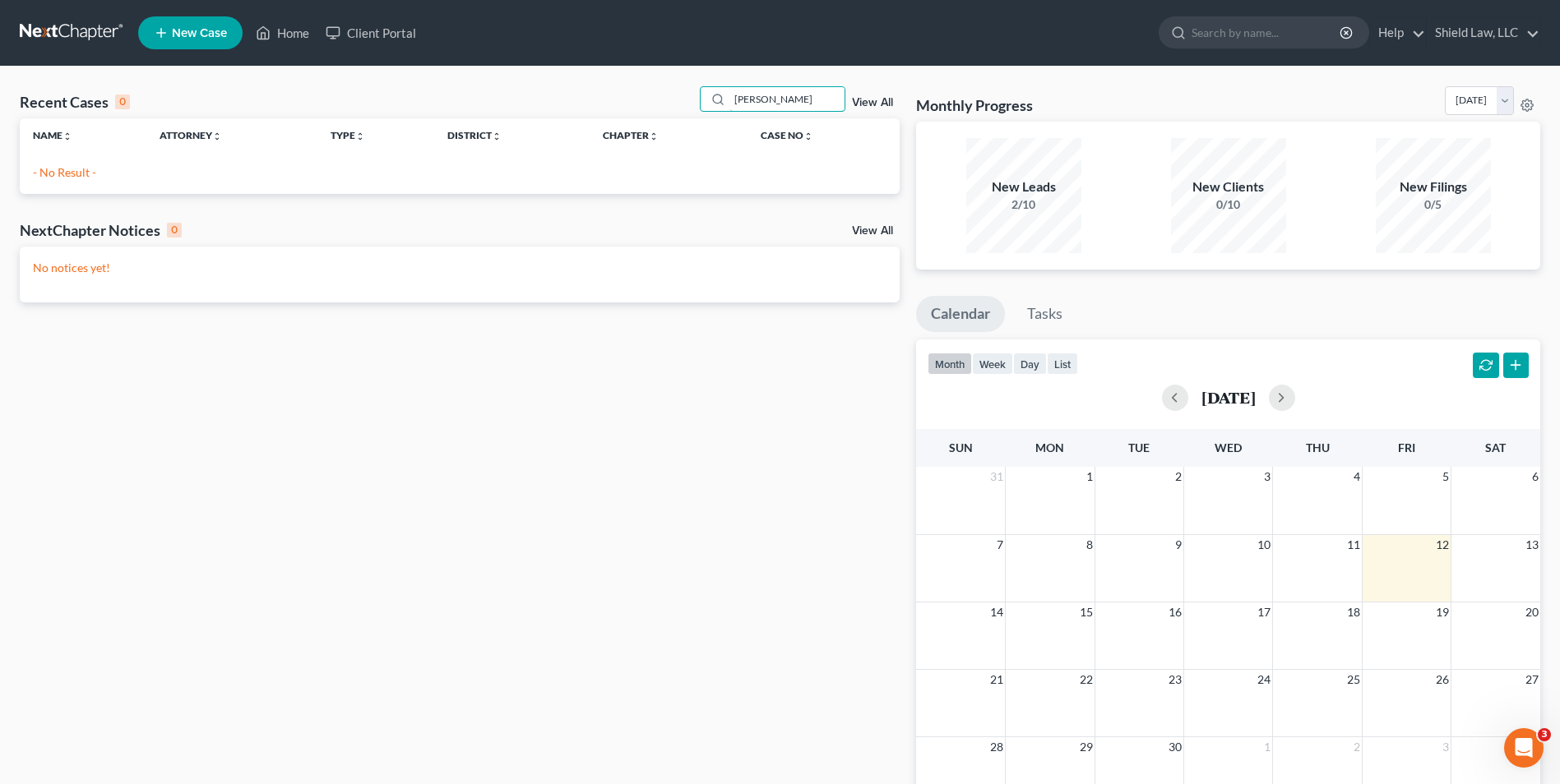
drag, startPoint x: 805, startPoint y: 102, endPoint x: 677, endPoint y: 108, distance: 128.1
click at [678, 111] on div "Recent Cases 0 [PERSON_NAME] View All" at bounding box center [460, 102] width 880 height 32
click at [744, 97] on input "petr" at bounding box center [787, 99] width 115 height 24
click at [746, 99] on input "petr" at bounding box center [787, 99] width 115 height 24
drag, startPoint x: 771, startPoint y: 91, endPoint x: 708, endPoint y: 99, distance: 63.5
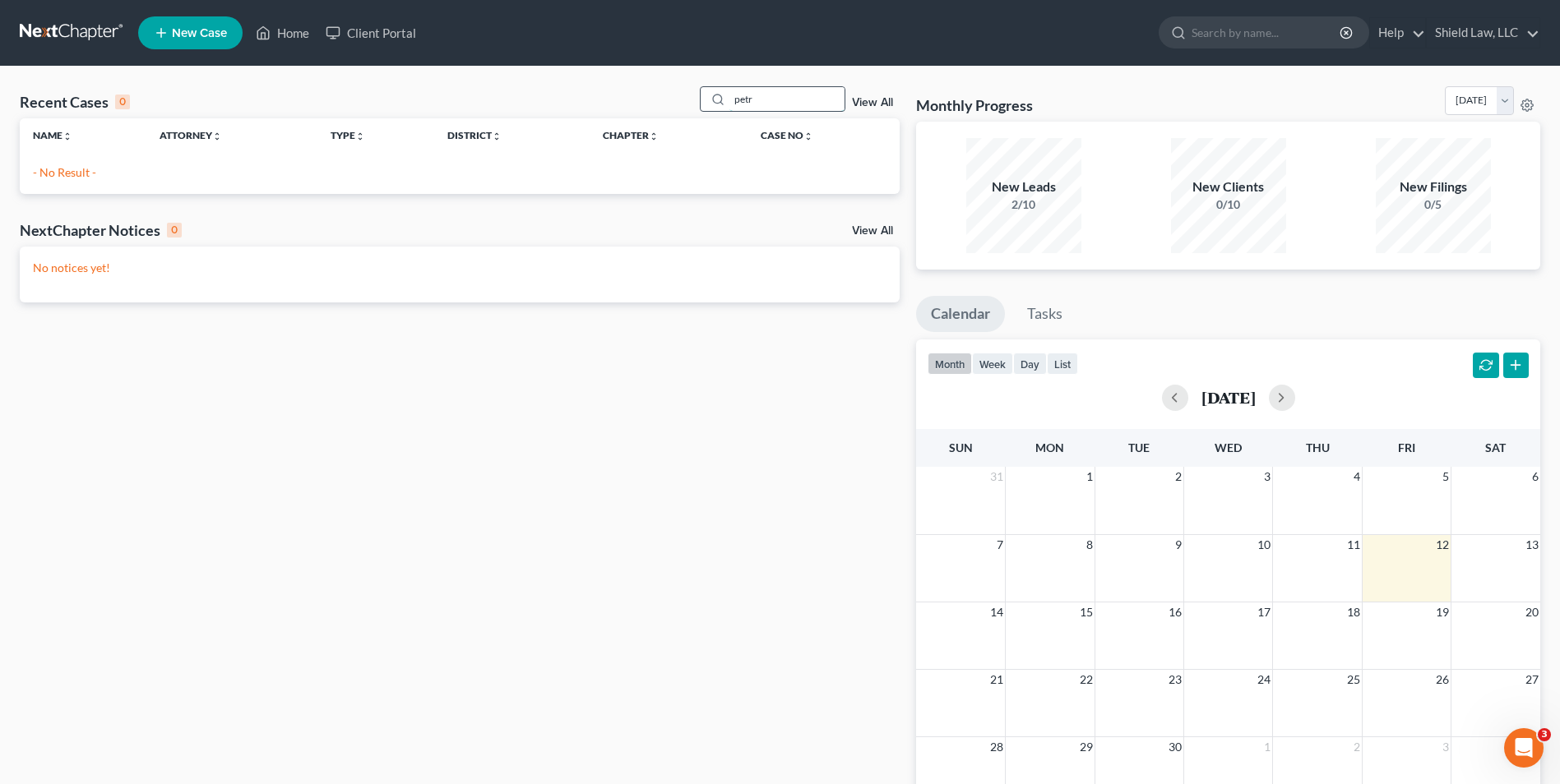
click at [709, 99] on div "petr" at bounding box center [773, 99] width 146 height 26
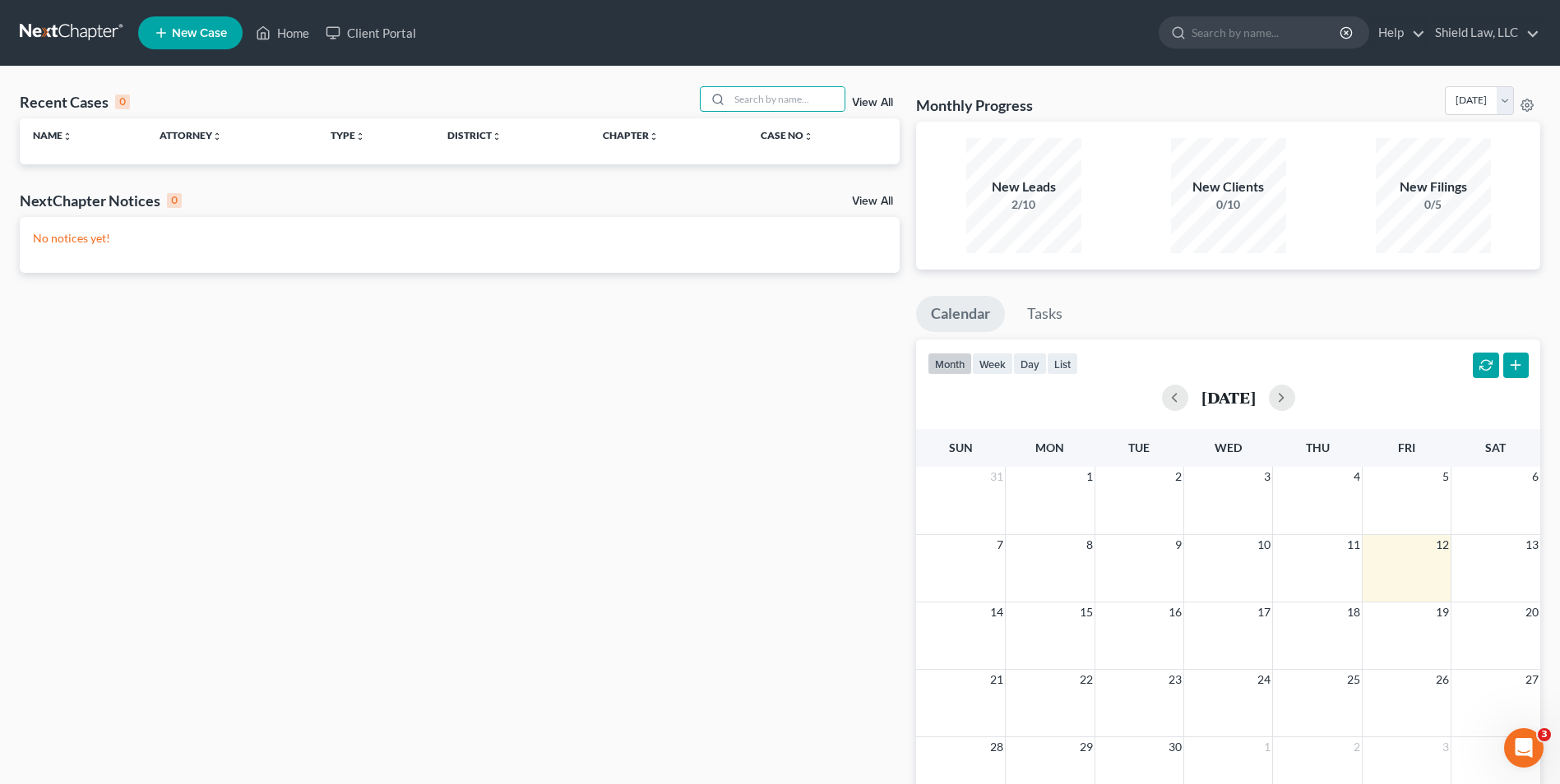
click at [566, 110] on div "Recent Cases 0 View All" at bounding box center [460, 102] width 880 height 32
click at [207, 37] on span "New Case" at bounding box center [200, 34] width 55 height 12
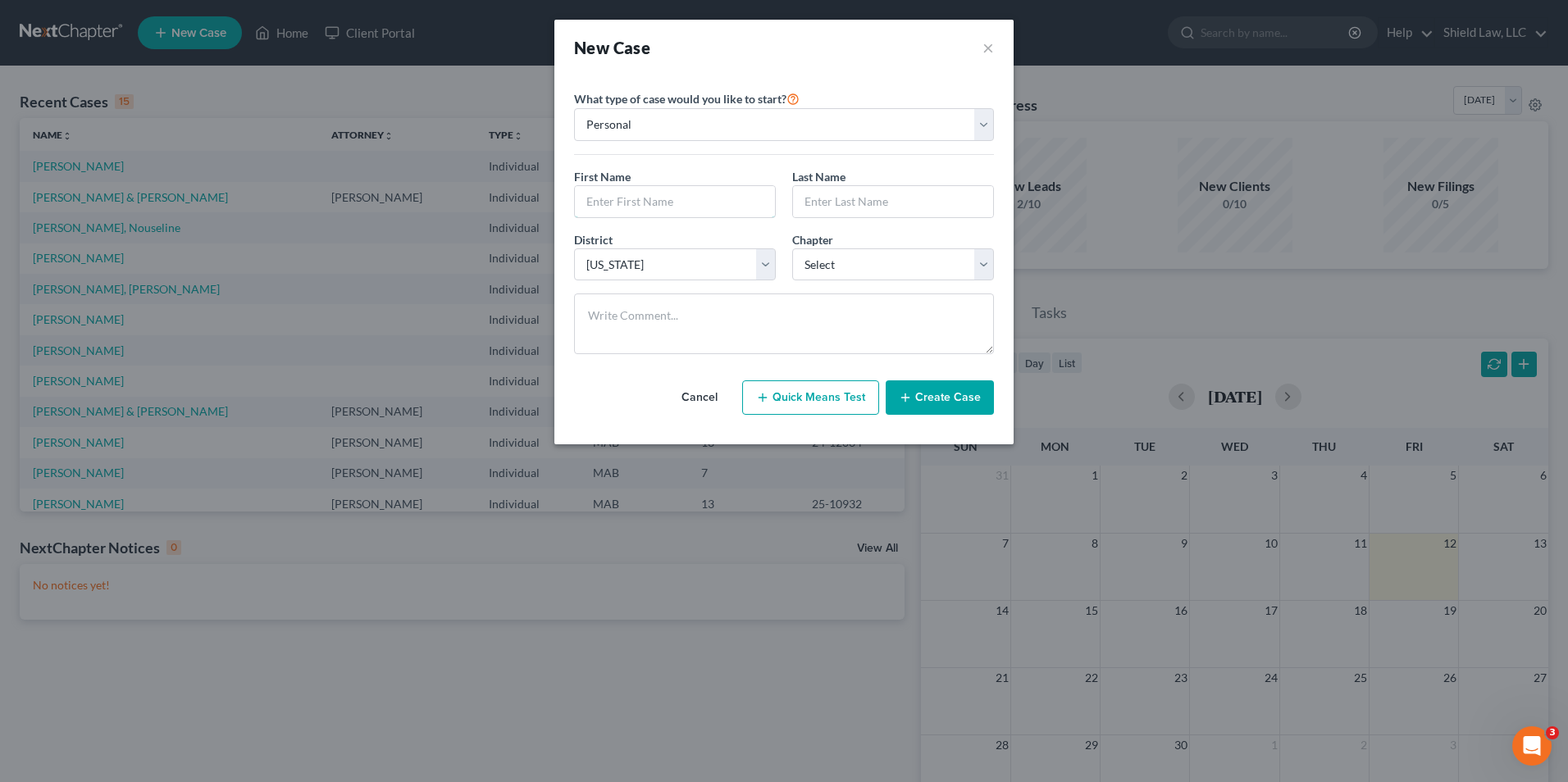
click at [614, 192] on input "text" at bounding box center [675, 202] width 200 height 31
click at [845, 252] on select "Select 7 11 12 13" at bounding box center [893, 264] width 202 height 33
click at [792, 248] on select "Select 7 11 12 13" at bounding box center [893, 264] width 202 height 33
click at [929, 386] on button "Create Case" at bounding box center [940, 397] width 108 height 34
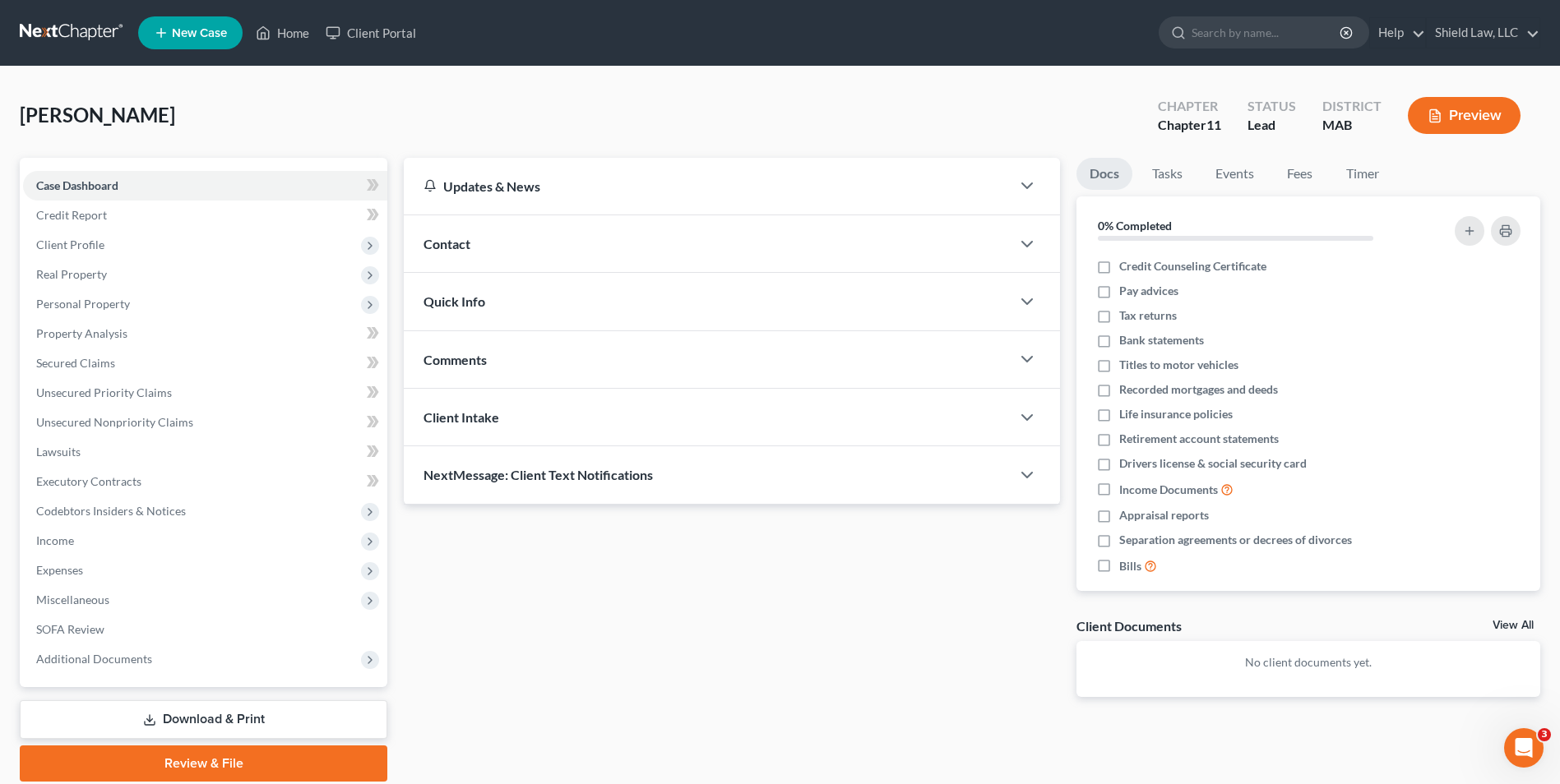
click at [531, 348] on div "Comments" at bounding box center [707, 360] width 607 height 57
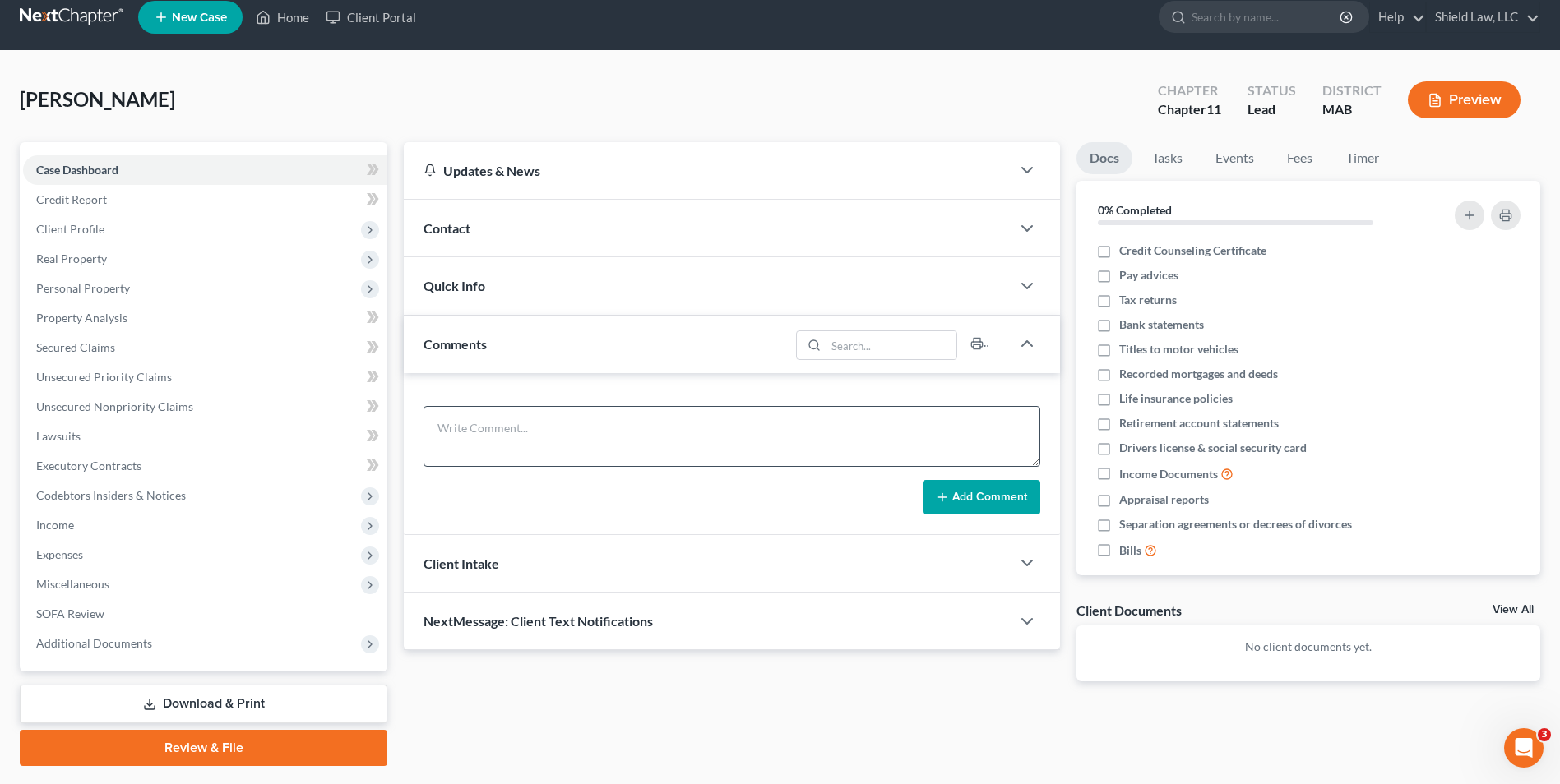
scroll to position [60, 0]
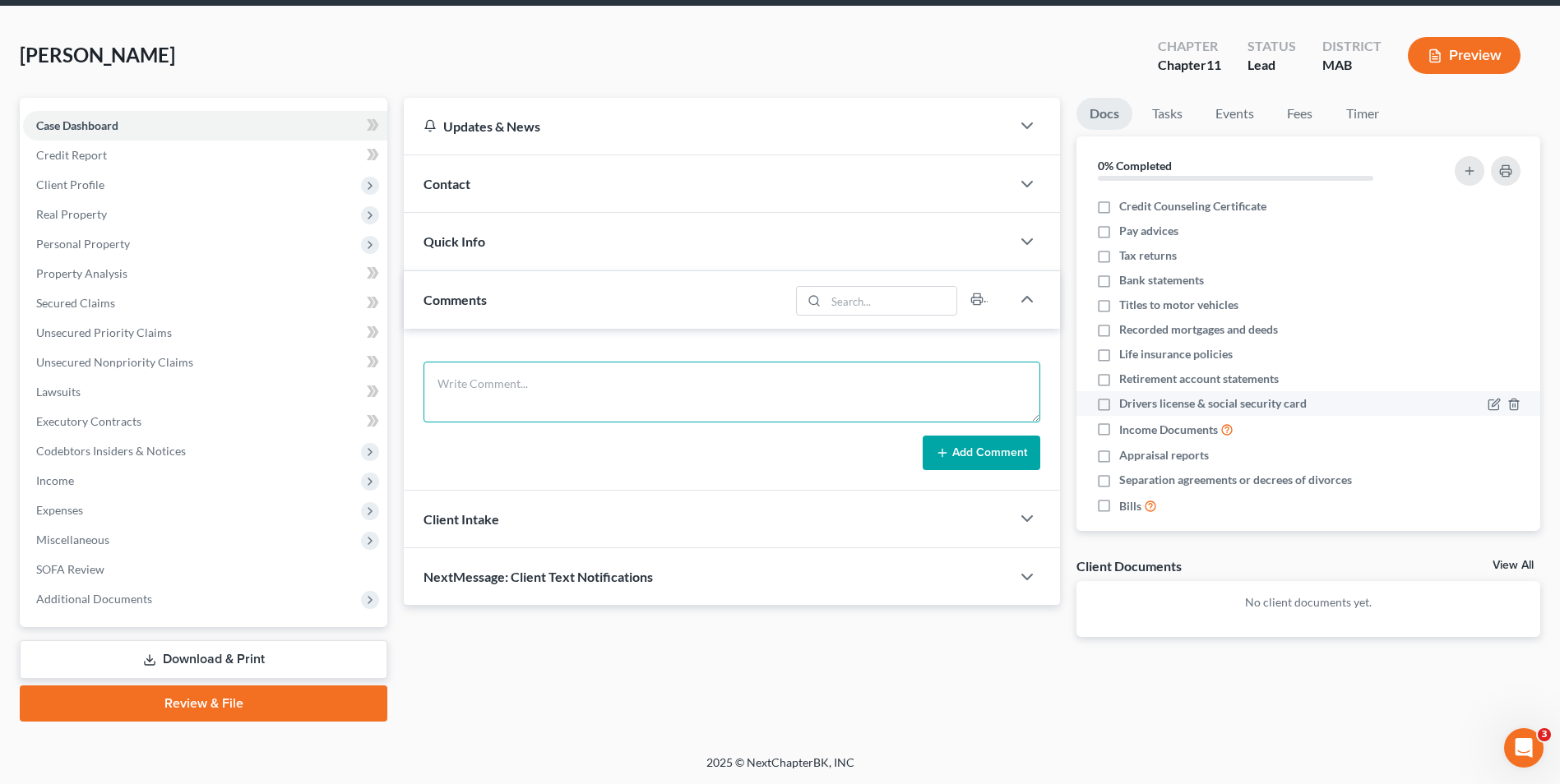
click at [561, 388] on textarea at bounding box center [732, 392] width 616 height 61
click at [514, 375] on textarea at bounding box center [732, 392] width 616 height 61
paste textarea "Progressive Direct Insurance [PERSON_NAME] [PERSON_NAME][EMAIL_ADDRESS][DOMAIN_…"
click at [442, 380] on textarea "Progressive Direct Insurance [PERSON_NAME] [PERSON_NAME][EMAIL_ADDRESS][DOMAIN_…" at bounding box center [732, 392] width 616 height 61
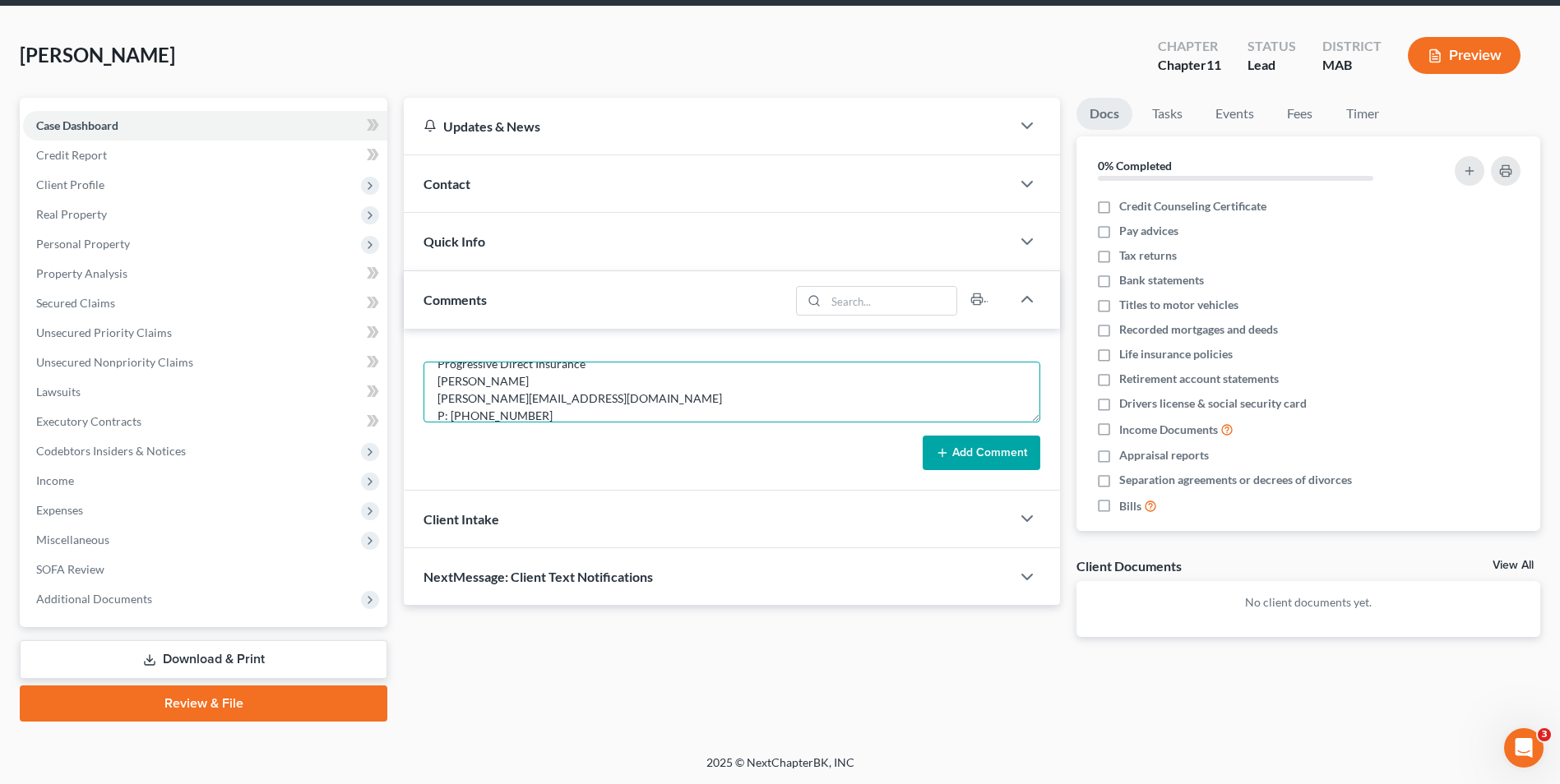
scroll to position [69, 0]
click at [566, 399] on textarea "Our client's insurance: Progressive Direct Insurance [PERSON_NAME] [PERSON_NAME…" at bounding box center [732, 392] width 616 height 61
paste textarea "Claim #25-966637432"
click at [1005, 458] on button "Add Comment" at bounding box center [981, 453] width 118 height 34
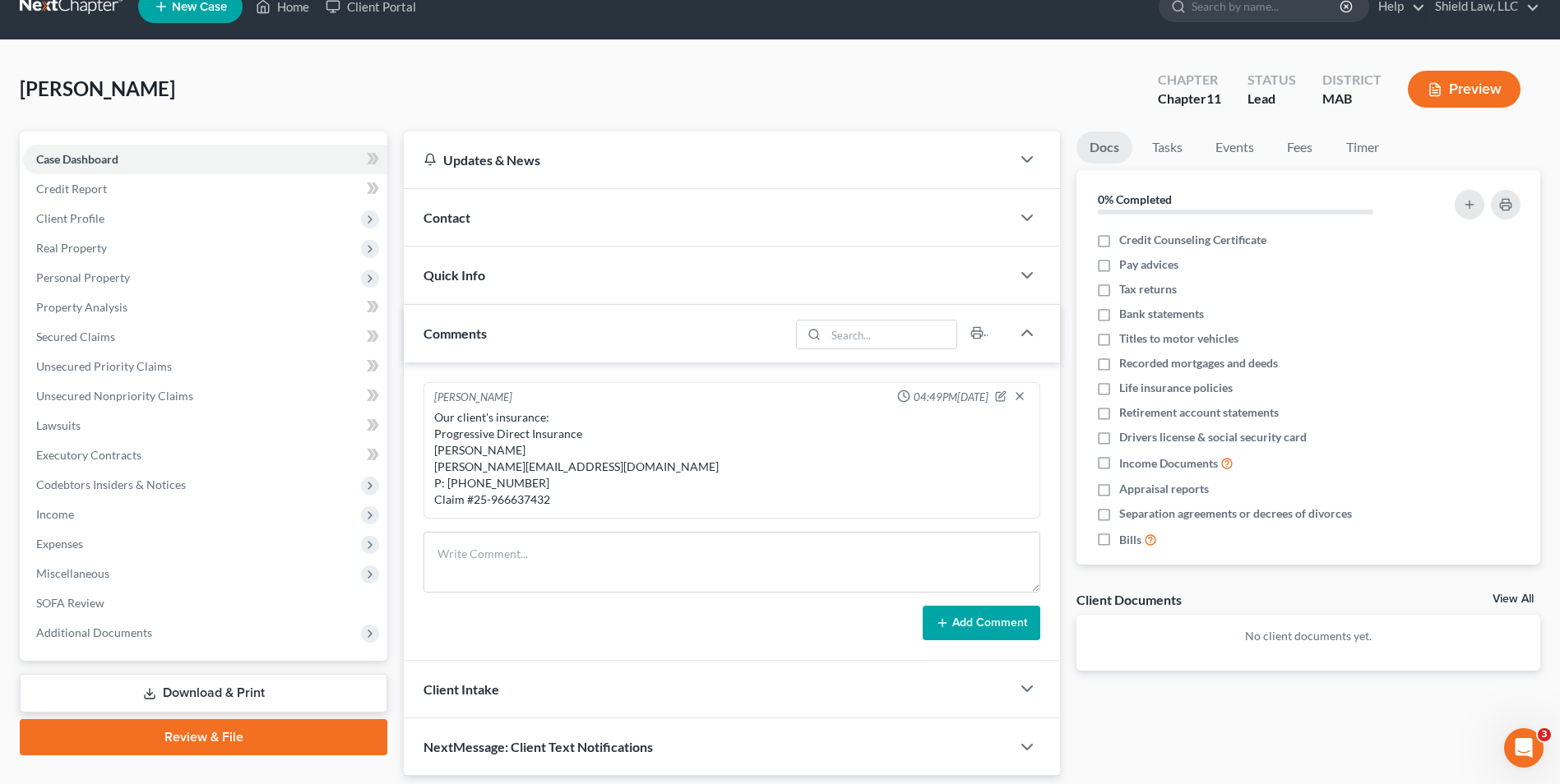
scroll to position [0, 0]
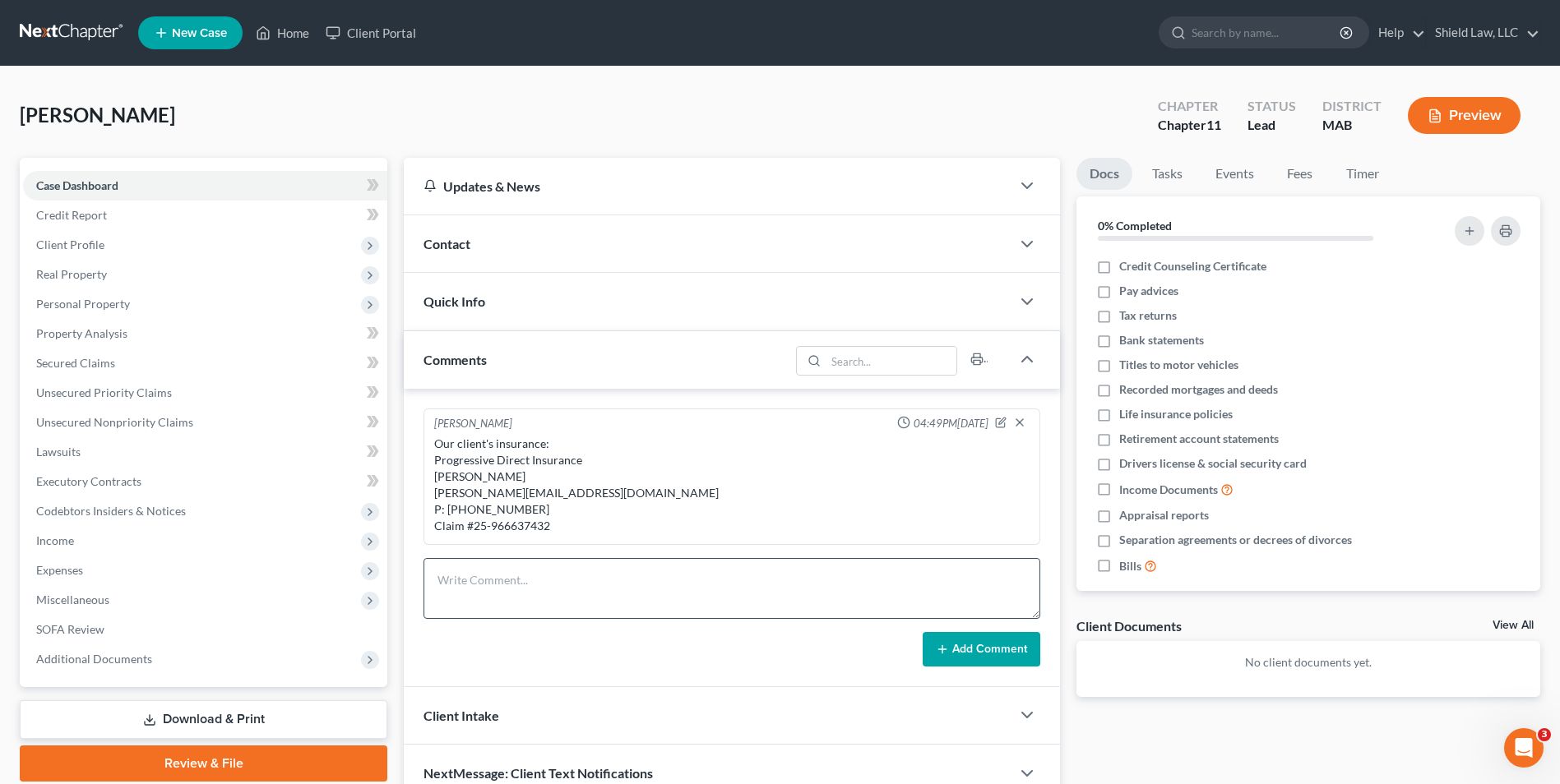
click at [696, 624] on form "Add Comment" at bounding box center [732, 613] width 616 height 108
click at [697, 611] on textarea at bounding box center [732, 589] width 616 height 61
click at [701, 599] on textarea at bounding box center [732, 589] width 616 height 61
click at [946, 651] on icon at bounding box center [942, 649] width 13 height 13
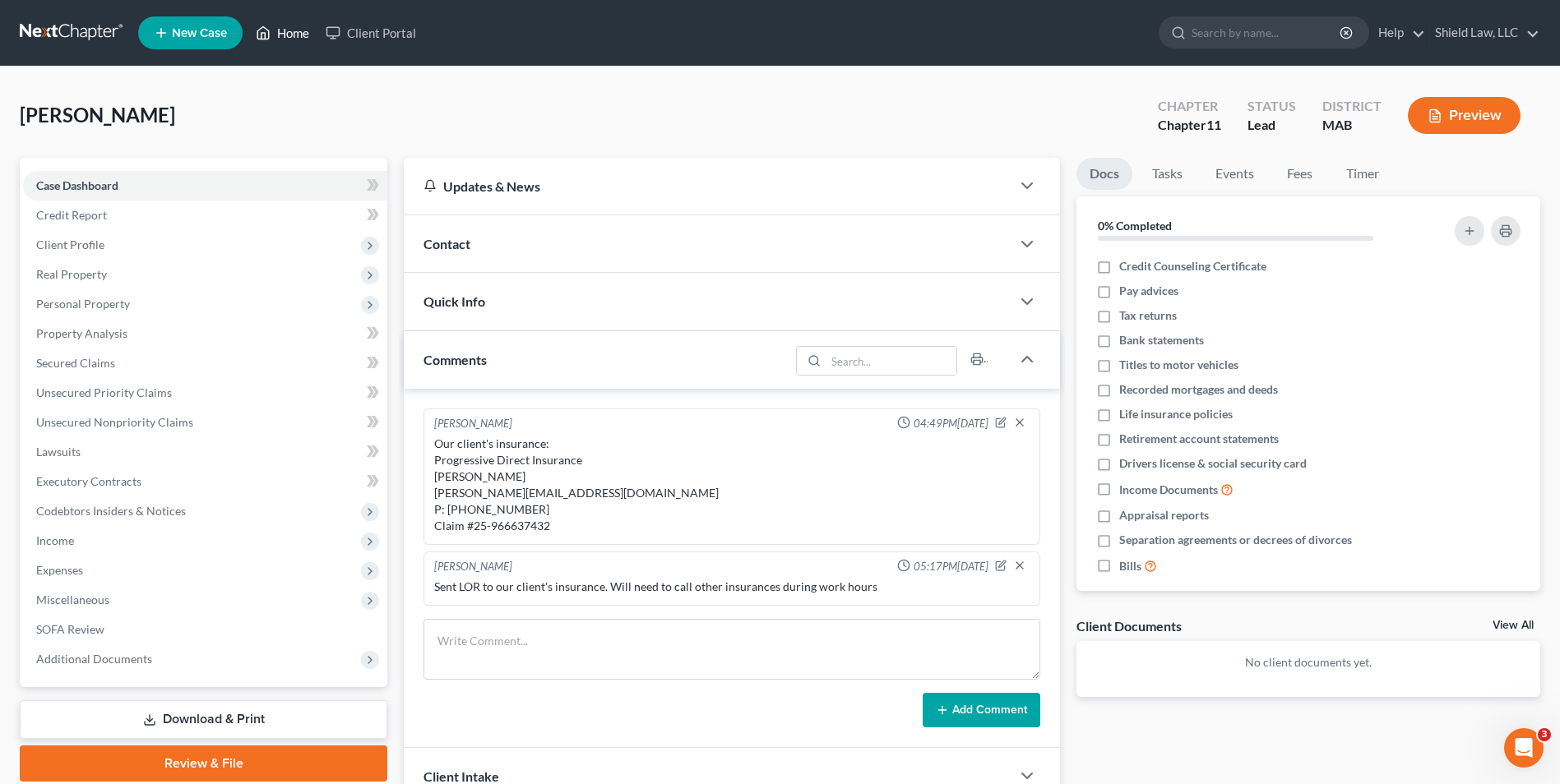
drag, startPoint x: 264, startPoint y: 44, endPoint x: 754, endPoint y: 84, distance: 491.6
click at [264, 44] on link "Home" at bounding box center [282, 33] width 70 height 29
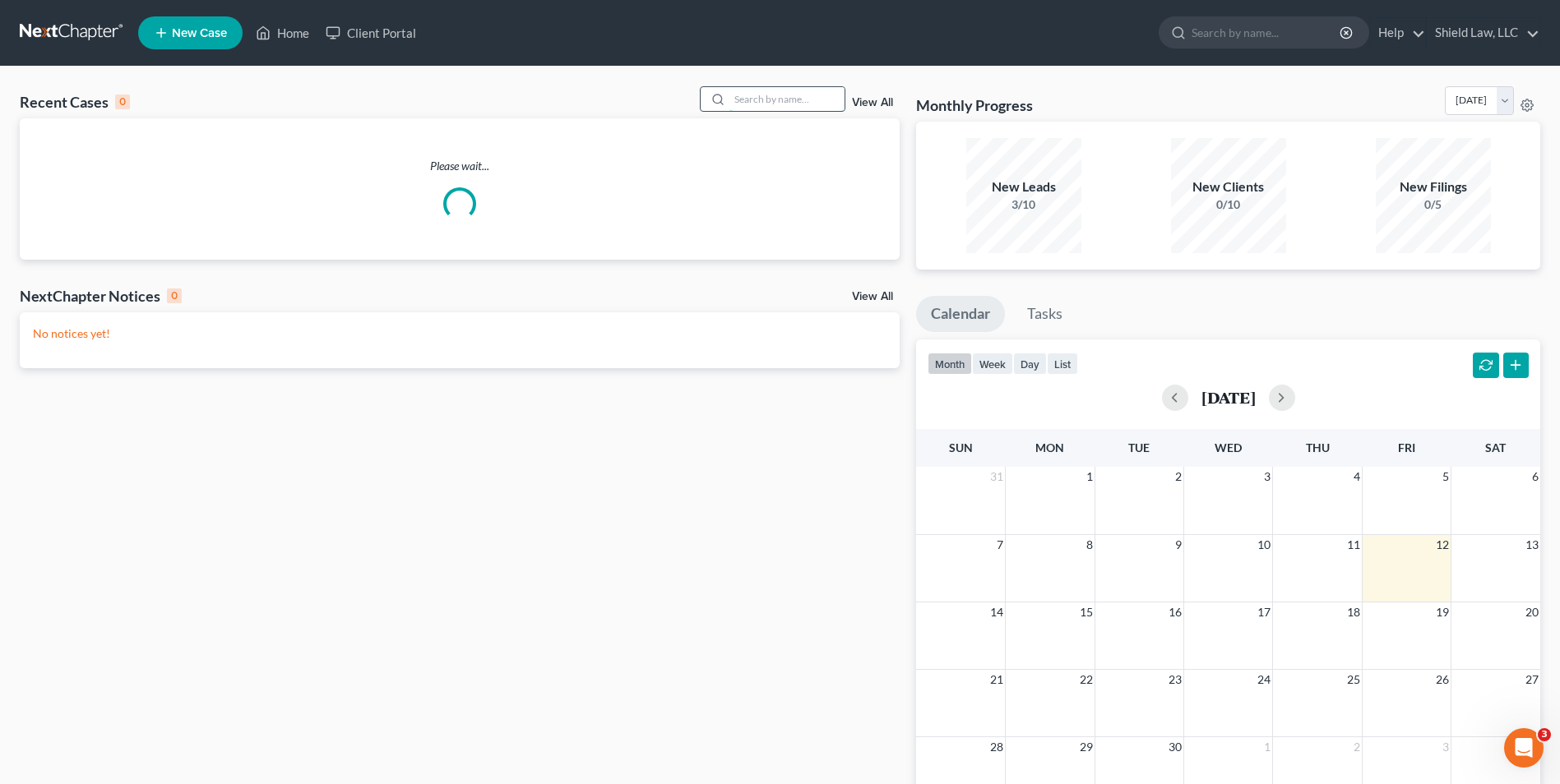
click at [740, 96] on input "search" at bounding box center [787, 99] width 115 height 24
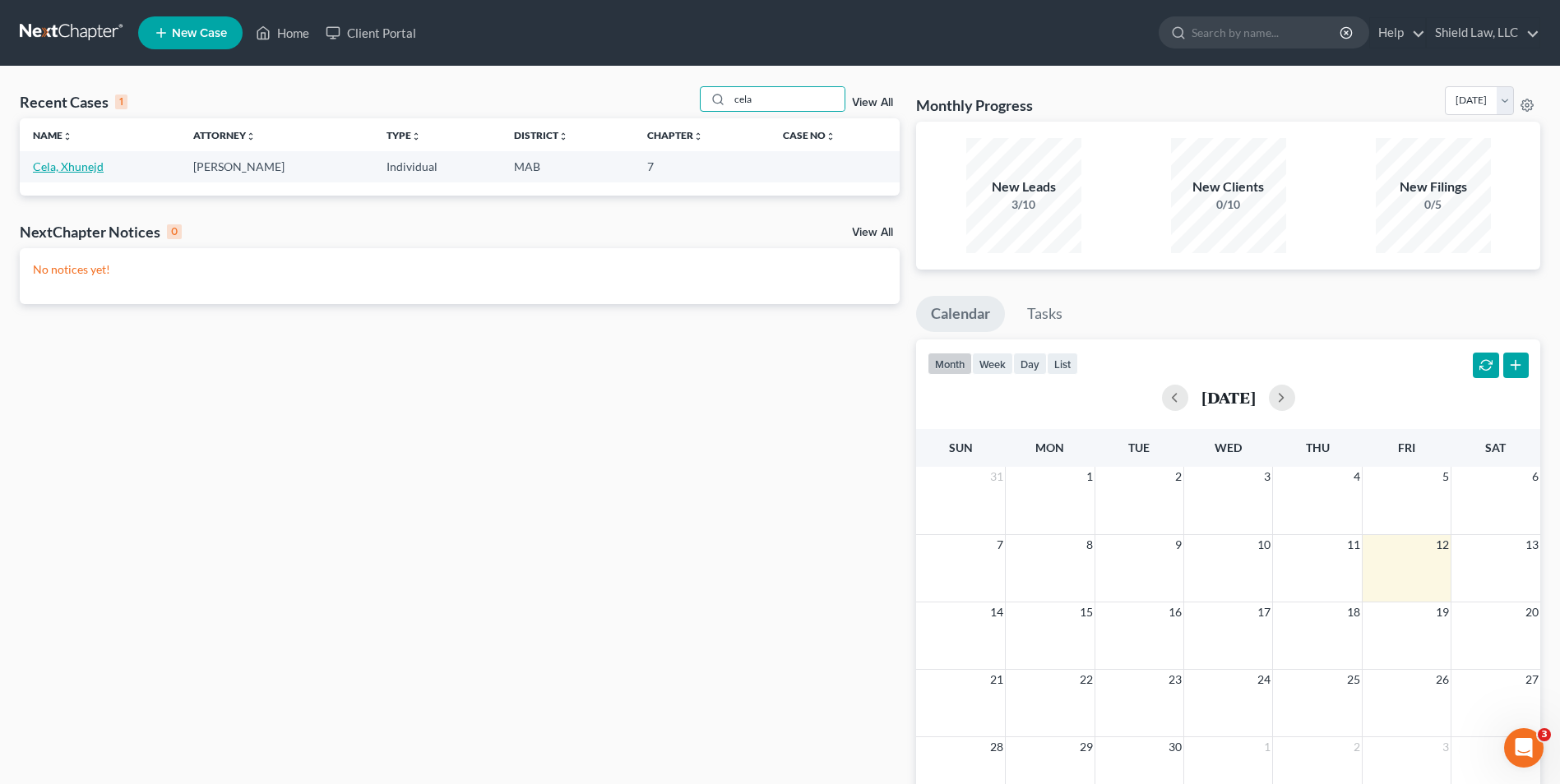
click at [98, 170] on link "Cela, Xhunejd" at bounding box center [68, 166] width 71 height 14
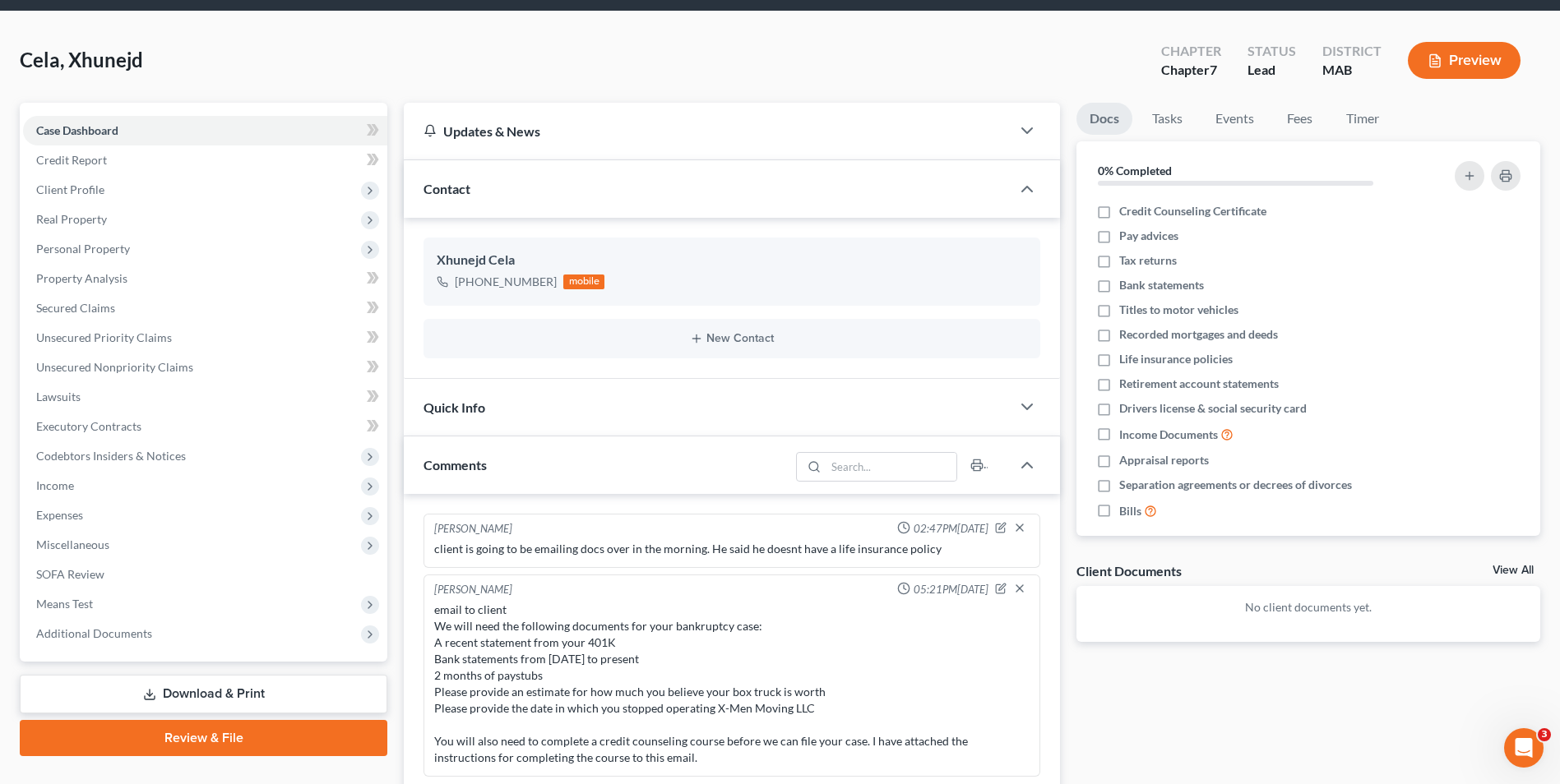
scroll to position [83, 0]
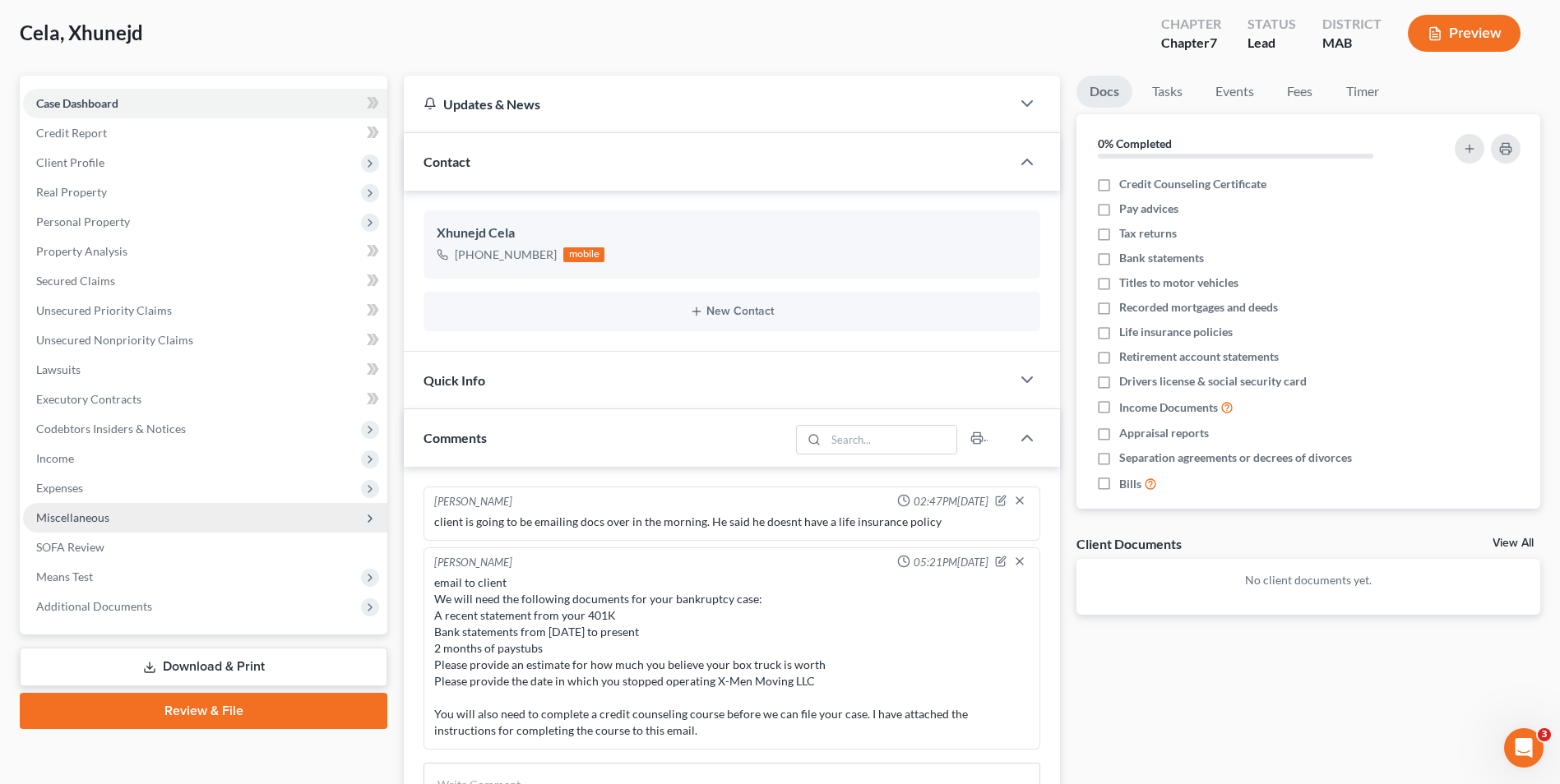
click at [85, 511] on span "Miscellaneous" at bounding box center [72, 517] width 73 height 14
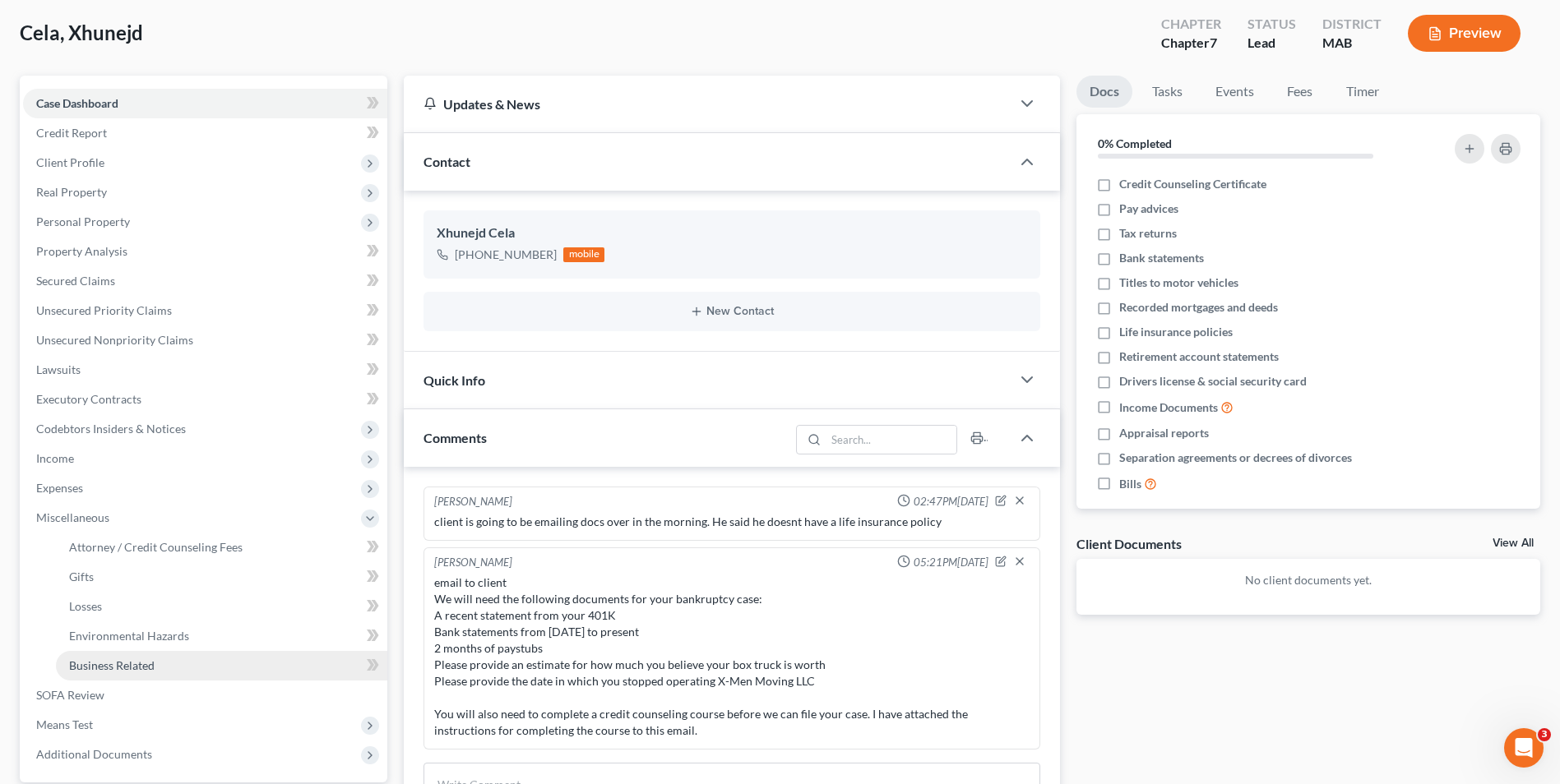
click at [123, 677] on link "Business Related" at bounding box center [221, 666] width 331 height 29
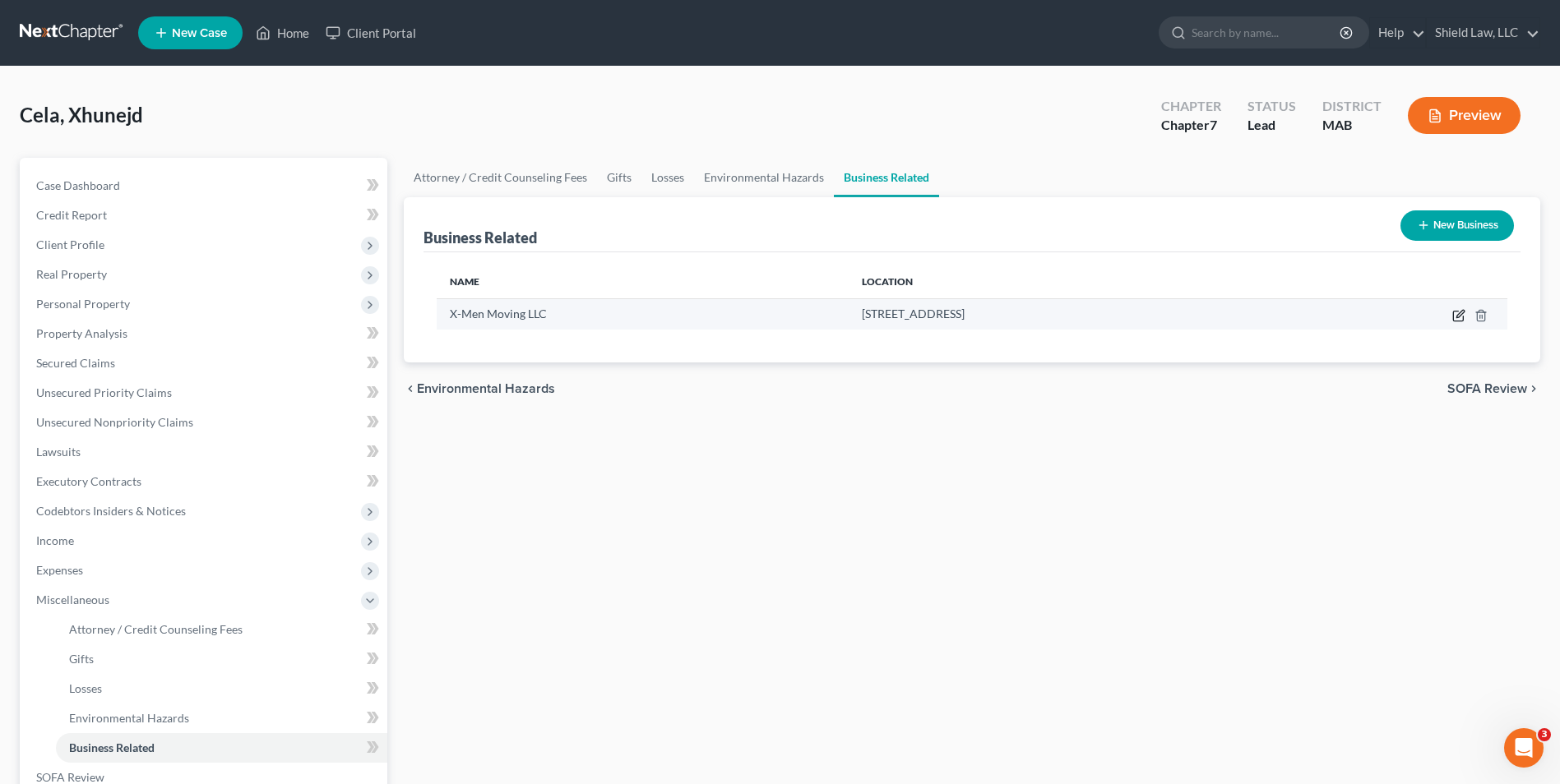
click at [1457, 316] on icon "button" at bounding box center [1458, 315] width 13 height 13
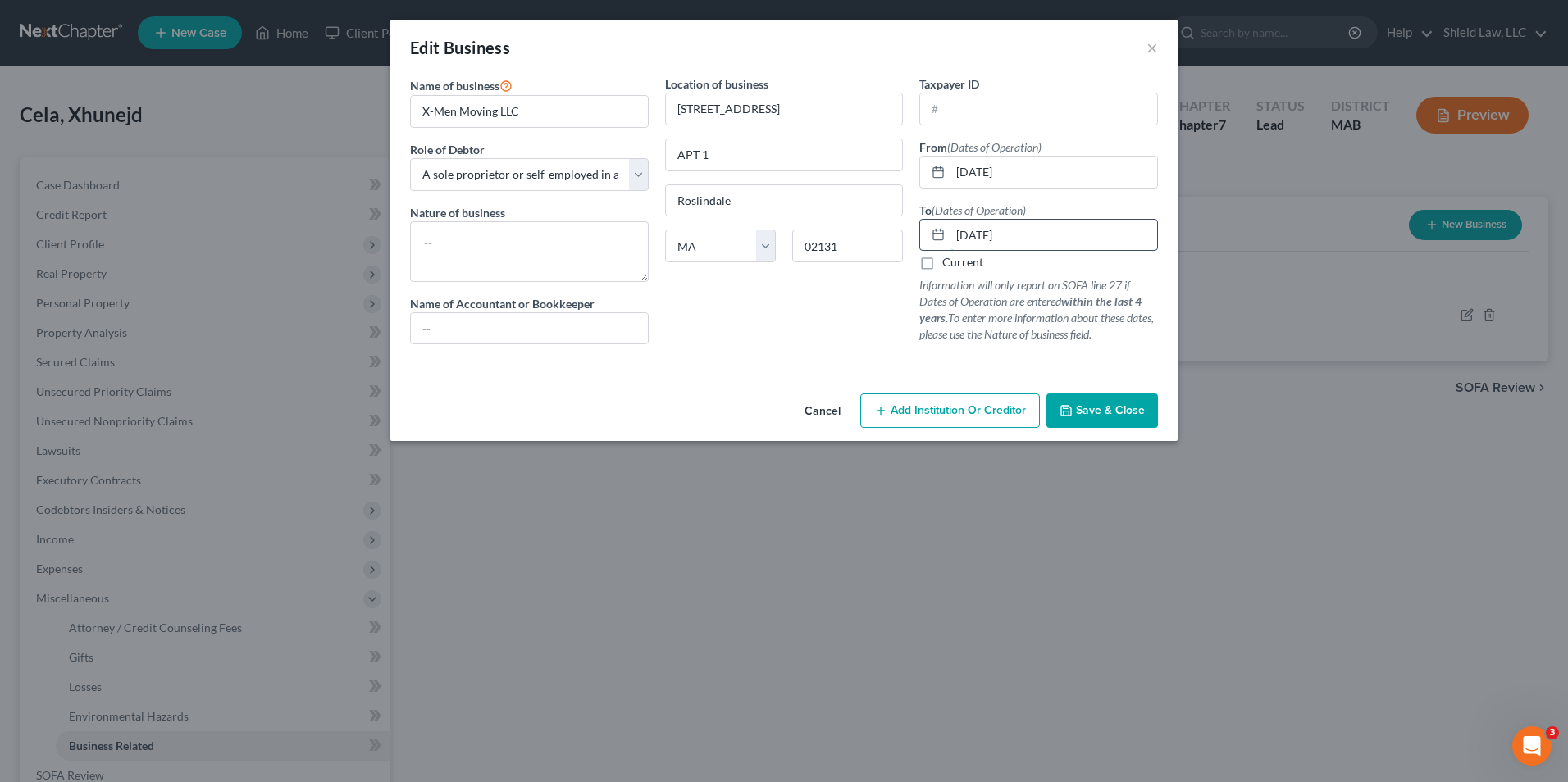
click at [1026, 240] on input "[DATE]" at bounding box center [1053, 235] width 207 height 31
click at [1021, 238] on input "[DATE]" at bounding box center [1053, 235] width 207 height 31
click at [1021, 237] on input "[DATE]" at bounding box center [1053, 235] width 207 height 31
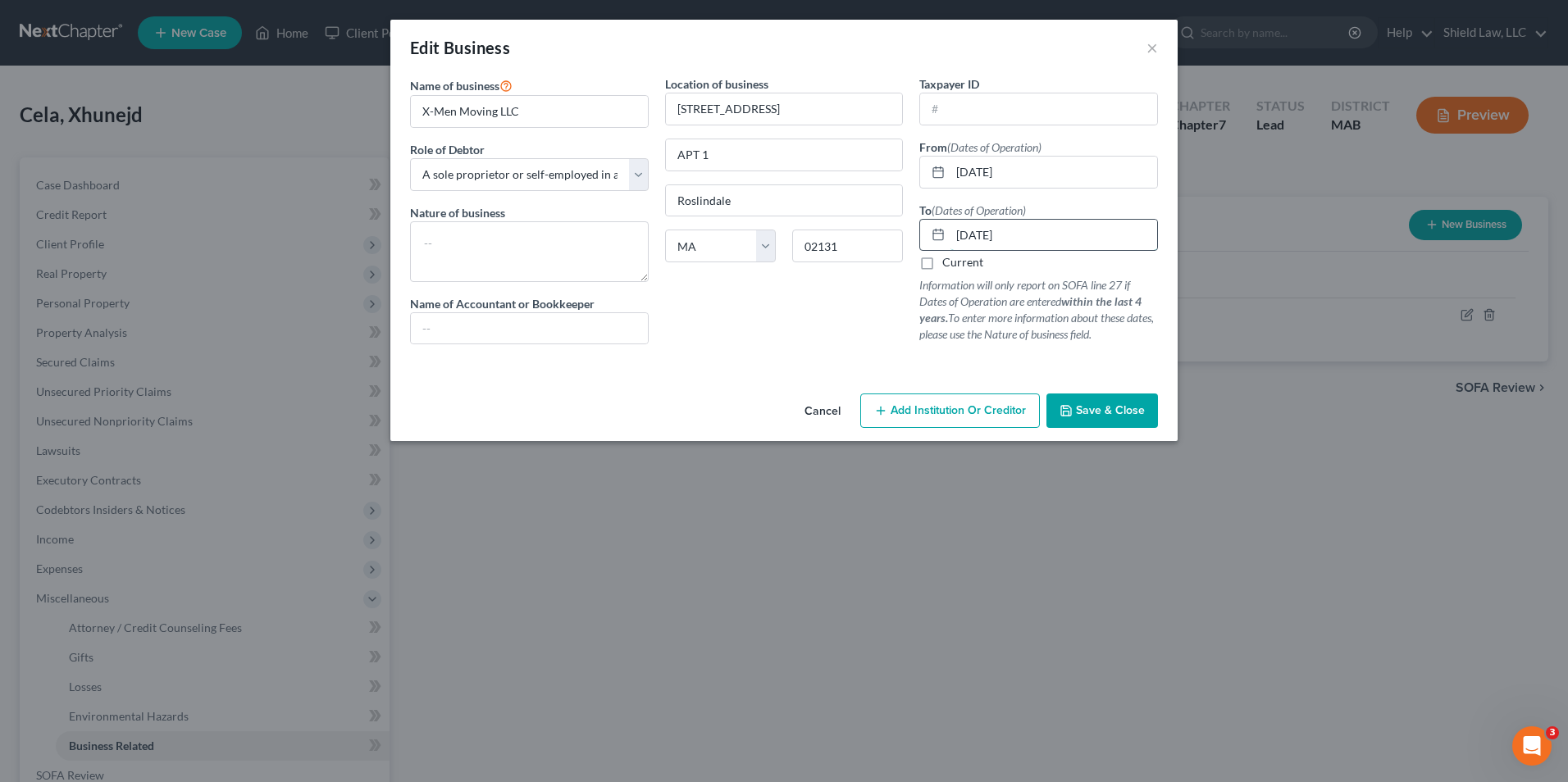
click at [1021, 237] on input "[DATE]" at bounding box center [1053, 235] width 207 height 31
click at [1111, 400] on button "Save & Close" at bounding box center [1102, 411] width 112 height 34
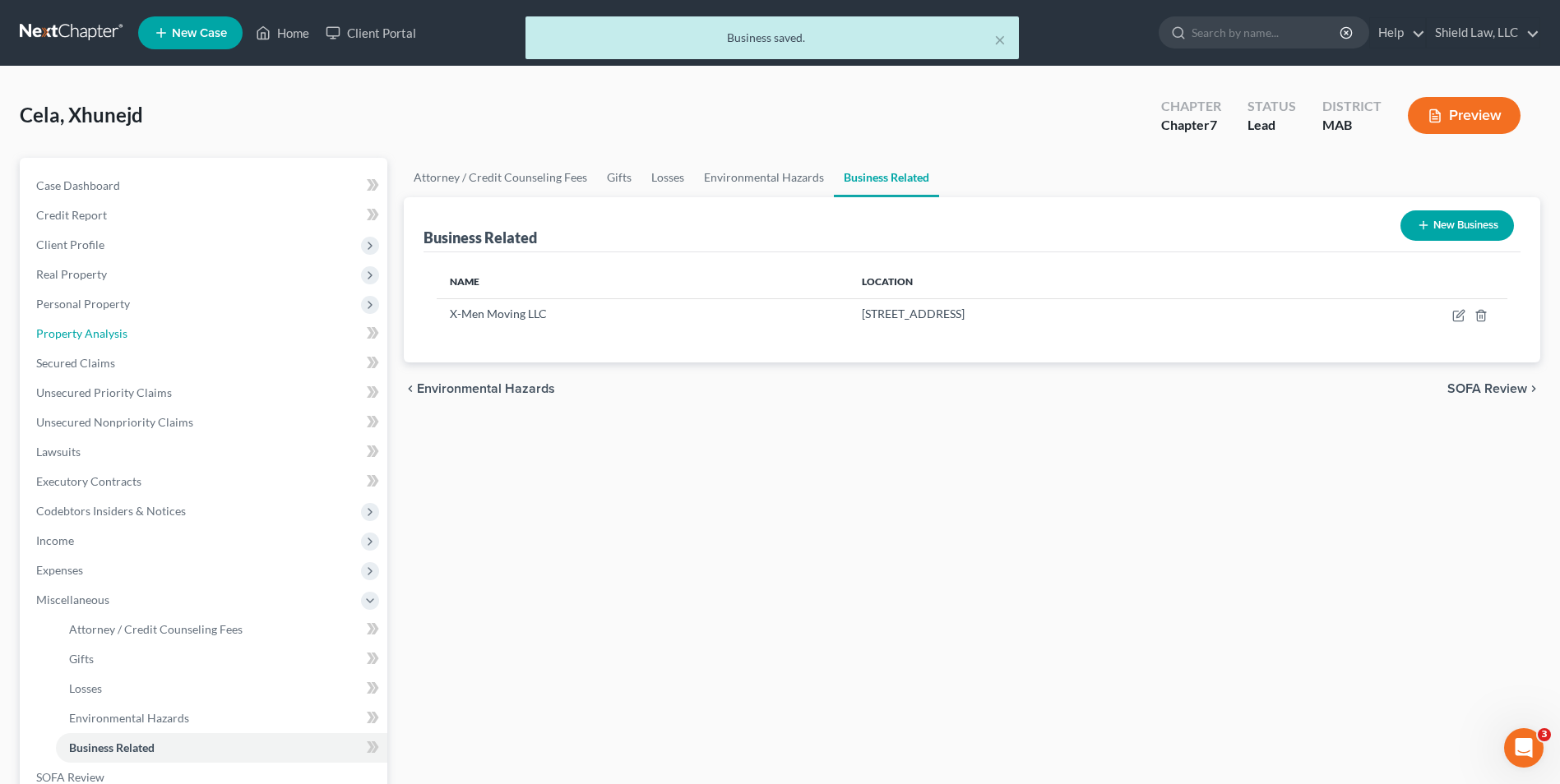
drag, startPoint x: 97, startPoint y: 336, endPoint x: 608, endPoint y: 387, distance: 513.5
click at [97, 336] on span "Property Analysis" at bounding box center [82, 333] width 91 height 14
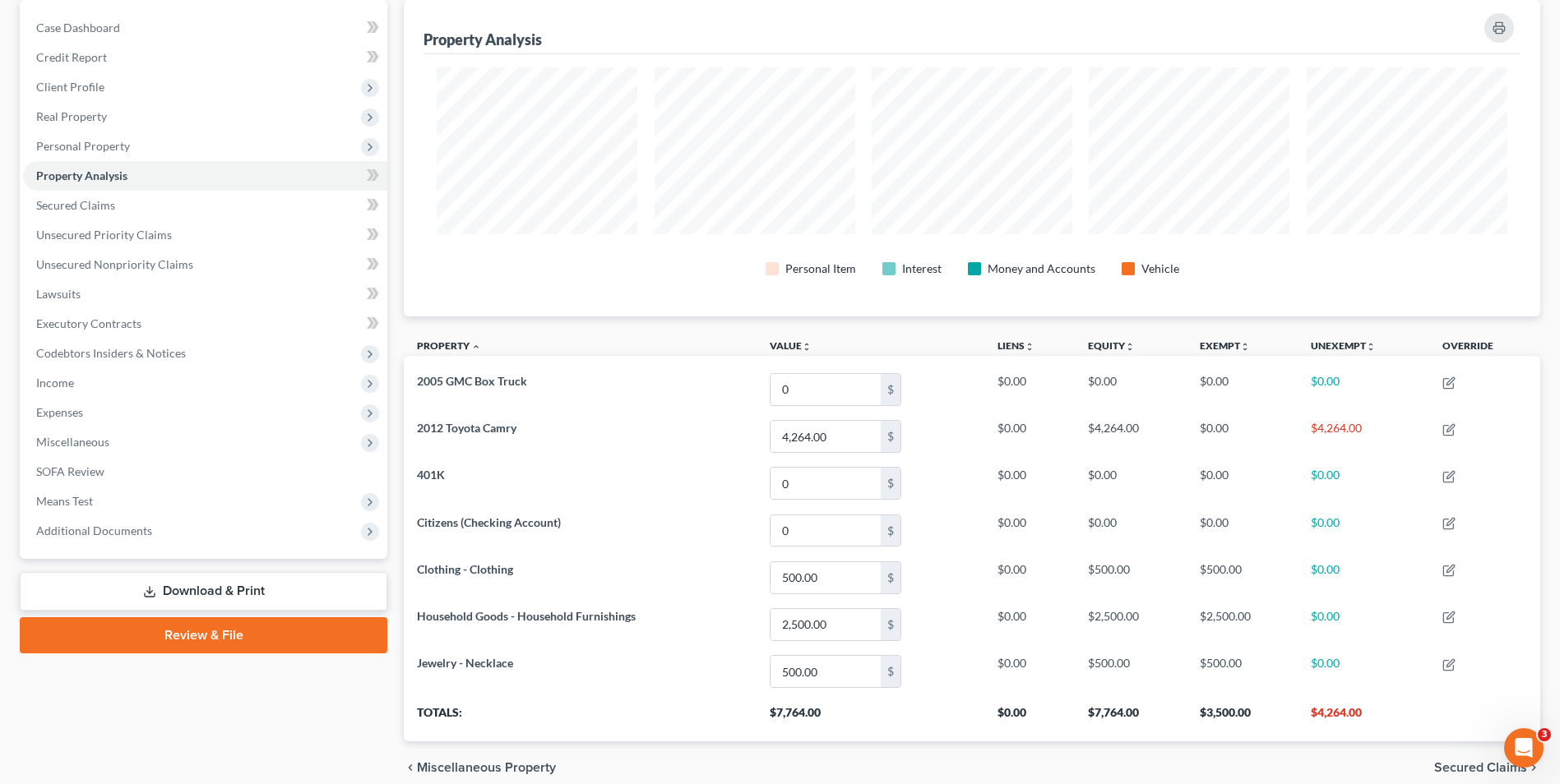
scroll to position [164, 0]
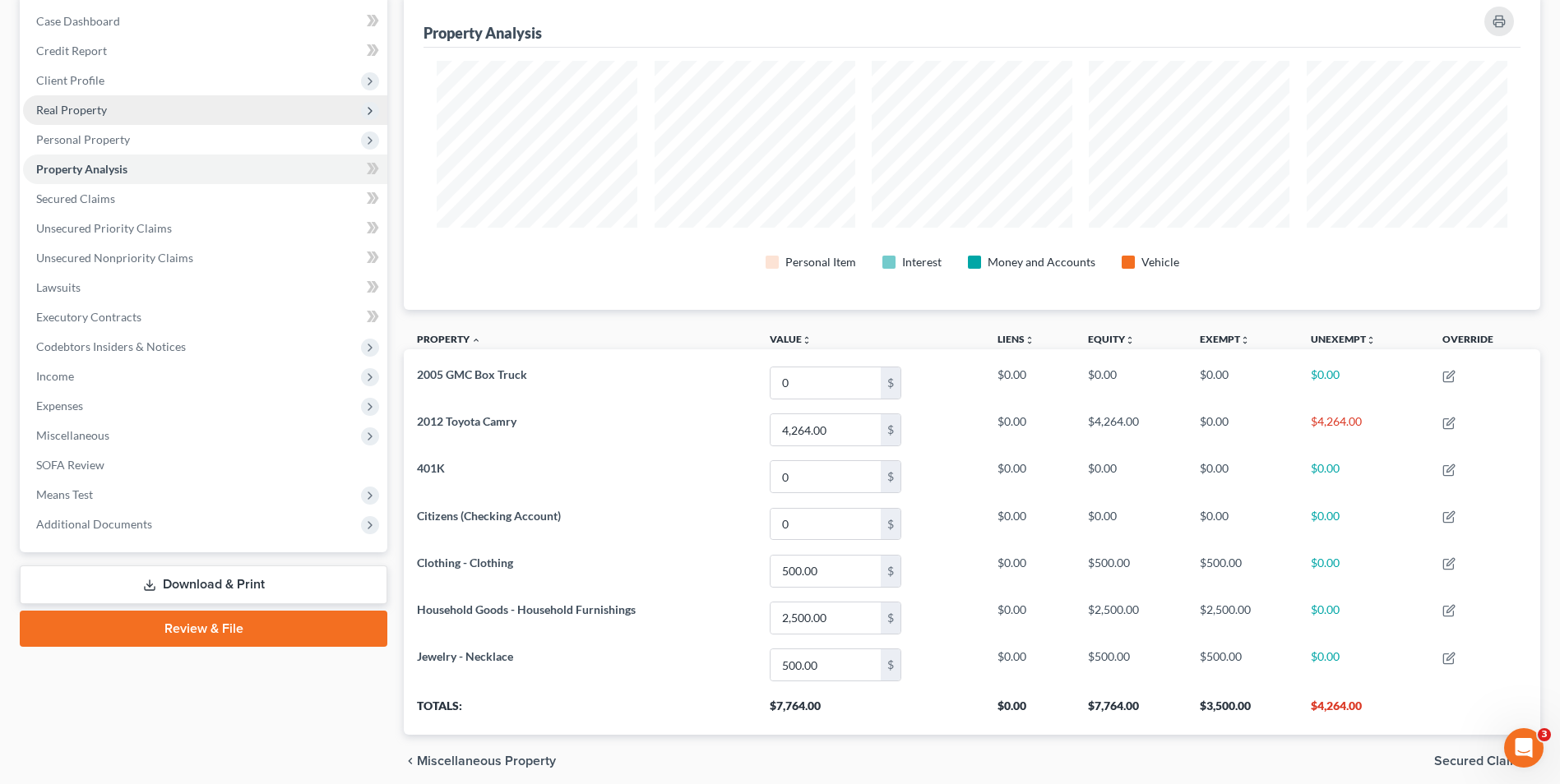
click at [74, 111] on span "Real Property" at bounding box center [71, 109] width 71 height 14
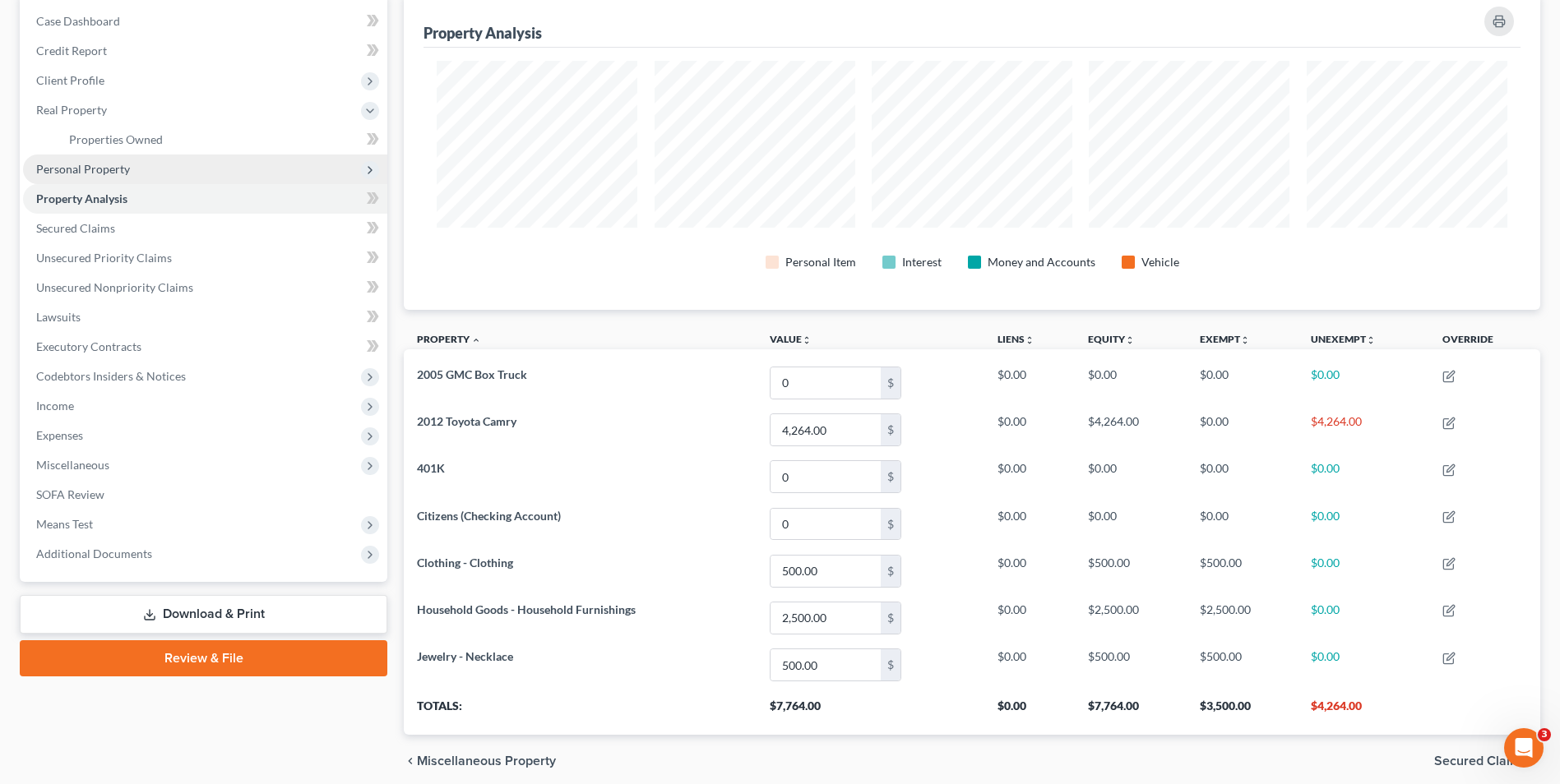
click at [96, 166] on span "Personal Property" at bounding box center [83, 169] width 94 height 14
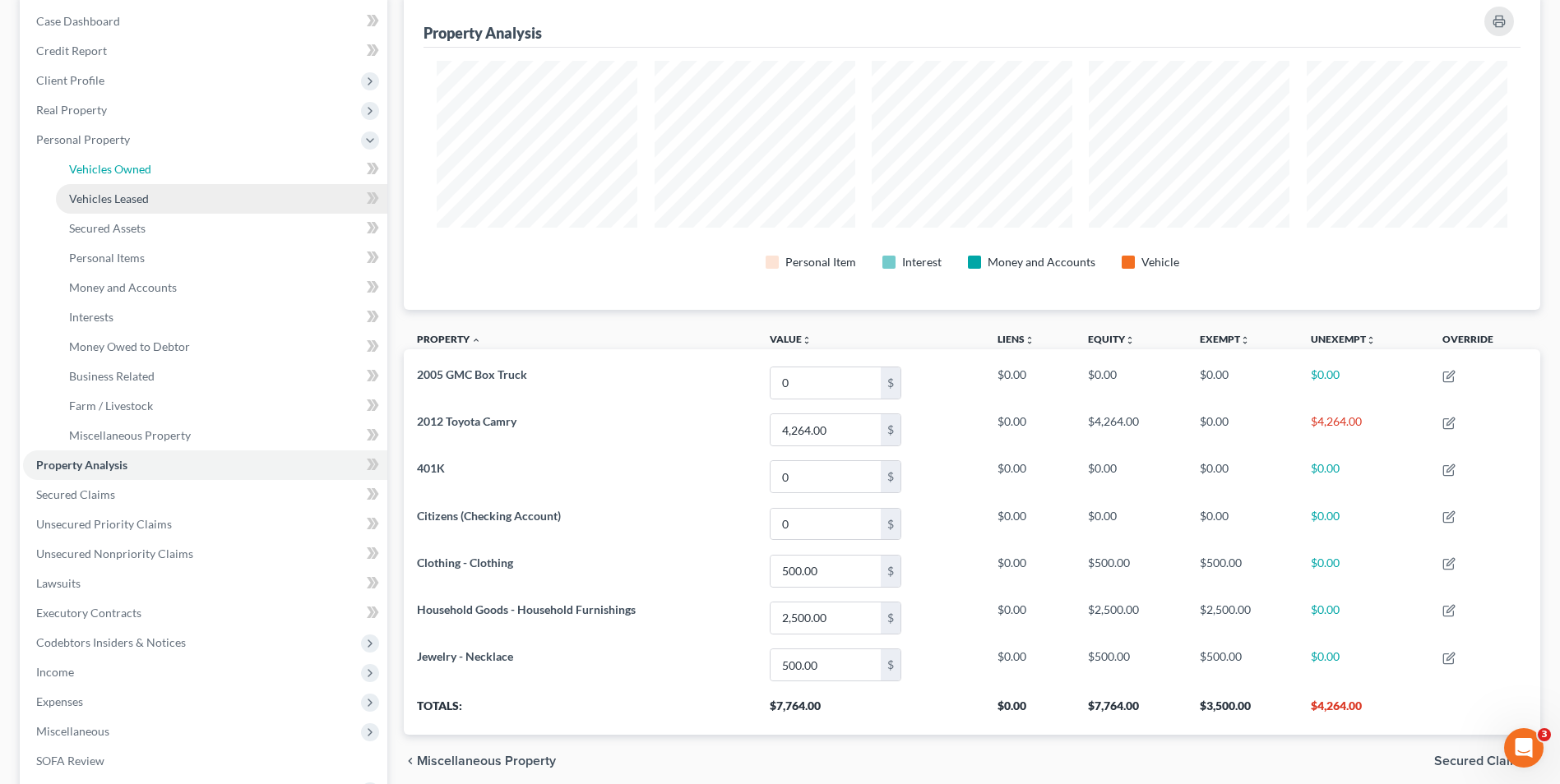
click at [138, 175] on span "Vehicles Owned" at bounding box center [110, 169] width 83 height 14
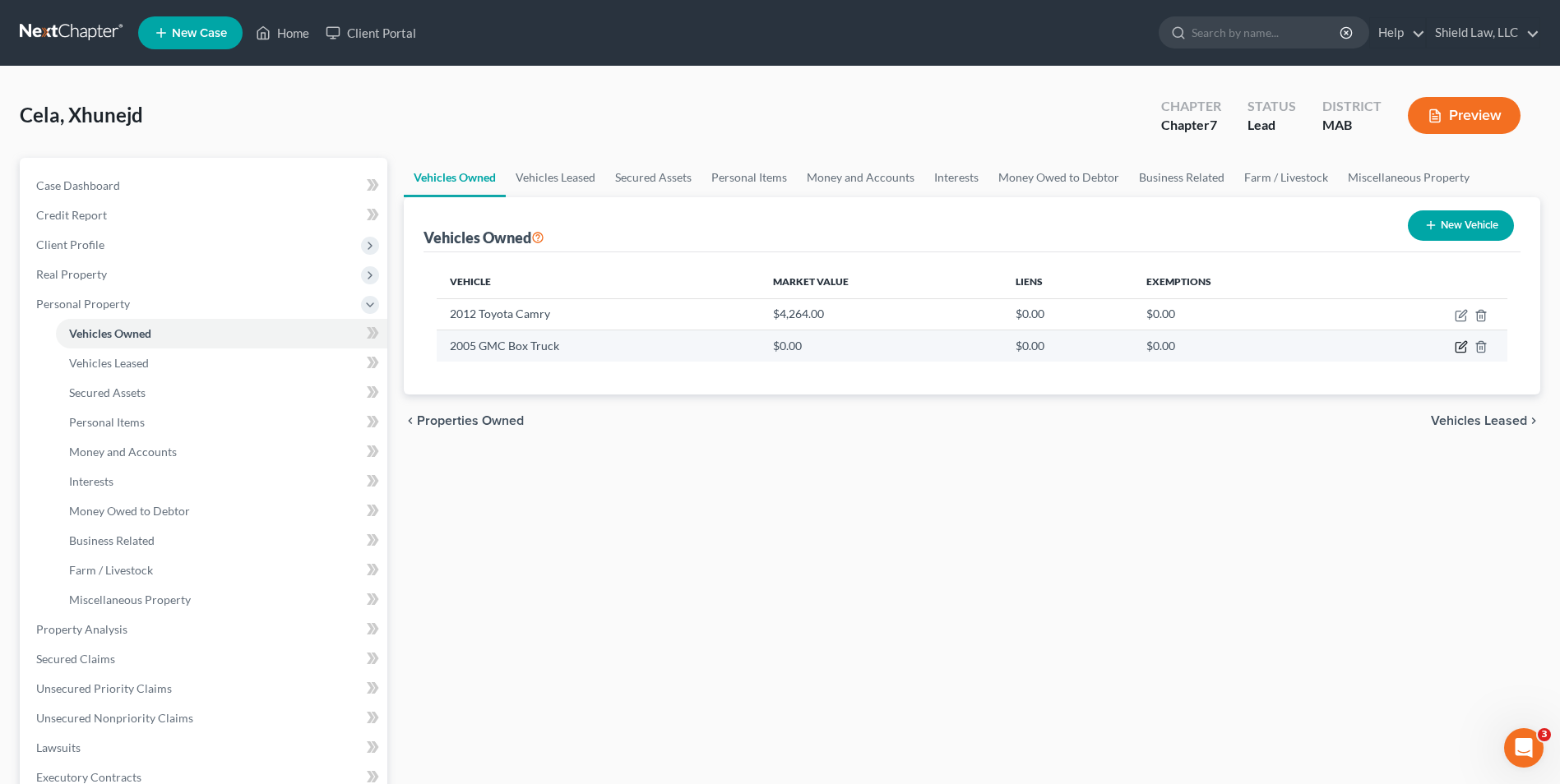
click at [1458, 346] on icon "button" at bounding box center [1461, 347] width 13 height 13
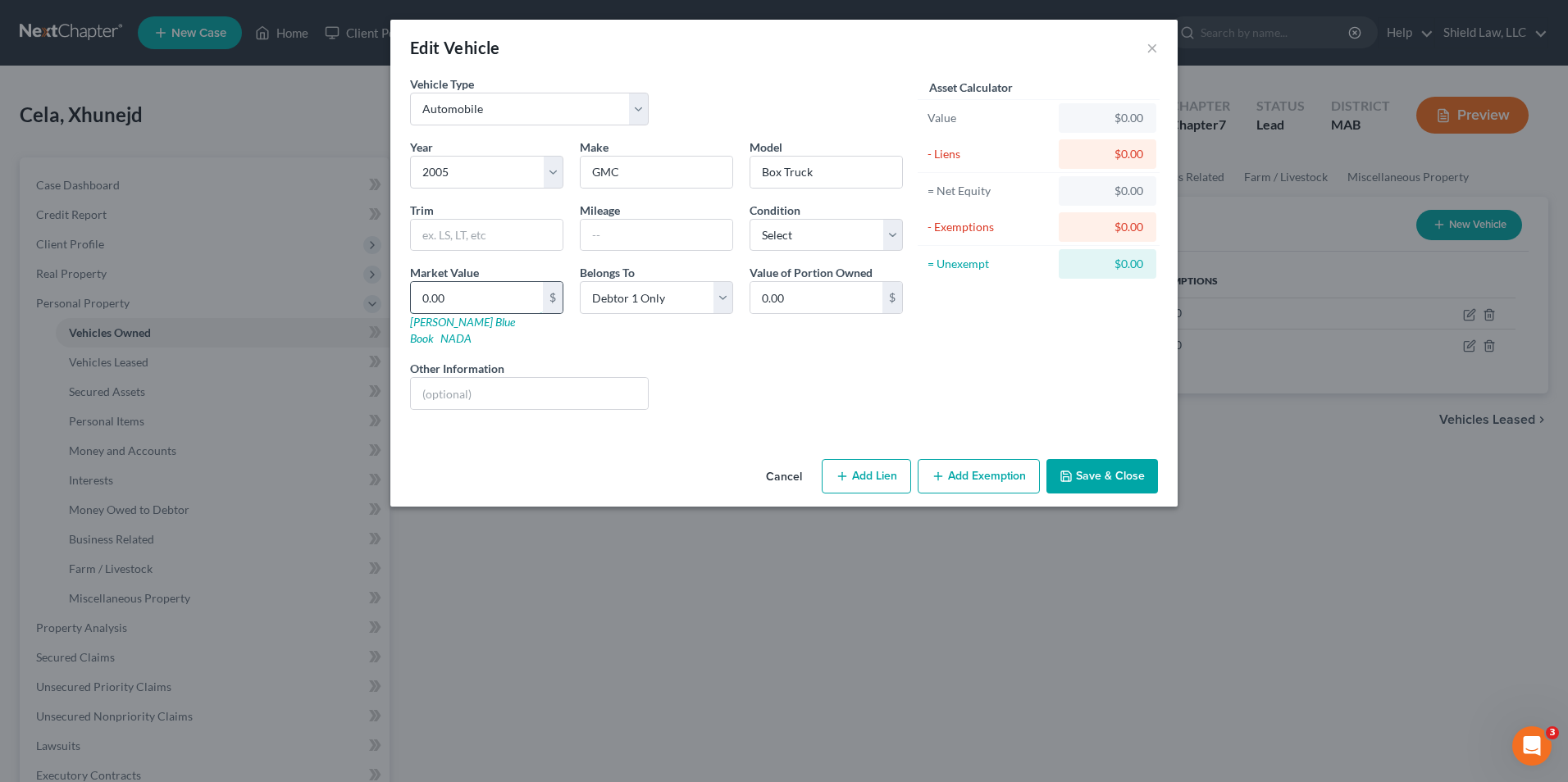
click at [497, 294] on input "0.00" at bounding box center [477, 298] width 132 height 31
click at [967, 461] on button "Add Exemption" at bounding box center [978, 476] width 122 height 34
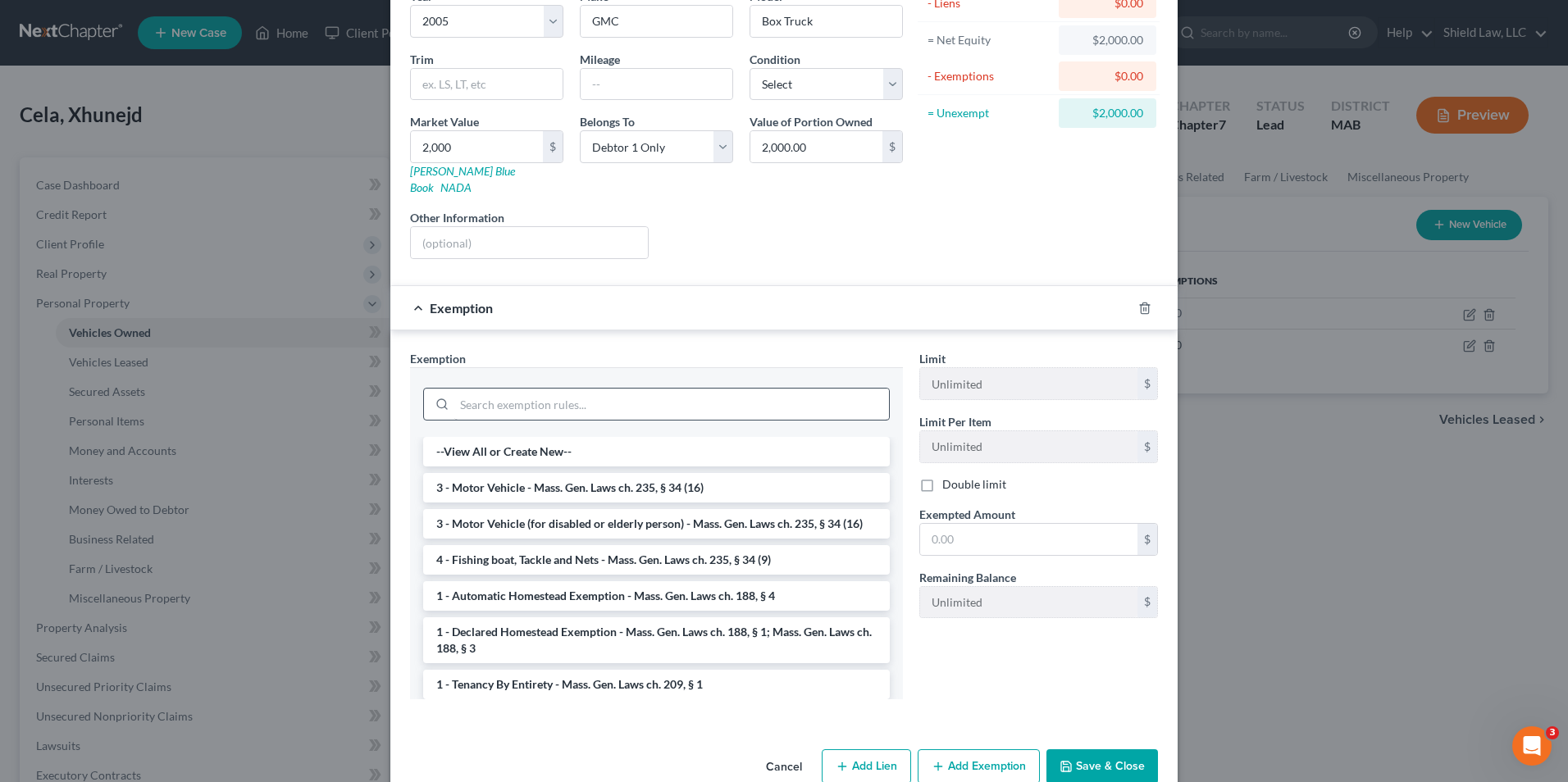
scroll to position [169, 0]
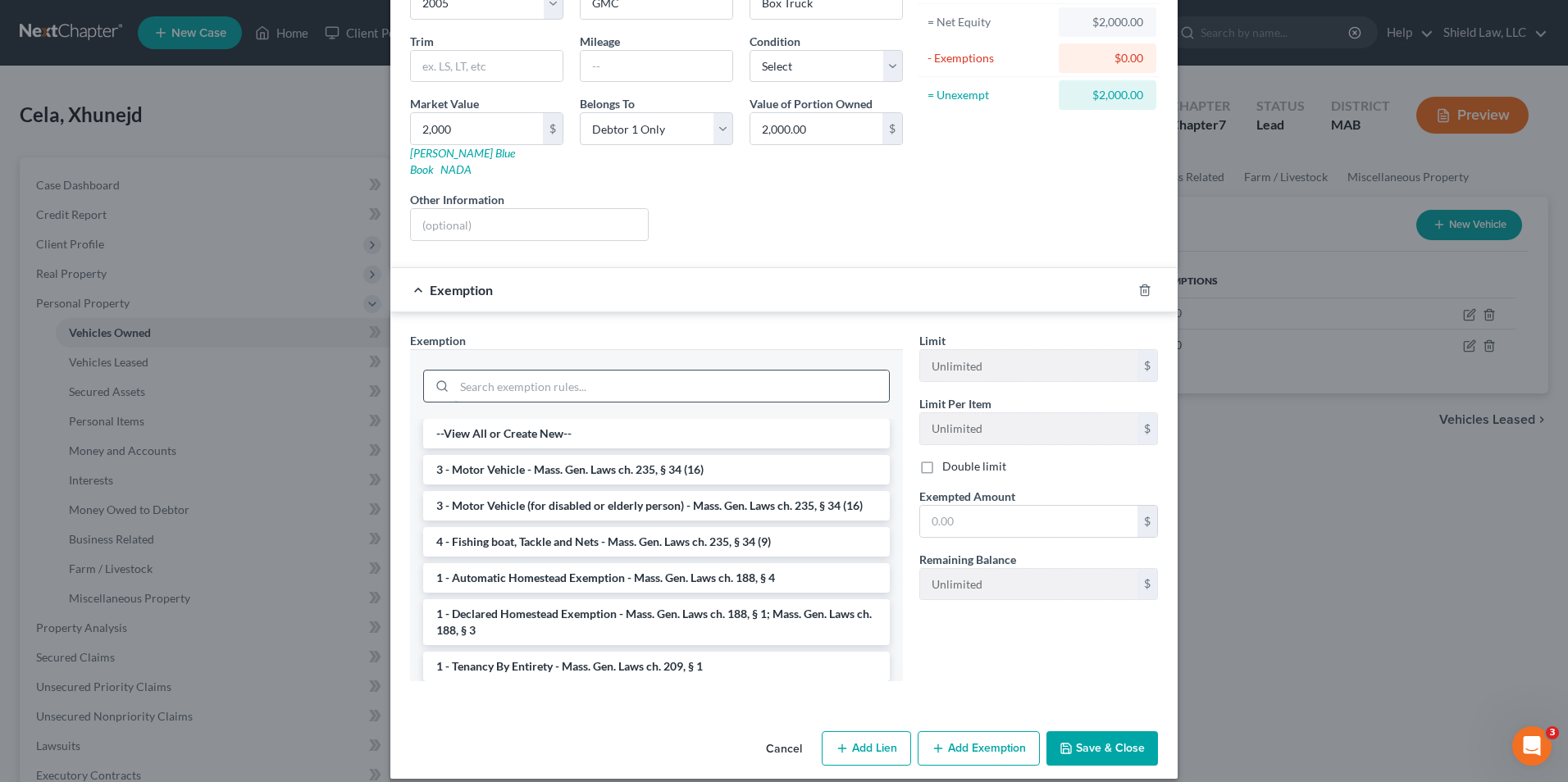
click at [614, 371] on input "search" at bounding box center [671, 386] width 434 height 31
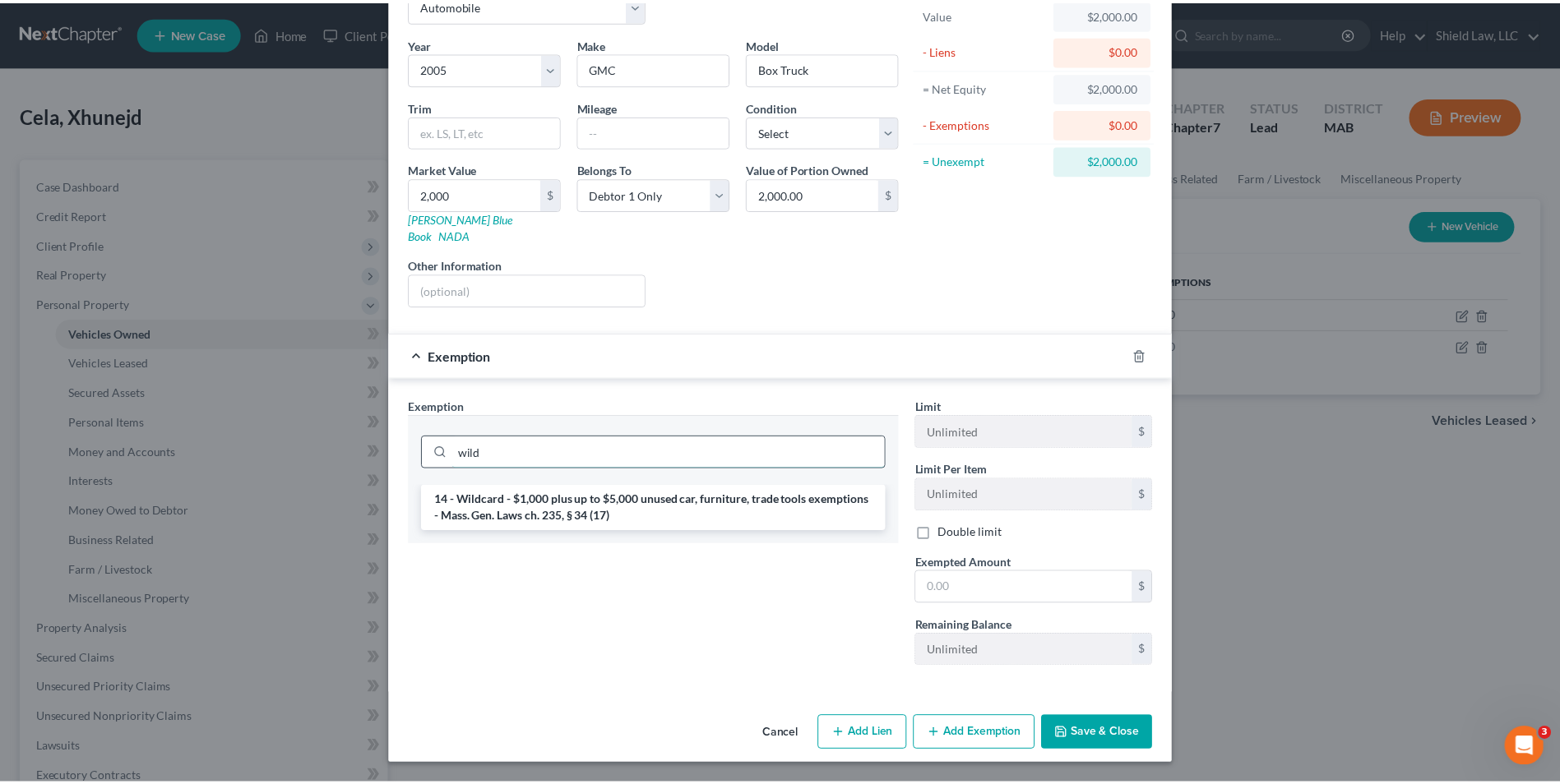
scroll to position [88, 0]
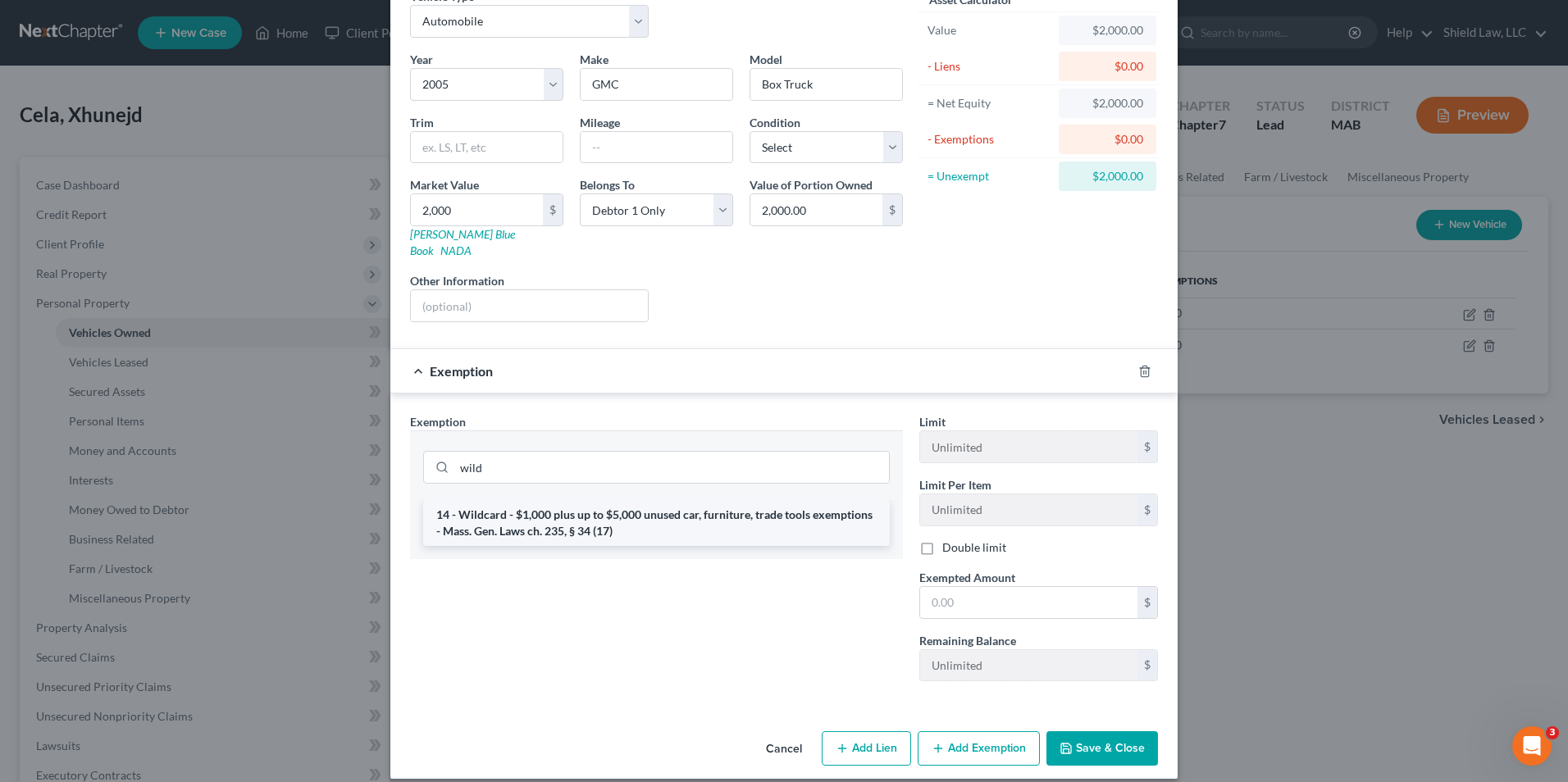
click at [640, 512] on li "14 - Wildcard - $1,000 plus up to $5,000 unused car, furniture, trade tools exe…" at bounding box center [657, 523] width 467 height 45
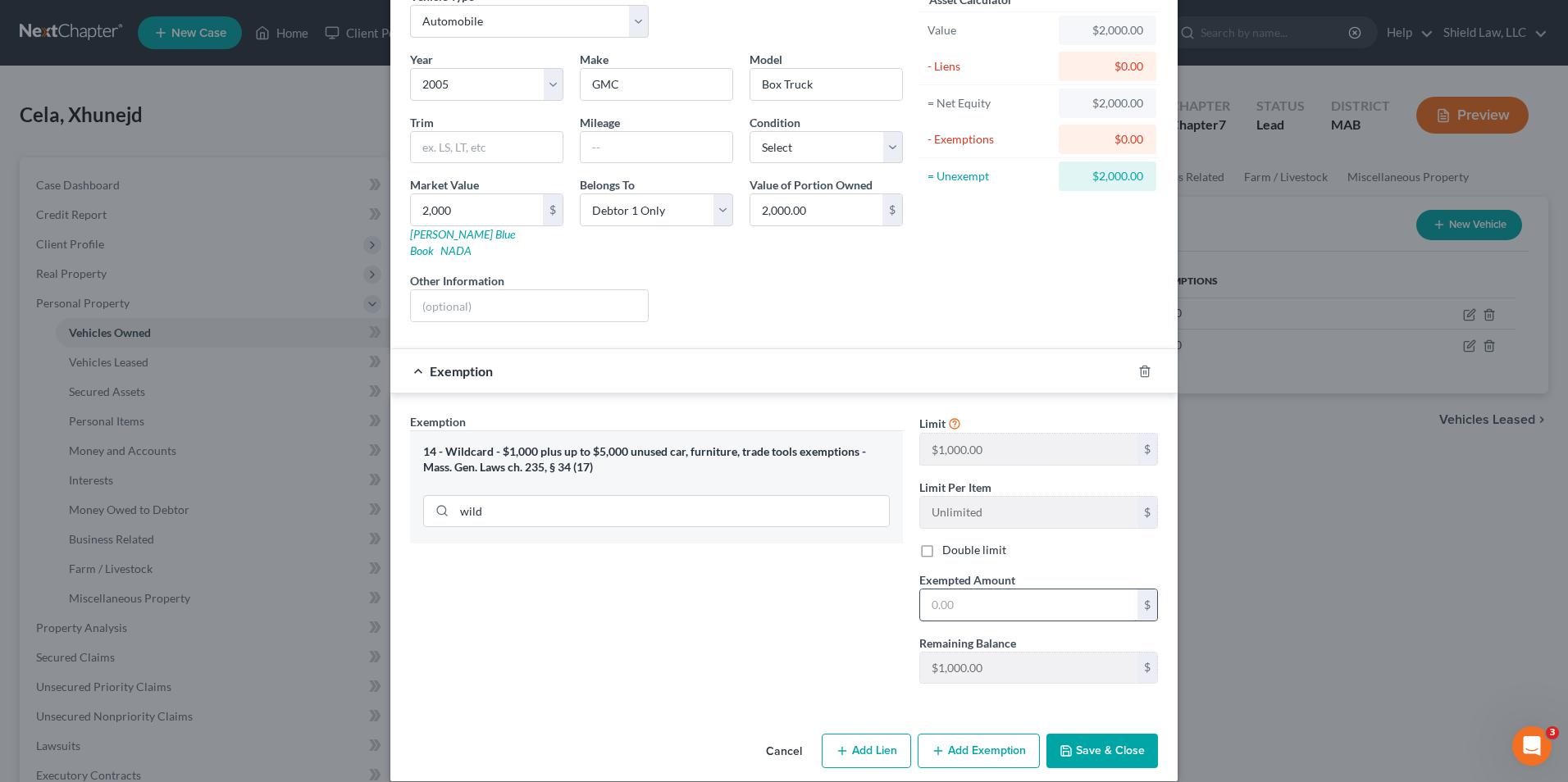
click at [951, 590] on input "text" at bounding box center [1028, 605] width 217 height 31
click at [1111, 736] on button "Save & Close" at bounding box center [1102, 751] width 112 height 34
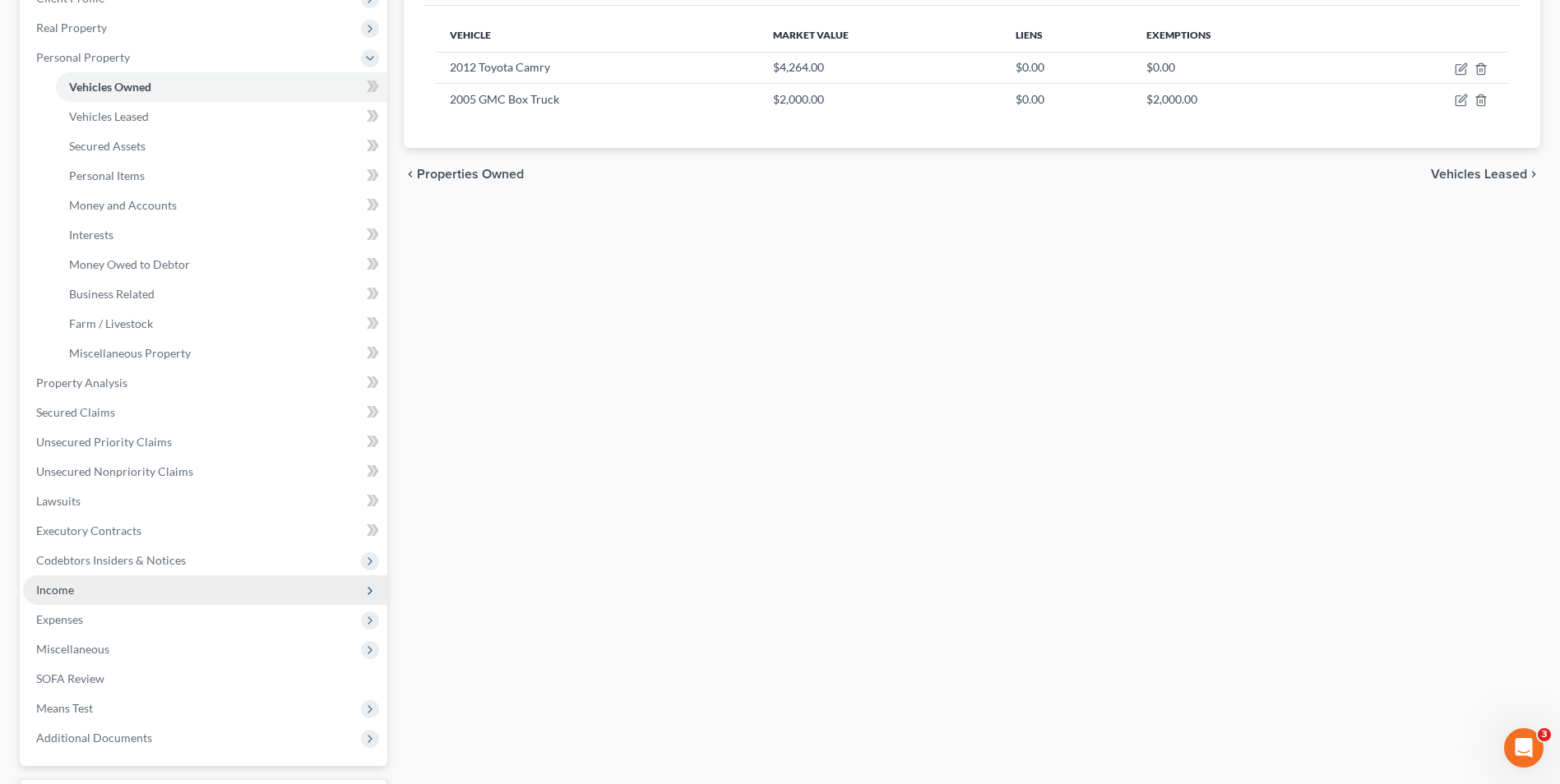
click at [82, 590] on span "Income" at bounding box center [205, 590] width 364 height 29
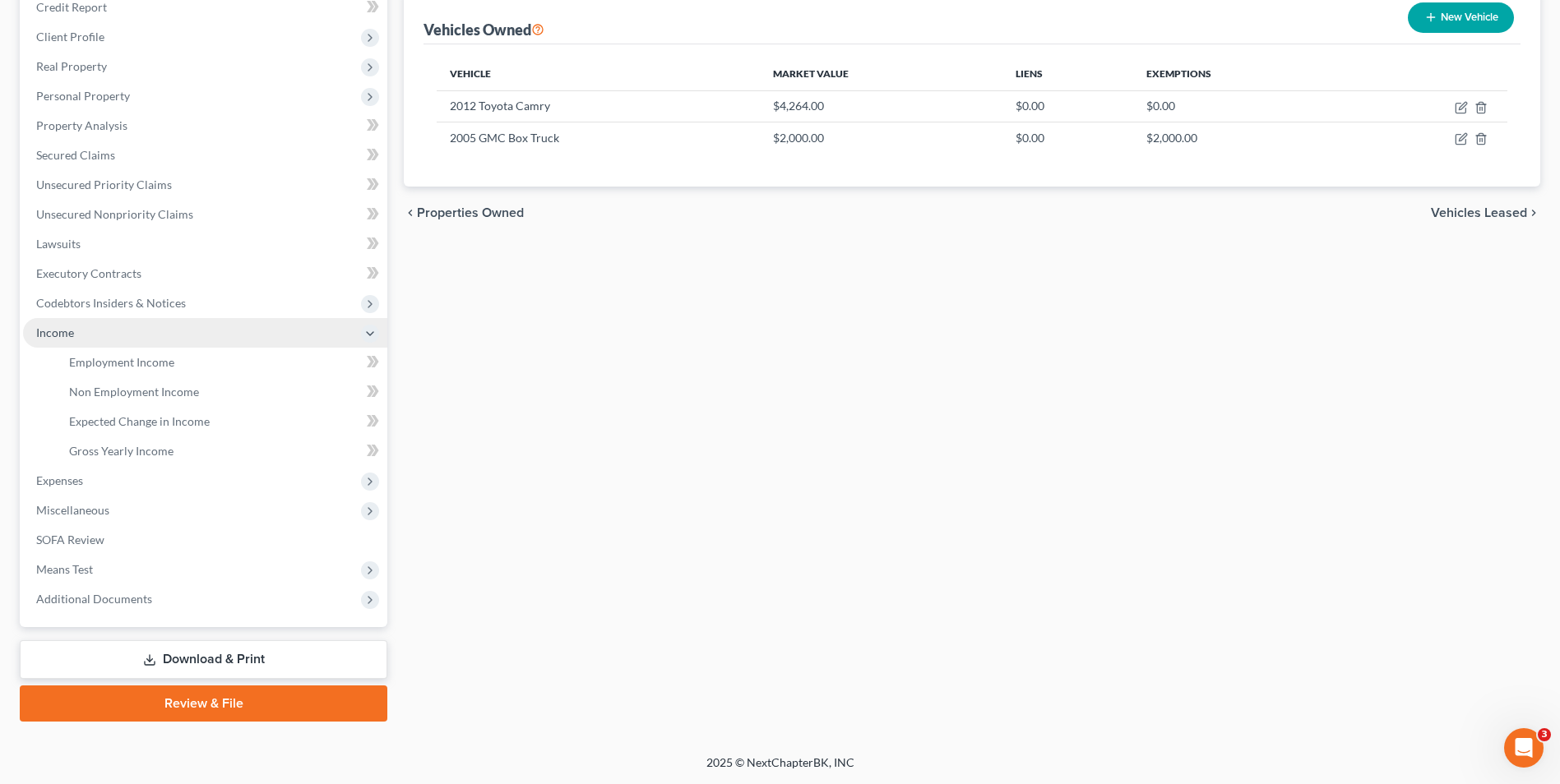
scroll to position [208, 0]
click at [107, 365] on span "Employment Income" at bounding box center [121, 362] width 105 height 14
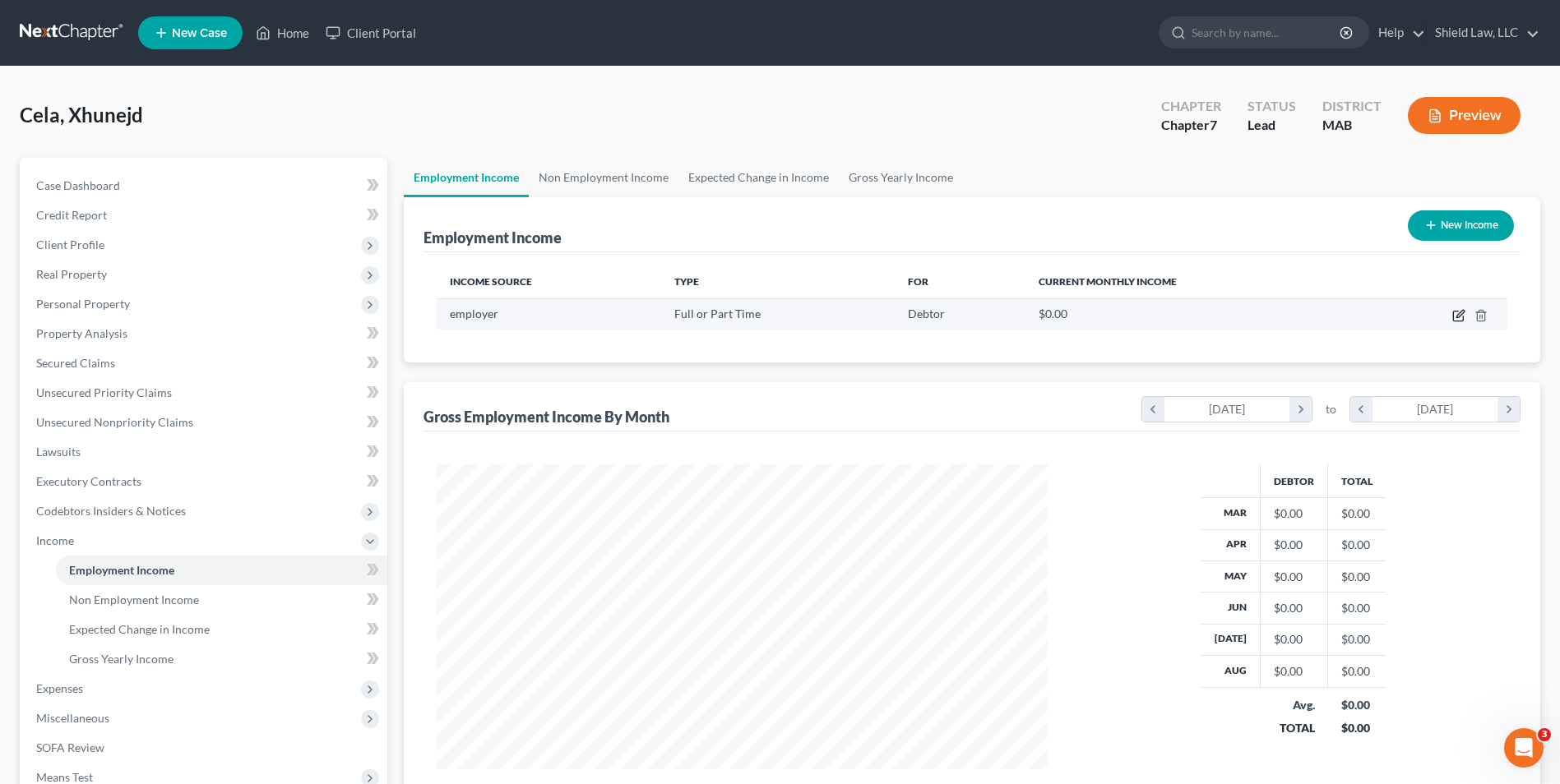
drag, startPoint x: 1467, startPoint y: 313, endPoint x: 1458, endPoint y: 313, distance: 9.0
click at [1465, 313] on td at bounding box center [1437, 314] width 141 height 31
click at [1458, 313] on icon "button" at bounding box center [1458, 315] width 13 height 13
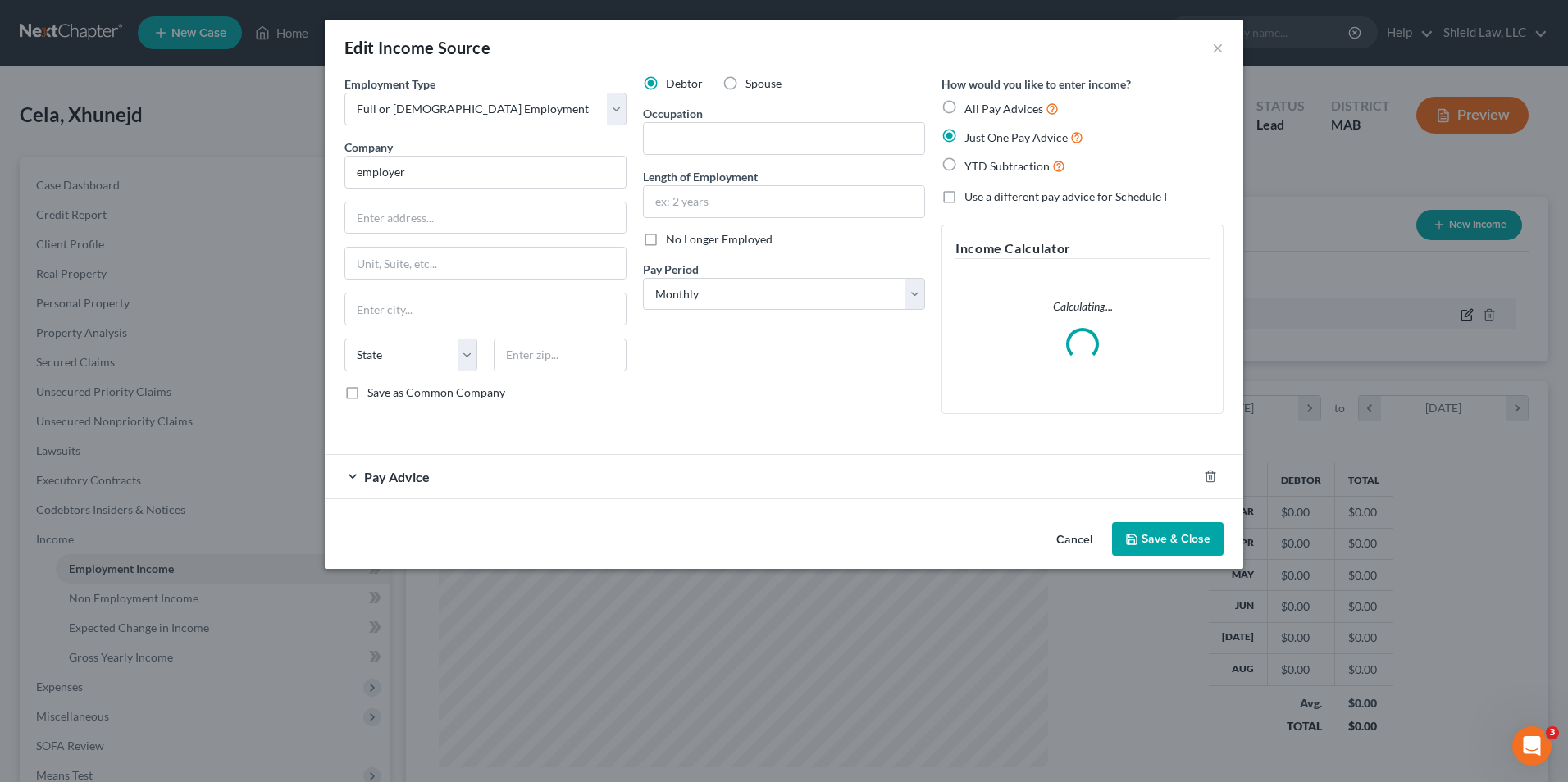
scroll to position [306, 648]
click at [533, 479] on div "Pay Advice" at bounding box center [760, 476] width 872 height 44
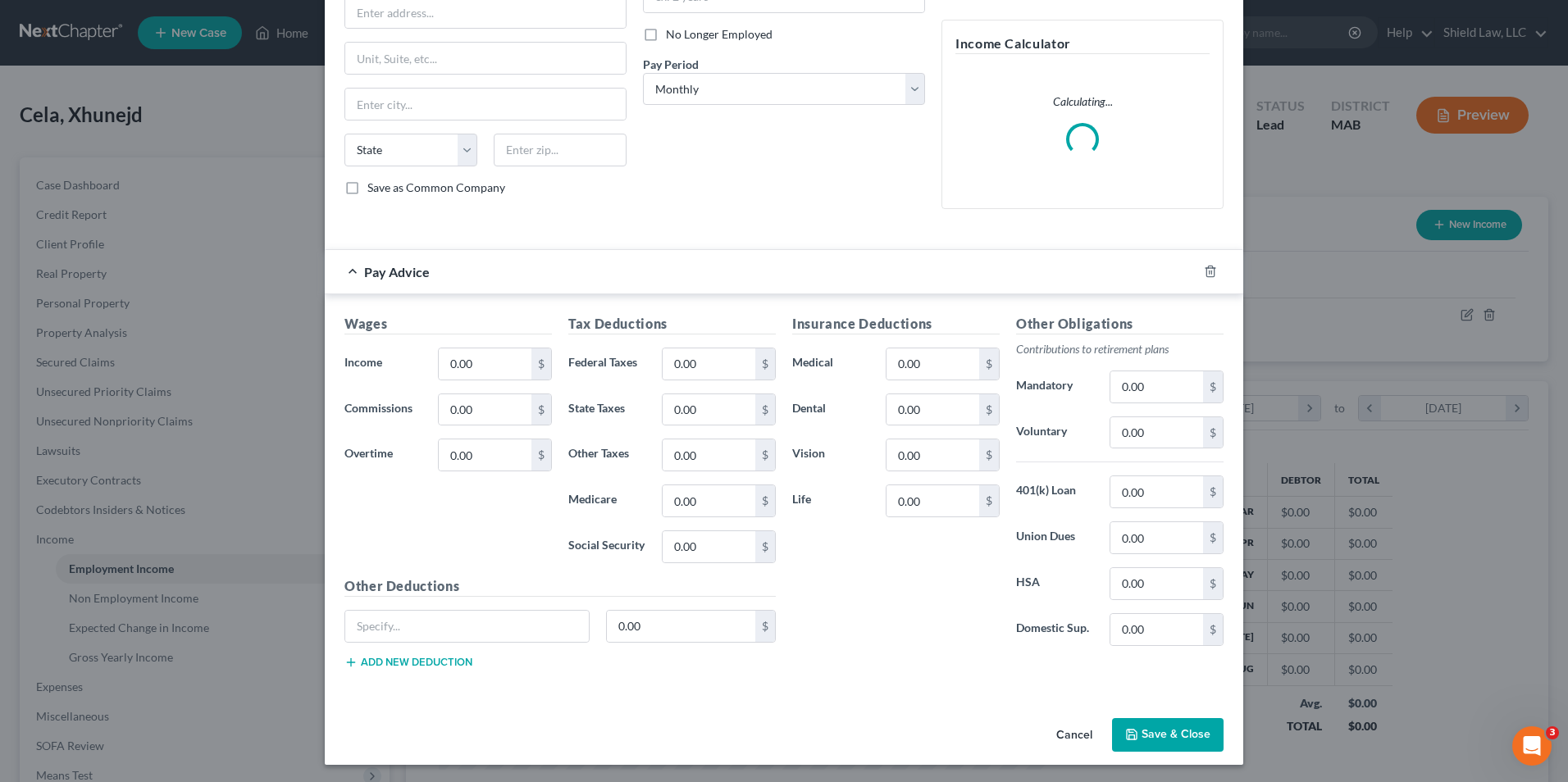
scroll to position [208, 0]
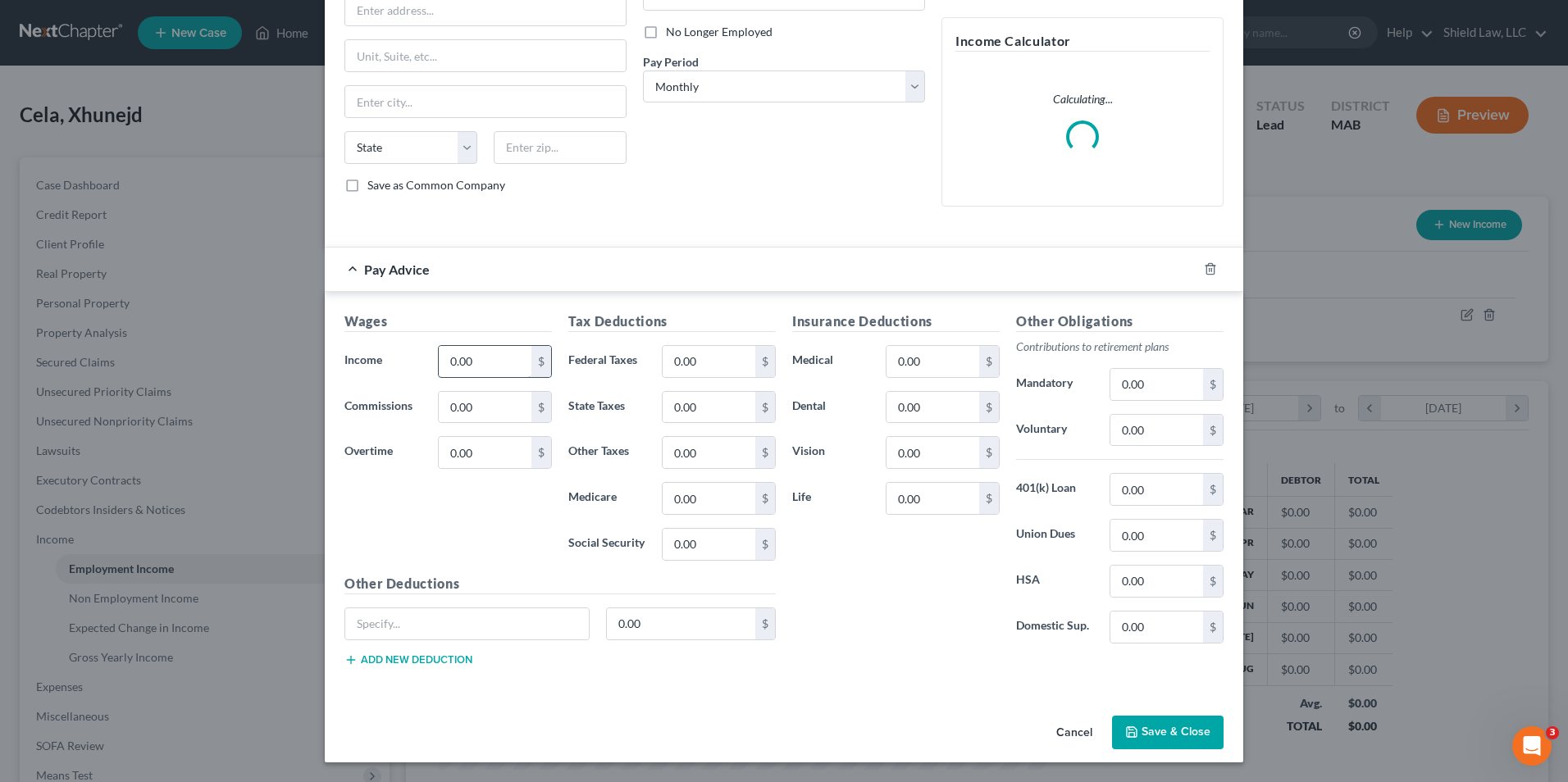
click at [502, 367] on input "0.00" at bounding box center [485, 361] width 93 height 31
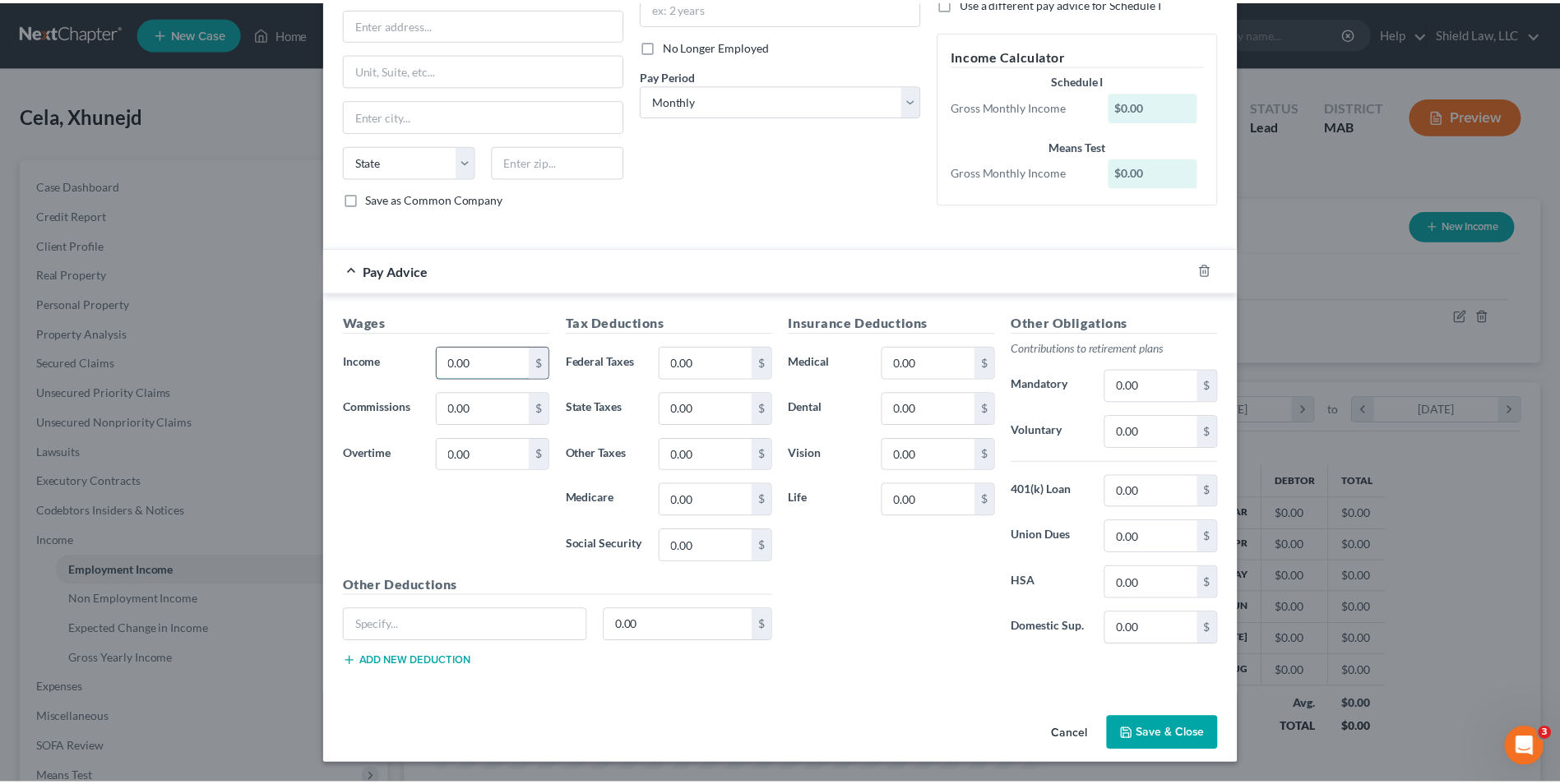
scroll to position [194, 0]
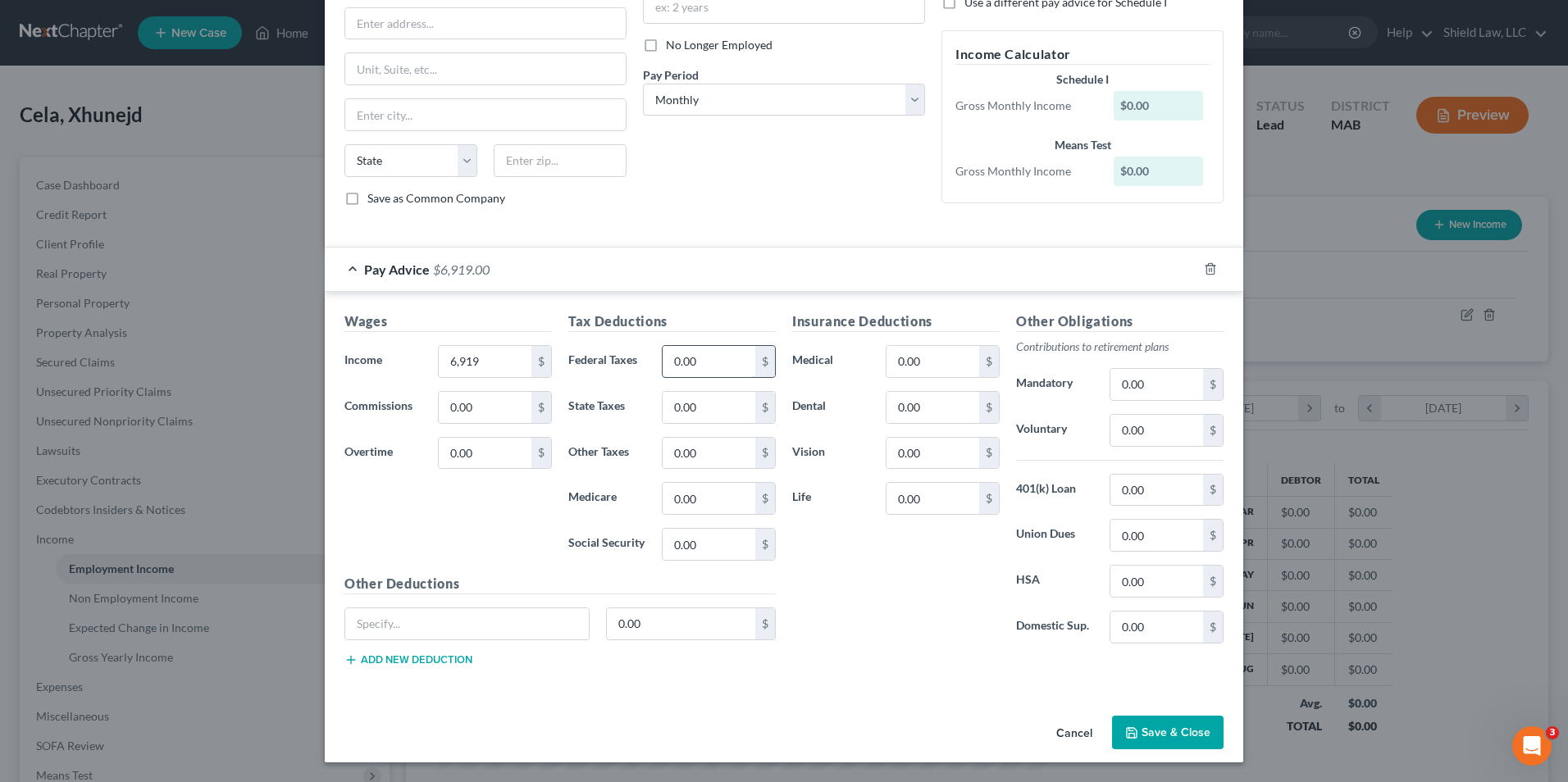
click at [726, 361] on input "0.00" at bounding box center [709, 361] width 93 height 31
click at [711, 405] on input "0.00" at bounding box center [709, 408] width 93 height 31
click at [711, 513] on input "0.00" at bounding box center [709, 499] width 93 height 31
click at [705, 552] on input "0.00" at bounding box center [709, 544] width 93 height 31
click at [1154, 486] on input "0.00" at bounding box center [1156, 490] width 93 height 31
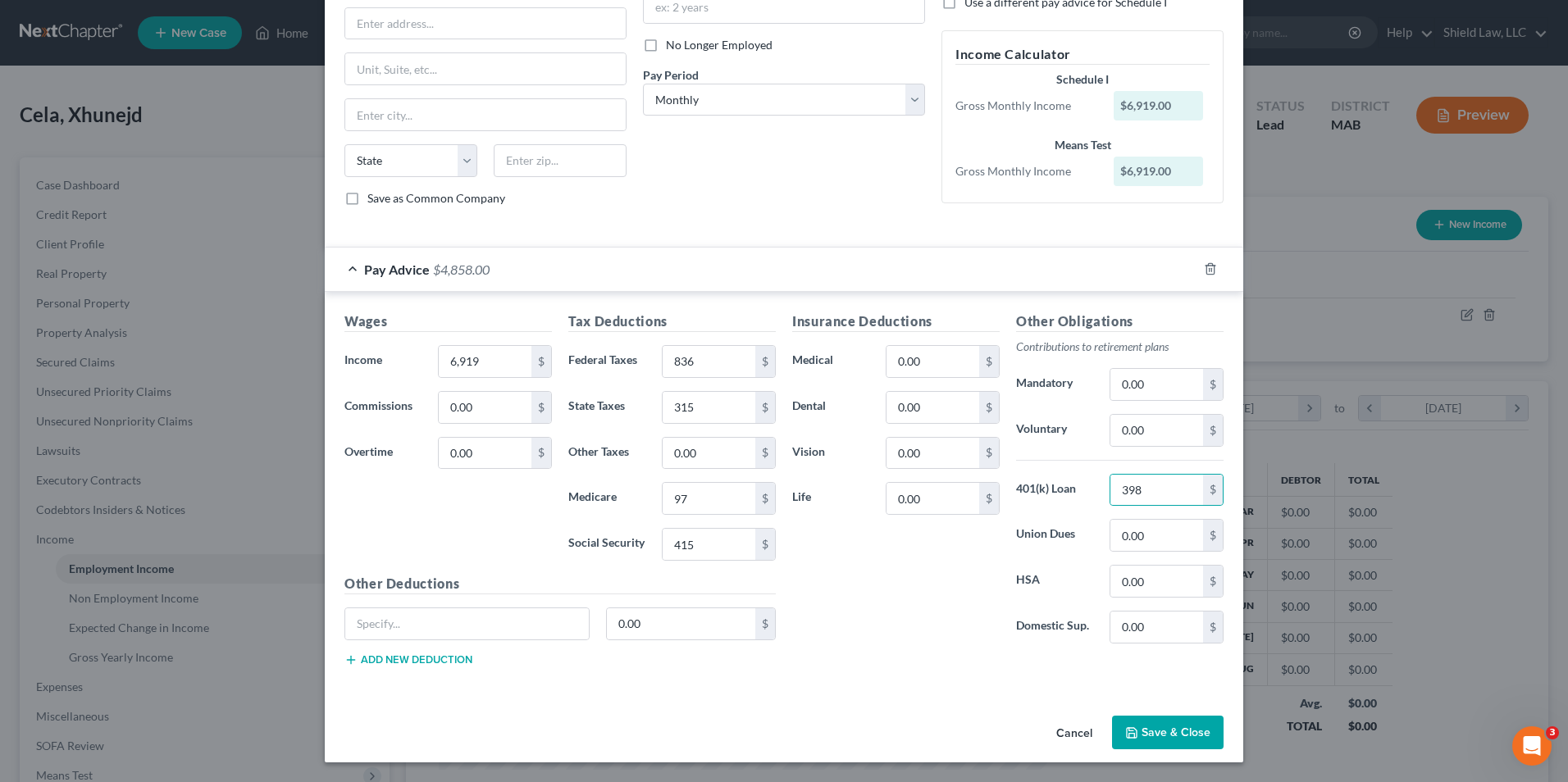
click at [1149, 561] on div "Other Obligations Contributions to retirement plans Mandatory 0.00 $ Voluntary …" at bounding box center [1119, 484] width 224 height 345
click at [1159, 578] on input "0.00" at bounding box center [1156, 581] width 93 height 31
click at [927, 361] on input "0.00" at bounding box center [933, 361] width 93 height 31
click at [927, 423] on div "0.00 $" at bounding box center [942, 408] width 114 height 33
click at [927, 419] on input "0.00" at bounding box center [933, 408] width 93 height 31
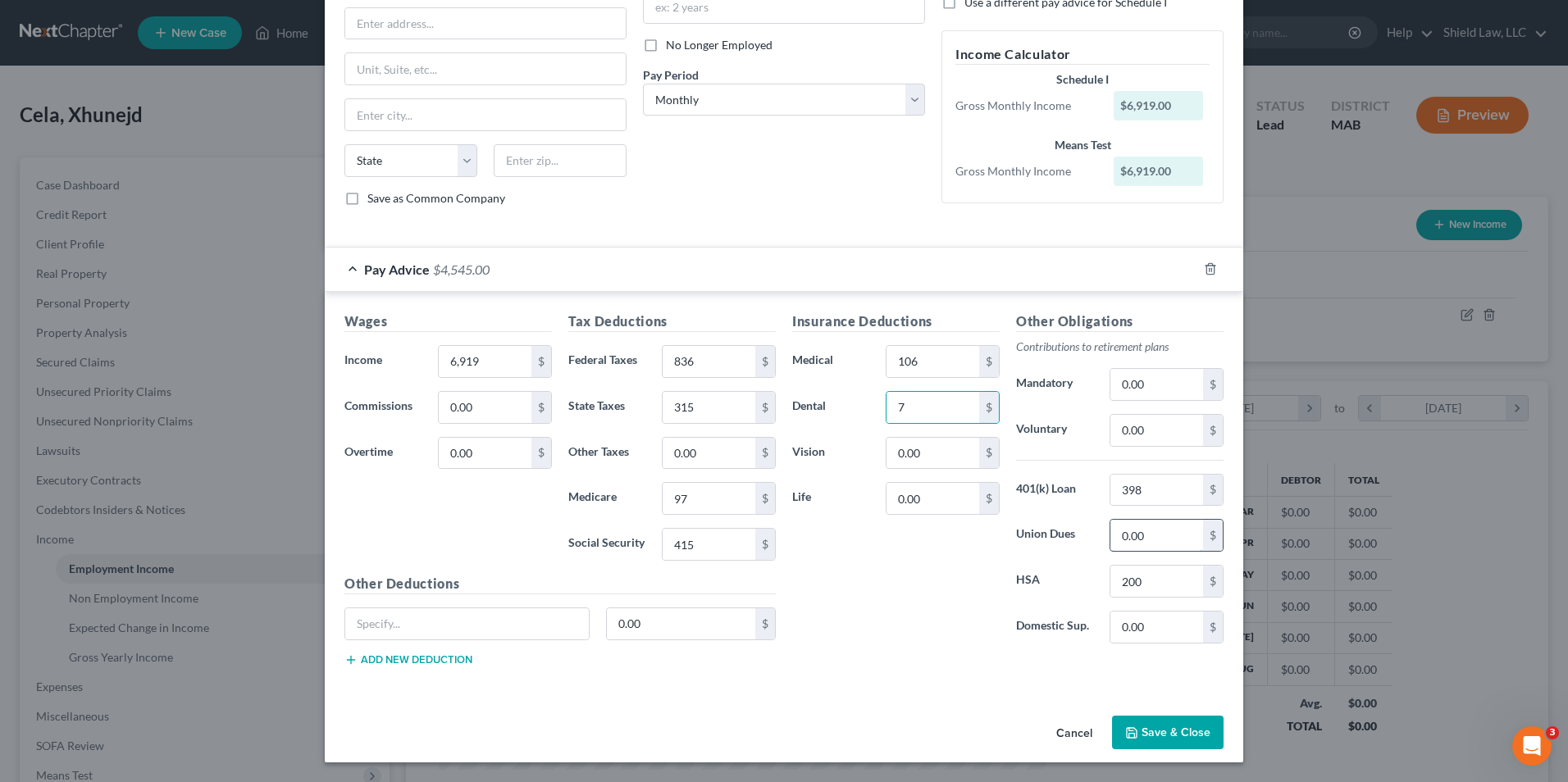
click at [1151, 529] on input "0.00" at bounding box center [1156, 536] width 93 height 31
drag, startPoint x: 892, startPoint y: 598, endPoint x: 1062, endPoint y: 703, distance: 199.8
click at [892, 597] on div "Insurance Deductions Medical 106 $ Dental 7 $ Vision 0.00 $ Life 0.00 $" at bounding box center [895, 484] width 224 height 345
click at [1165, 739] on button "Save & Close" at bounding box center [1167, 733] width 112 height 34
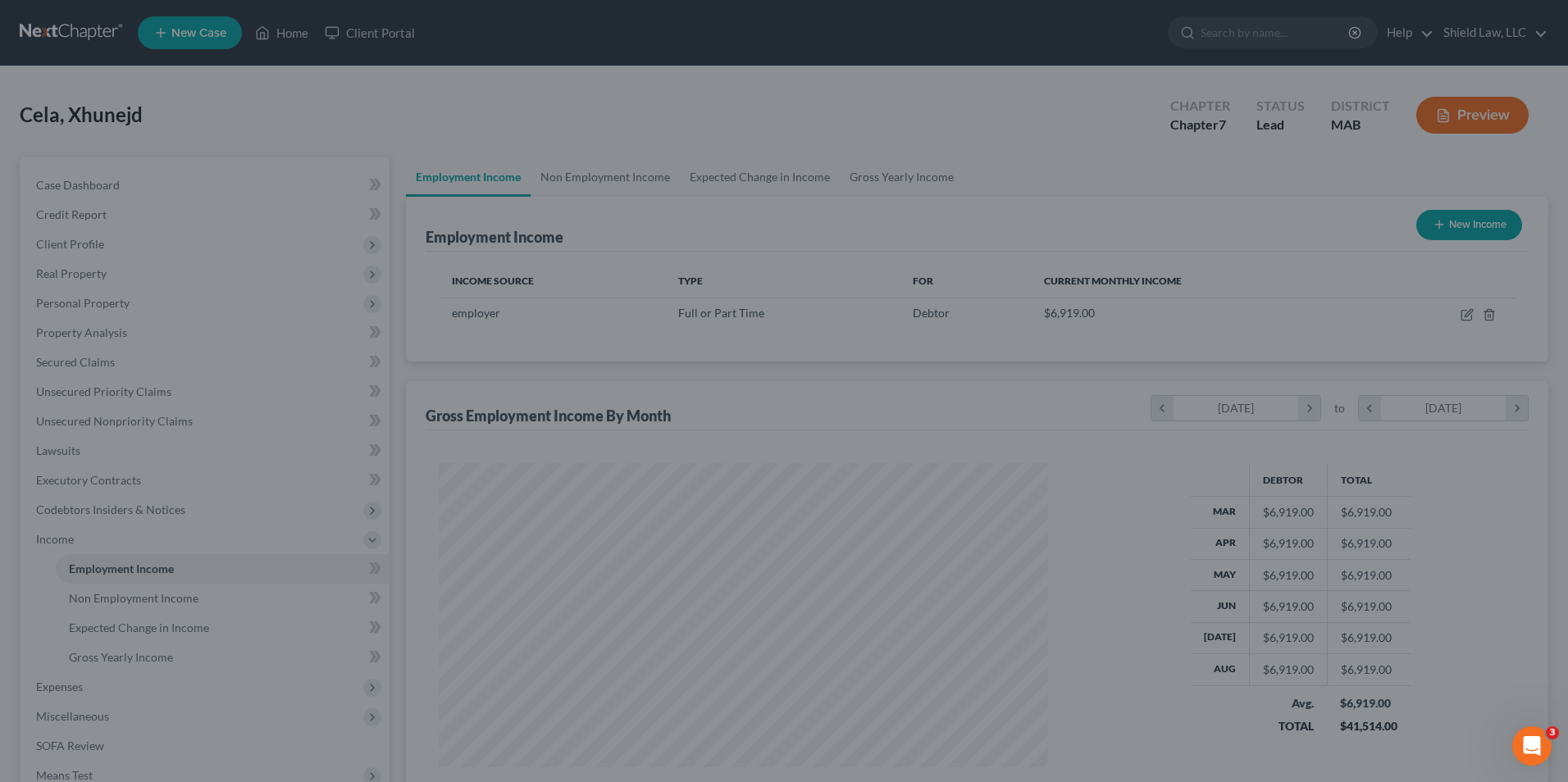
scroll to position [819735, 819244]
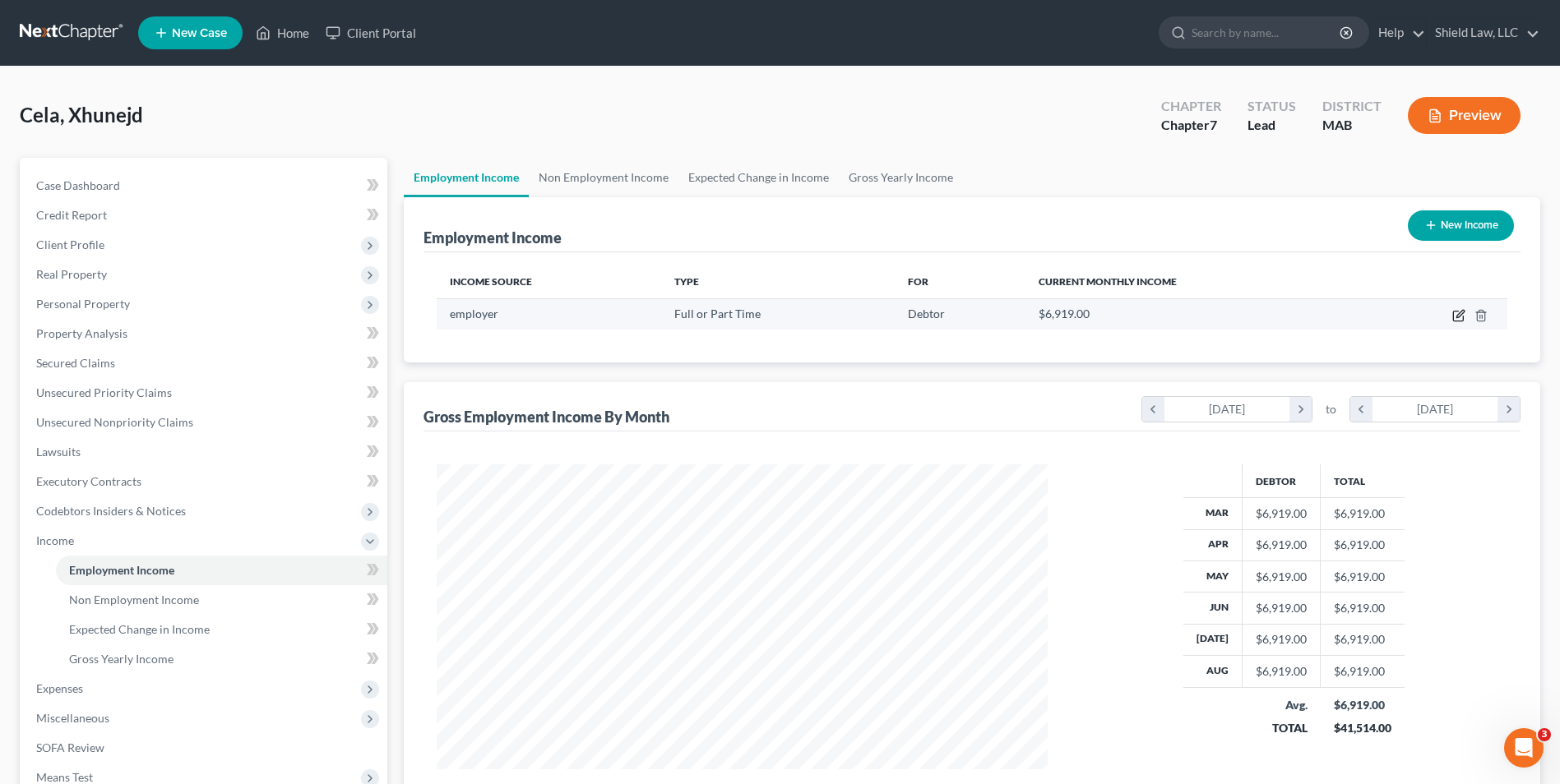
click at [1456, 313] on icon "button" at bounding box center [1458, 315] width 13 height 13
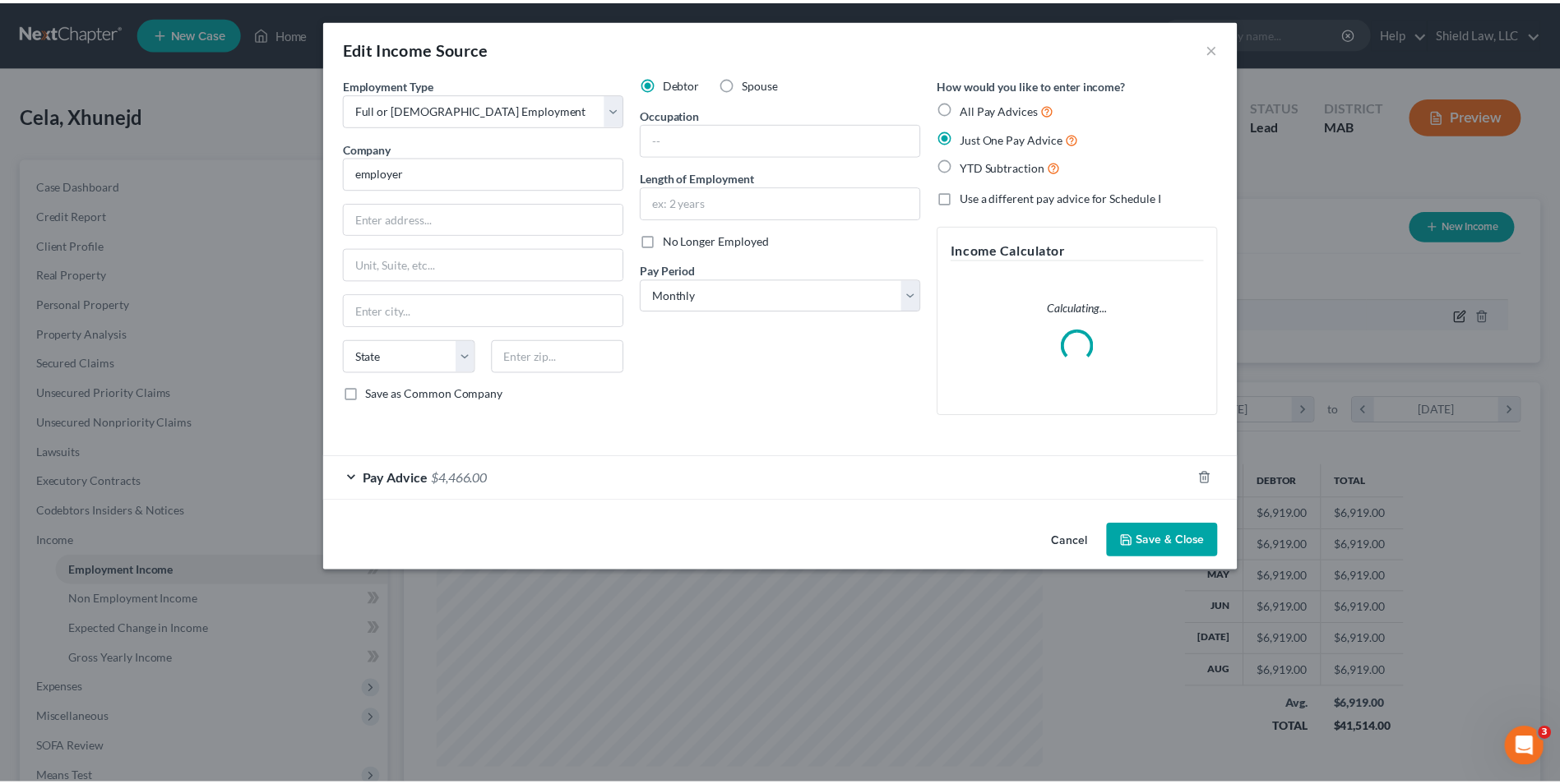
scroll to position [307, 650]
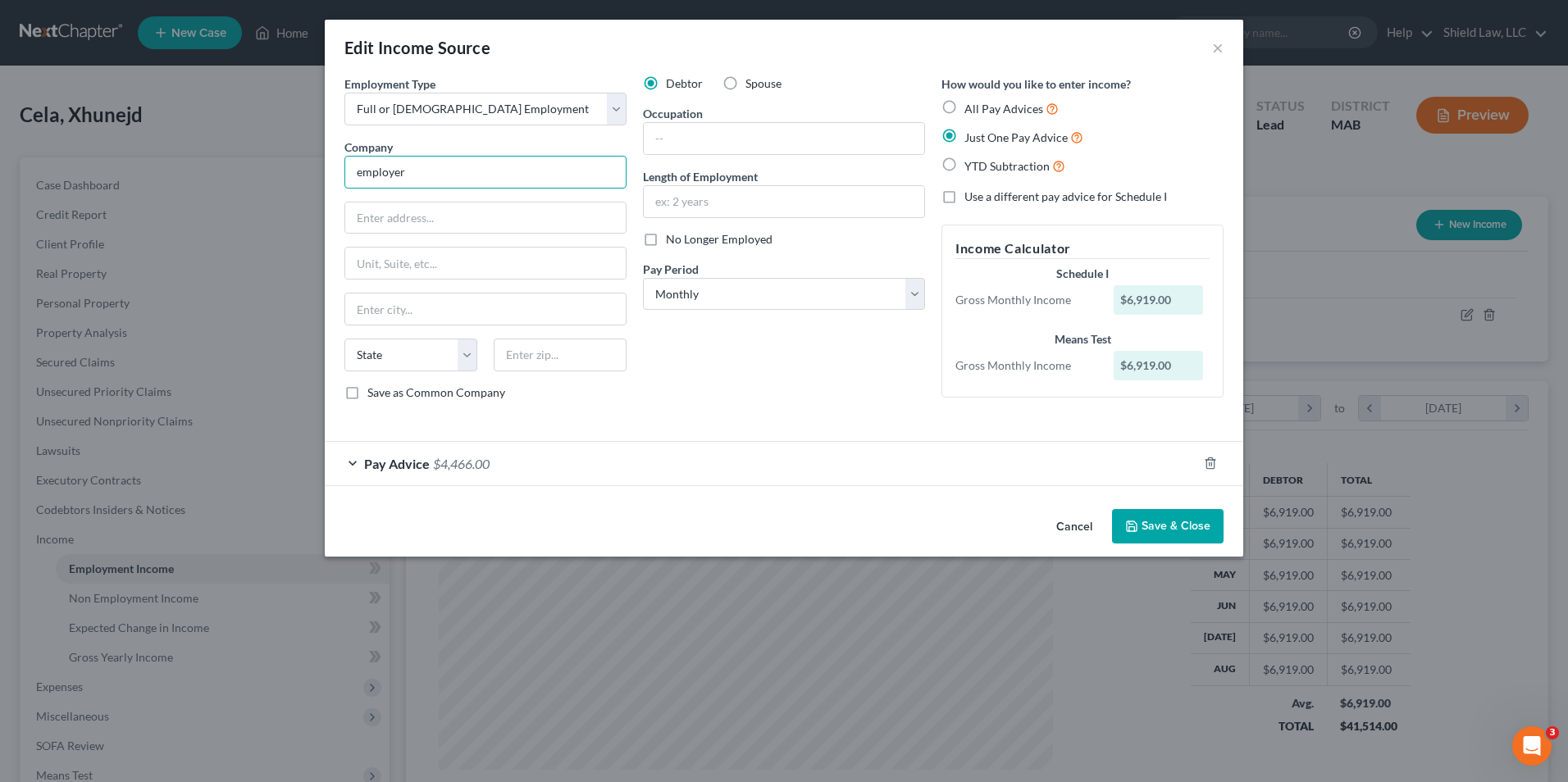
click at [468, 166] on input "employer" at bounding box center [485, 173] width 282 height 33
click at [466, 167] on input "employer" at bounding box center [485, 173] width 282 height 33
click at [465, 167] on input "employer" at bounding box center [485, 173] width 282 height 33
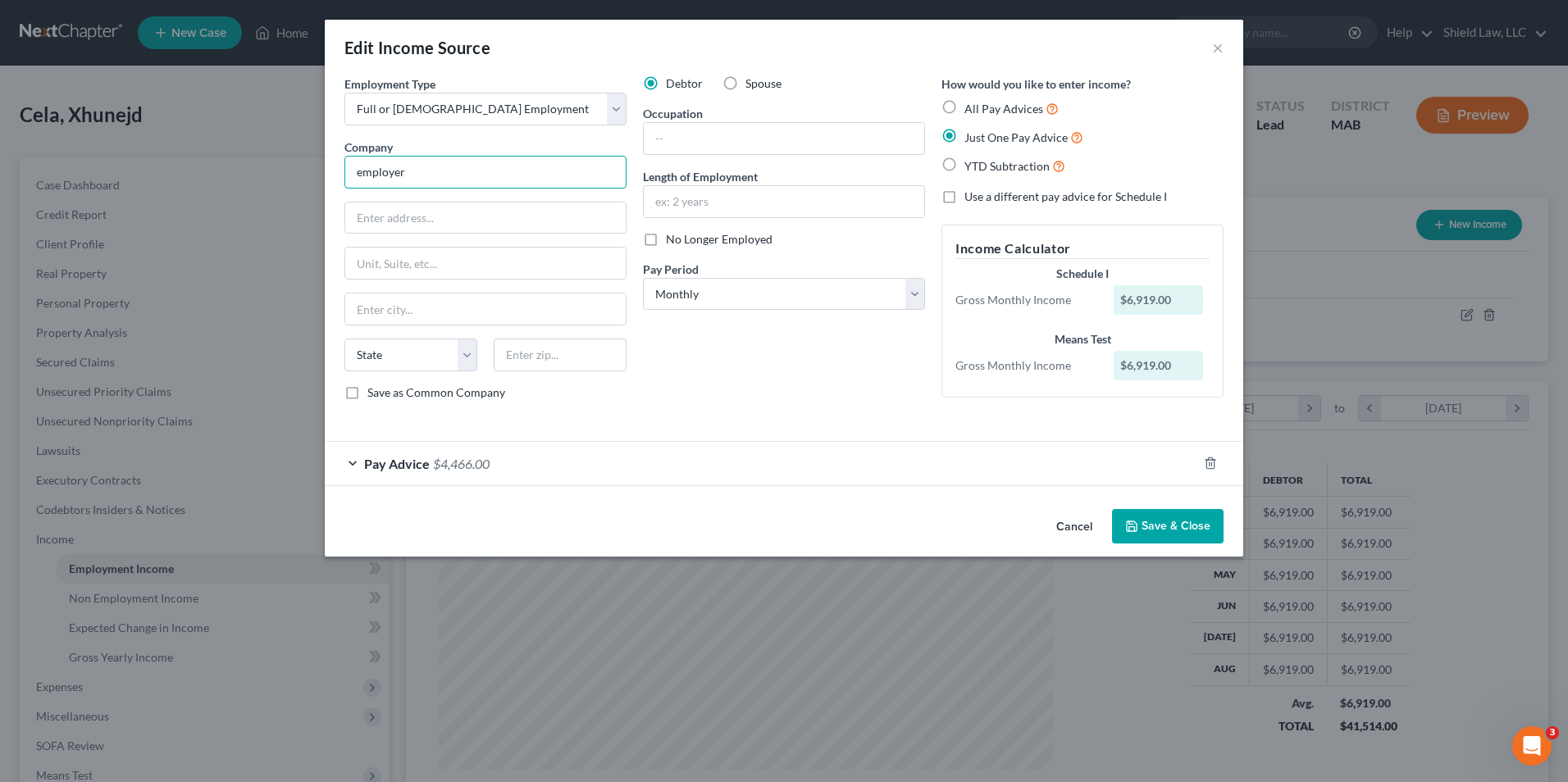
drag, startPoint x: 306, startPoint y: 170, endPoint x: 292, endPoint y: 166, distance: 14.6
click at [305, 170] on div "Edit Income Source × Employment Type * Select Full or [DEMOGRAPHIC_DATA] Employ…" at bounding box center [784, 391] width 1568 height 782
click at [740, 146] on input "text" at bounding box center [784, 138] width 281 height 31
click at [663, 199] on input "text" at bounding box center [784, 202] width 281 height 31
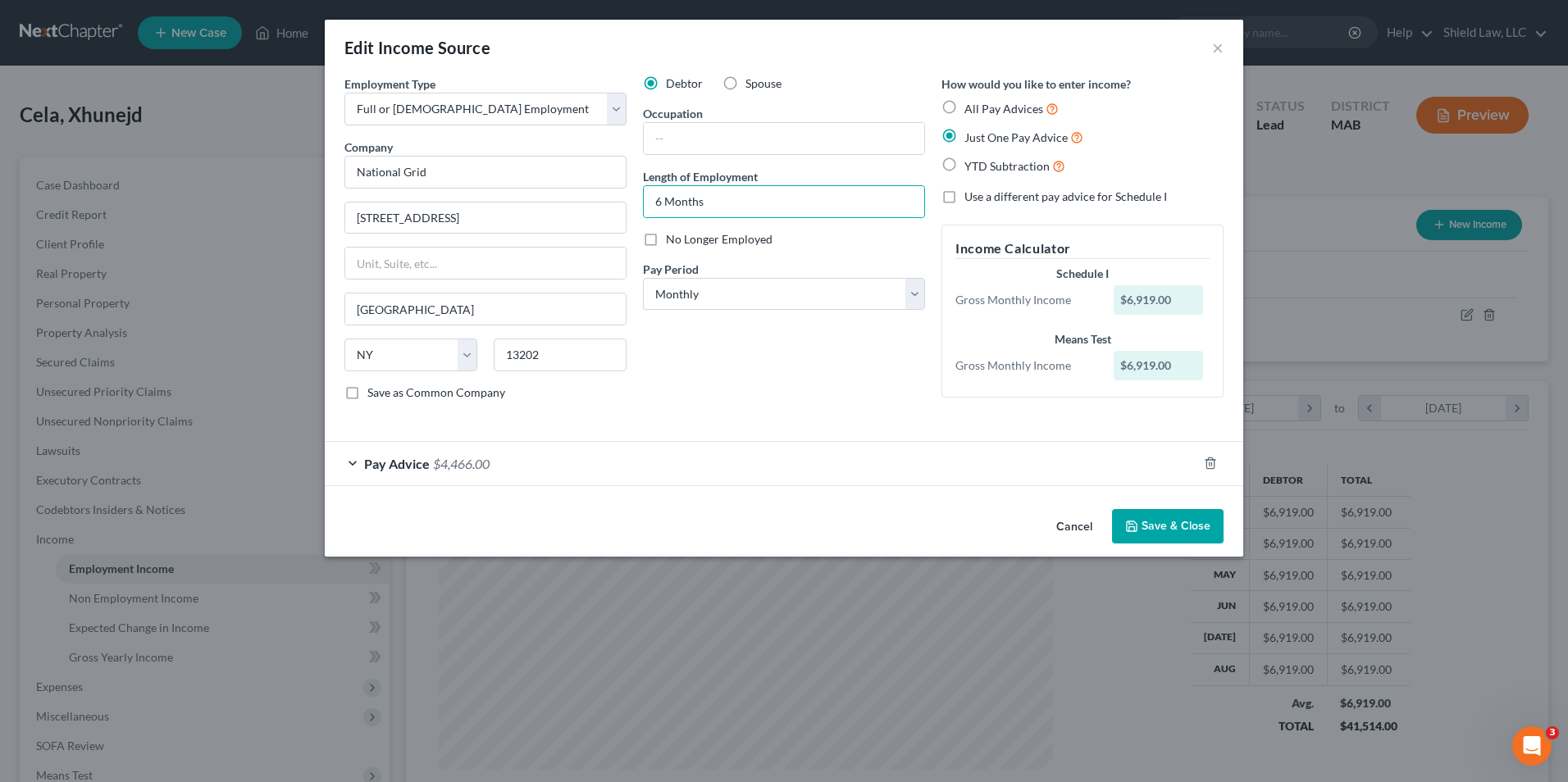
click at [671, 366] on div "Debtor Spouse Occupation Length of Employment 6 Months No Longer Employed Pay P…" at bounding box center [784, 245] width 299 height 339
click at [717, 145] on input "text" at bounding box center [784, 138] width 281 height 31
click at [1170, 517] on button "Save & Close" at bounding box center [1167, 526] width 112 height 34
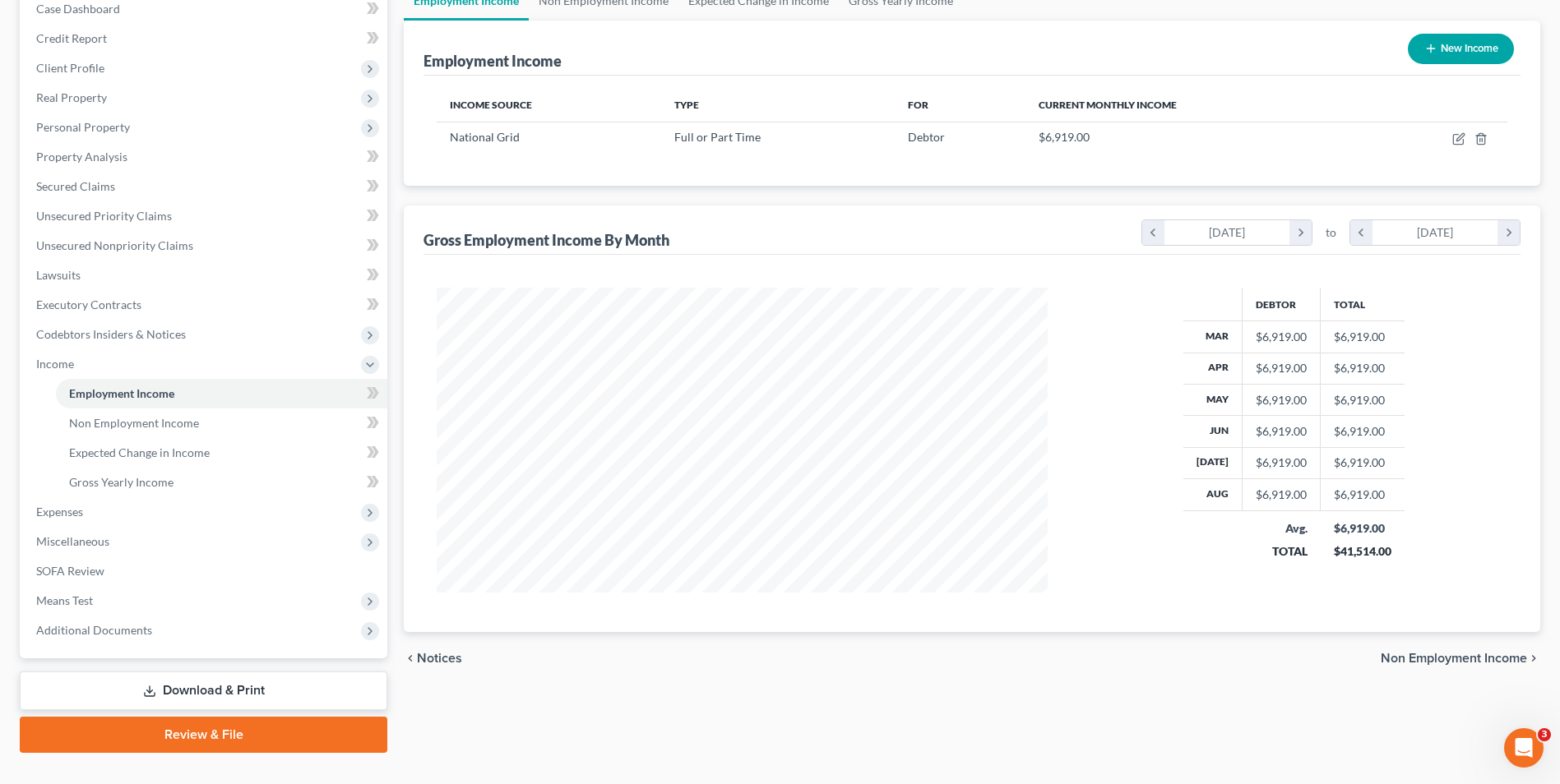
scroll to position [208, 0]
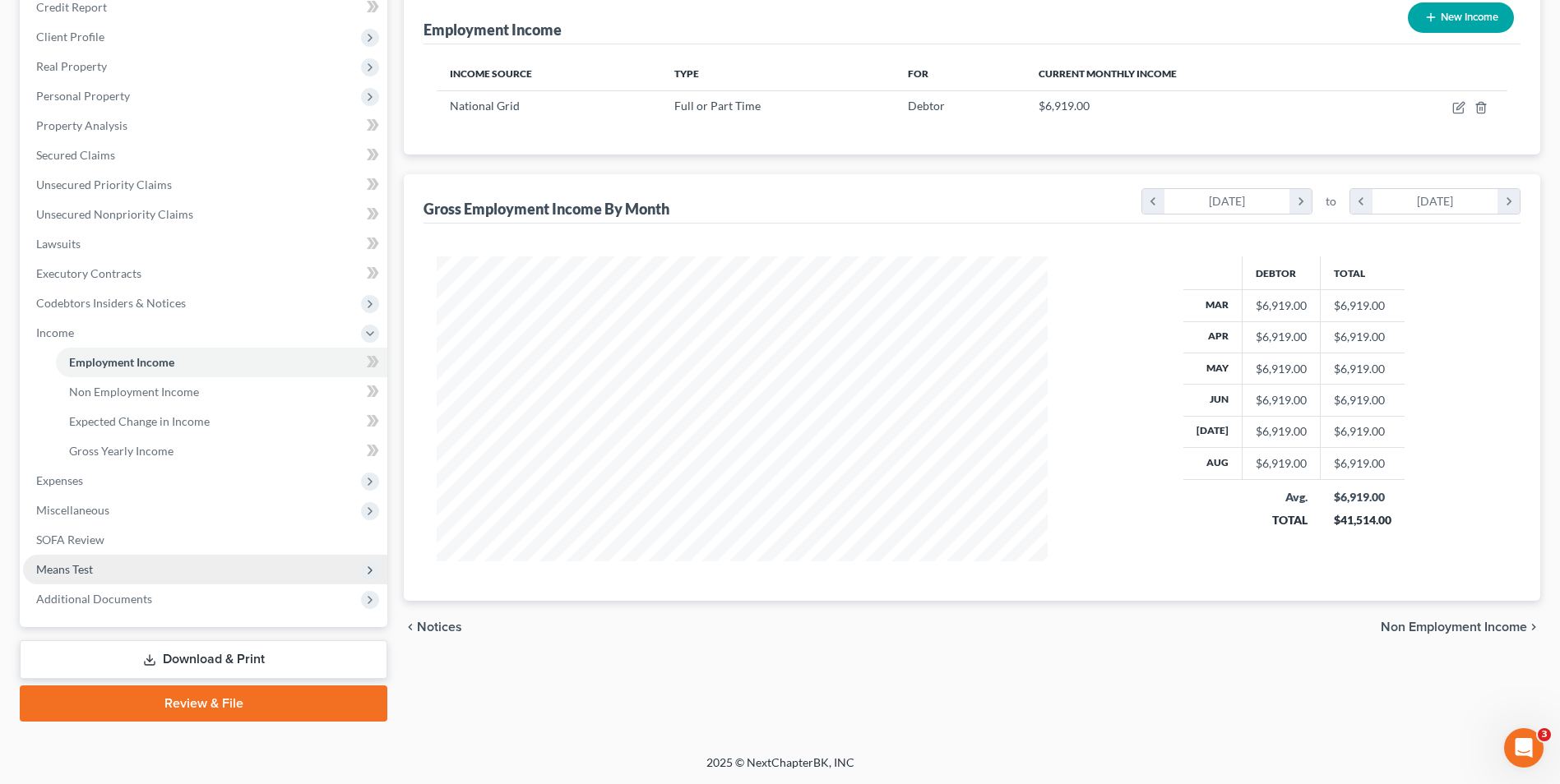
drag, startPoint x: 88, startPoint y: 564, endPoint x: 105, endPoint y: 573, distance: 19.2
click at [88, 564] on span "Means Test" at bounding box center [65, 569] width 57 height 14
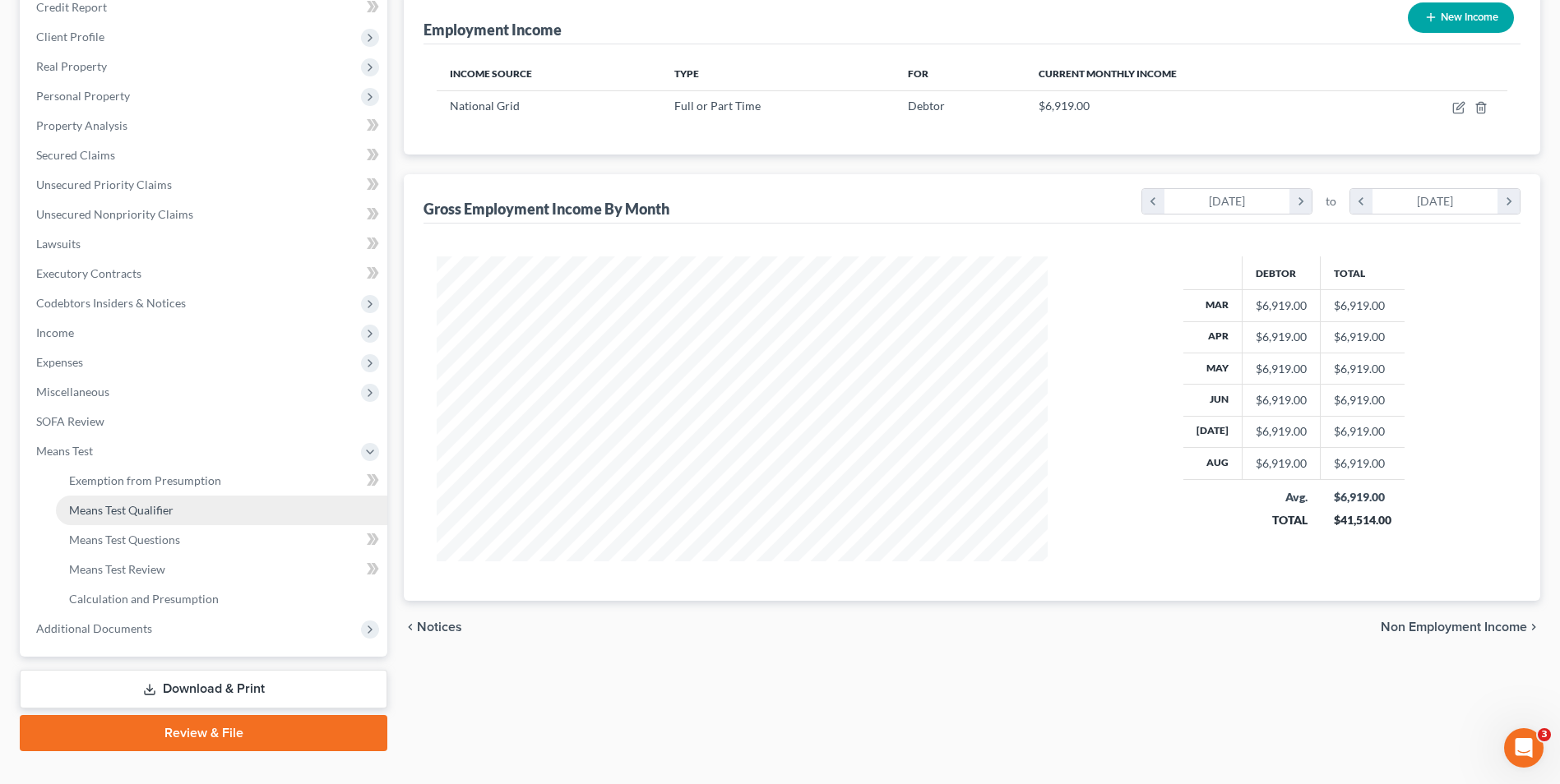
click at [135, 503] on span "Means Test Qualifier" at bounding box center [121, 510] width 104 height 14
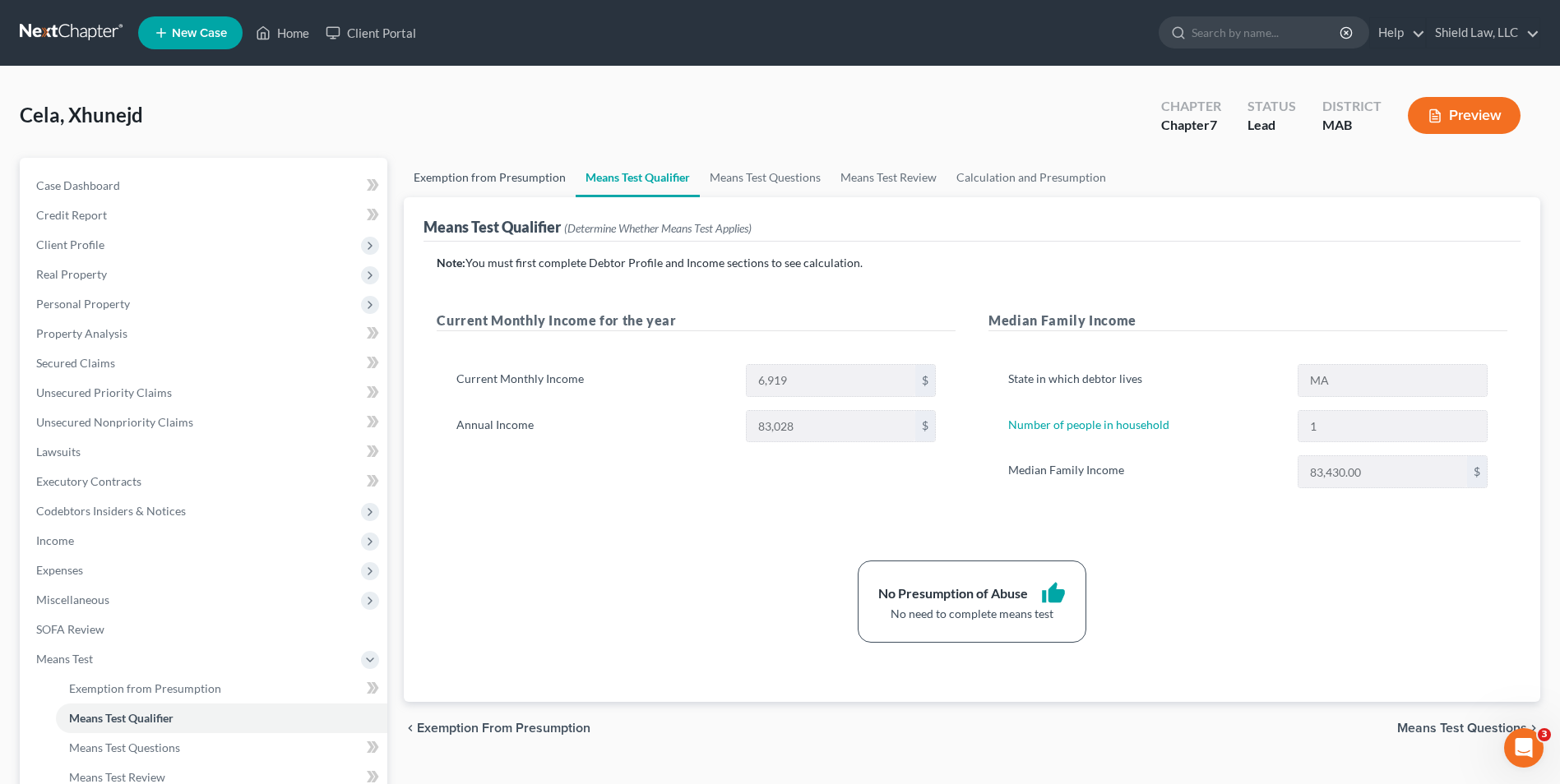
click at [525, 170] on link "Exemption from Presumption" at bounding box center [490, 177] width 172 height 40
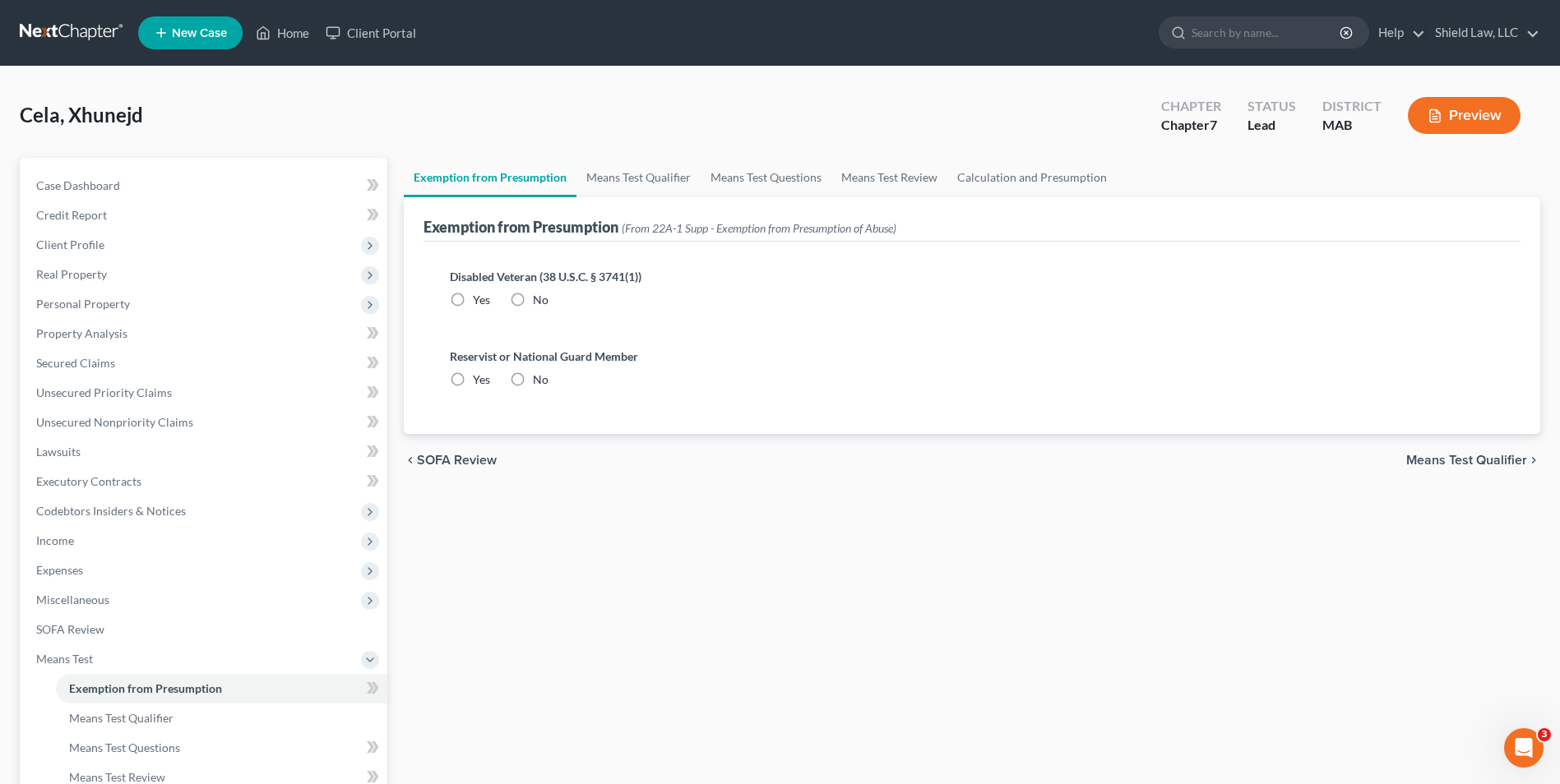
click at [533, 304] on label "No" at bounding box center [541, 299] width 15 height 16
click at [540, 303] on input "No" at bounding box center [545, 297] width 10 height 10
click at [533, 385] on label "No" at bounding box center [541, 380] width 15 height 16
click at [540, 382] on input "No" at bounding box center [545, 377] width 10 height 10
click at [621, 187] on link "Means Test Qualifier" at bounding box center [639, 177] width 124 height 40
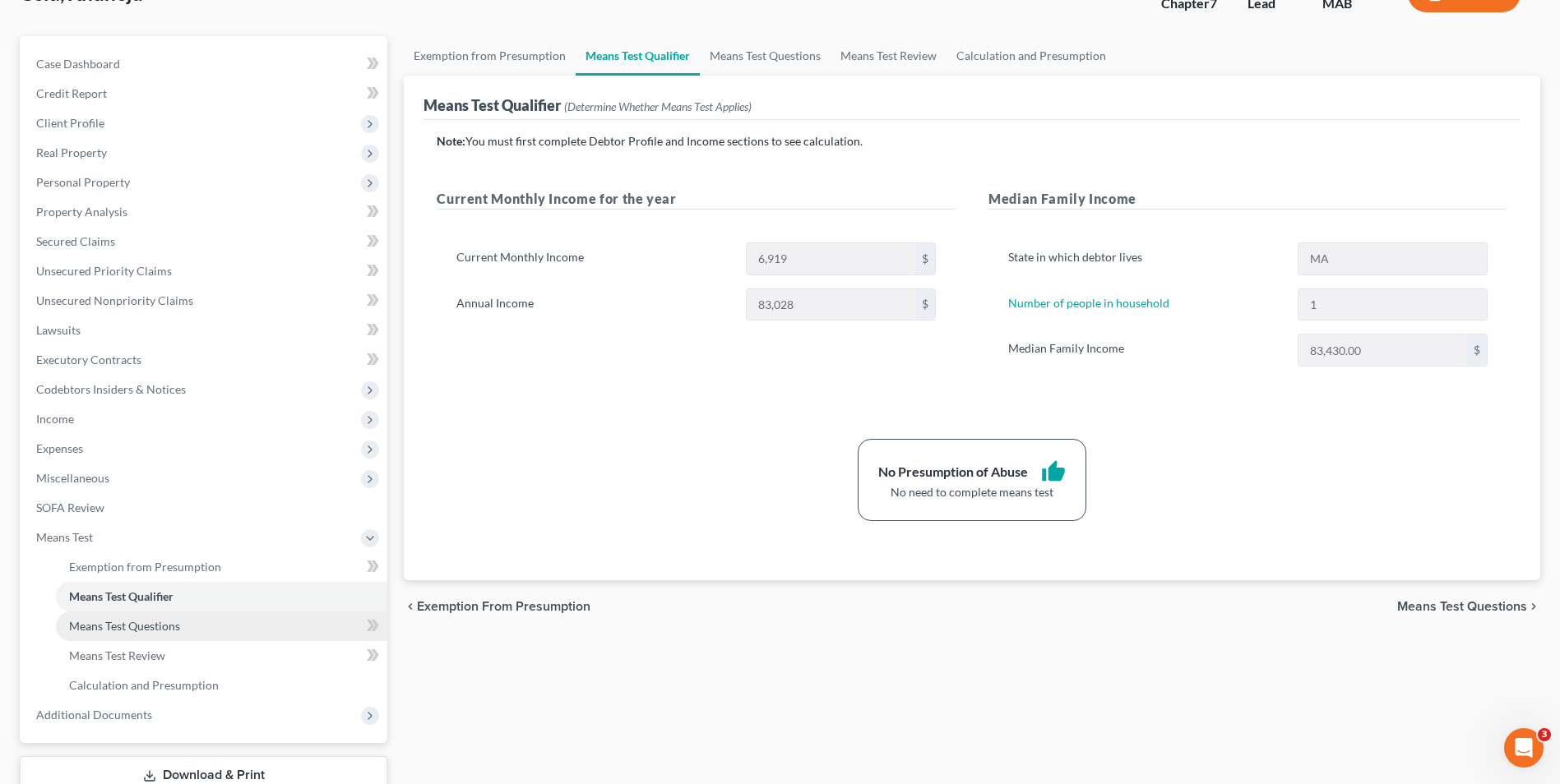
scroll to position [238, 0]
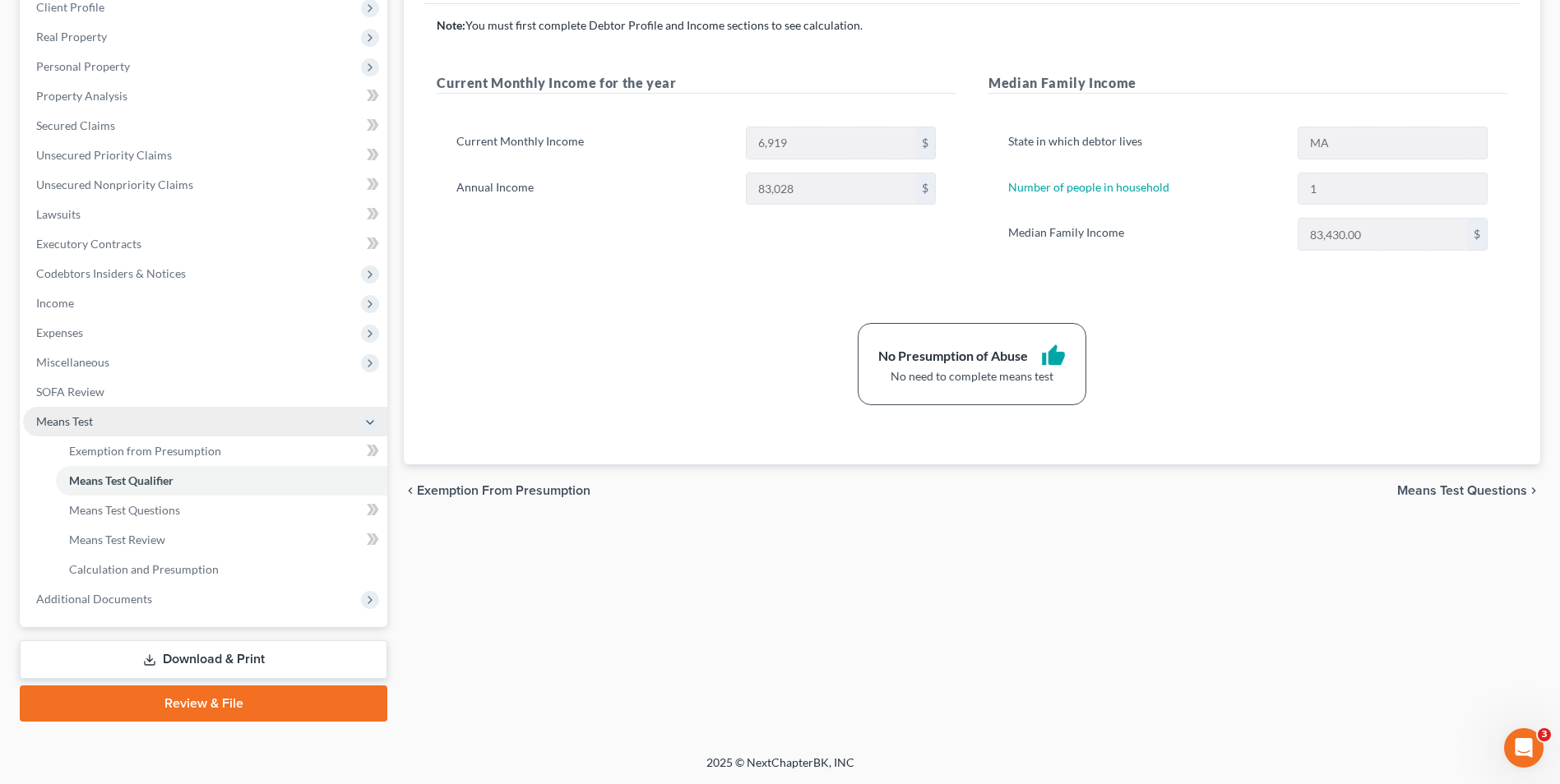
drag, startPoint x: 71, startPoint y: 300, endPoint x: 139, endPoint y: 427, distance: 144.1
click at [72, 301] on span "Income" at bounding box center [55, 303] width 38 height 14
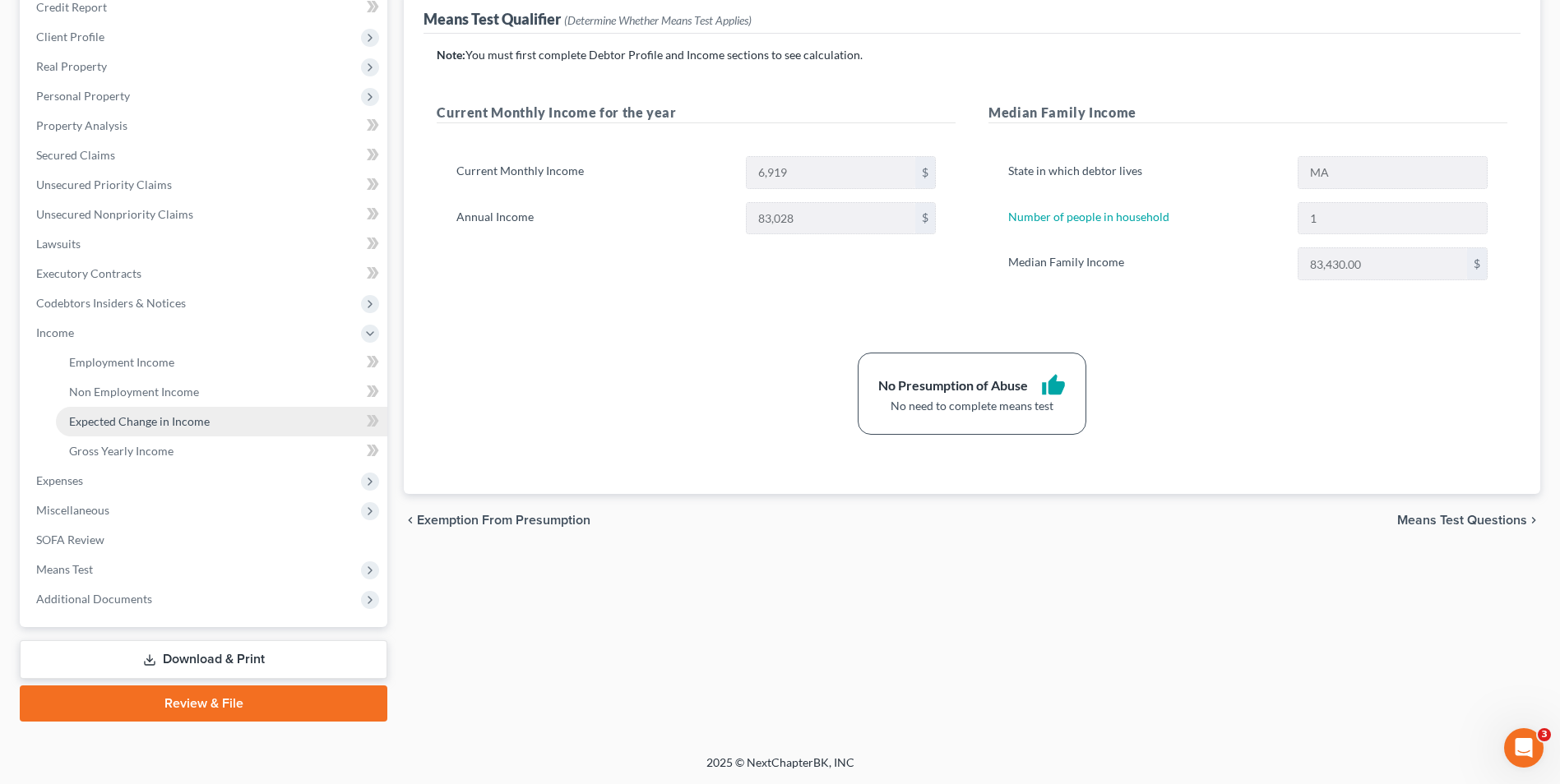
scroll to position [208, 0]
click at [140, 444] on span "Gross Yearly Income" at bounding box center [121, 451] width 104 height 14
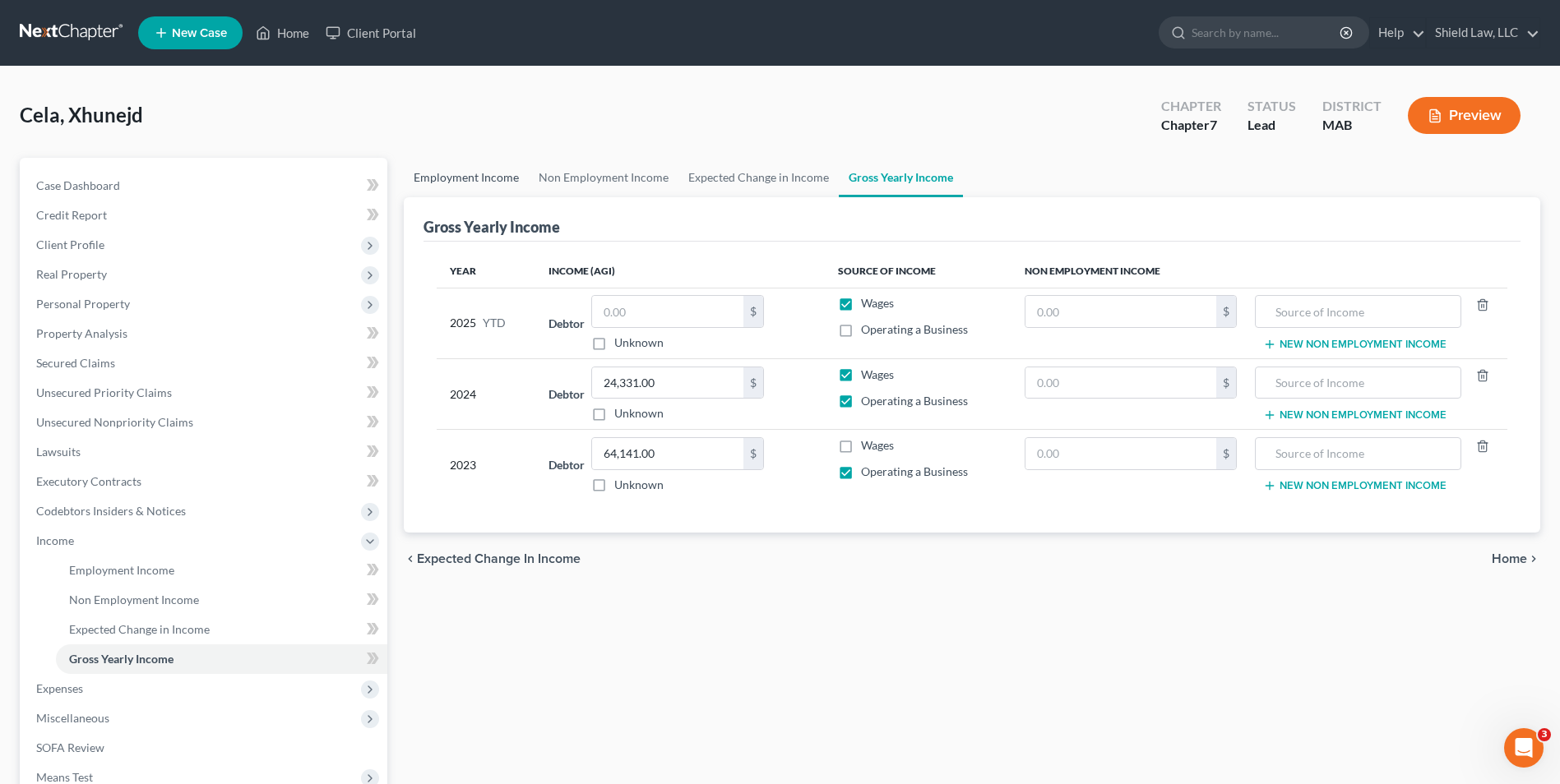
click at [510, 176] on link "Employment Income" at bounding box center [466, 177] width 125 height 40
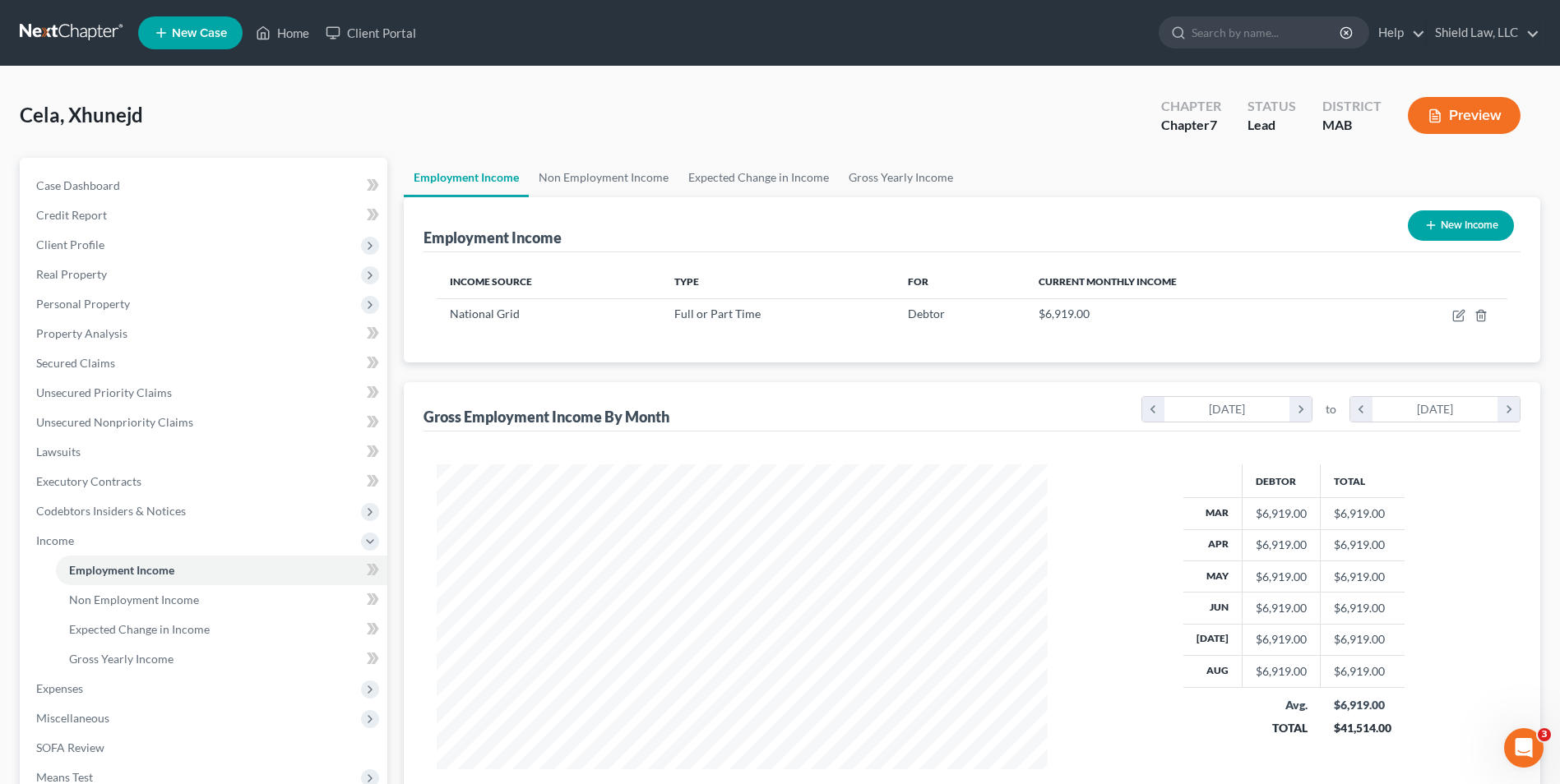
scroll to position [305, 643]
click at [878, 185] on link "Gross Yearly Income" at bounding box center [901, 177] width 124 height 40
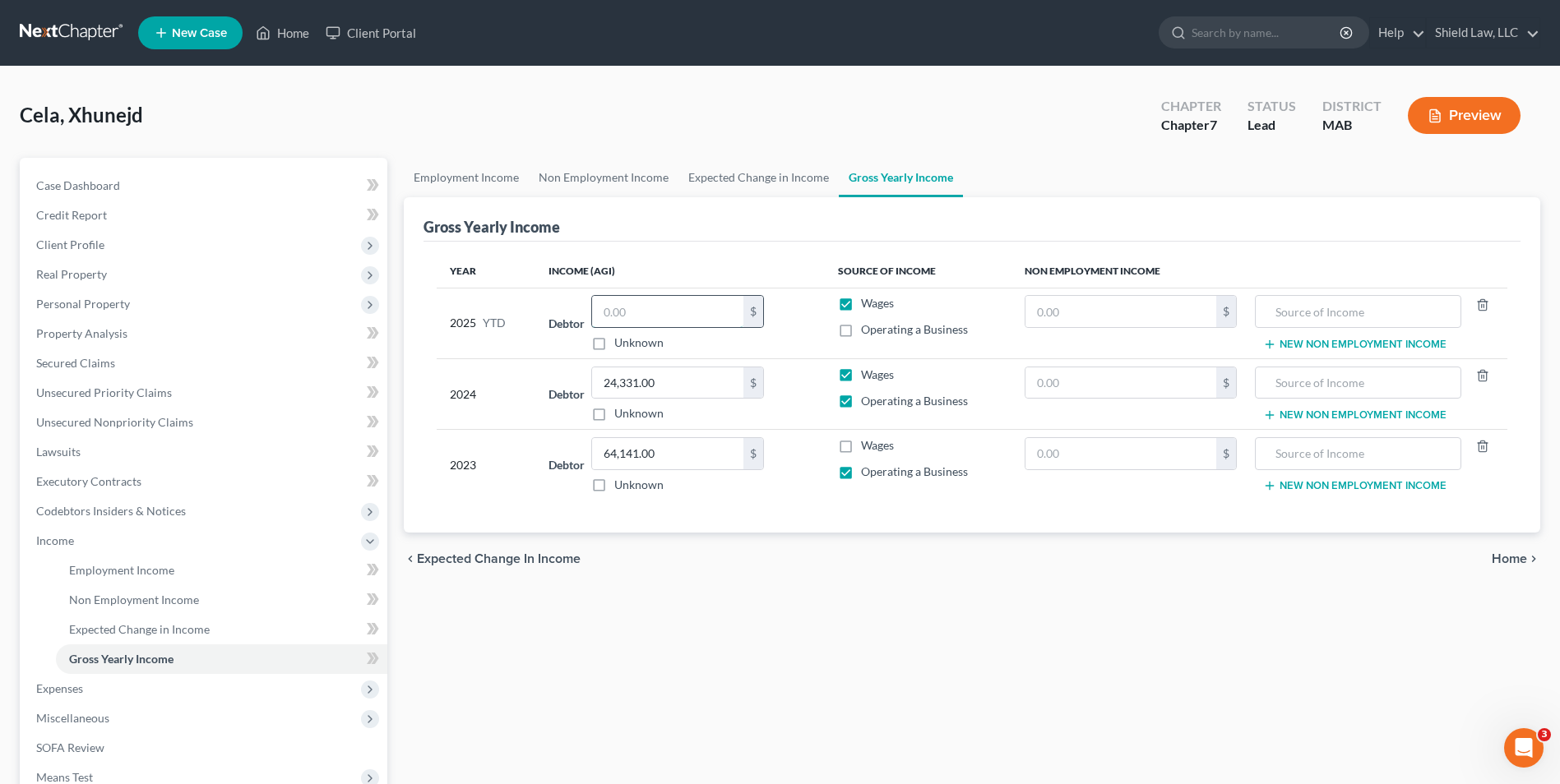
click at [630, 307] on input "text" at bounding box center [668, 312] width 152 height 31
click at [647, 234] on div "Gross Yearly Income" at bounding box center [972, 219] width 1097 height 45
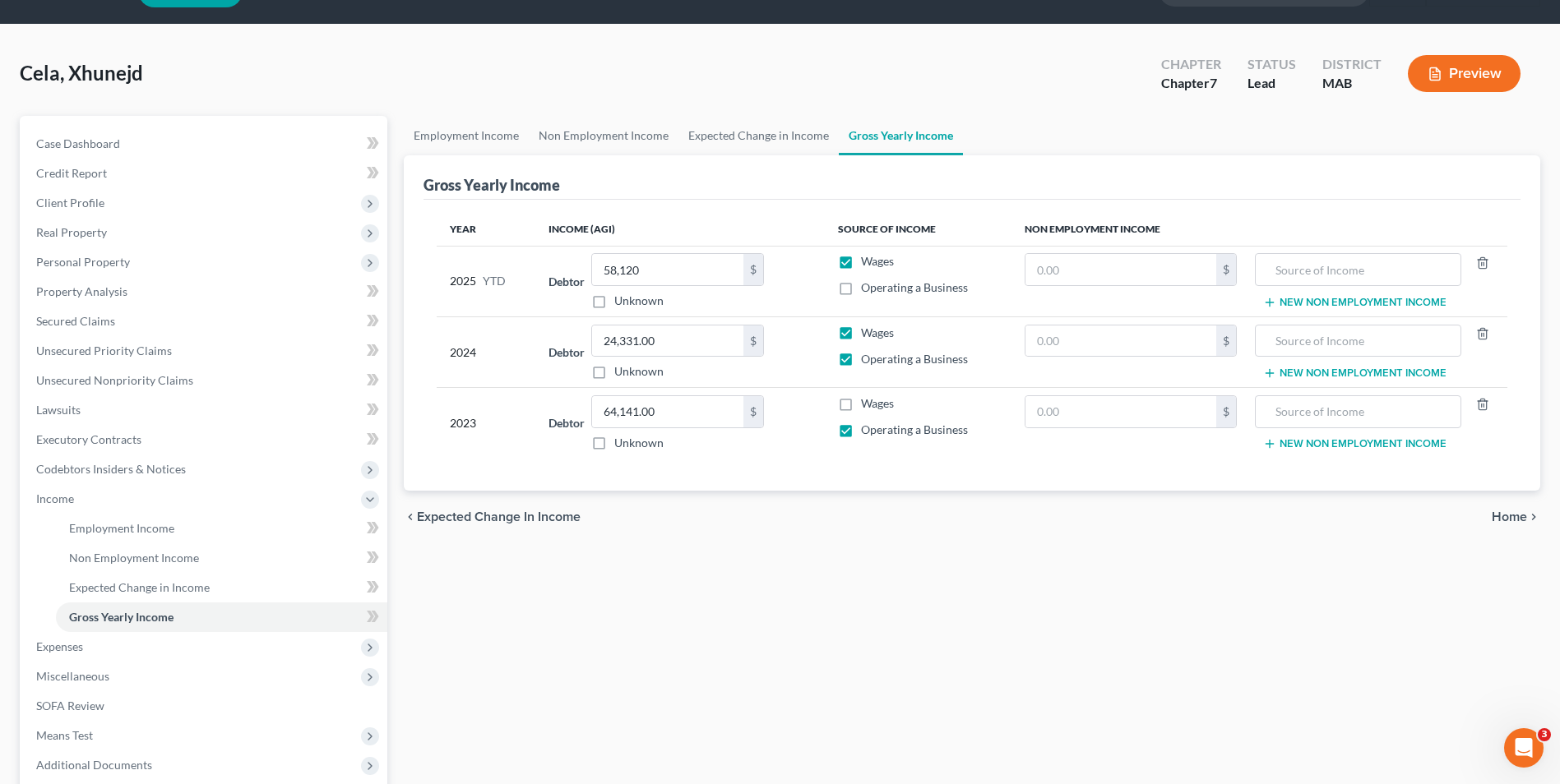
scroll to position [83, 0]
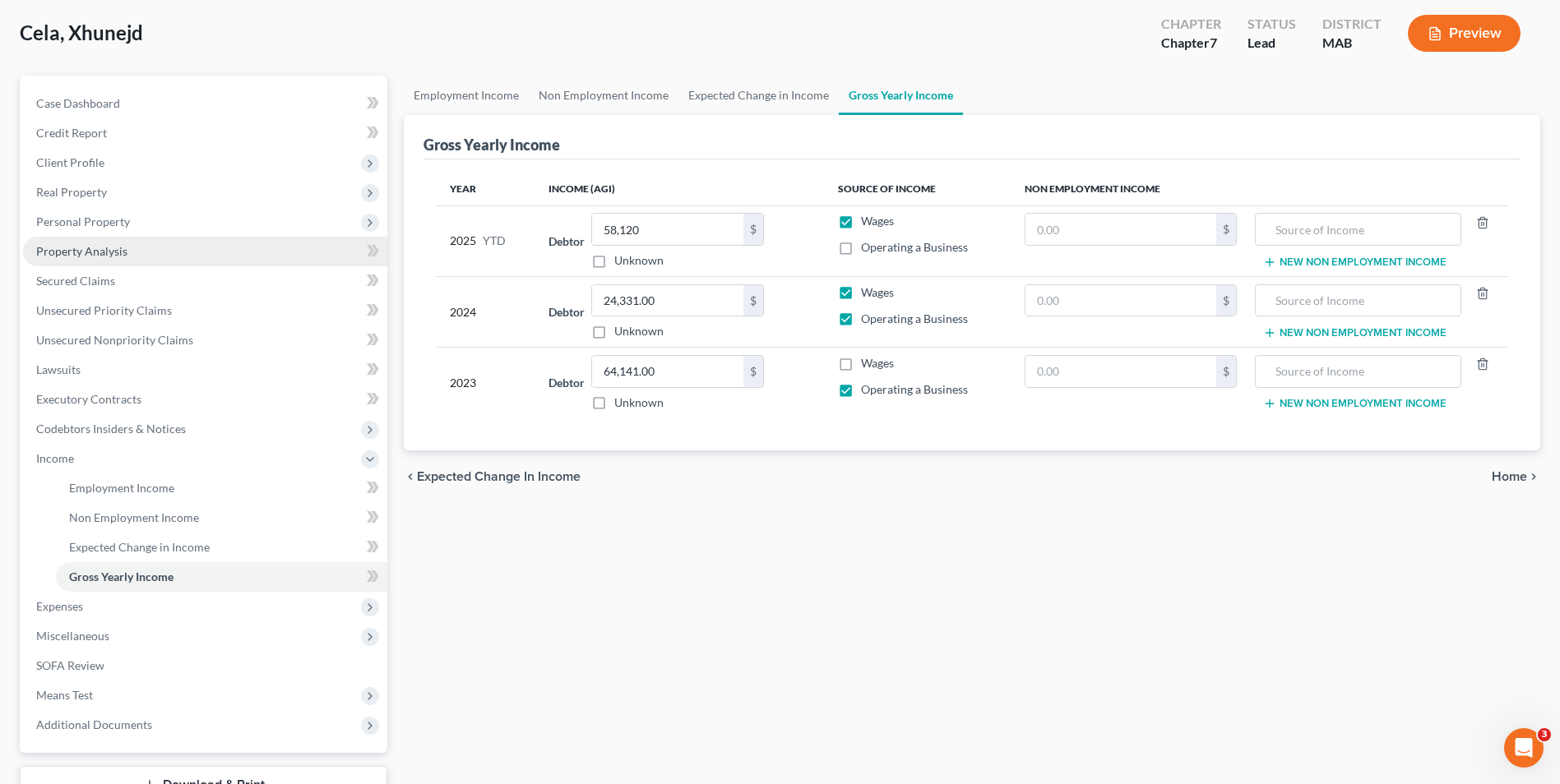
click at [108, 256] on span "Property Analysis" at bounding box center [82, 251] width 91 height 14
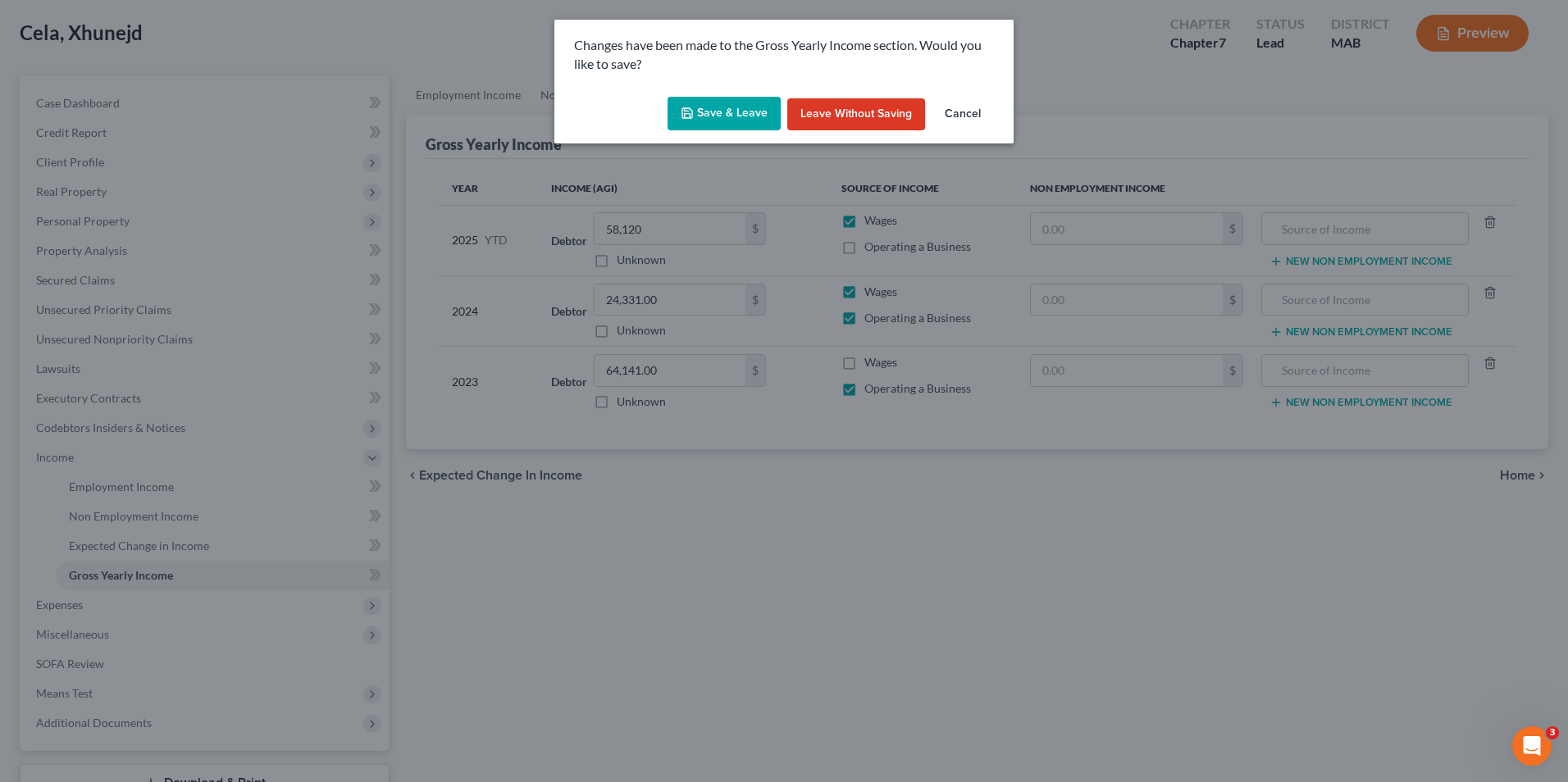
click at [748, 104] on button "Save & Leave" at bounding box center [724, 114] width 113 height 34
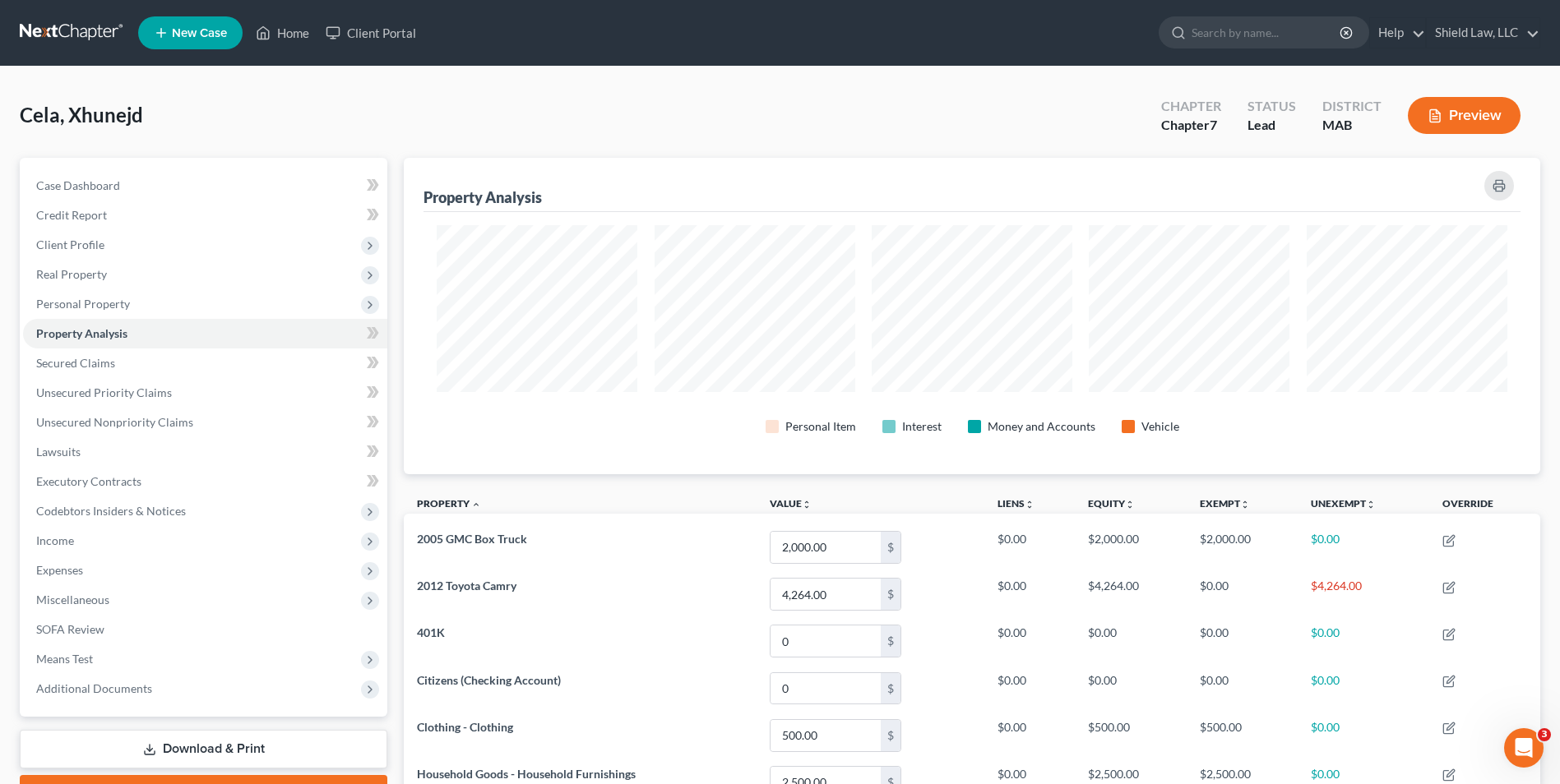
scroll to position [821820, 821319]
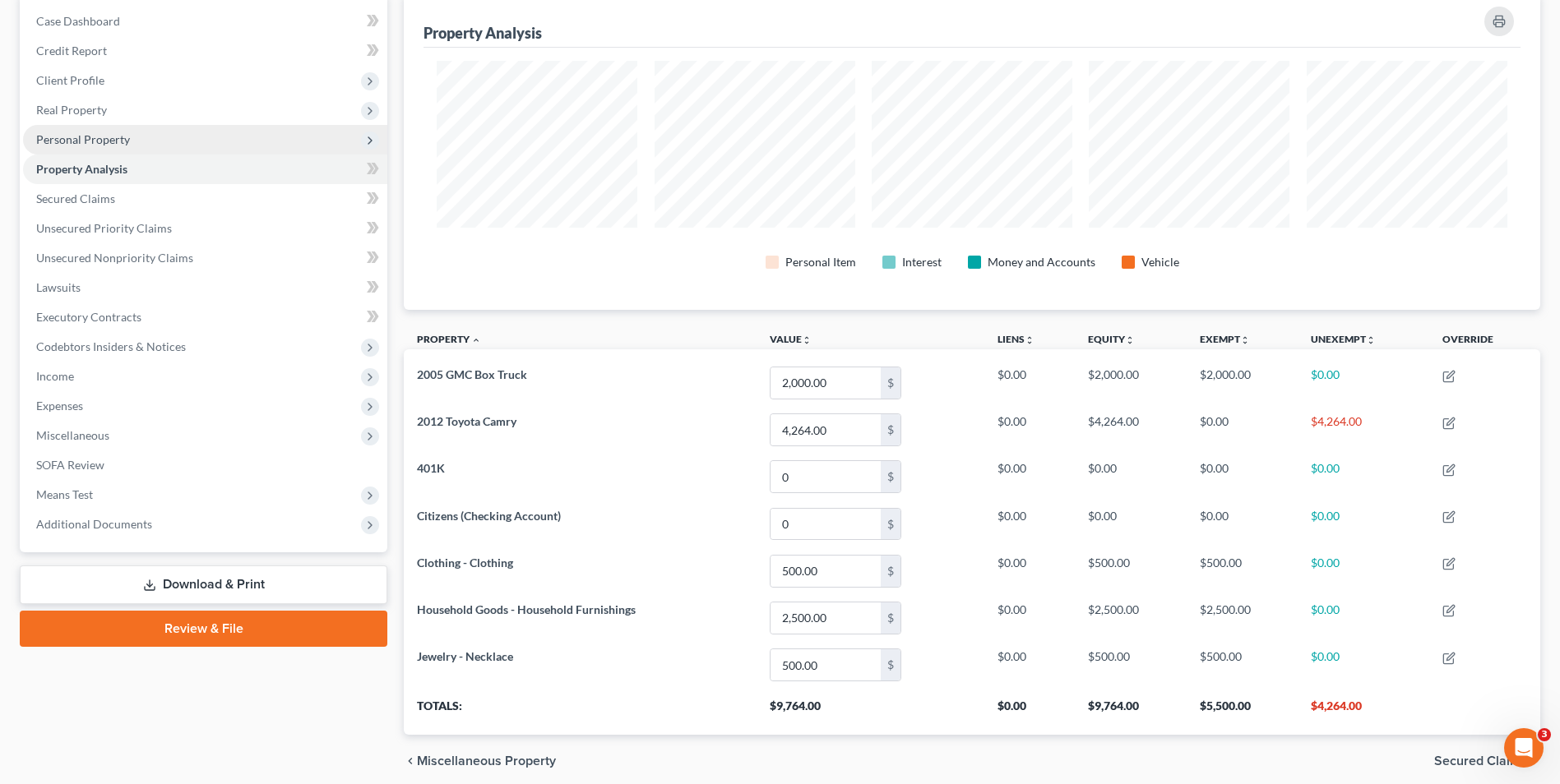
click at [103, 138] on span "Personal Property" at bounding box center [83, 139] width 94 height 14
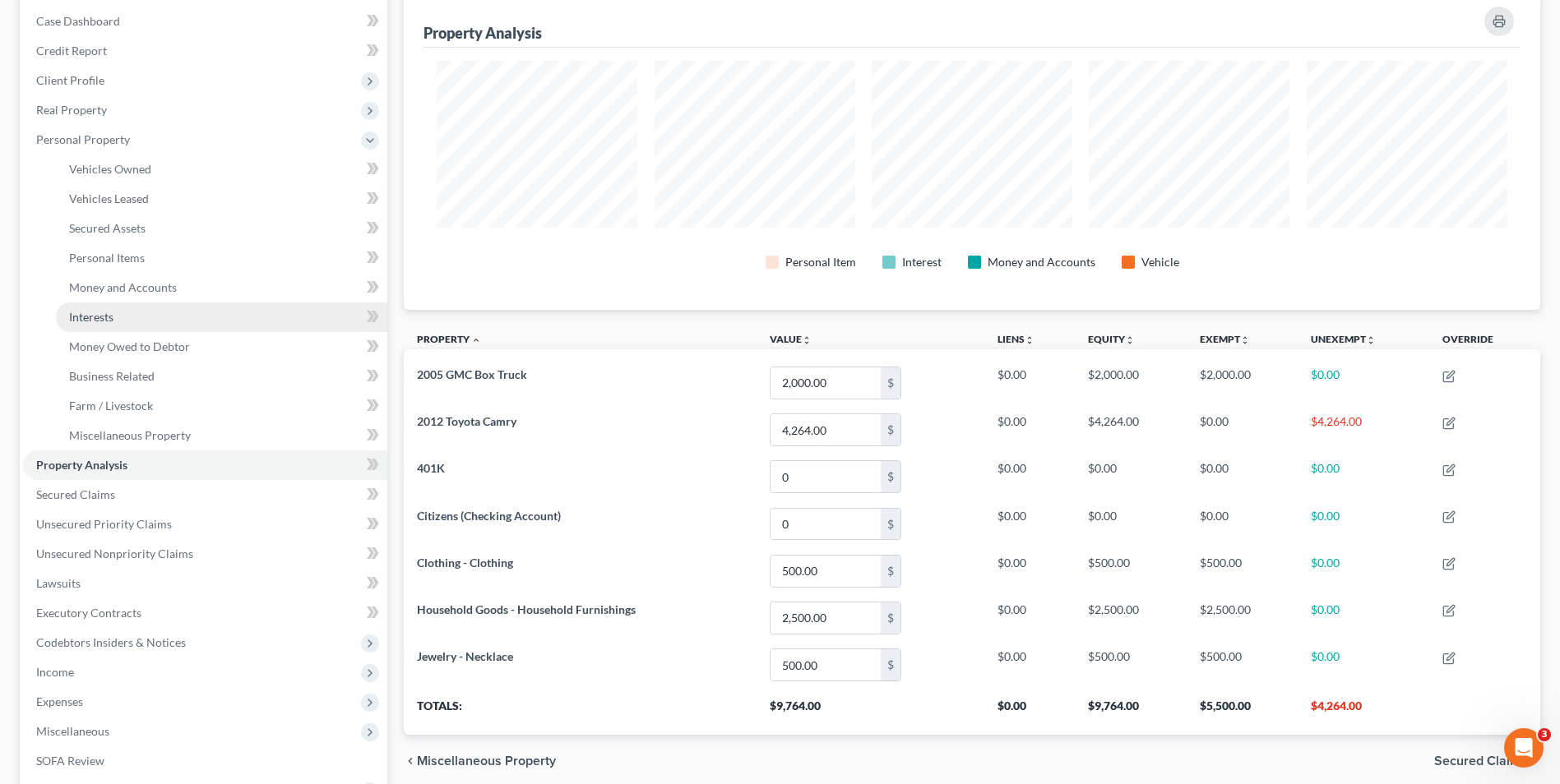
click at [133, 313] on link "Interests" at bounding box center [221, 318] width 331 height 29
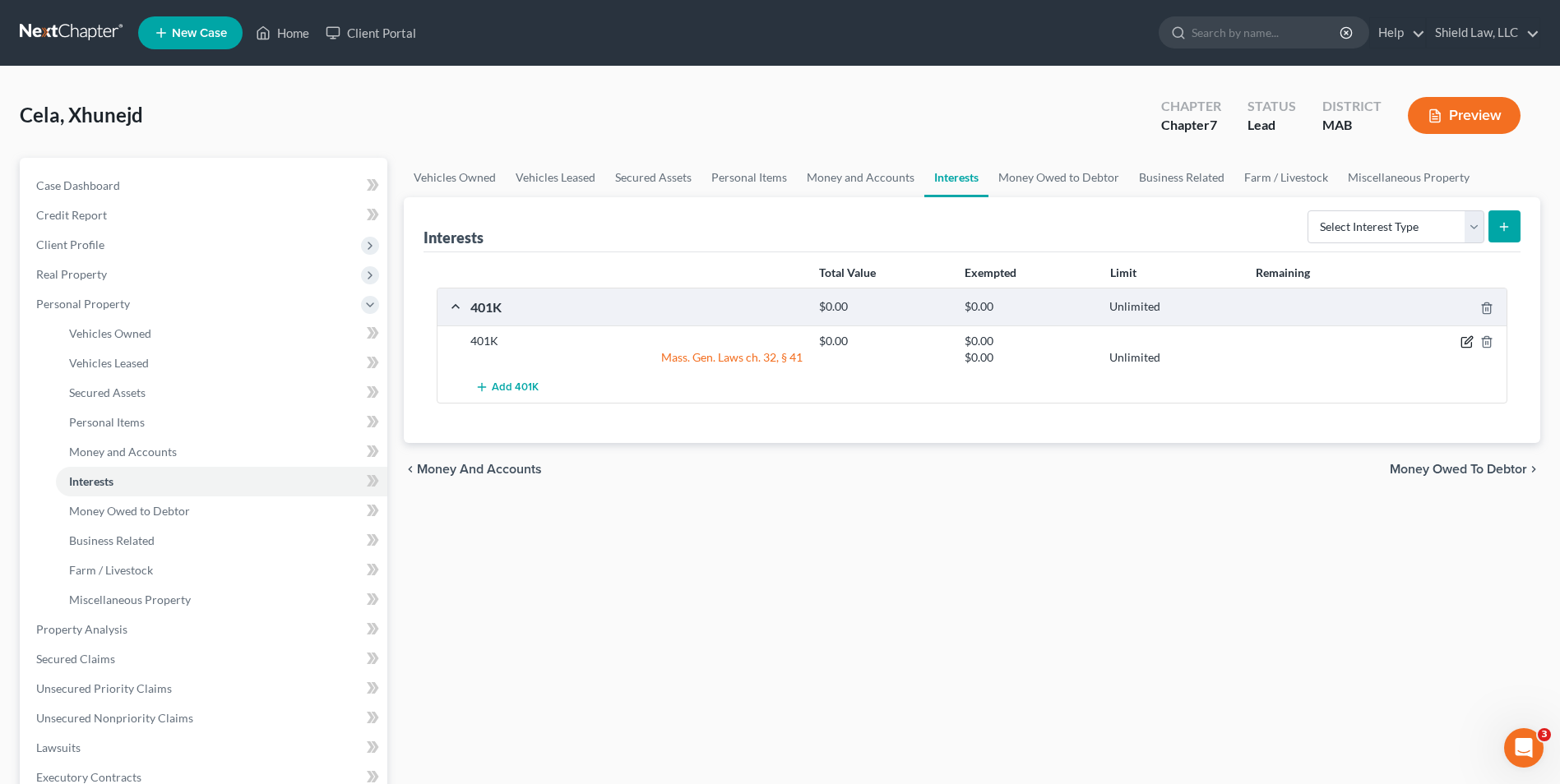
click at [1464, 340] on icon "button" at bounding box center [1467, 342] width 13 height 13
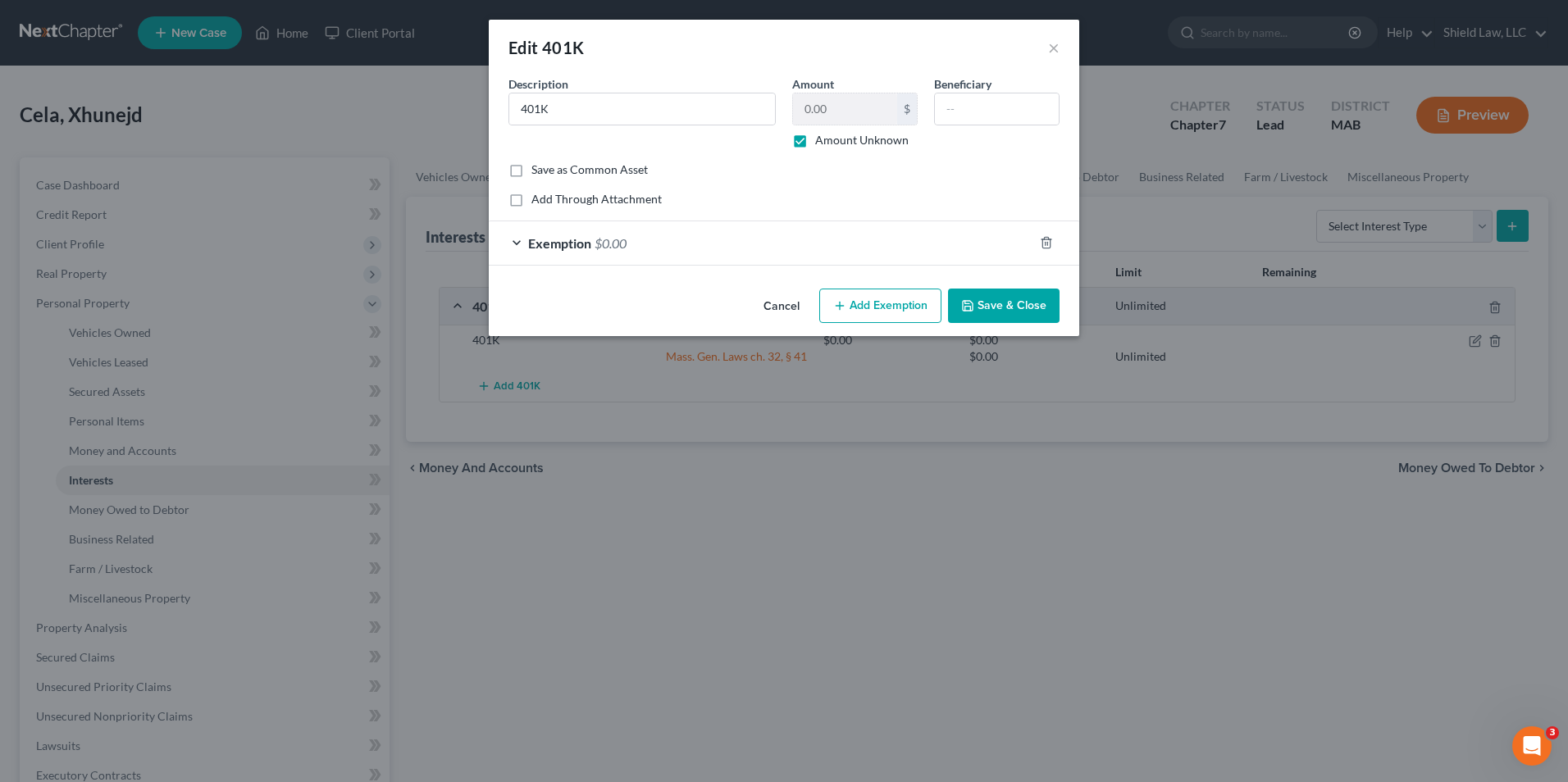
drag, startPoint x: 799, startPoint y: 140, endPoint x: 1043, endPoint y: 0, distance: 281.3
click at [815, 140] on label "Amount Unknown" at bounding box center [862, 140] width 94 height 16
click at [821, 140] on input "Amount Unknown" at bounding box center [826, 137] width 10 height 10
click at [831, 118] on input "0.00" at bounding box center [845, 109] width 104 height 31
drag, startPoint x: 751, startPoint y: 252, endPoint x: 947, endPoint y: 365, distance: 226.2
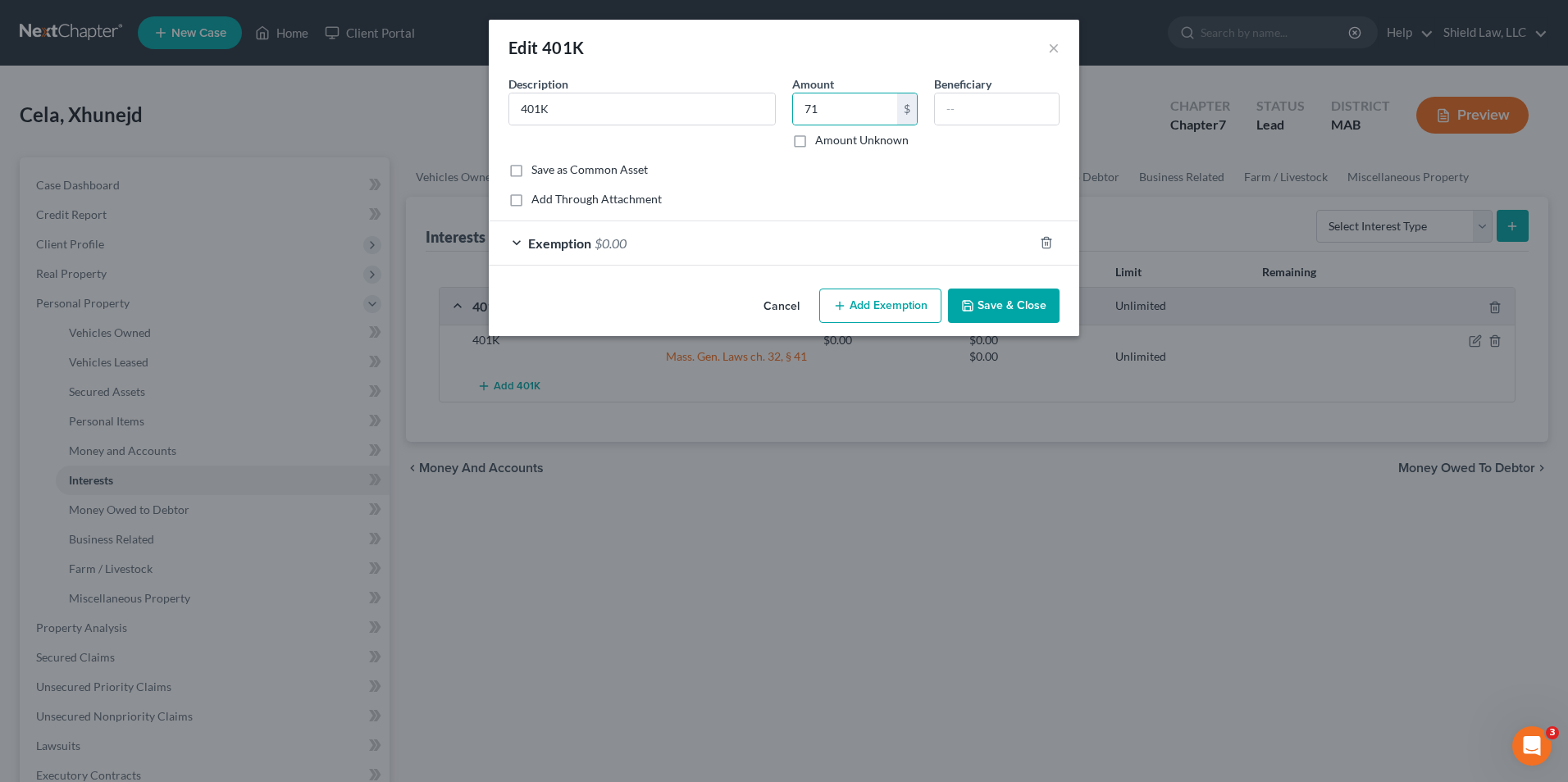
click at [751, 252] on div "Exemption $0.00" at bounding box center [760, 243] width 544 height 44
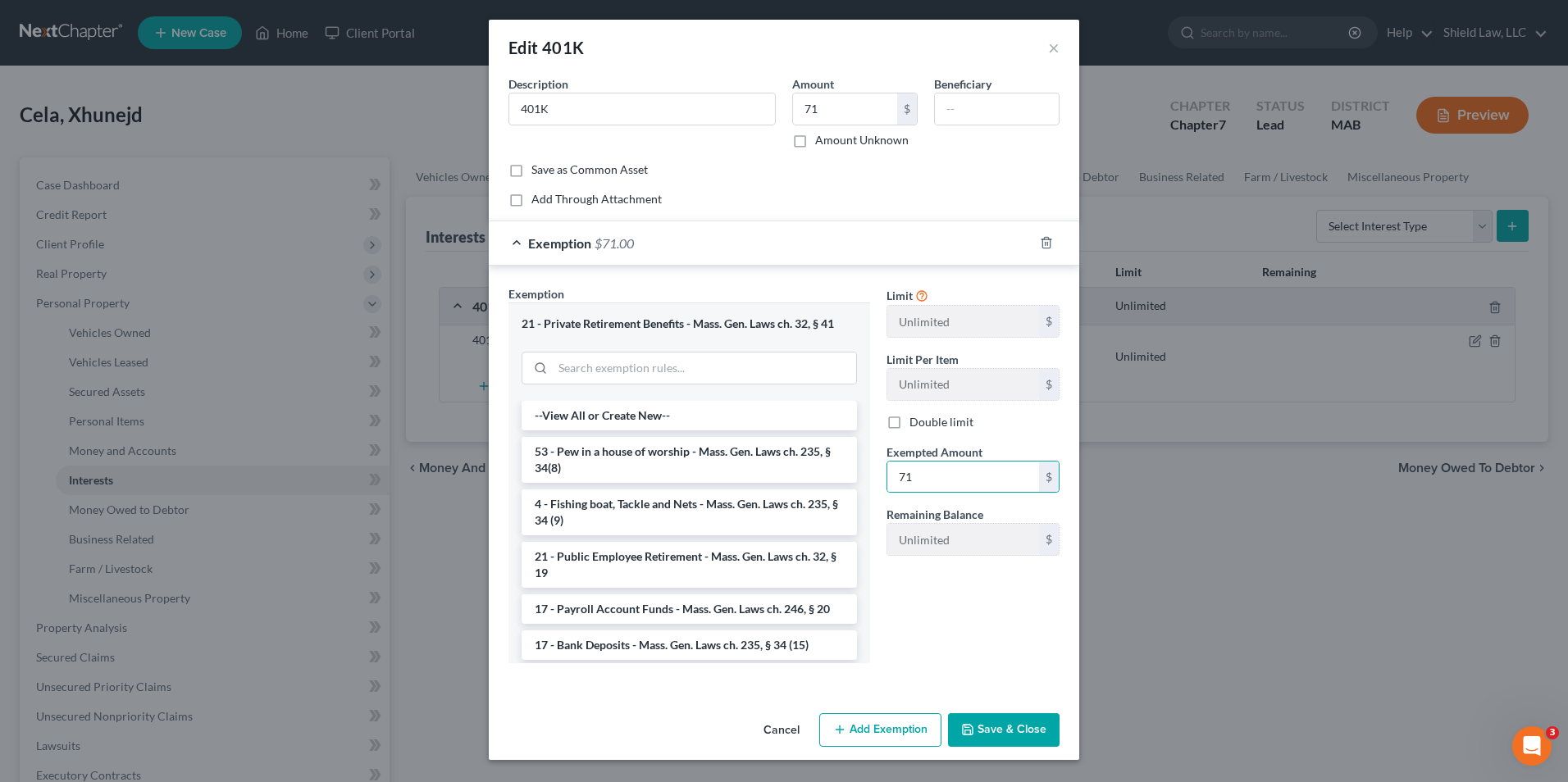
click at [997, 743] on button "Save & Close" at bounding box center [1003, 730] width 112 height 34
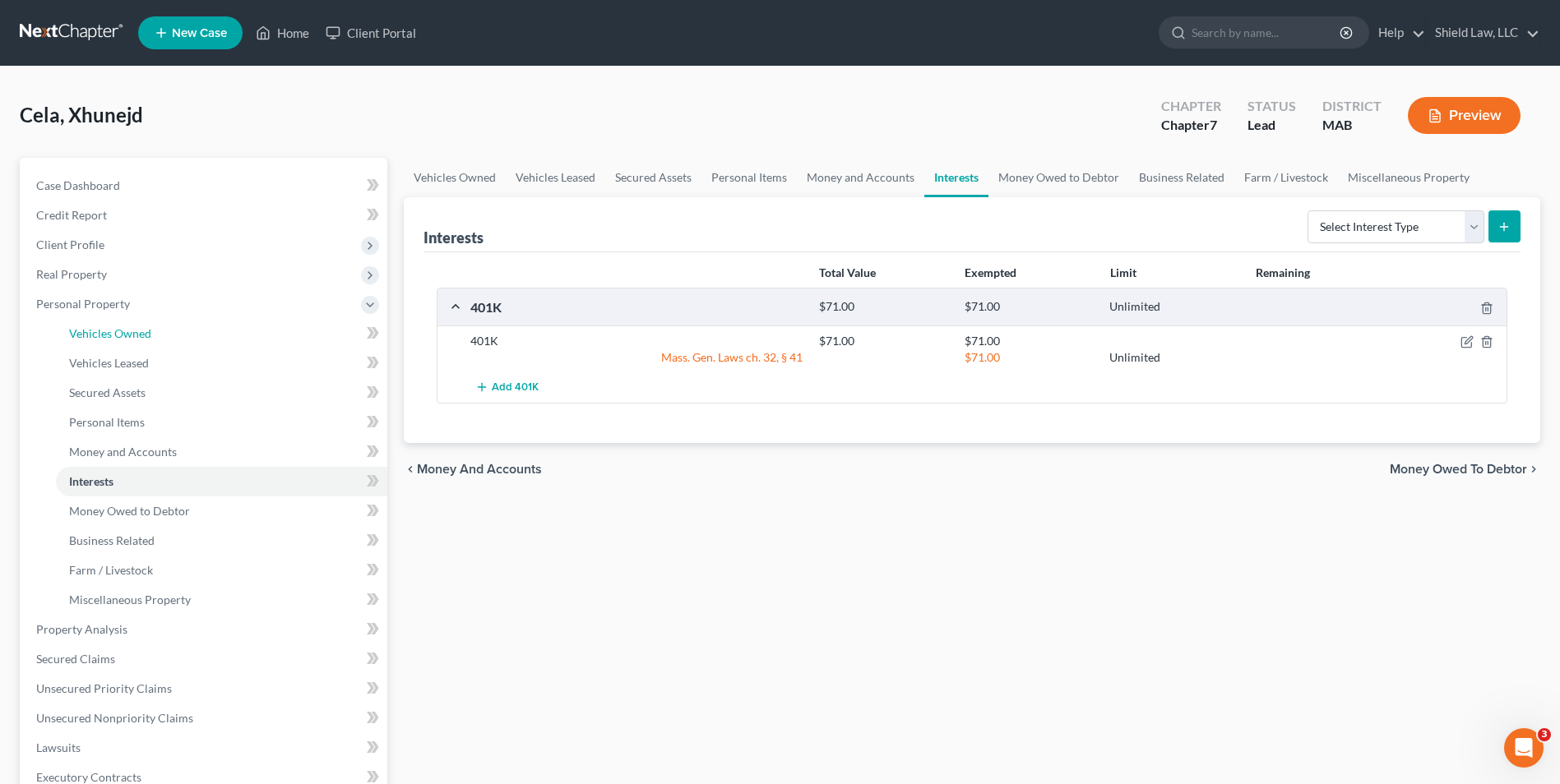
drag, startPoint x: 113, startPoint y: 337, endPoint x: 492, endPoint y: 250, distance: 388.9
click at [114, 337] on span "Vehicles Owned" at bounding box center [110, 333] width 83 height 14
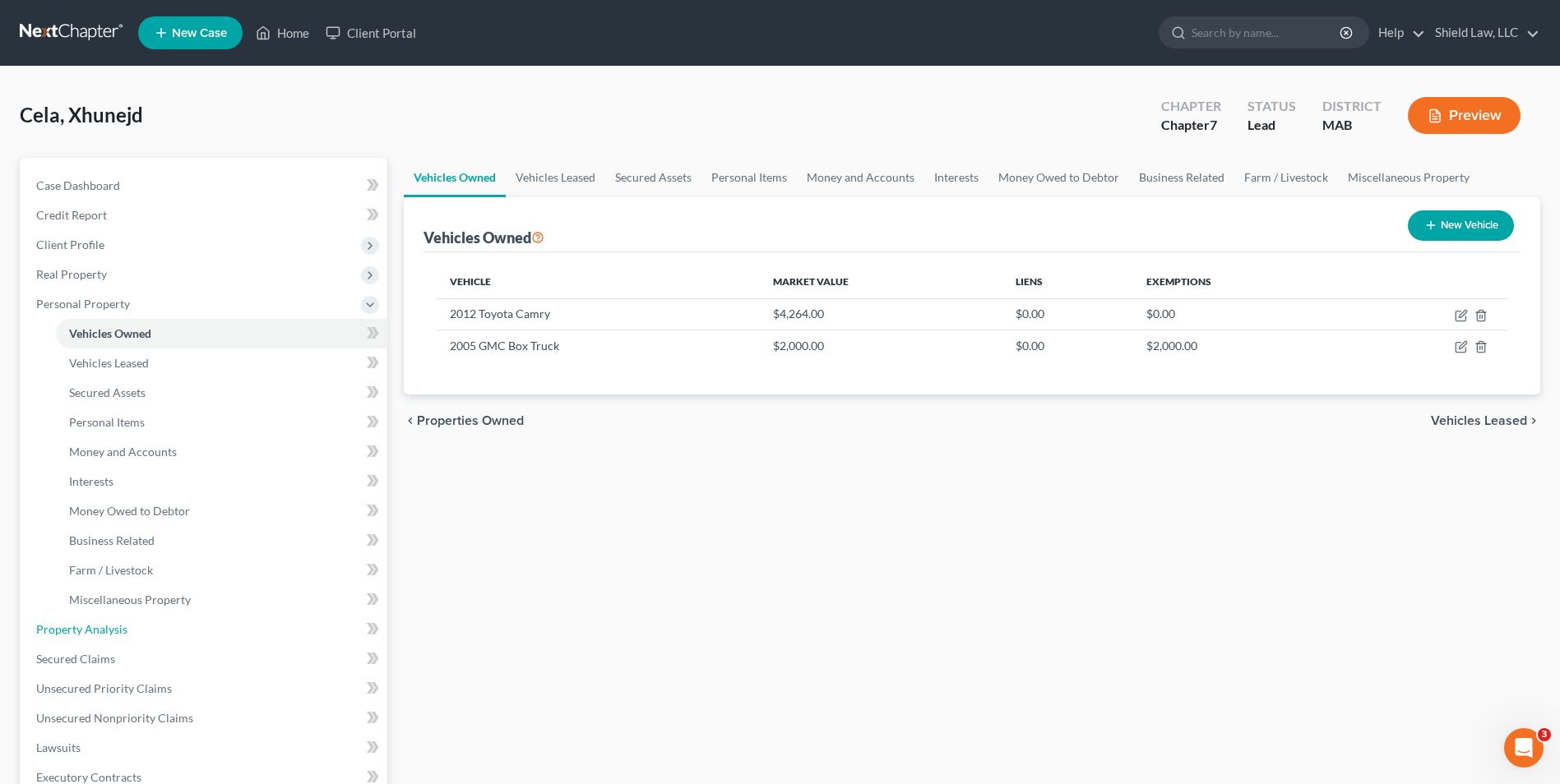
click at [122, 627] on span "Property Analysis" at bounding box center [82, 629] width 91 height 14
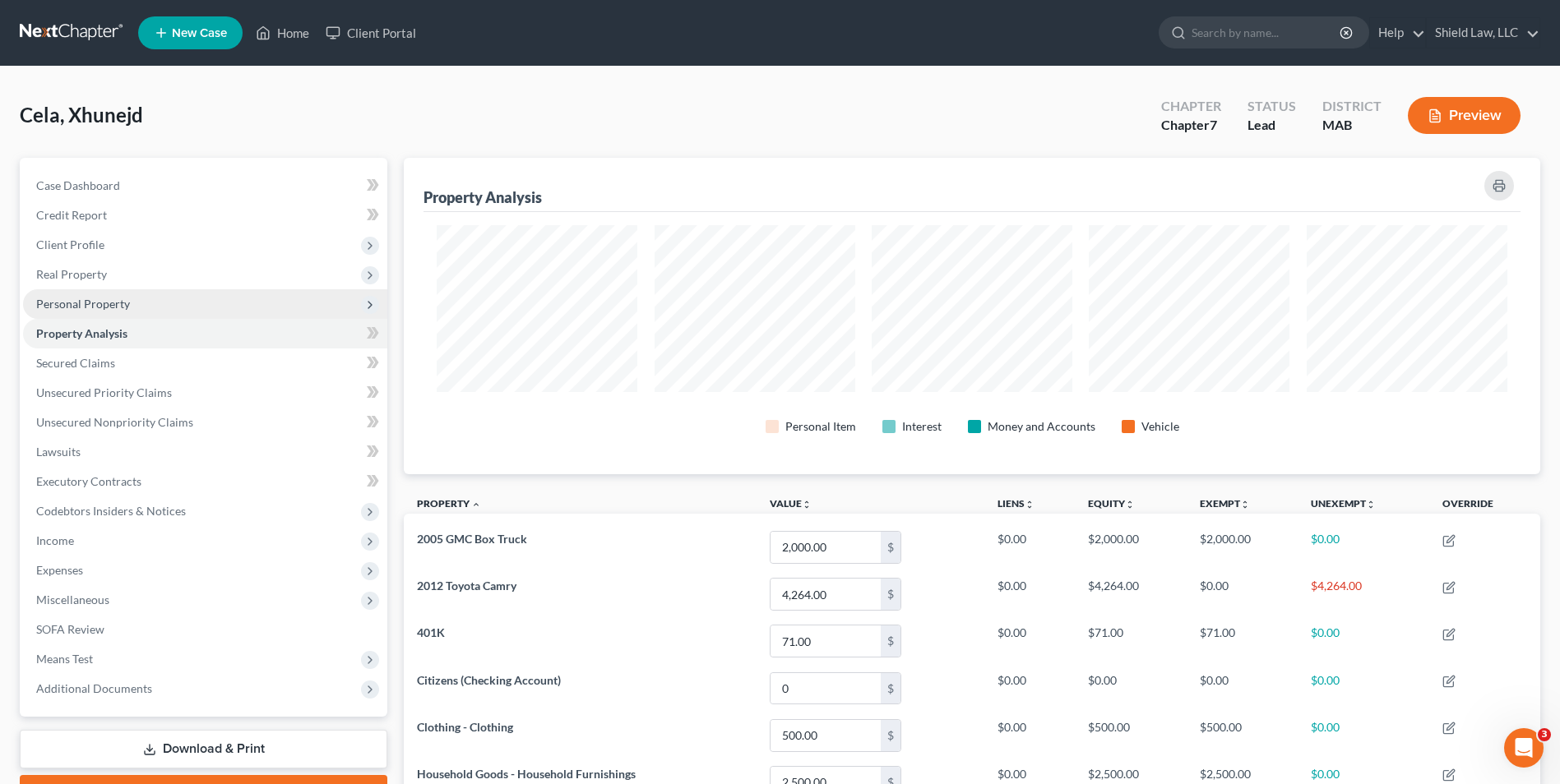
click at [99, 301] on span "Personal Property" at bounding box center [83, 304] width 94 height 14
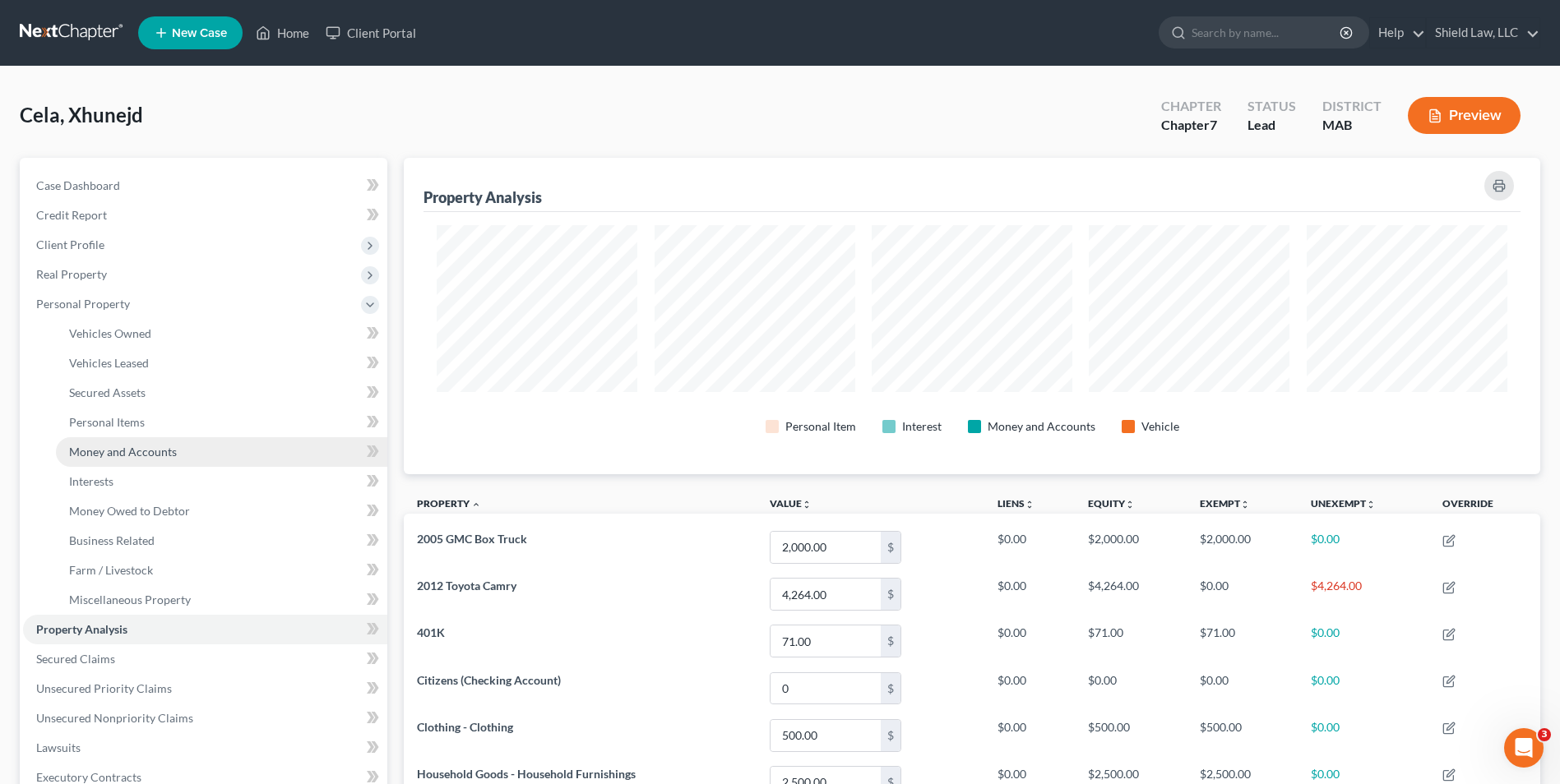
click at [143, 454] on span "Money and Accounts" at bounding box center [122, 452] width 108 height 14
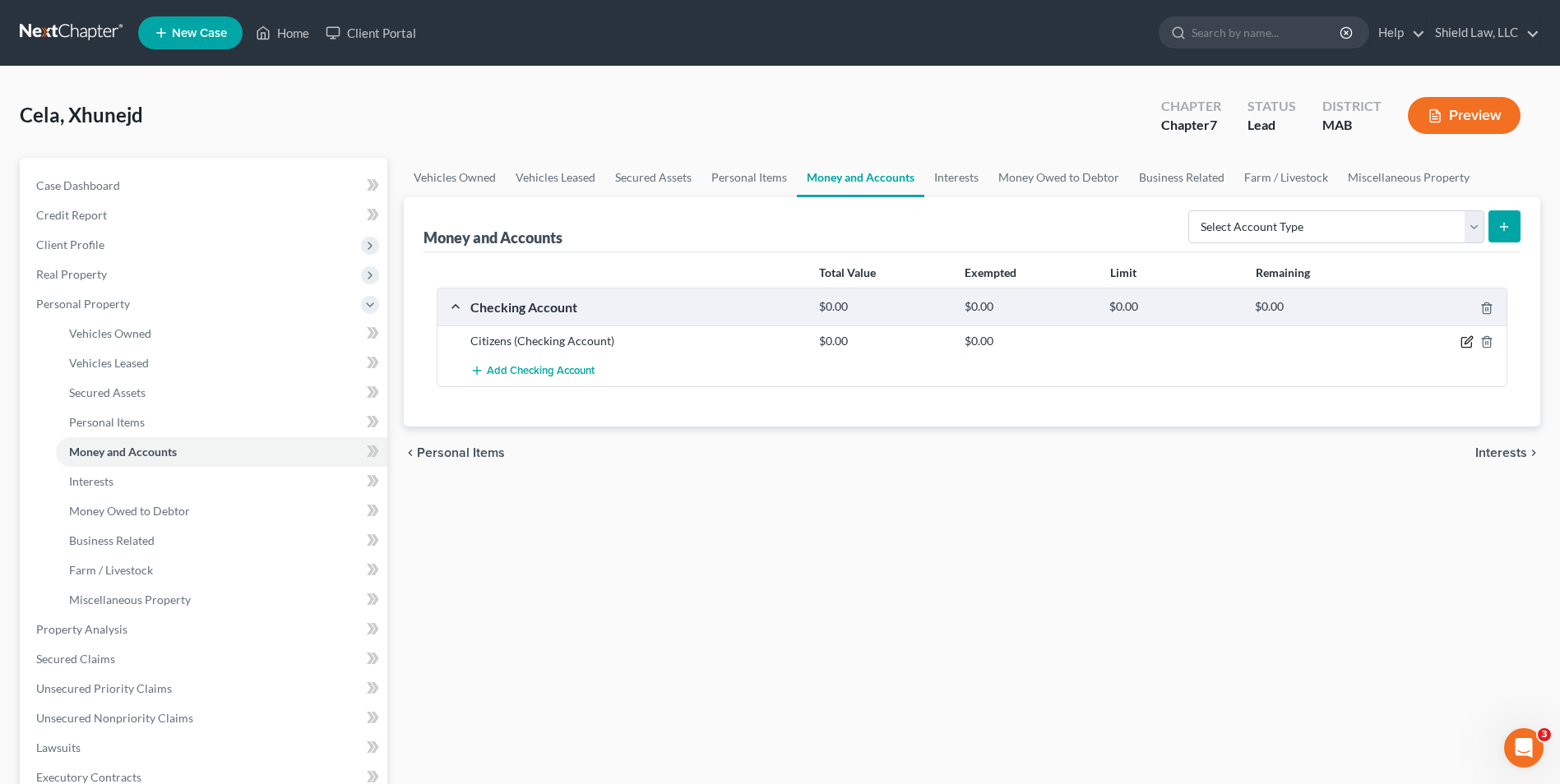
drag, startPoint x: 1470, startPoint y: 342, endPoint x: 978, endPoint y: 384, distance: 493.8
click at [1470, 343] on icon "button" at bounding box center [1467, 342] width 13 height 13
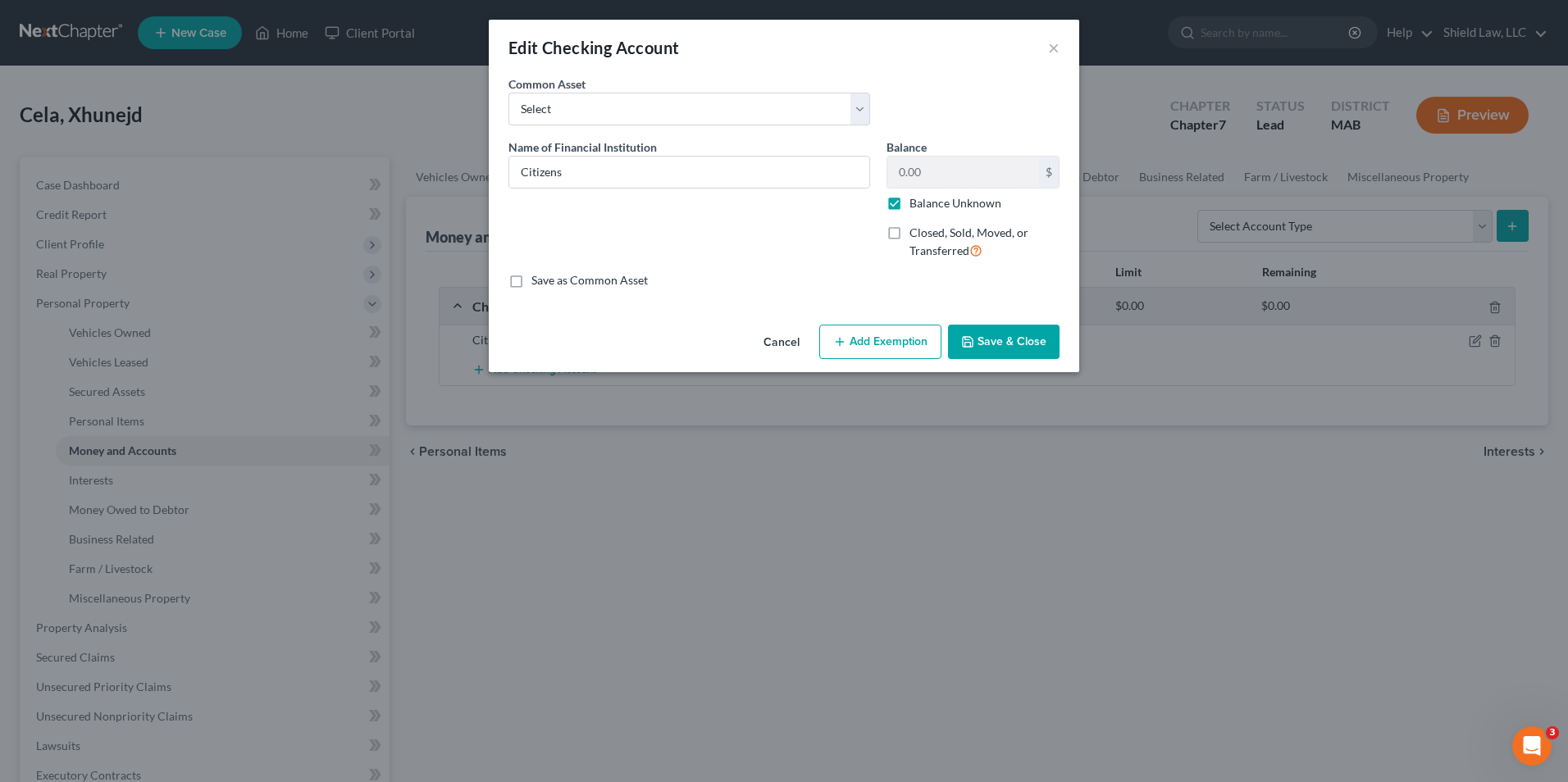
click at [909, 203] on label "Balance Unknown" at bounding box center [954, 203] width 92 height 16
click at [916, 203] on input "Balance Unknown" at bounding box center [921, 200] width 10 height 10
click at [935, 179] on input "0.00" at bounding box center [963, 172] width 152 height 31
click at [888, 340] on button "Add Exemption" at bounding box center [880, 342] width 122 height 34
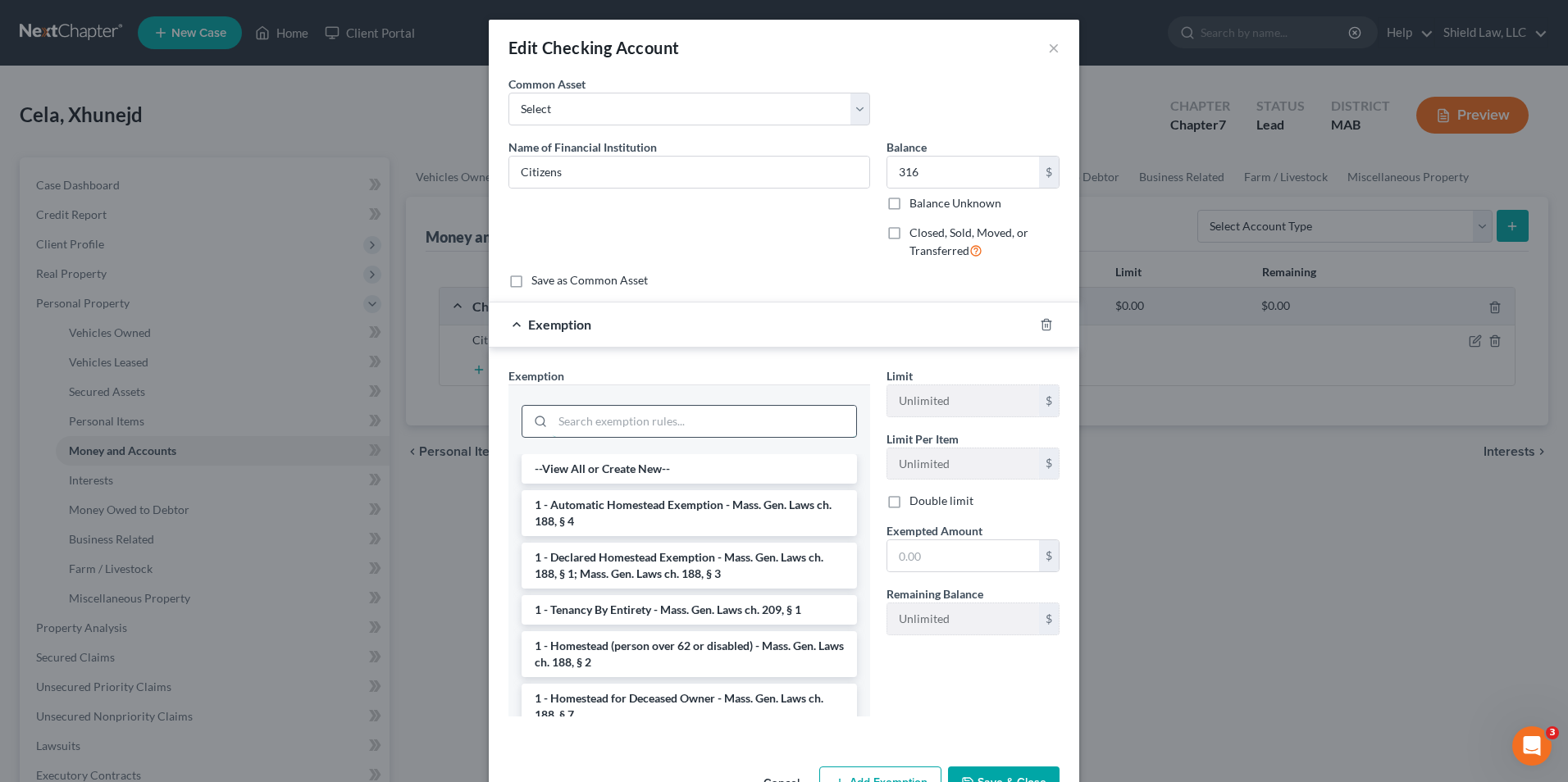
click at [617, 422] on input "search" at bounding box center [704, 421] width 303 height 31
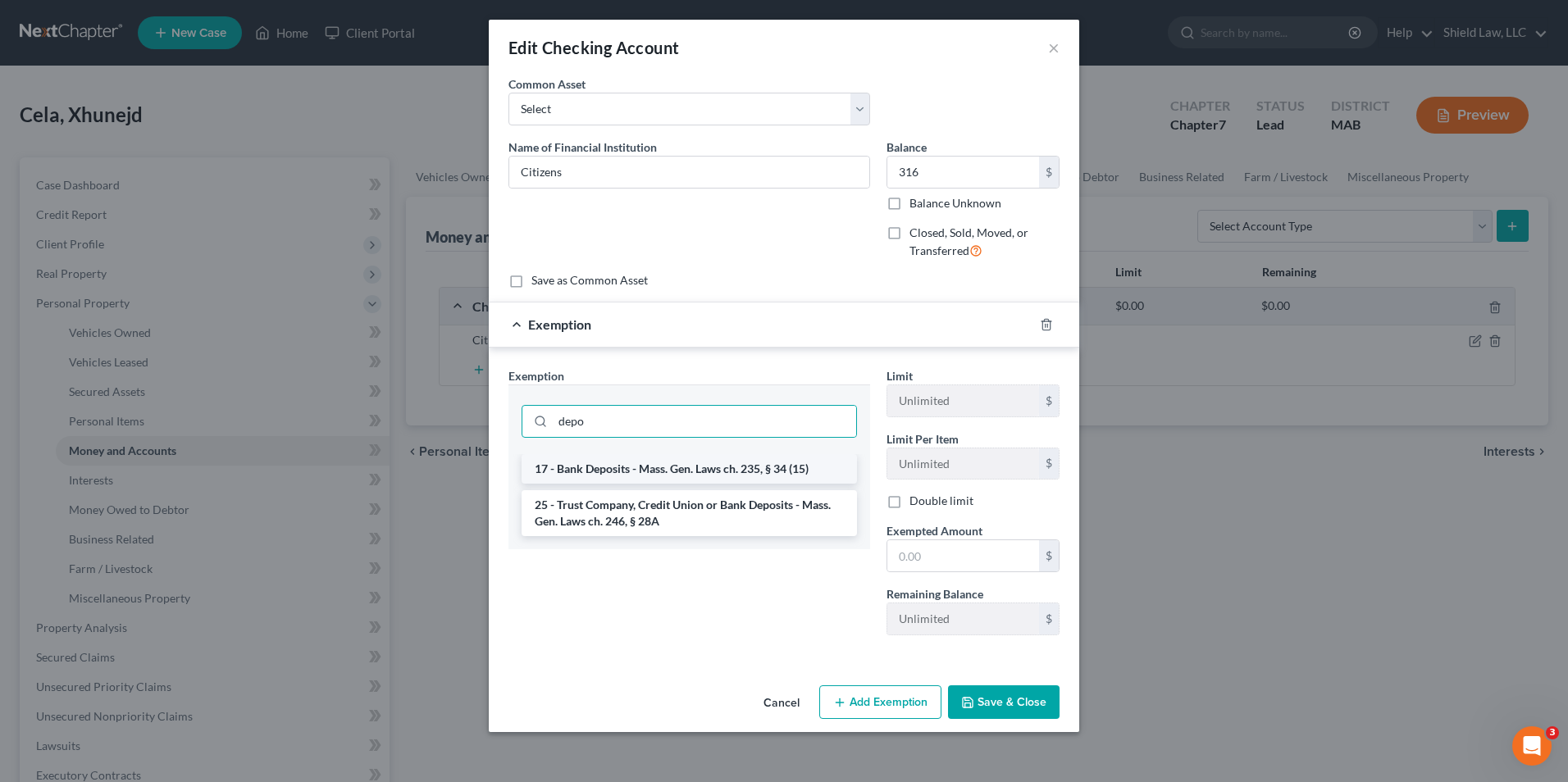
click at [644, 477] on li "17 - Bank Deposits - Mass. Gen. Laws ch. 235, § 34 (15)" at bounding box center [689, 469] width 336 height 29
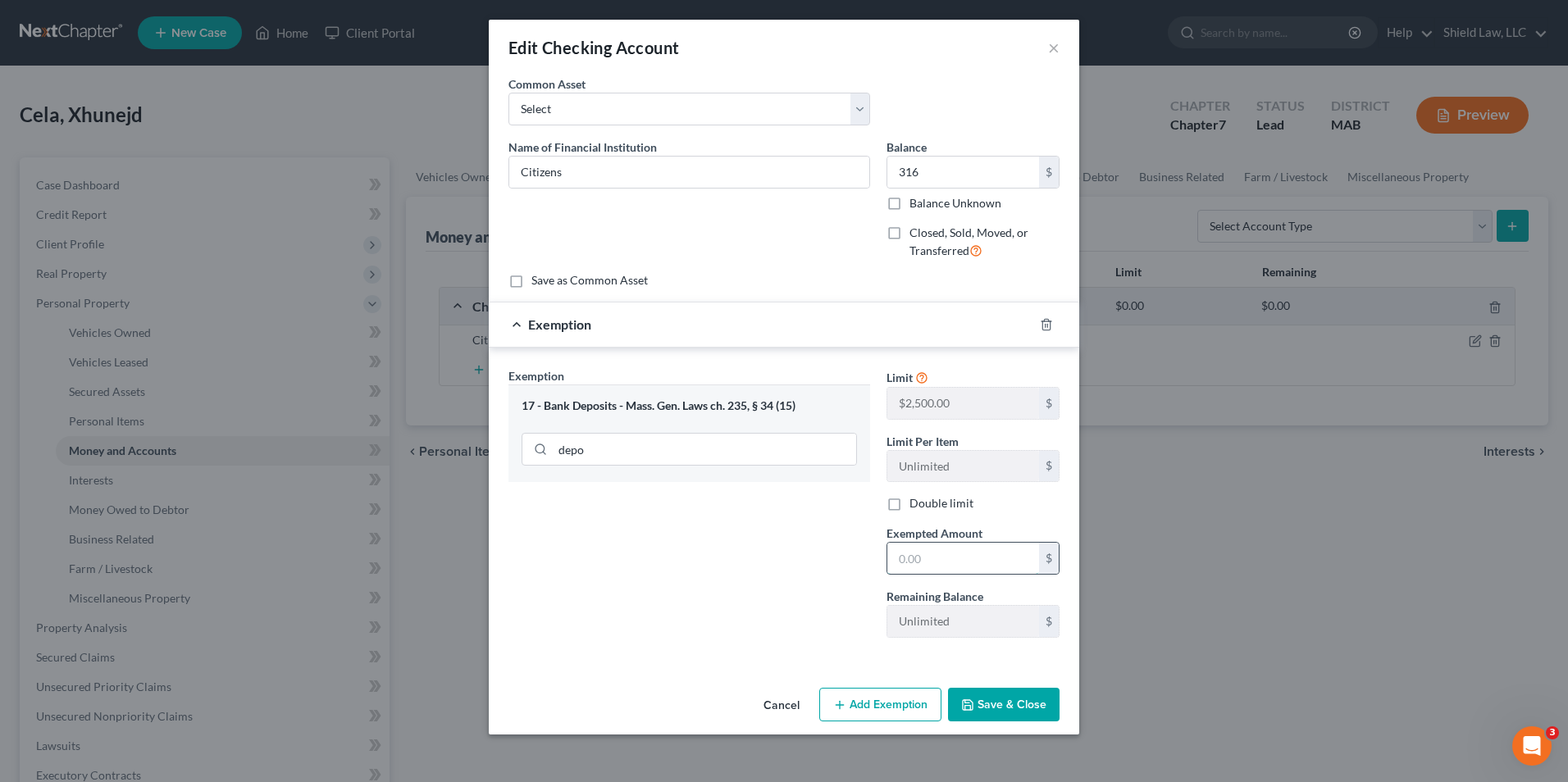
click at [917, 561] on input "text" at bounding box center [963, 558] width 152 height 31
click at [1032, 707] on button "Save & Close" at bounding box center [1003, 706] width 112 height 34
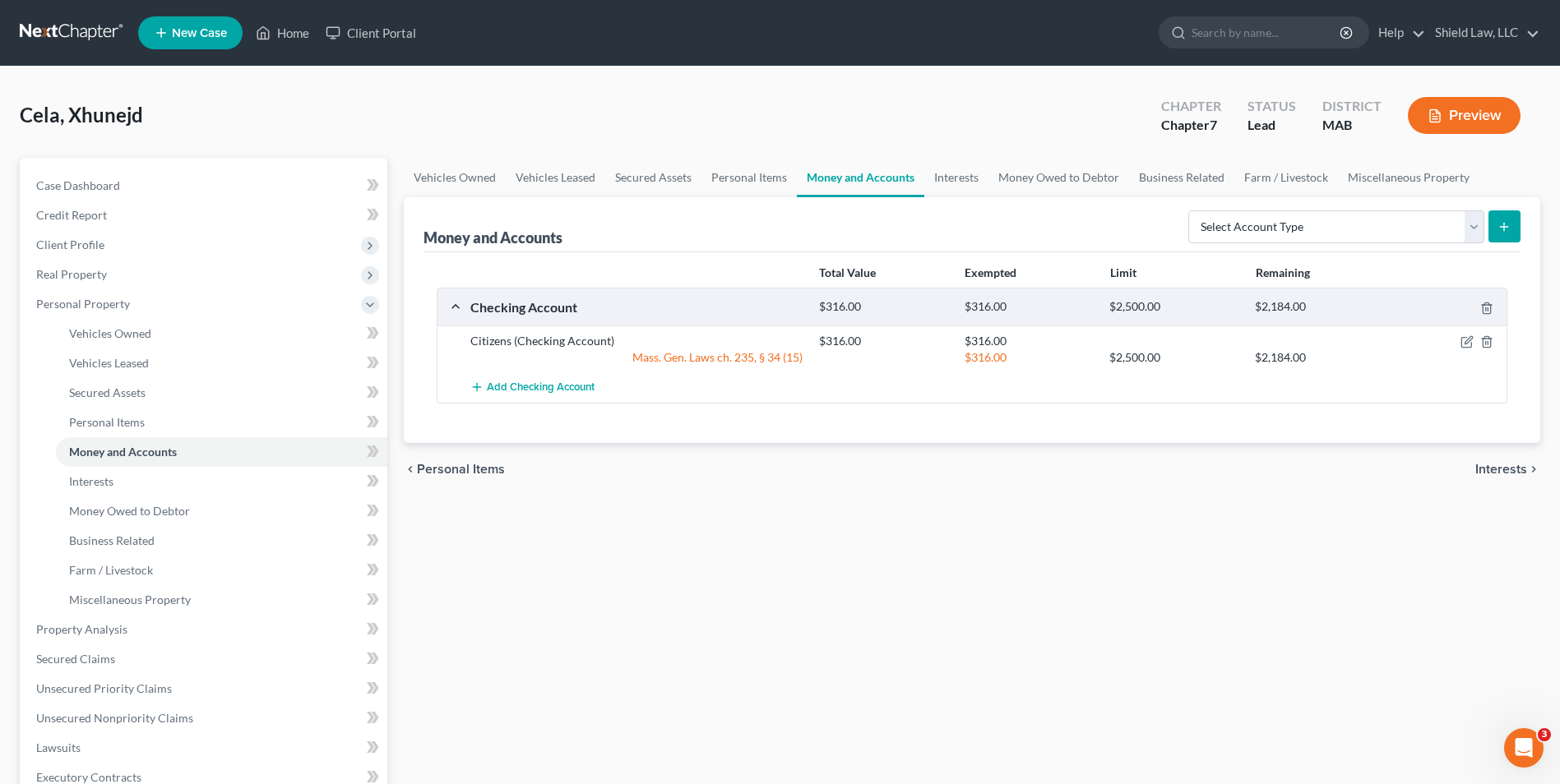
click at [1241, 511] on div "Vehicles Owned Vehicles Leased Secured Assets Personal Items Money and Accounts…" at bounding box center [972, 632] width 1153 height 949
click at [1430, 112] on icon "button" at bounding box center [1434, 116] width 9 height 12
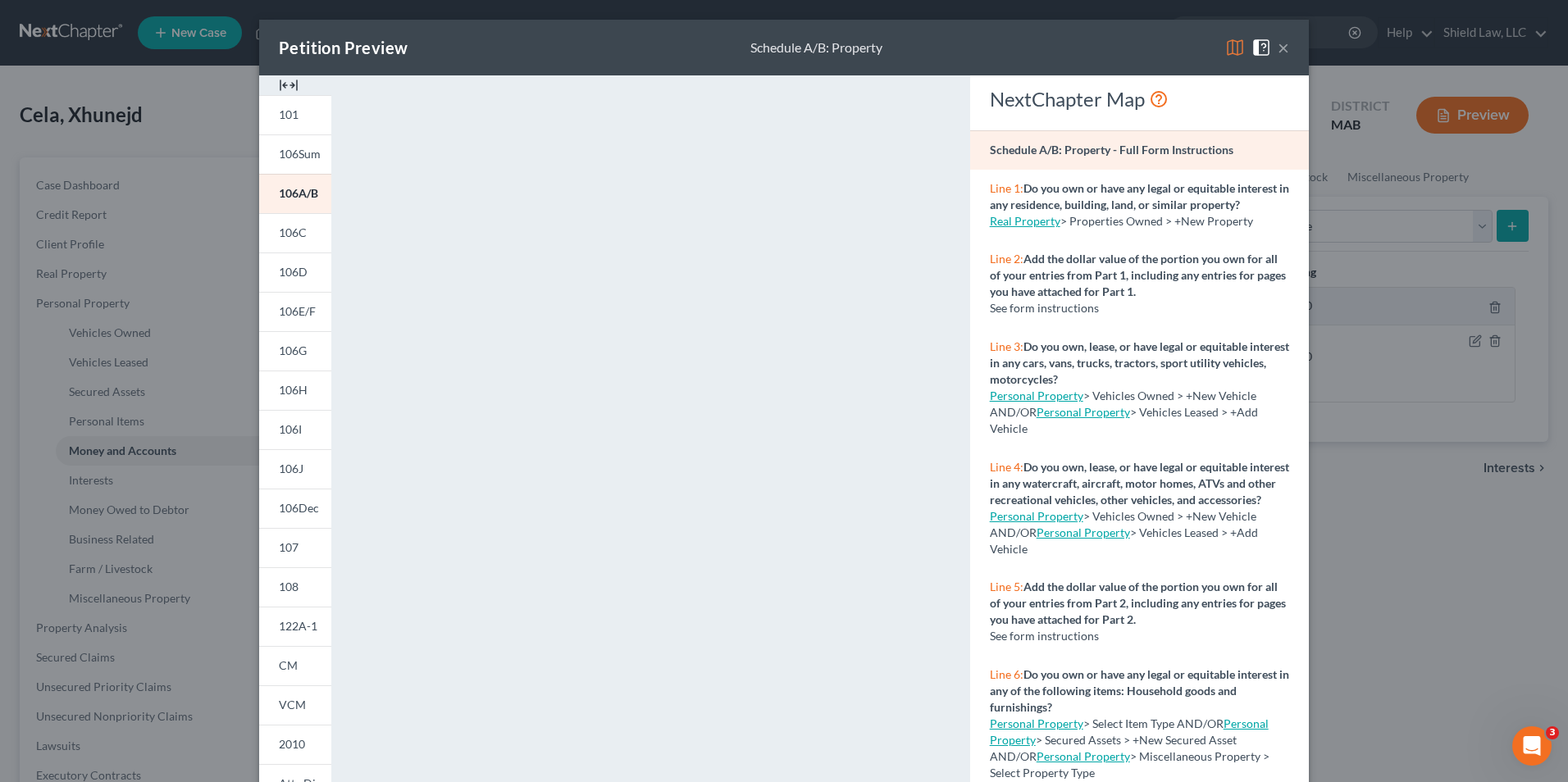
click at [1277, 45] on button "×" at bounding box center [1282, 47] width 11 height 20
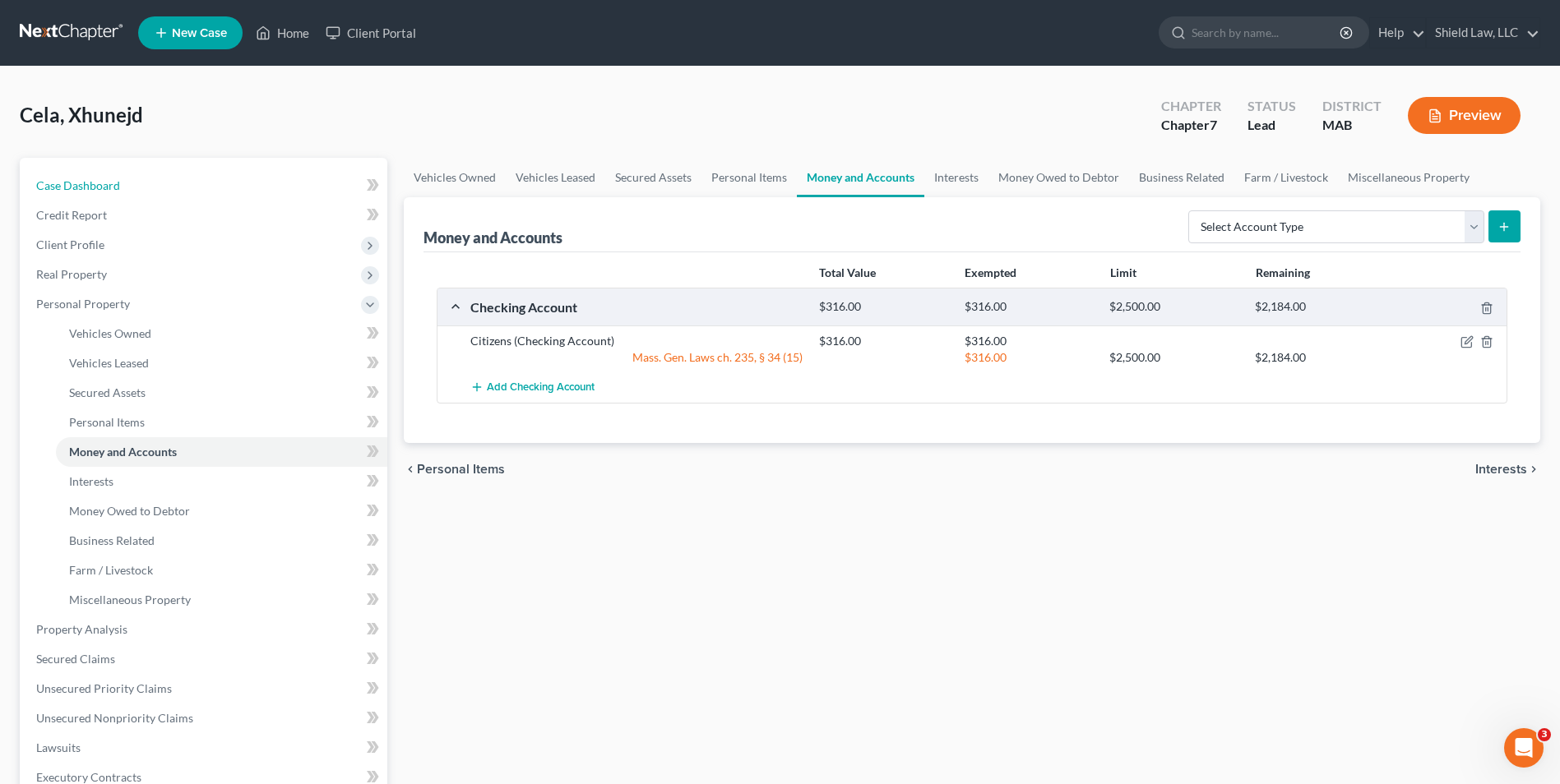
drag, startPoint x: 183, startPoint y: 184, endPoint x: 503, endPoint y: 422, distance: 398.8
click at [183, 184] on link "Case Dashboard" at bounding box center [205, 186] width 364 height 29
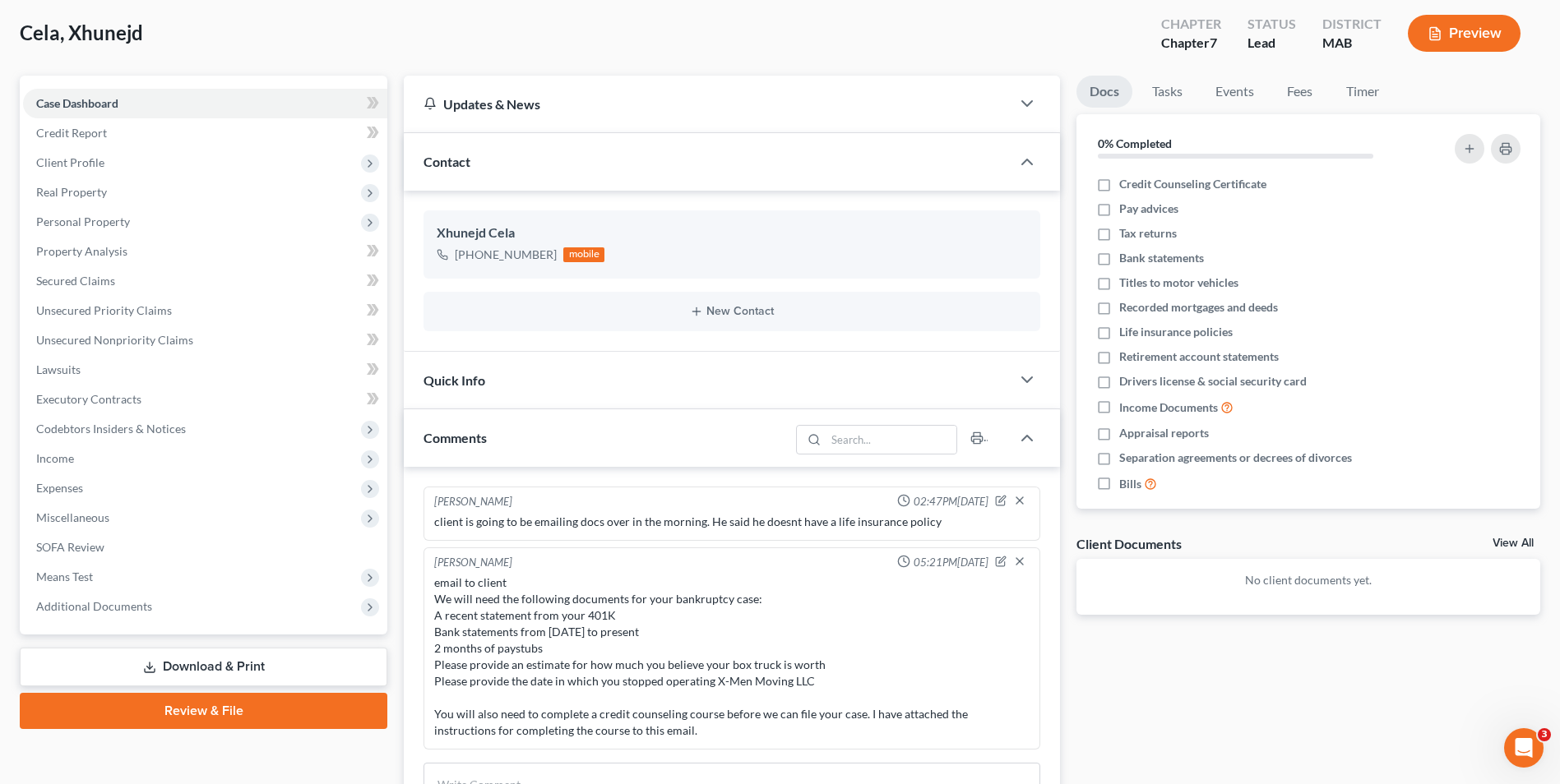
scroll to position [426, 0]
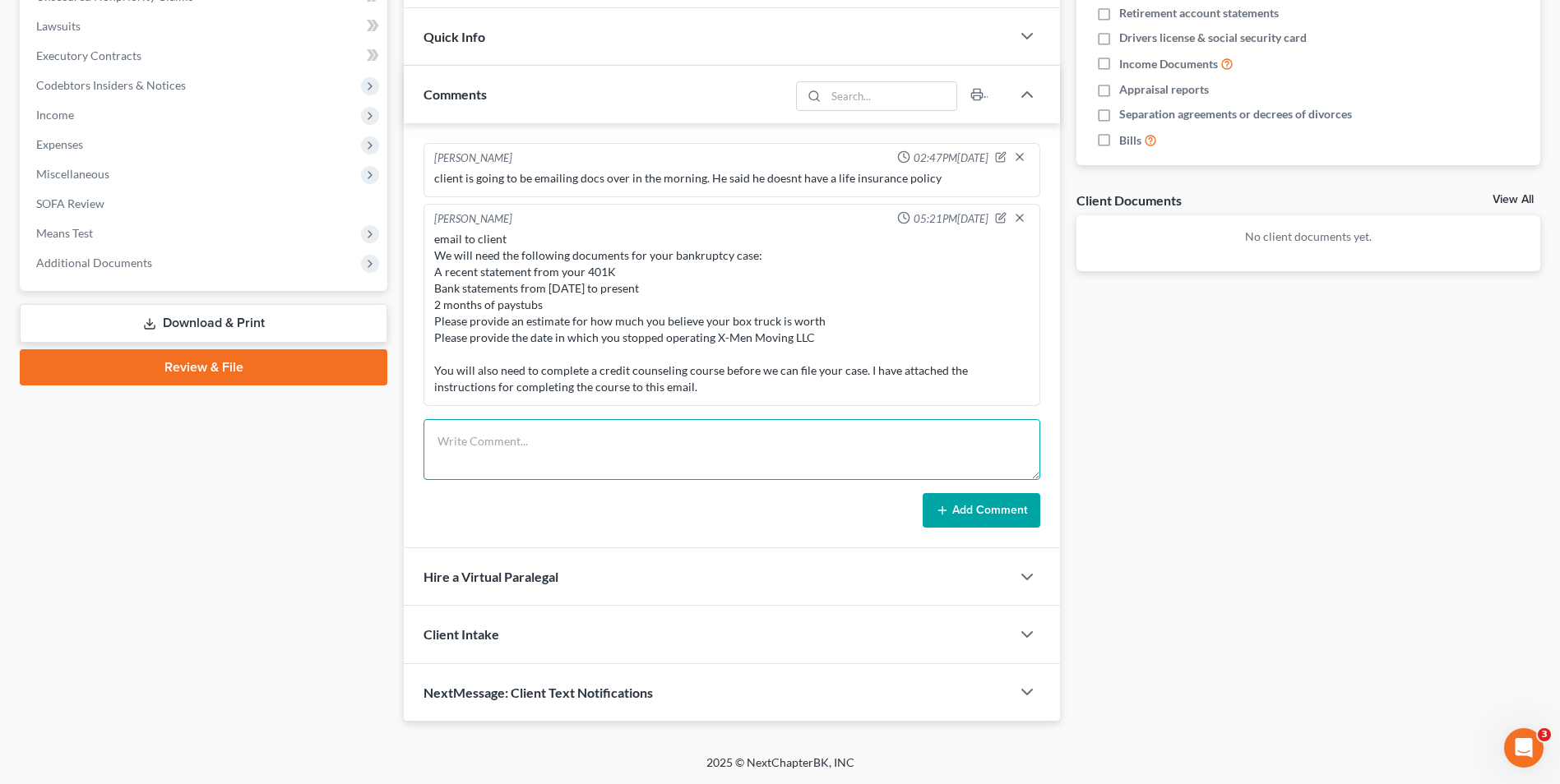
click at [545, 432] on textarea at bounding box center [732, 449] width 616 height 61
paste textarea "Before we are able to file your case, you will need to complete a credit counse…"
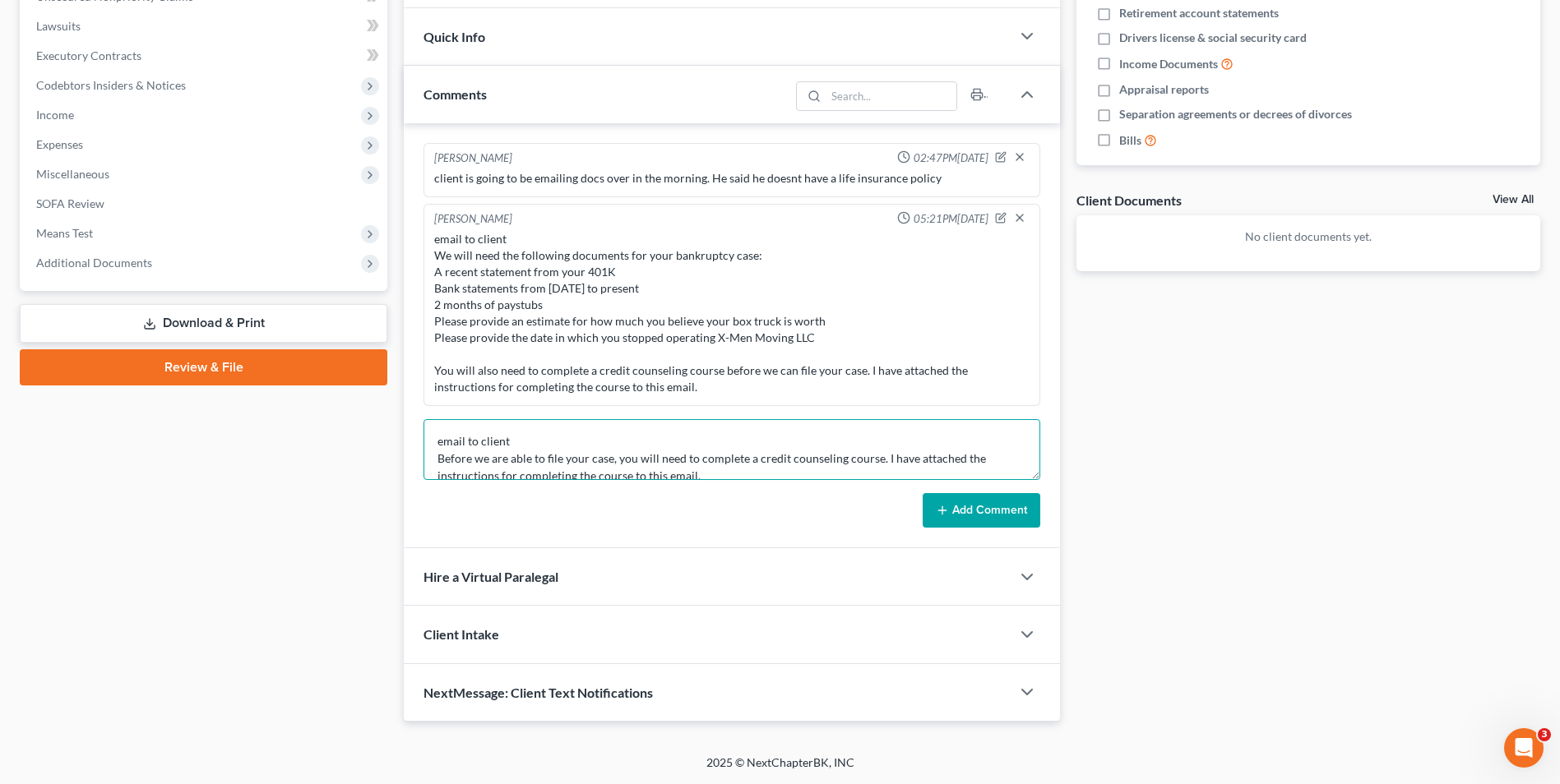
scroll to position [90, 0]
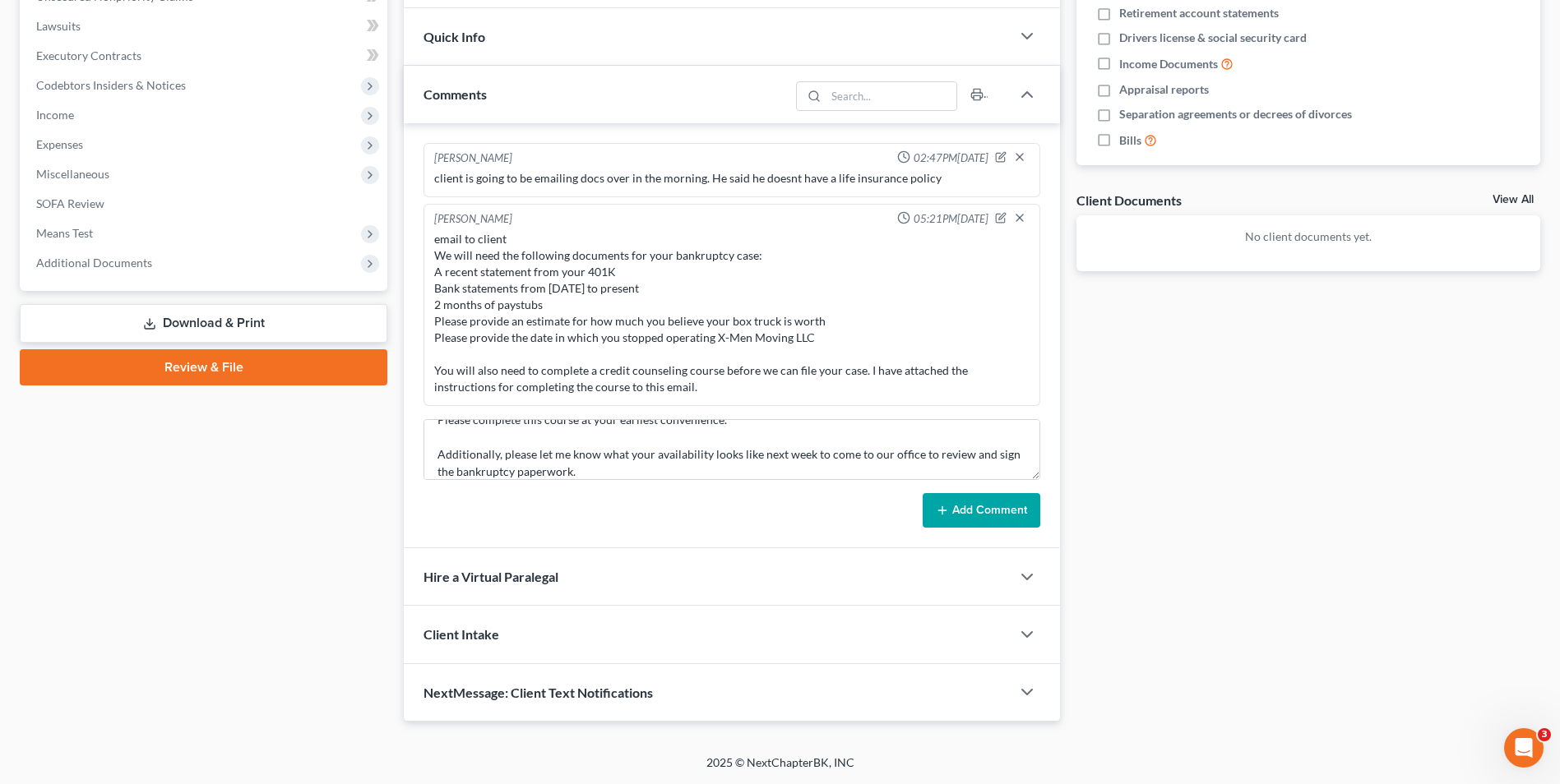
click at [966, 516] on button "Add Comment" at bounding box center [981, 510] width 118 height 34
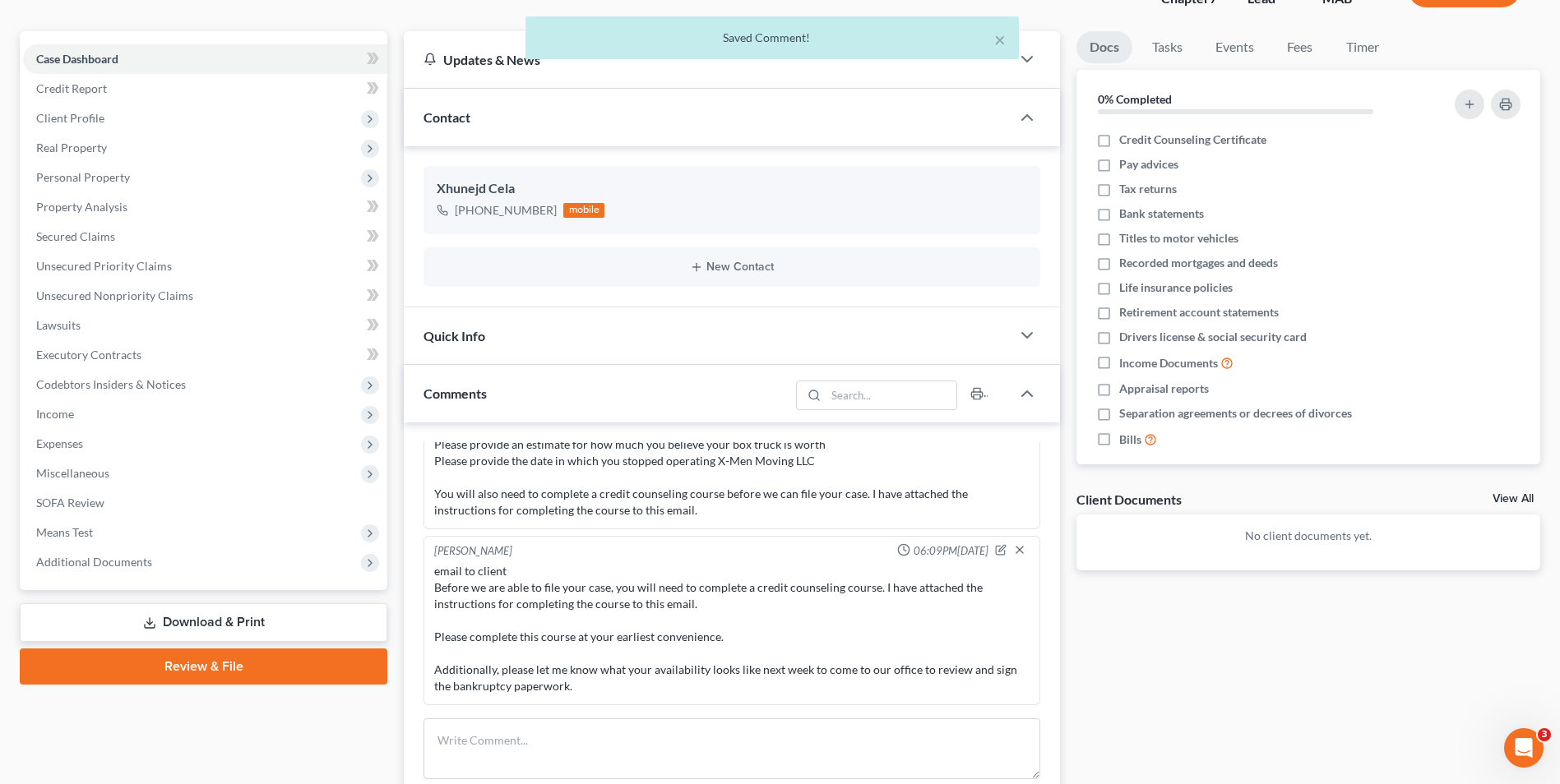
scroll to position [0, 0]
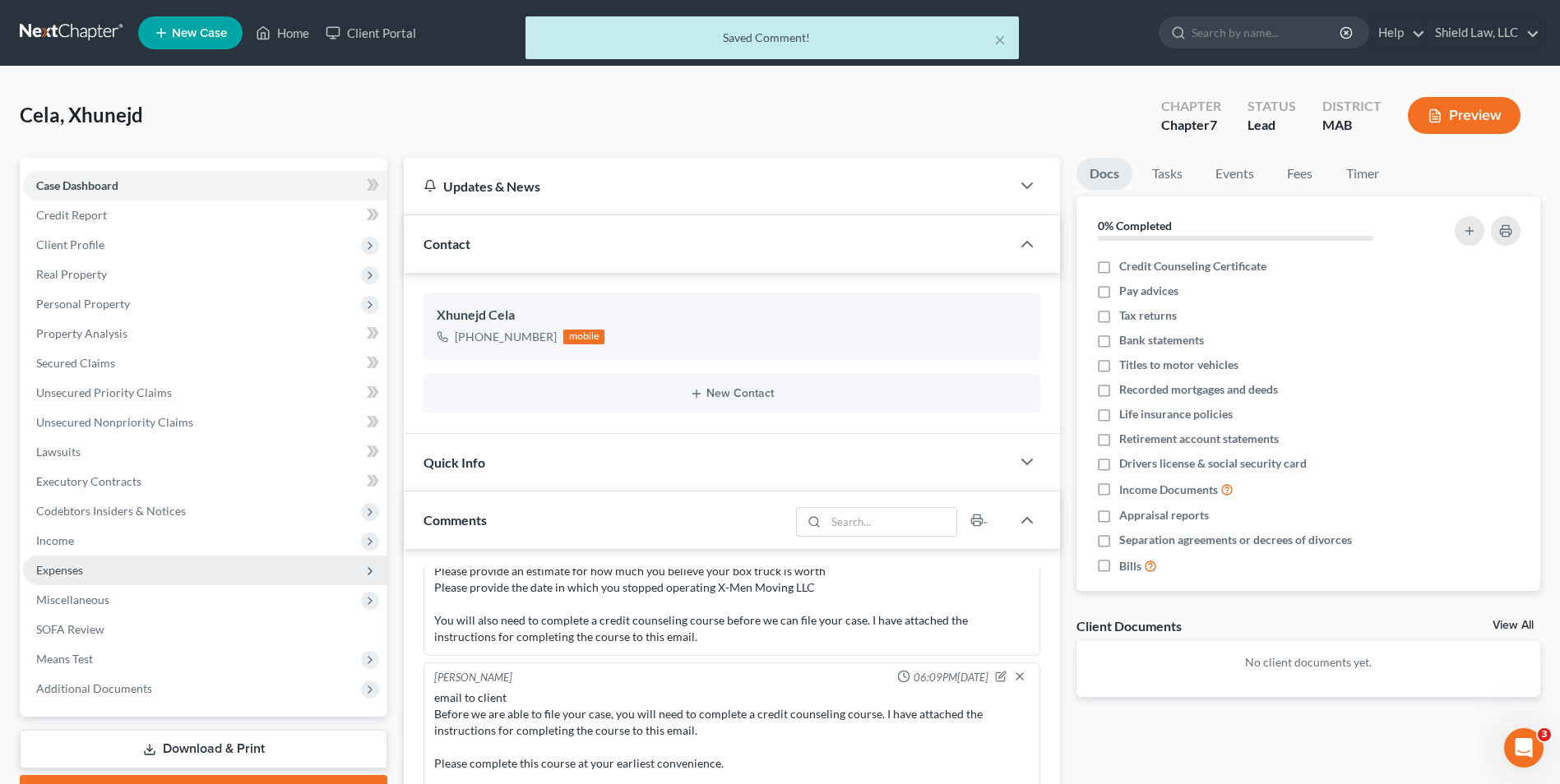
click at [90, 577] on span "Expenses" at bounding box center [205, 571] width 364 height 29
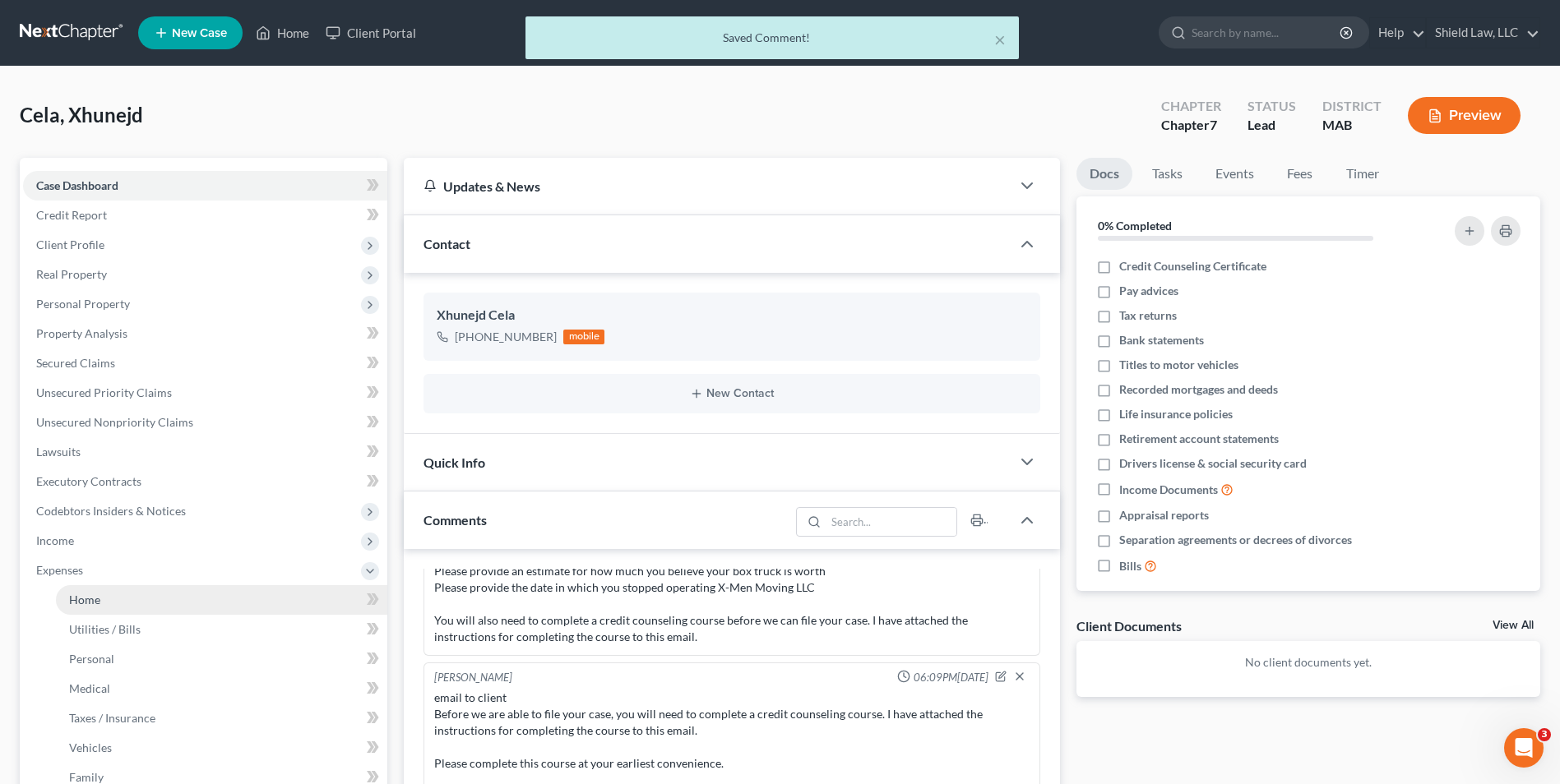
click at [106, 596] on link "Home" at bounding box center [221, 600] width 331 height 29
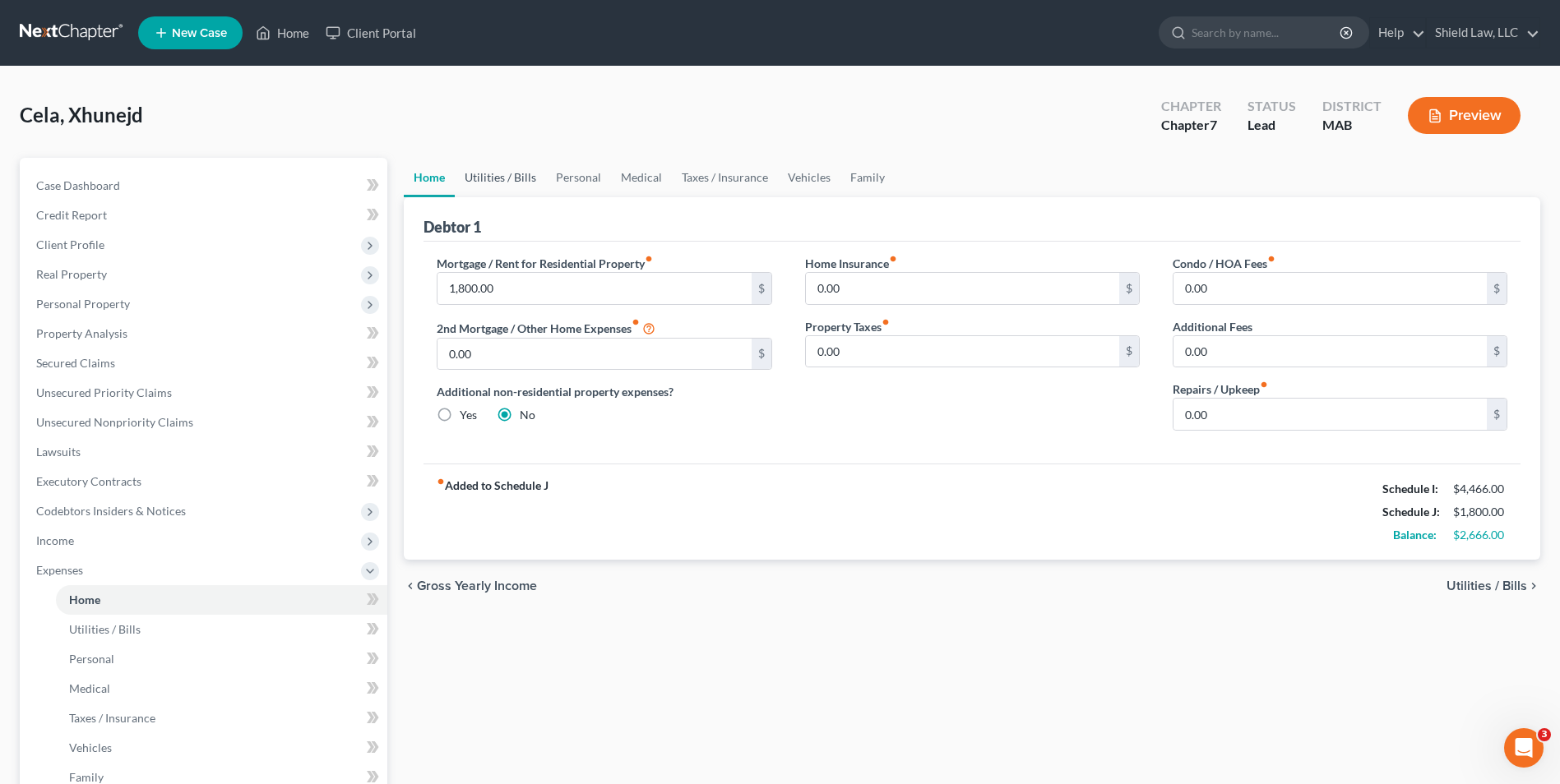
click at [514, 173] on link "Utilities / Bills" at bounding box center [500, 177] width 91 height 40
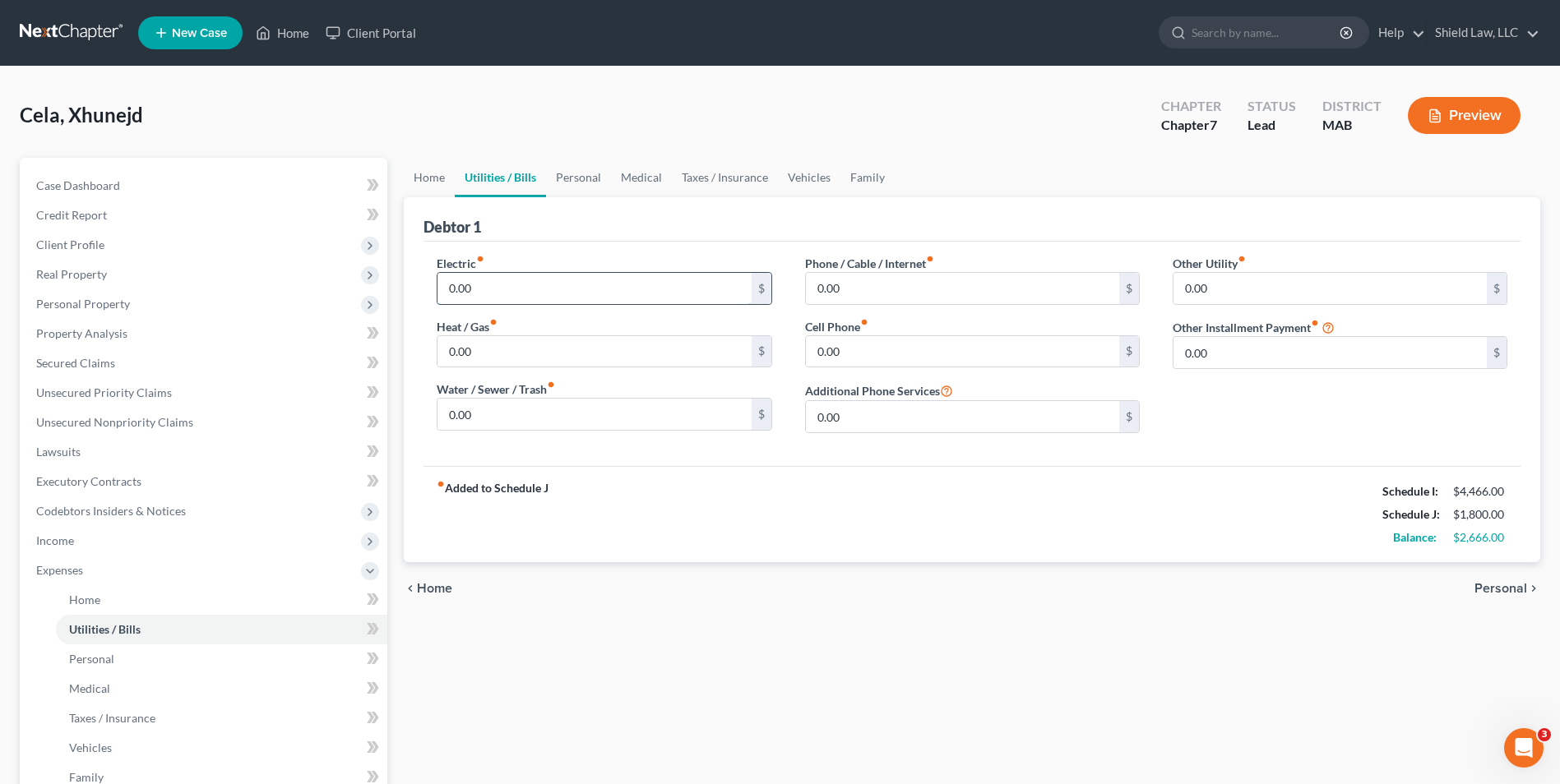
click at [512, 287] on input "0.00" at bounding box center [594, 288] width 313 height 31
drag, startPoint x: 460, startPoint y: 352, endPoint x: 497, endPoint y: 394, distance: 56.0
click at [460, 352] on input "0.00" at bounding box center [594, 352] width 313 height 31
drag, startPoint x: 465, startPoint y: 421, endPoint x: 668, endPoint y: 364, distance: 210.9
click at [464, 421] on input "0.00" at bounding box center [594, 414] width 313 height 31
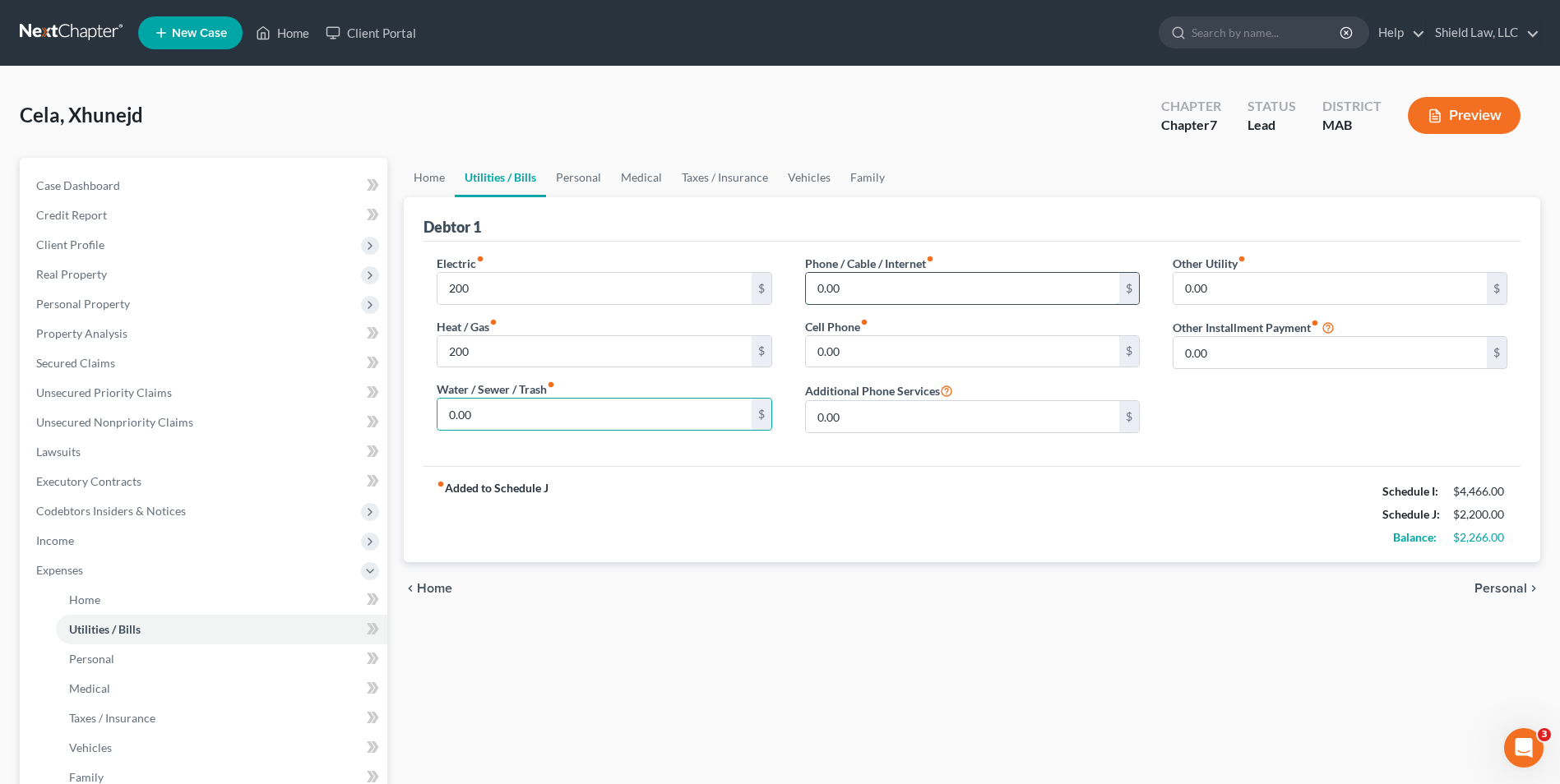
click at [845, 285] on input "0.00" at bounding box center [963, 288] width 313 height 31
click at [826, 359] on input "0.00" at bounding box center [963, 352] width 313 height 31
drag, startPoint x: 561, startPoint y: 179, endPoint x: 534, endPoint y: 219, distance: 48.3
click at [561, 179] on link "Personal" at bounding box center [578, 177] width 65 height 40
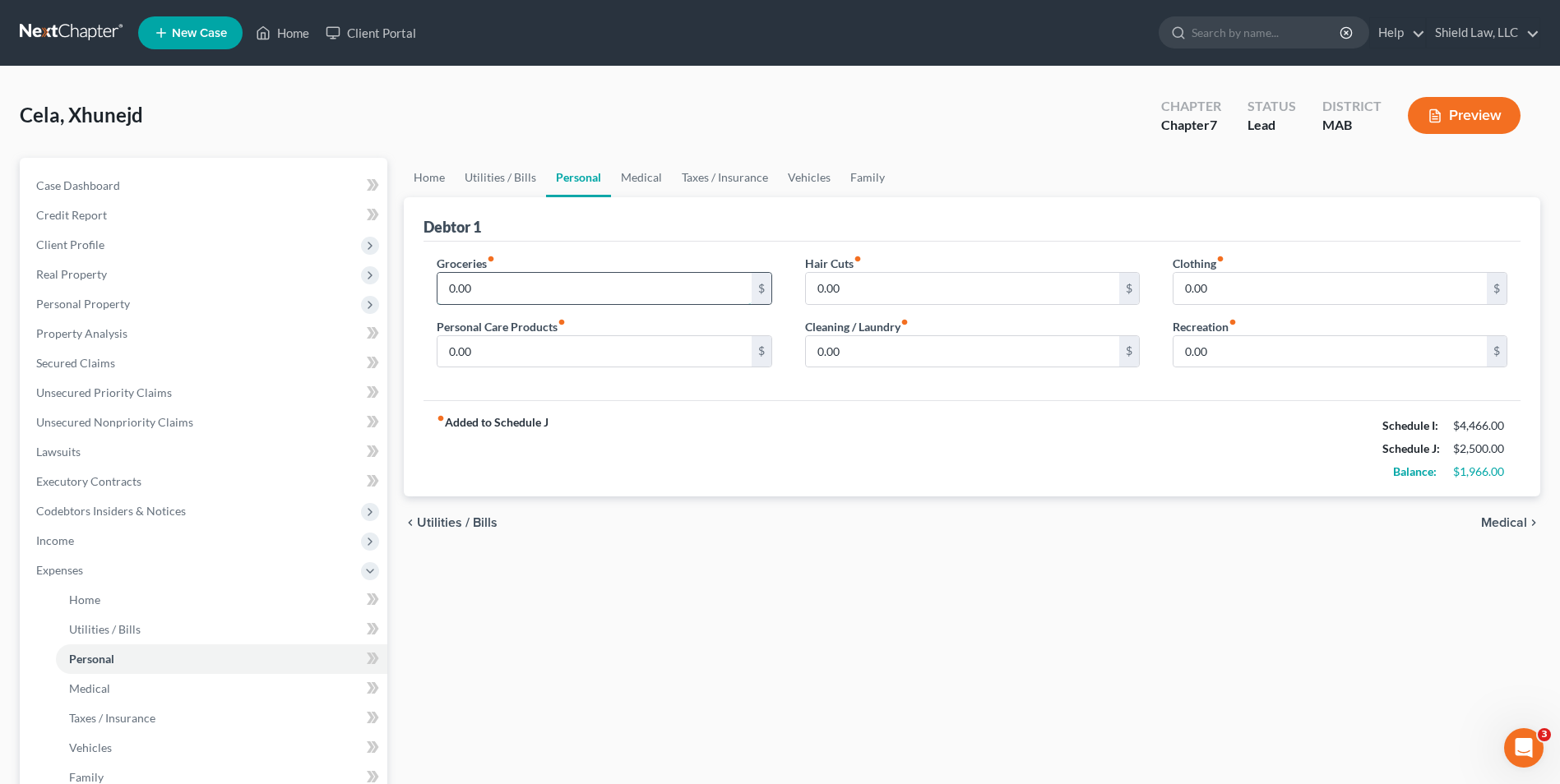
click at [521, 280] on input "0.00" at bounding box center [594, 288] width 313 height 31
click at [960, 303] on input "0.00" at bounding box center [963, 288] width 313 height 31
click at [1234, 295] on input "0.00" at bounding box center [1330, 288] width 313 height 31
click at [569, 353] on input "0.00" at bounding box center [594, 352] width 313 height 31
click at [857, 356] on input "0.00" at bounding box center [963, 352] width 313 height 31
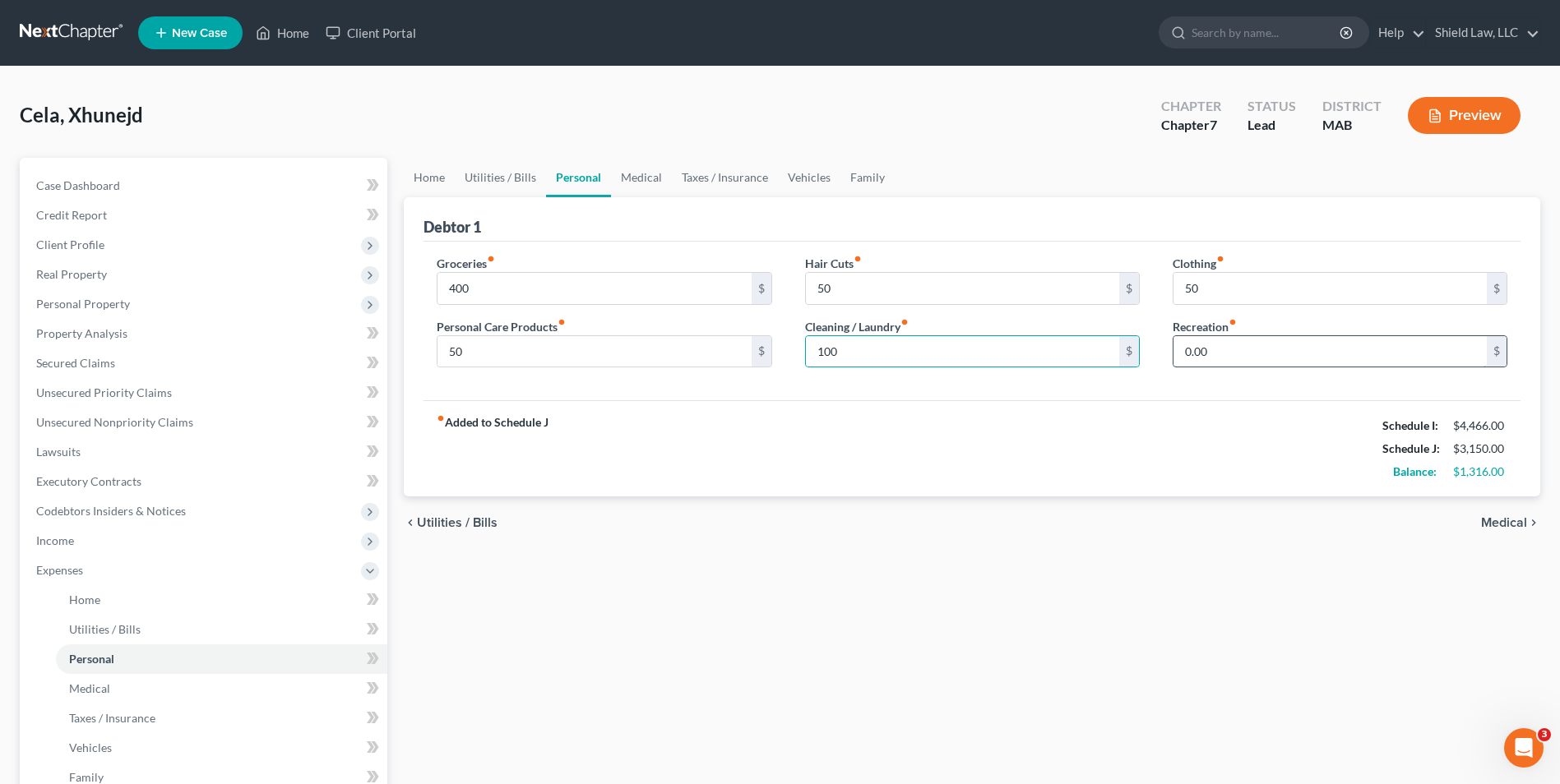
click at [1212, 350] on input "0.00" at bounding box center [1330, 352] width 313 height 31
click at [651, 170] on link "Medical" at bounding box center [641, 177] width 61 height 40
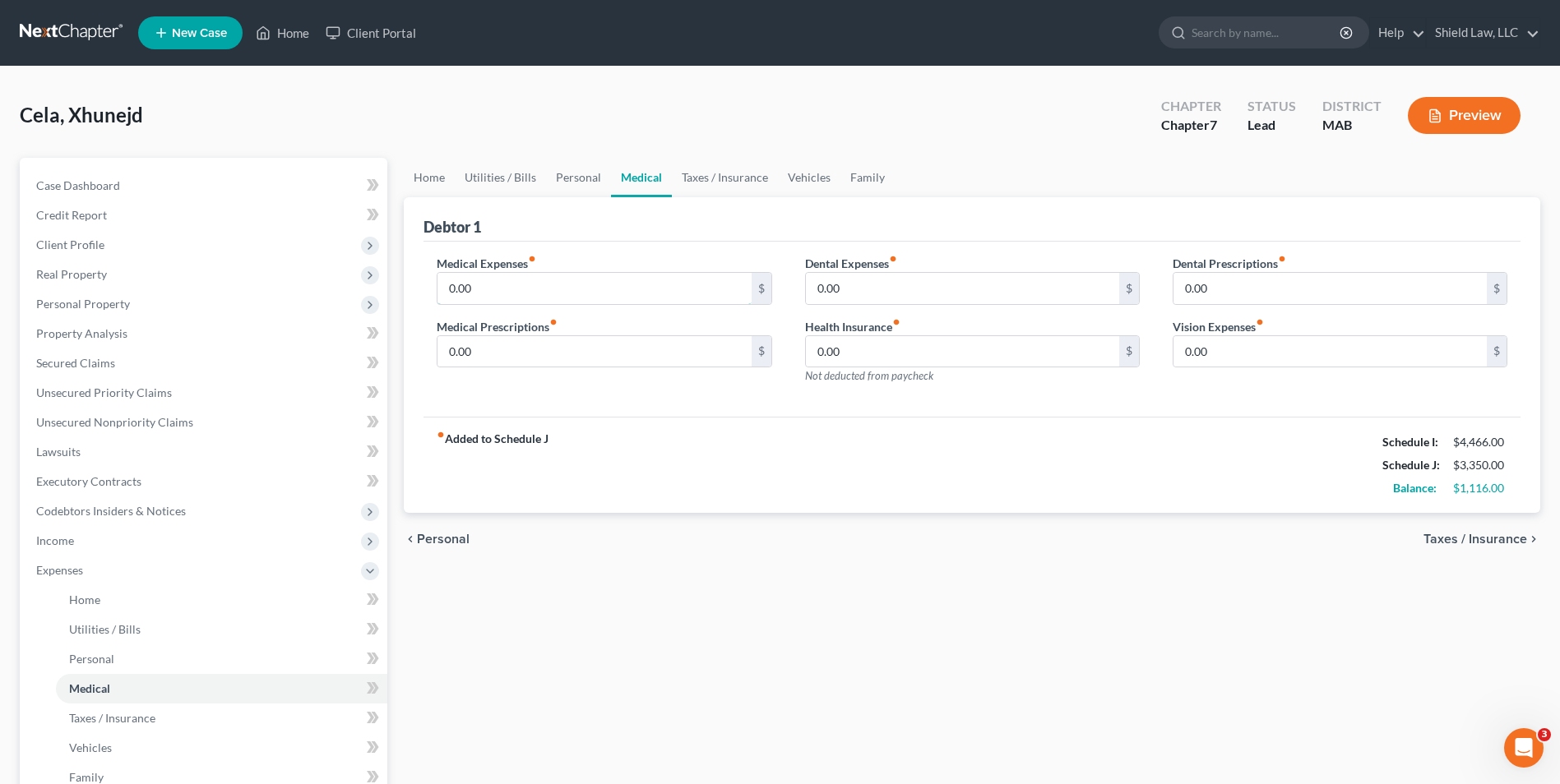
click at [568, 284] on input "0.00" at bounding box center [594, 288] width 313 height 31
click at [879, 296] on input "0.00" at bounding box center [963, 288] width 313 height 31
click at [721, 174] on link "Taxes / Insurance" at bounding box center [724, 177] width 106 height 40
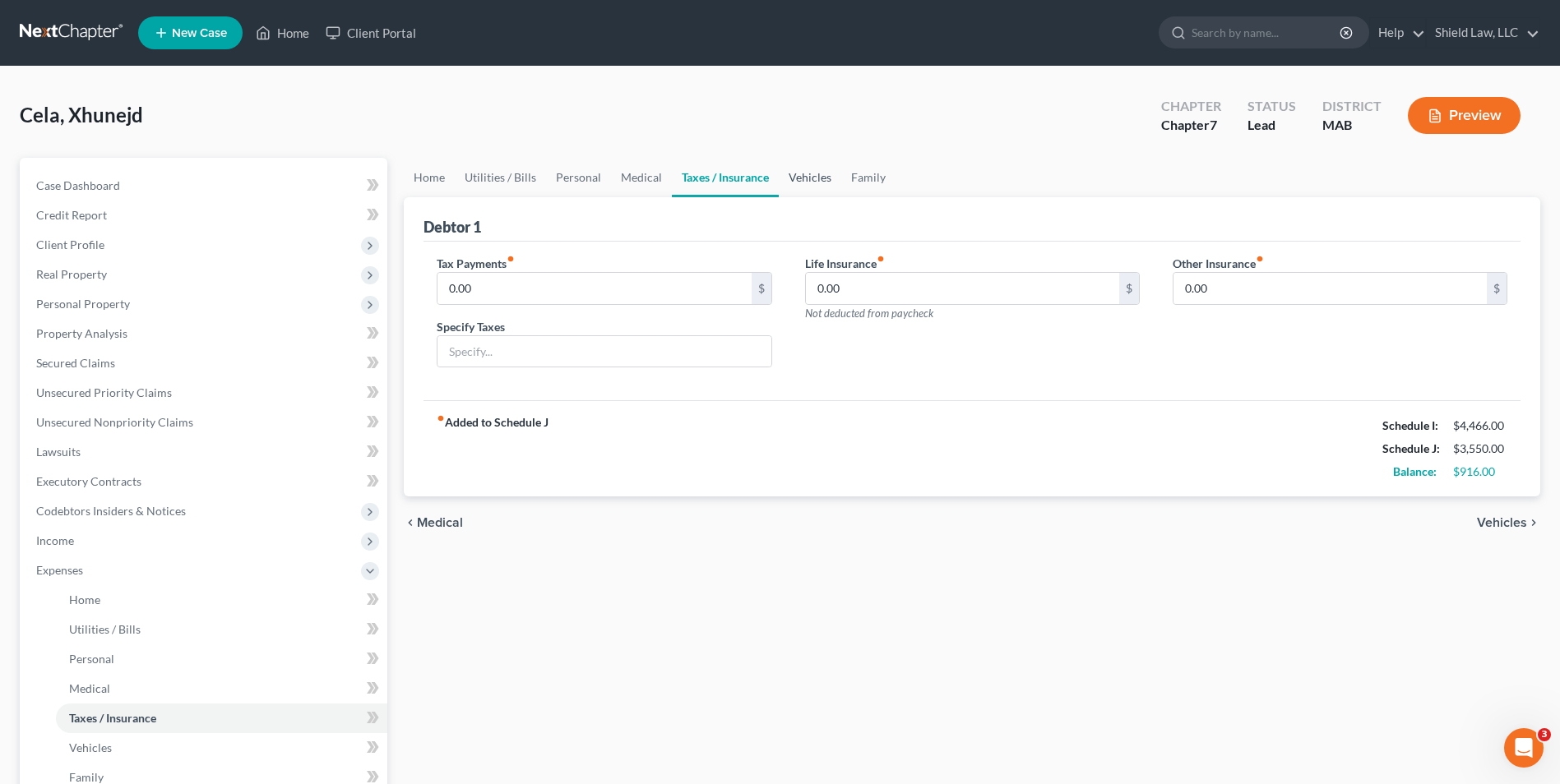
click at [815, 187] on link "Vehicles" at bounding box center [810, 177] width 63 height 40
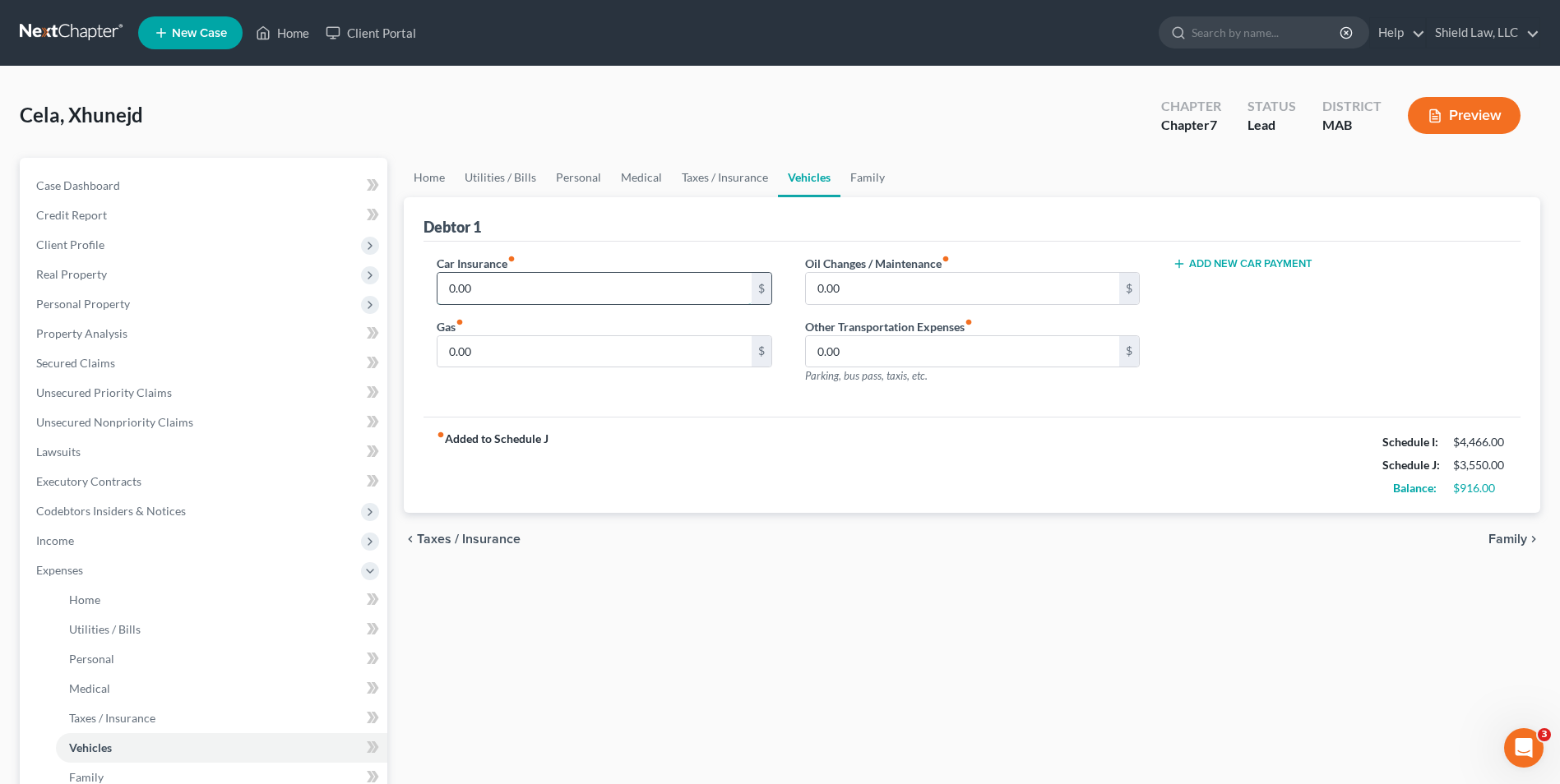
click at [553, 278] on input "0.00" at bounding box center [594, 288] width 313 height 31
click at [882, 299] on input "0.00" at bounding box center [963, 288] width 313 height 31
click at [579, 347] on input "0.00" at bounding box center [594, 352] width 313 height 31
drag, startPoint x: 840, startPoint y: 417, endPoint x: 785, endPoint y: 229, distance: 195.9
click at [841, 417] on div "fiber_manual_record Added to Schedule J Schedule I: $4,466.00 Schedule J: $4,10…" at bounding box center [972, 465] width 1097 height 96
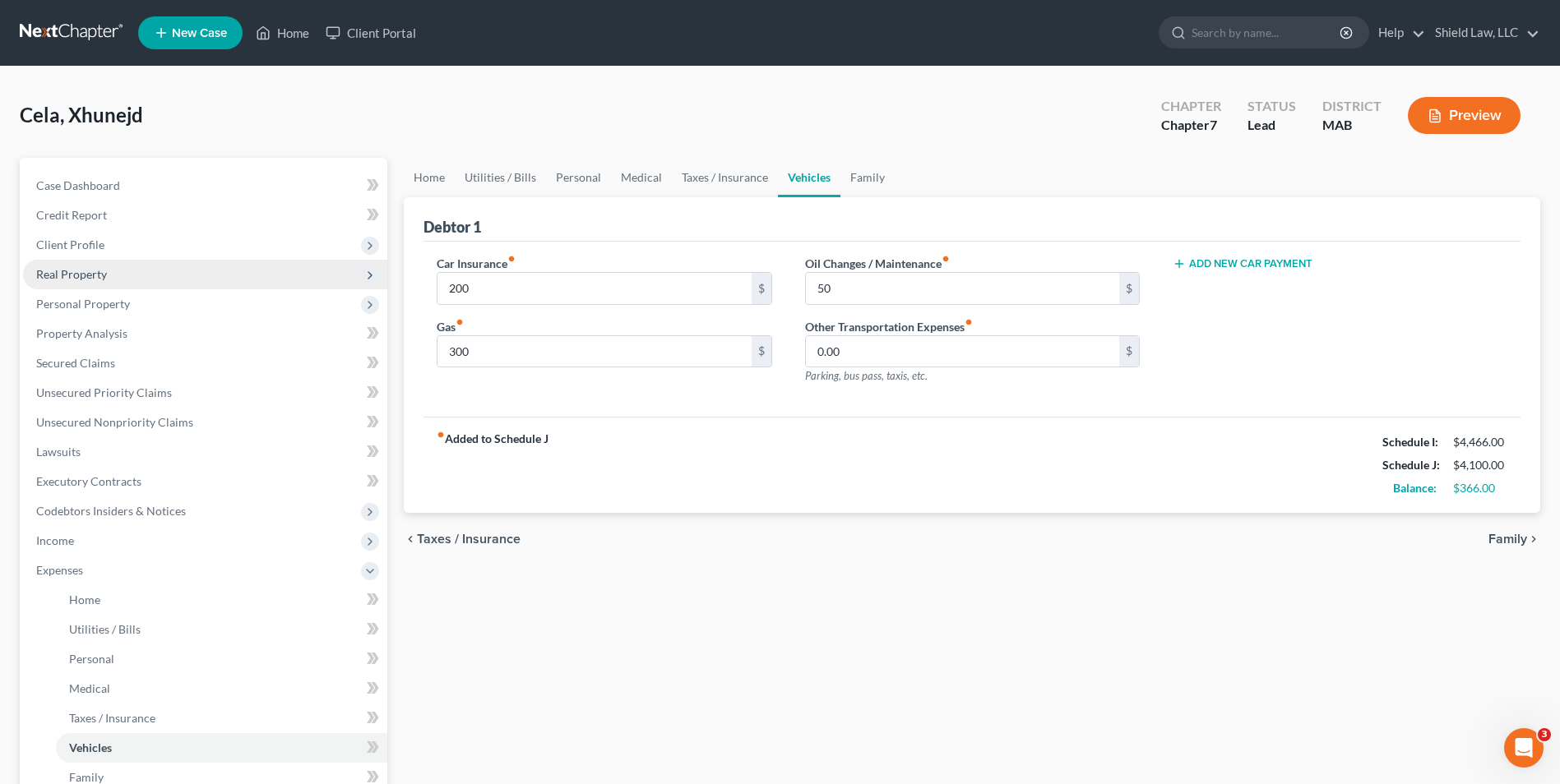
click at [79, 287] on span "Real Property" at bounding box center [205, 275] width 364 height 29
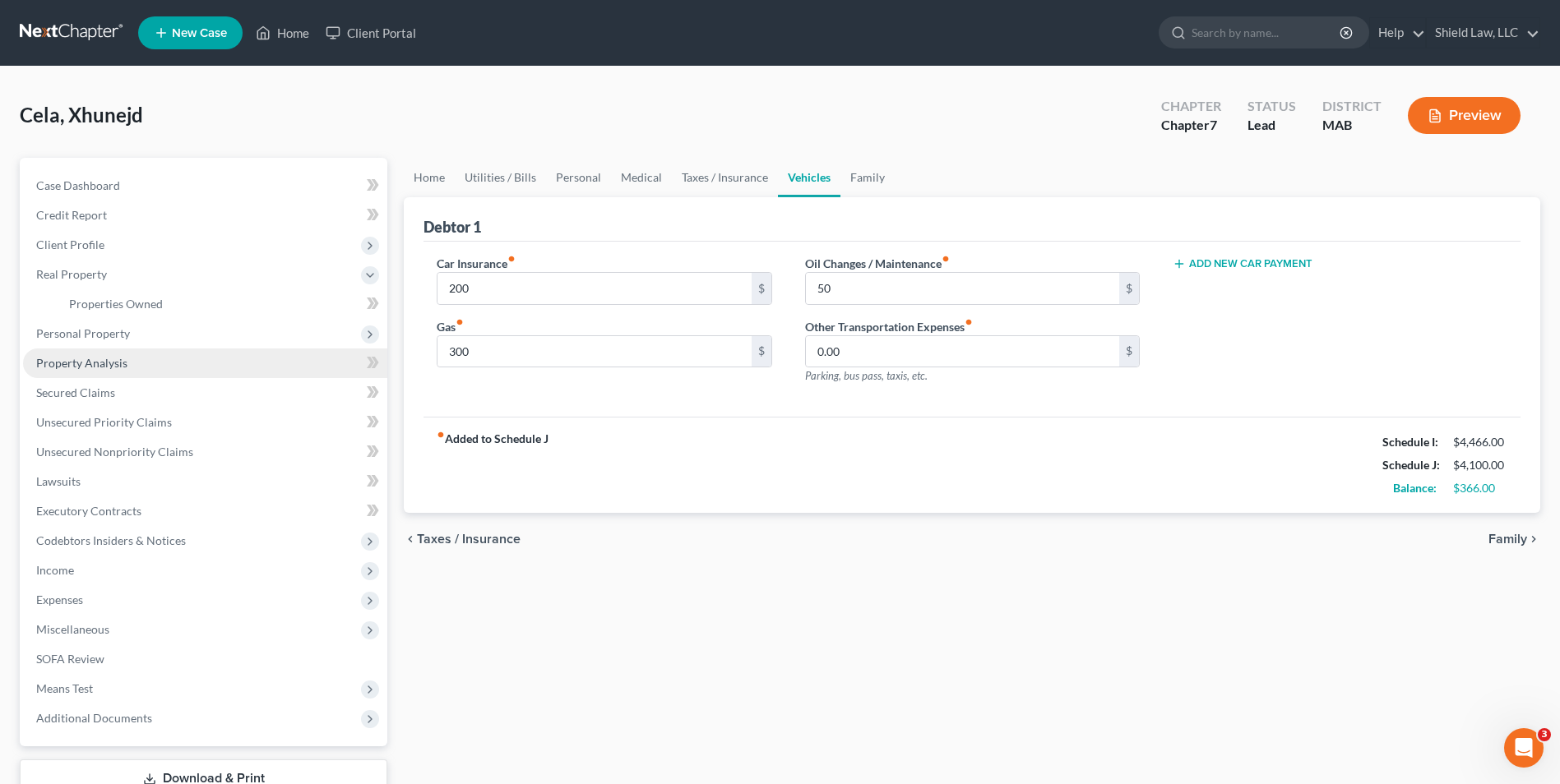
click at [105, 349] on link "Property Analysis" at bounding box center [205, 363] width 364 height 29
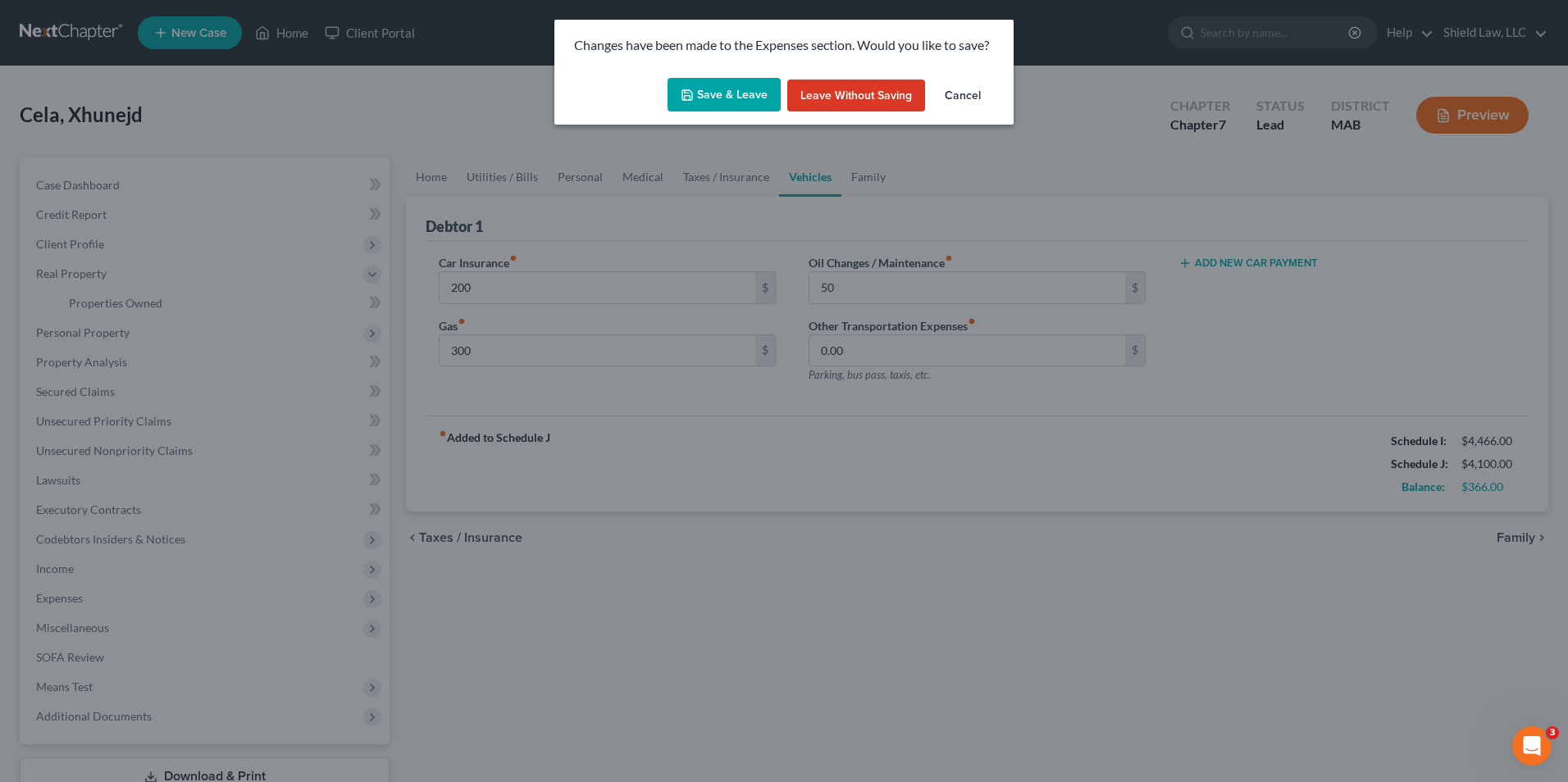
click at [729, 99] on button "Save & Leave" at bounding box center [724, 95] width 113 height 34
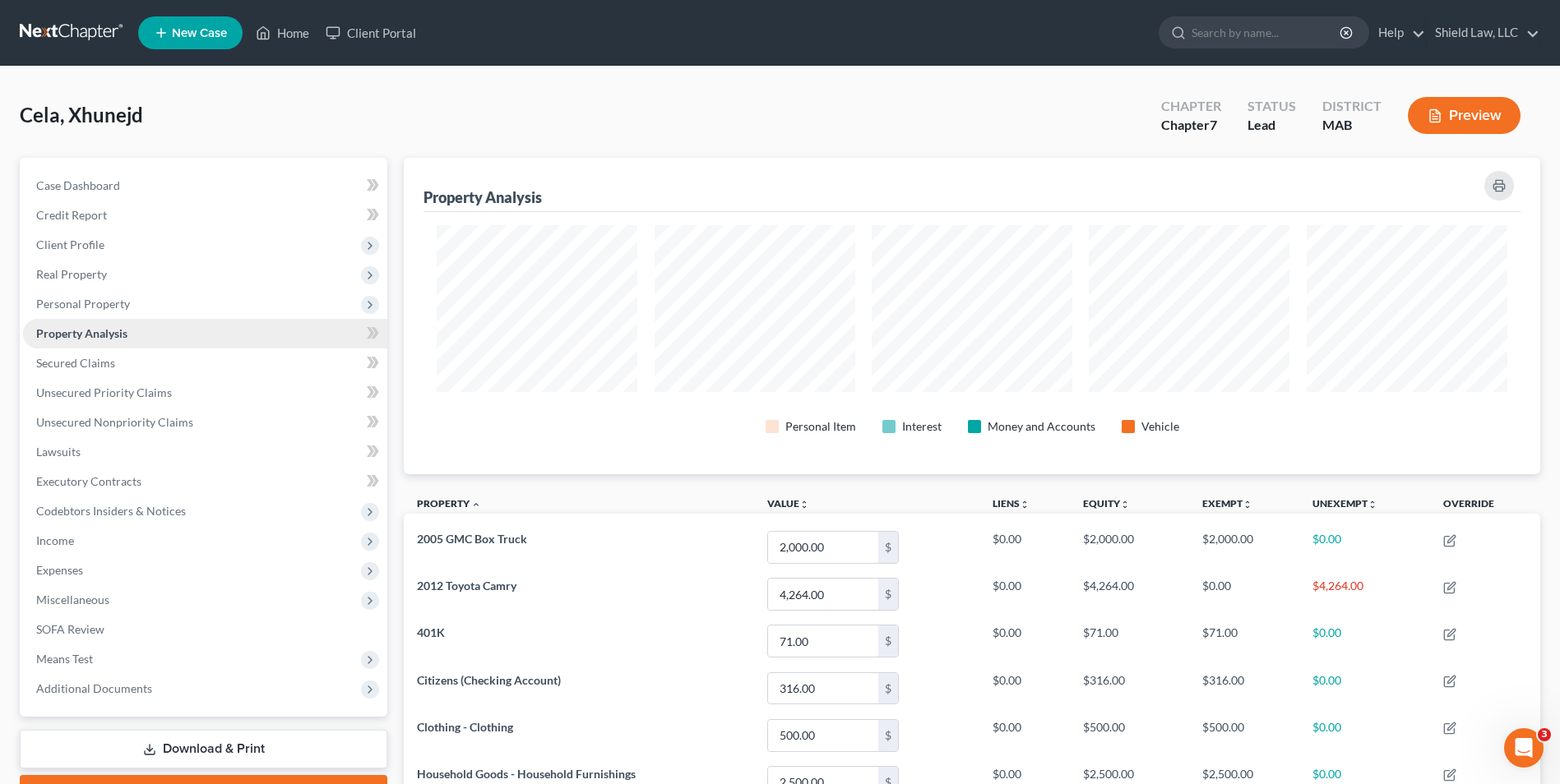
click at [85, 305] on span "Personal Property" at bounding box center [83, 304] width 94 height 14
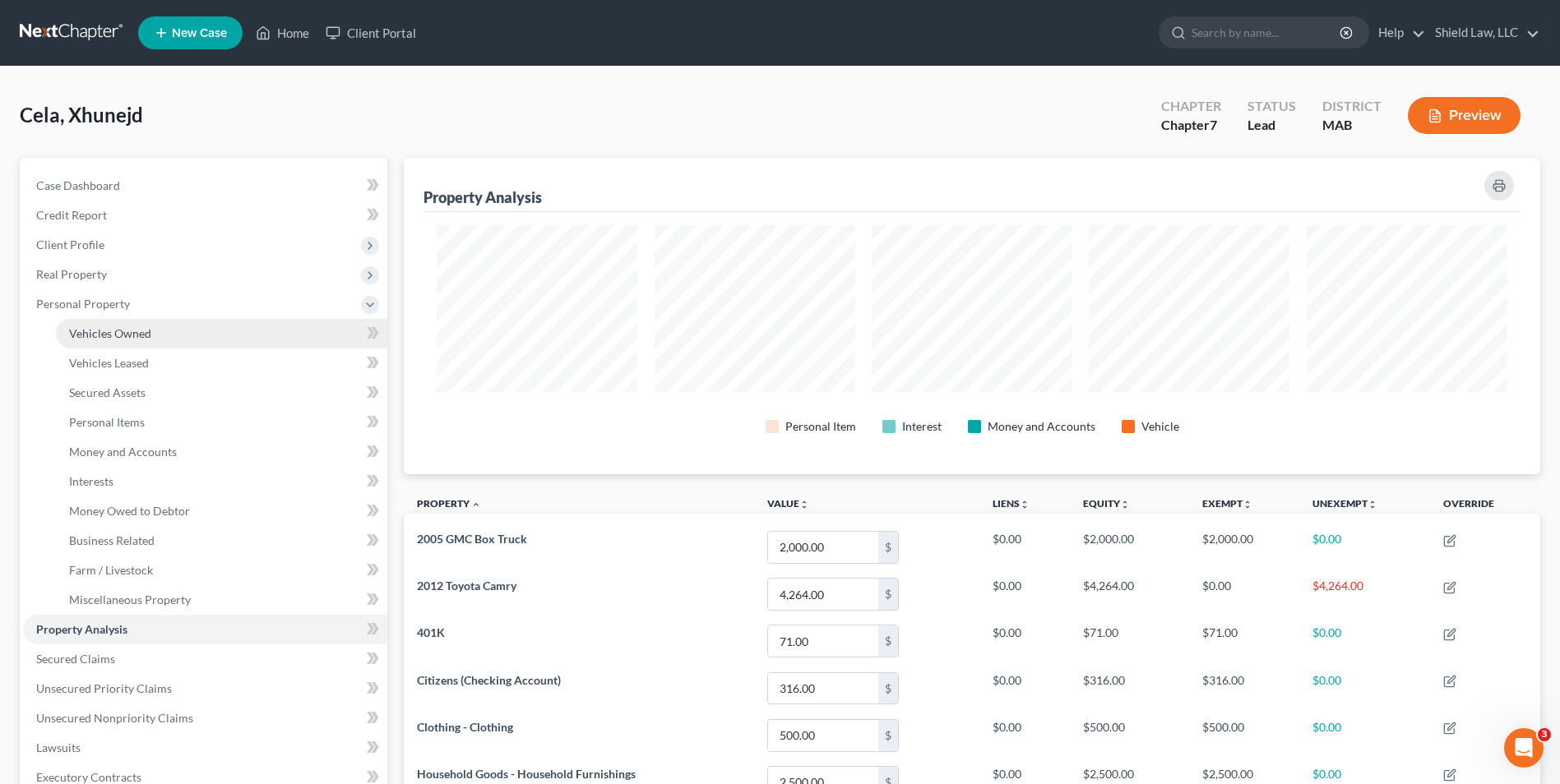
click at [121, 336] on span "Vehicles Owned" at bounding box center [110, 333] width 83 height 14
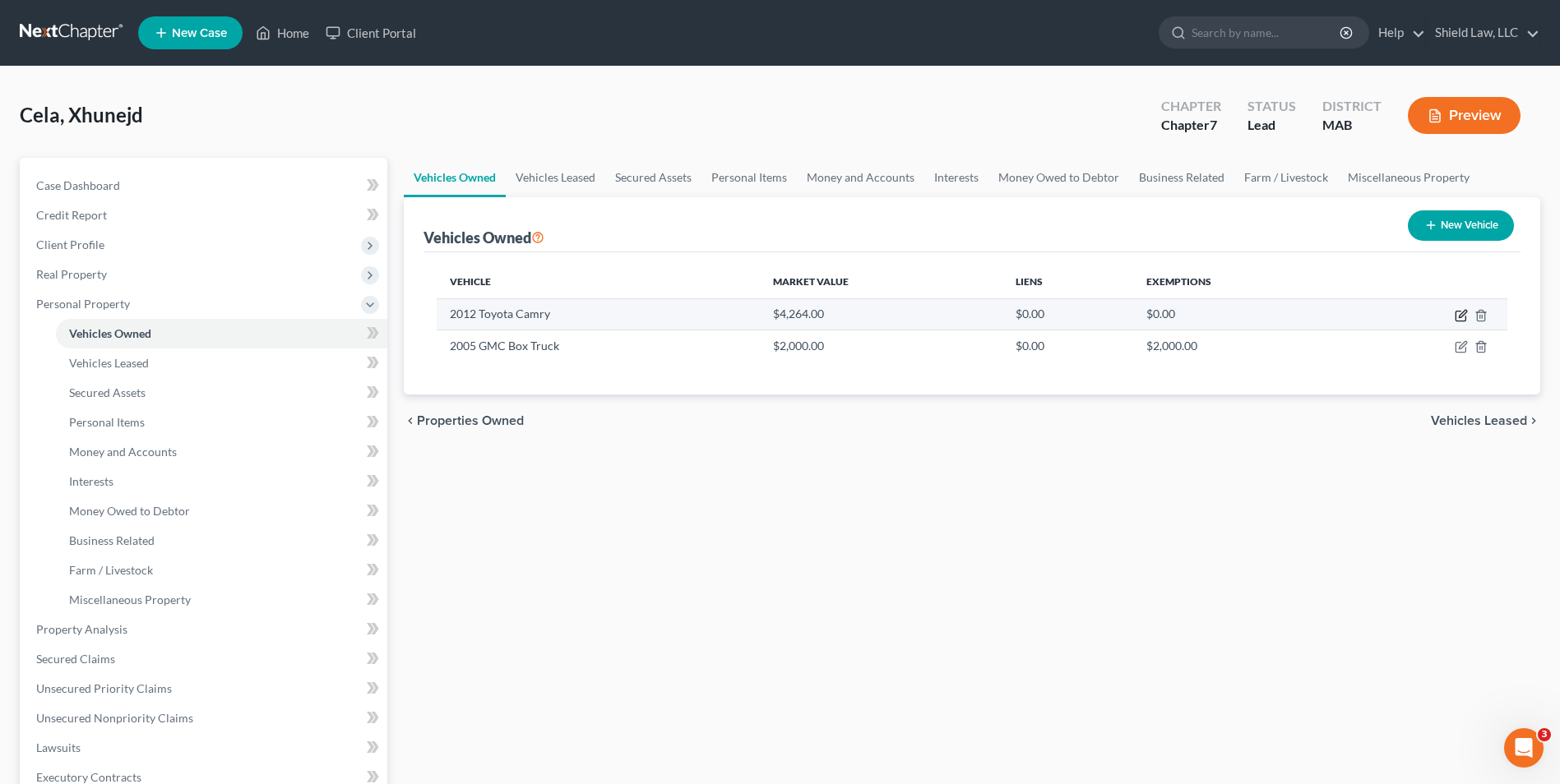
click at [1464, 319] on icon "button" at bounding box center [1461, 315] width 13 height 13
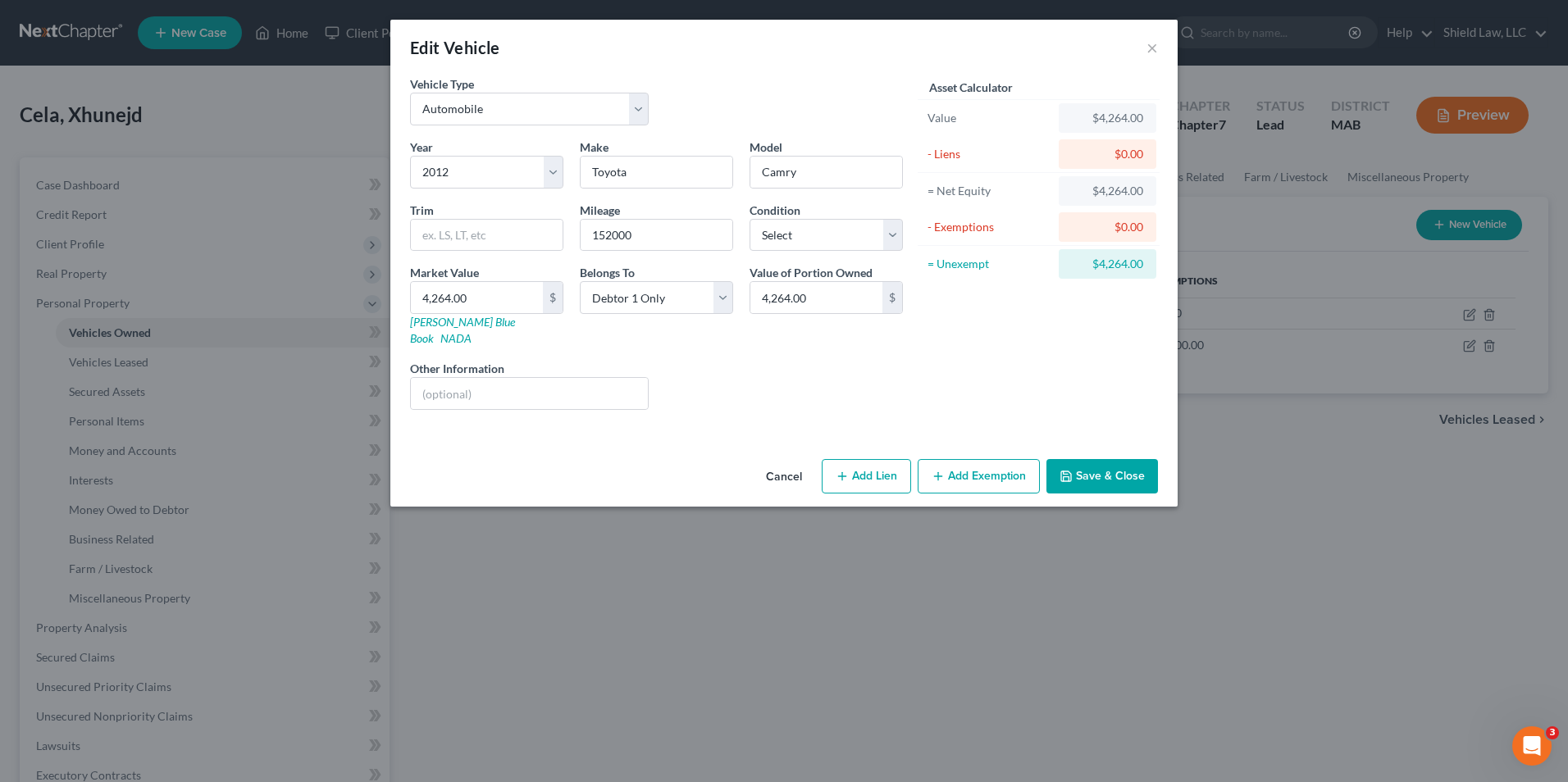
click at [968, 460] on button "Add Exemption" at bounding box center [978, 476] width 122 height 34
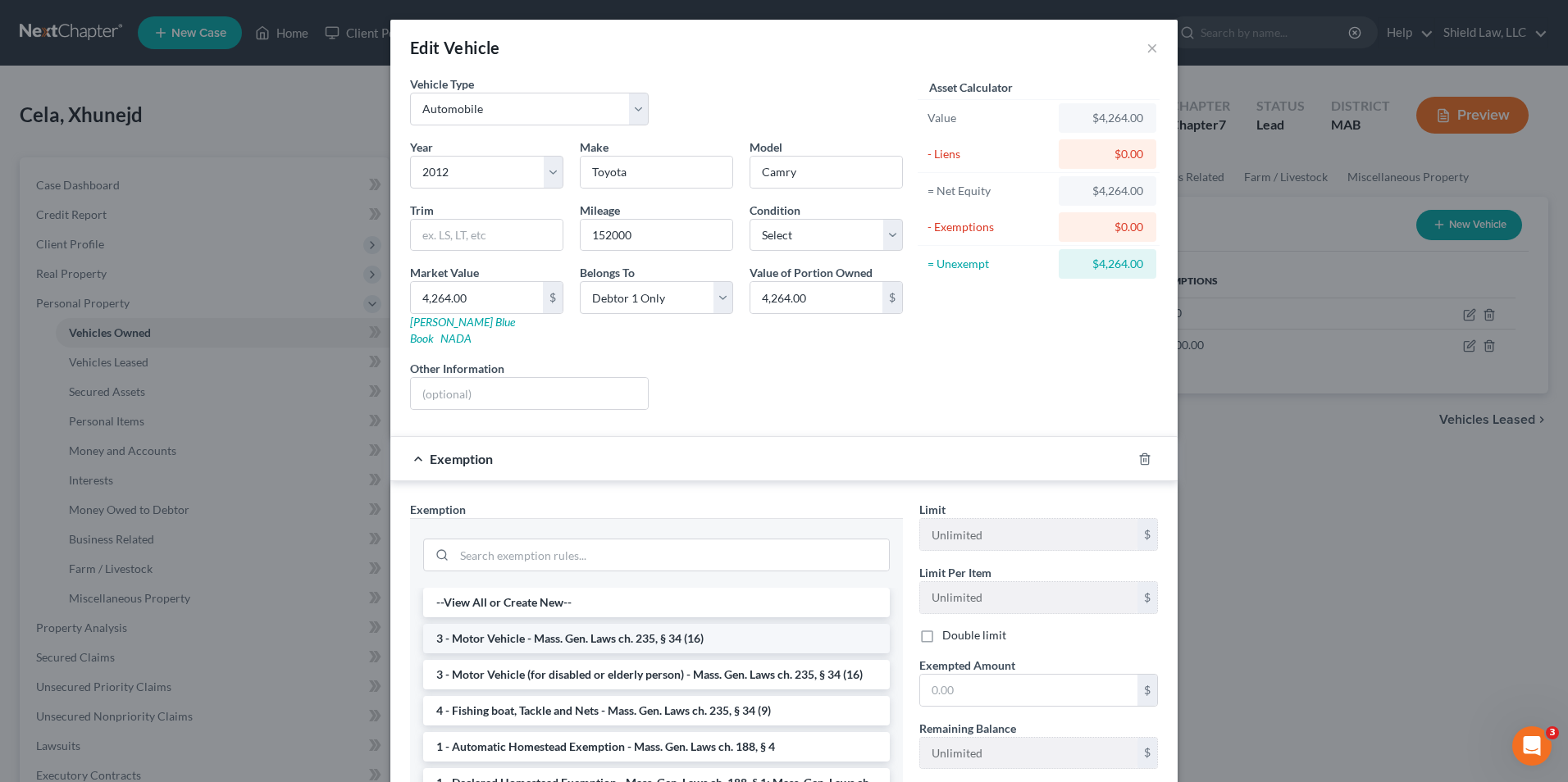
click at [626, 624] on li "3 - Motor Vehicle - Mass. Gen. Laws ch. 235, § 34 (16)" at bounding box center [657, 639] width 467 height 29
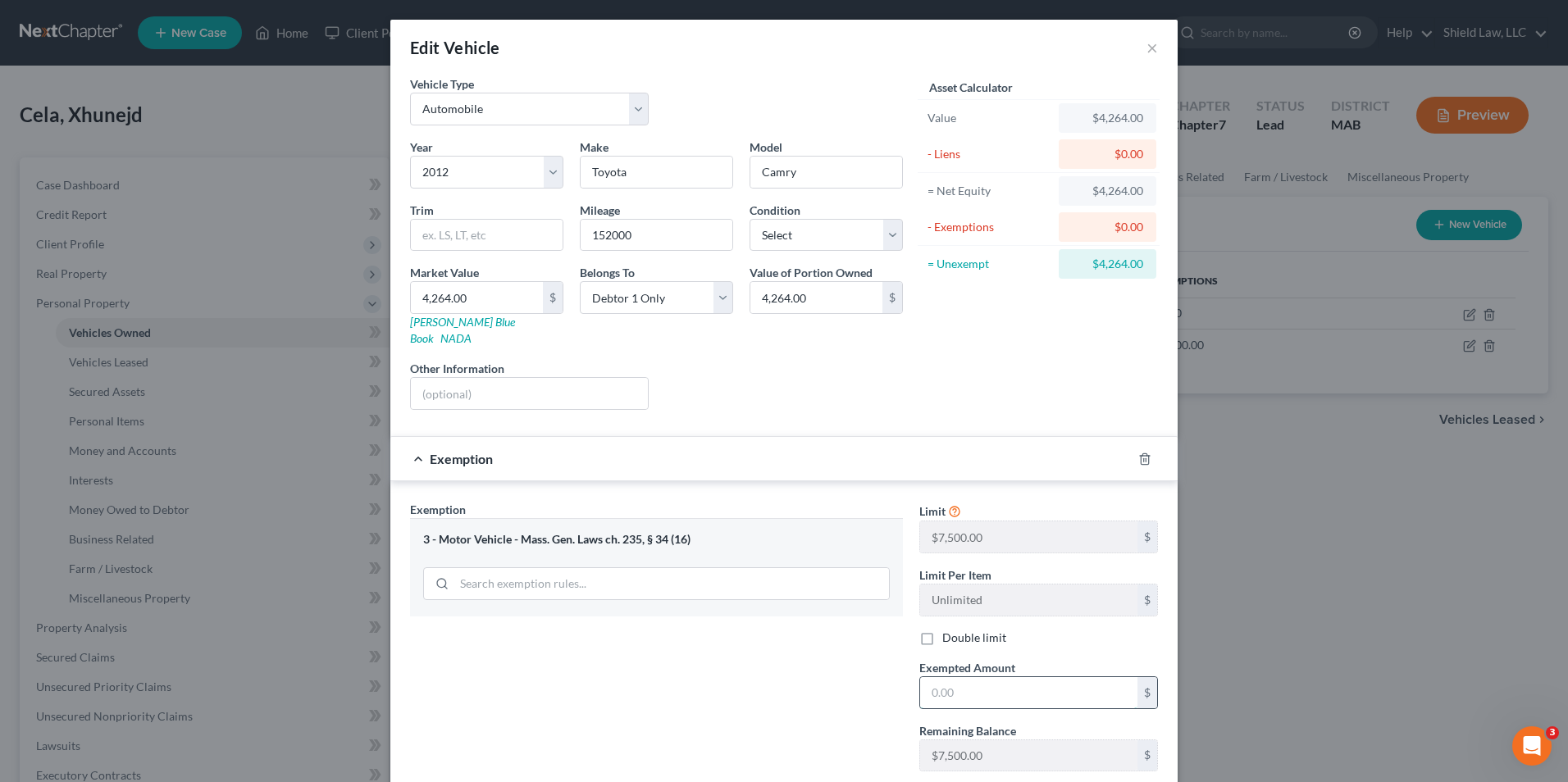
click at [982, 688] on input "text" at bounding box center [1028, 693] width 217 height 31
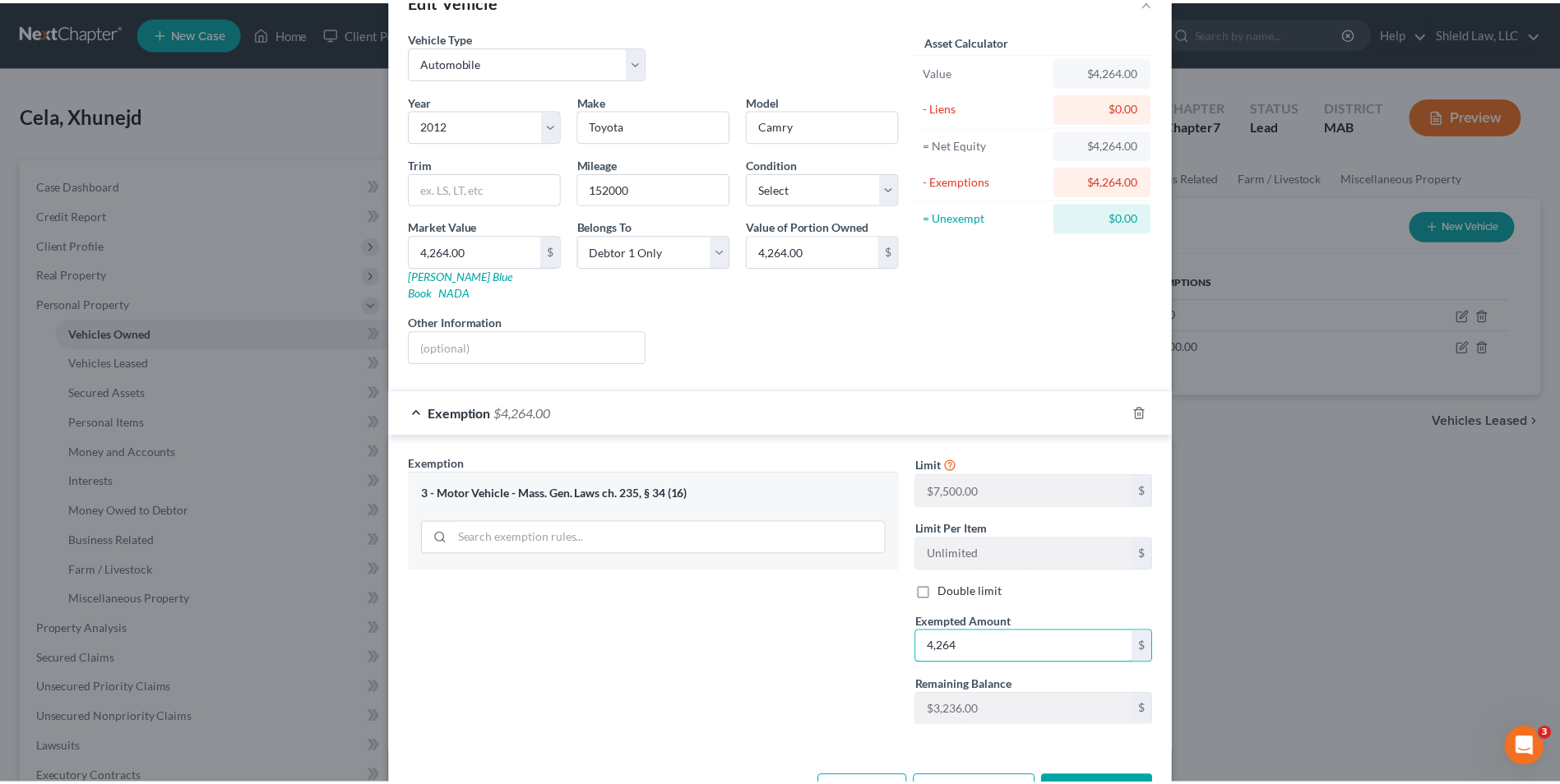
scroll to position [90, 0]
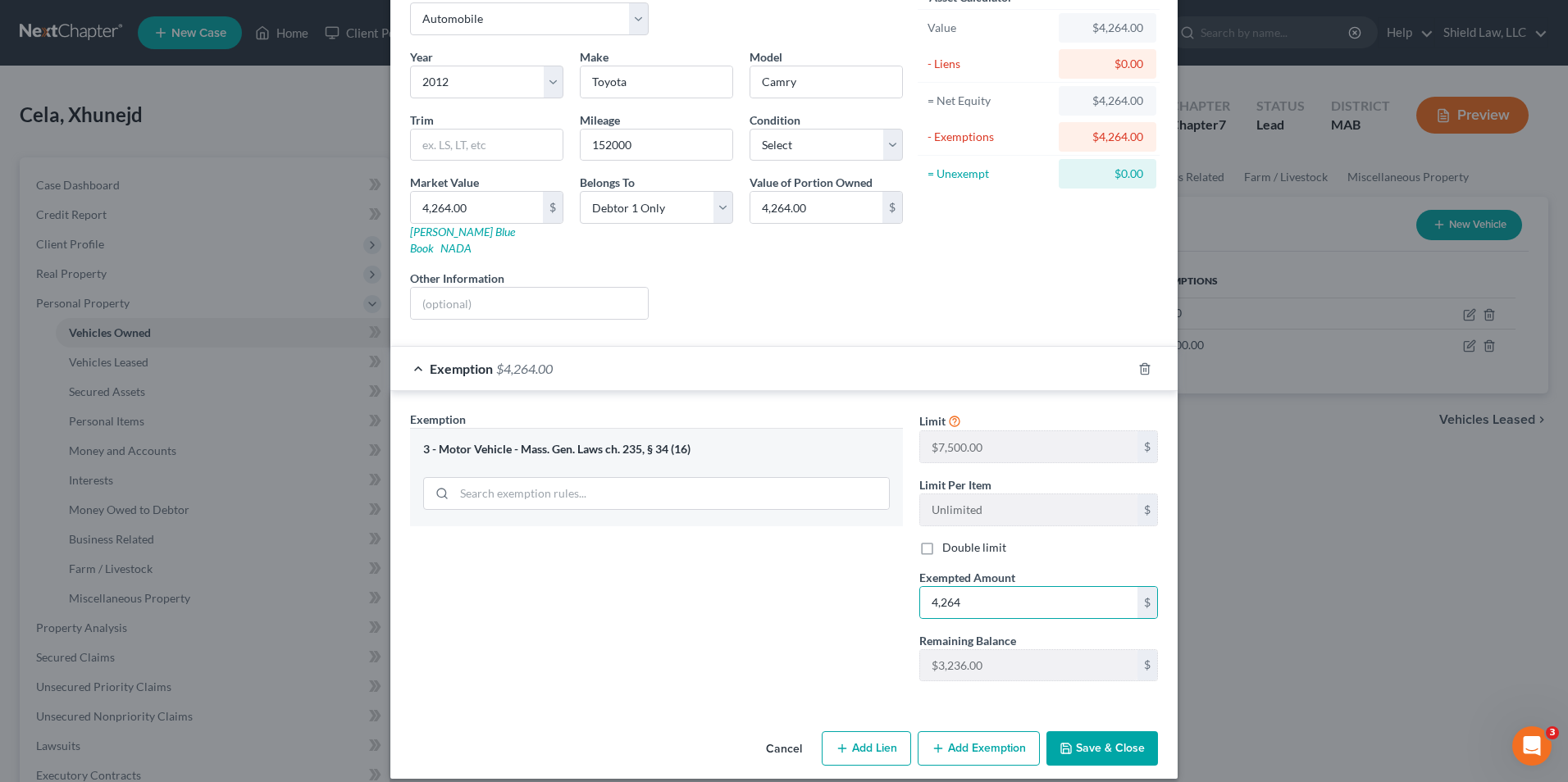
click at [1087, 731] on button "Save & Close" at bounding box center [1102, 749] width 112 height 34
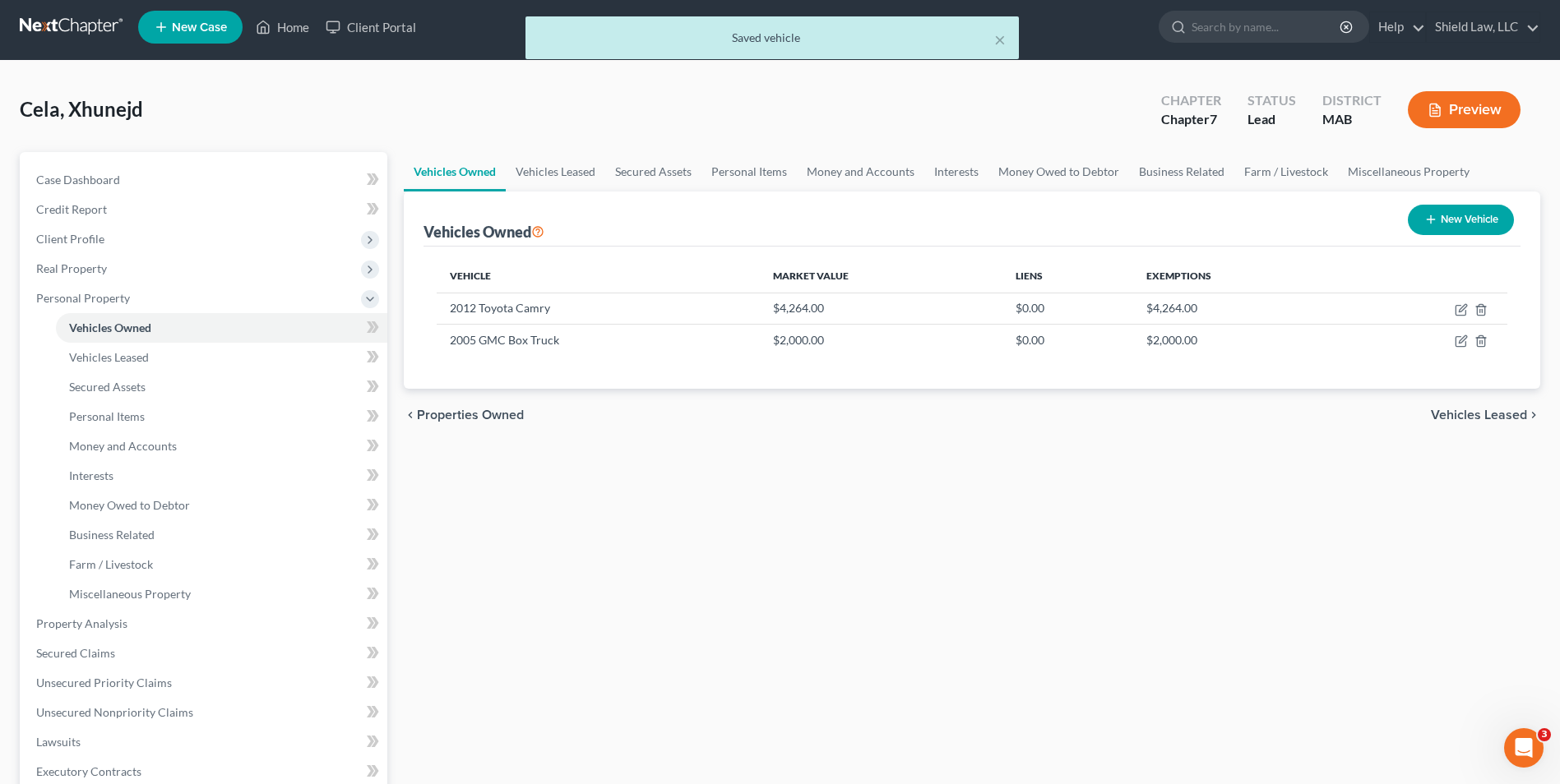
scroll to position [247, 0]
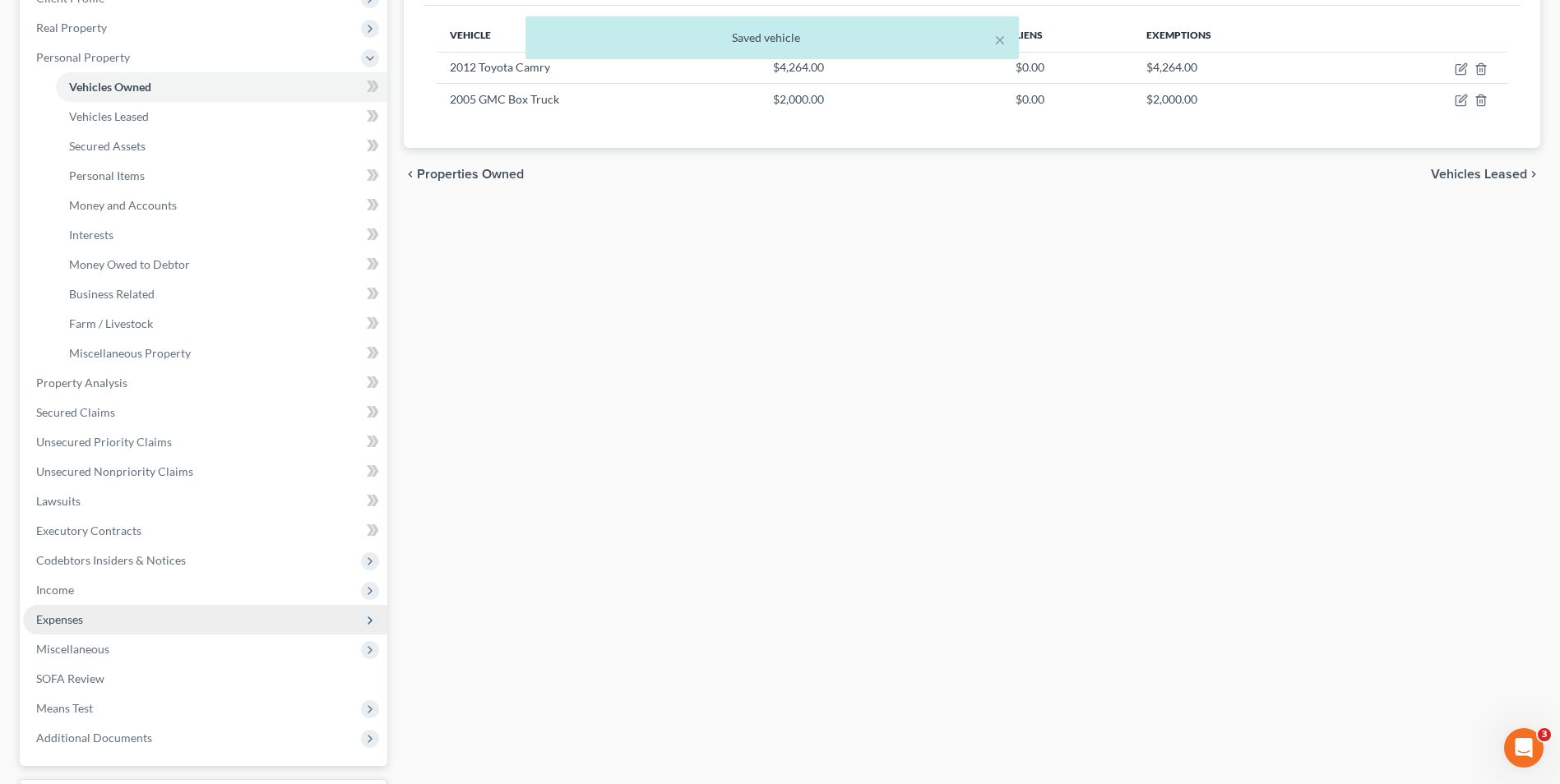
drag, startPoint x: 99, startPoint y: 618, endPoint x: 107, endPoint y: 631, distance: 15.3
click at [99, 621] on span "Expenses" at bounding box center [205, 620] width 364 height 29
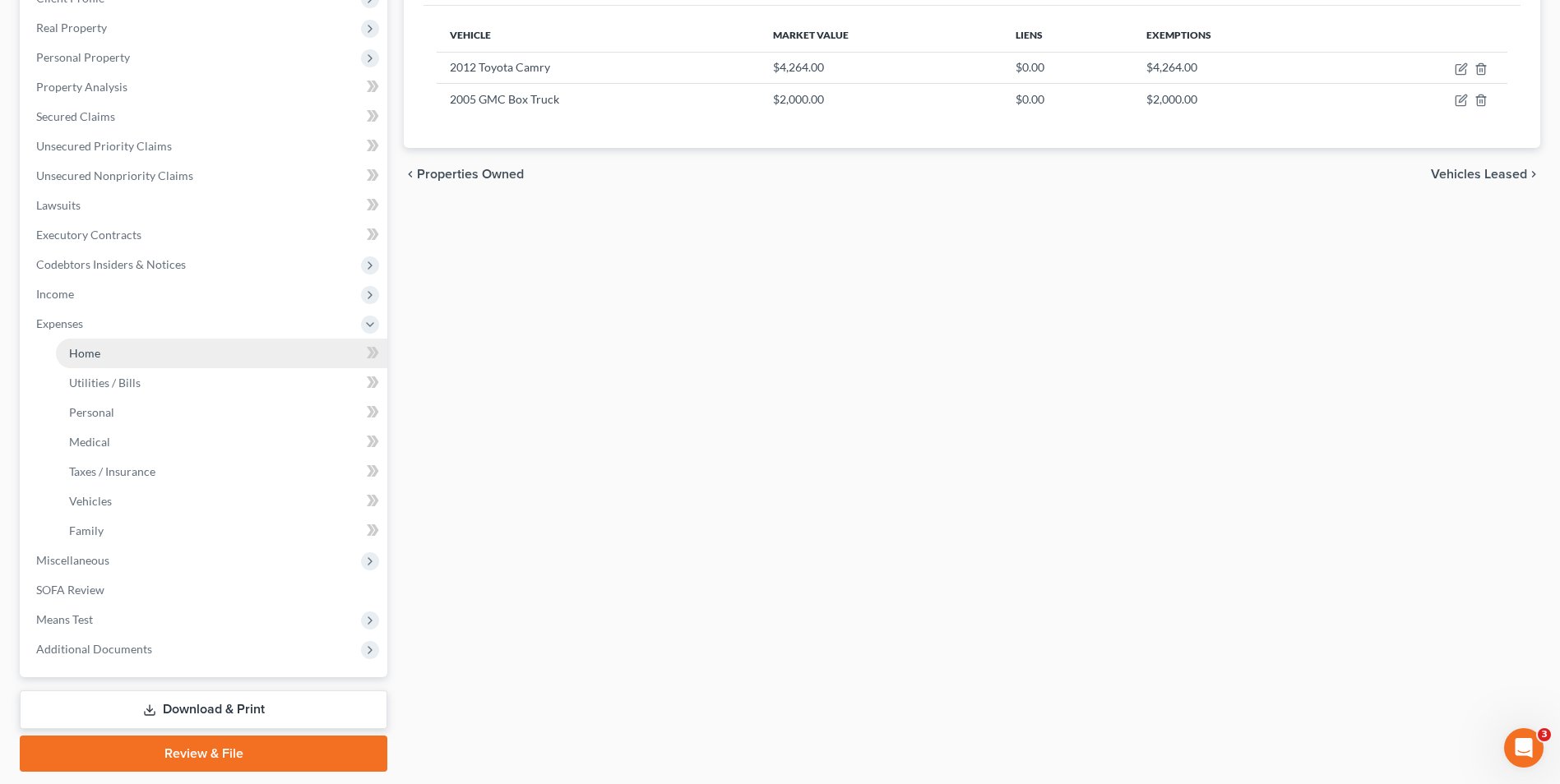
click at [104, 362] on link "Home" at bounding box center [221, 354] width 331 height 29
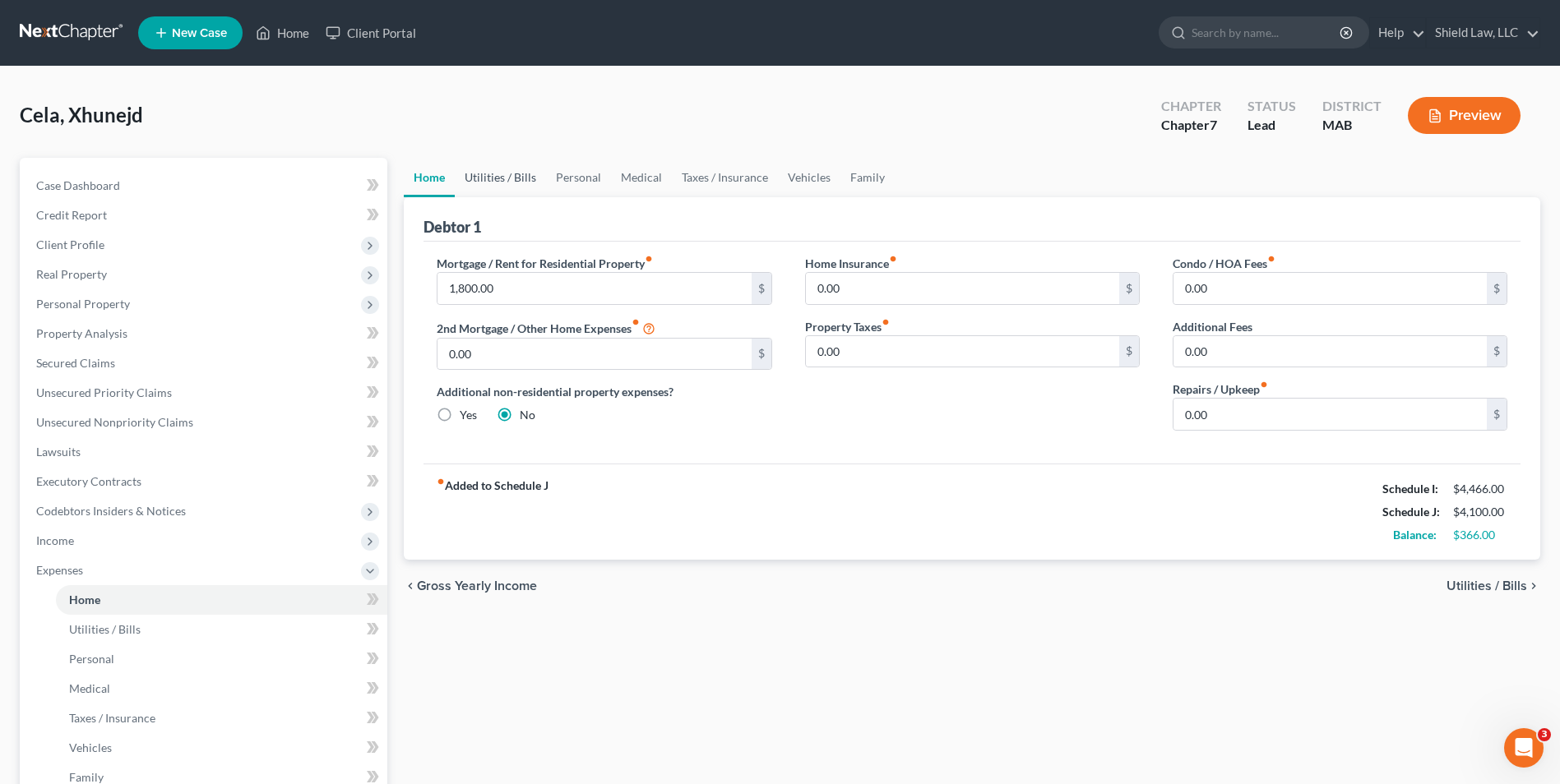
click at [492, 188] on link "Utilities / Bills" at bounding box center [500, 177] width 91 height 40
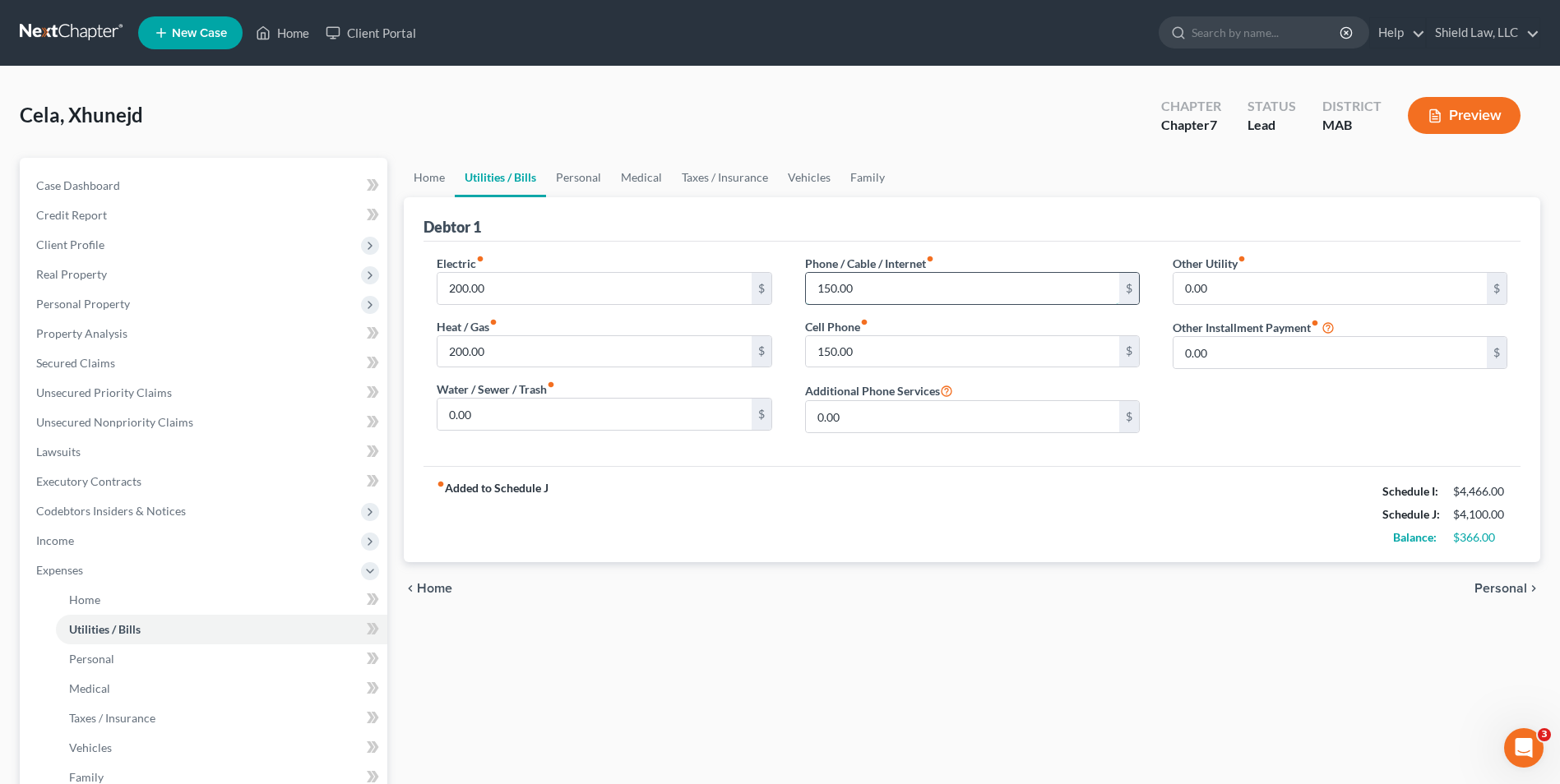
click at [850, 290] on input "150.00" at bounding box center [963, 288] width 313 height 31
click at [832, 350] on input "150.00" at bounding box center [963, 352] width 313 height 31
click at [530, 280] on input "200.00" at bounding box center [594, 288] width 313 height 31
click at [588, 175] on link "Personal" at bounding box center [578, 177] width 65 height 40
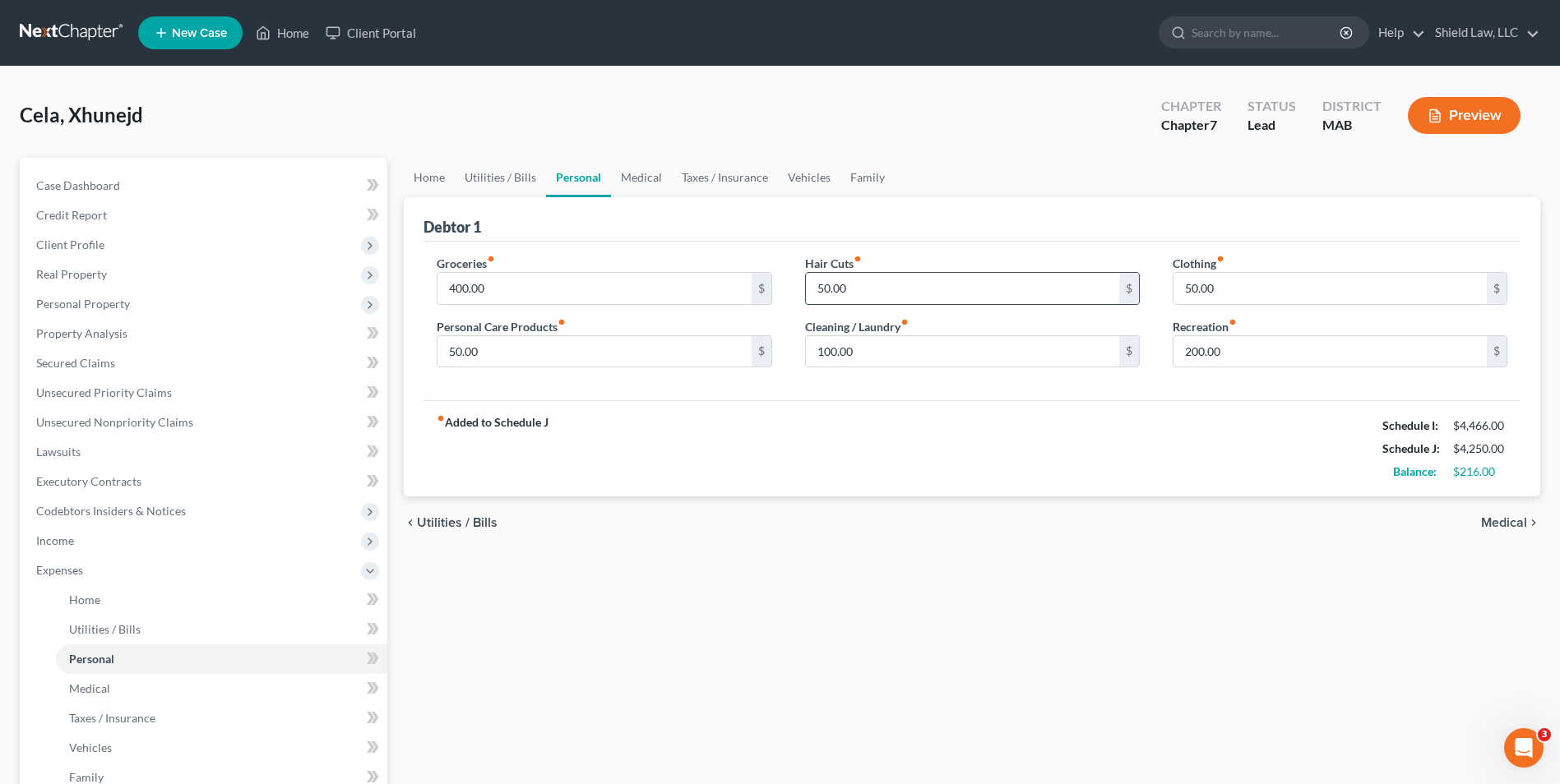
click at [914, 295] on input "50.00" at bounding box center [963, 288] width 313 height 31
click at [1185, 273] on input "50.00" at bounding box center [1330, 288] width 313 height 31
click at [501, 351] on input "50.00" at bounding box center [594, 352] width 313 height 31
click at [666, 223] on div "Debtor 1" at bounding box center [972, 219] width 1097 height 45
click at [643, 177] on link "Medical" at bounding box center [641, 177] width 61 height 40
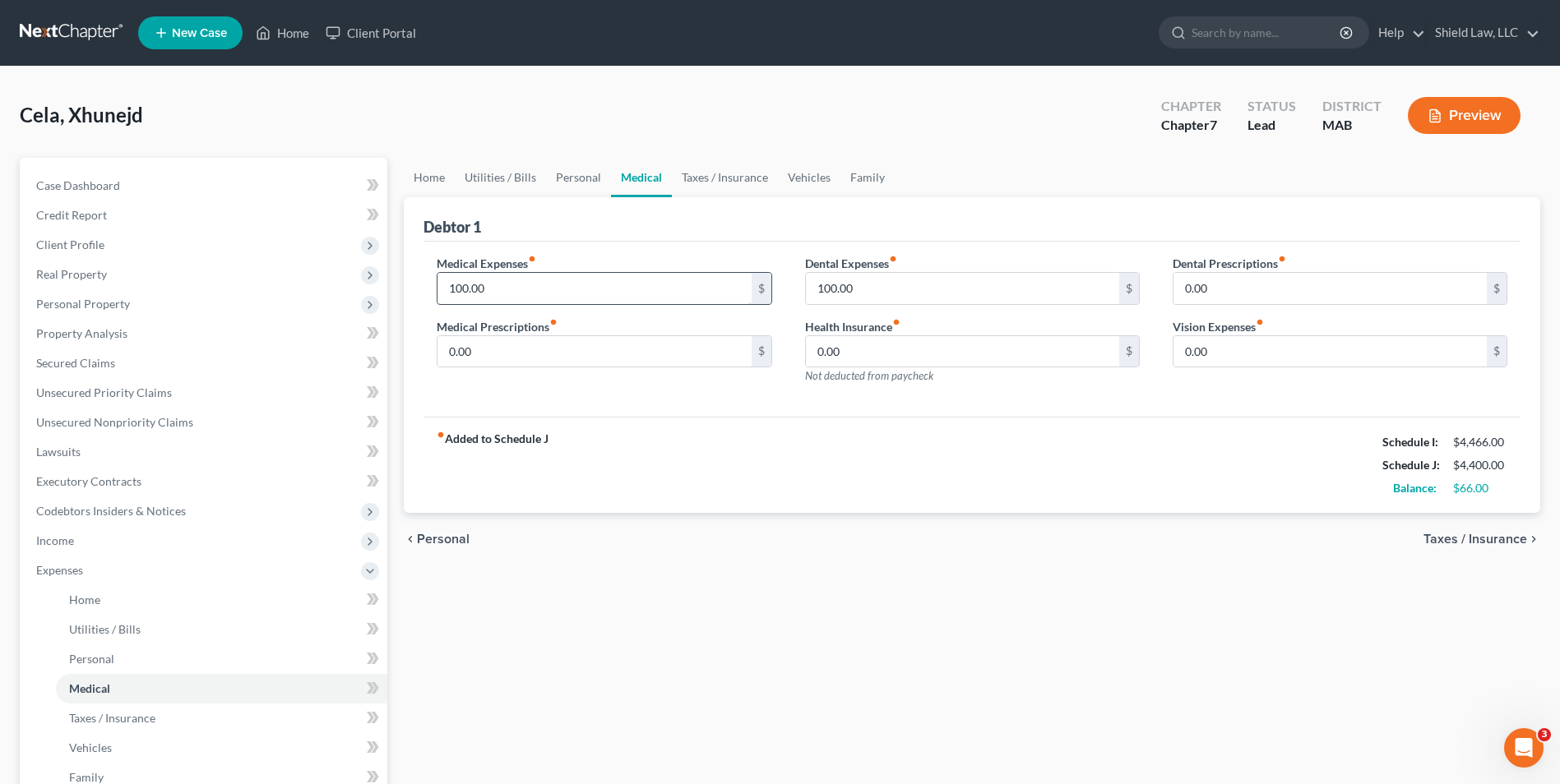
click at [597, 287] on input "100.00" at bounding box center [594, 288] width 313 height 31
click at [729, 176] on link "Taxes / Insurance" at bounding box center [724, 177] width 106 height 40
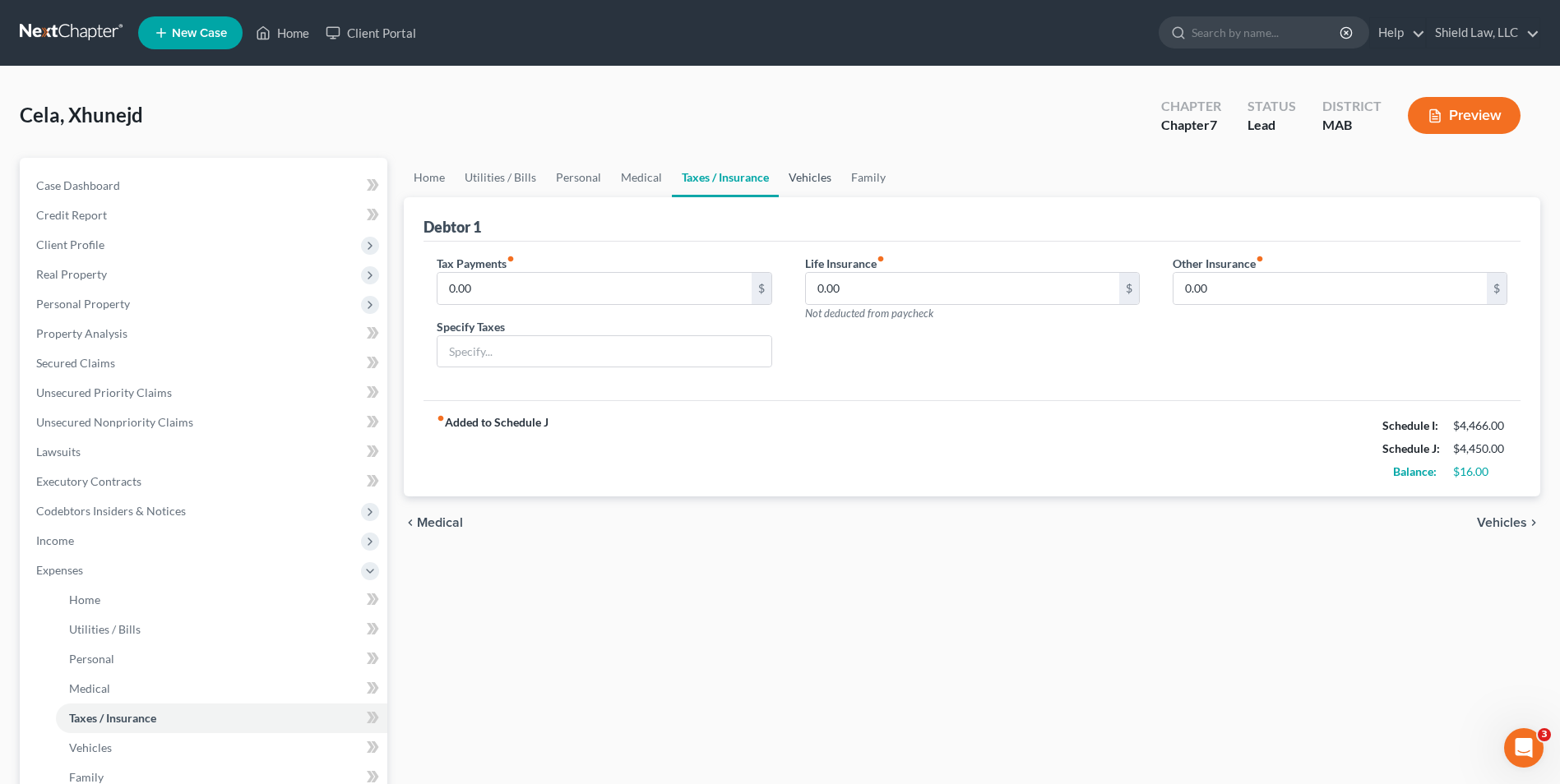
click at [822, 176] on link "Vehicles" at bounding box center [810, 177] width 63 height 40
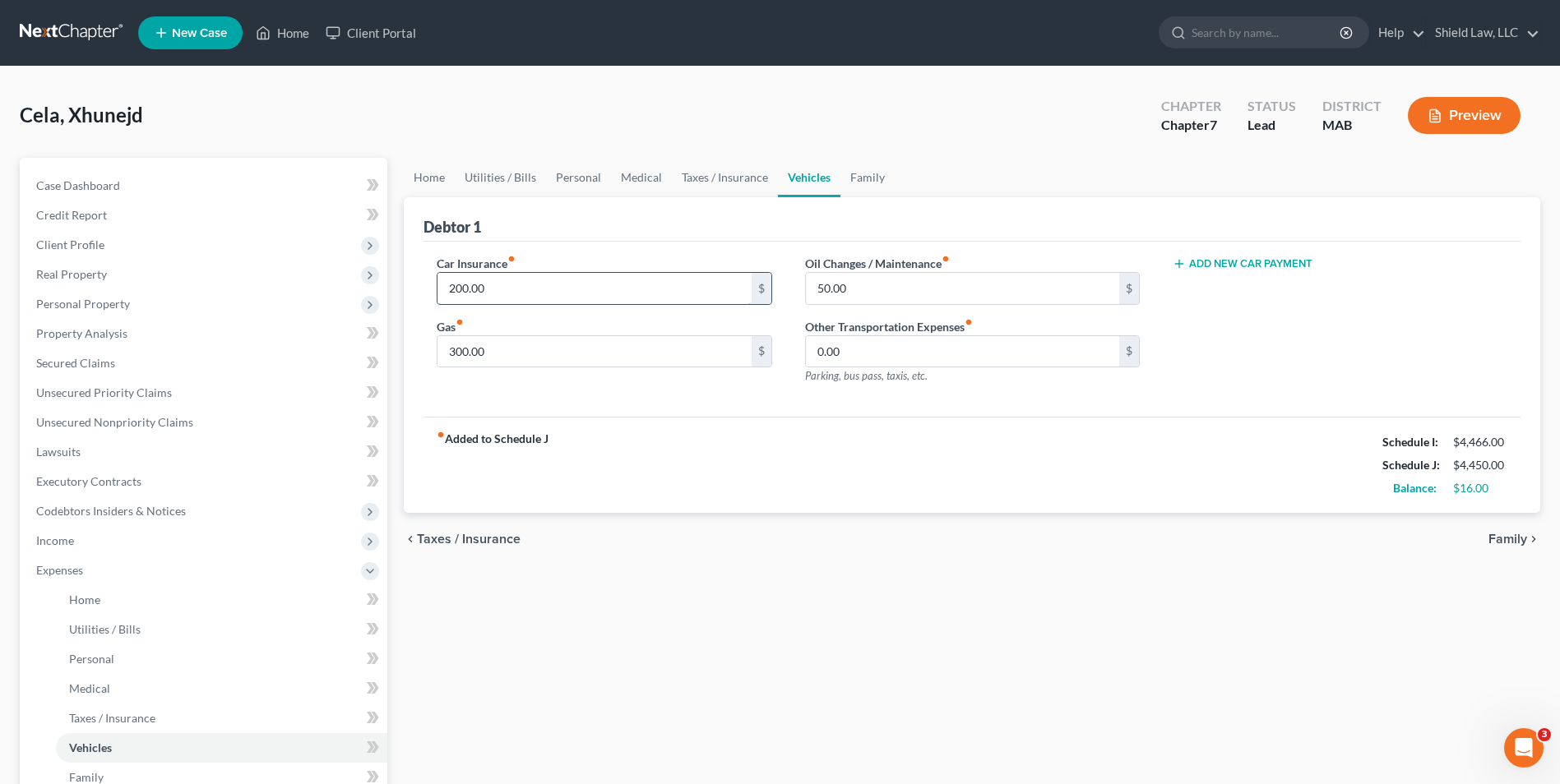
click at [572, 291] on input "200.00" at bounding box center [594, 288] width 313 height 31
click at [599, 229] on div "Debtor 1" at bounding box center [972, 219] width 1097 height 45
click at [561, 179] on link "Personal" at bounding box center [578, 177] width 65 height 40
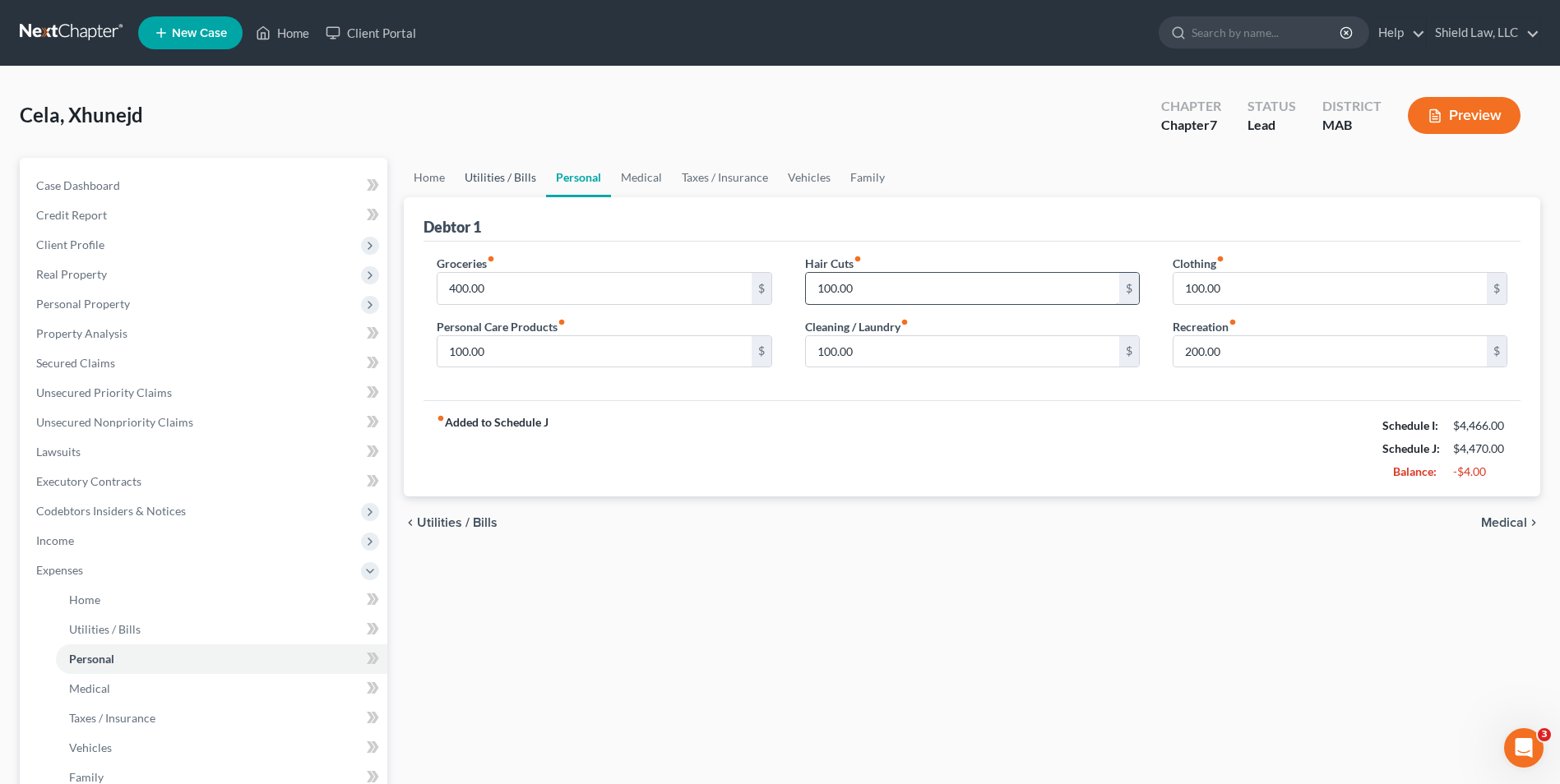
click at [483, 170] on link "Utilities / Bills" at bounding box center [500, 177] width 91 height 40
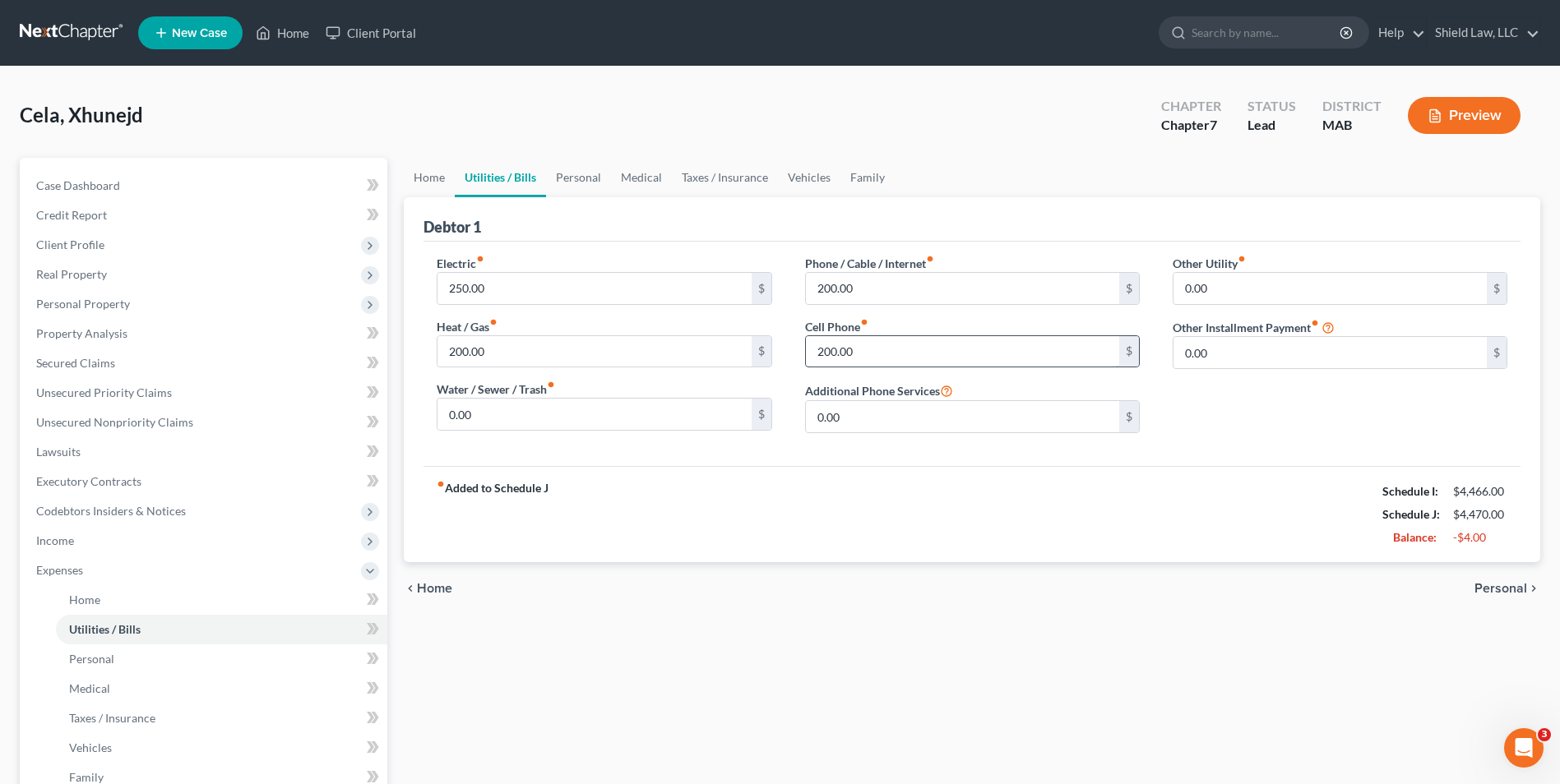
click at [887, 345] on input "200.00" at bounding box center [963, 352] width 313 height 31
click at [842, 527] on div "fiber_manual_record Added to Schedule J Schedule I: $4,466.00 Schedule J: $4,46…" at bounding box center [972, 515] width 1097 height 96
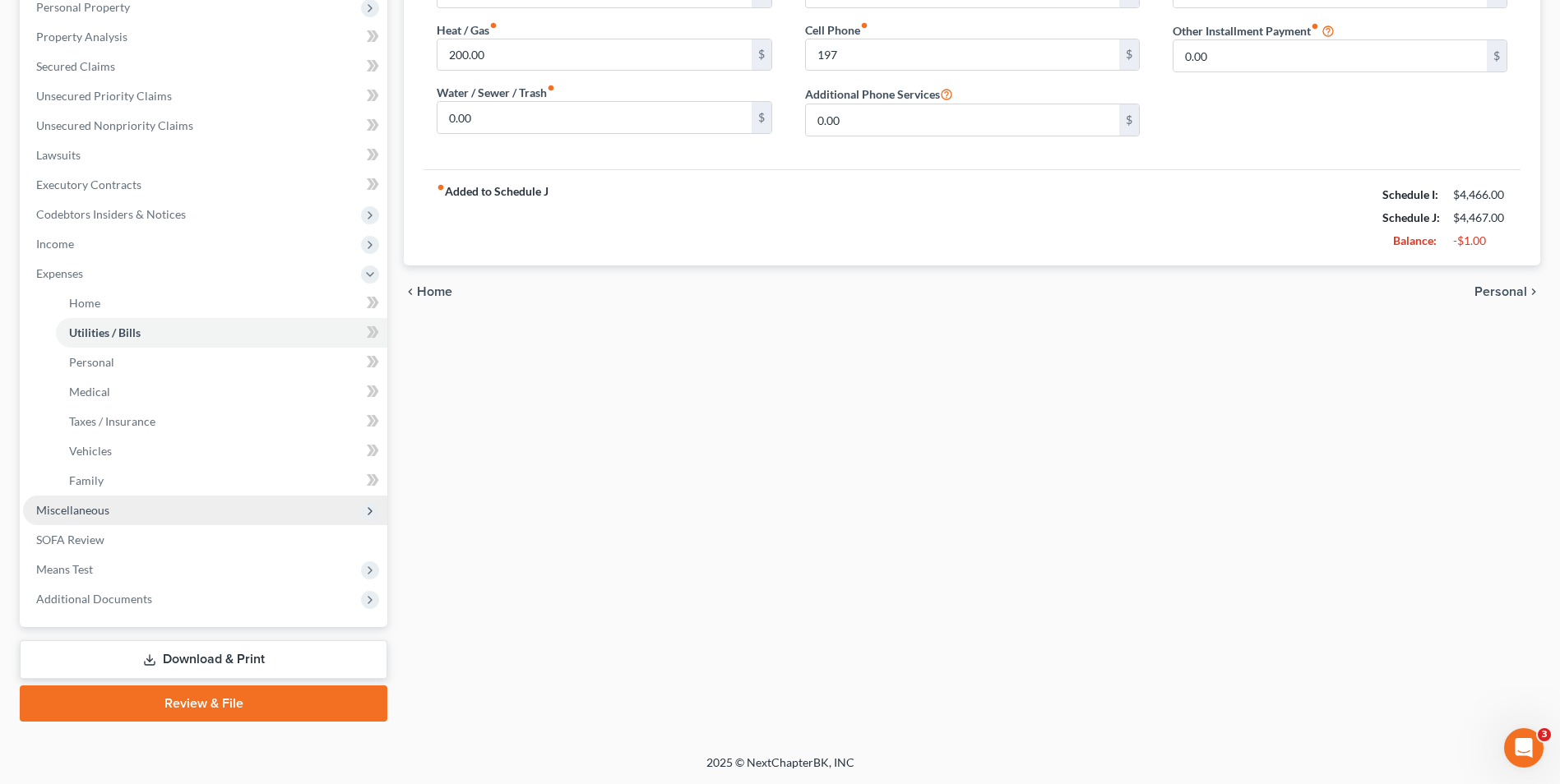
click at [72, 515] on span "Miscellaneous" at bounding box center [72, 510] width 73 height 14
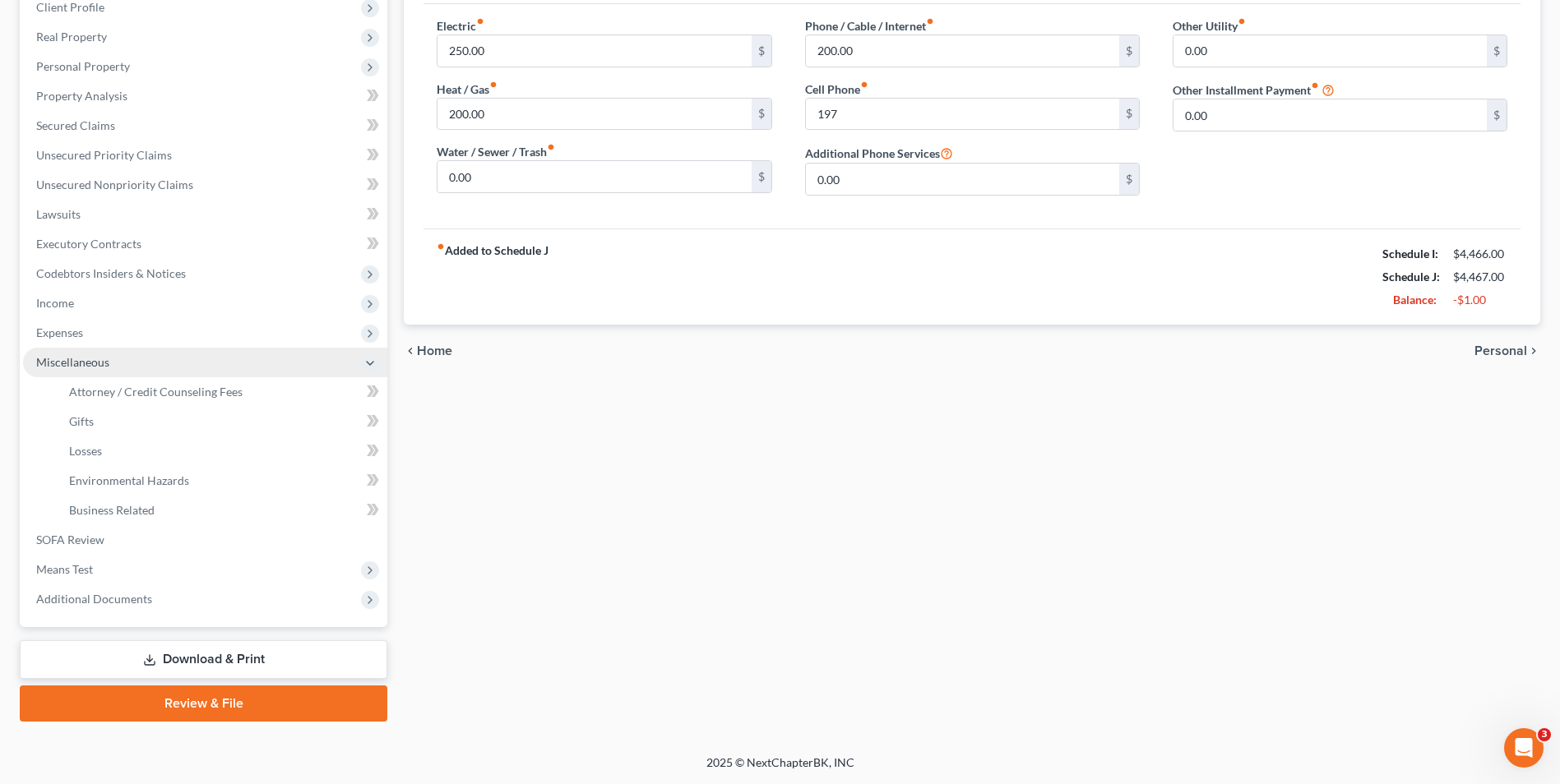
scroll to position [238, 0]
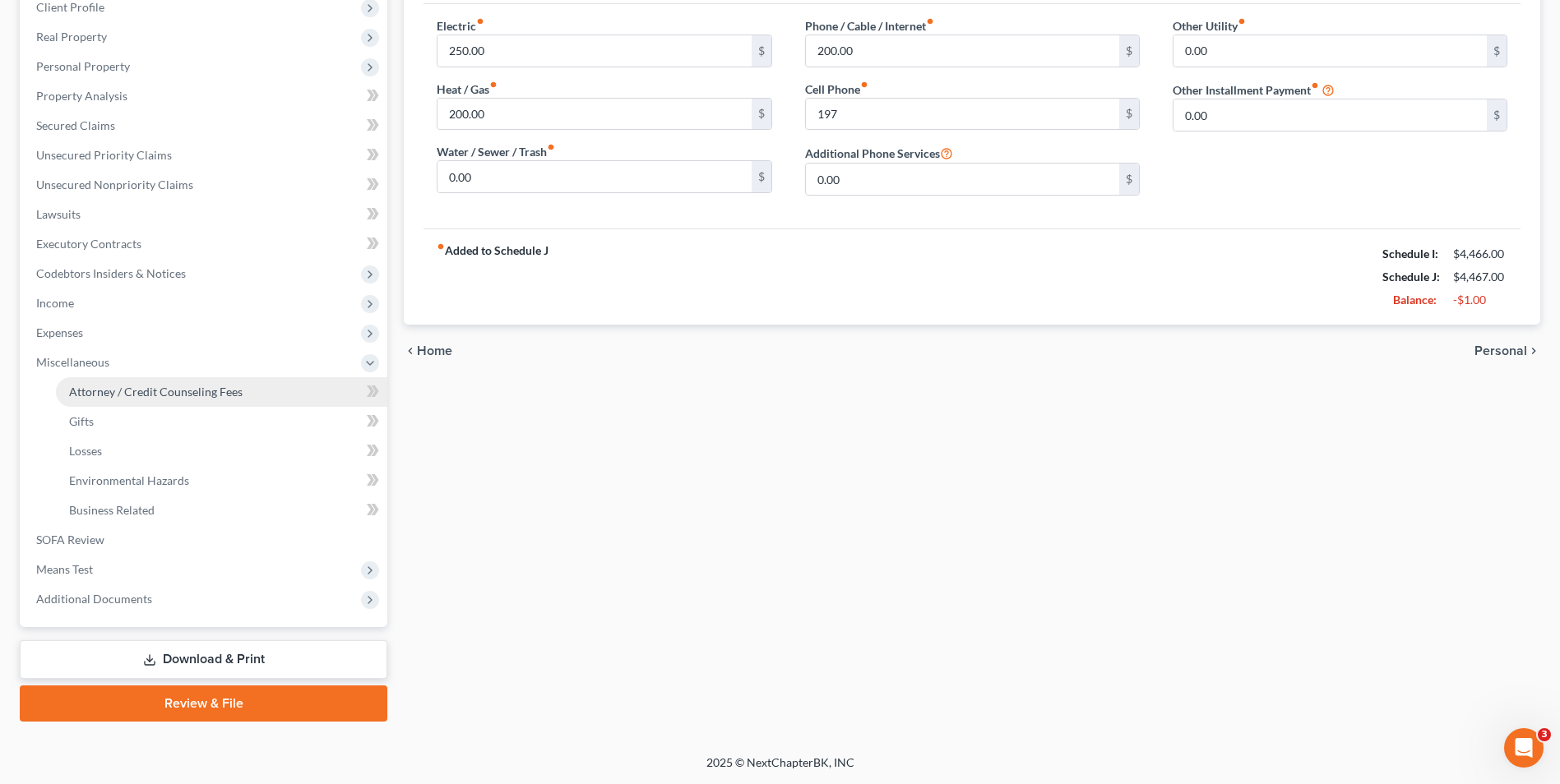
click at [151, 396] on span "Attorney / Credit Counseling Fees" at bounding box center [156, 392] width 174 height 14
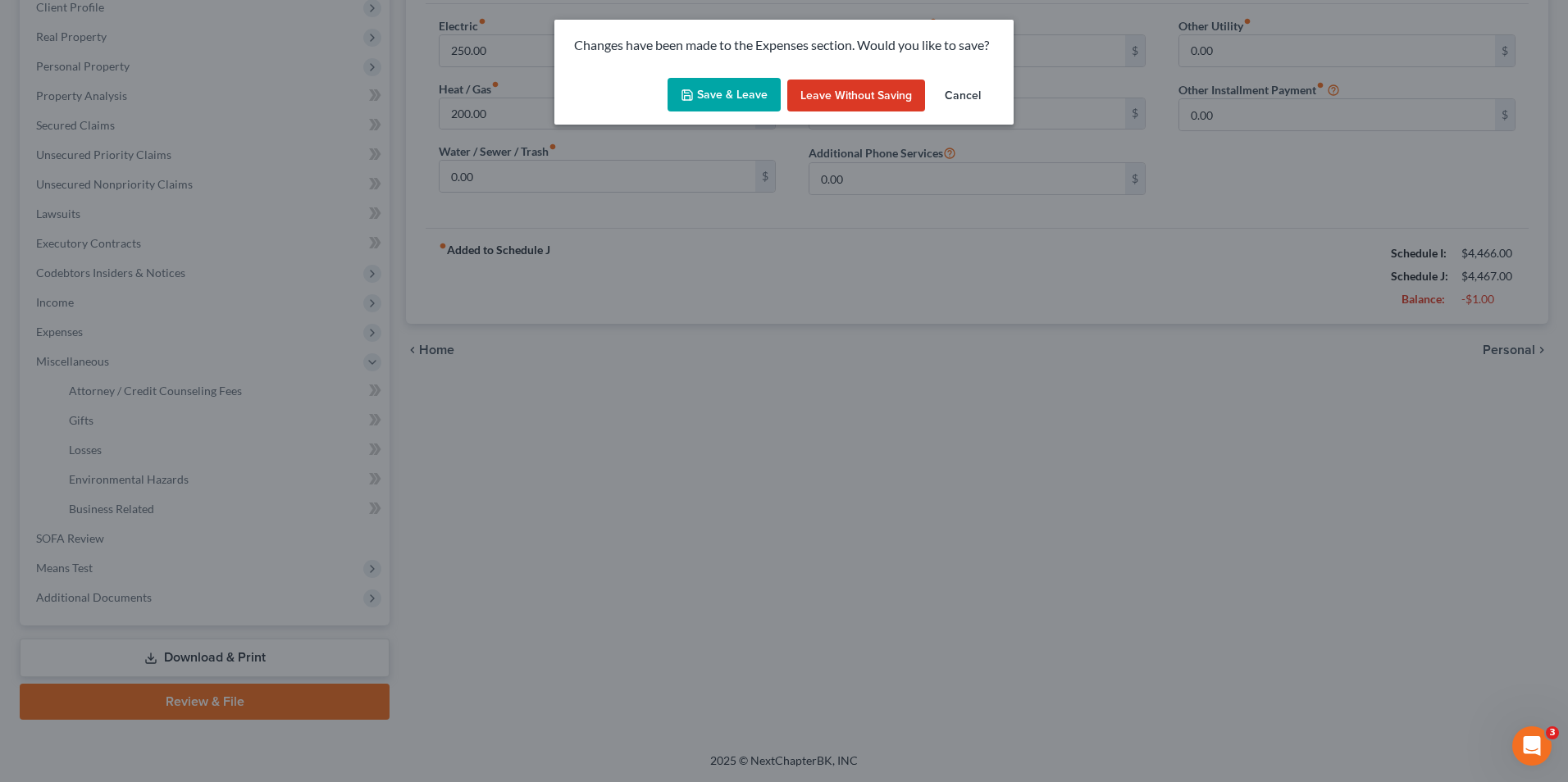
click at [687, 84] on button "Save & Leave" at bounding box center [724, 95] width 113 height 34
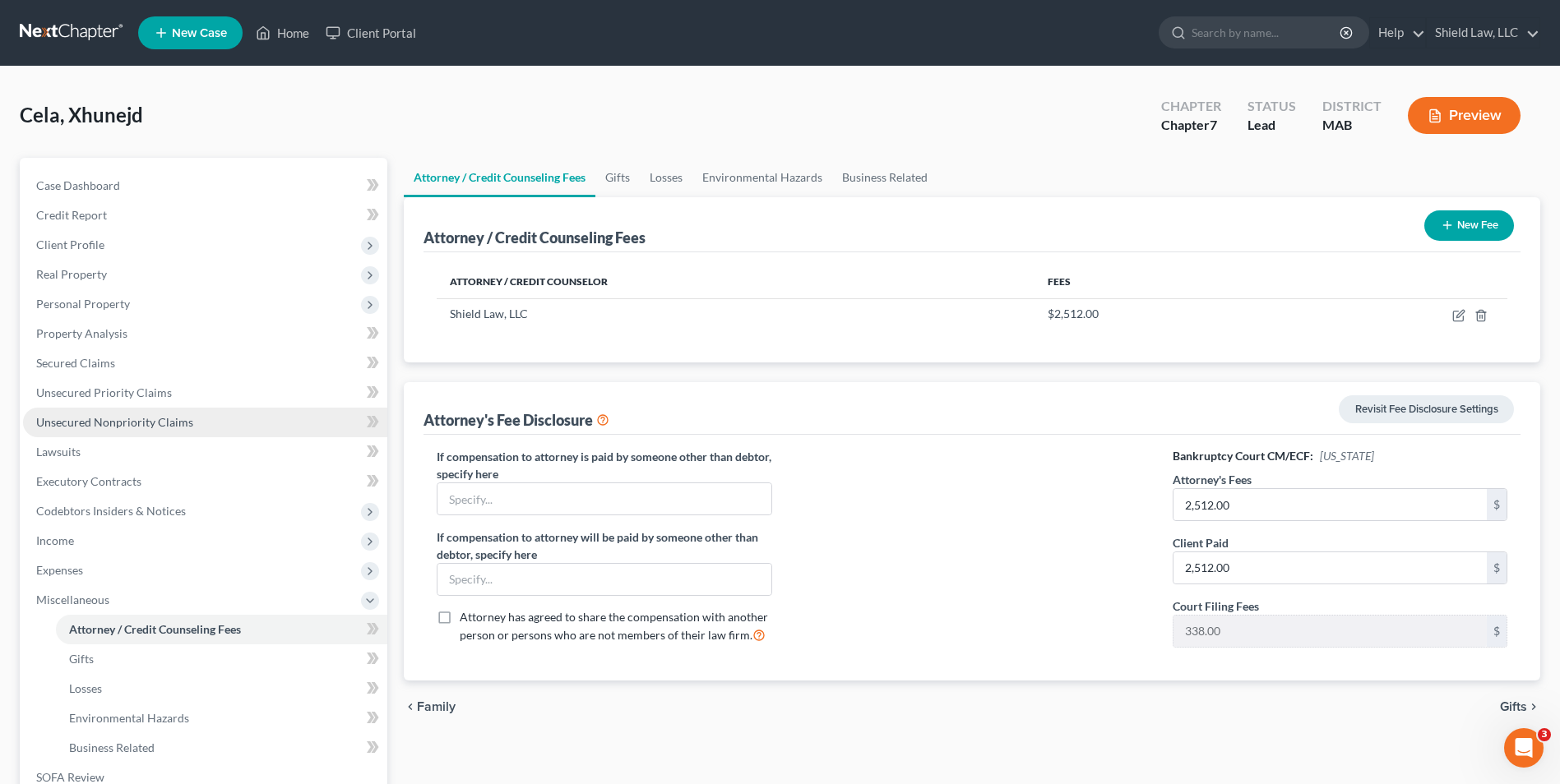
click at [170, 414] on link "Unsecured Nonpriority Claims" at bounding box center [205, 423] width 364 height 29
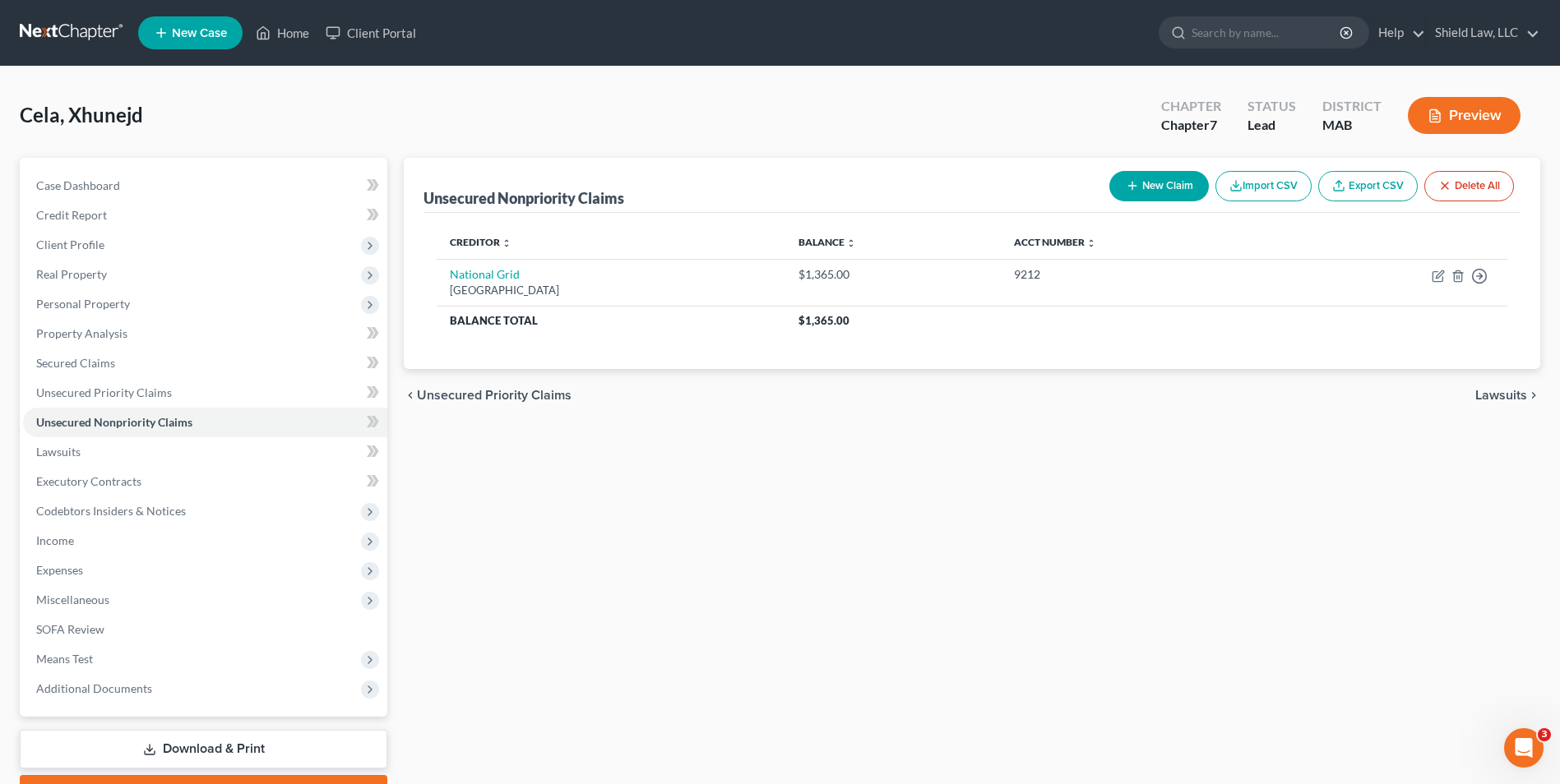
drag, startPoint x: 1179, startPoint y: 546, endPoint x: 1123, endPoint y: 232, distance: 319.0
click at [1179, 543] on div "Unsecured Nonpriority Claims New Claim Import CSV Export CSV Delete All Credito…" at bounding box center [972, 484] width 1153 height 653
click at [91, 368] on span "Secured Claims" at bounding box center [76, 363] width 79 height 14
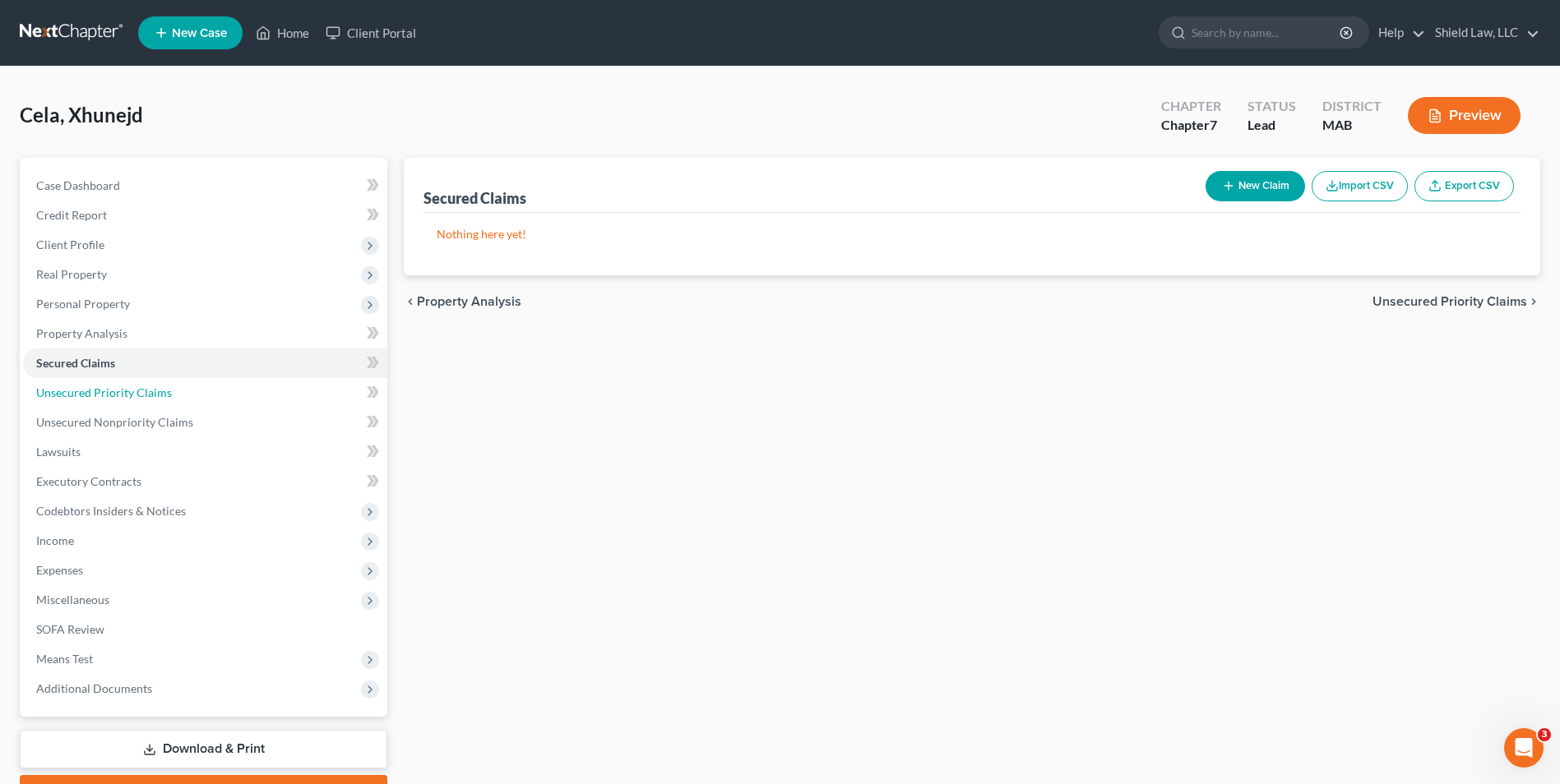
drag, startPoint x: 102, startPoint y: 392, endPoint x: 778, endPoint y: 119, distance: 729.0
click at [102, 393] on span "Unsecured Priority Claims" at bounding box center [104, 392] width 136 height 14
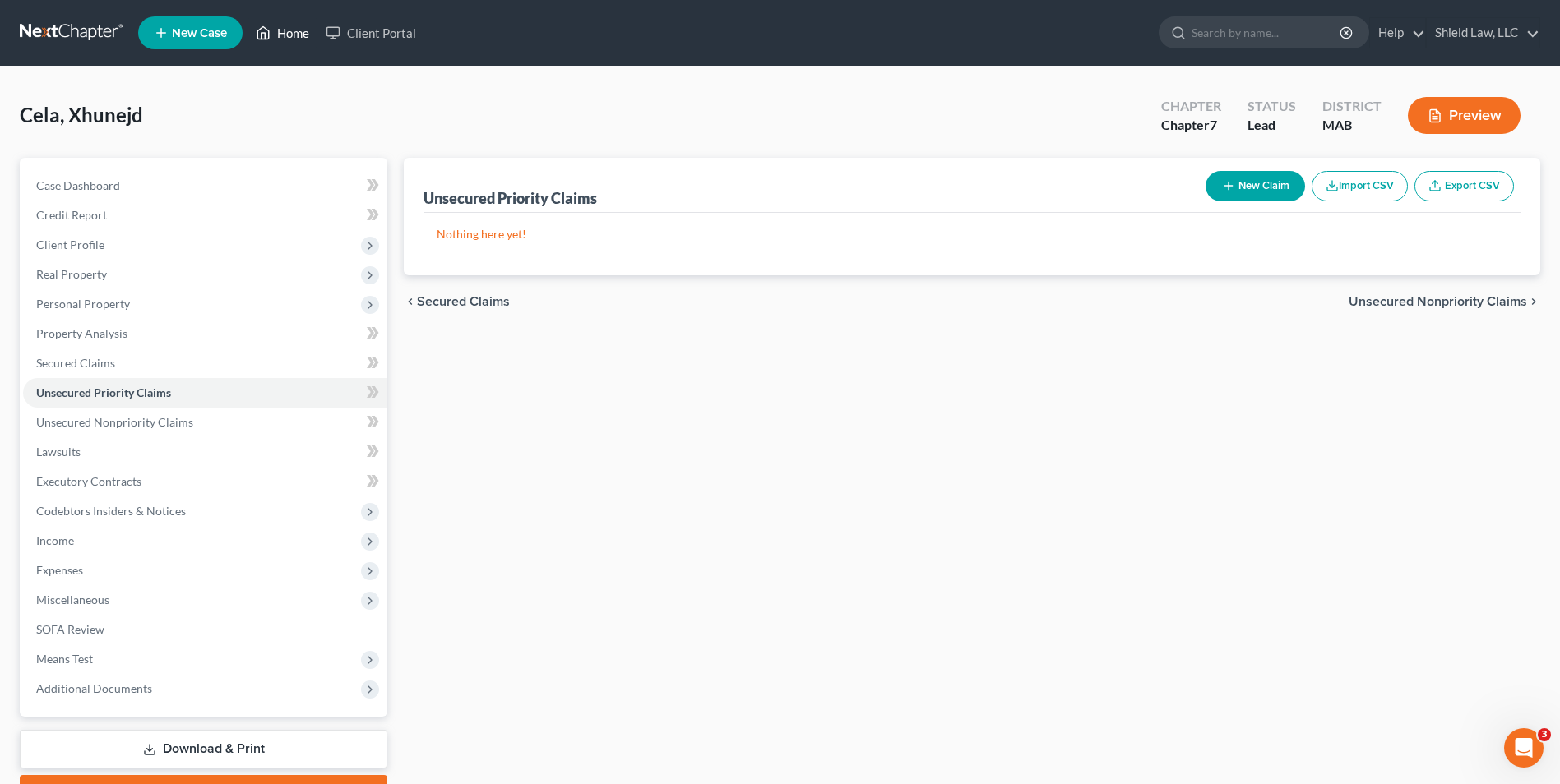
click at [291, 37] on link "Home" at bounding box center [282, 33] width 70 height 29
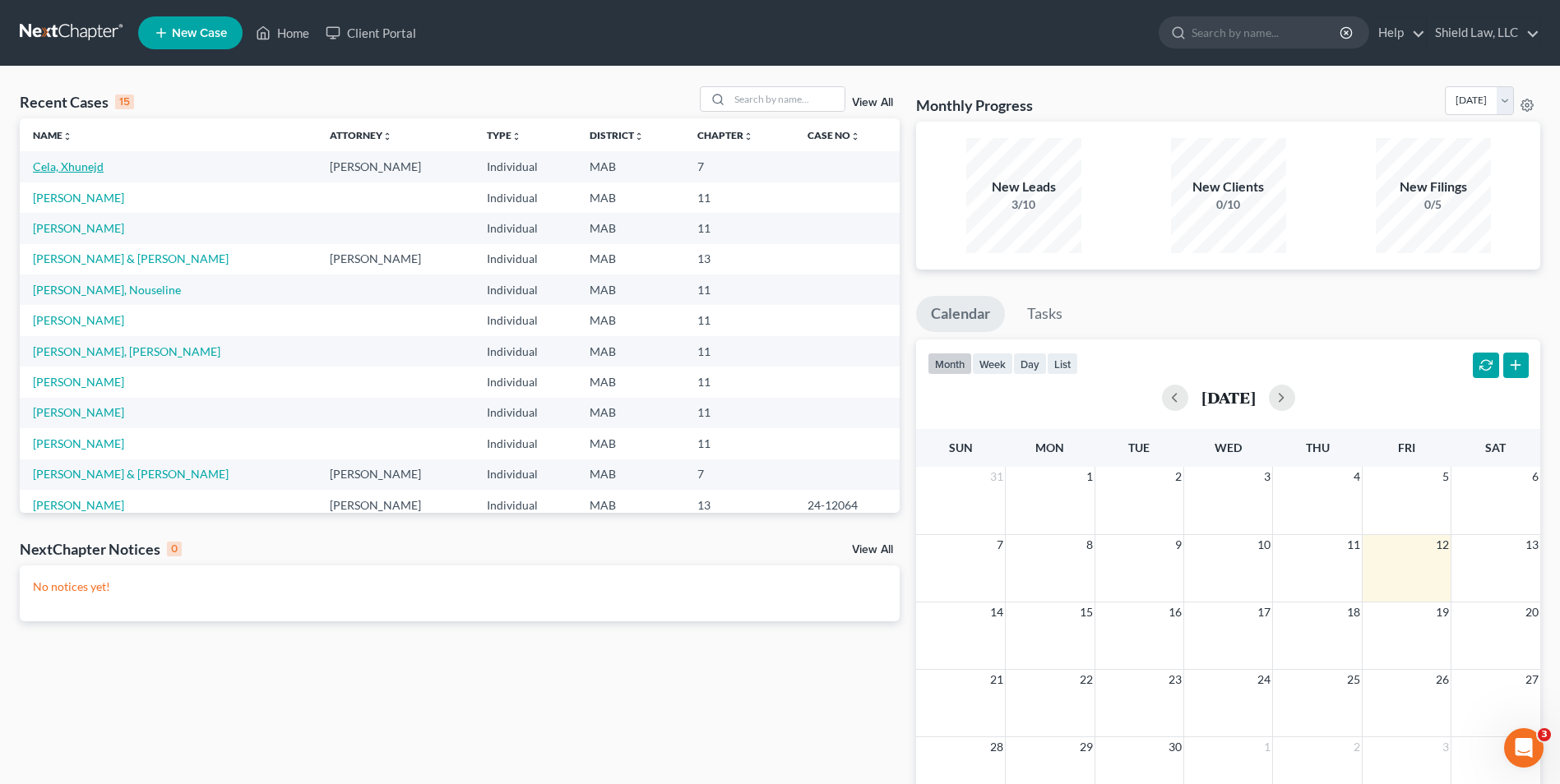
click at [61, 170] on link "Cela, Xhunejd" at bounding box center [68, 166] width 71 height 14
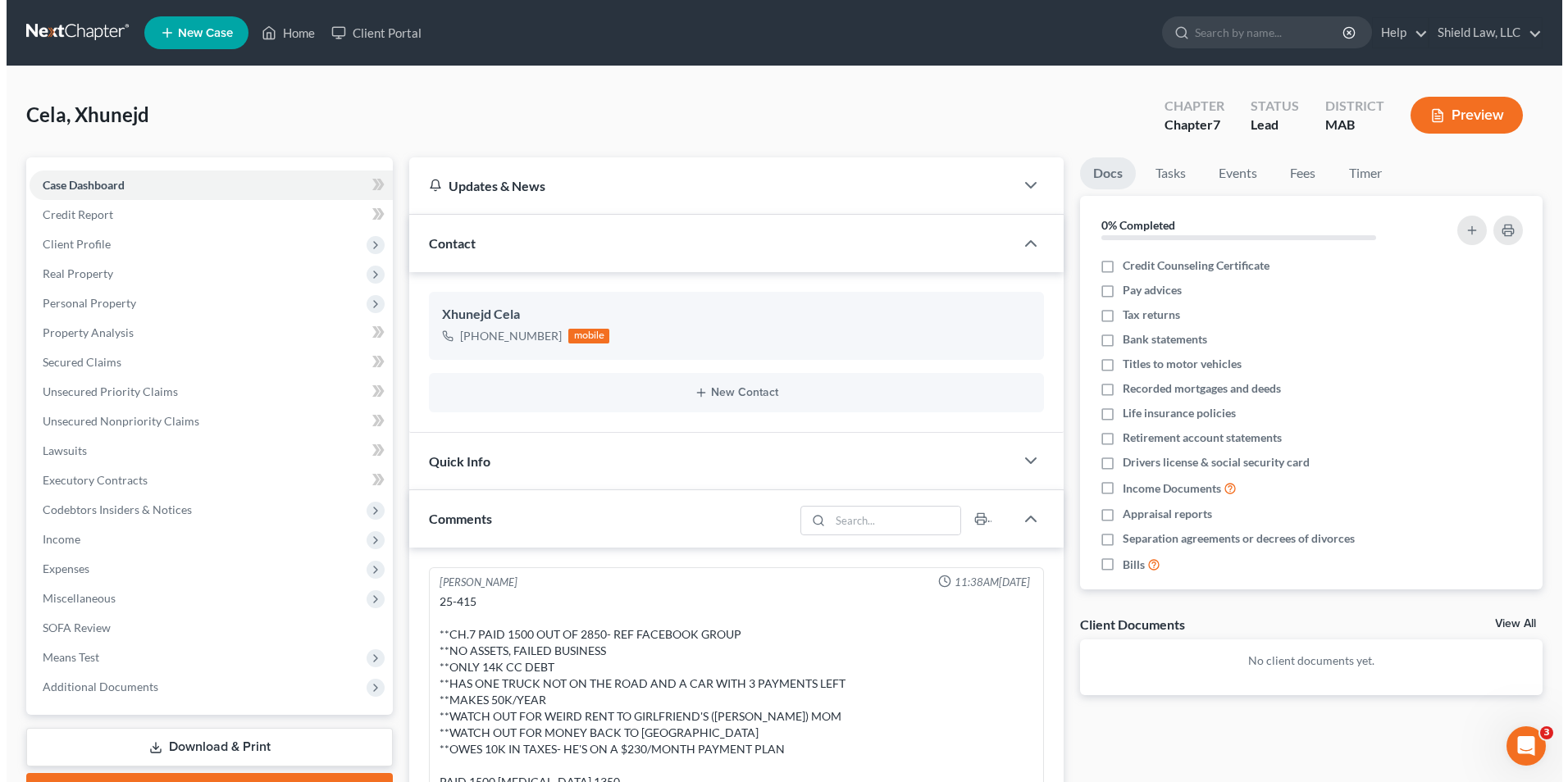
scroll to position [816, 0]
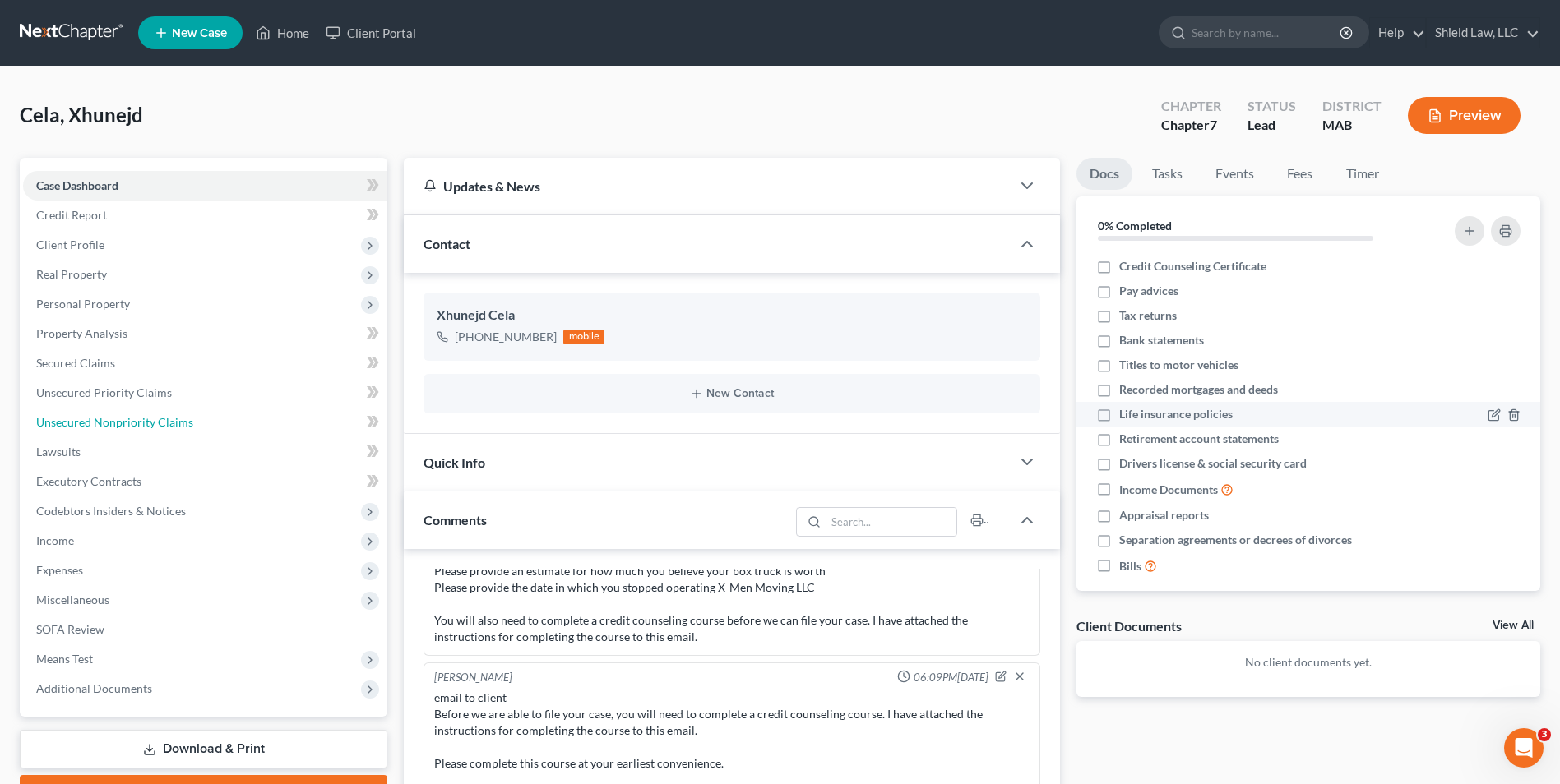
drag, startPoint x: 109, startPoint y: 417, endPoint x: 1500, endPoint y: 405, distance: 1391.1
click at [112, 416] on span "Unsecured Nonpriority Claims" at bounding box center [115, 422] width 157 height 14
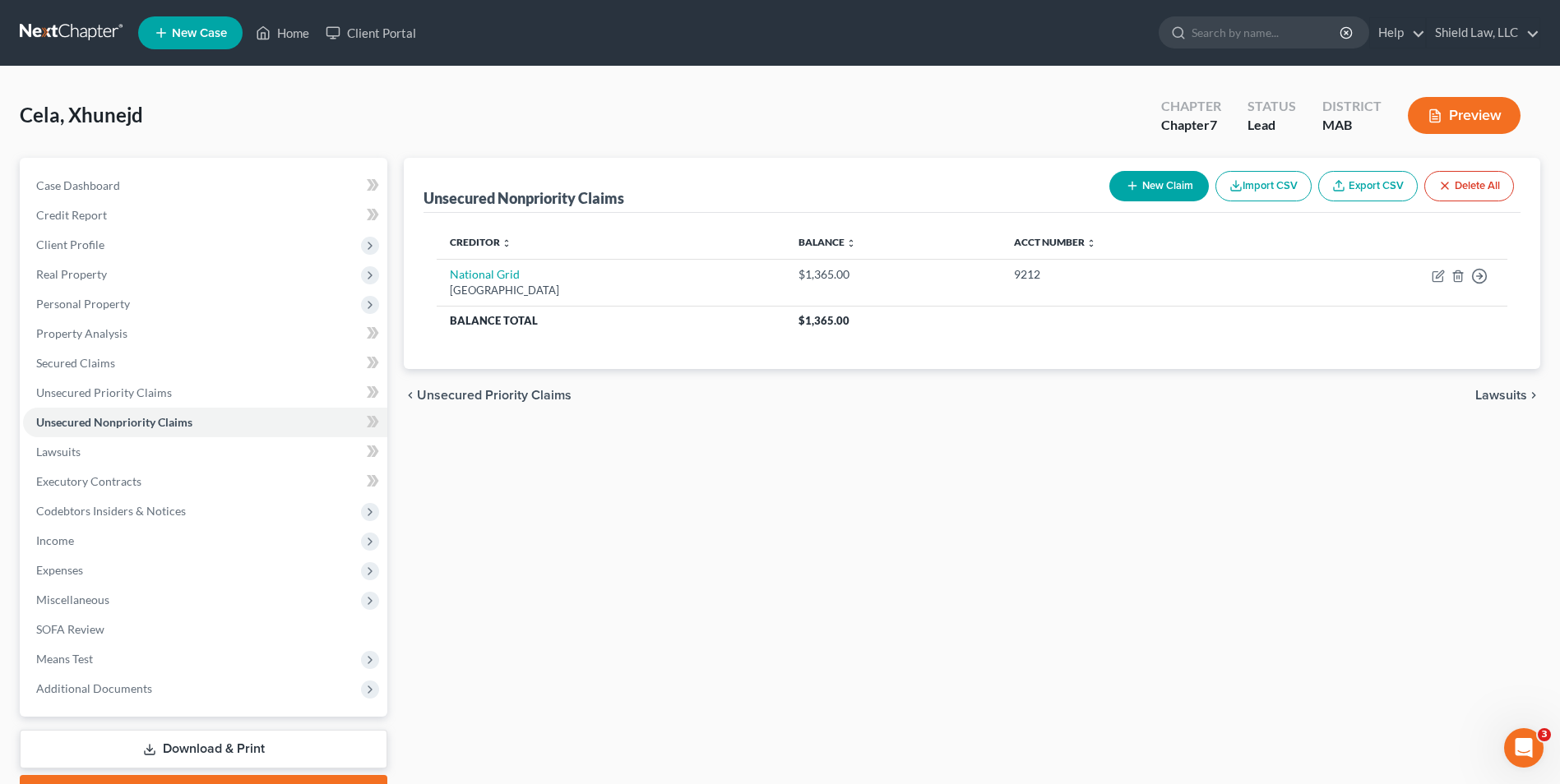
click at [1253, 466] on div "Unsecured Nonpriority Claims New Claim Import CSV Export CSV Delete All Credito…" at bounding box center [972, 484] width 1153 height 653
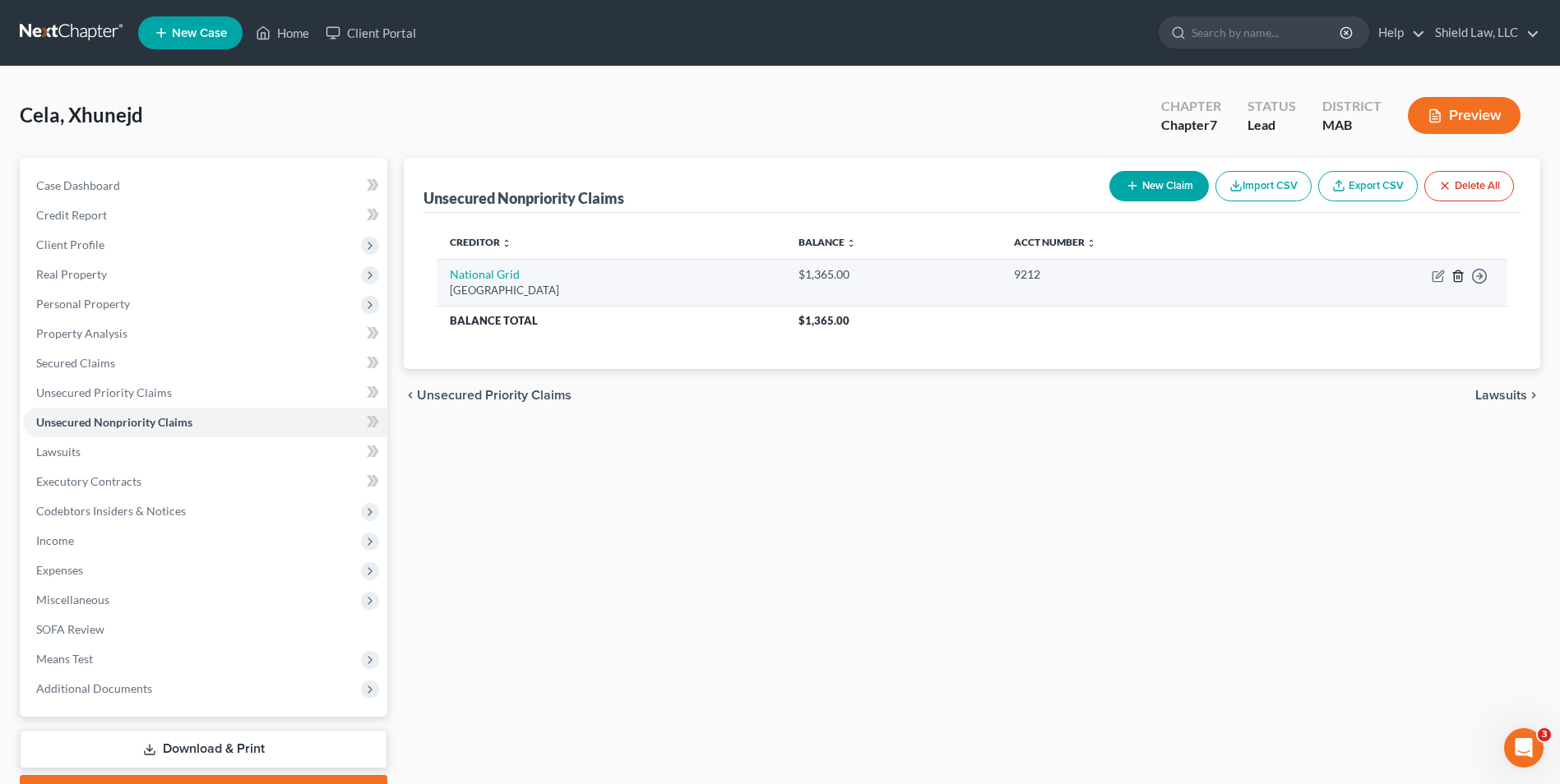
click at [1457, 281] on icon "button" at bounding box center [1458, 275] width 8 height 10
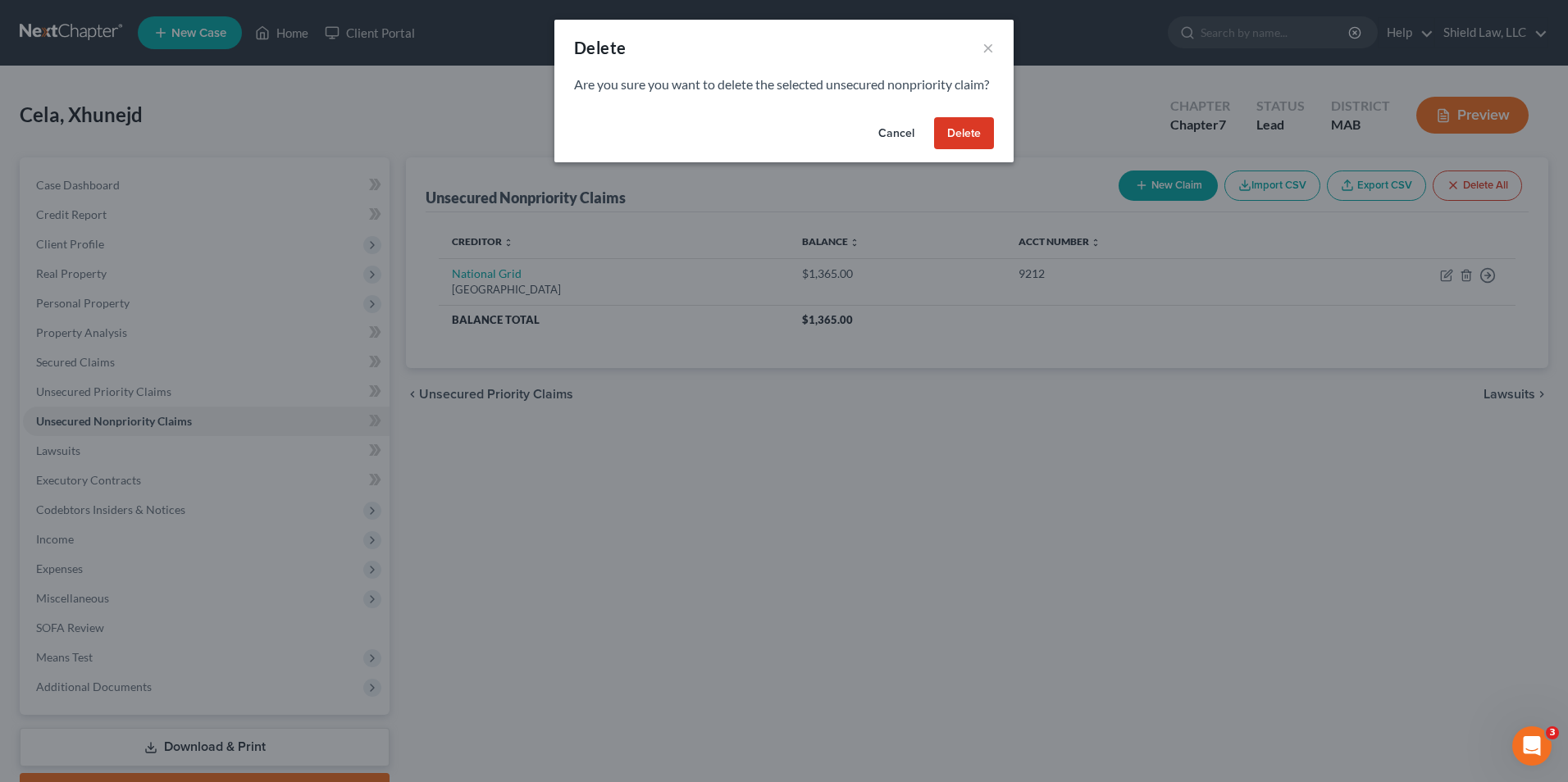
click at [960, 150] on button "Delete" at bounding box center [964, 134] width 60 height 33
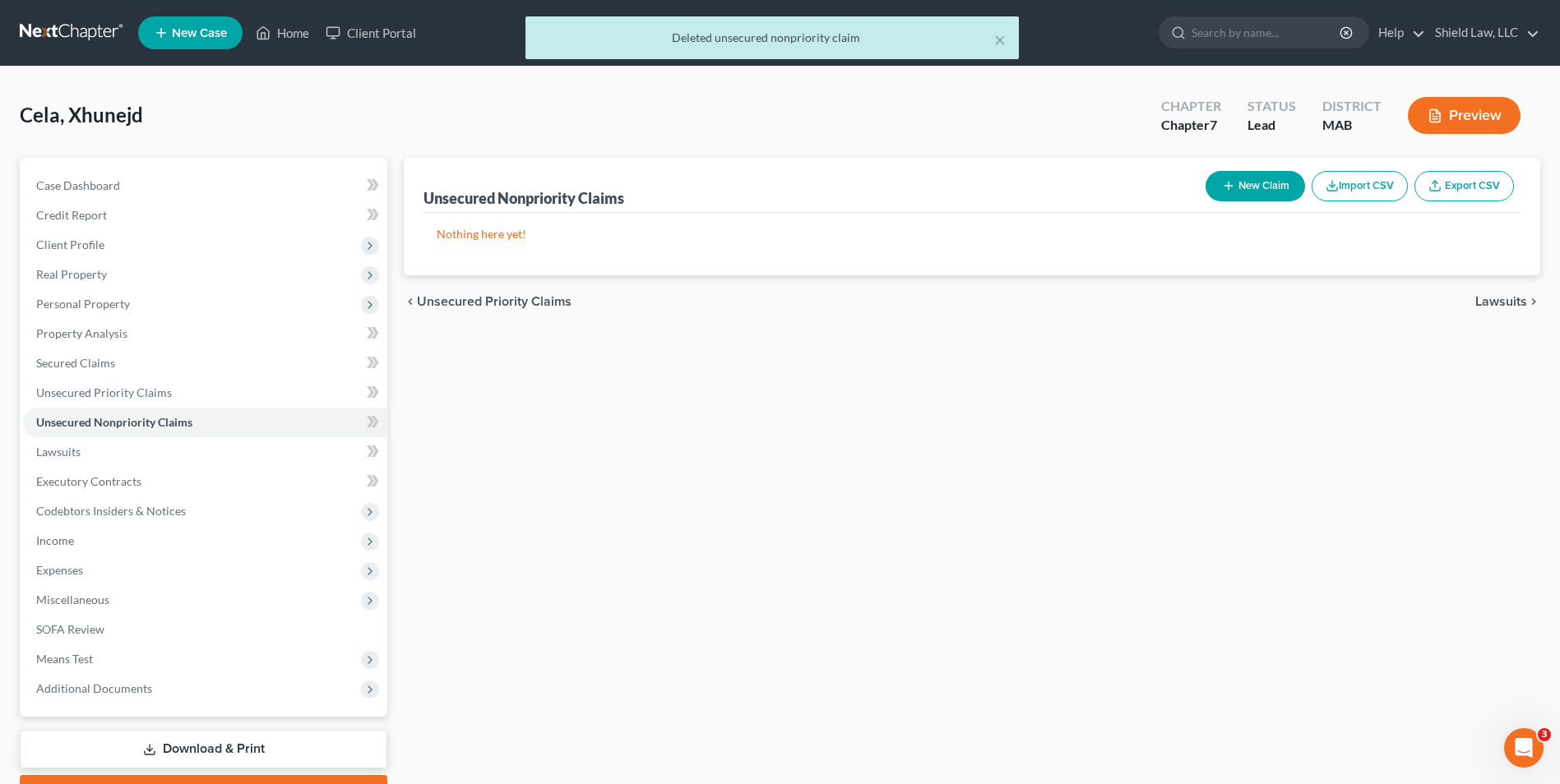
click at [1262, 172] on button "New Claim" at bounding box center [1255, 186] width 100 height 30
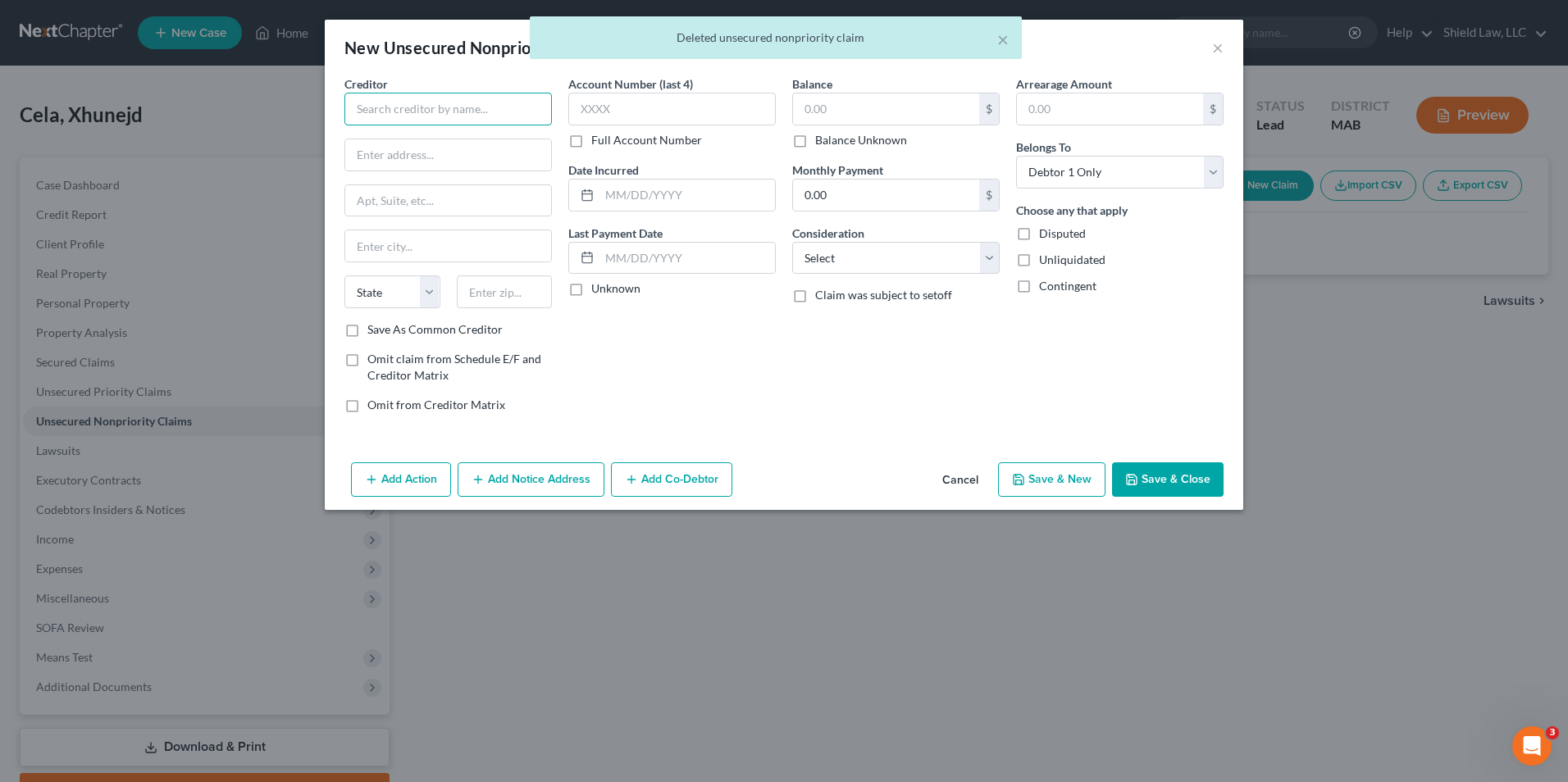
click at [487, 115] on input "text" at bounding box center [448, 109] width 208 height 33
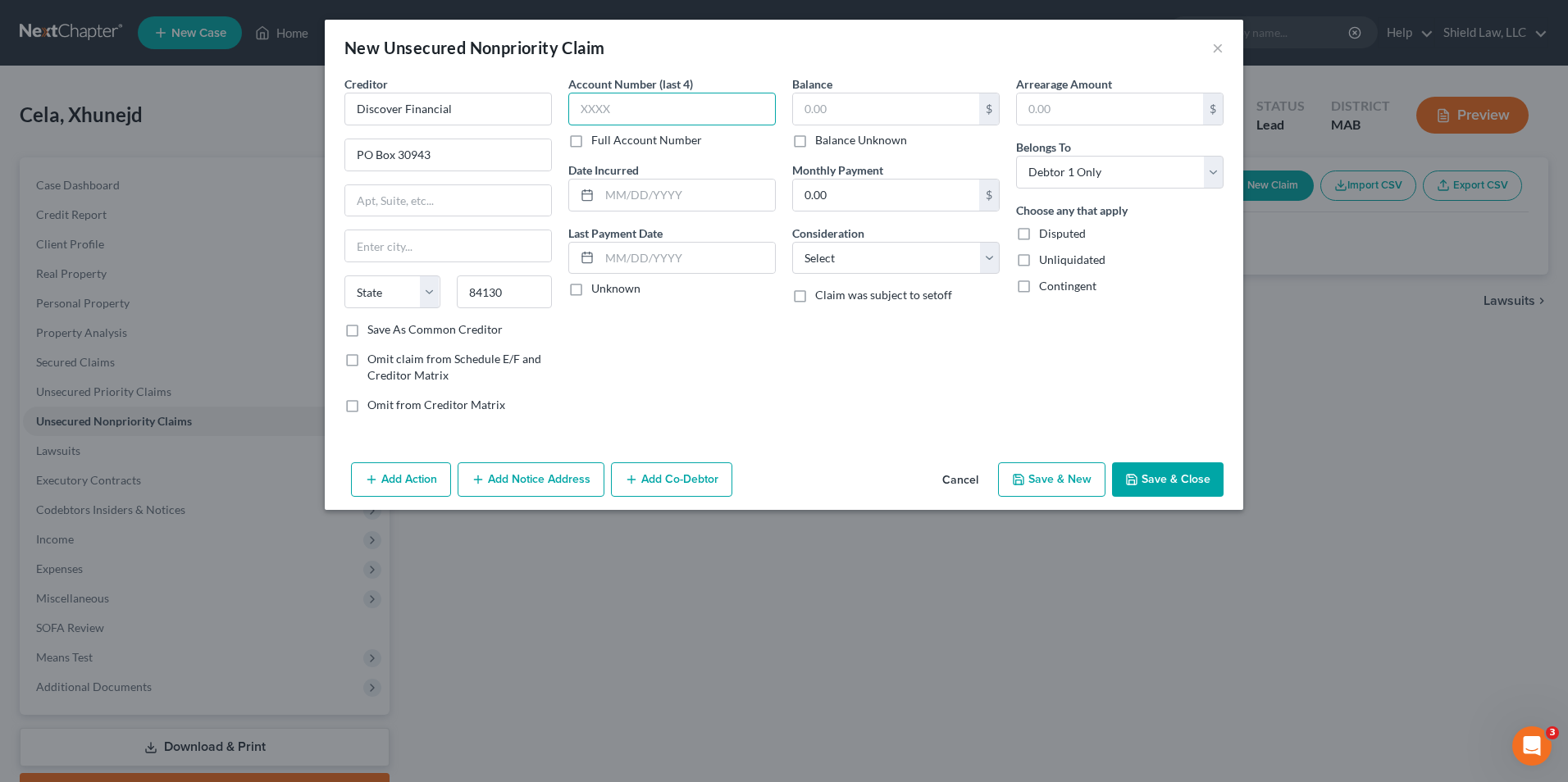
click at [590, 111] on input "text" at bounding box center [672, 109] width 208 height 33
drag, startPoint x: 583, startPoint y: 112, endPoint x: 590, endPoint y: 103, distance: 11.4
click at [583, 109] on input "938" at bounding box center [672, 109] width 208 height 33
click at [585, 104] on input "938" at bounding box center [672, 109] width 208 height 33
click at [590, 103] on input "938" at bounding box center [672, 109] width 208 height 33
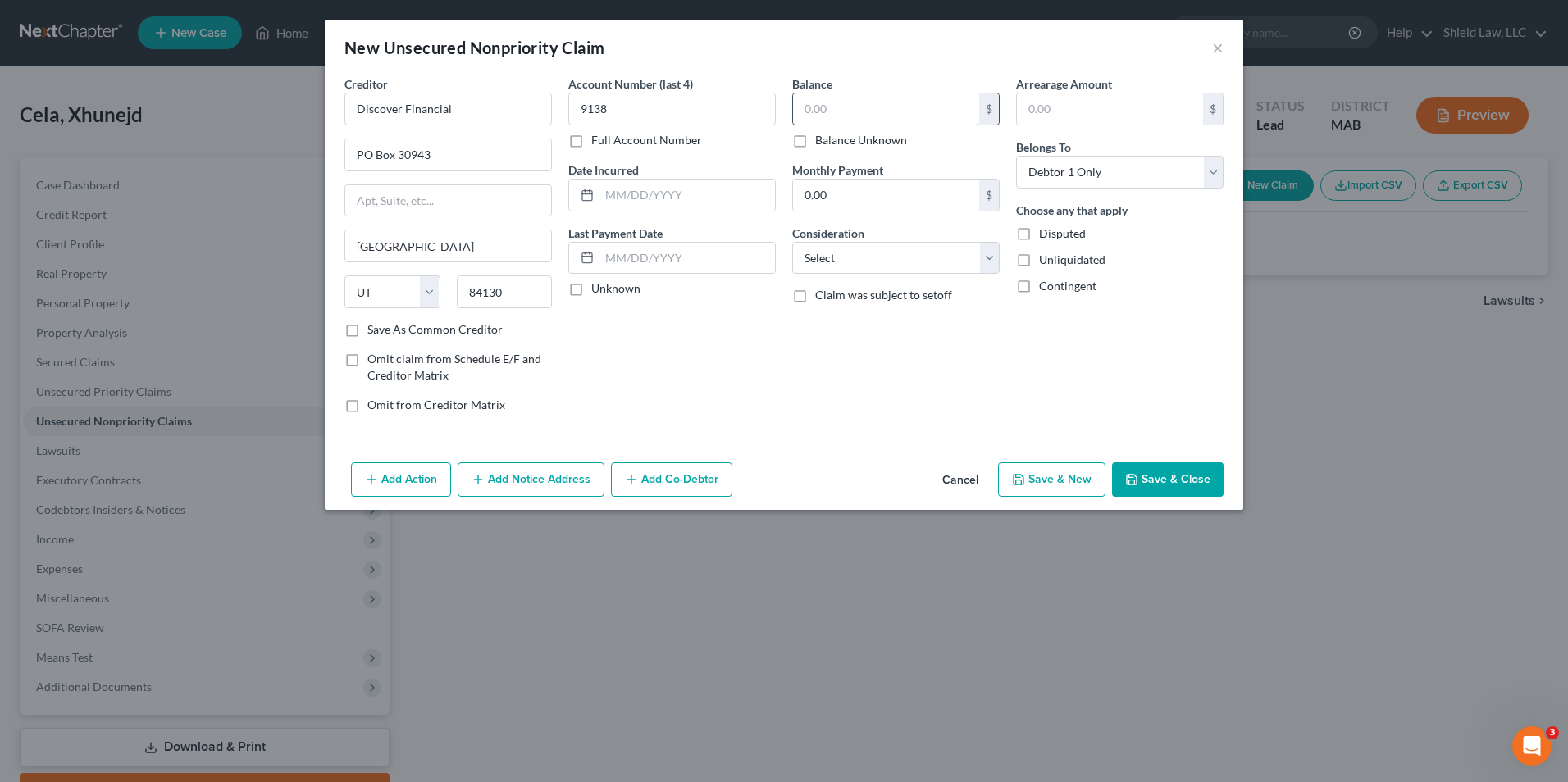
click at [816, 97] on input "text" at bounding box center [886, 109] width 186 height 31
click at [1042, 463] on button "Save & New" at bounding box center [1051, 480] width 107 height 34
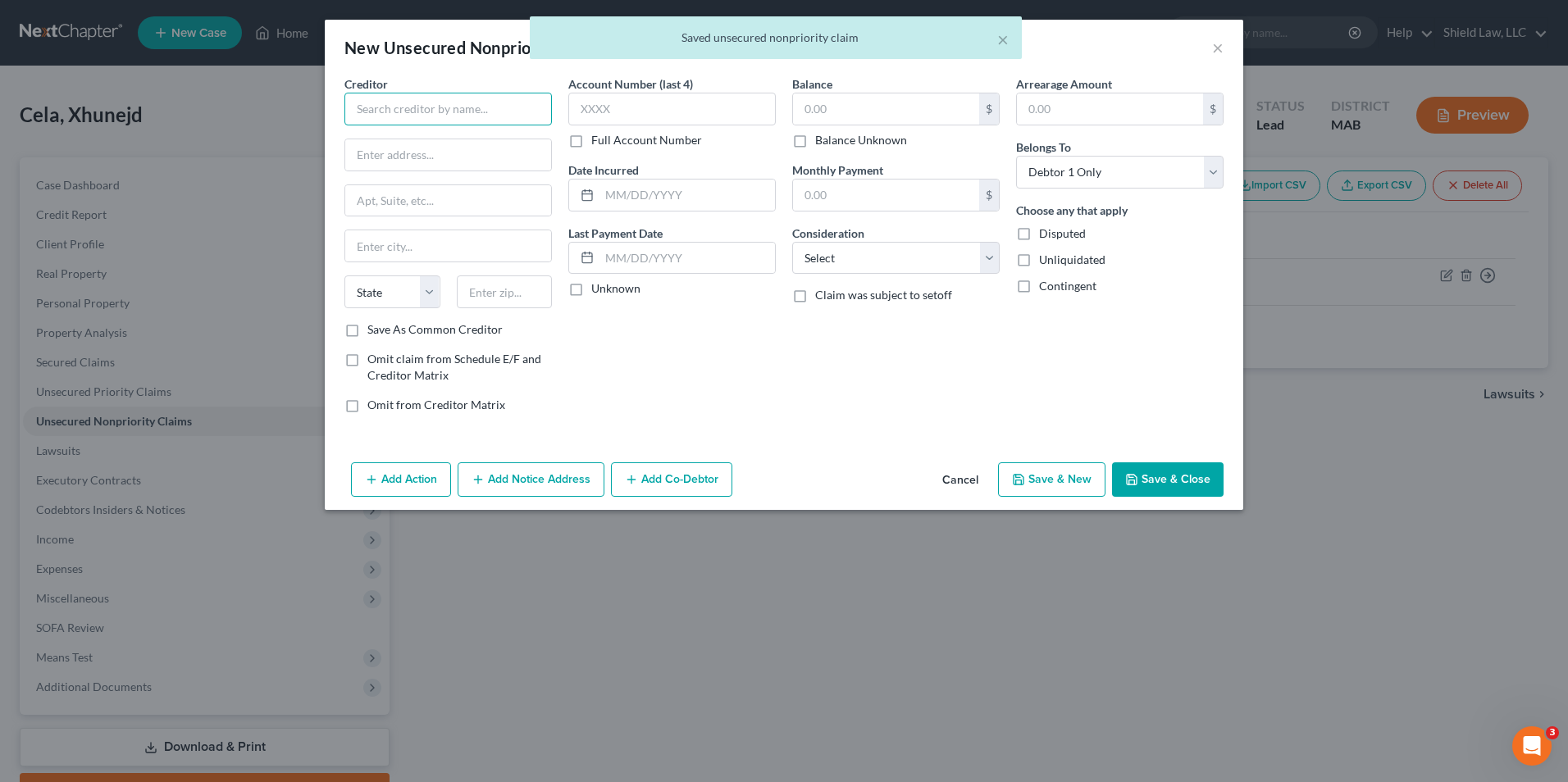
drag, startPoint x: 453, startPoint y: 118, endPoint x: 452, endPoint y: 97, distance: 21.0
click at [452, 106] on input "text" at bounding box center [448, 109] width 208 height 33
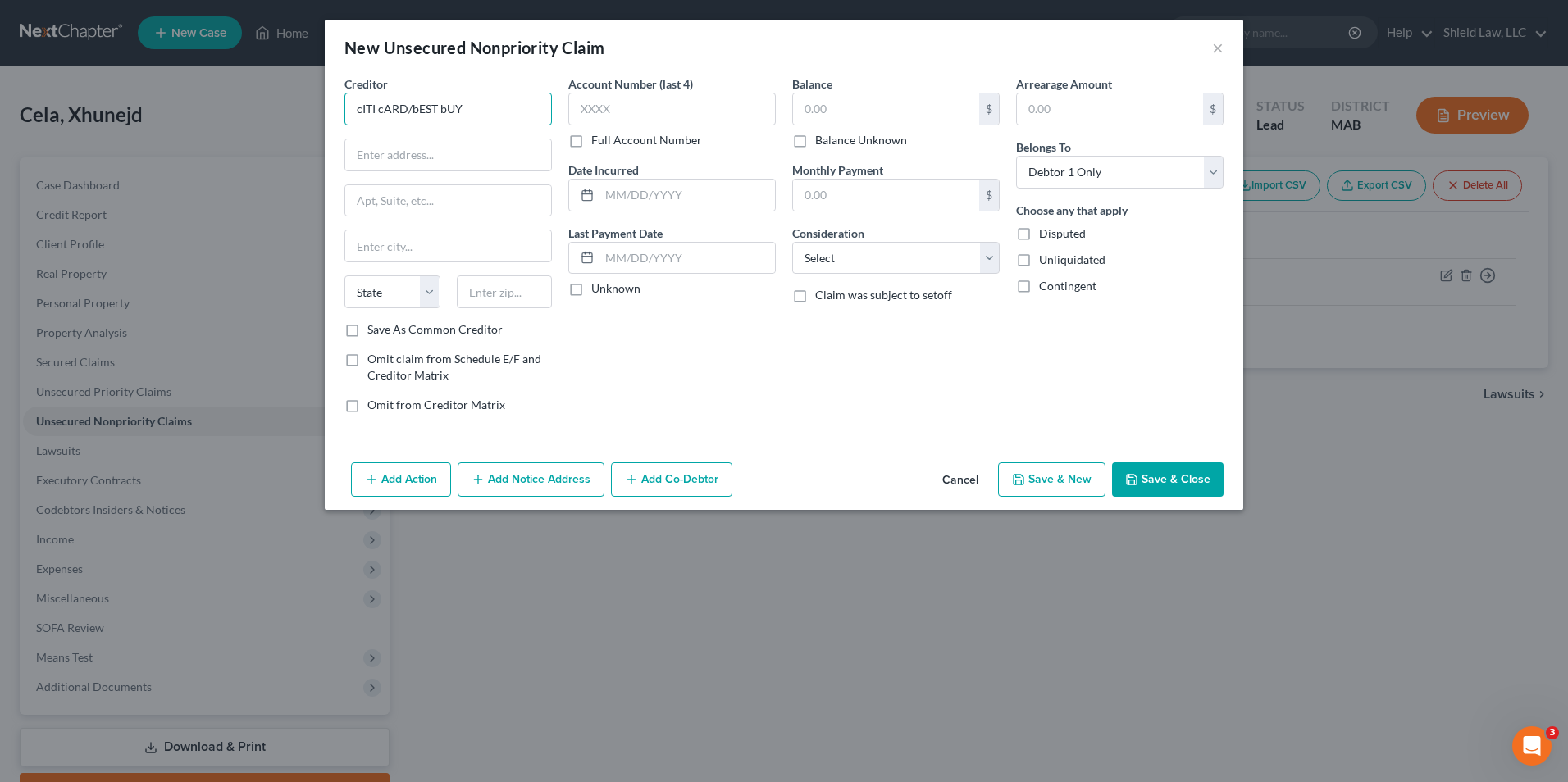
drag, startPoint x: 487, startPoint y: 107, endPoint x: 324, endPoint y: 102, distance: 163.1
click at [339, 107] on div "Creditor * cITI cARD/bEST bUY State [US_STATE] AK AR AZ CA CO CT DE DC [GEOGRAP…" at bounding box center [448, 251] width 224 height 351
click at [614, 113] on input "text" at bounding box center [672, 109] width 208 height 33
click at [889, 124] on div "$" at bounding box center [896, 109] width 208 height 33
click at [889, 111] on input "text" at bounding box center [886, 109] width 186 height 31
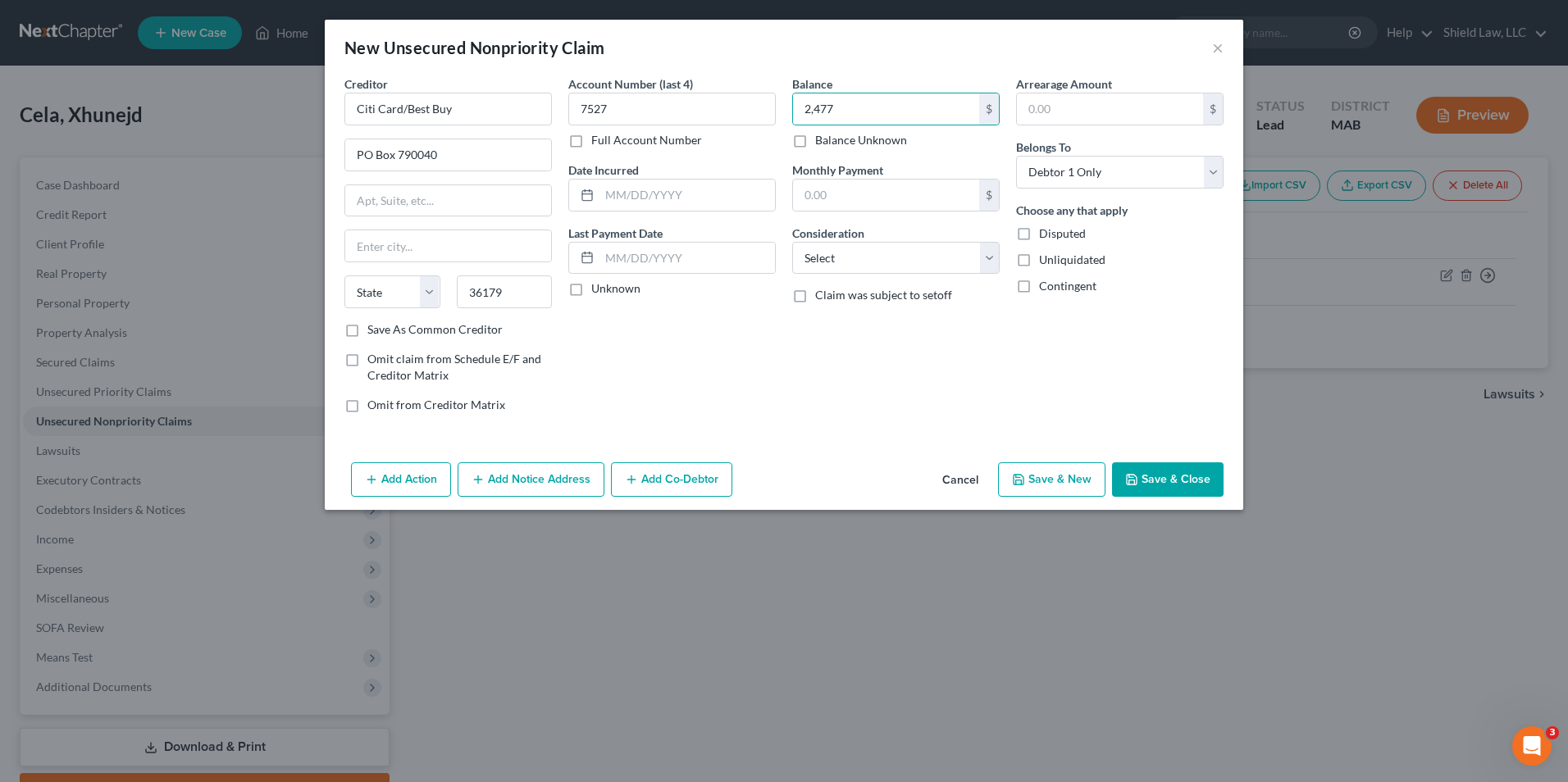
click at [1044, 473] on button "Save & New" at bounding box center [1051, 480] width 107 height 34
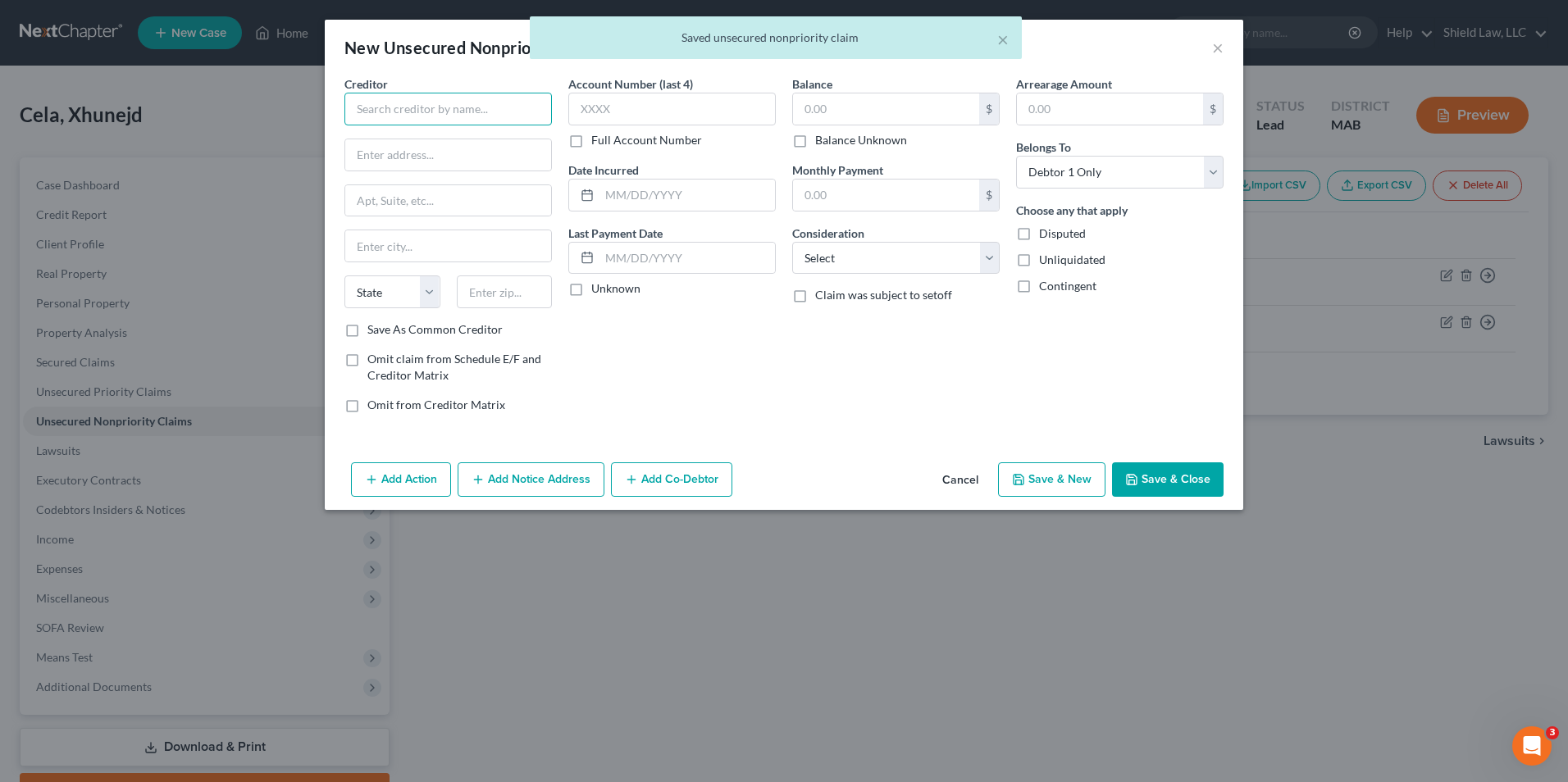
click at [494, 97] on input "text" at bounding box center [448, 109] width 208 height 33
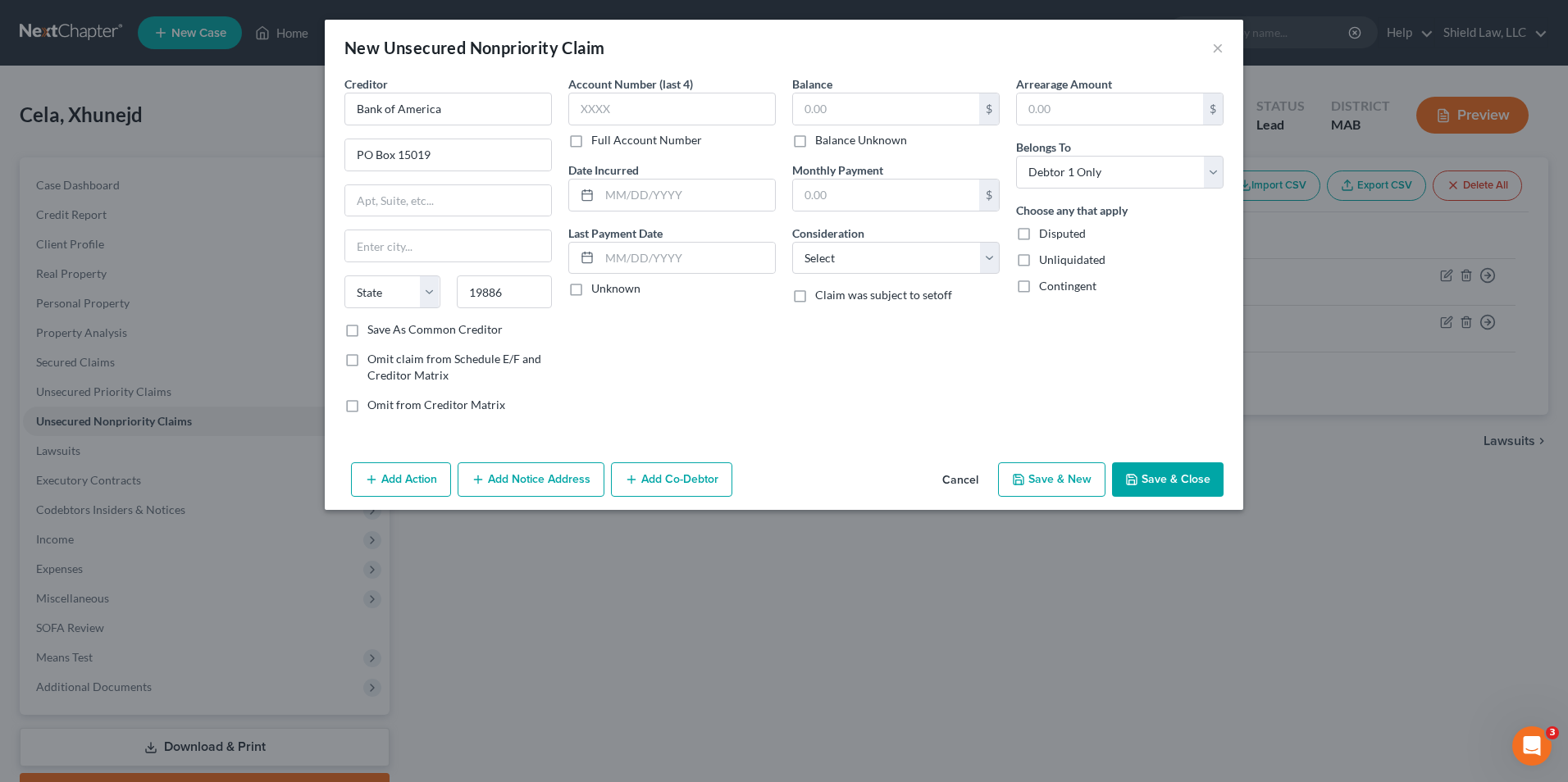
click at [626, 89] on label "Account Number (last 4)" at bounding box center [630, 84] width 124 height 17
click at [627, 104] on input "text" at bounding box center [672, 109] width 208 height 33
click at [875, 97] on input "text" at bounding box center [886, 109] width 186 height 31
click at [1075, 475] on button "Save & New" at bounding box center [1051, 480] width 107 height 34
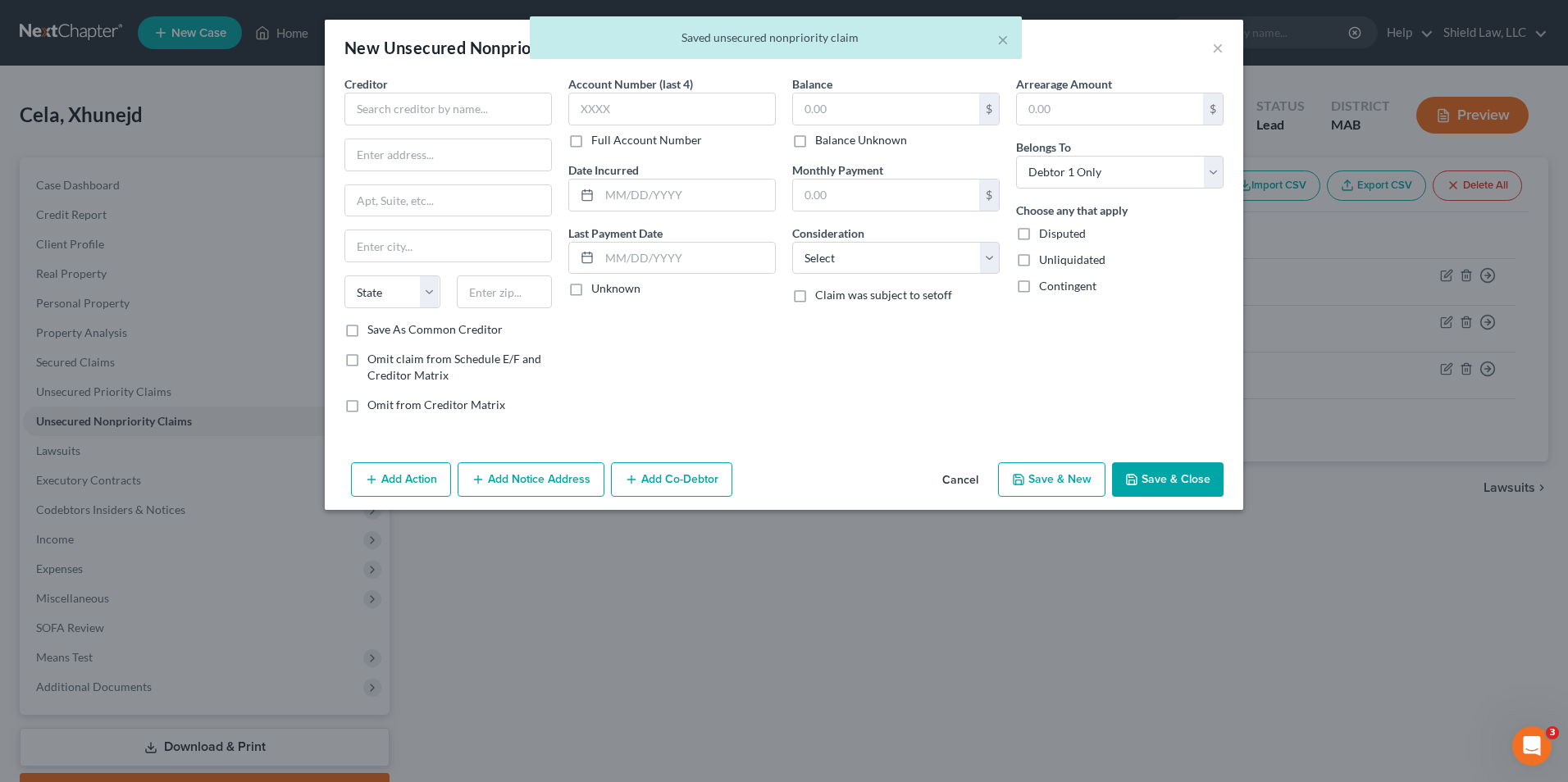
click at [947, 479] on button "Cancel" at bounding box center [960, 481] width 63 height 33
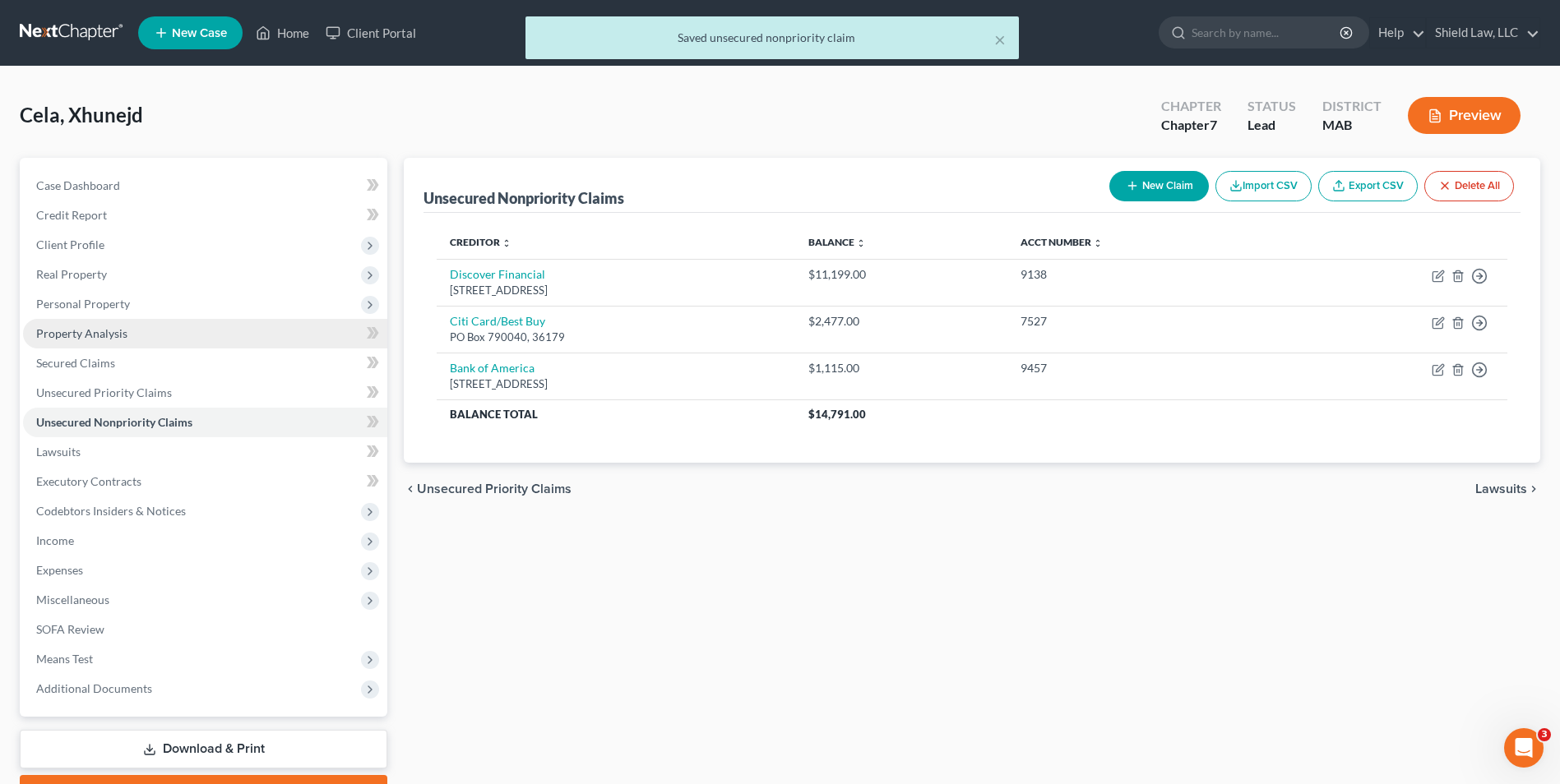
drag, startPoint x: 115, startPoint y: 305, endPoint x: 138, endPoint y: 322, distance: 28.6
click at [115, 305] on span "Personal Property" at bounding box center [83, 304] width 94 height 14
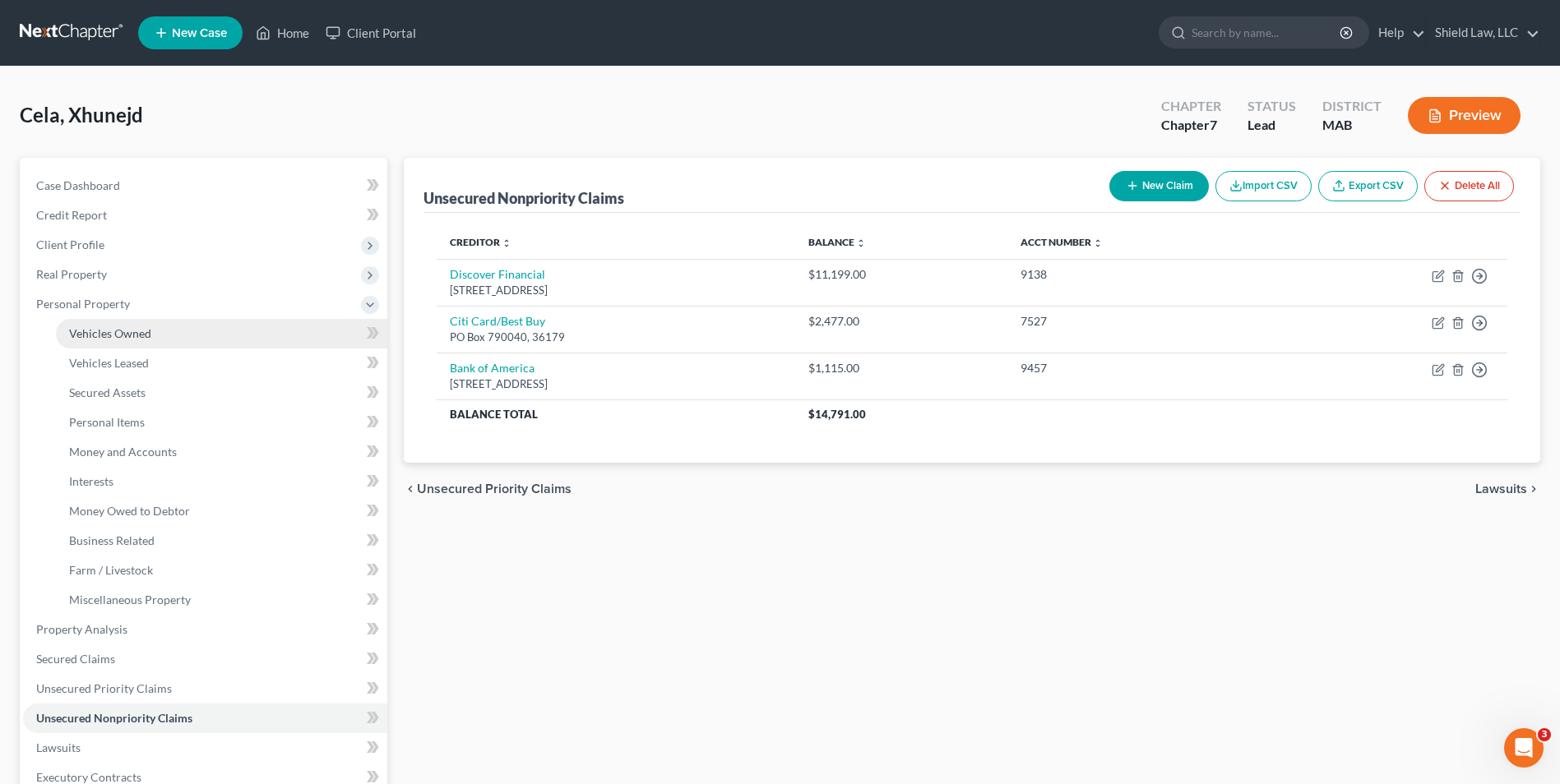
click at [141, 323] on link "Vehicles Owned" at bounding box center [221, 334] width 331 height 29
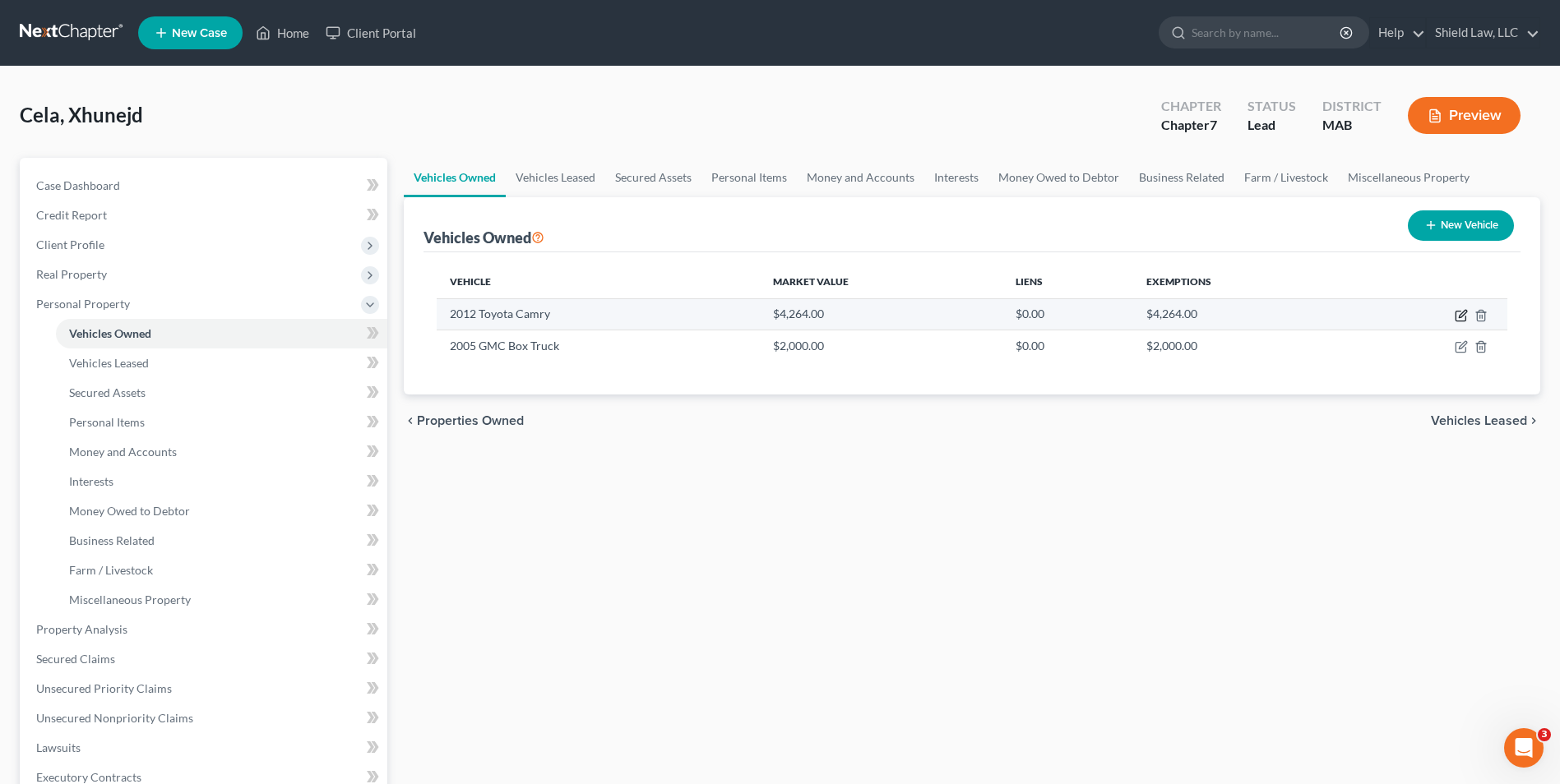
click at [1458, 316] on icon "button" at bounding box center [1461, 315] width 13 height 13
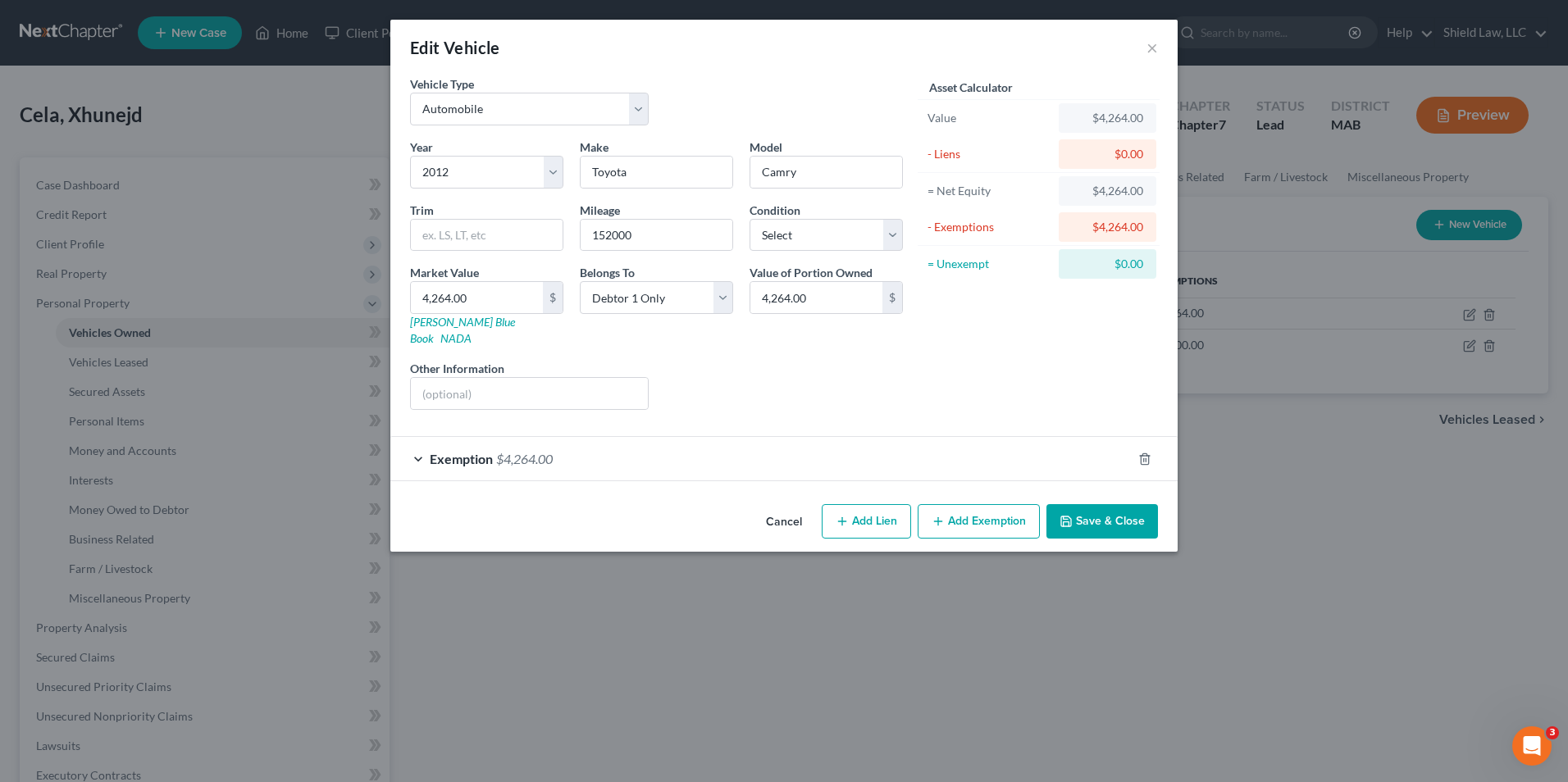
click at [853, 505] on button "Add Lien" at bounding box center [866, 522] width 89 height 34
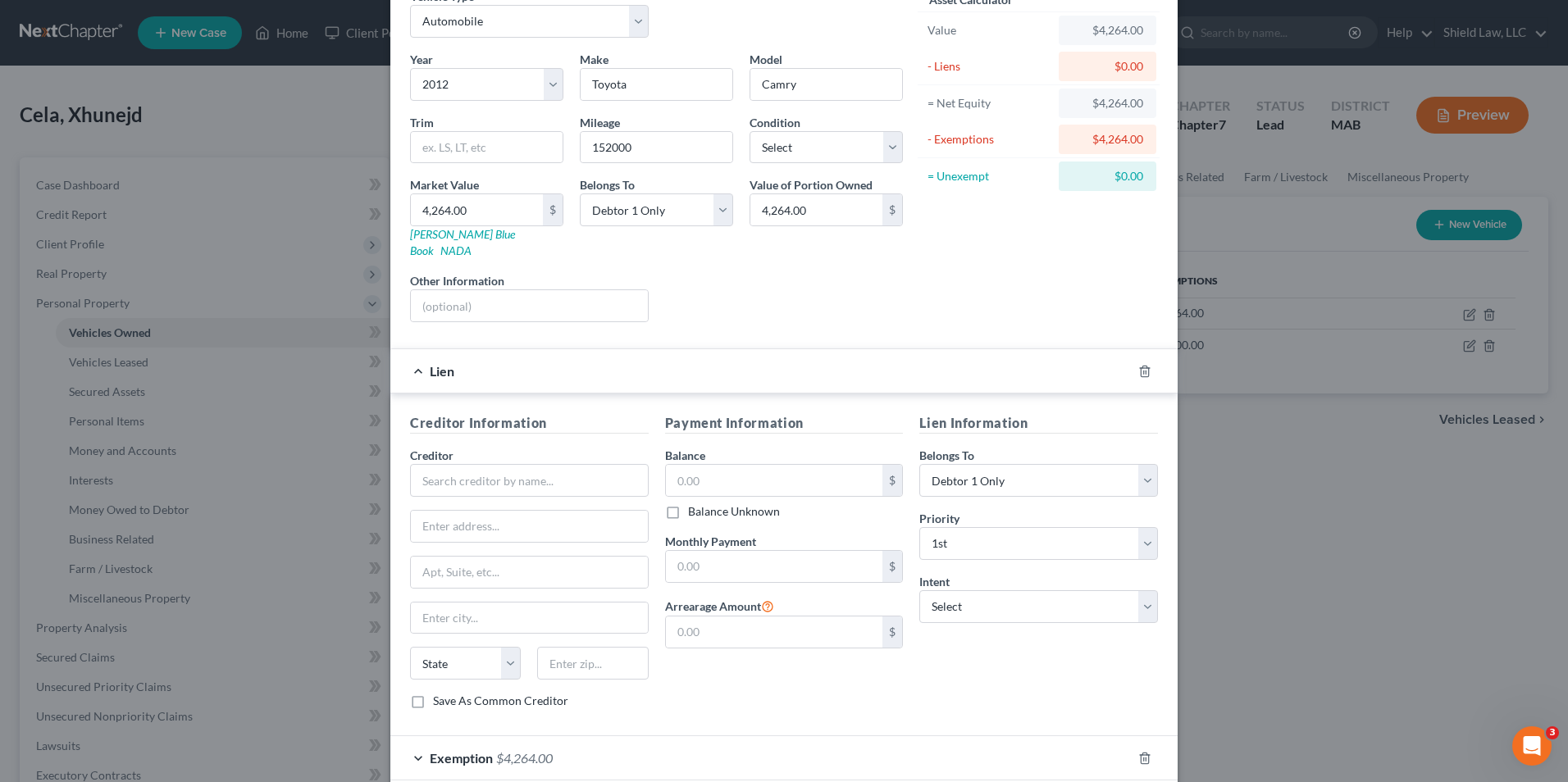
scroll to position [160, 0]
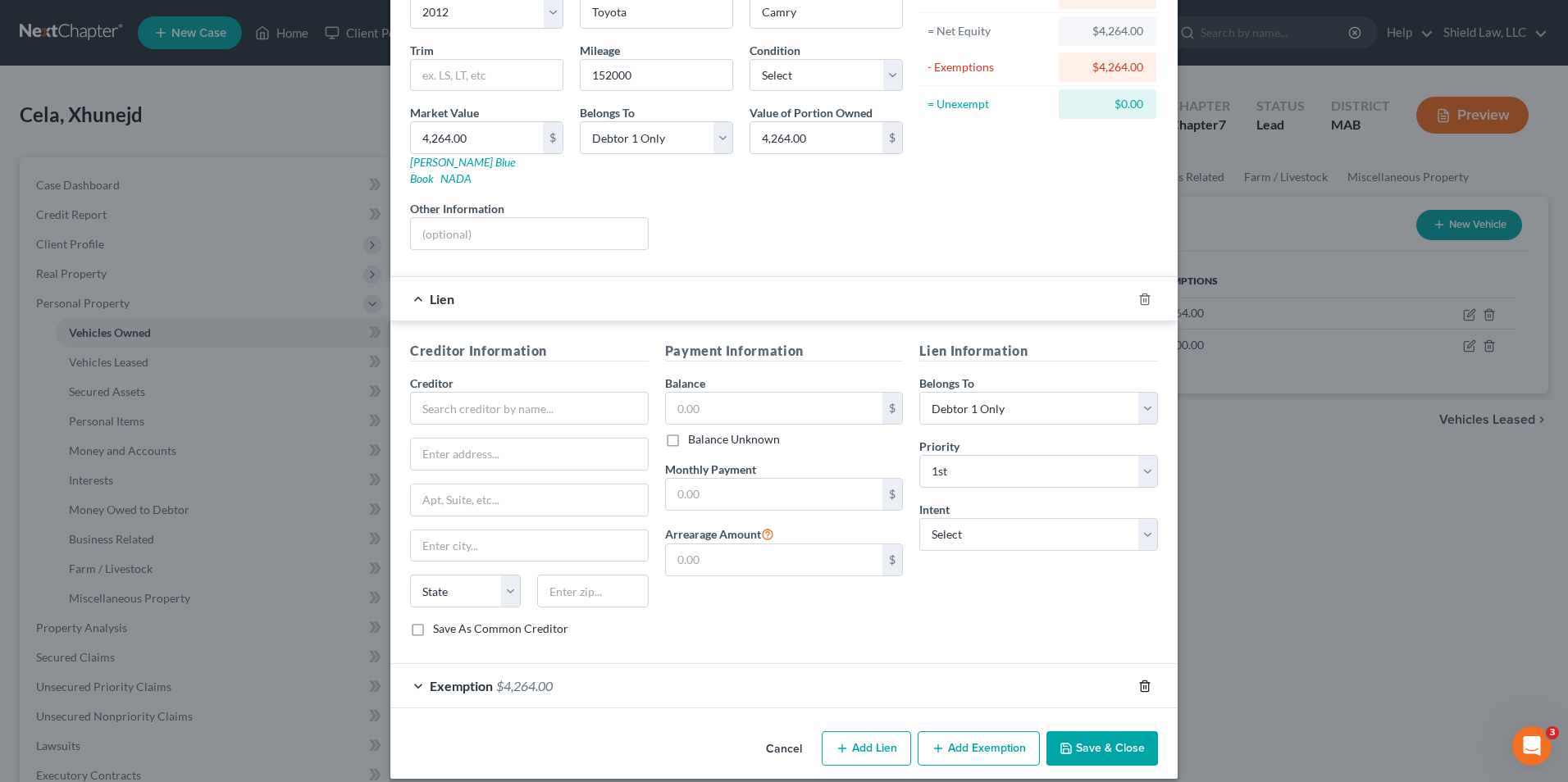
click at [1138, 680] on icon "button" at bounding box center [1144, 686] width 13 height 13
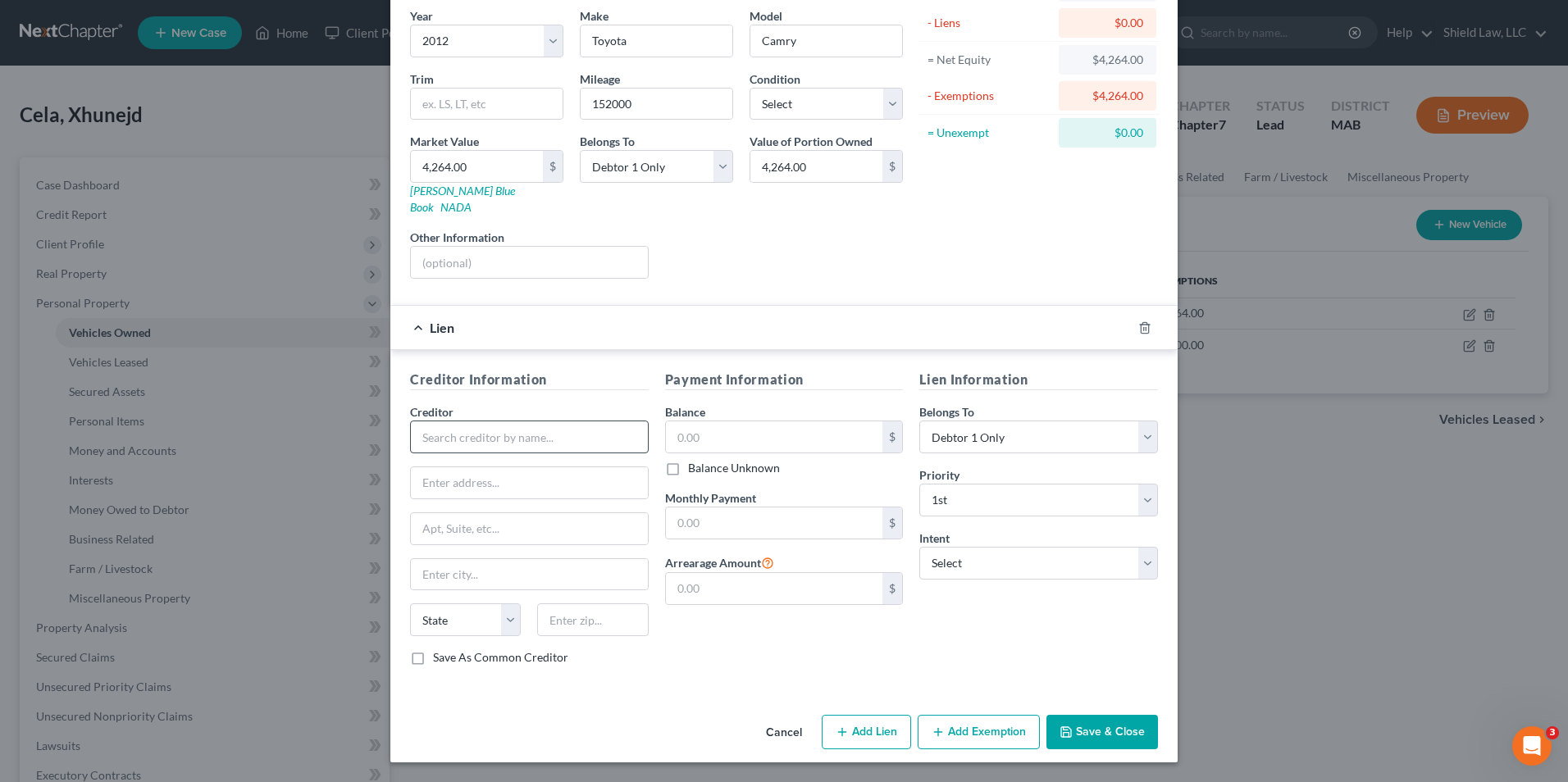
scroll to position [115, 0]
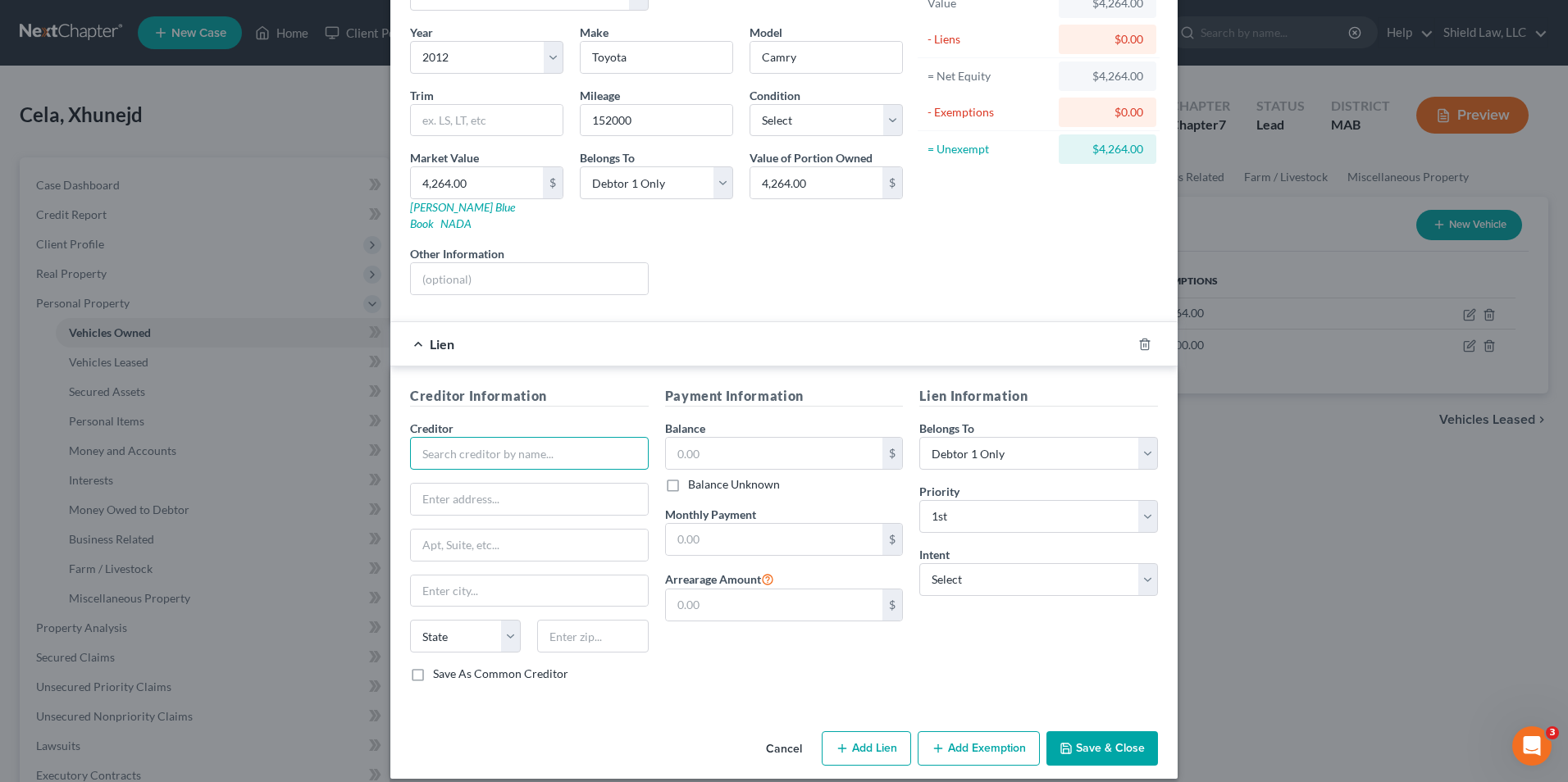
click at [548, 437] on input "text" at bounding box center [530, 453] width 239 height 33
click at [692, 445] on input "text" at bounding box center [774, 453] width 217 height 31
click at [809, 524] on input "text" at bounding box center [774, 539] width 217 height 31
click at [763, 658] on div "Payment Information Balance 201.00 $ Balance Unknown Balance Undetermined 201 $…" at bounding box center [784, 541] width 255 height 309
click at [1102, 731] on button "Save & Close" at bounding box center [1102, 749] width 112 height 34
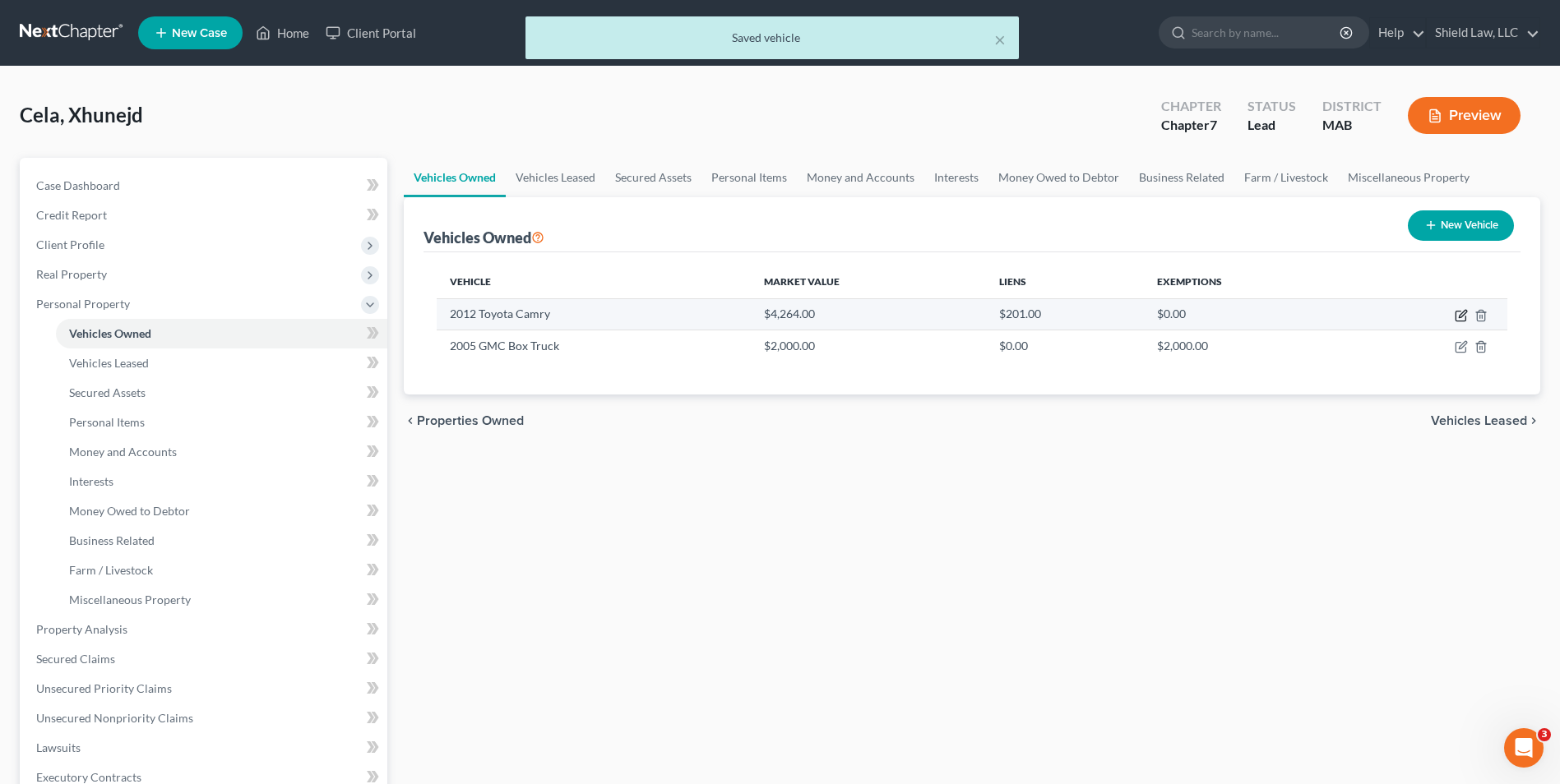
click at [1456, 314] on icon "button" at bounding box center [1460, 316] width 9 height 9
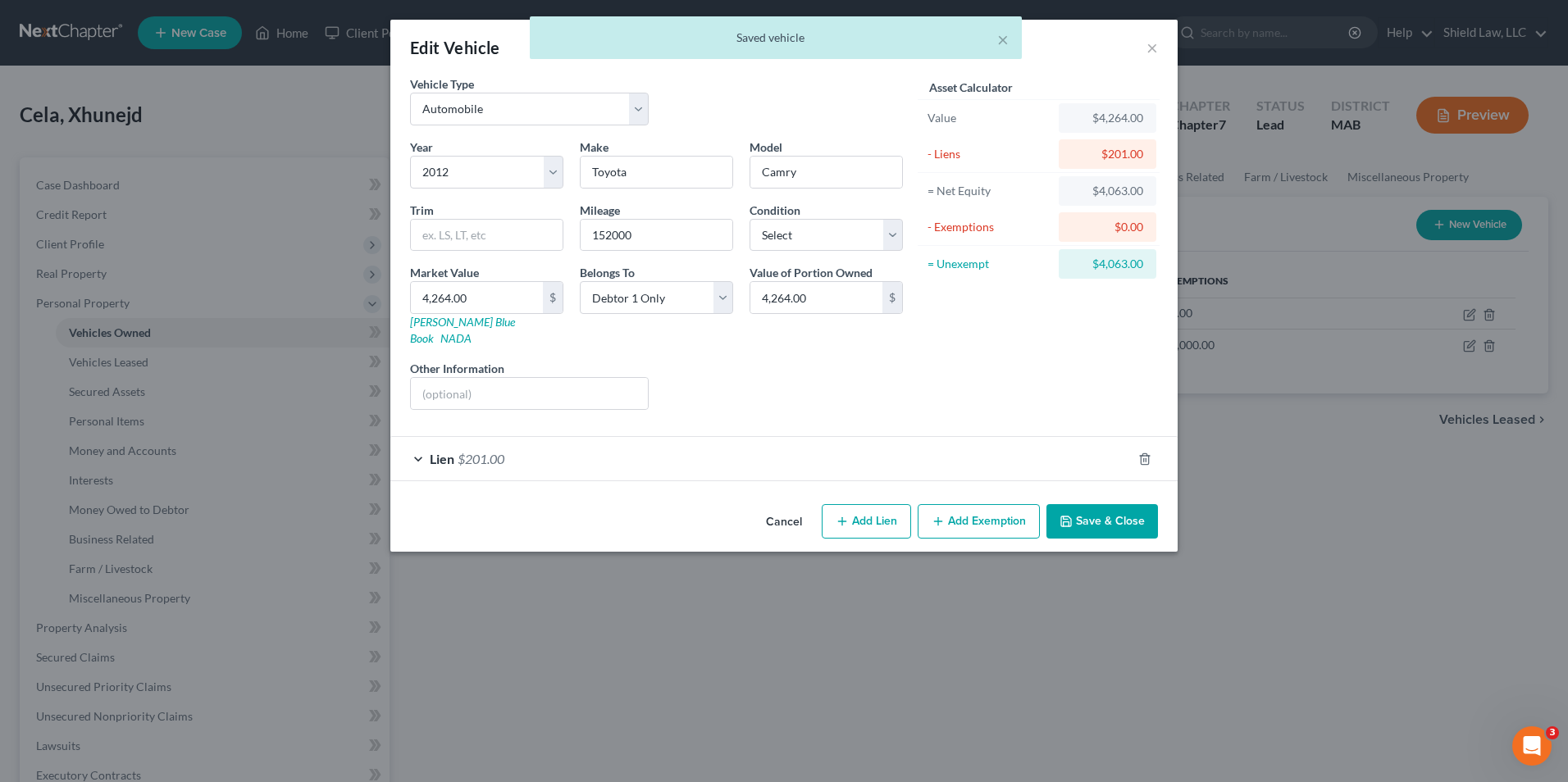
click at [955, 505] on button "Add Exemption" at bounding box center [978, 522] width 122 height 34
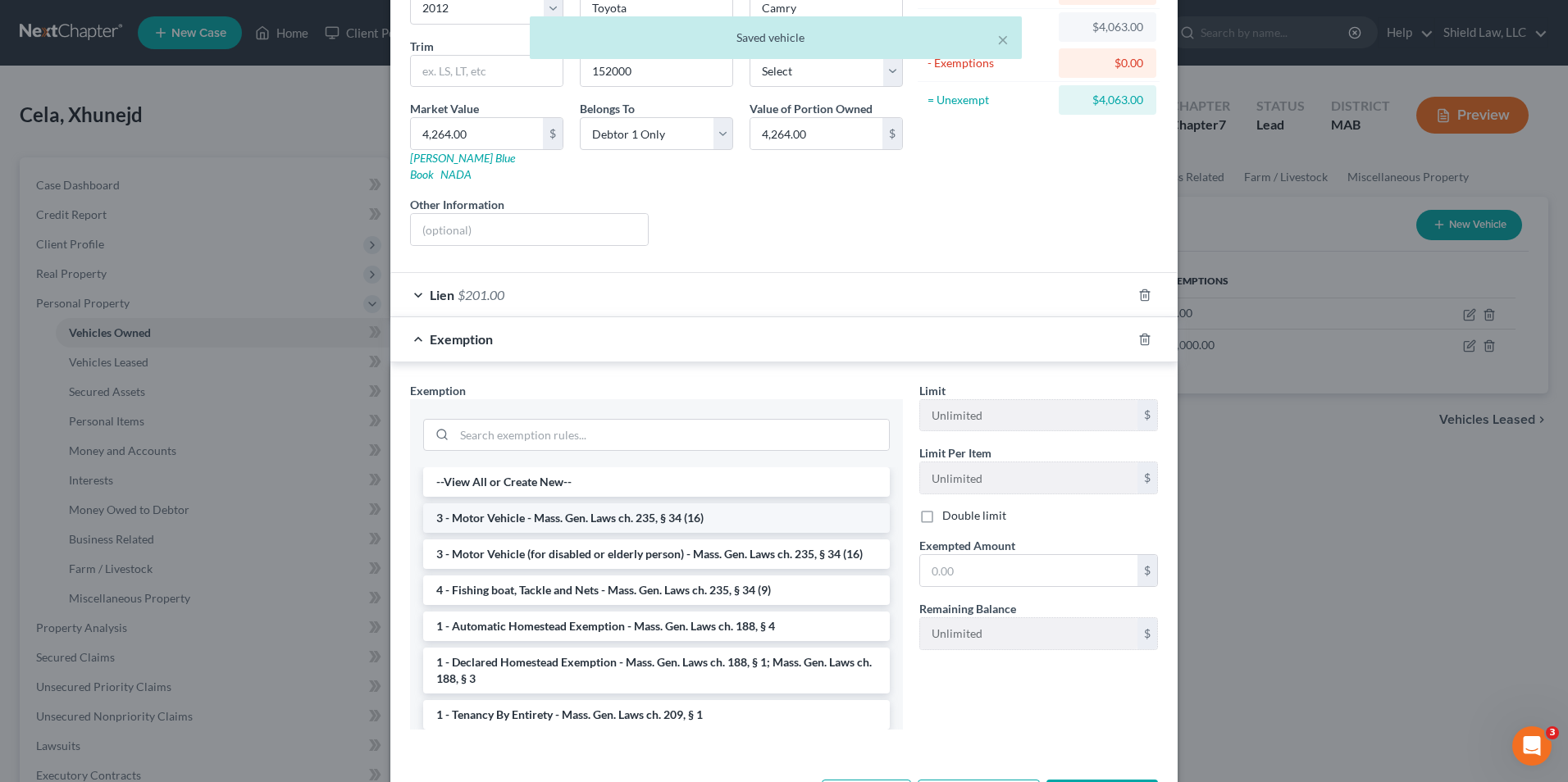
click at [687, 510] on li "3 - Motor Vehicle - Mass. Gen. Laws ch. 235, § 34 (16)" at bounding box center [657, 518] width 467 height 29
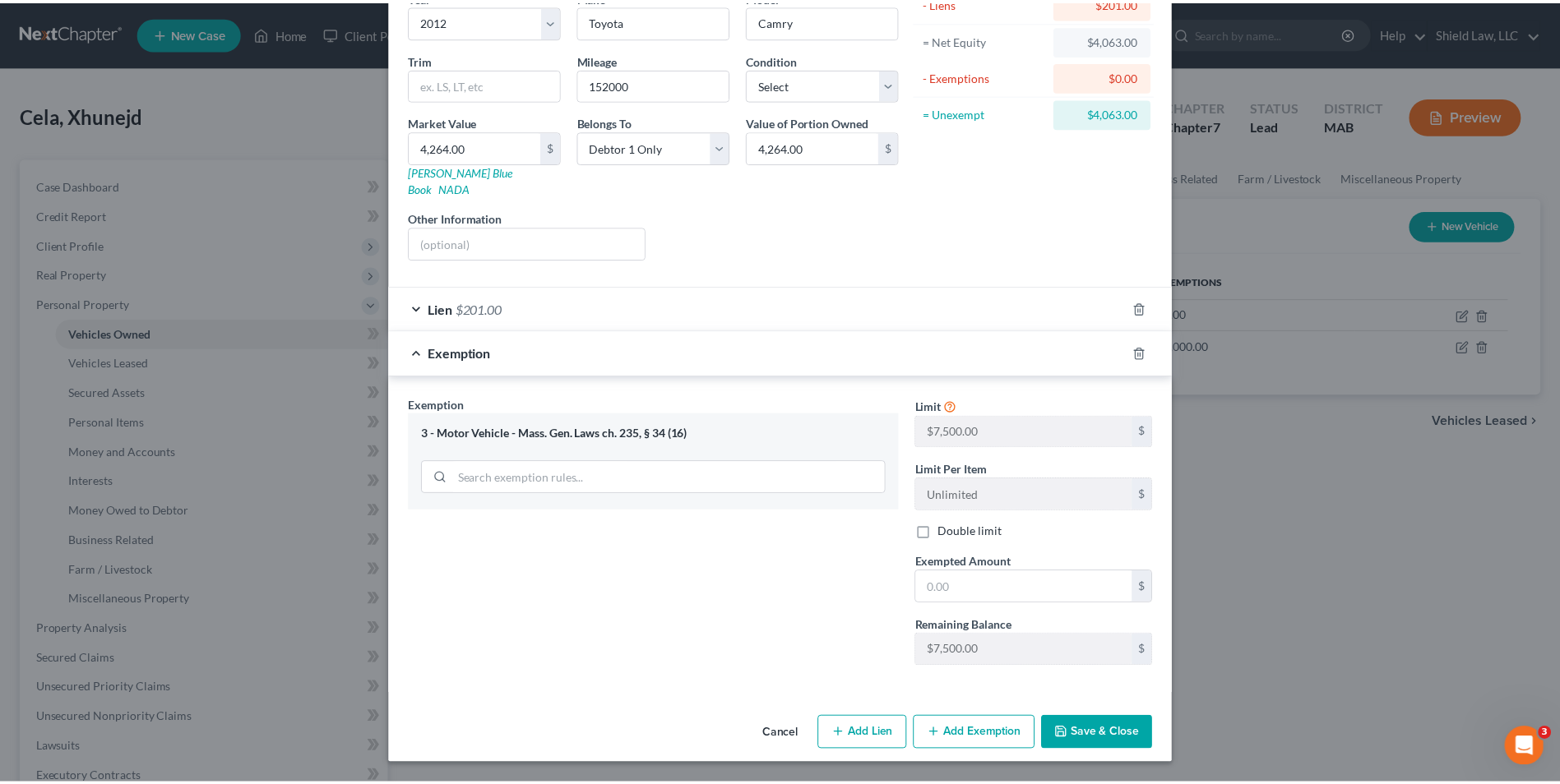
scroll to position [135, 0]
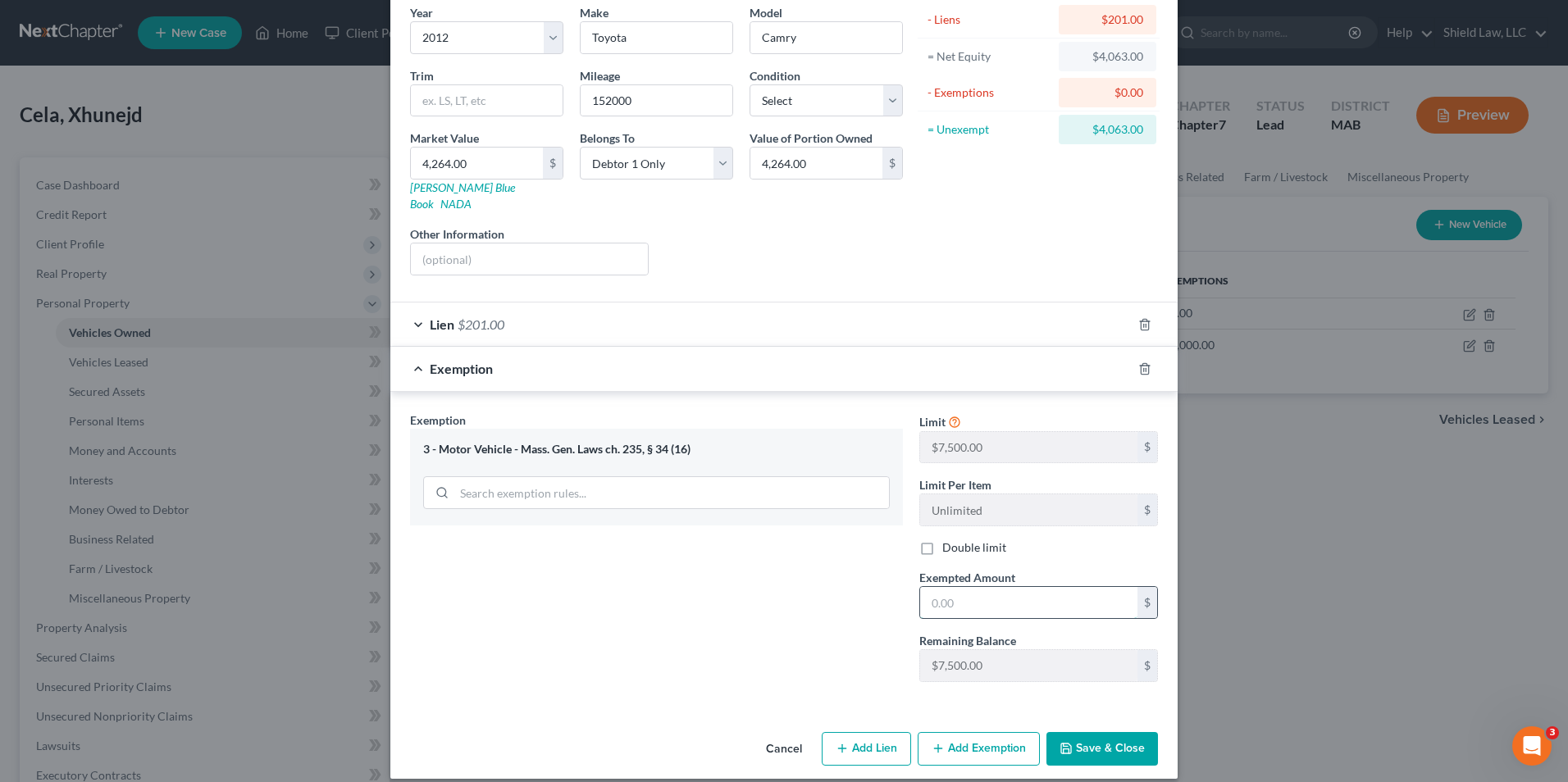
click at [1014, 587] on input "text" at bounding box center [1028, 603] width 217 height 31
click at [1094, 740] on button "Save & Close" at bounding box center [1102, 749] width 112 height 34
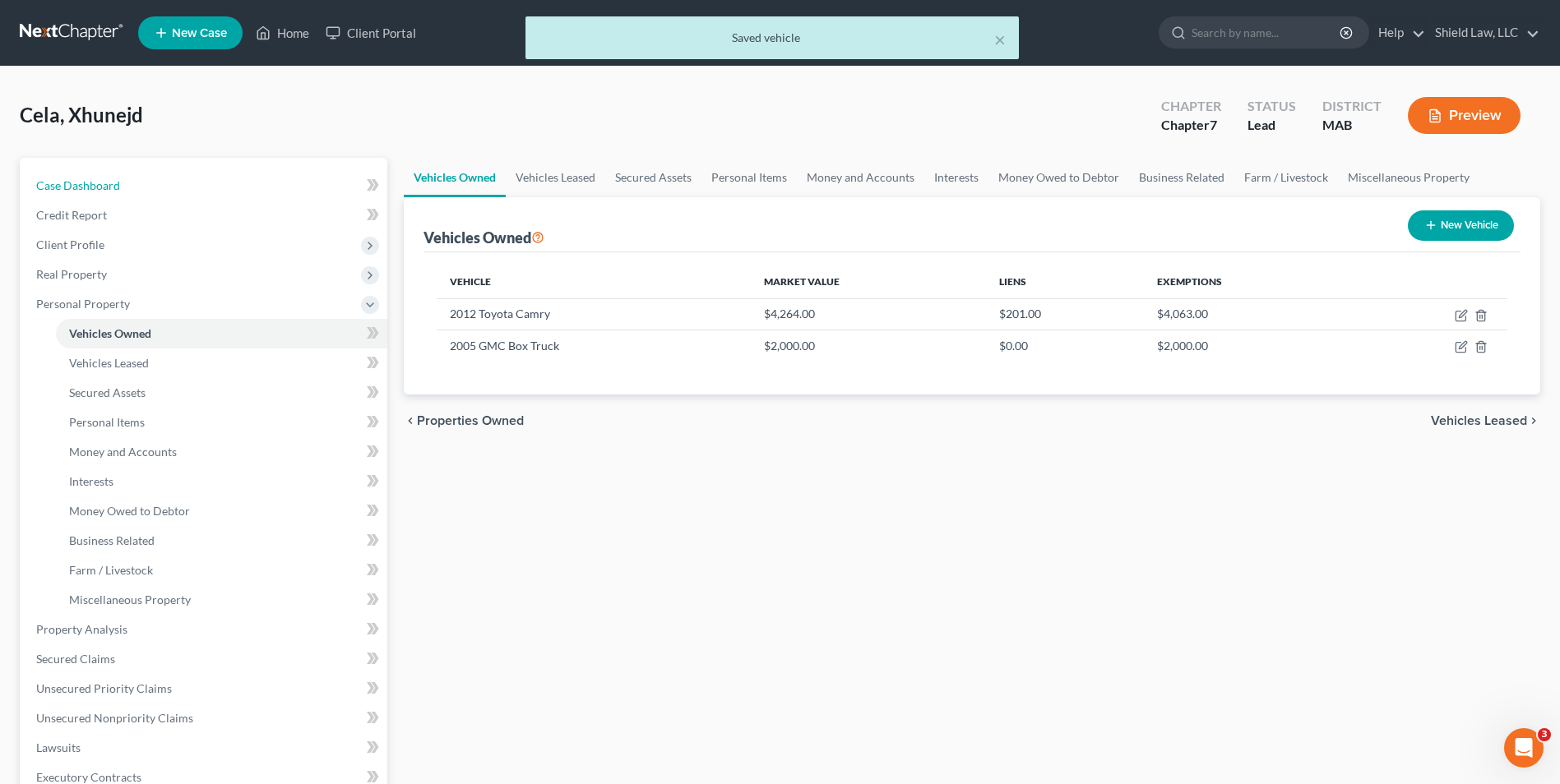
drag, startPoint x: 129, startPoint y: 189, endPoint x: 704, endPoint y: 503, distance: 655.1
click at [129, 189] on link "Case Dashboard" at bounding box center [205, 186] width 364 height 29
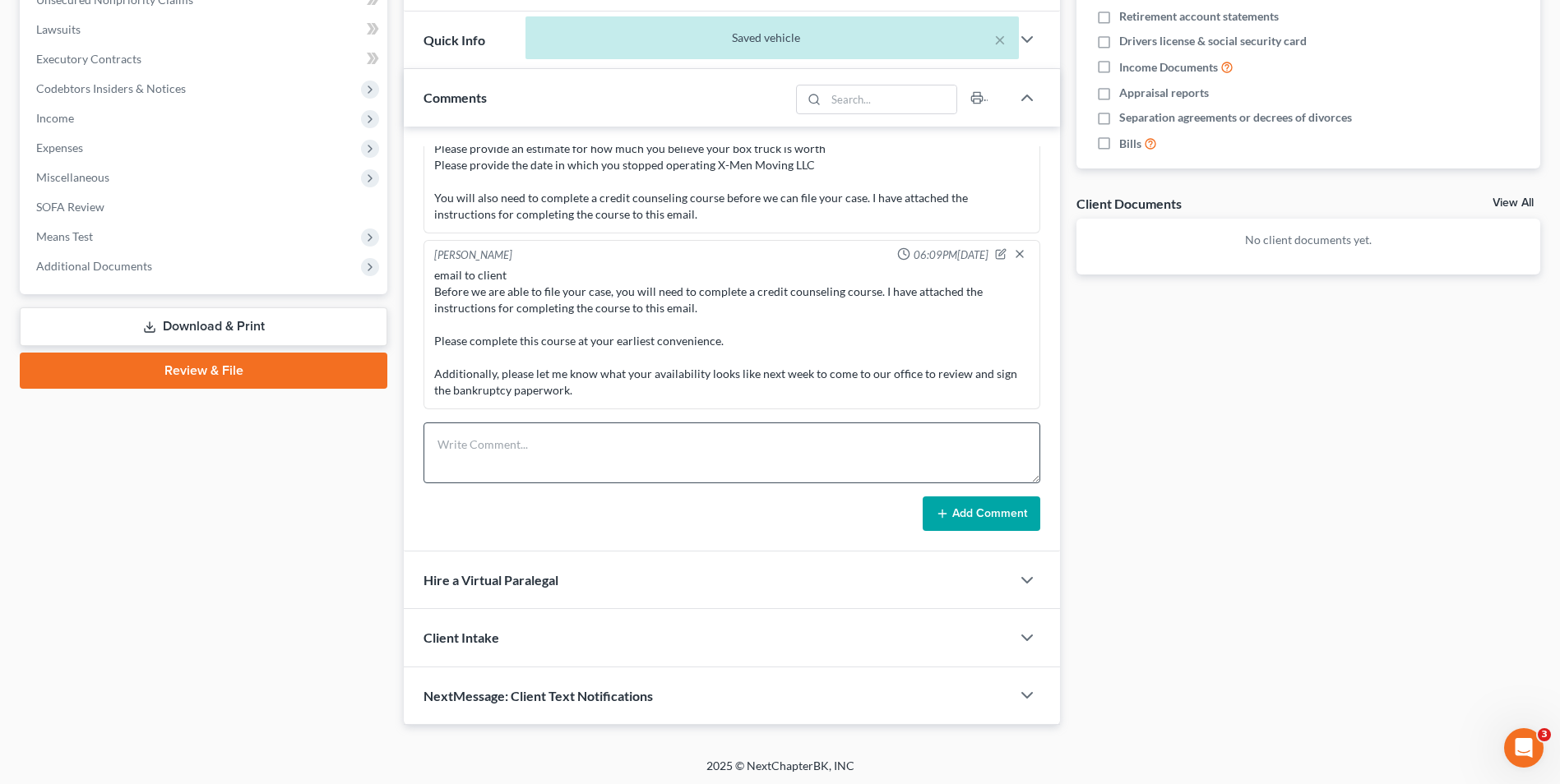
scroll to position [426, 0]
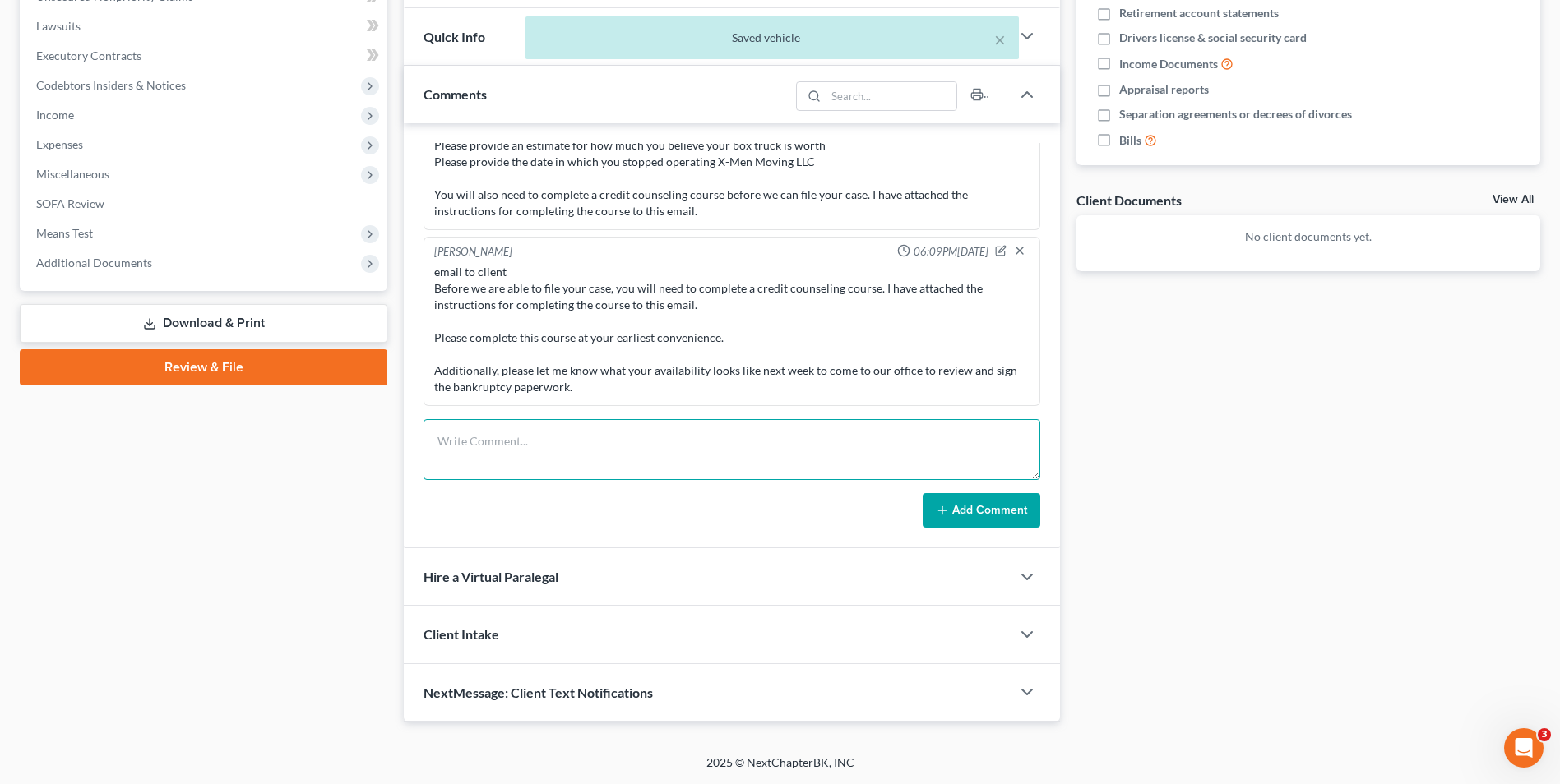
click at [545, 477] on textarea at bounding box center [732, 449] width 616 height 61
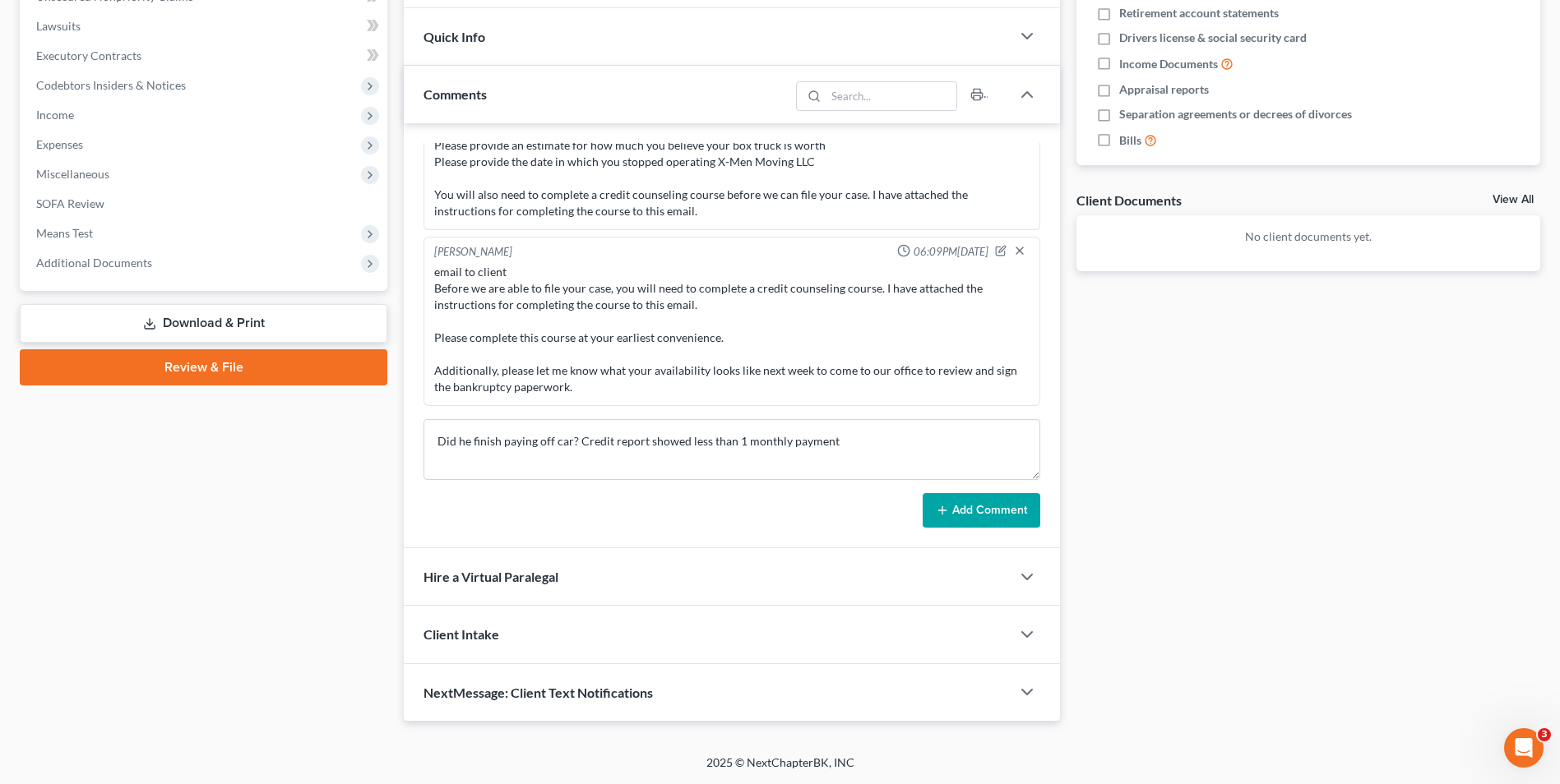
click at [1025, 516] on button "Add Comment" at bounding box center [981, 510] width 118 height 34
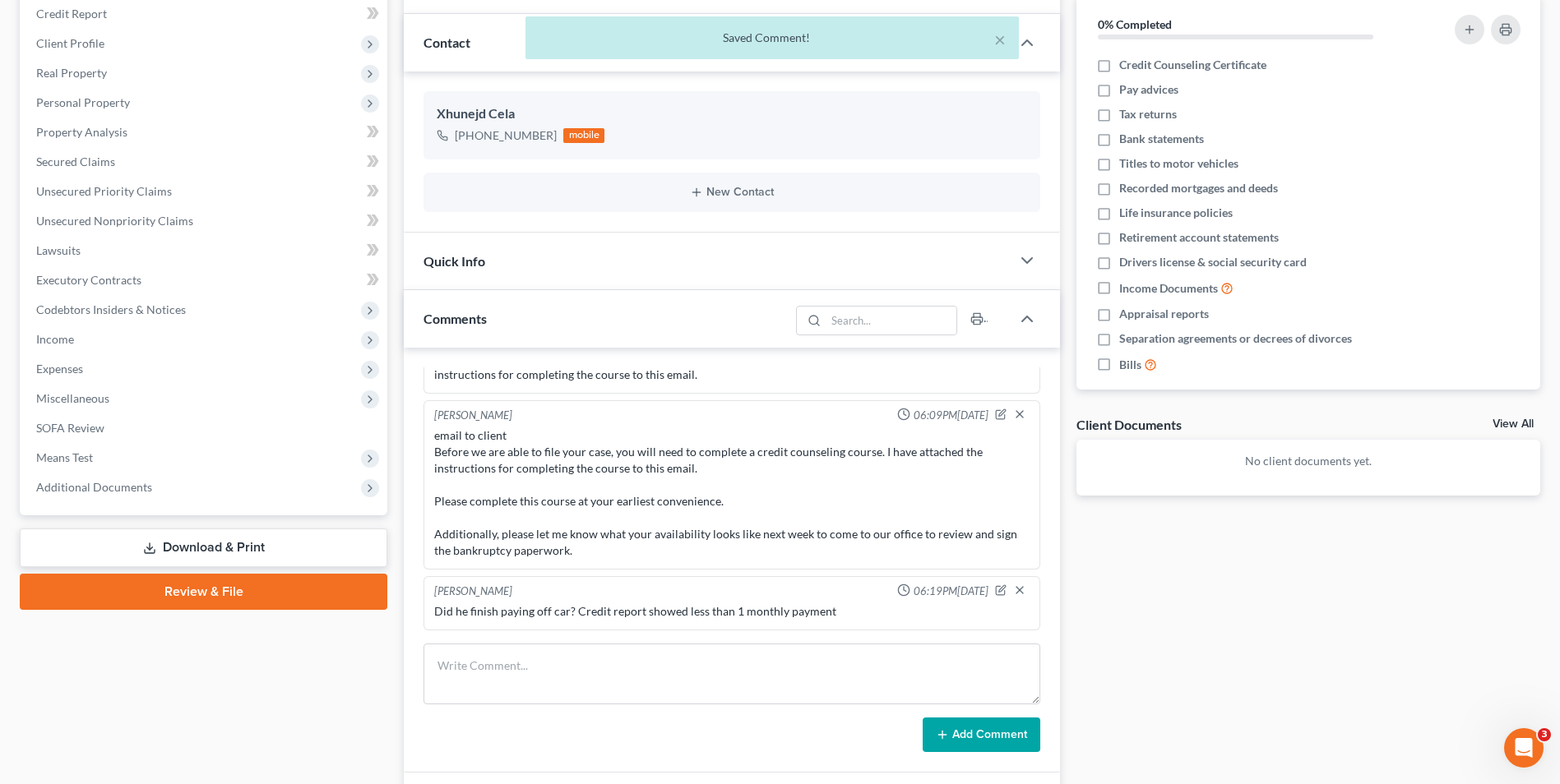
scroll to position [0, 0]
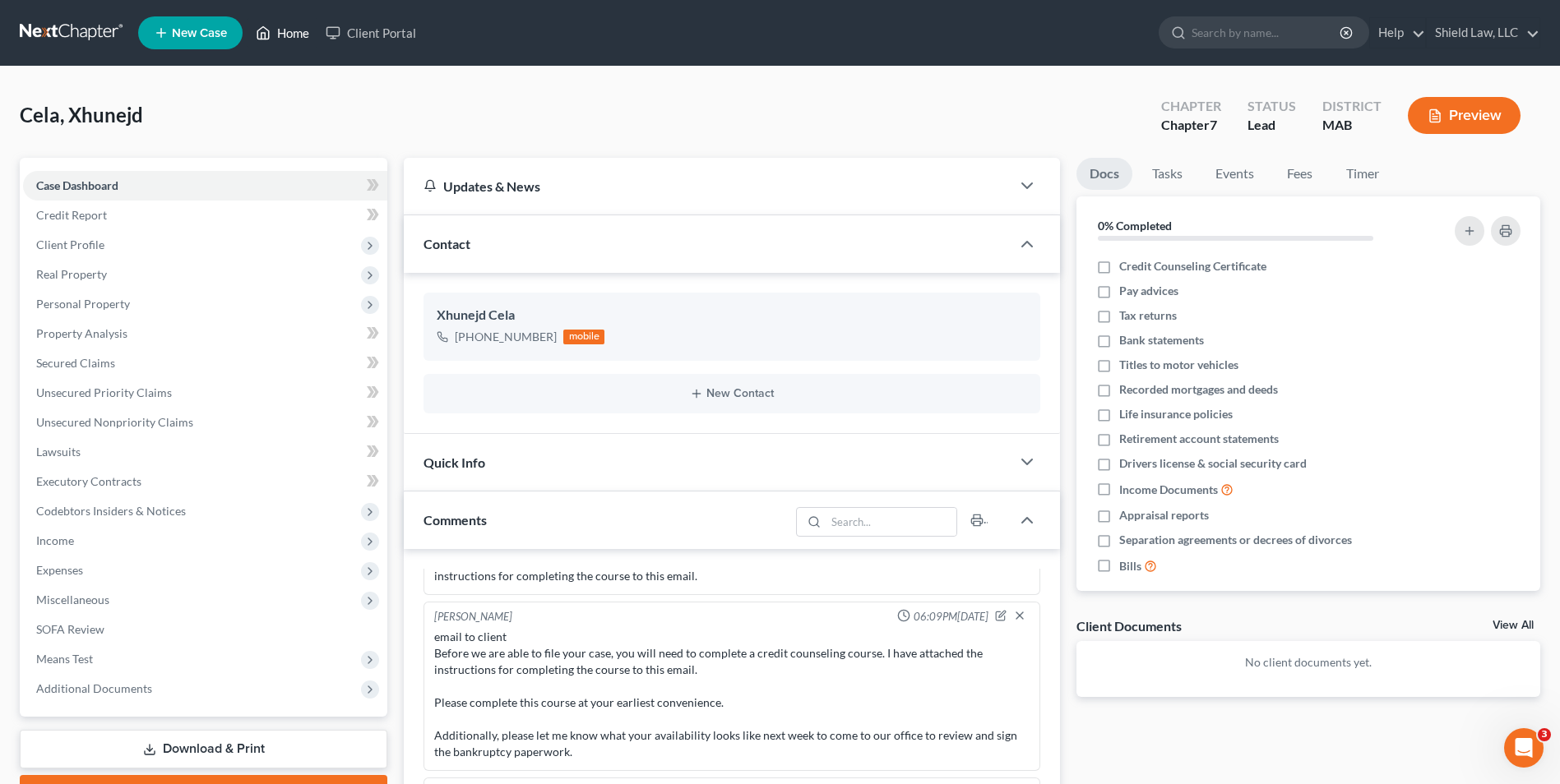
drag, startPoint x: 293, startPoint y: 32, endPoint x: 293, endPoint y: 3, distance: 29.0
click at [293, 32] on link "Home" at bounding box center [282, 33] width 70 height 29
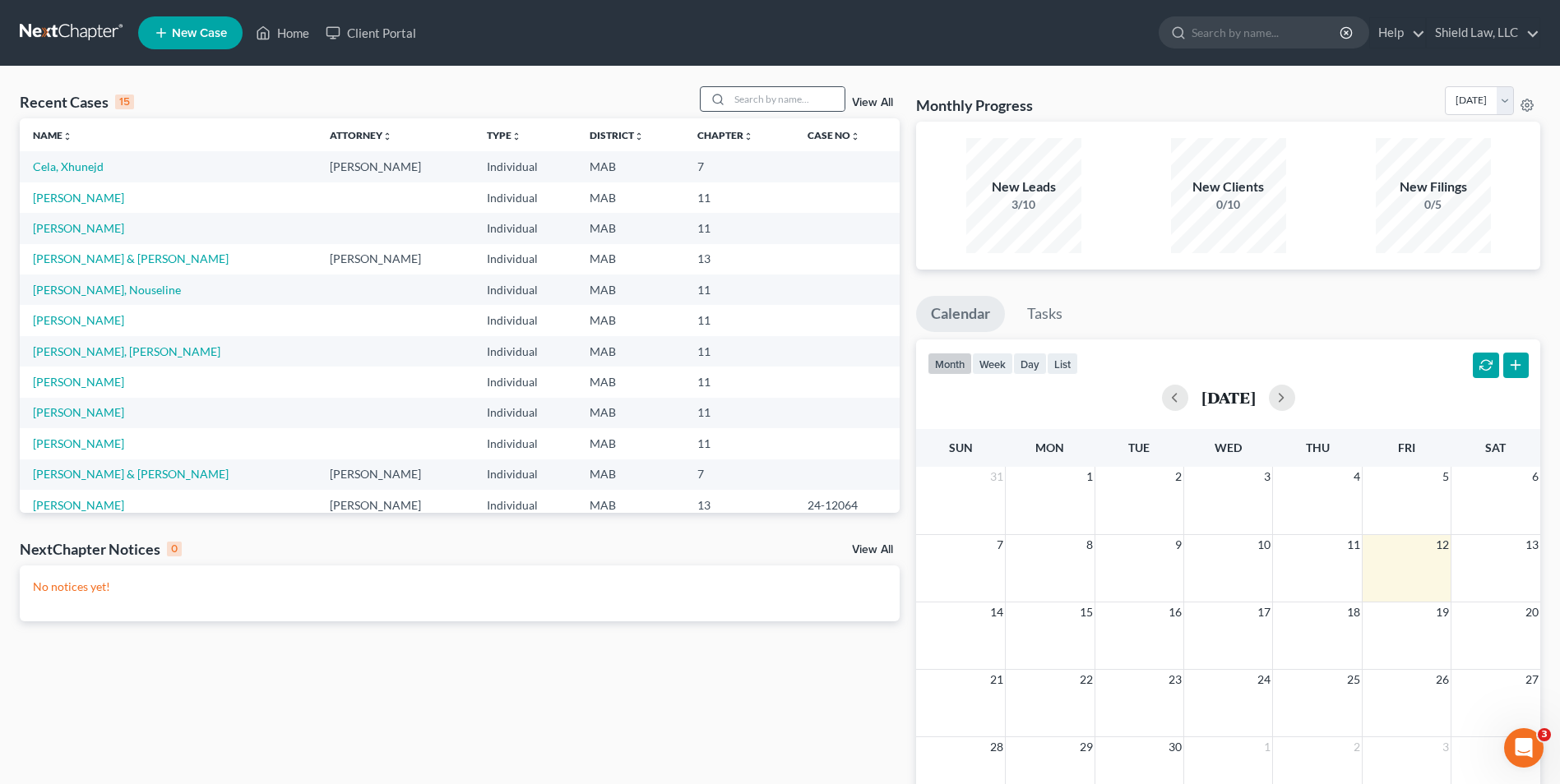
click at [723, 98] on icon at bounding box center [717, 99] width 13 height 13
click at [759, 97] on input "search" at bounding box center [787, 99] width 115 height 24
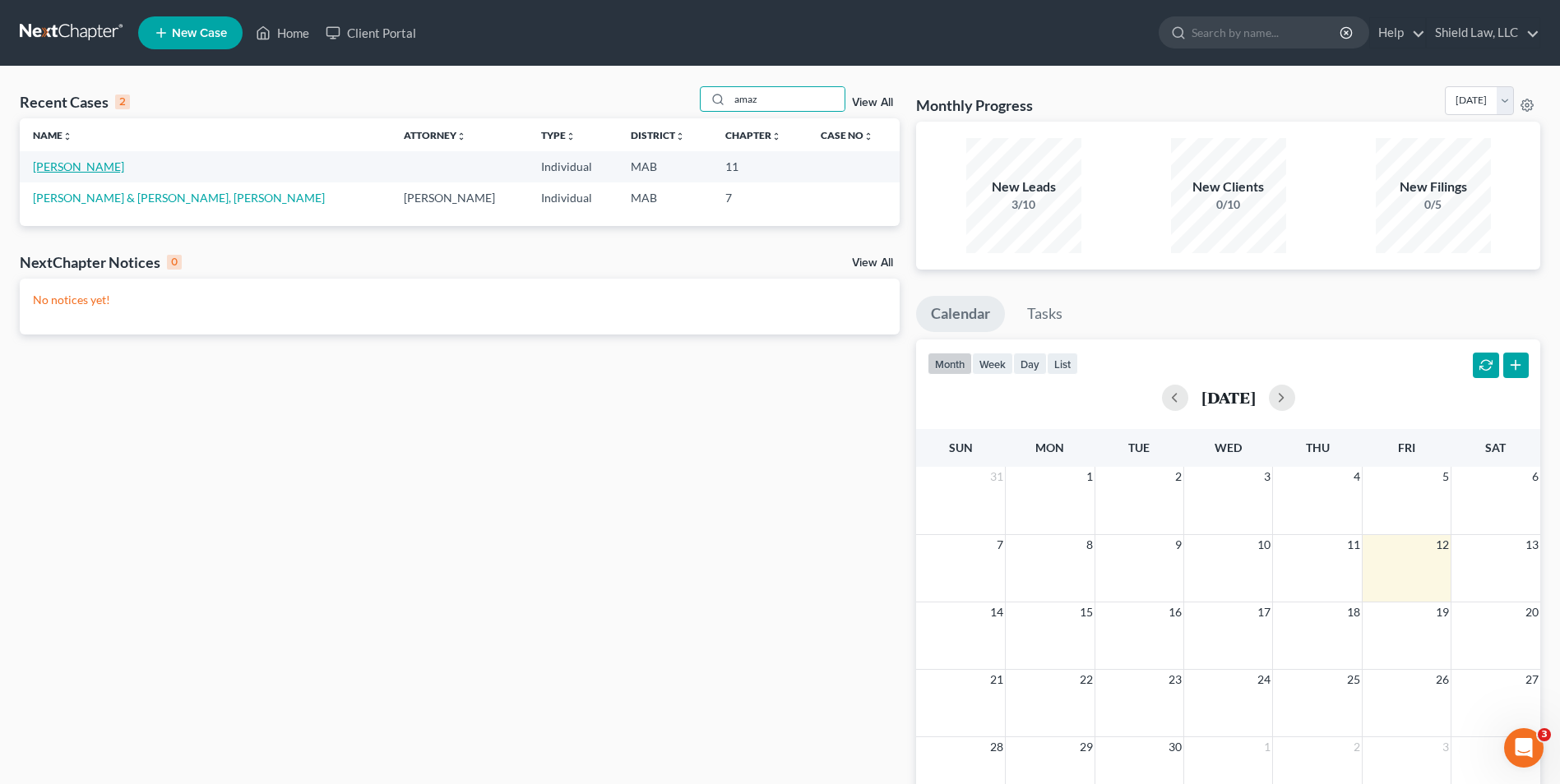
click at [45, 167] on link "[PERSON_NAME]" at bounding box center [78, 166] width 91 height 14
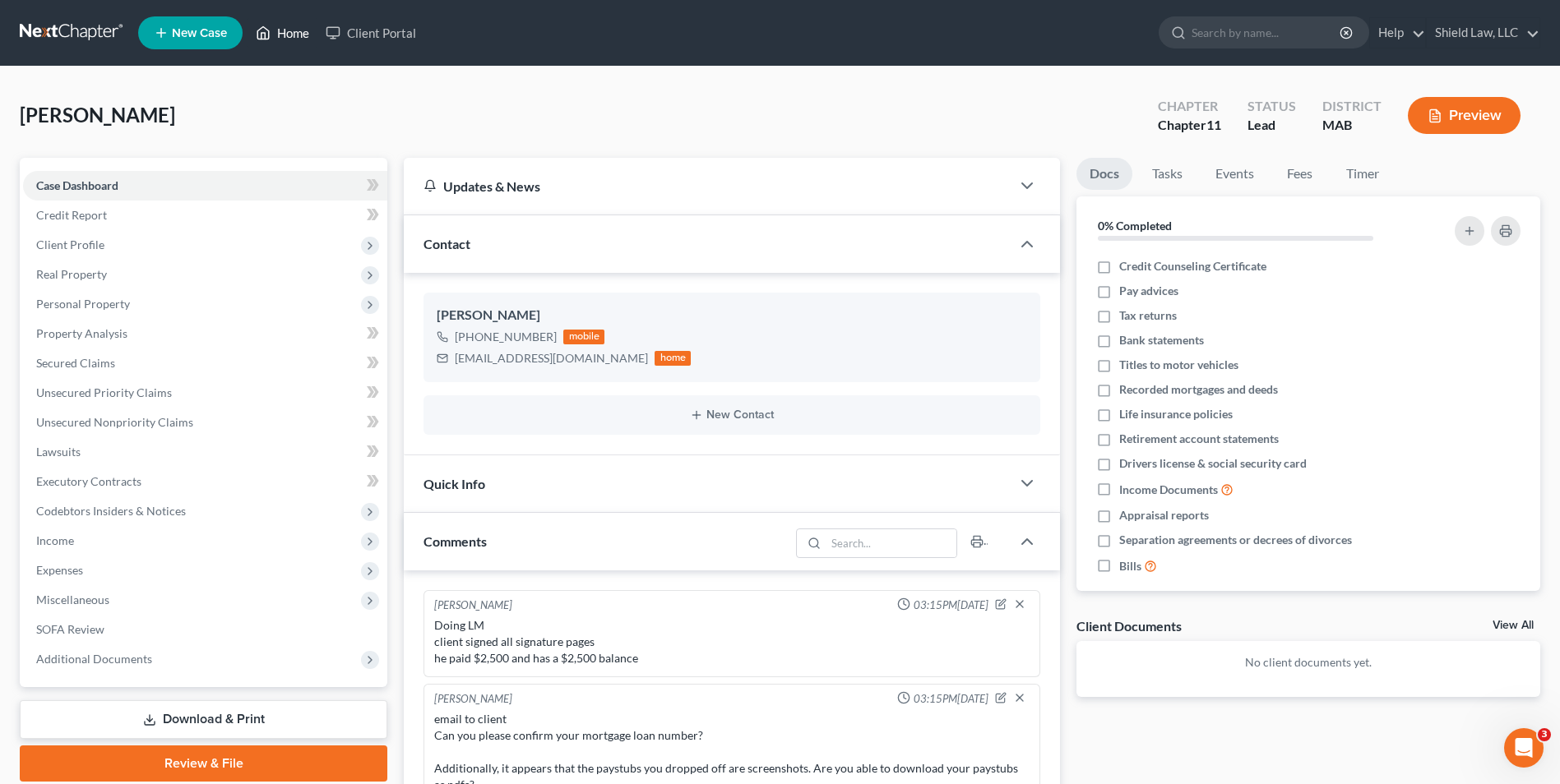
click at [296, 28] on link "Home" at bounding box center [282, 33] width 70 height 29
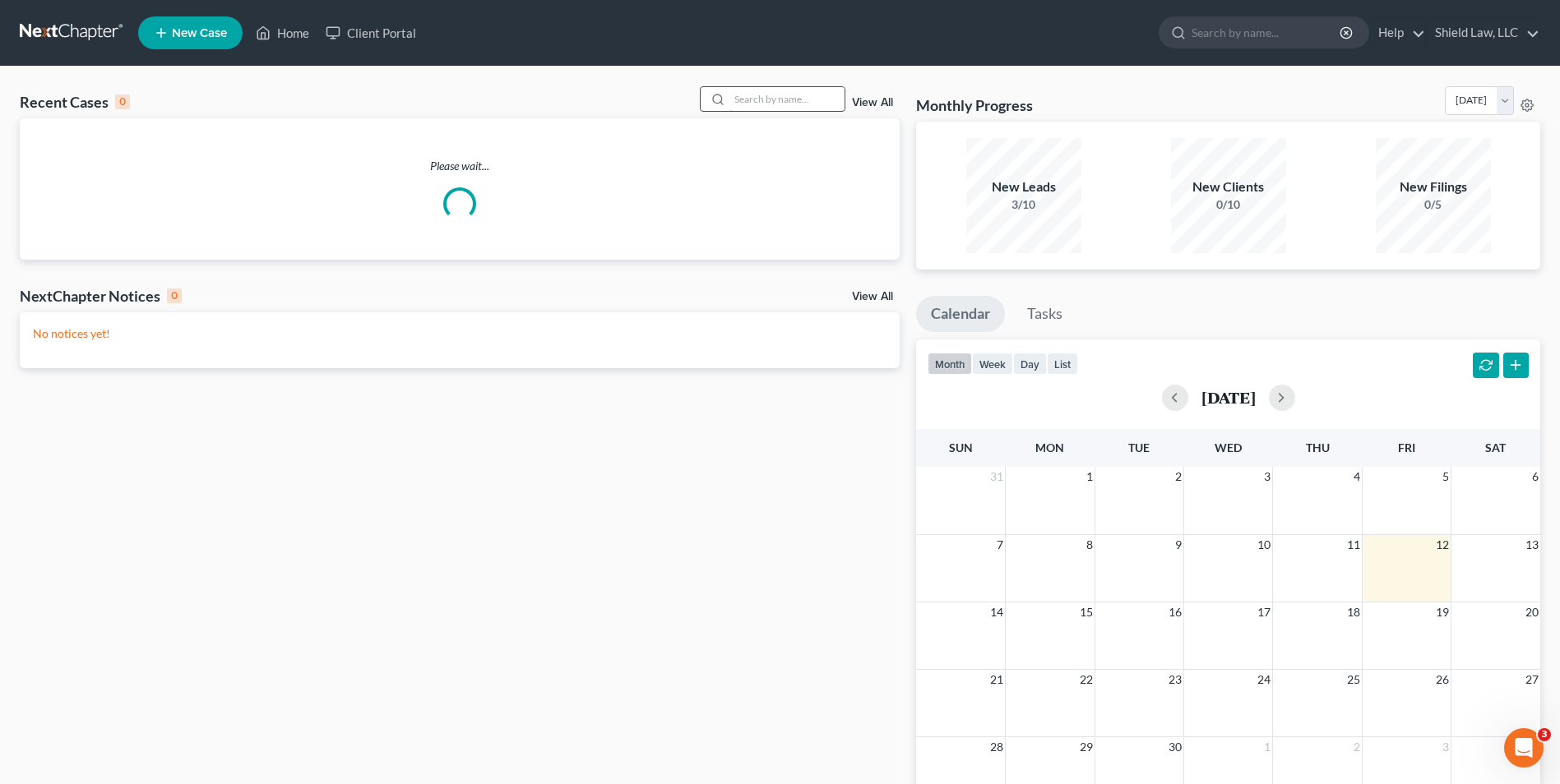
click at [799, 102] on input "search" at bounding box center [787, 99] width 115 height 24
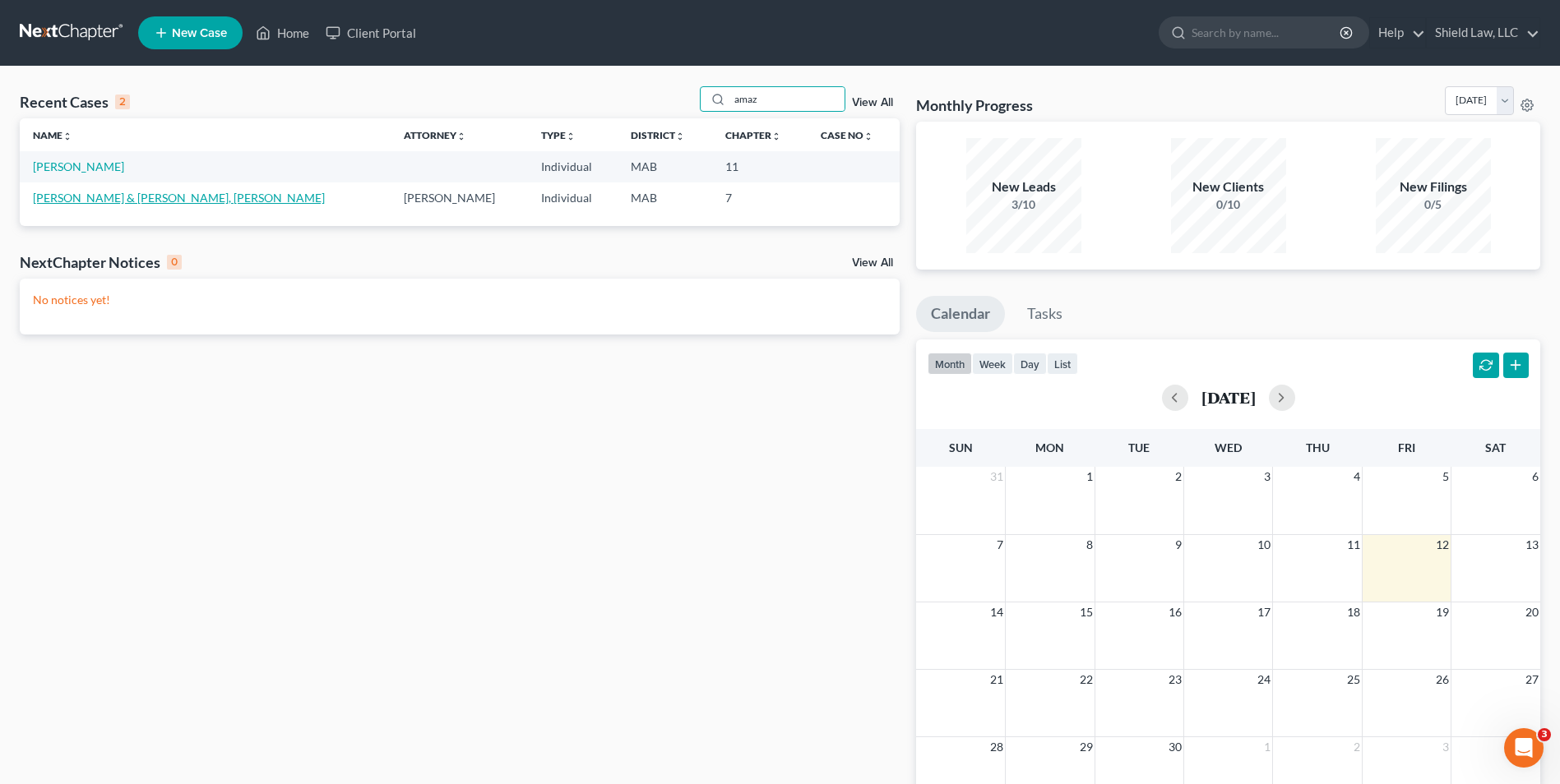
click at [115, 199] on link "[PERSON_NAME] & [PERSON_NAME], [PERSON_NAME]" at bounding box center [178, 198] width 292 height 14
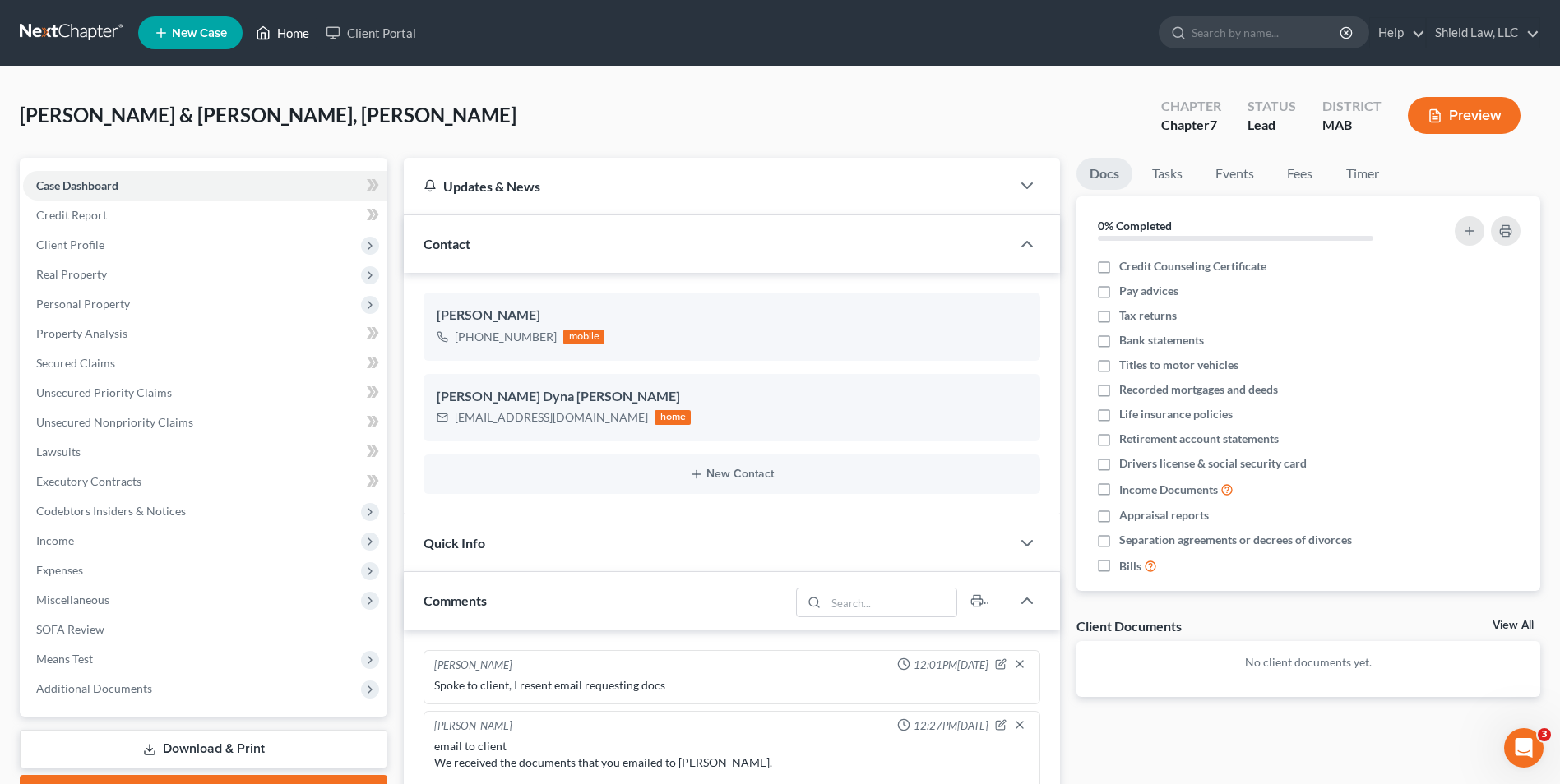
click at [292, 34] on link "Home" at bounding box center [282, 33] width 70 height 29
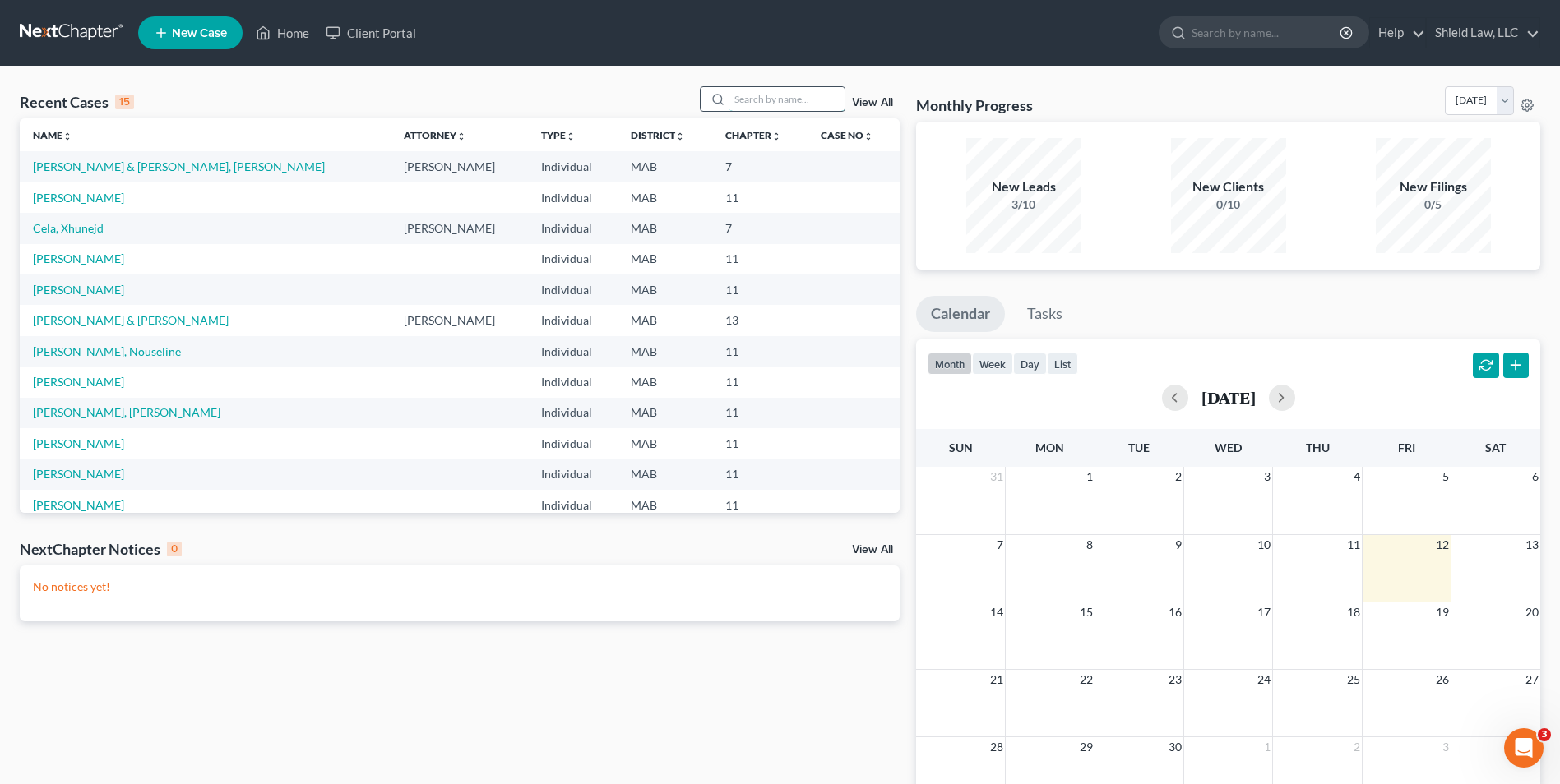
click at [776, 87] on input "search" at bounding box center [787, 99] width 115 height 24
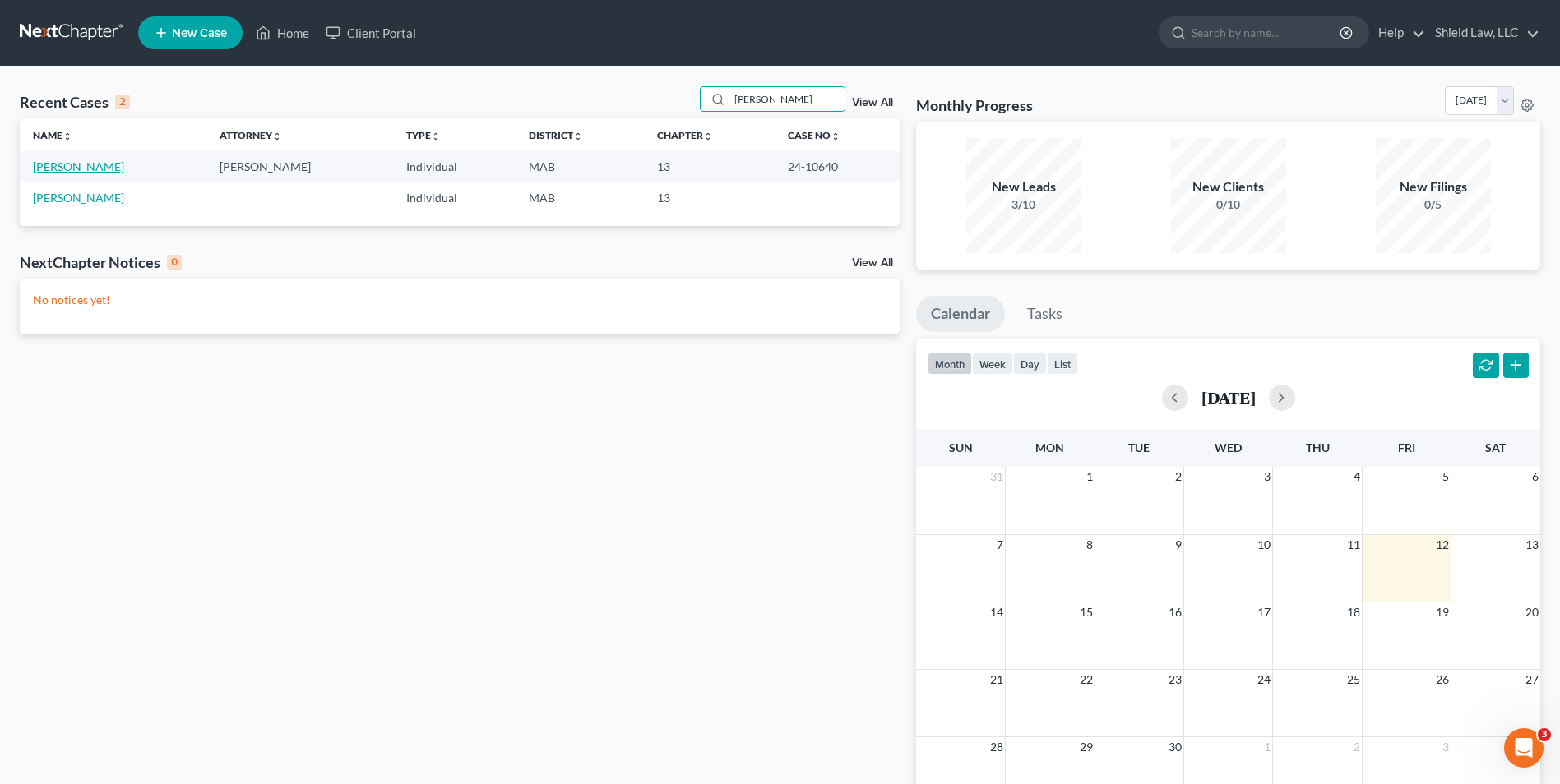
click at [76, 159] on link "[PERSON_NAME]" at bounding box center [78, 166] width 91 height 14
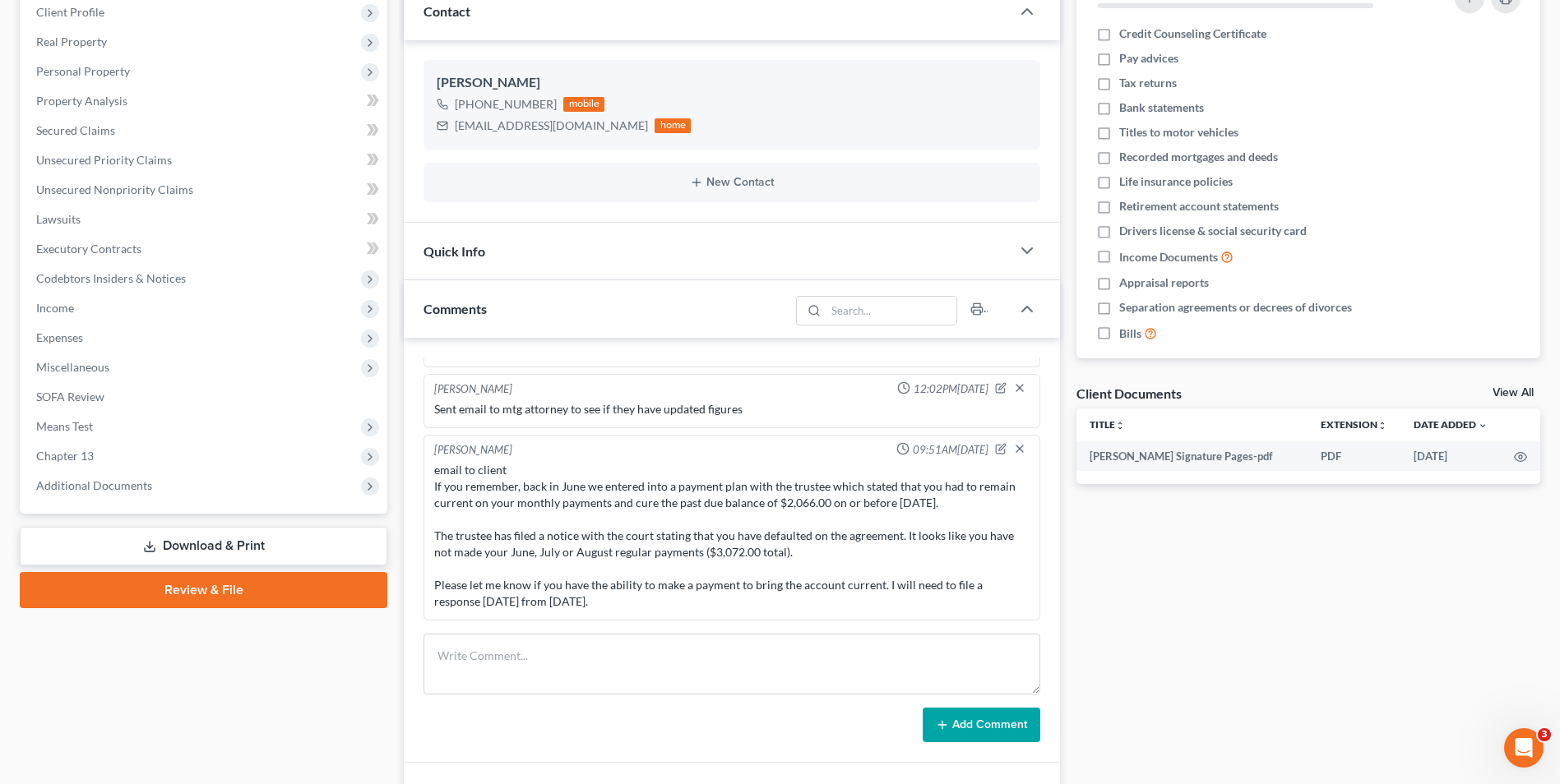
scroll to position [448, 0]
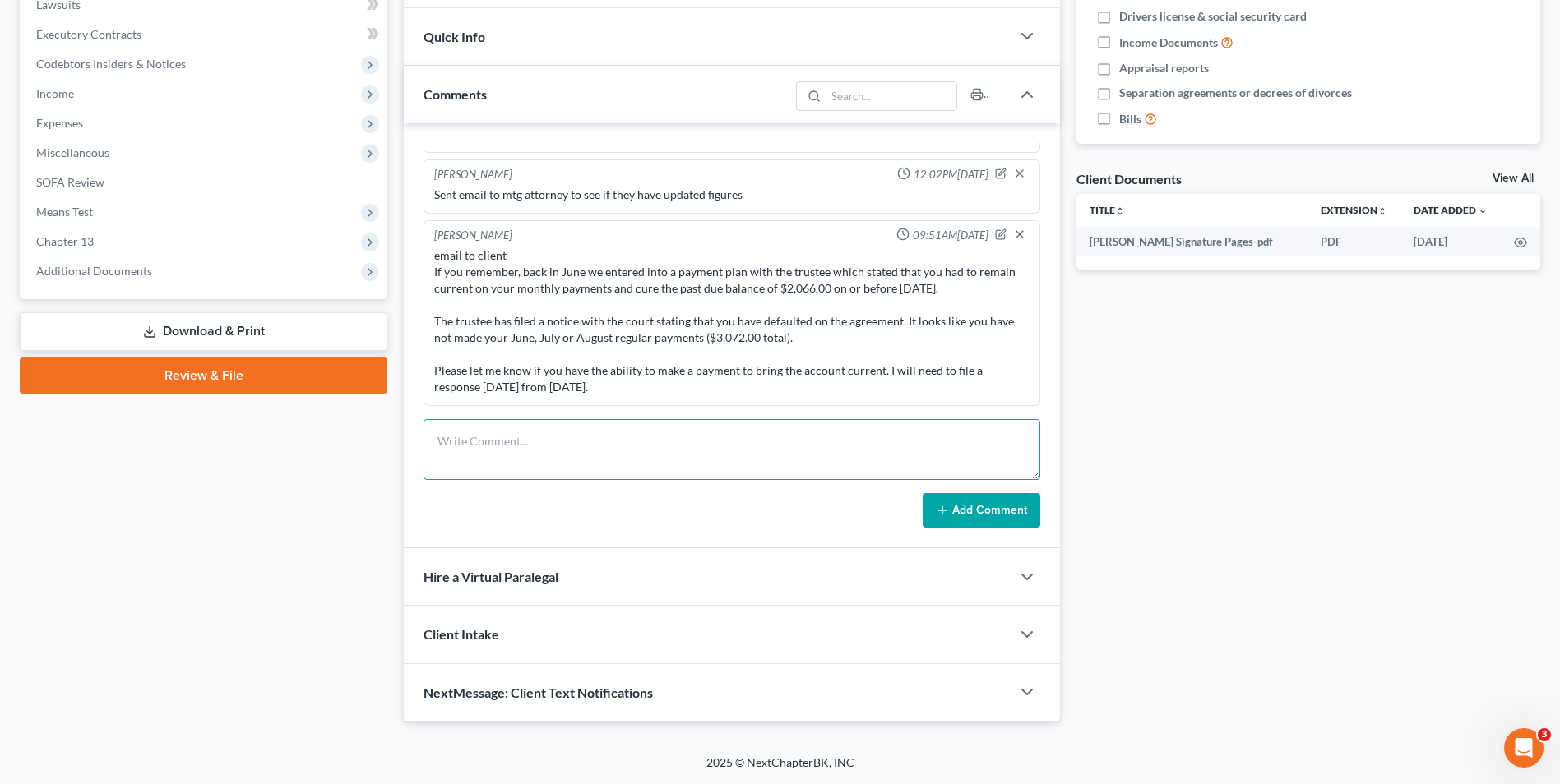
click at [566, 469] on textarea at bounding box center [732, 449] width 616 height 61
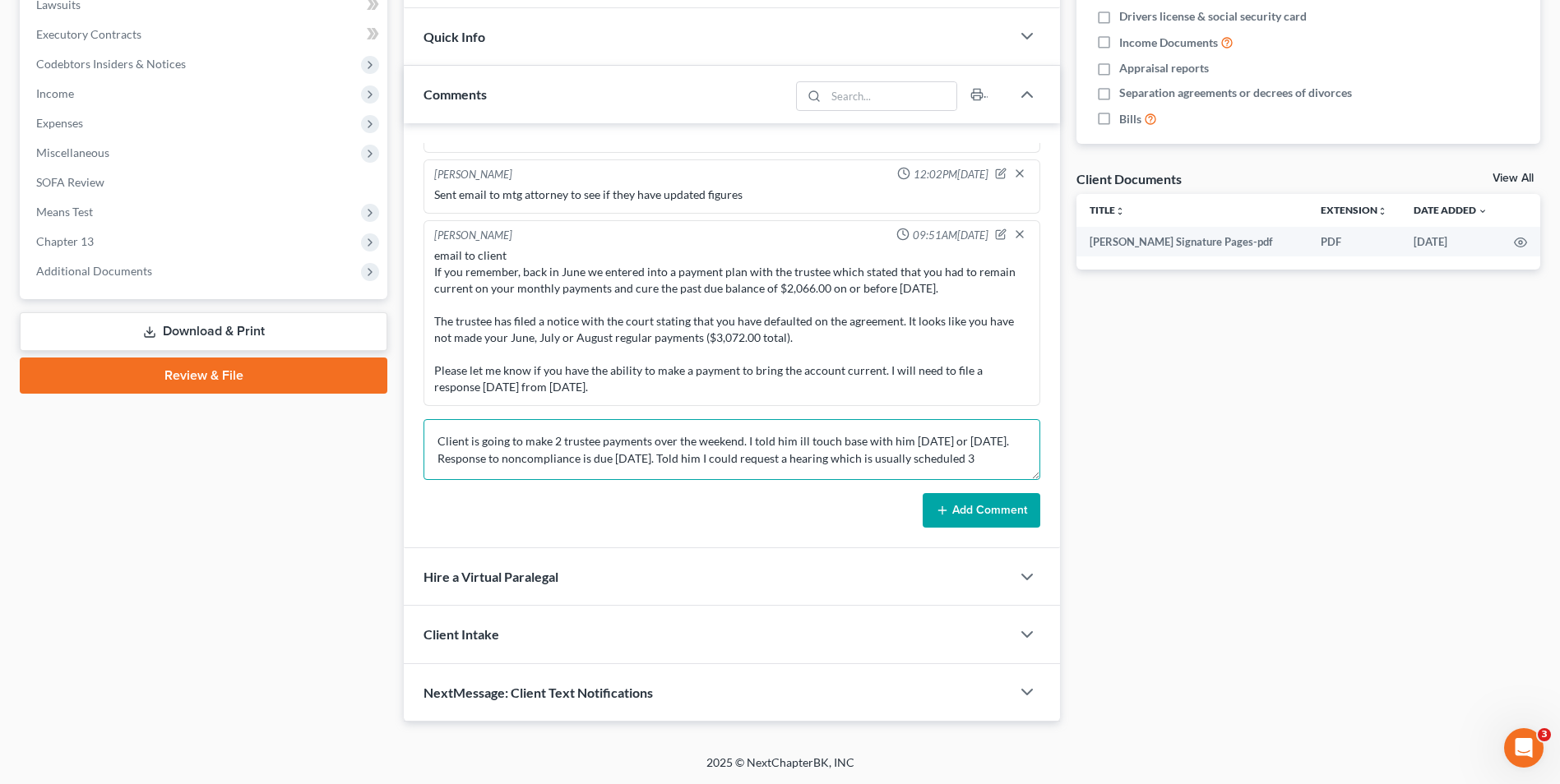
scroll to position [4, 0]
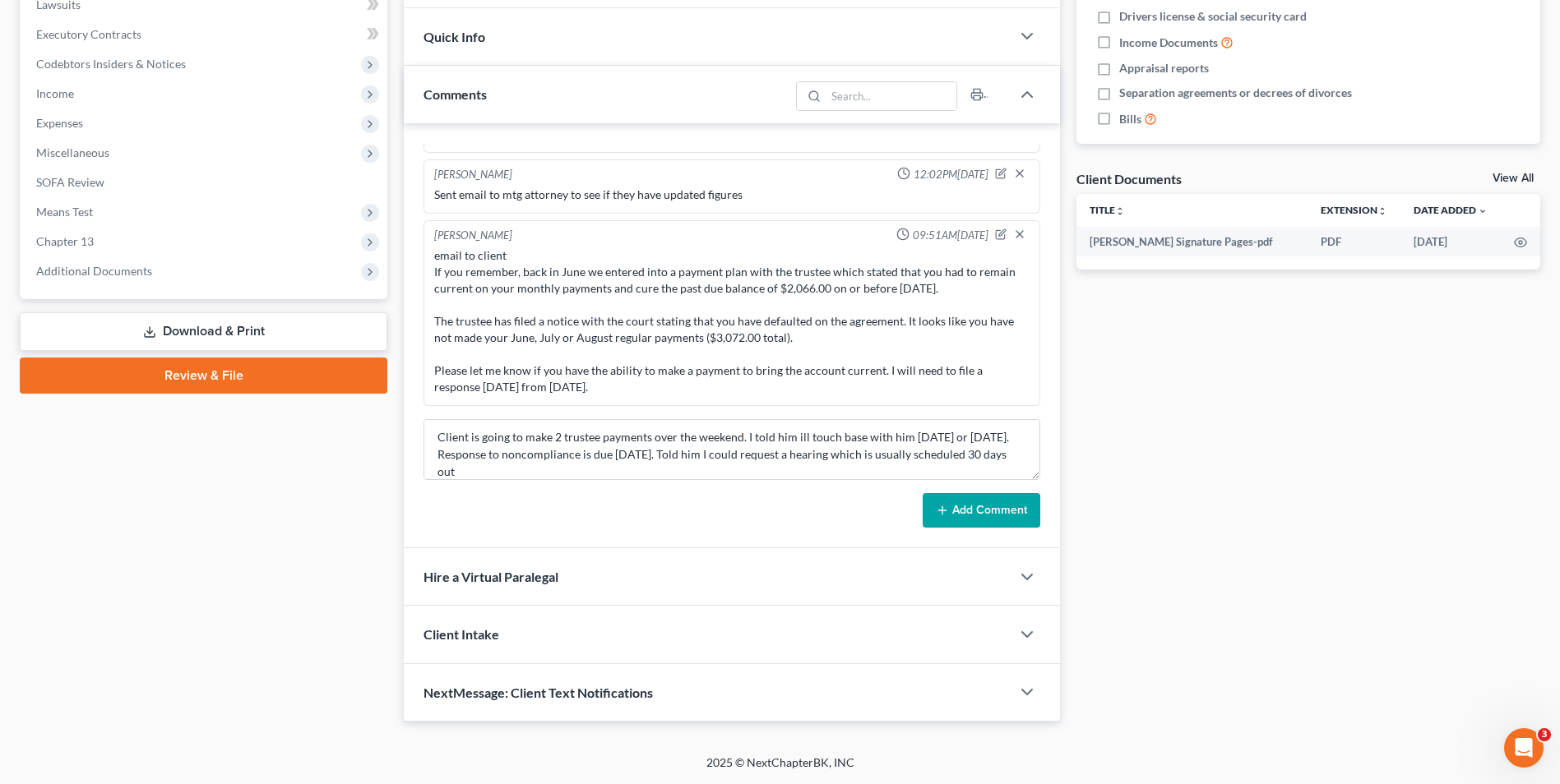
click at [963, 516] on button "Add Comment" at bounding box center [981, 510] width 118 height 34
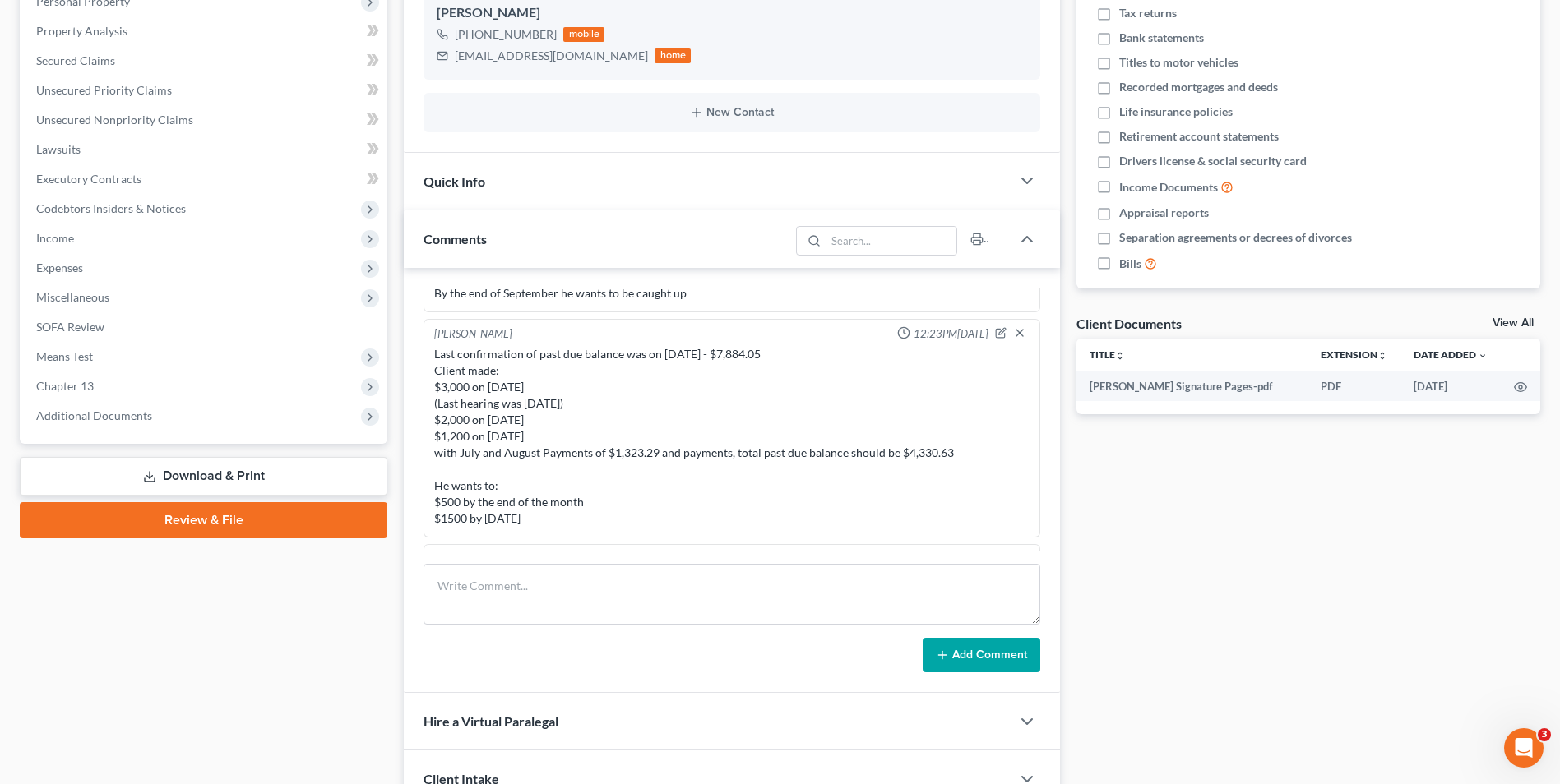
scroll to position [0, 0]
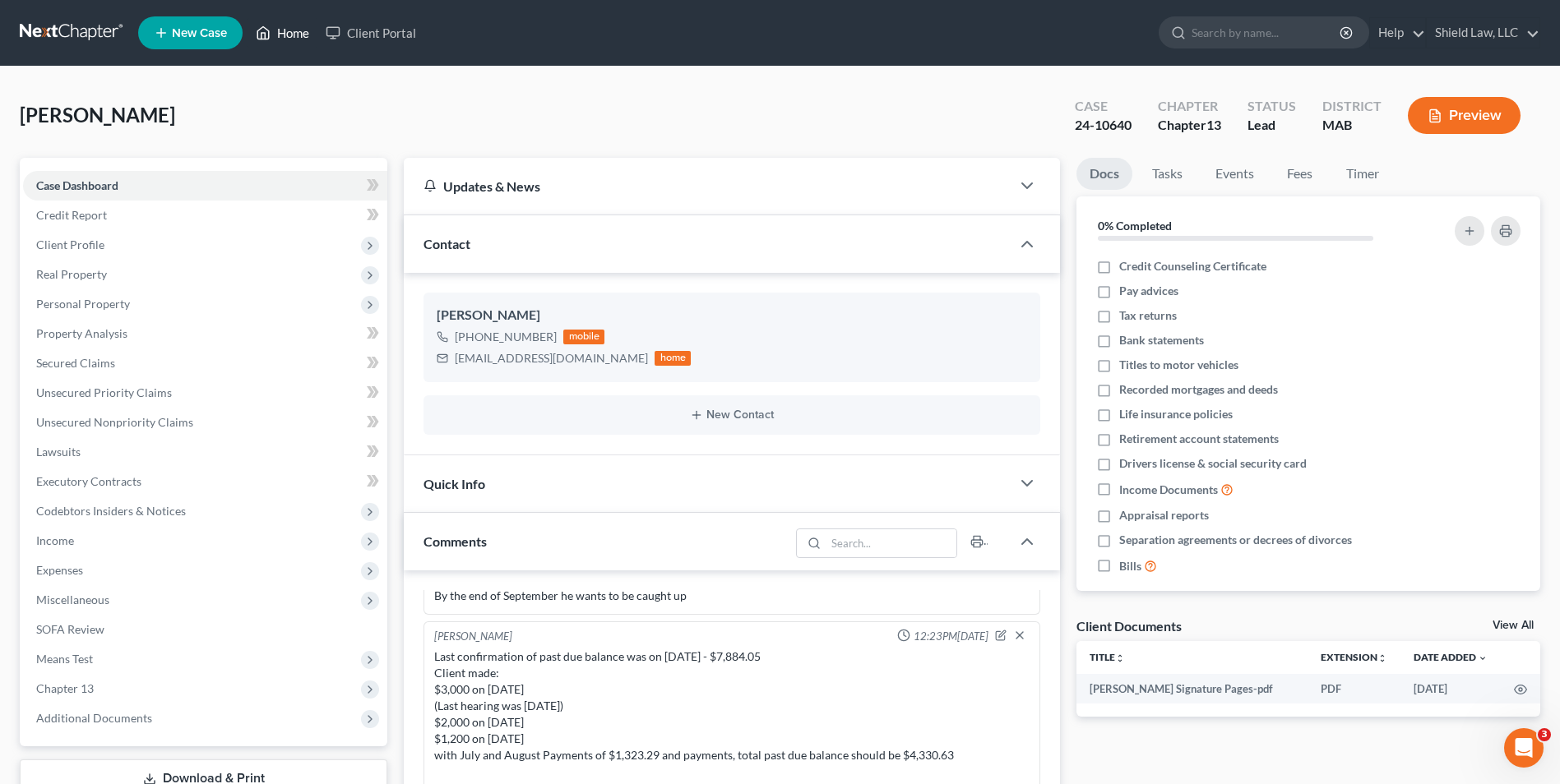
drag, startPoint x: 290, startPoint y: 28, endPoint x: 842, endPoint y: 91, distance: 555.6
click at [290, 28] on link "Home" at bounding box center [282, 33] width 70 height 29
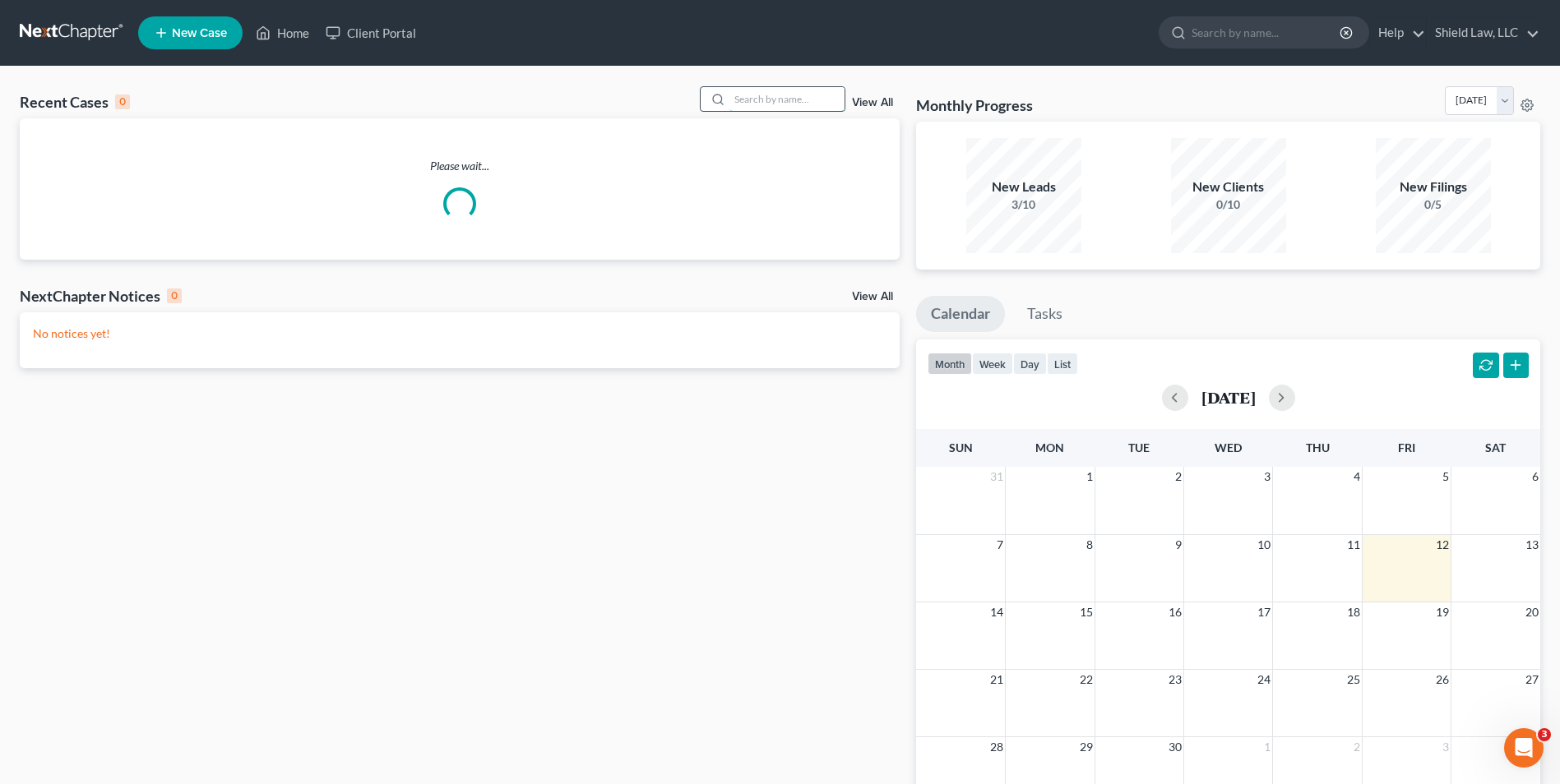
click at [826, 102] on input "search" at bounding box center [787, 99] width 115 height 24
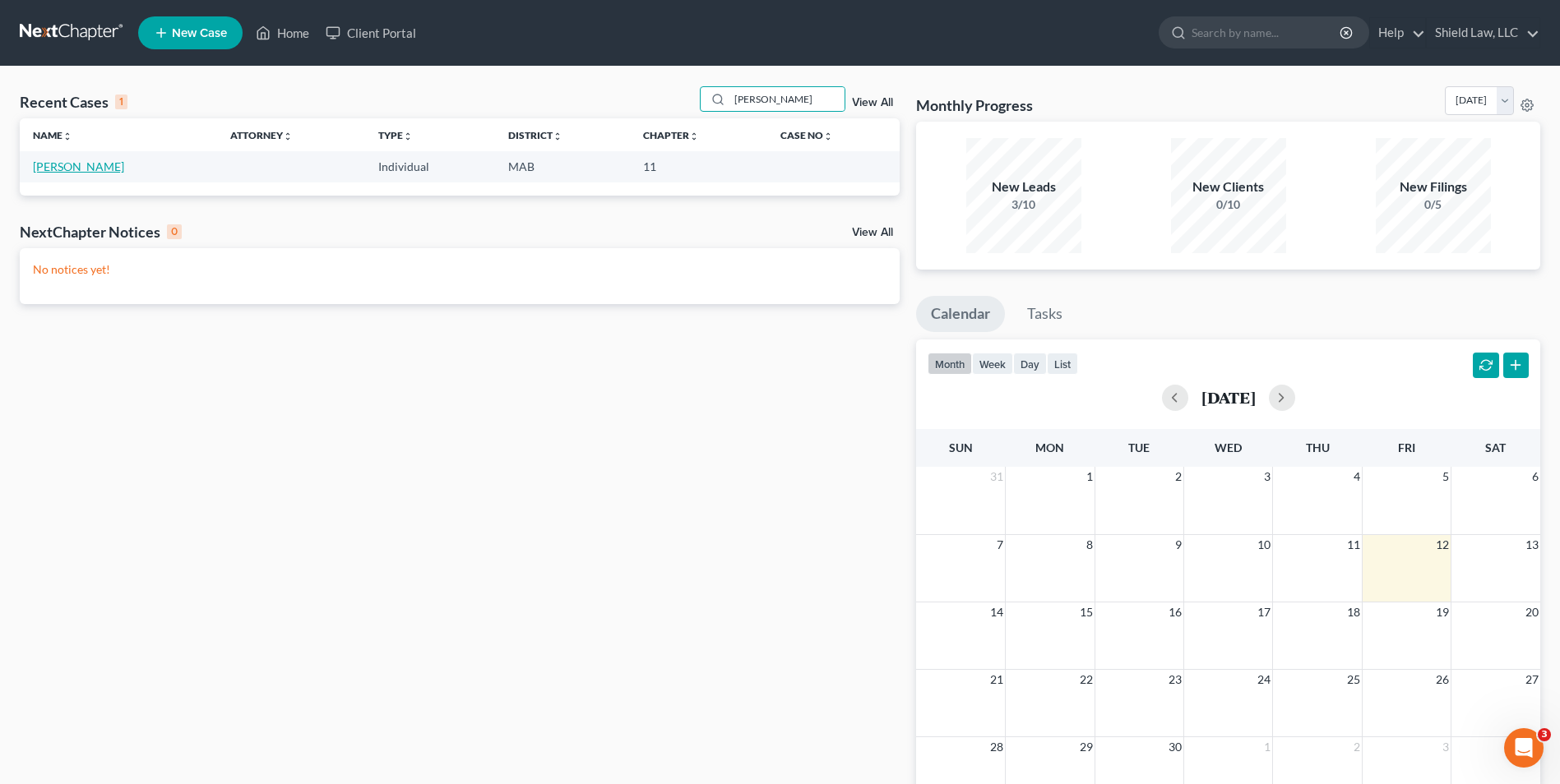
click at [44, 168] on link "[PERSON_NAME]" at bounding box center [78, 166] width 91 height 14
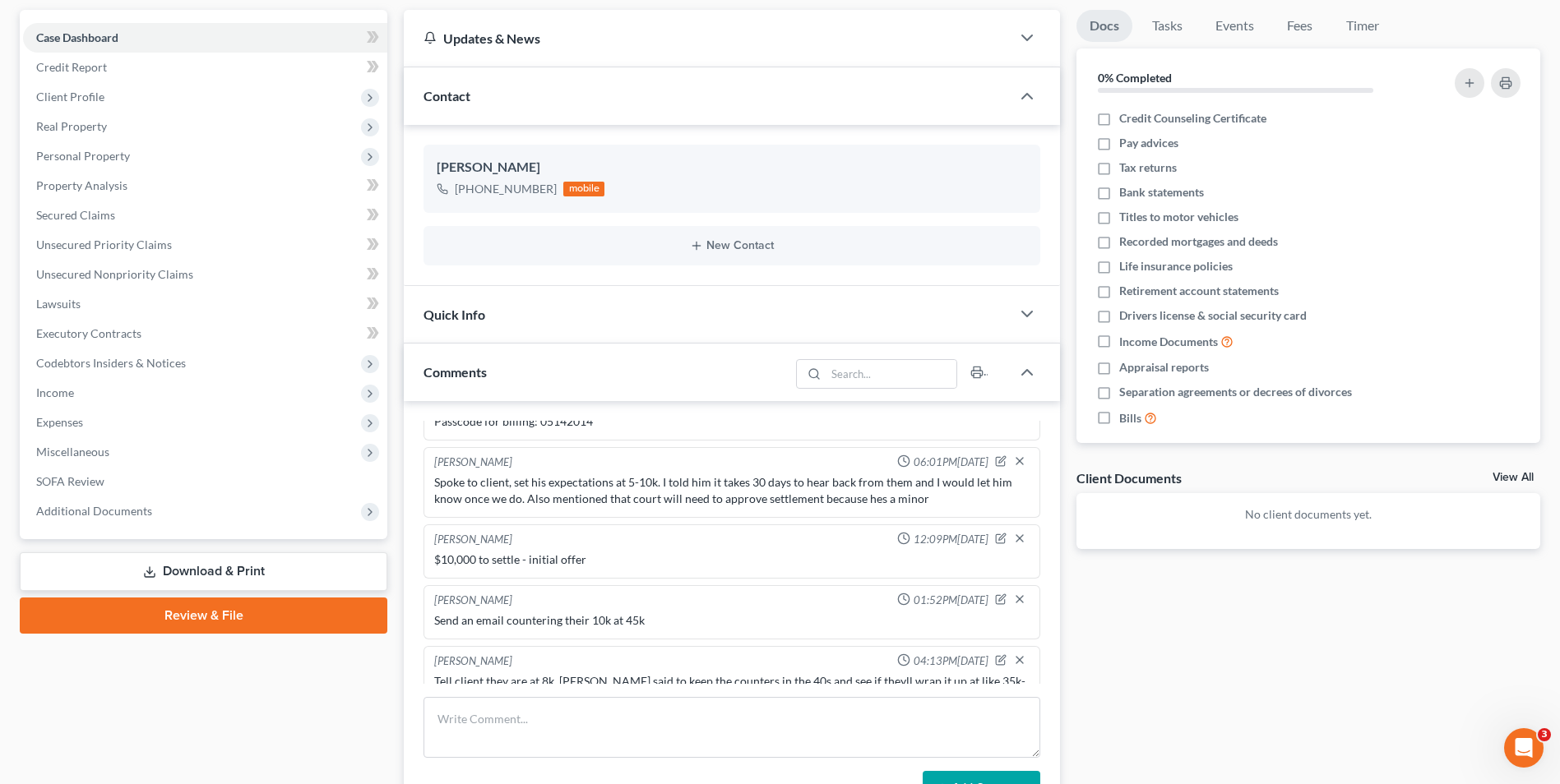
scroll to position [247, 0]
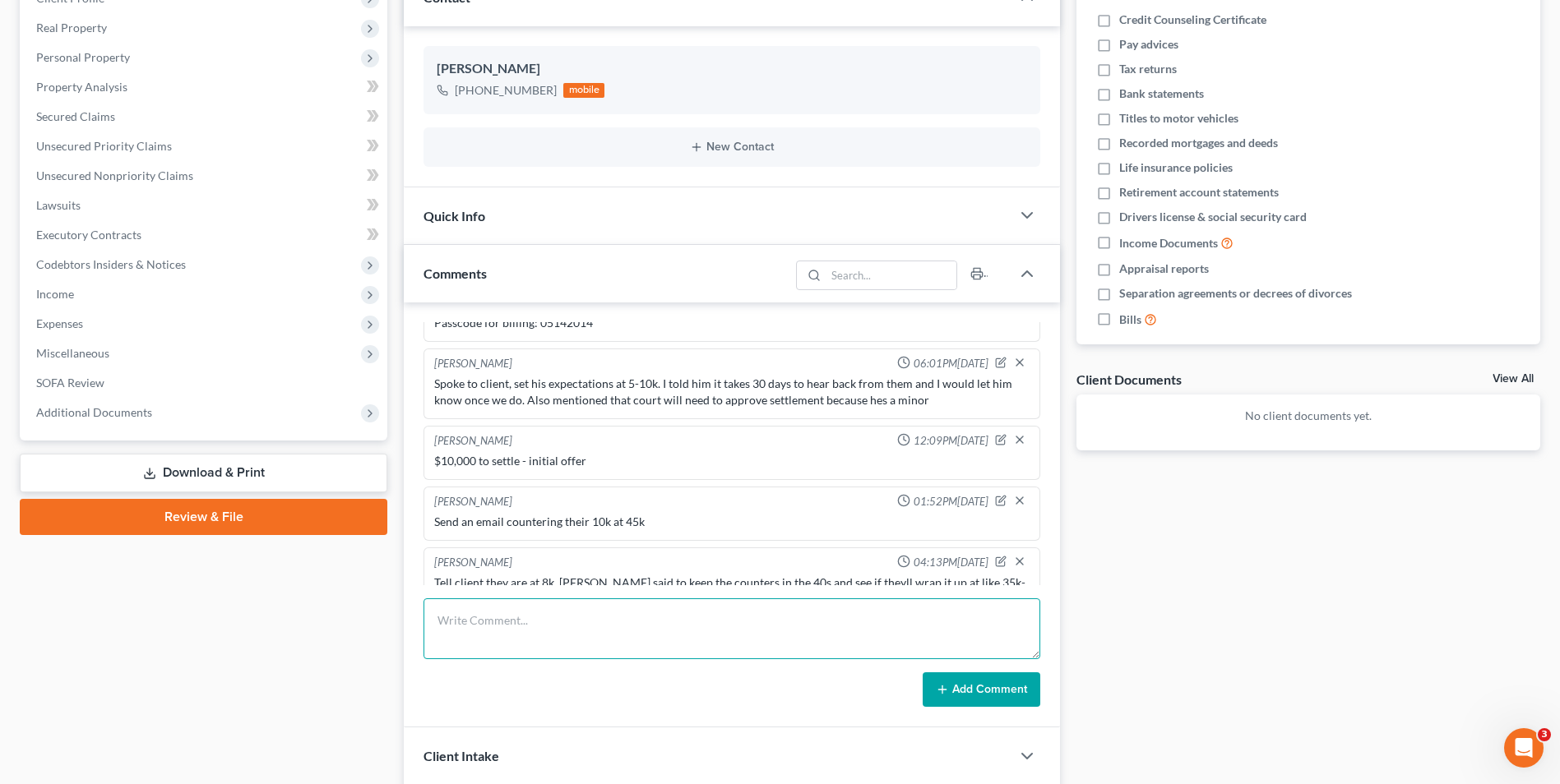
click at [675, 645] on textarea at bounding box center [732, 628] width 616 height 61
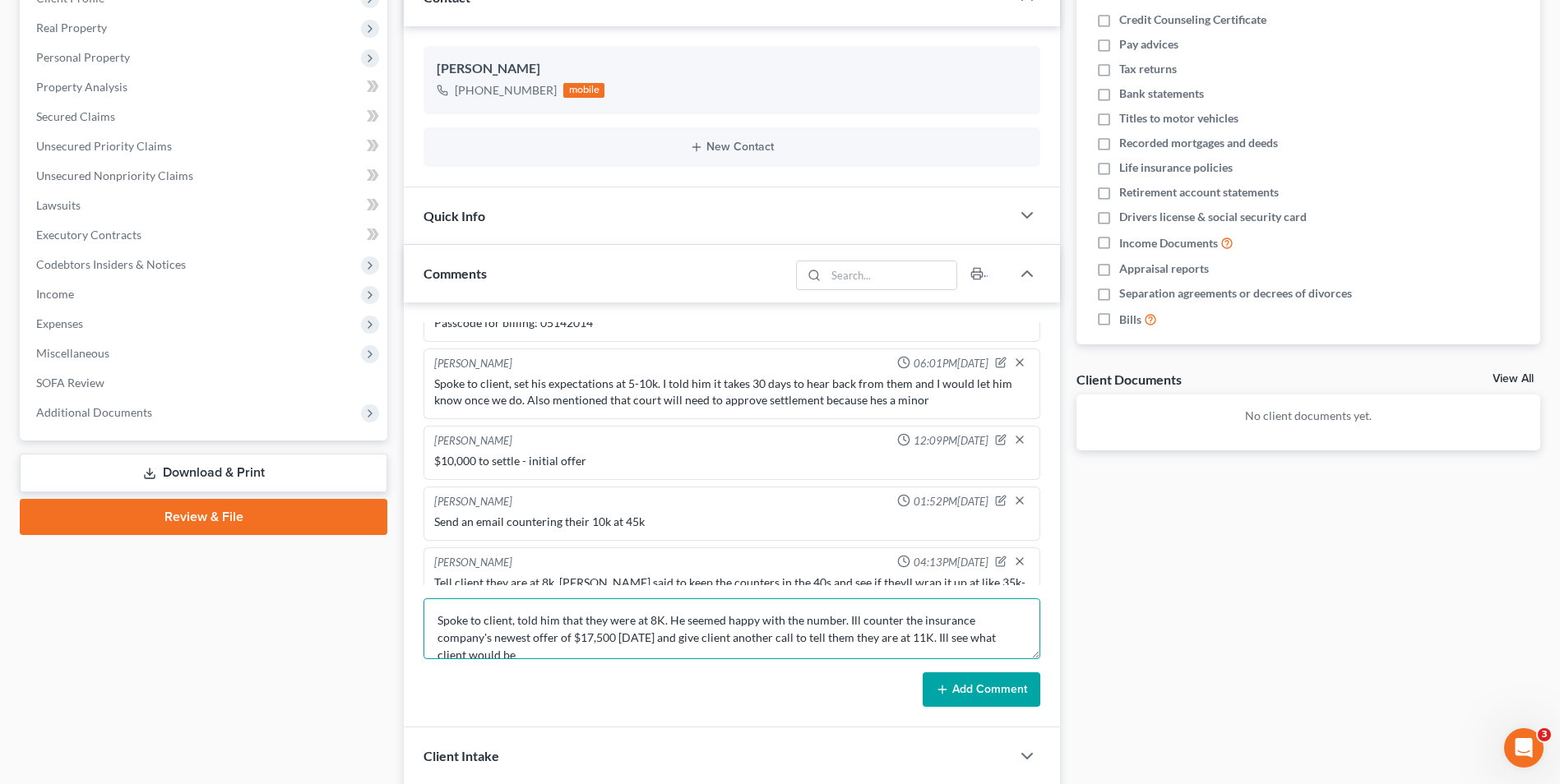
scroll to position [4, 0]
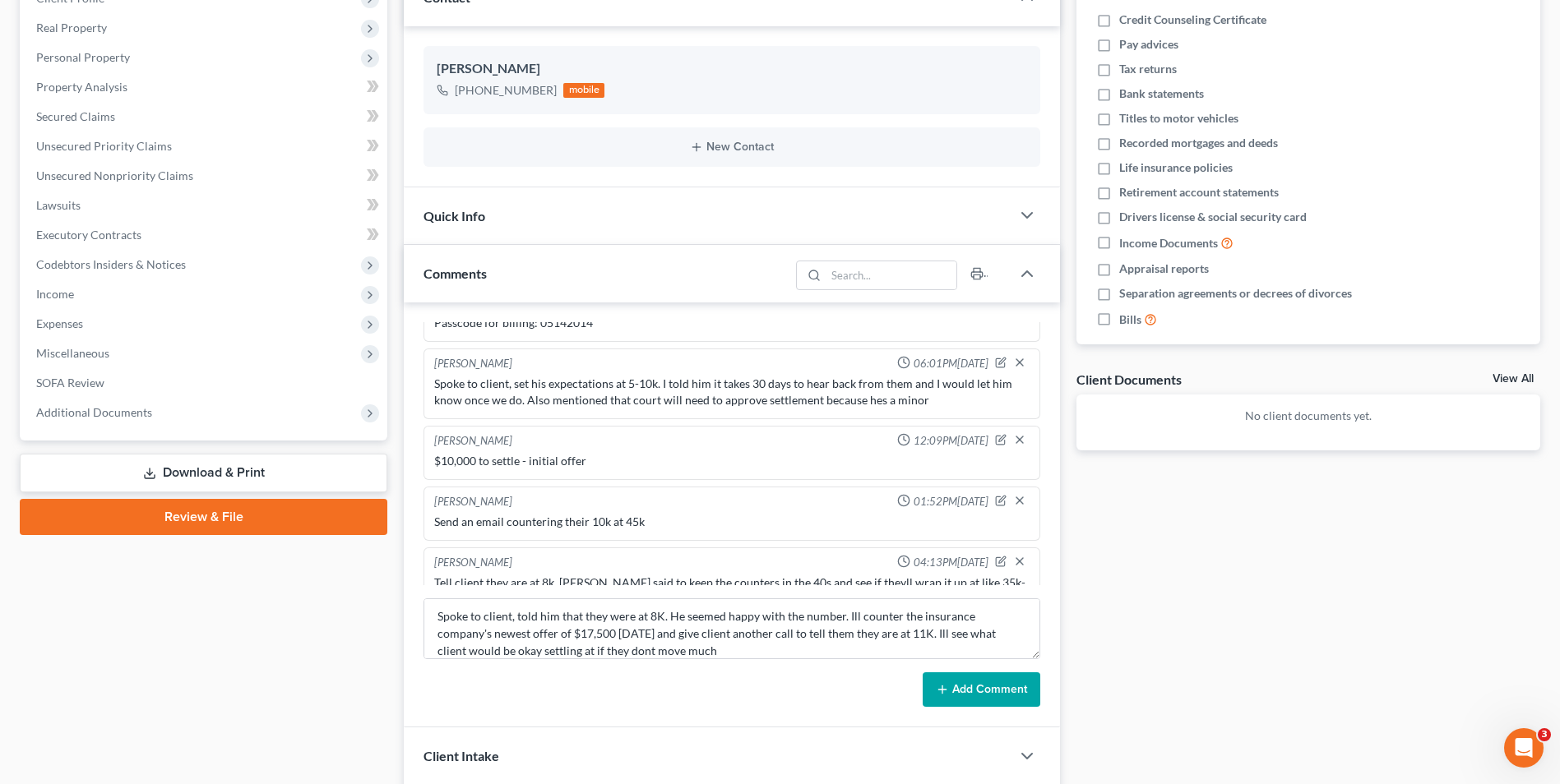
click at [1014, 687] on button "Add Comment" at bounding box center [981, 689] width 118 height 34
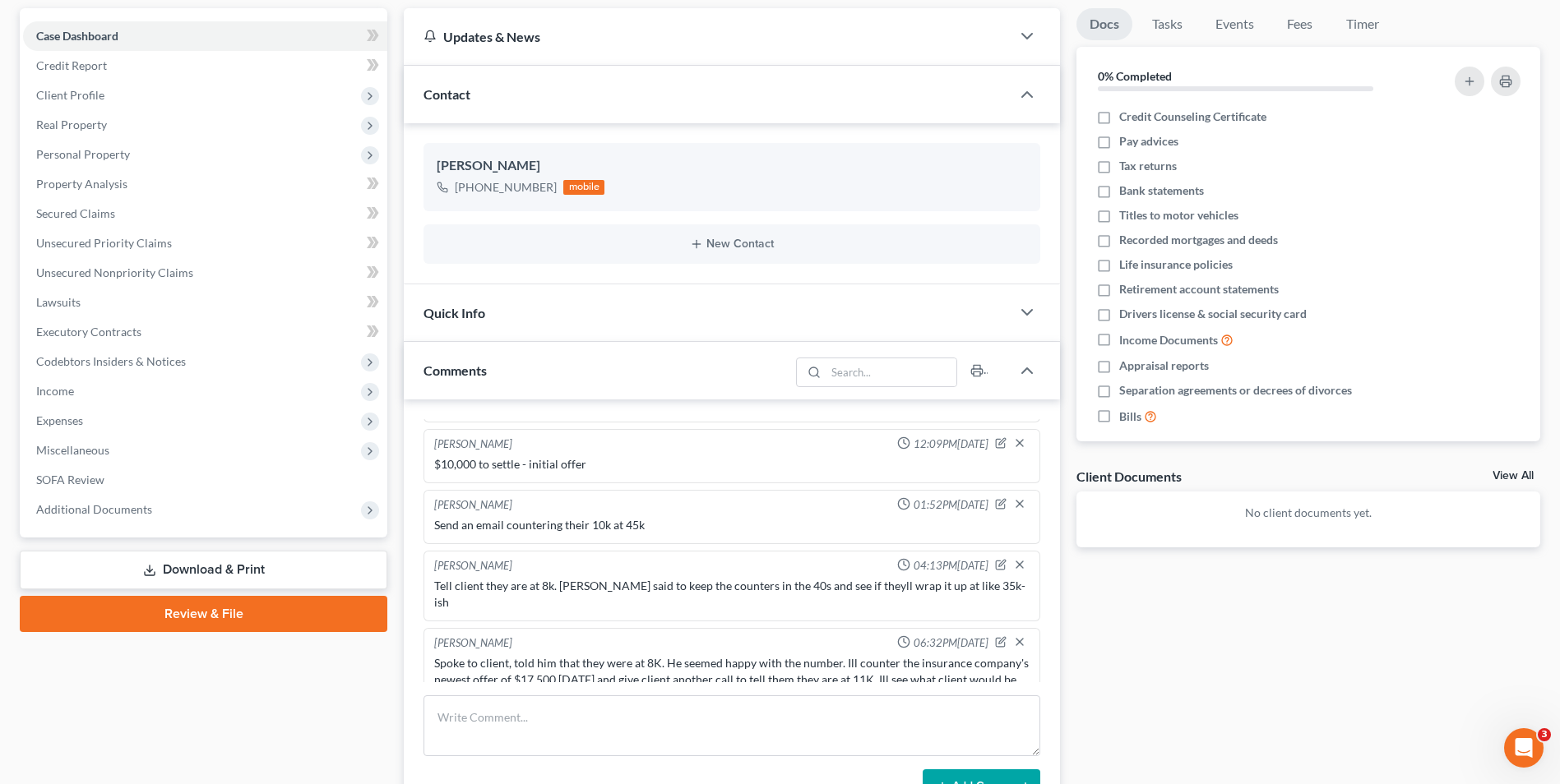
scroll to position [0, 0]
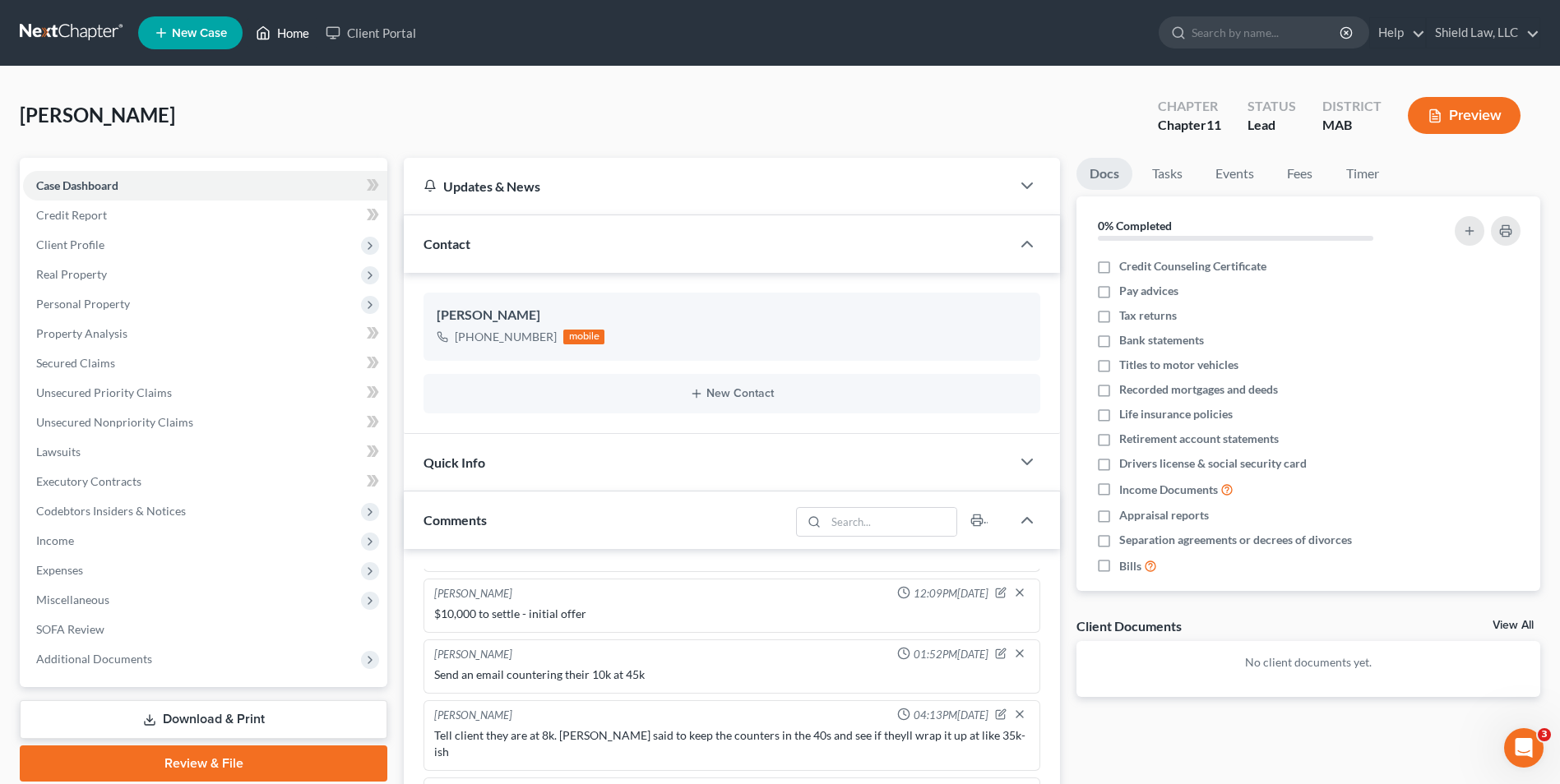
drag, startPoint x: 280, startPoint y: 25, endPoint x: 805, endPoint y: 105, distance: 531.1
click at [280, 25] on link "Home" at bounding box center [282, 33] width 70 height 29
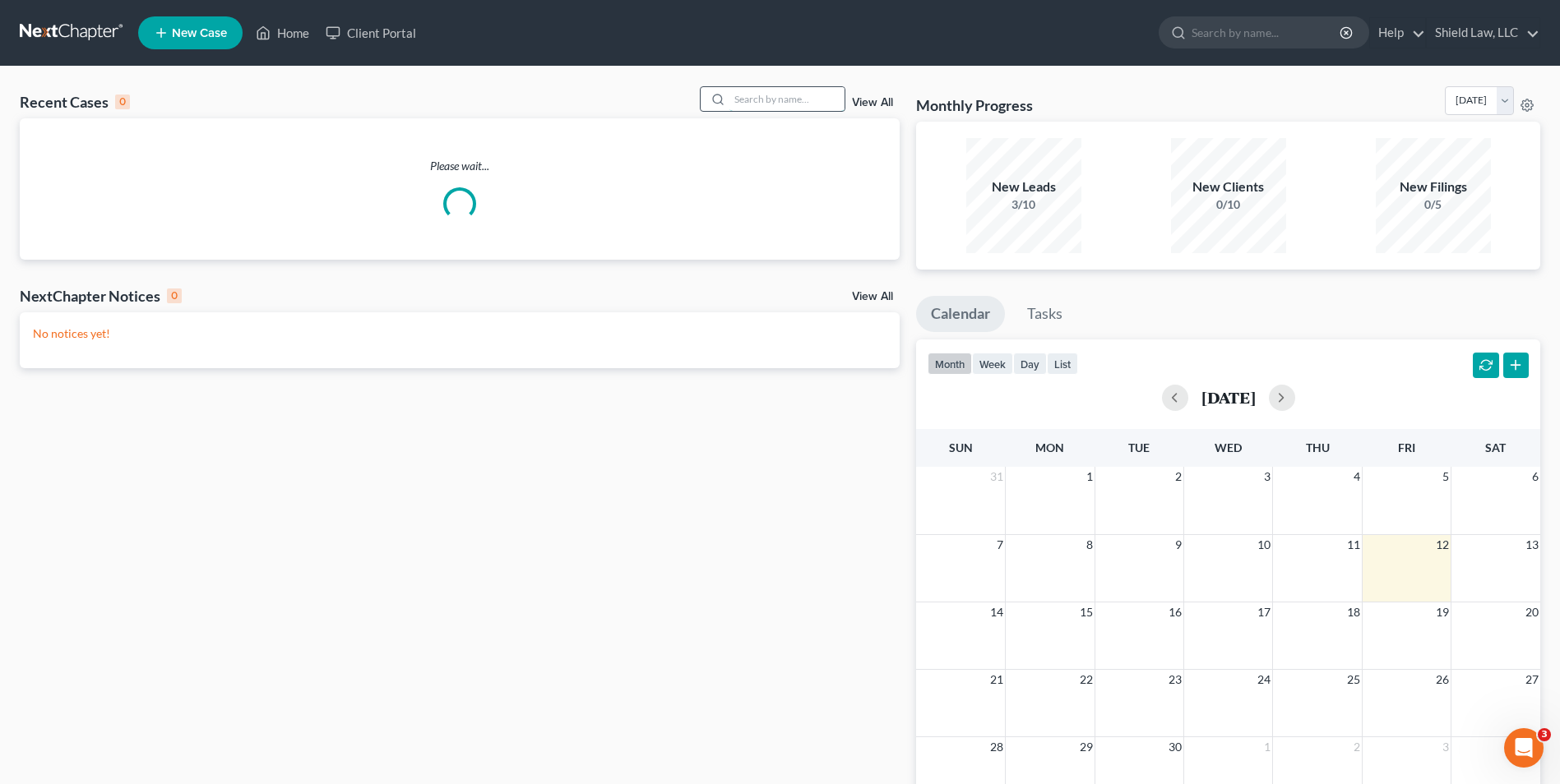
click at [807, 99] on input "search" at bounding box center [787, 99] width 115 height 24
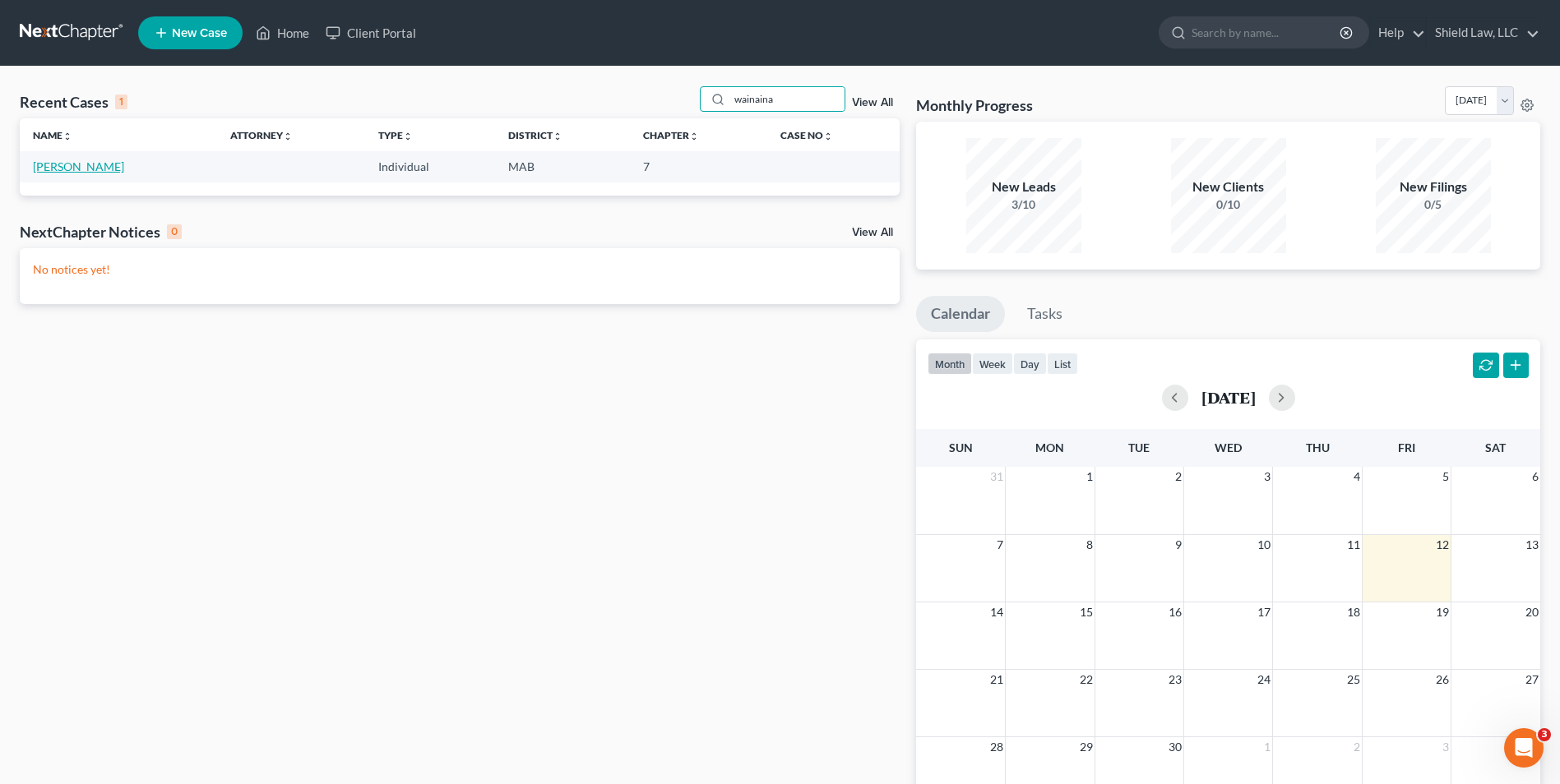
click at [76, 164] on link "[PERSON_NAME]" at bounding box center [78, 166] width 91 height 14
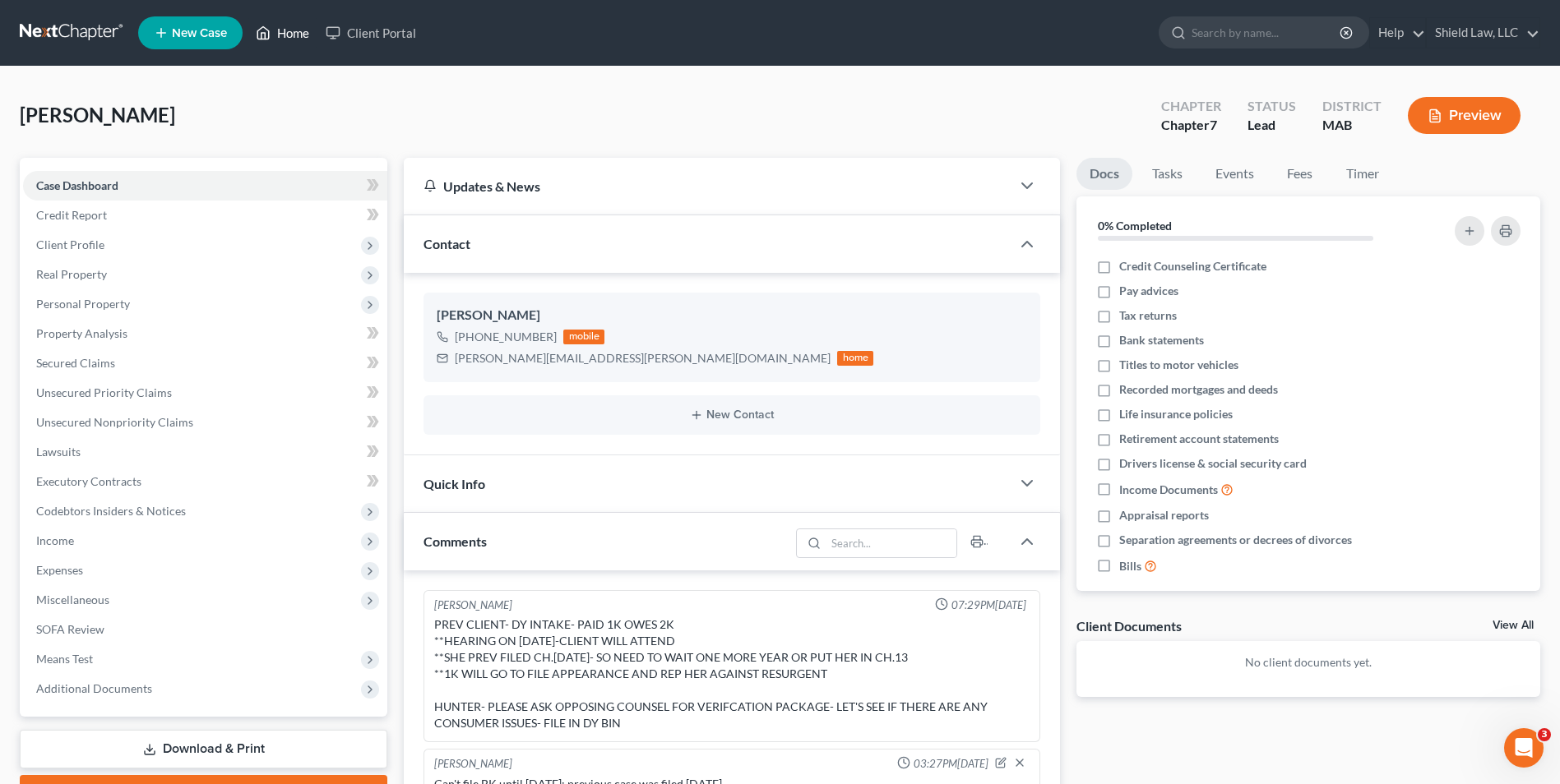
drag, startPoint x: 308, startPoint y: 40, endPoint x: 312, endPoint y: 8, distance: 32.2
click at [306, 40] on link "Home" at bounding box center [282, 33] width 70 height 29
